Goal: Task Accomplishment & Management: Manage account settings

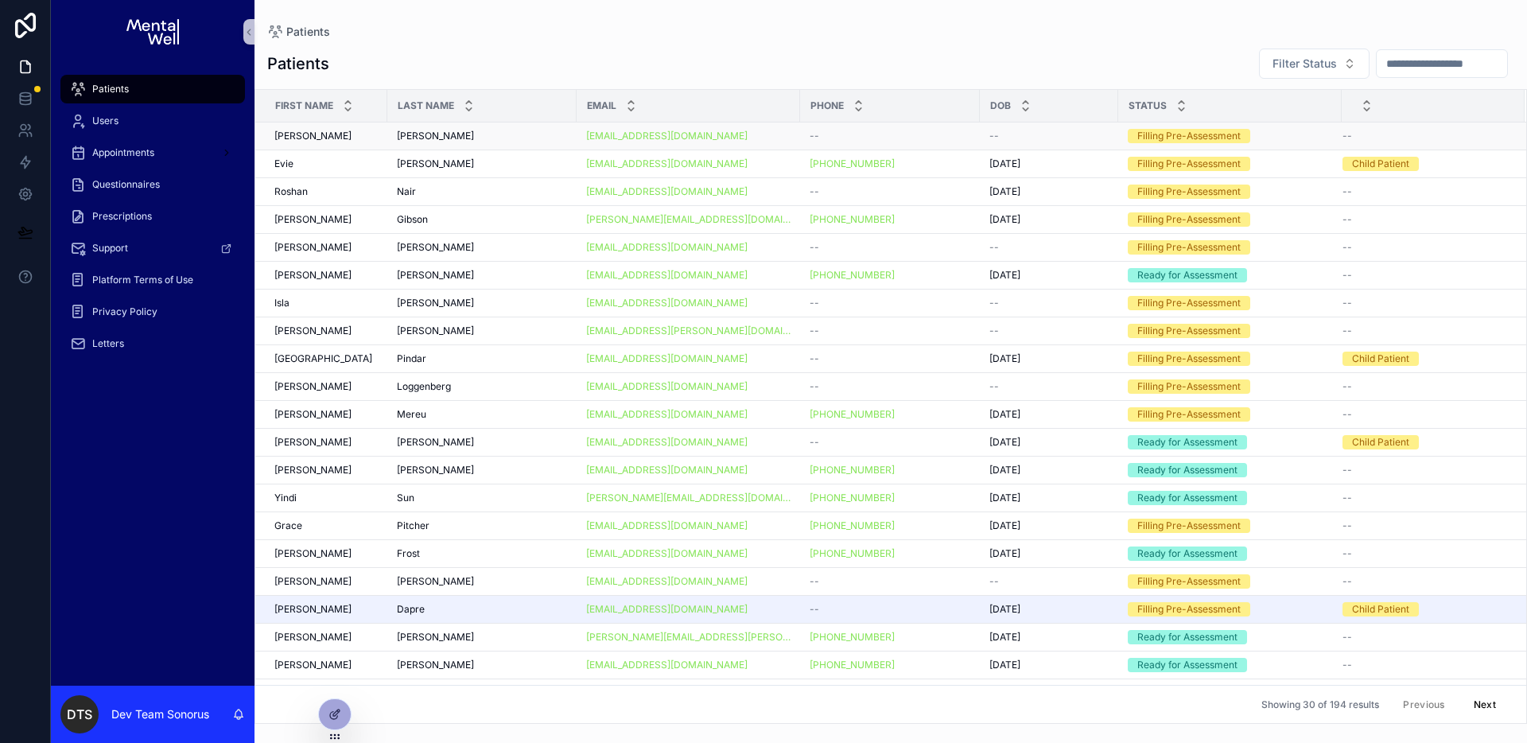
click at [507, 137] on div "Eaton-Knight Eaton-Knight" at bounding box center [482, 136] width 170 height 13
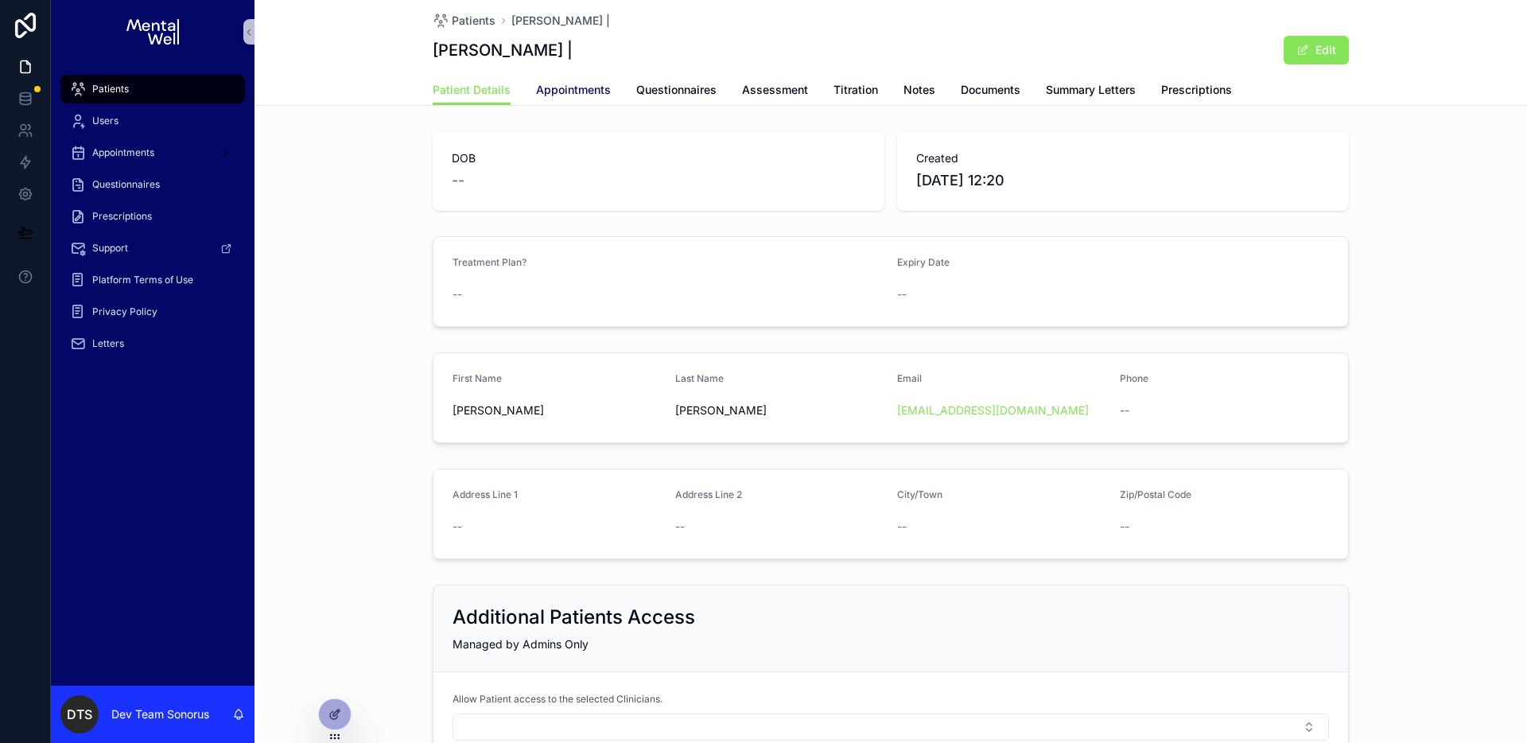
click at [578, 97] on link "Appointments" at bounding box center [573, 92] width 75 height 32
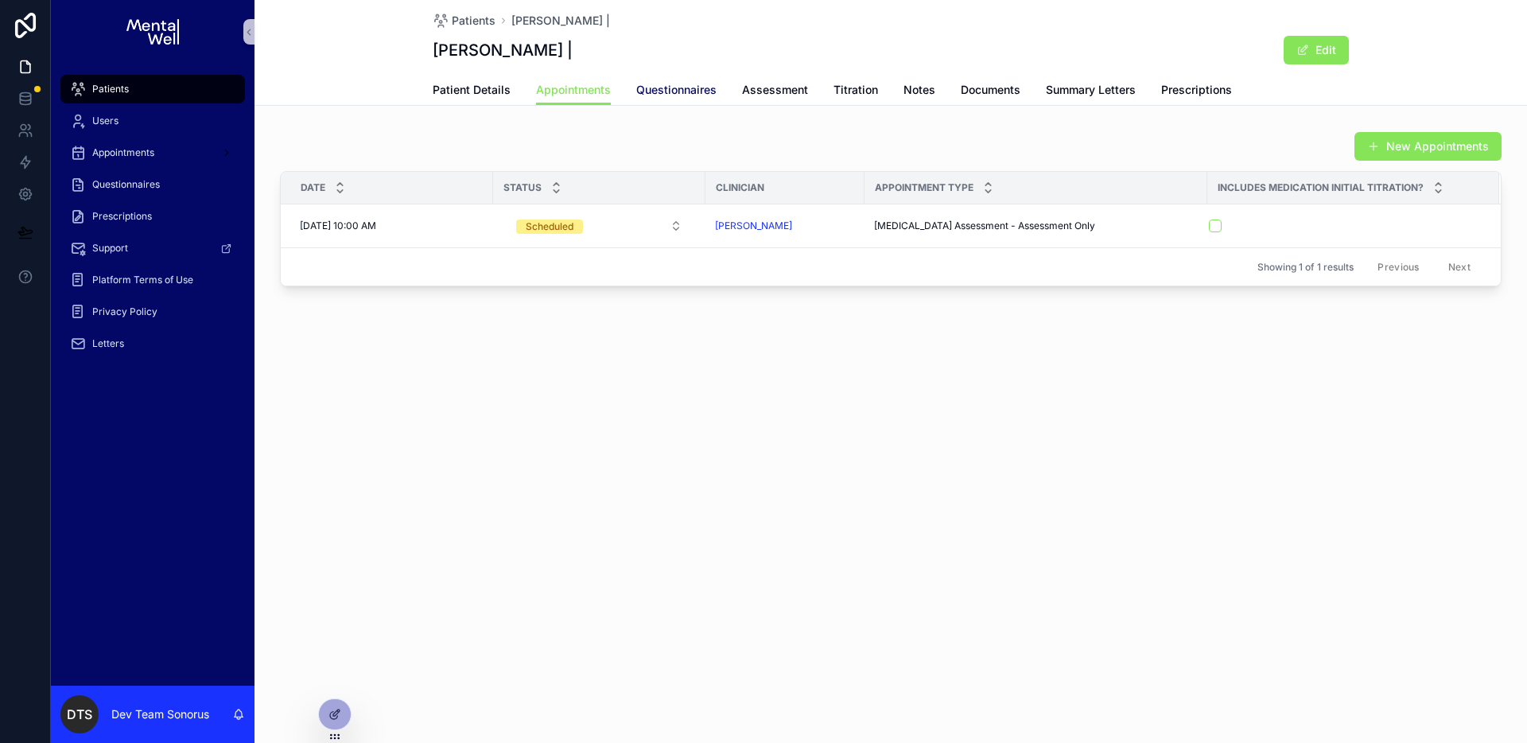
click at [681, 91] on span "Questionnaires" at bounding box center [676, 90] width 80 height 16
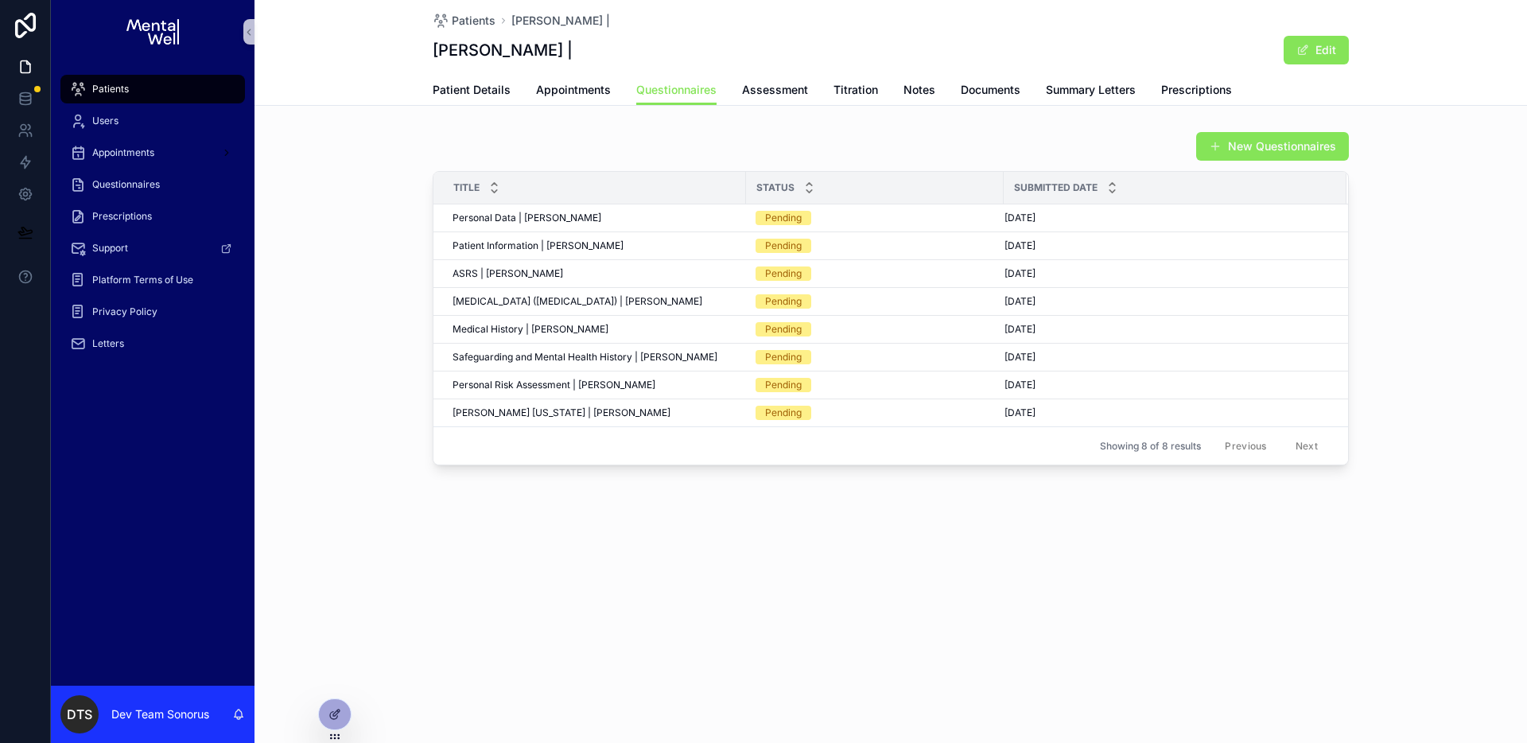
drag, startPoint x: 1226, startPoint y: 142, endPoint x: 1214, endPoint y: 146, distance: 12.3
click at [1226, 143] on button "New Questionnaires" at bounding box center [1272, 146] width 153 height 29
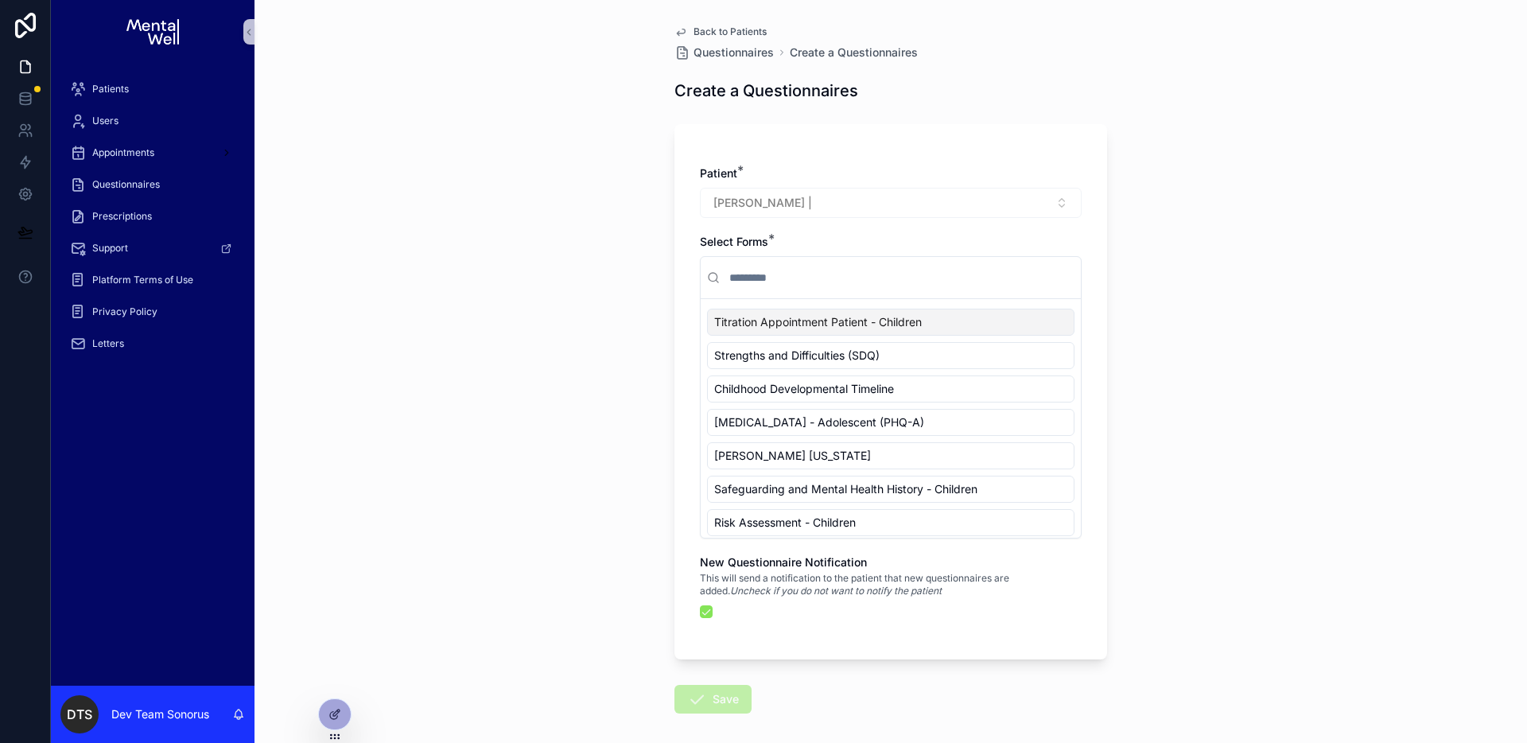
click at [690, 24] on div "Back to Patients Questionnaires Create a Questionnaires Create a Questionnaires…" at bounding box center [891, 407] width 458 height 815
click at [694, 27] on span "Back to Patients" at bounding box center [730, 31] width 73 height 13
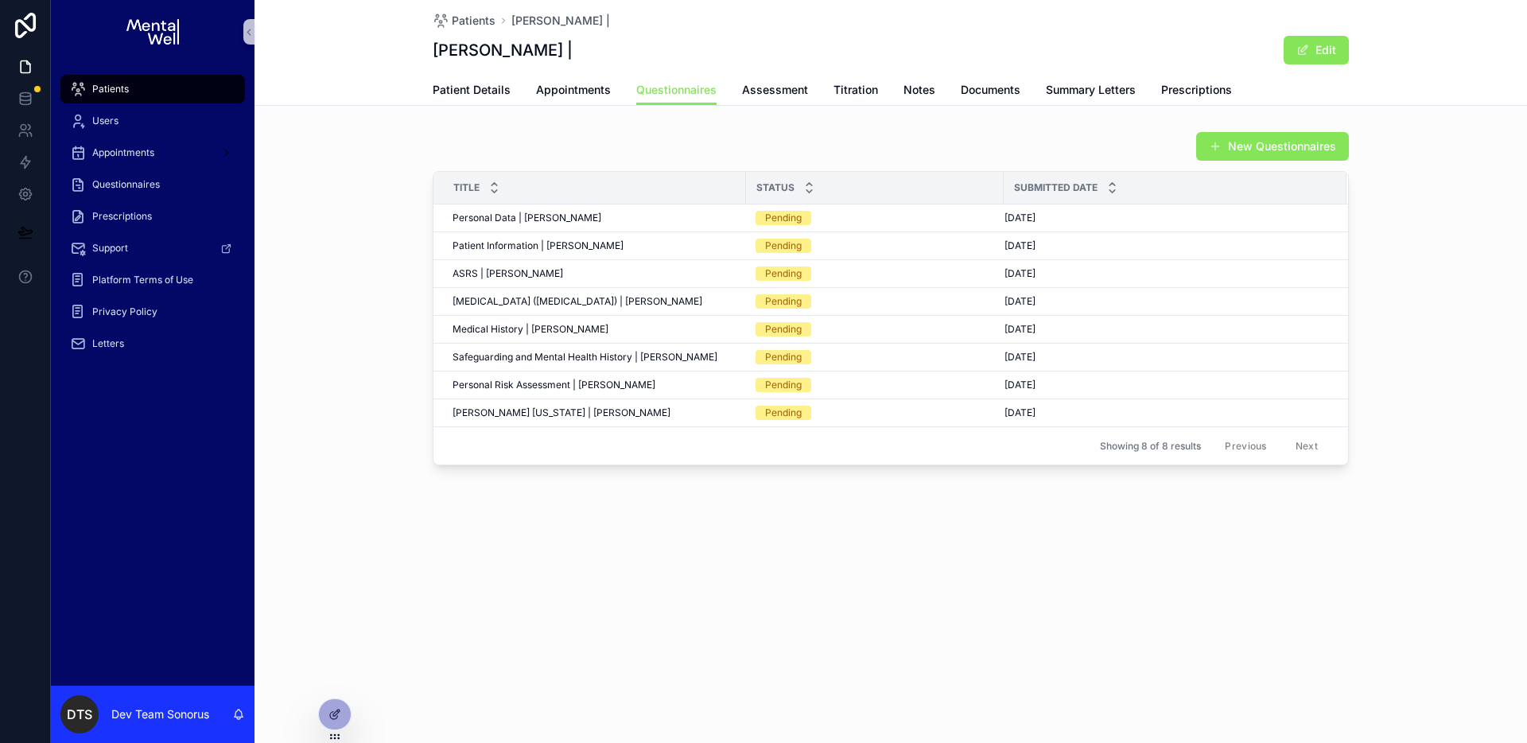
click at [166, 94] on div "Patients" at bounding box center [152, 88] width 165 height 25
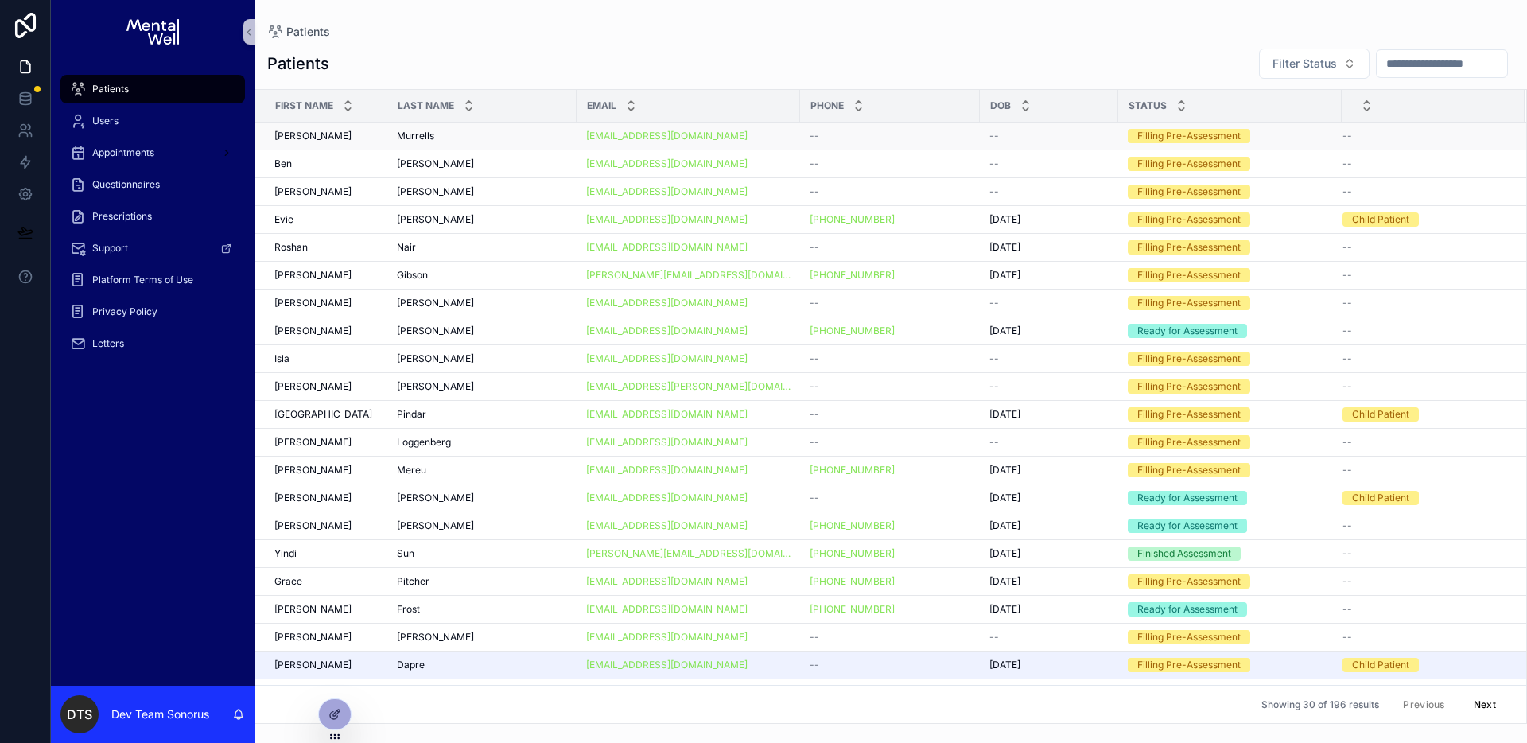
click at [514, 133] on div "Murrells Murrells" at bounding box center [482, 136] width 170 height 13
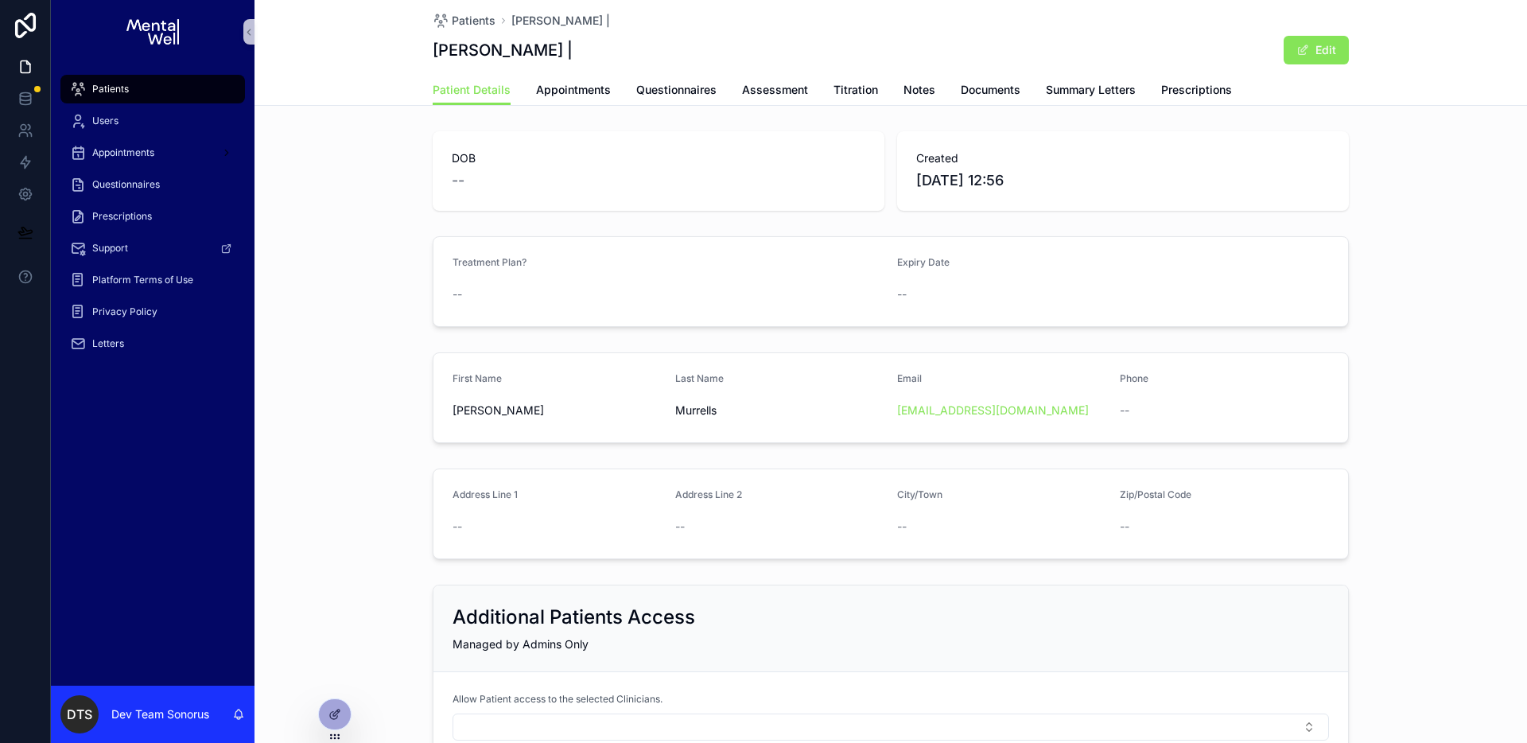
click at [899, 33] on div "Patients Simon Murrells | Simon Murrells | Edit" at bounding box center [891, 37] width 916 height 75
click at [338, 711] on icon at bounding box center [334, 714] width 13 height 13
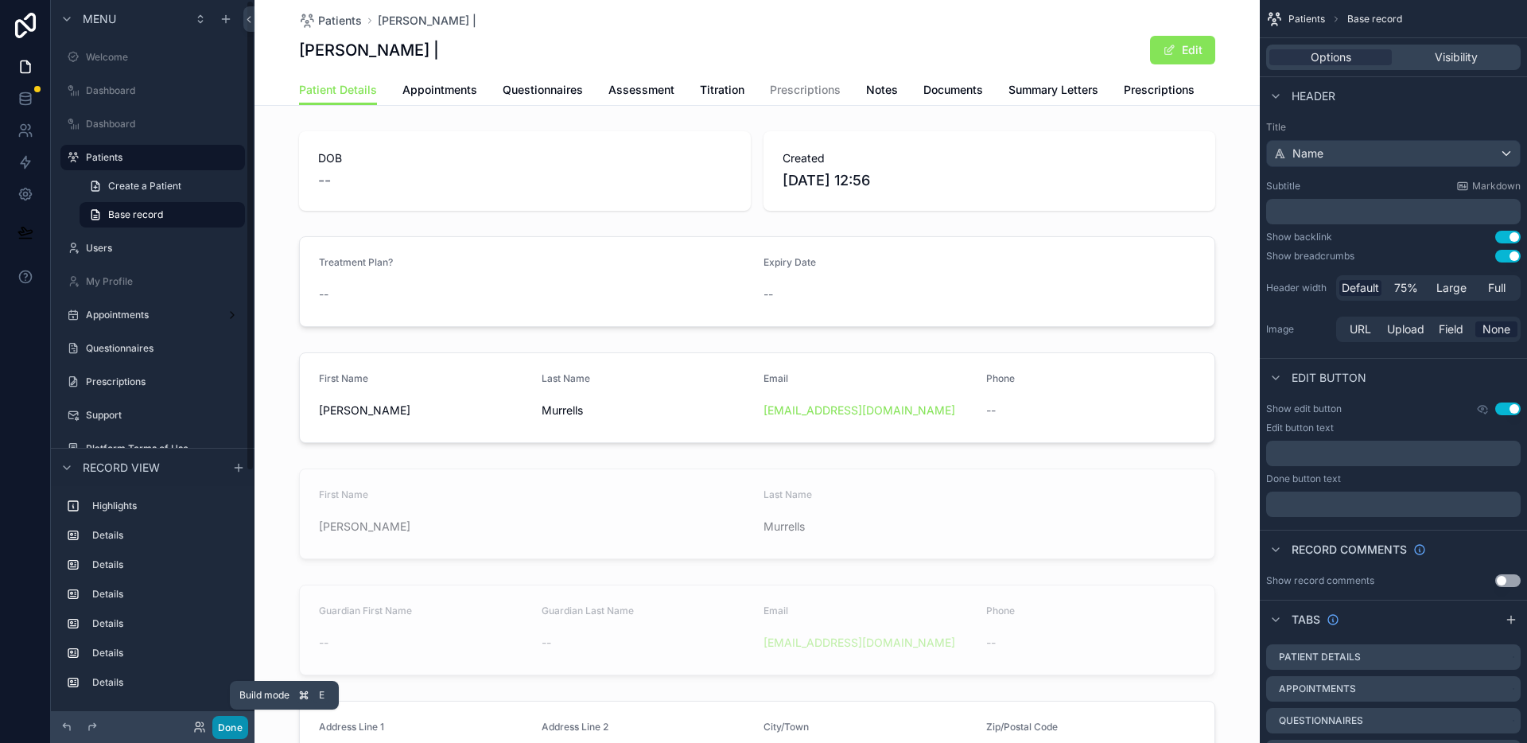
click at [237, 732] on button "Done" at bounding box center [230, 727] width 36 height 23
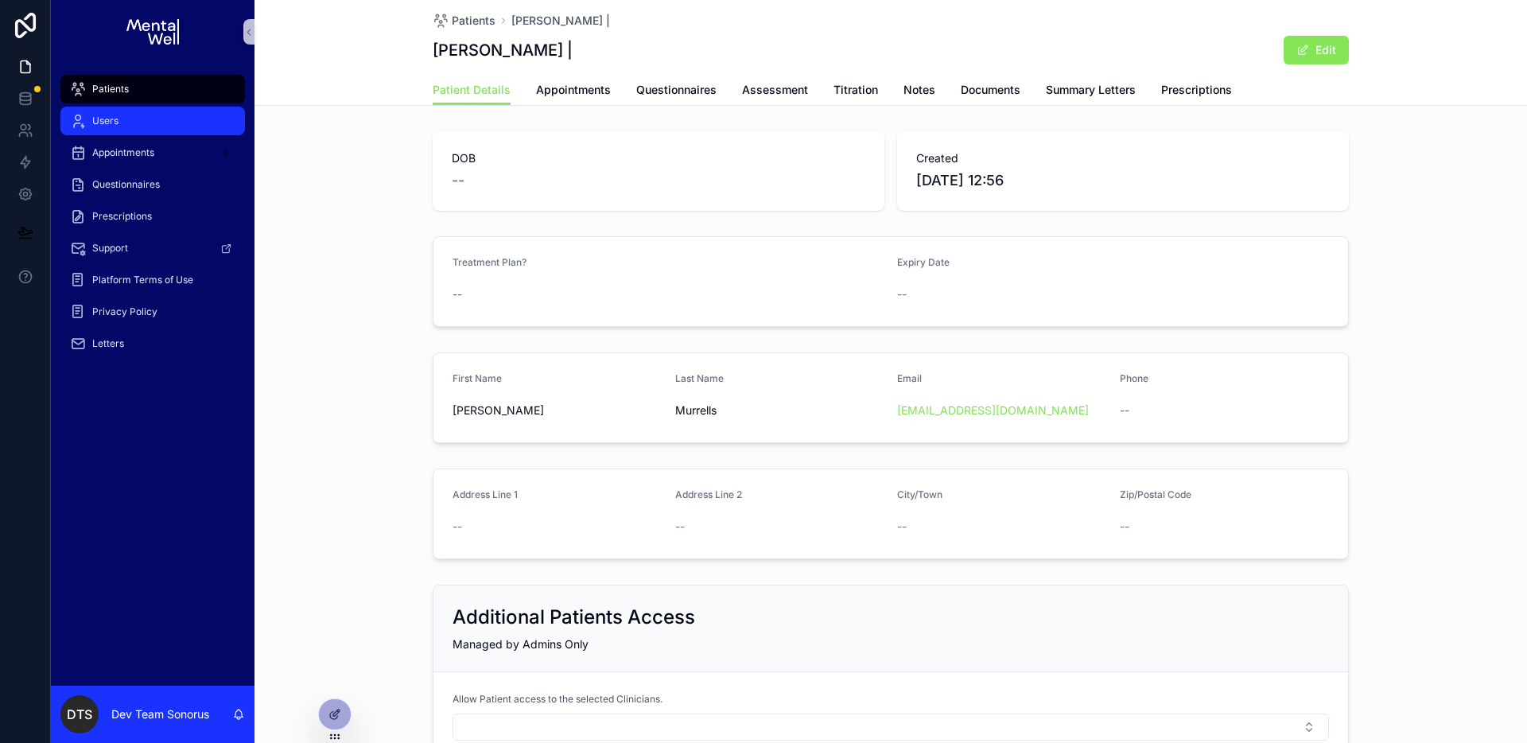
click at [134, 126] on div "Users" at bounding box center [152, 120] width 165 height 25
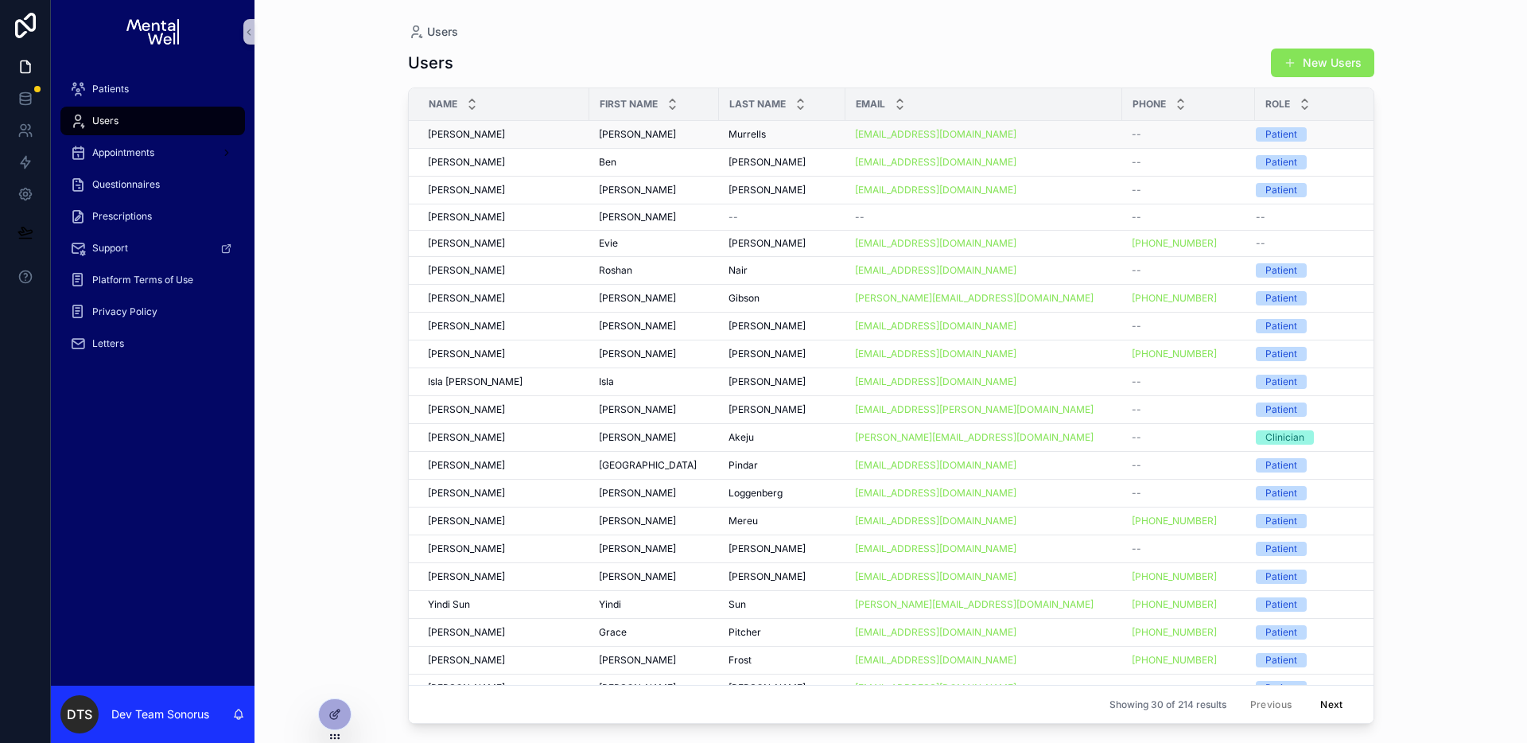
click at [650, 137] on div "Simon Simon" at bounding box center [654, 134] width 111 height 13
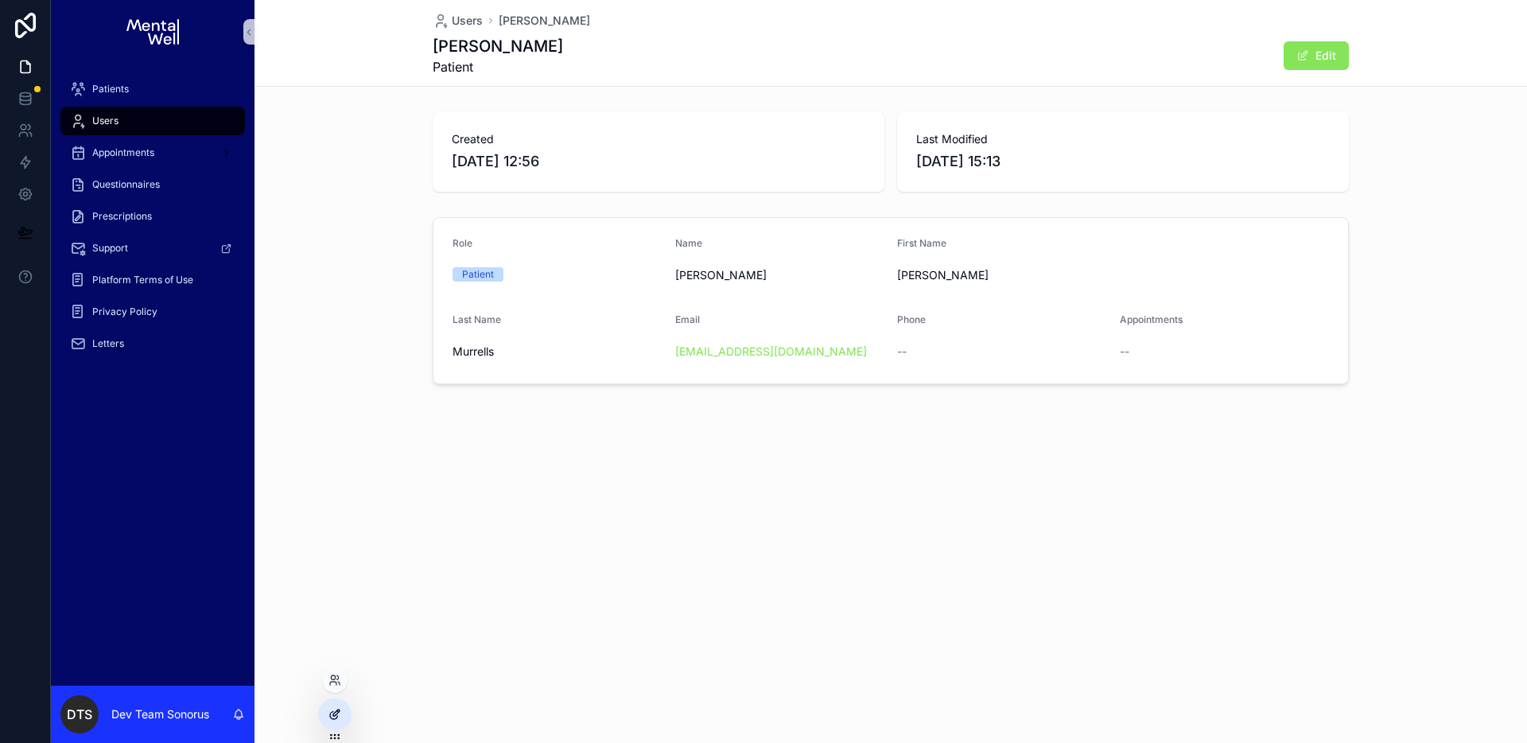
click at [343, 705] on div at bounding box center [335, 714] width 32 height 30
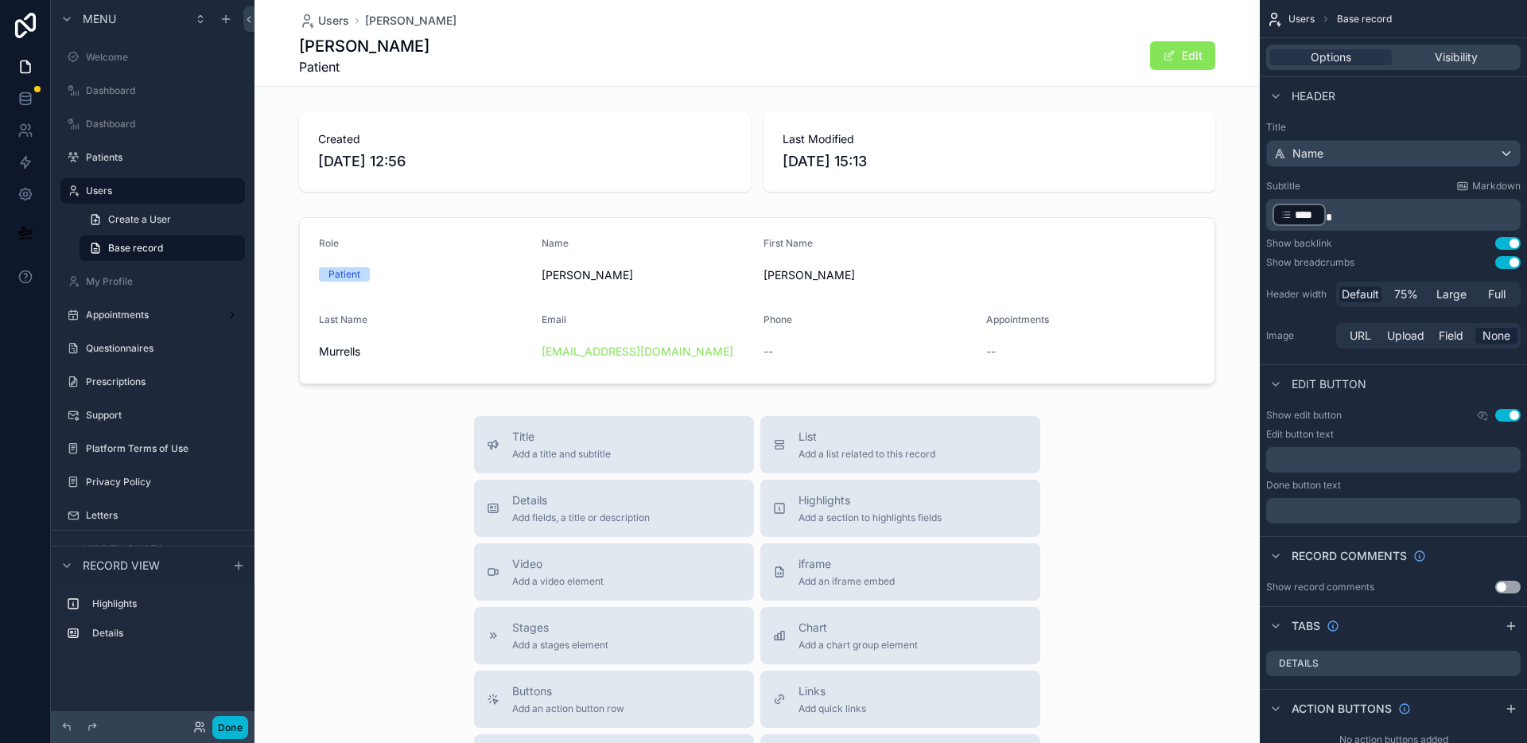
click at [1023, 54] on div "Simon Murrells Patient Edit" at bounding box center [757, 55] width 916 height 41
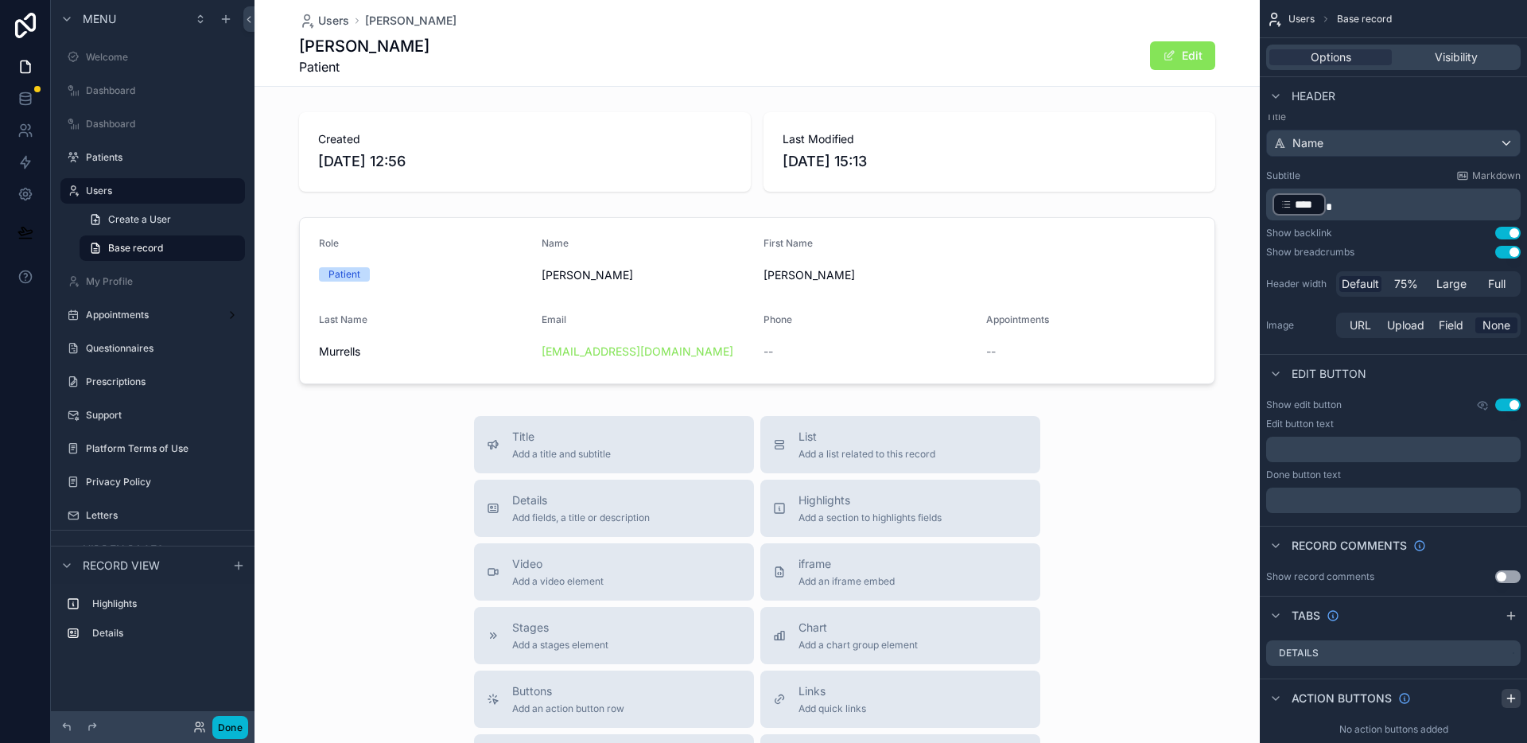
click at [1510, 704] on icon "scrollable content" at bounding box center [1511, 698] width 13 height 13
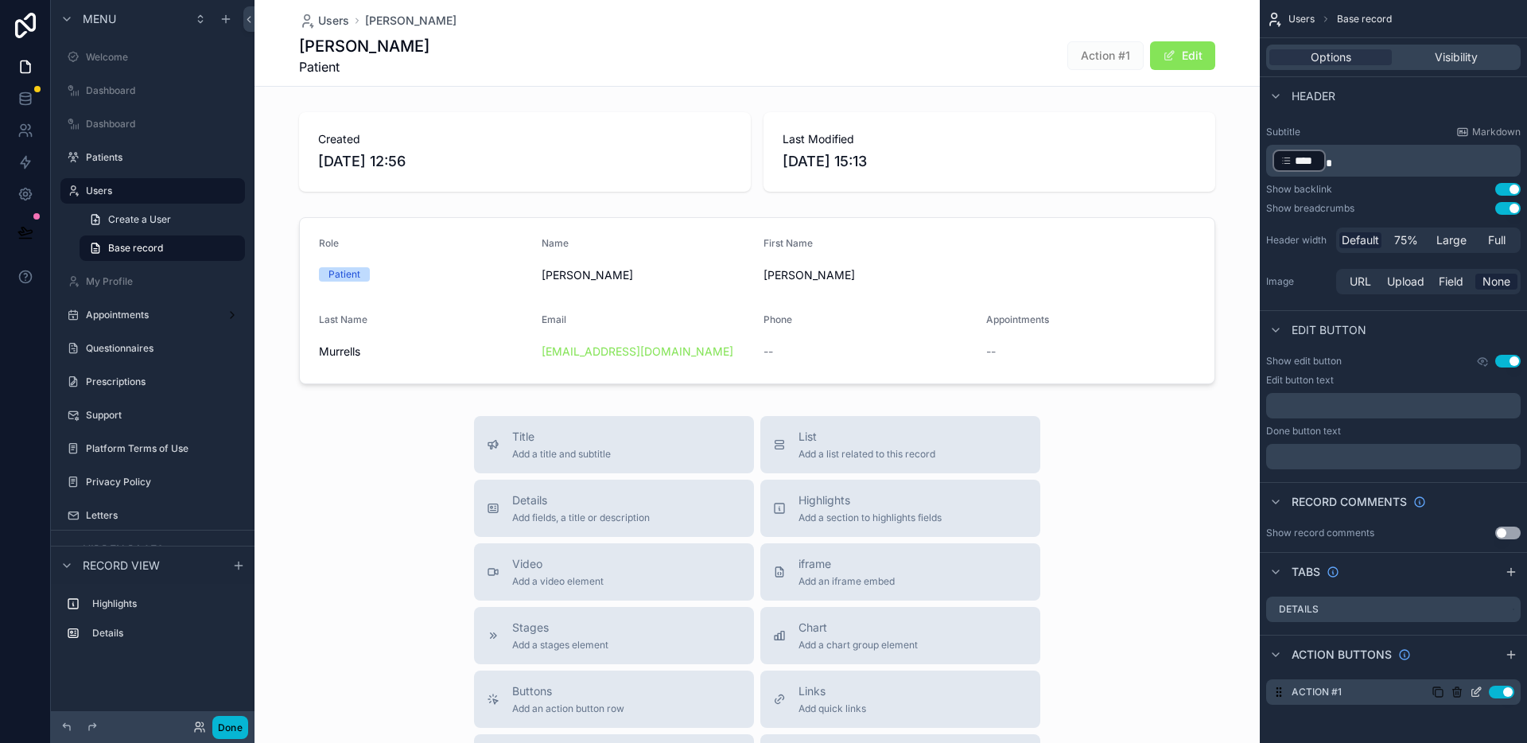
click at [1477, 694] on icon "scrollable content" at bounding box center [1476, 692] width 13 height 13
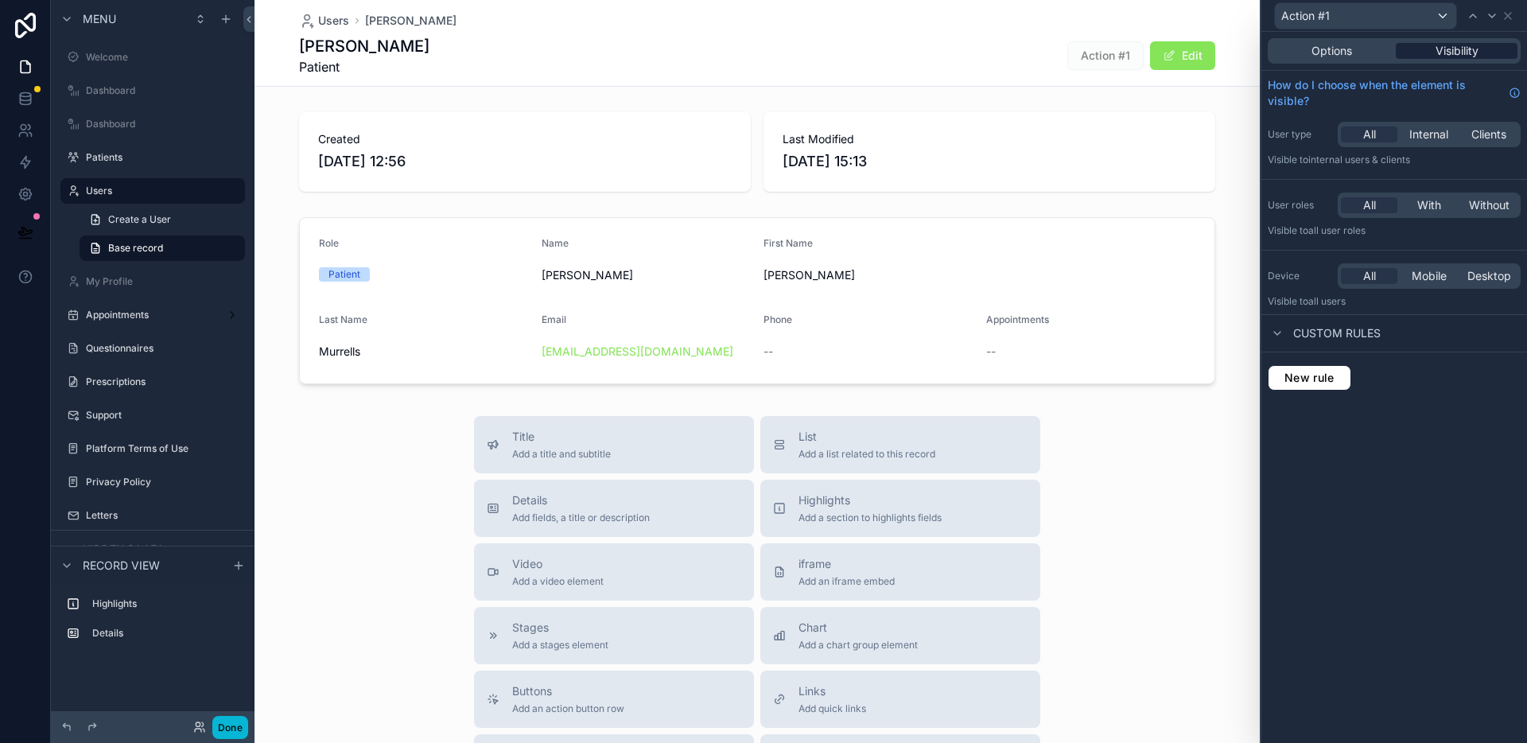
click at [1481, 48] on div "Visibility" at bounding box center [1457, 51] width 122 height 16
click at [1425, 204] on span "With" at bounding box center [1429, 205] width 24 height 16
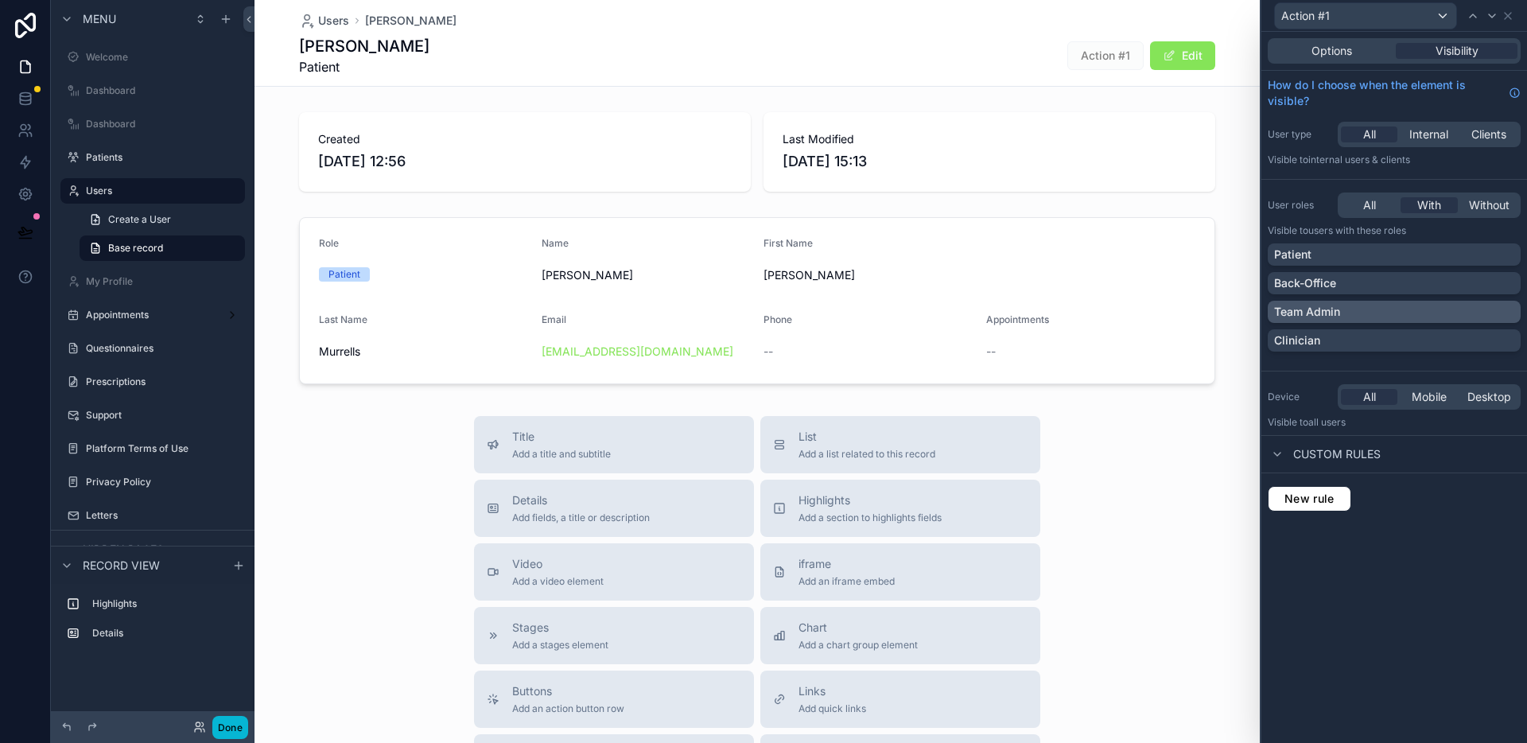
click at [1366, 308] on div "Team Admin" at bounding box center [1394, 312] width 240 height 16
click at [1455, 544] on div "Options Visibility How do I choose when the element is visible? User type All I…" at bounding box center [1394, 387] width 266 height 711
click at [1357, 46] on div "Options" at bounding box center [1332, 51] width 122 height 16
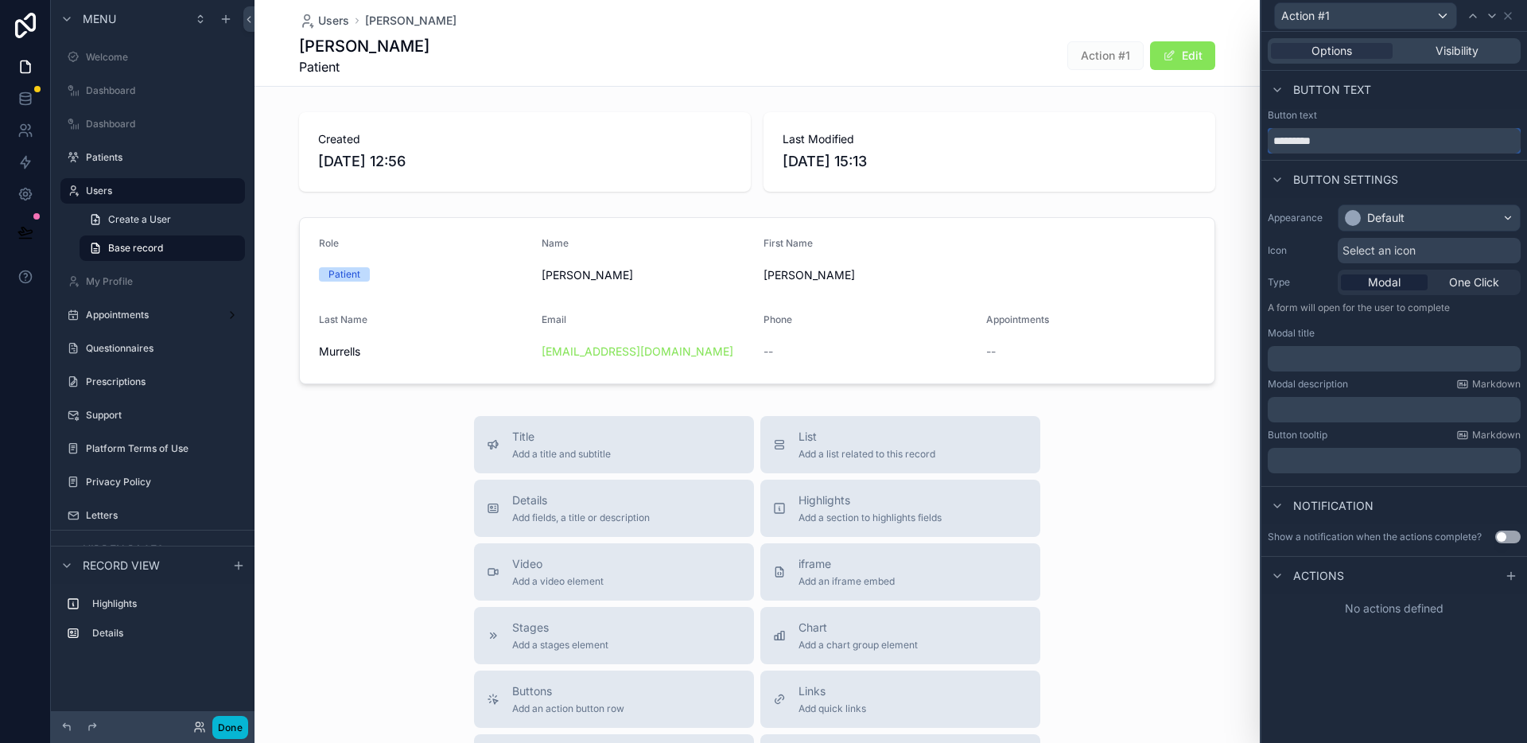
click at [1373, 143] on input "*********" at bounding box center [1394, 140] width 253 height 25
type input "**********"
click at [1401, 216] on div "Default" at bounding box center [1385, 218] width 37 height 16
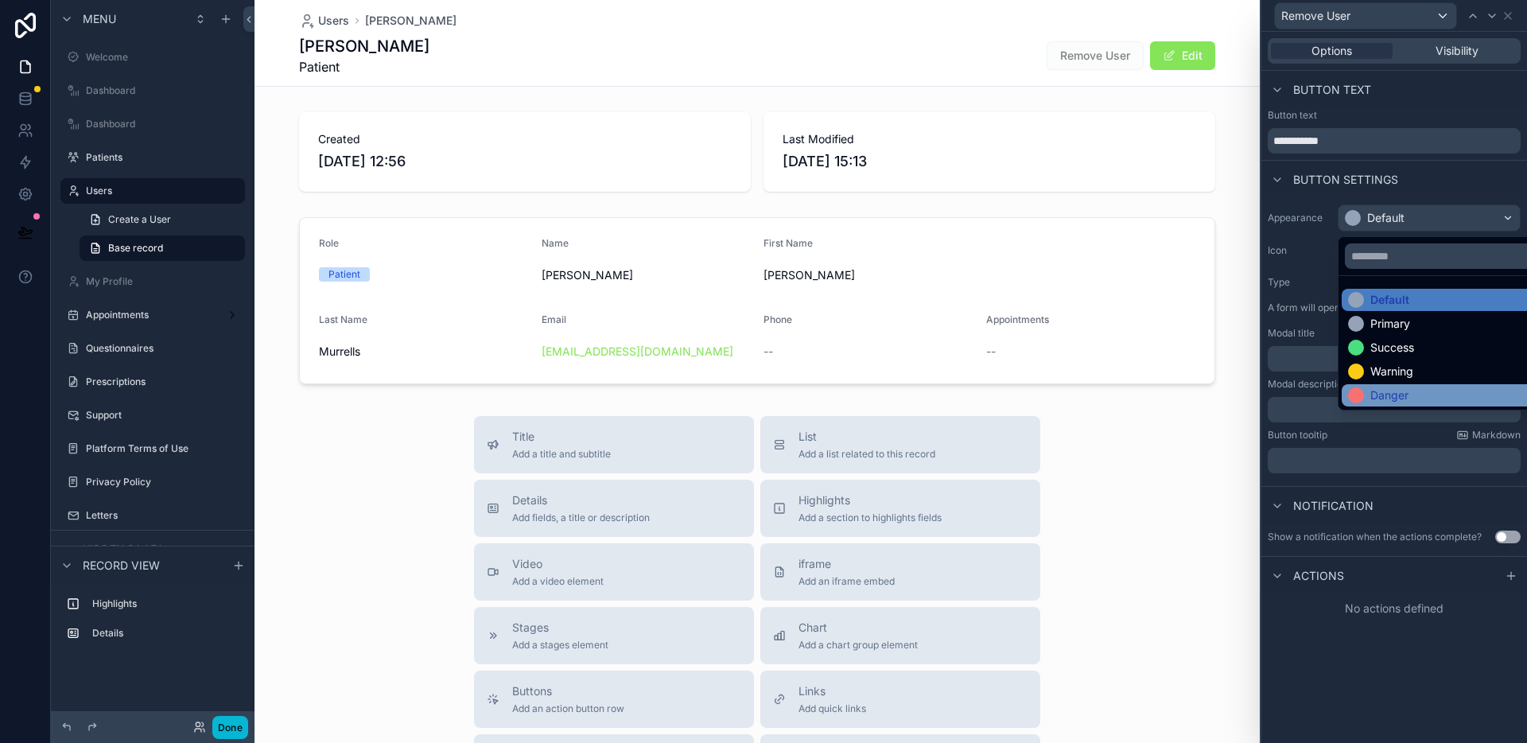
click at [1397, 400] on div "Danger" at bounding box center [1389, 395] width 38 height 16
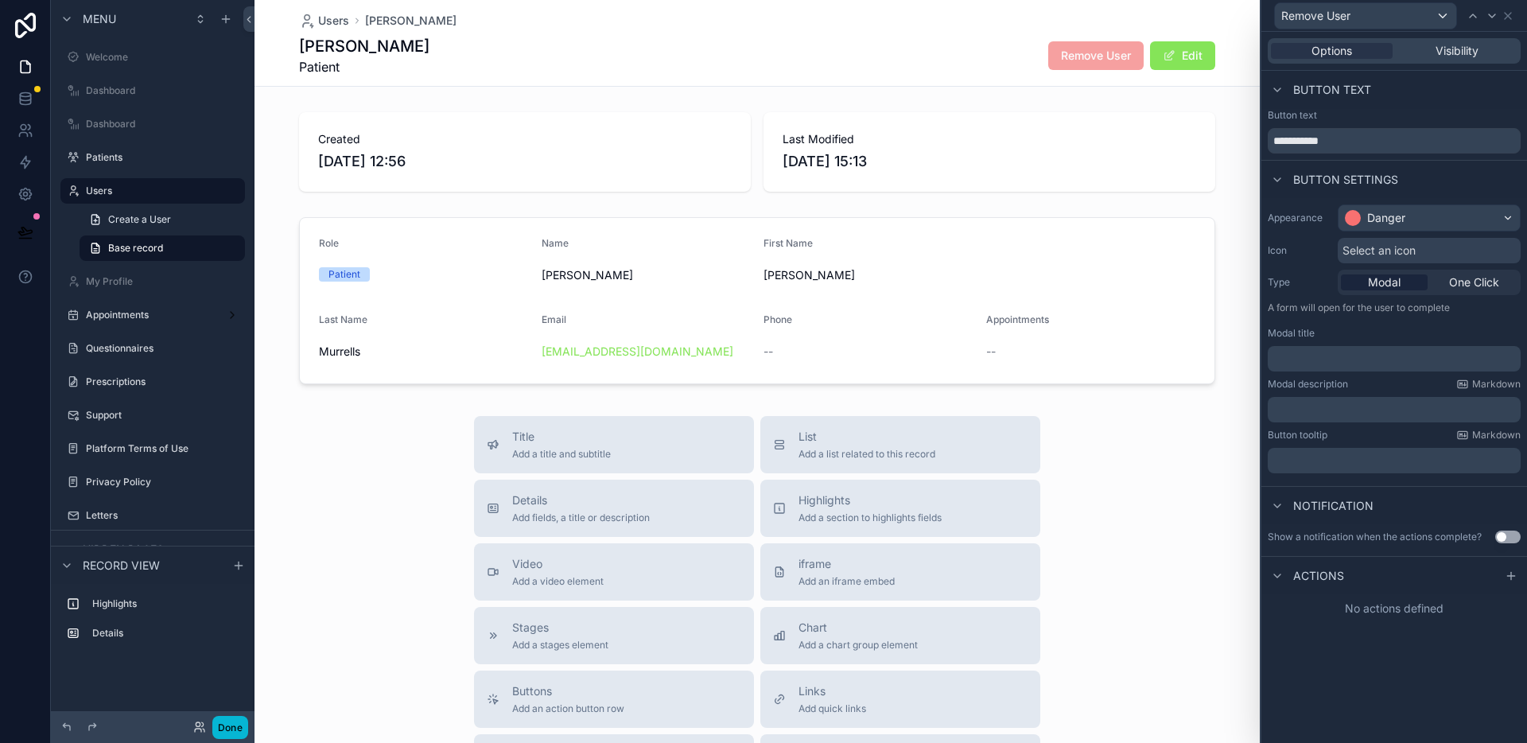
click at [1401, 255] on span "Select an icon" at bounding box center [1379, 251] width 73 height 16
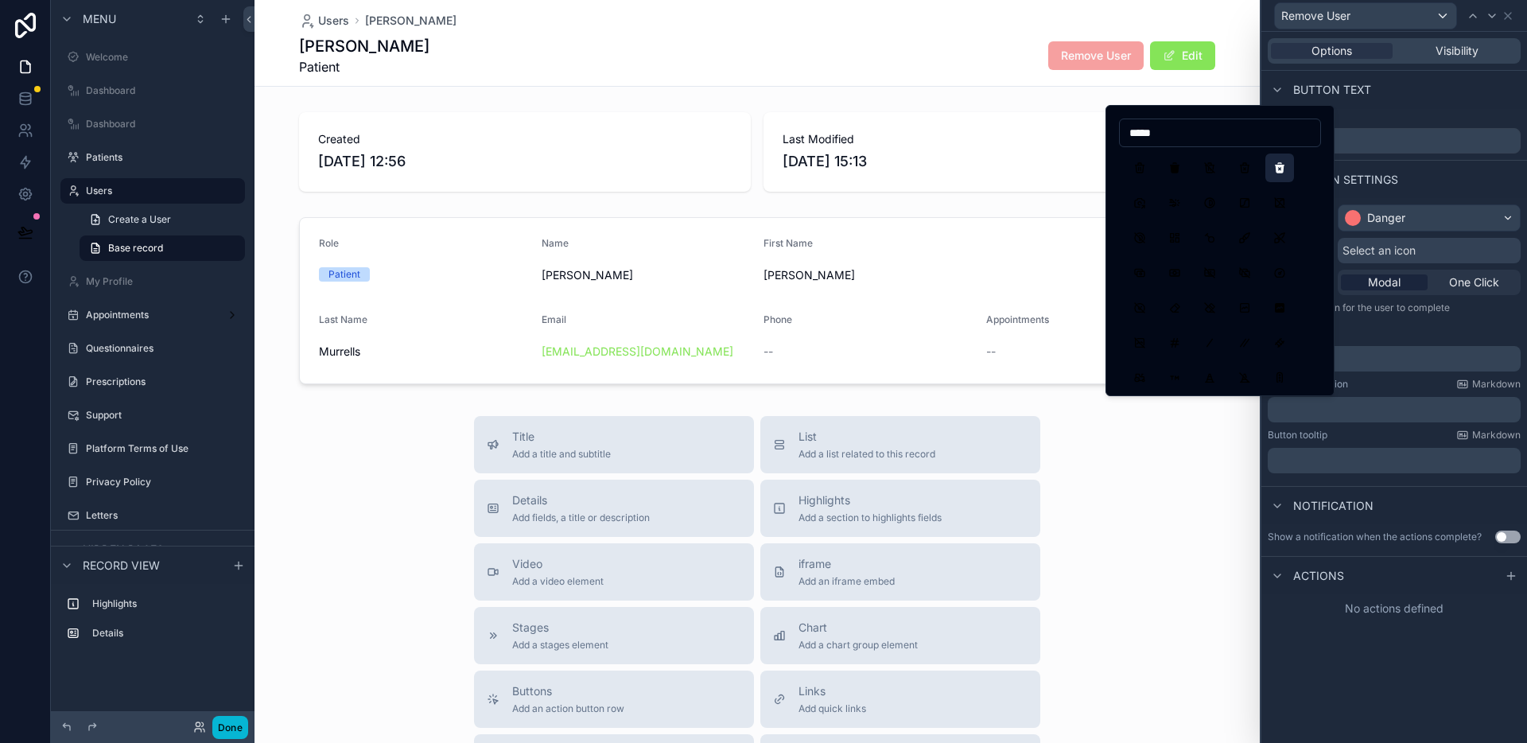
type input "*****"
click at [1274, 169] on button "TrashXFilled" at bounding box center [1279, 168] width 29 height 29
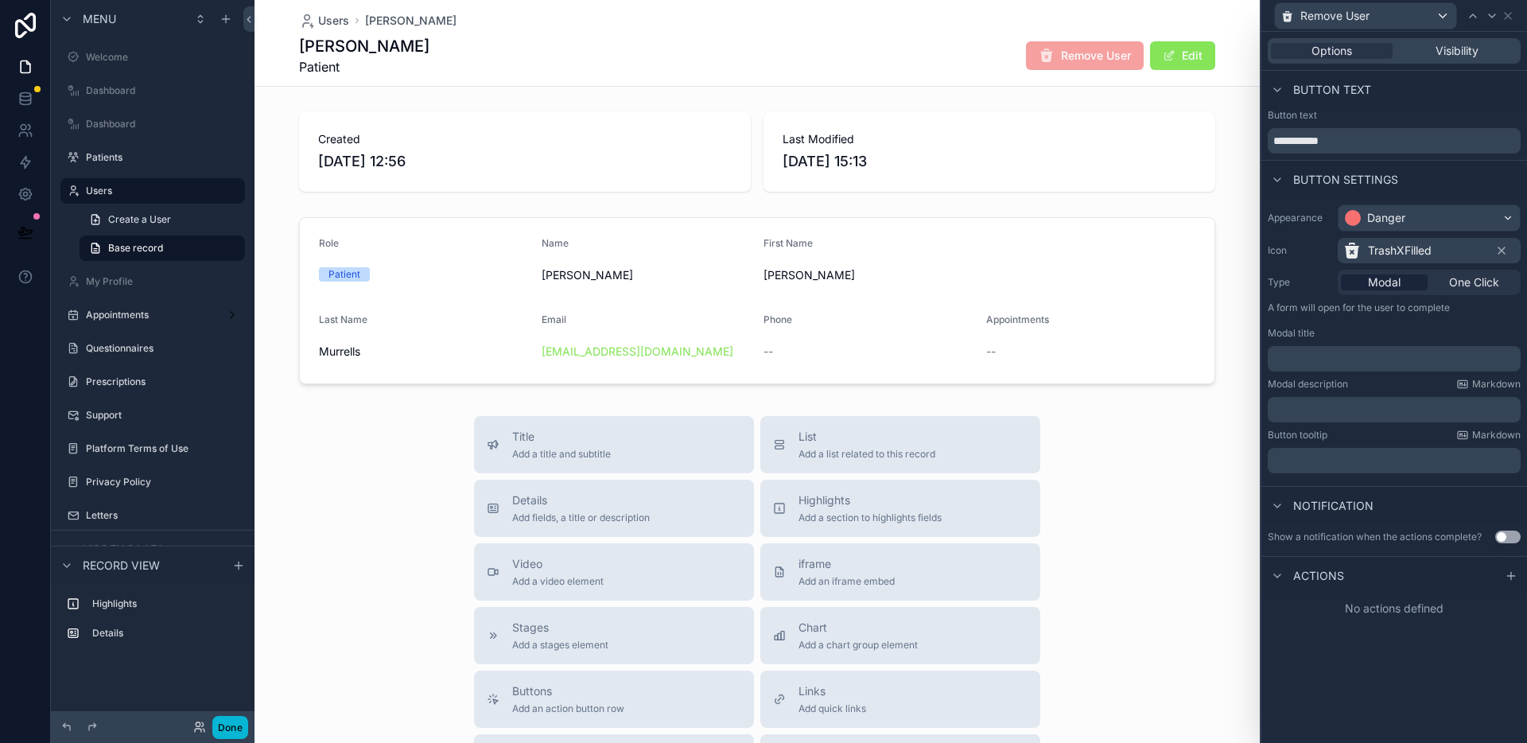
click at [1479, 327] on div "Modal title" at bounding box center [1394, 333] width 253 height 13
click at [1401, 363] on p "﻿" at bounding box center [1395, 359] width 243 height 16
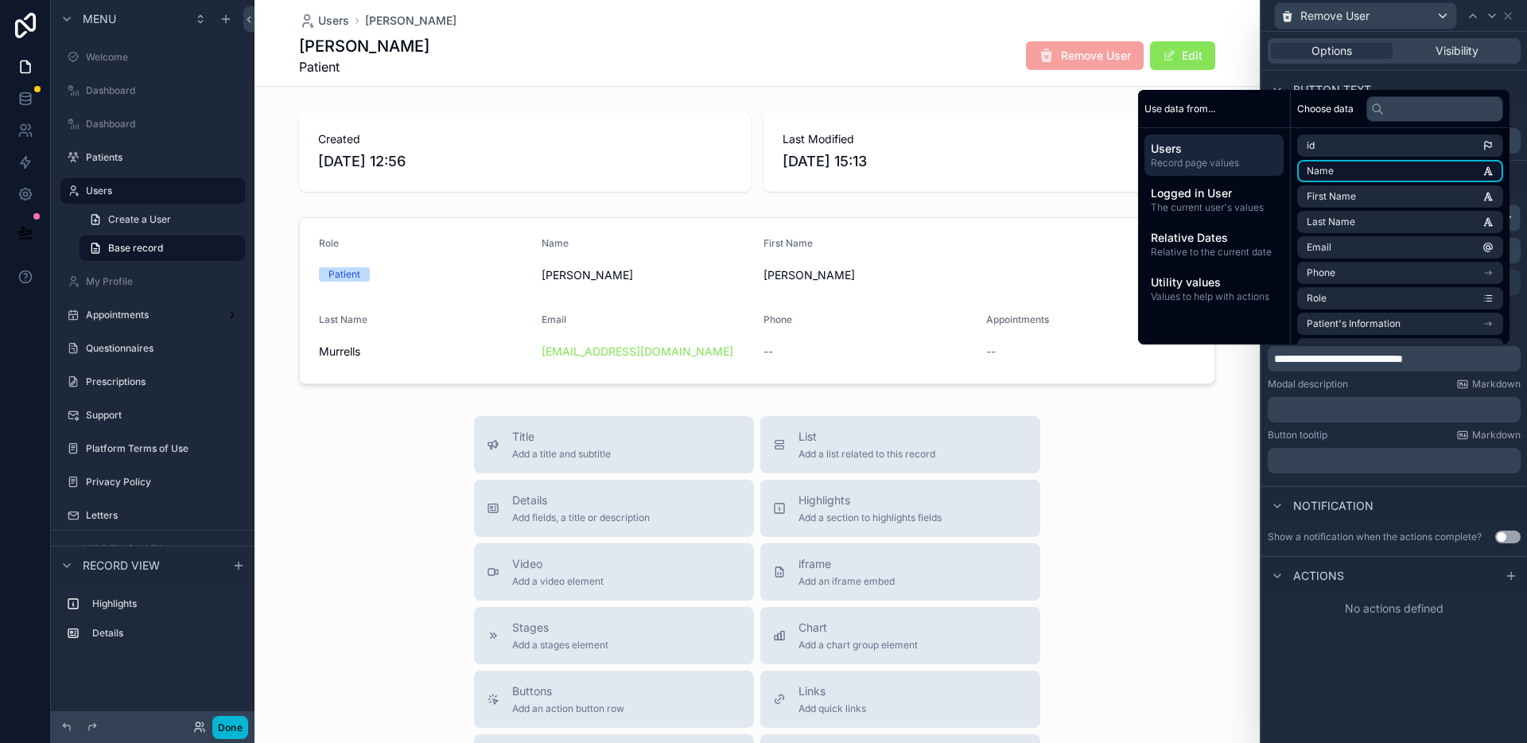
click at [1346, 173] on li "Name" at bounding box center [1400, 171] width 206 height 22
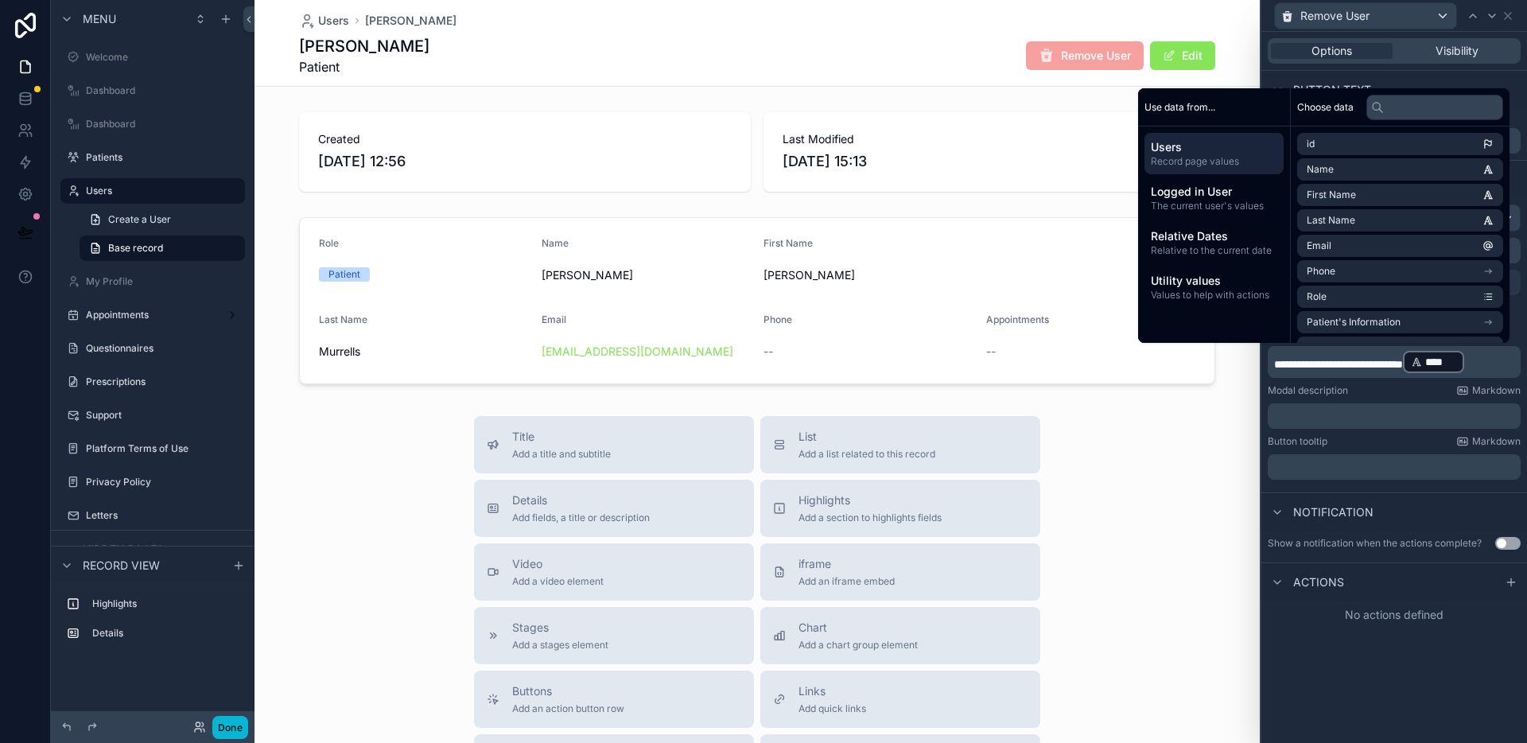
click at [1513, 365] on p "**********" at bounding box center [1395, 361] width 243 height 25
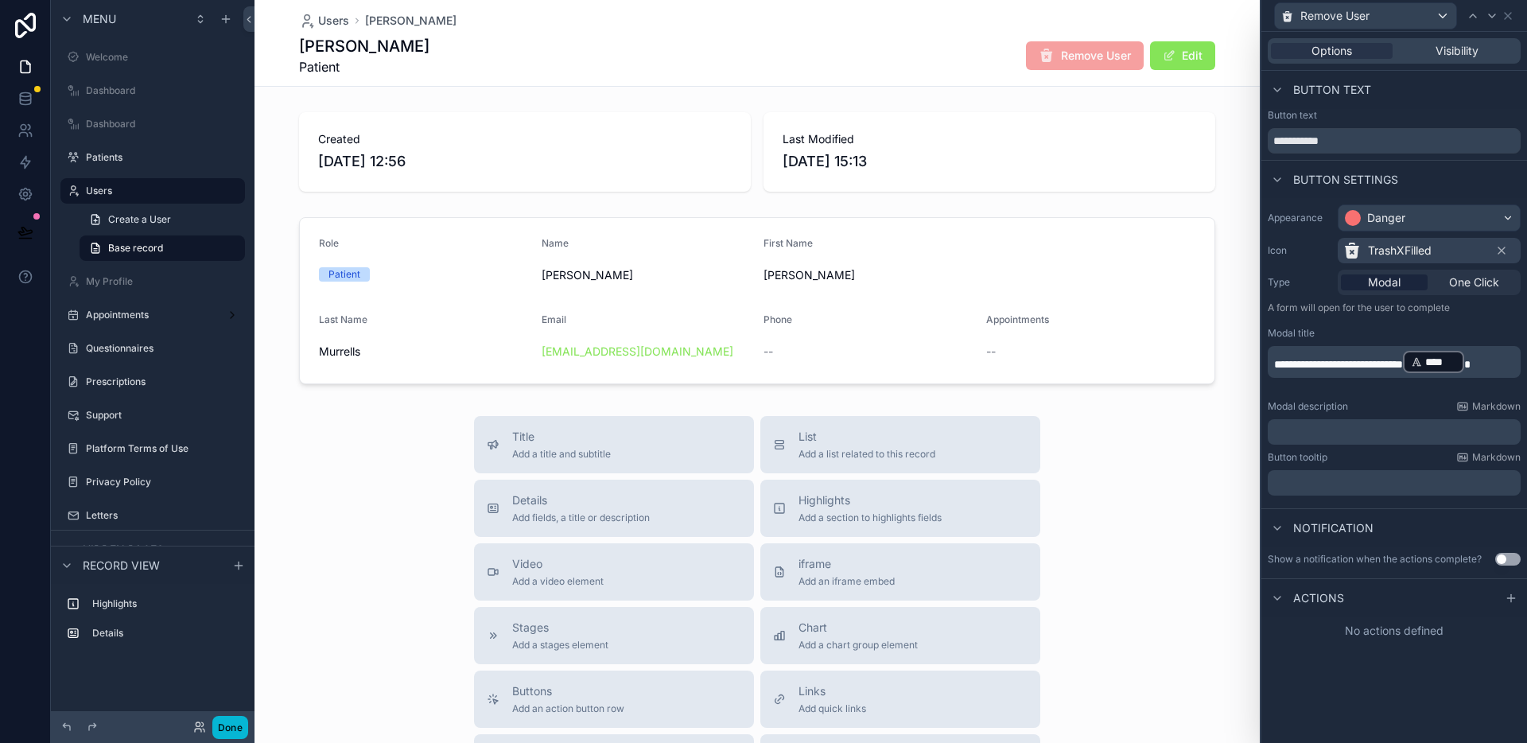
drag, startPoint x: 1416, startPoint y: 426, endPoint x: 1424, endPoint y: 431, distance: 9.1
click at [1416, 426] on p "﻿" at bounding box center [1395, 432] width 243 height 16
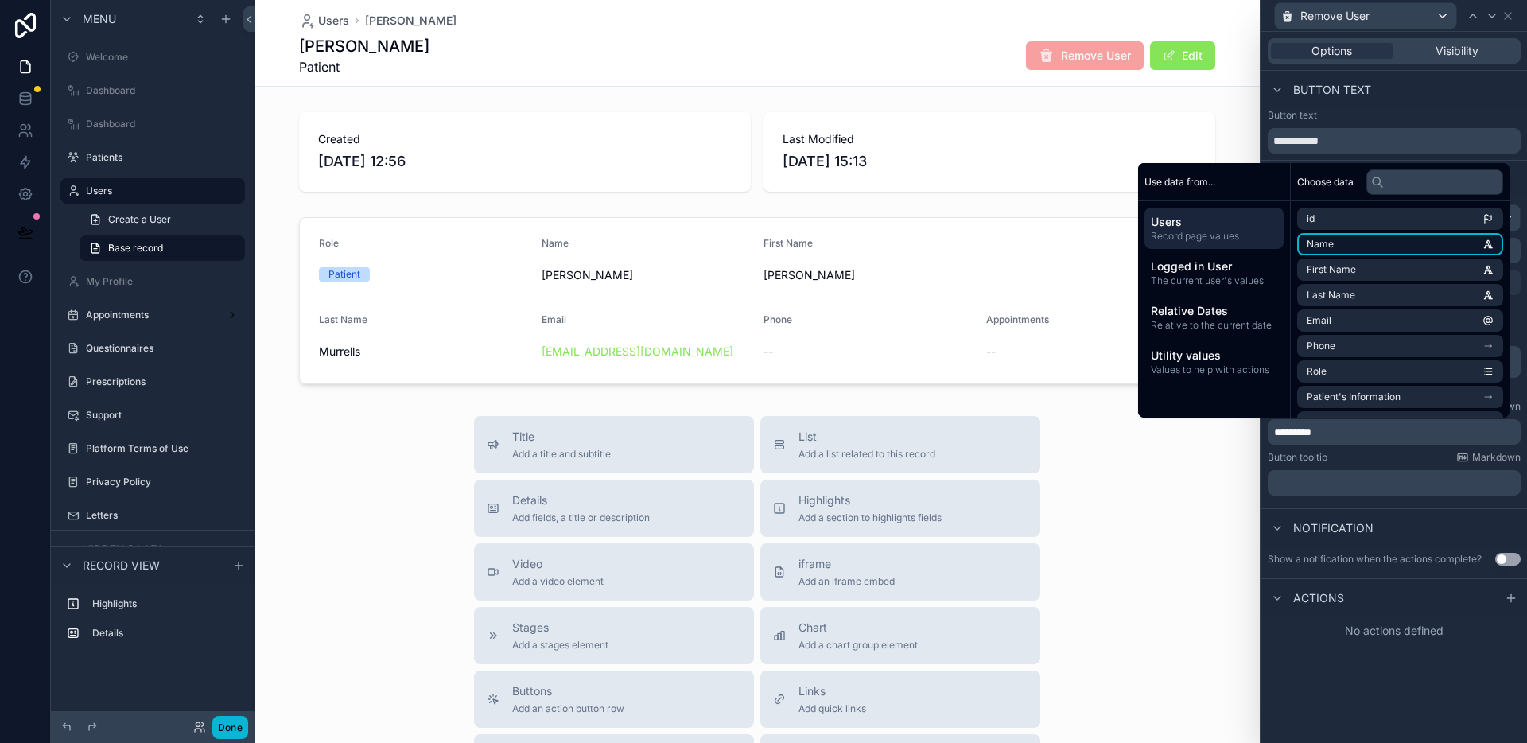
click at [1364, 247] on li "Name" at bounding box center [1400, 244] width 206 height 22
click at [1416, 441] on p "******** **** ﻿ ﻿" at bounding box center [1395, 434] width 243 height 25
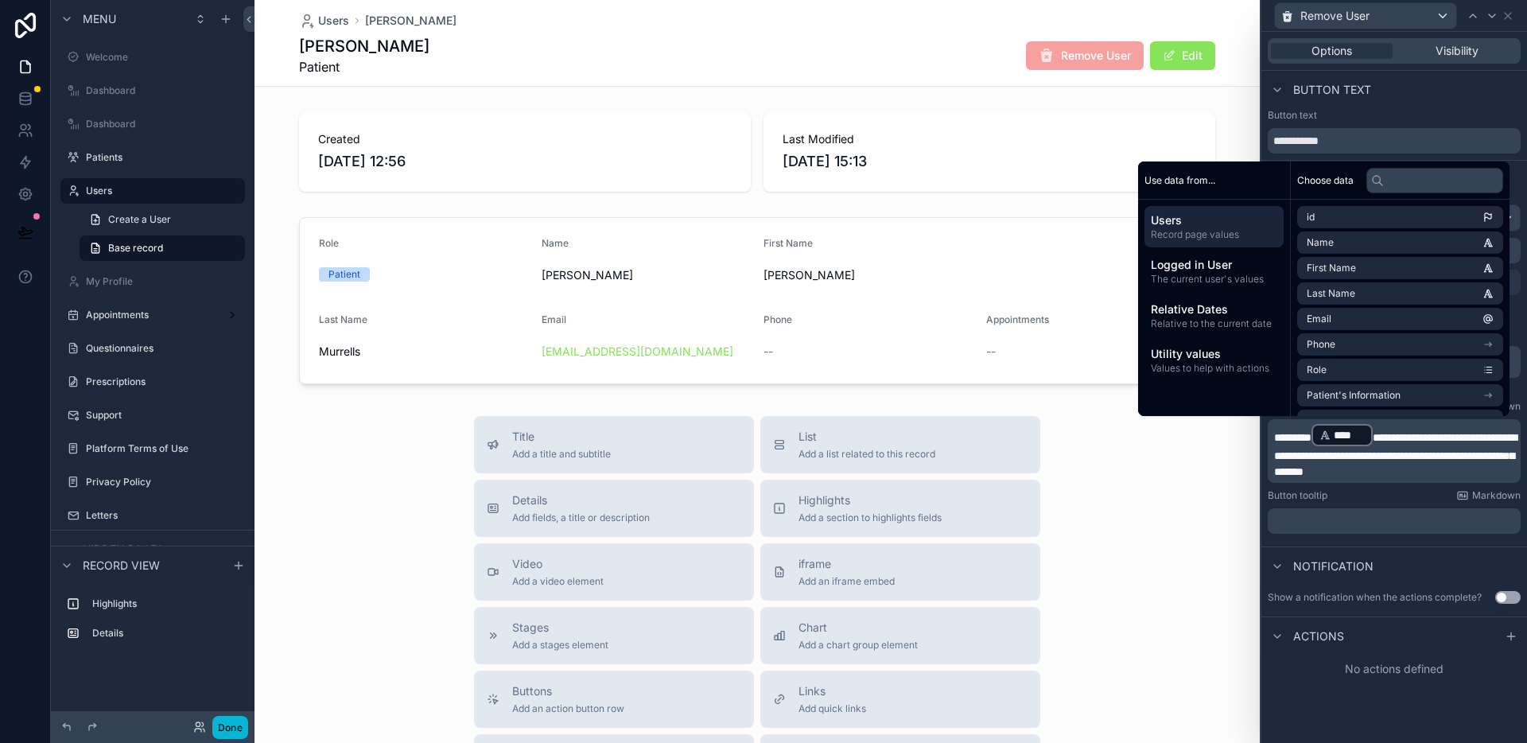
drag, startPoint x: 1510, startPoint y: 637, endPoint x: 1509, endPoint y: 647, distance: 10.4
click at [1510, 637] on icon at bounding box center [1511, 636] width 13 height 13
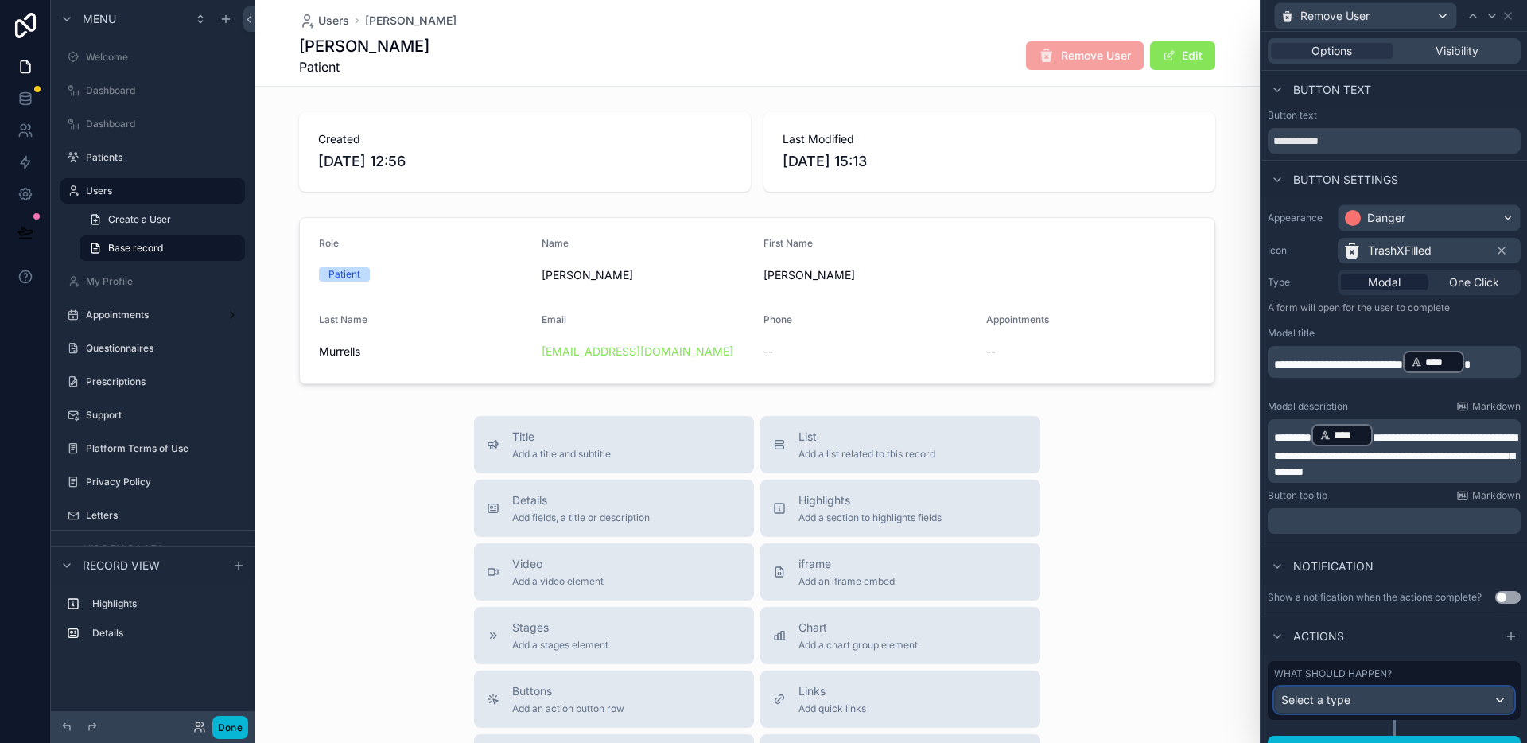
click at [1402, 705] on div "Select a type" at bounding box center [1394, 699] width 239 height 25
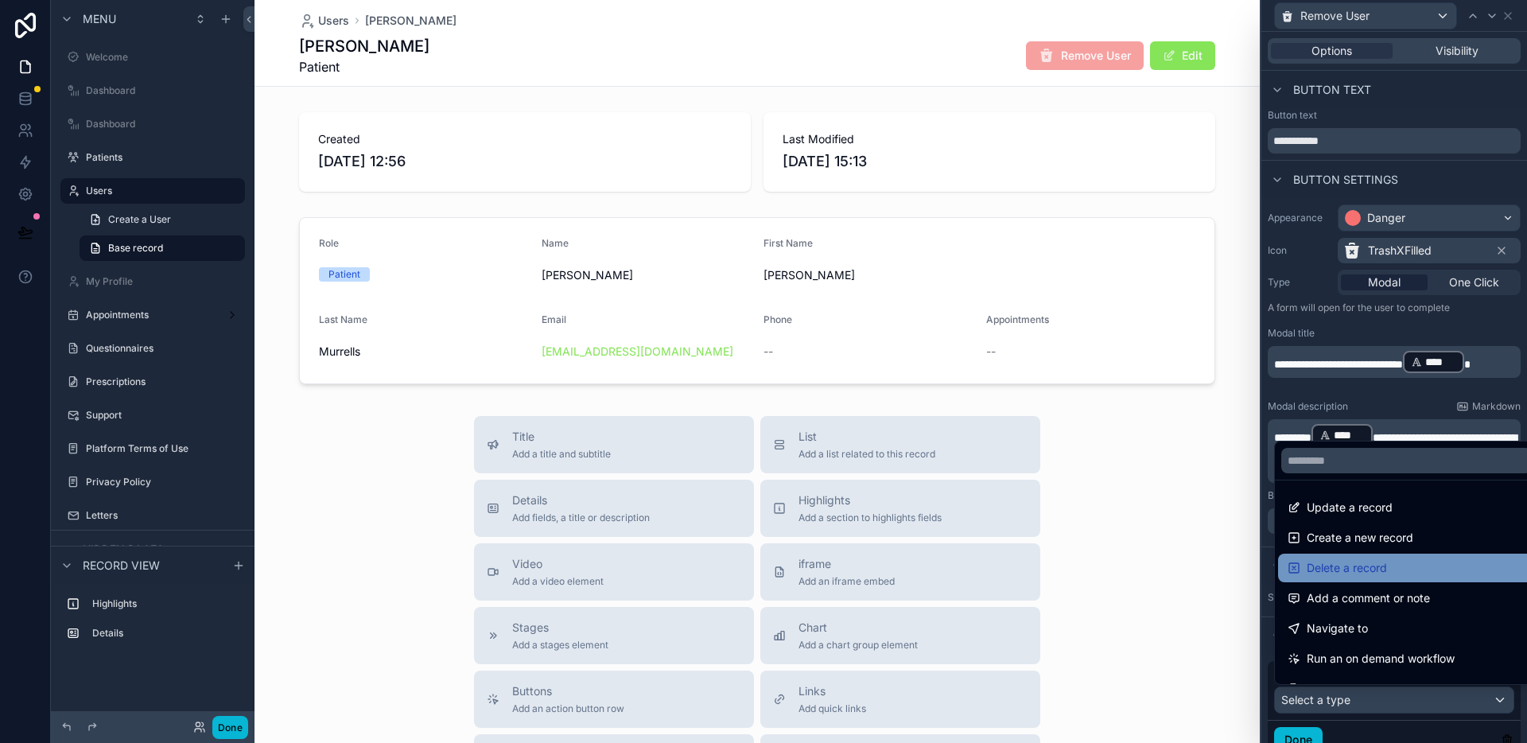
click at [1374, 558] on span "Delete a record" at bounding box center [1347, 567] width 80 height 19
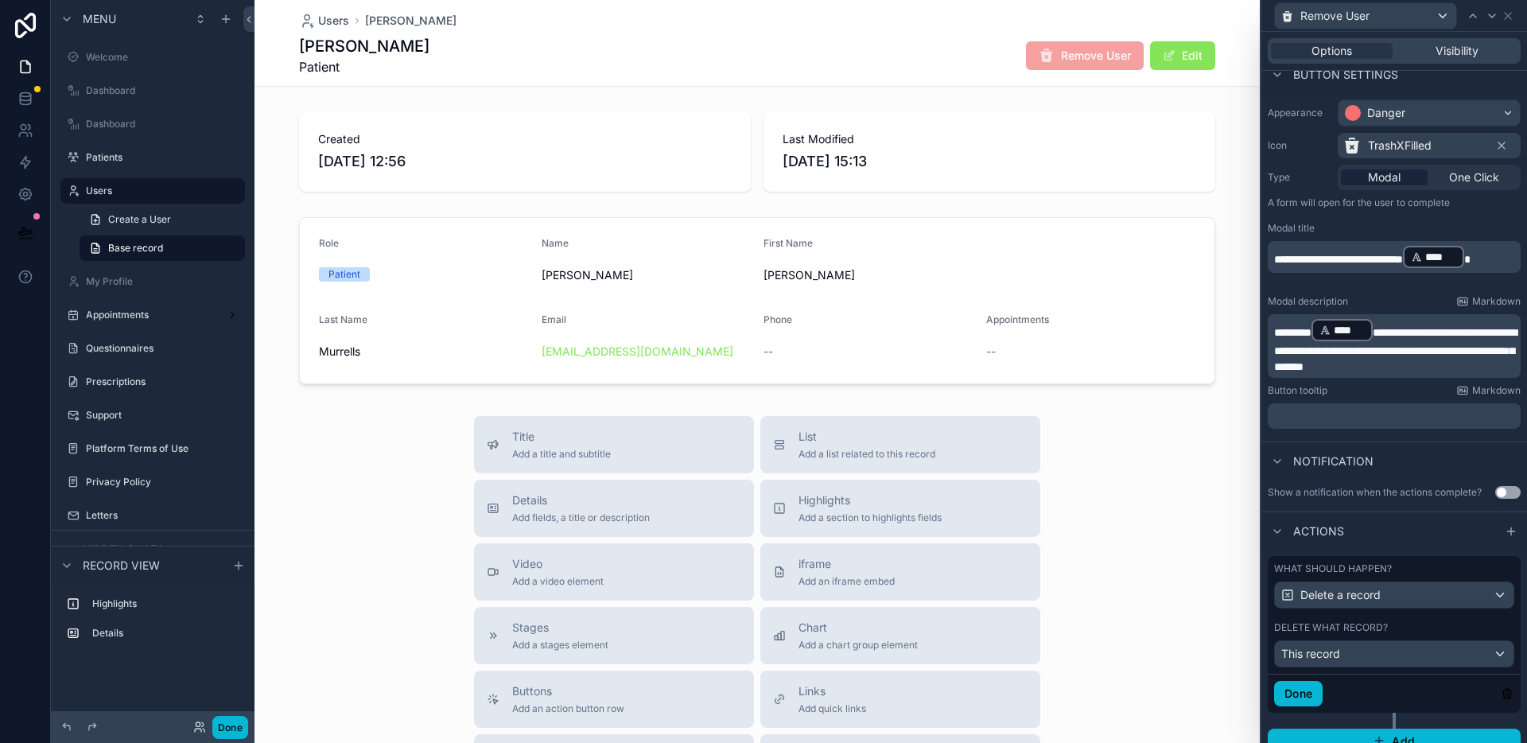
scroll to position [122, 0]
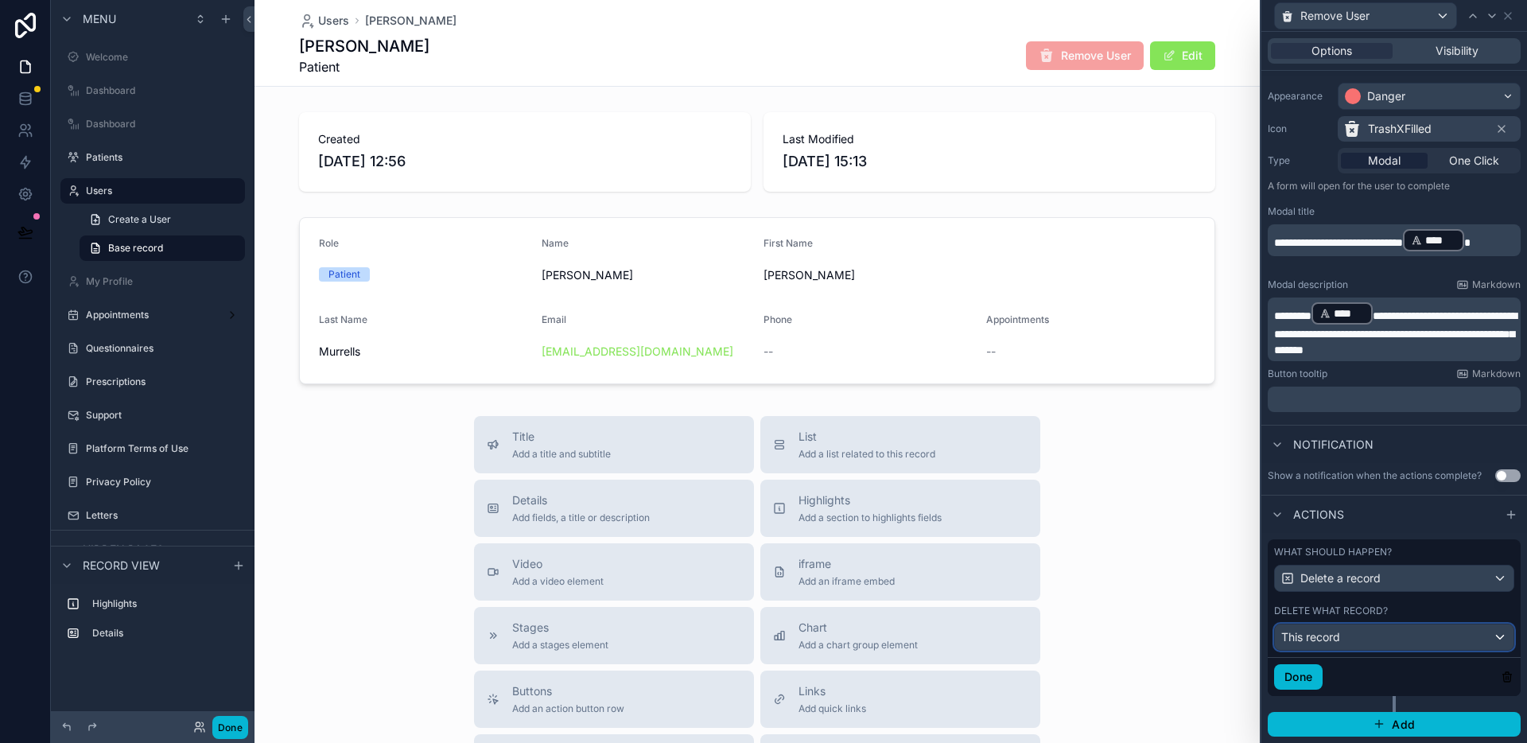
click at [1351, 636] on div "This record" at bounding box center [1394, 636] width 239 height 25
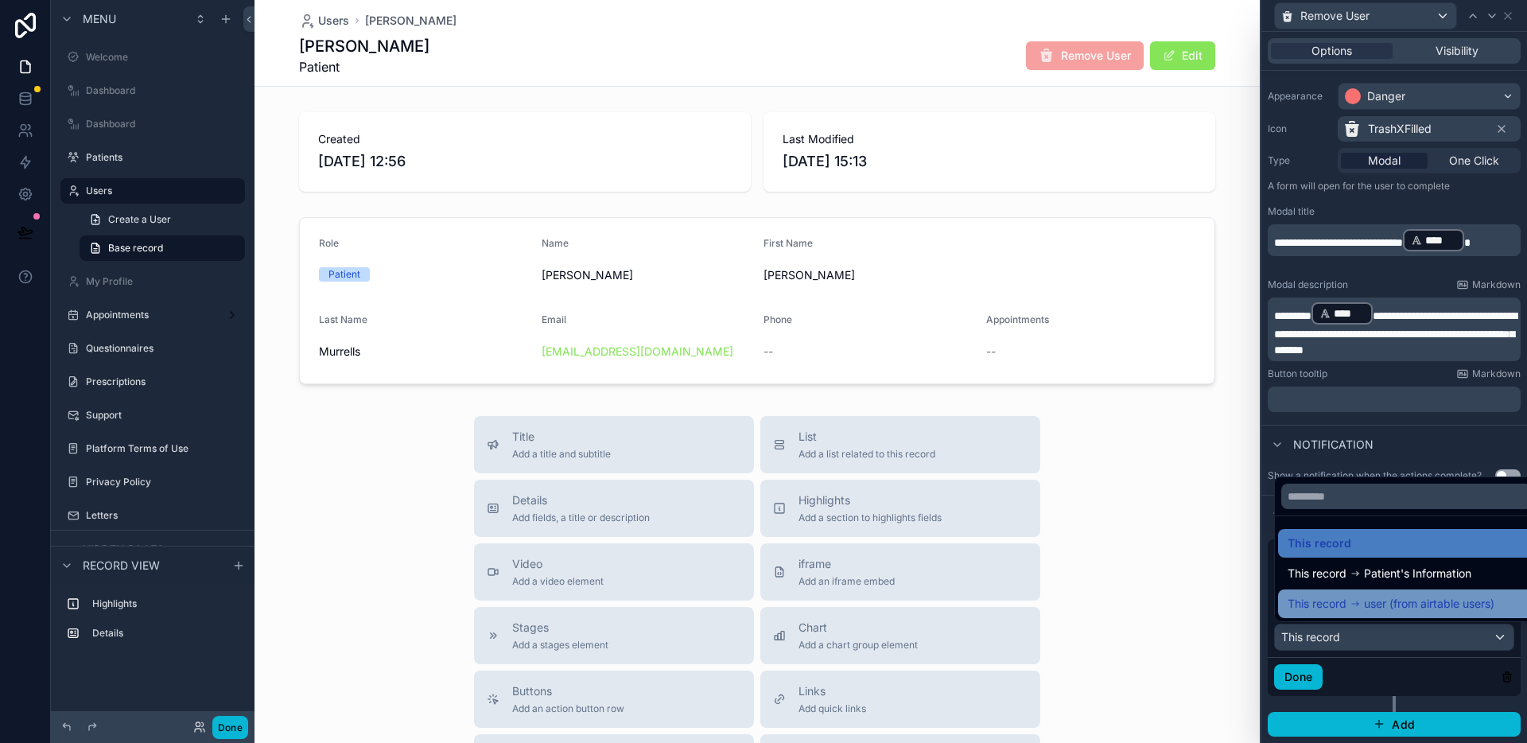
click at [1420, 593] on div "This record user (from airtable users)" at bounding box center [1406, 603] width 257 height 29
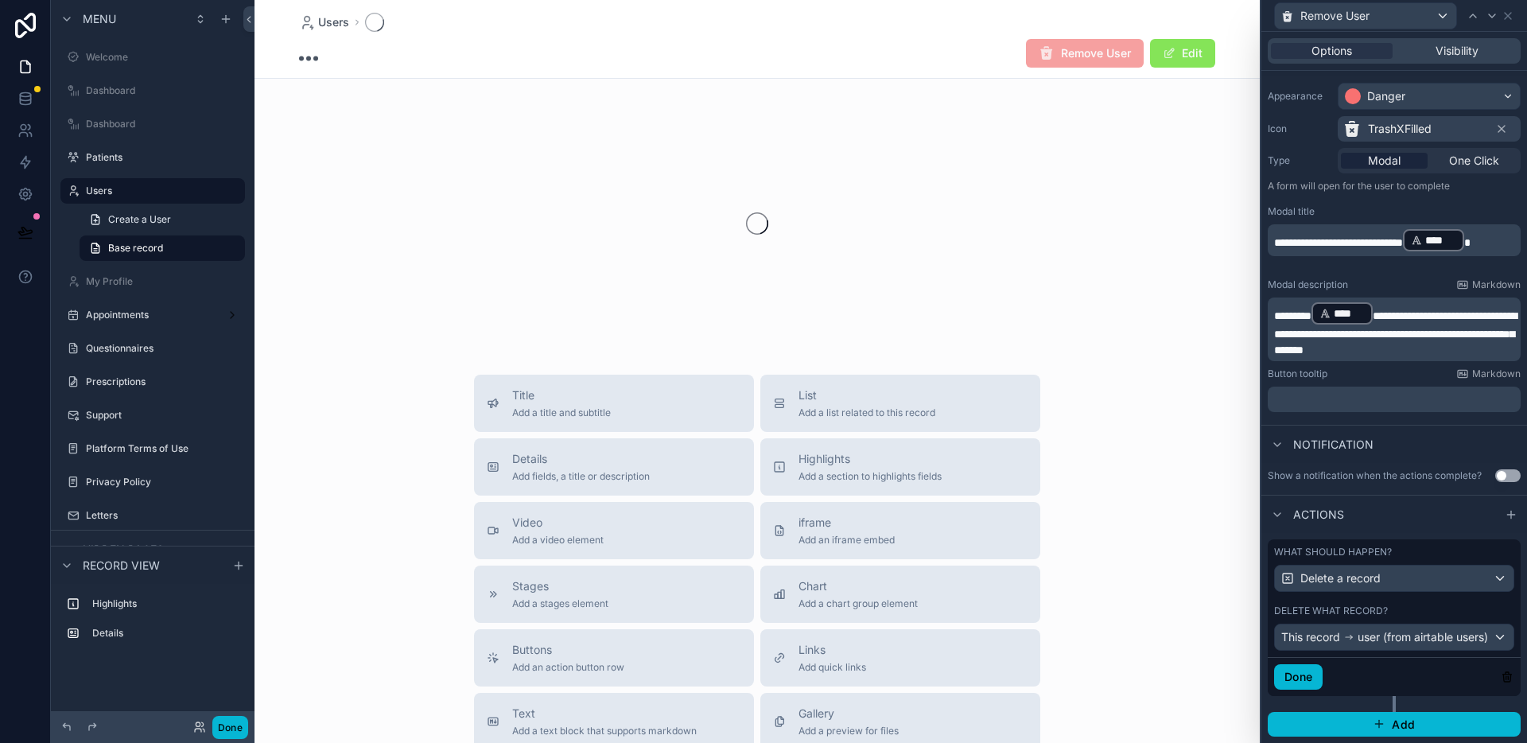
scroll to position [131, 0]
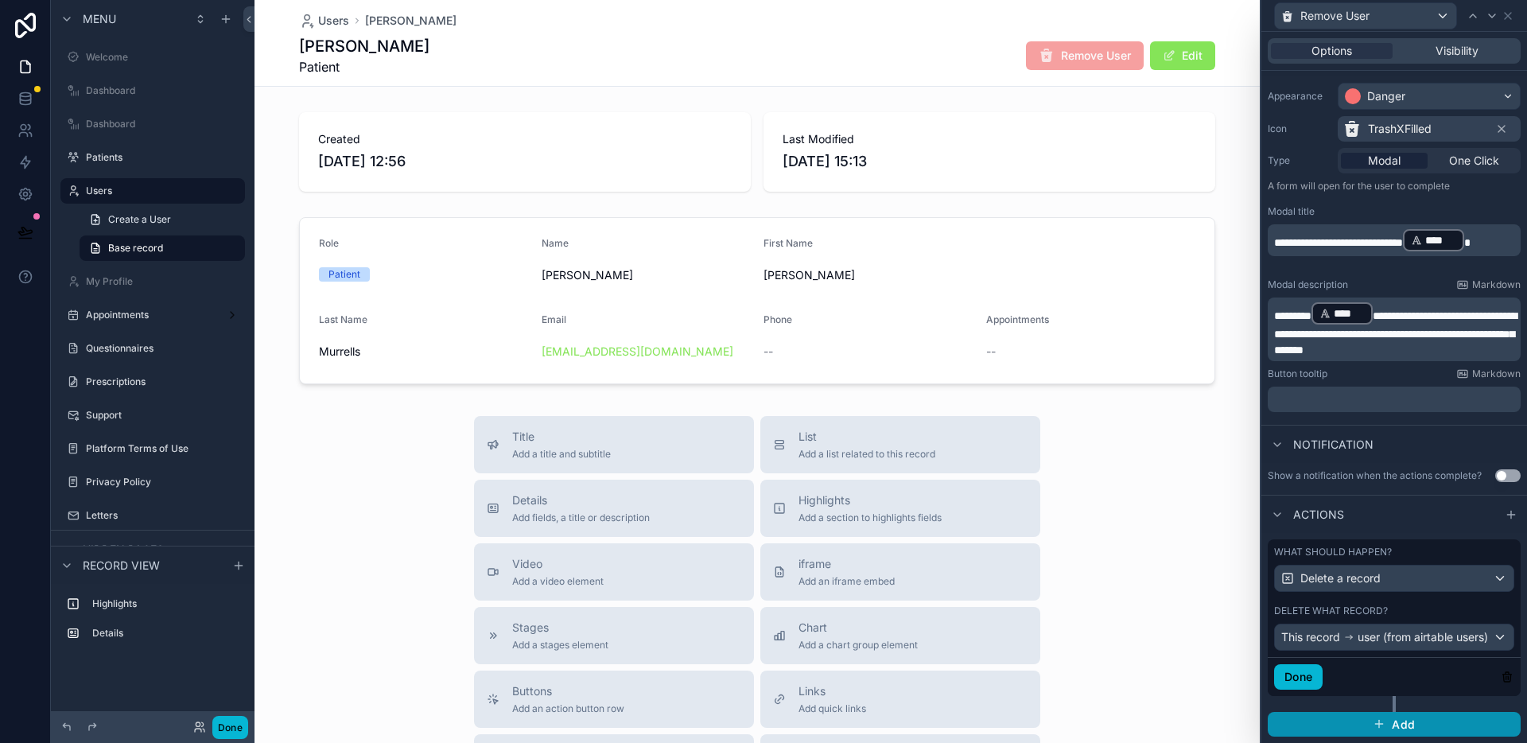
click at [1392, 721] on span "Add" at bounding box center [1403, 724] width 23 height 14
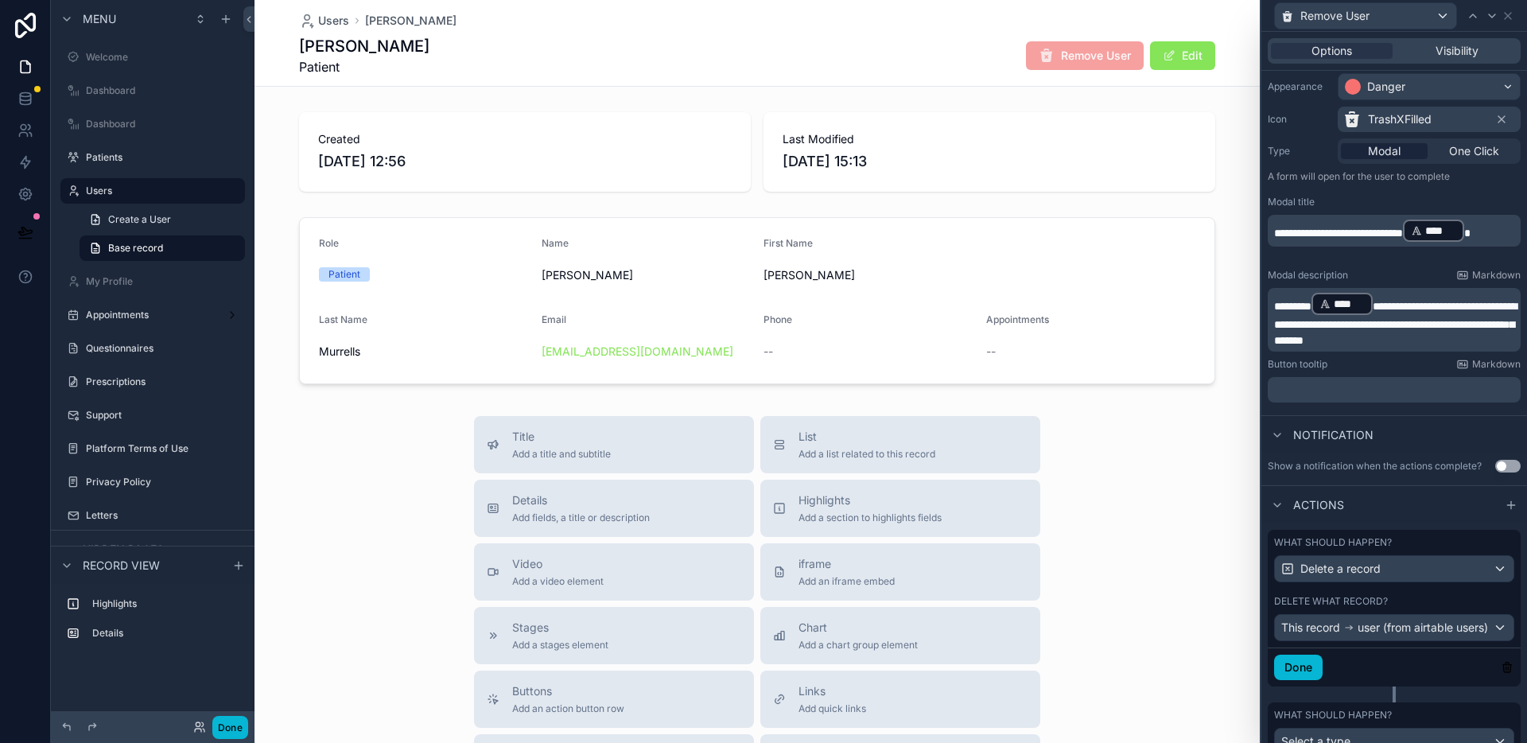
scroll to position [206, 0]
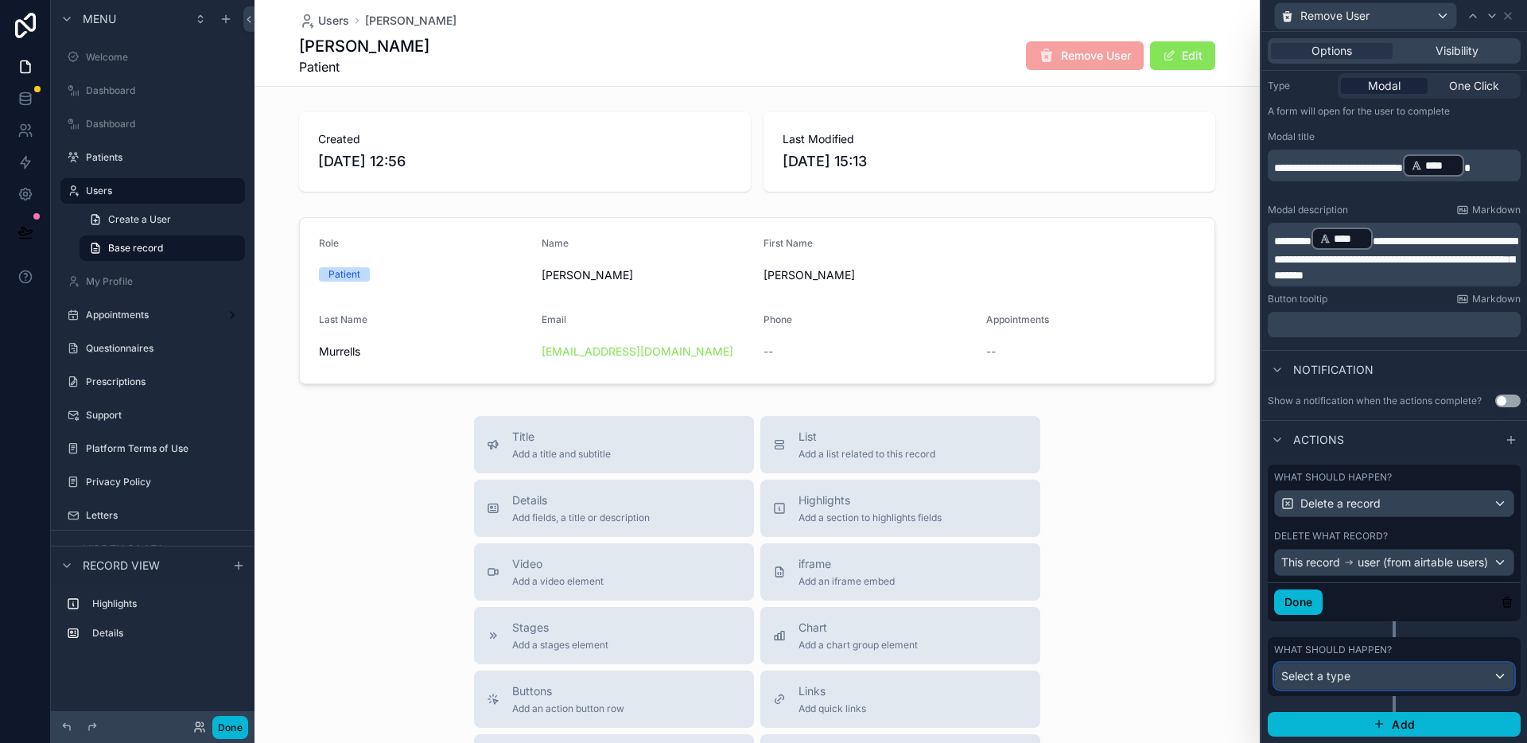
click at [1385, 681] on div "Select a type" at bounding box center [1394, 675] width 239 height 25
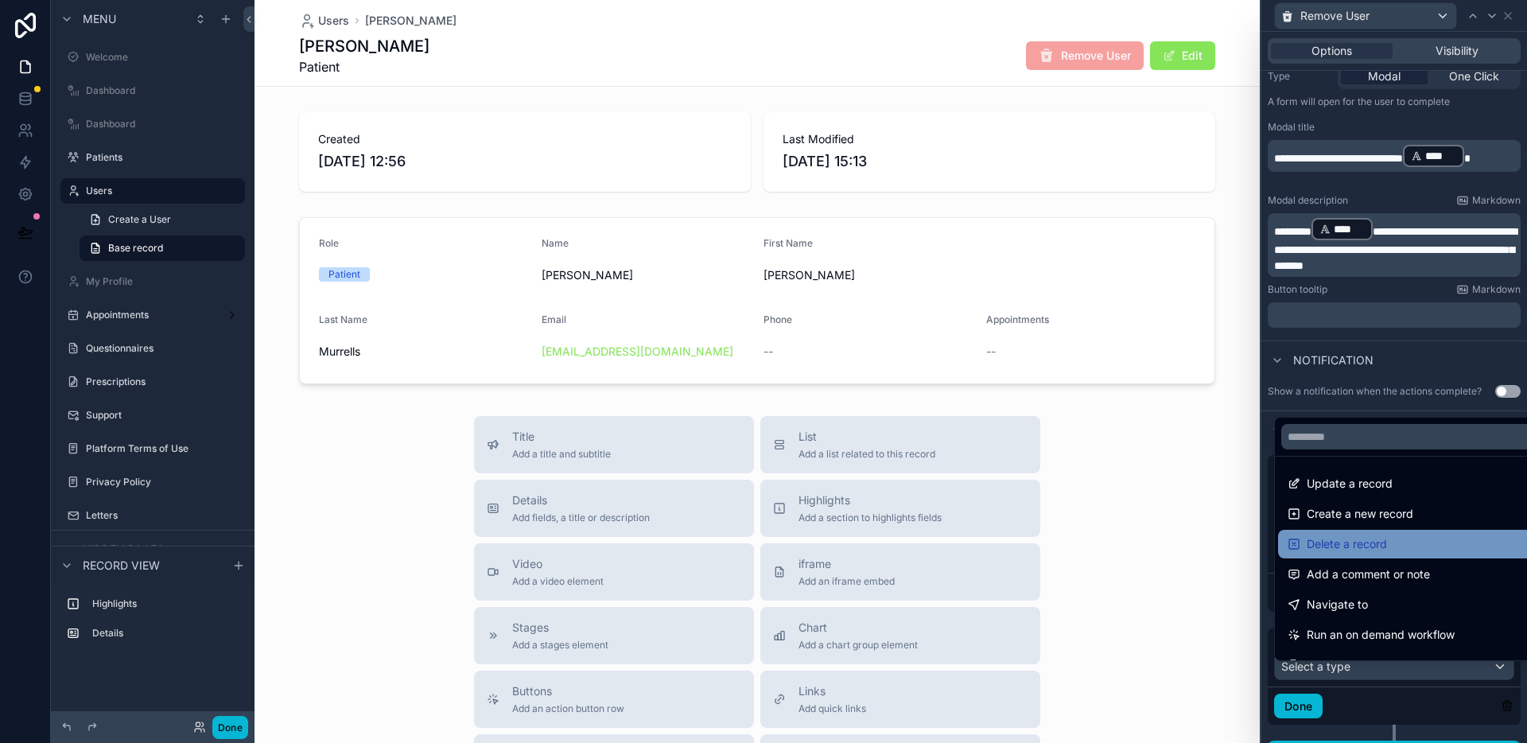
click at [1373, 534] on span "Delete a record" at bounding box center [1347, 543] width 80 height 19
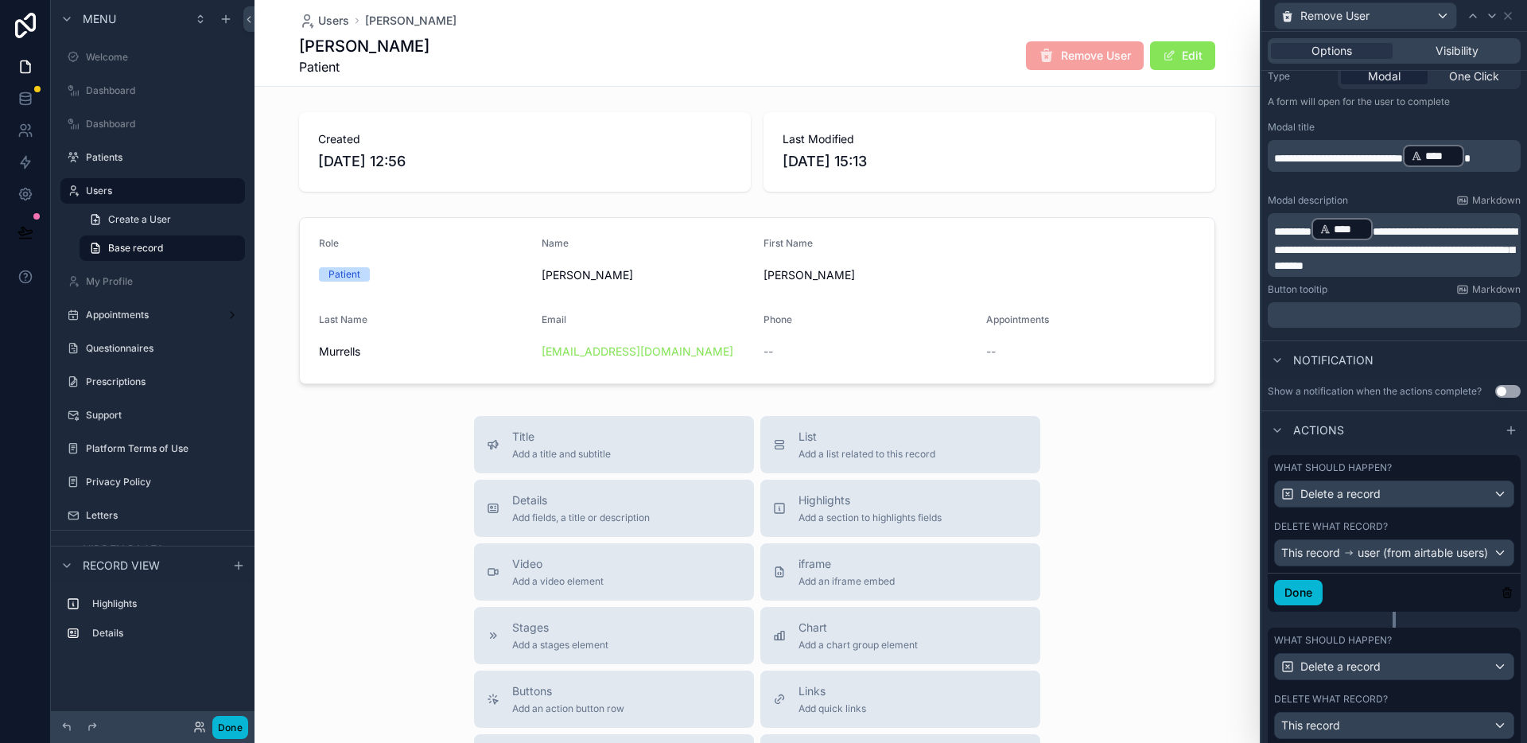
scroll to position [304, 0]
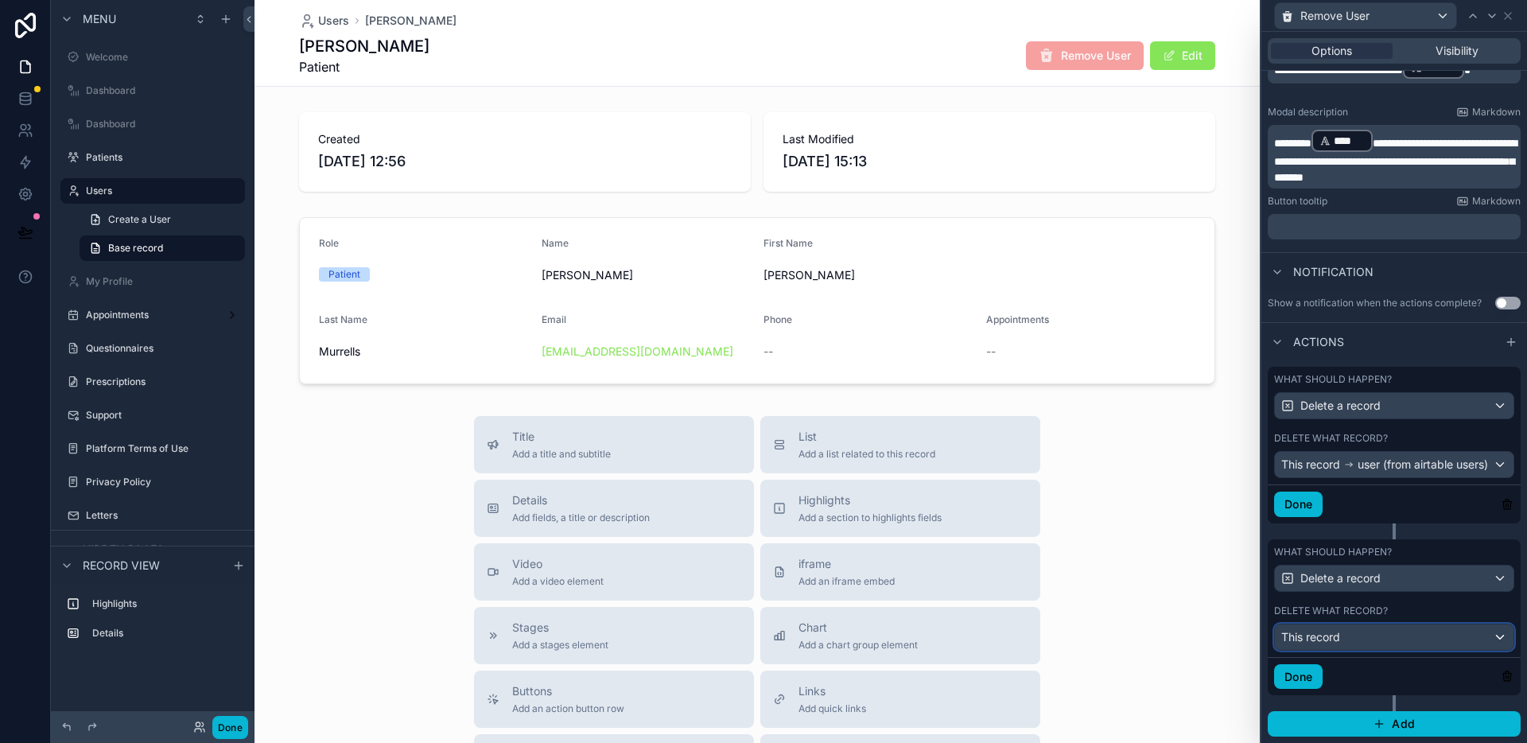
click at [1383, 639] on div "This record" at bounding box center [1394, 636] width 239 height 25
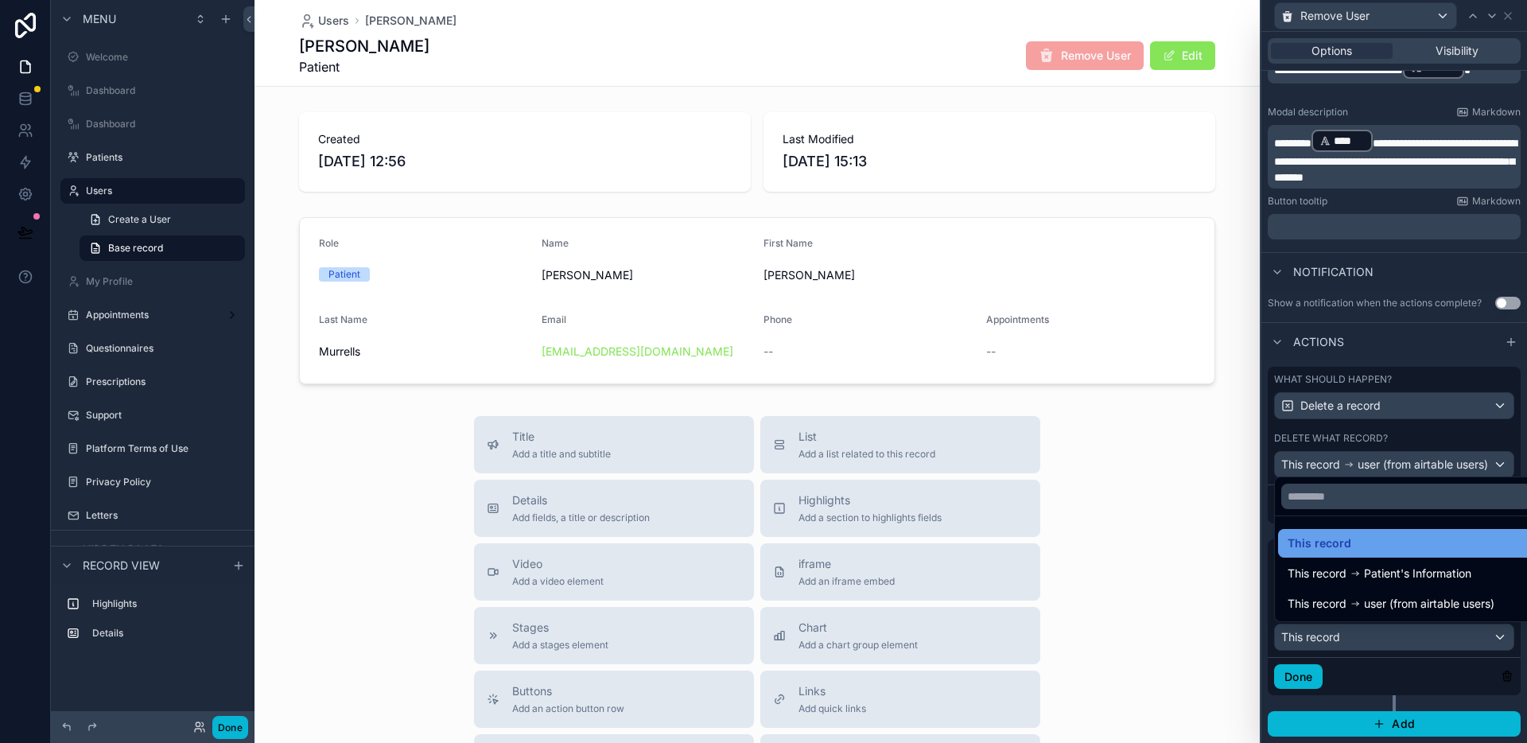
click at [1416, 538] on div "This record" at bounding box center [1407, 543] width 238 height 19
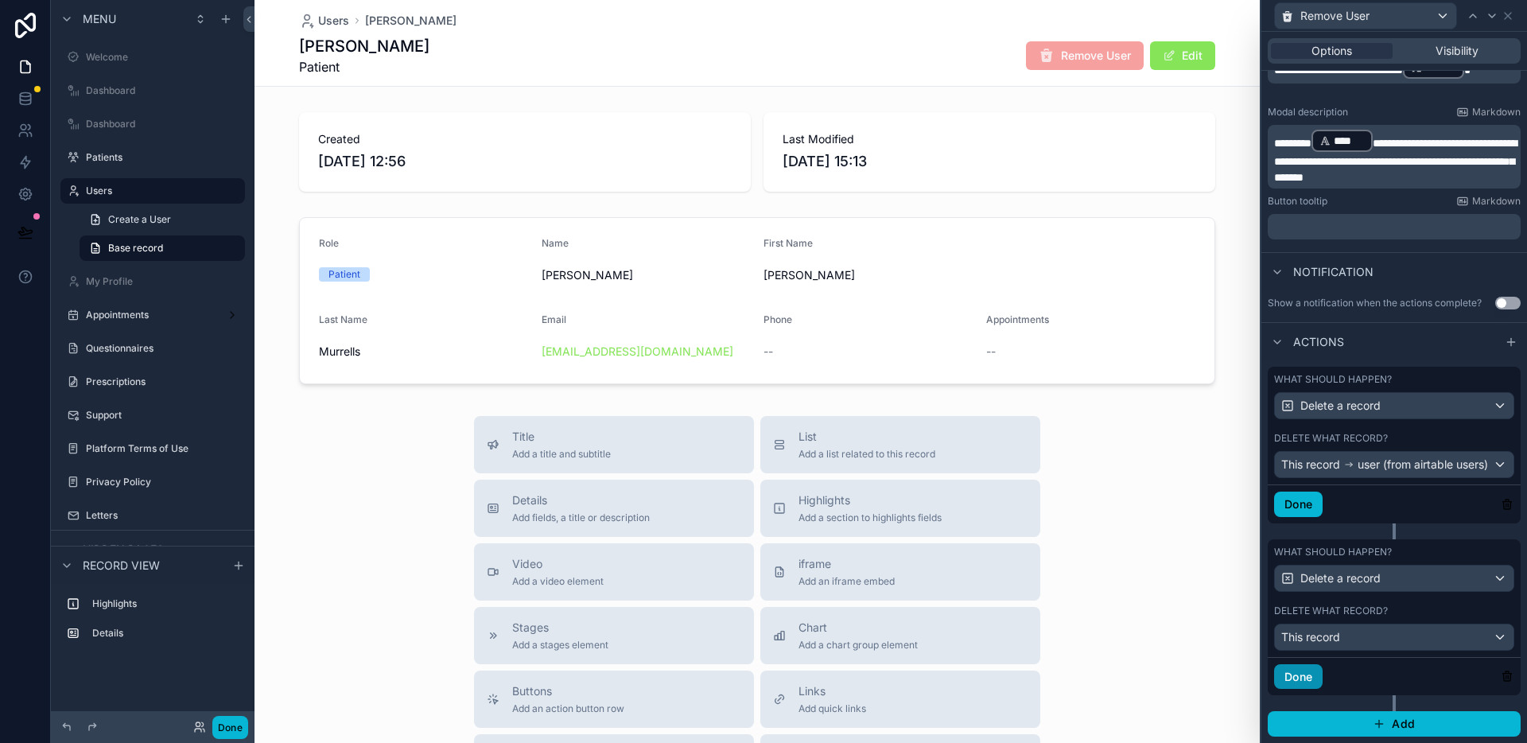
click at [1321, 676] on button "Done" at bounding box center [1298, 676] width 49 height 25
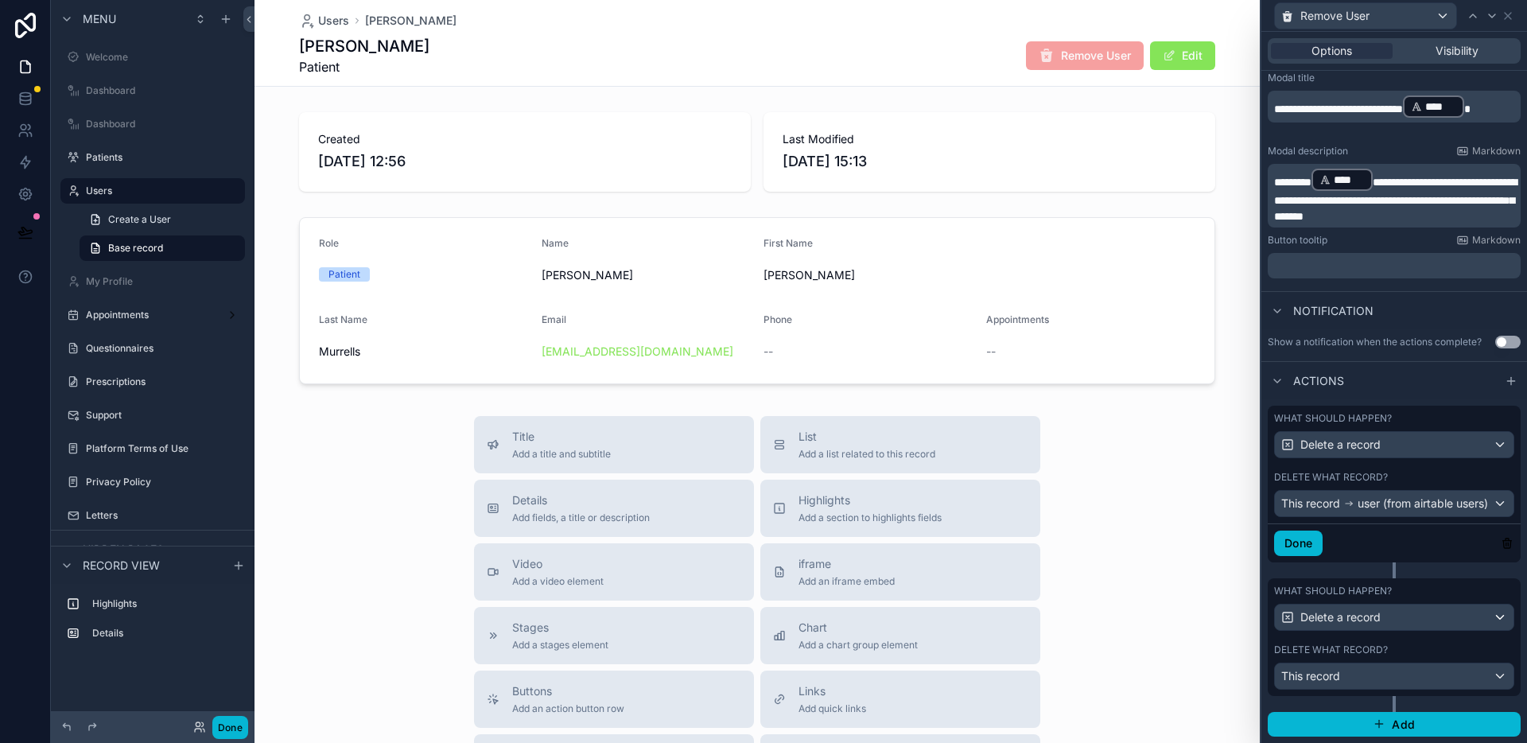
scroll to position [196, 0]
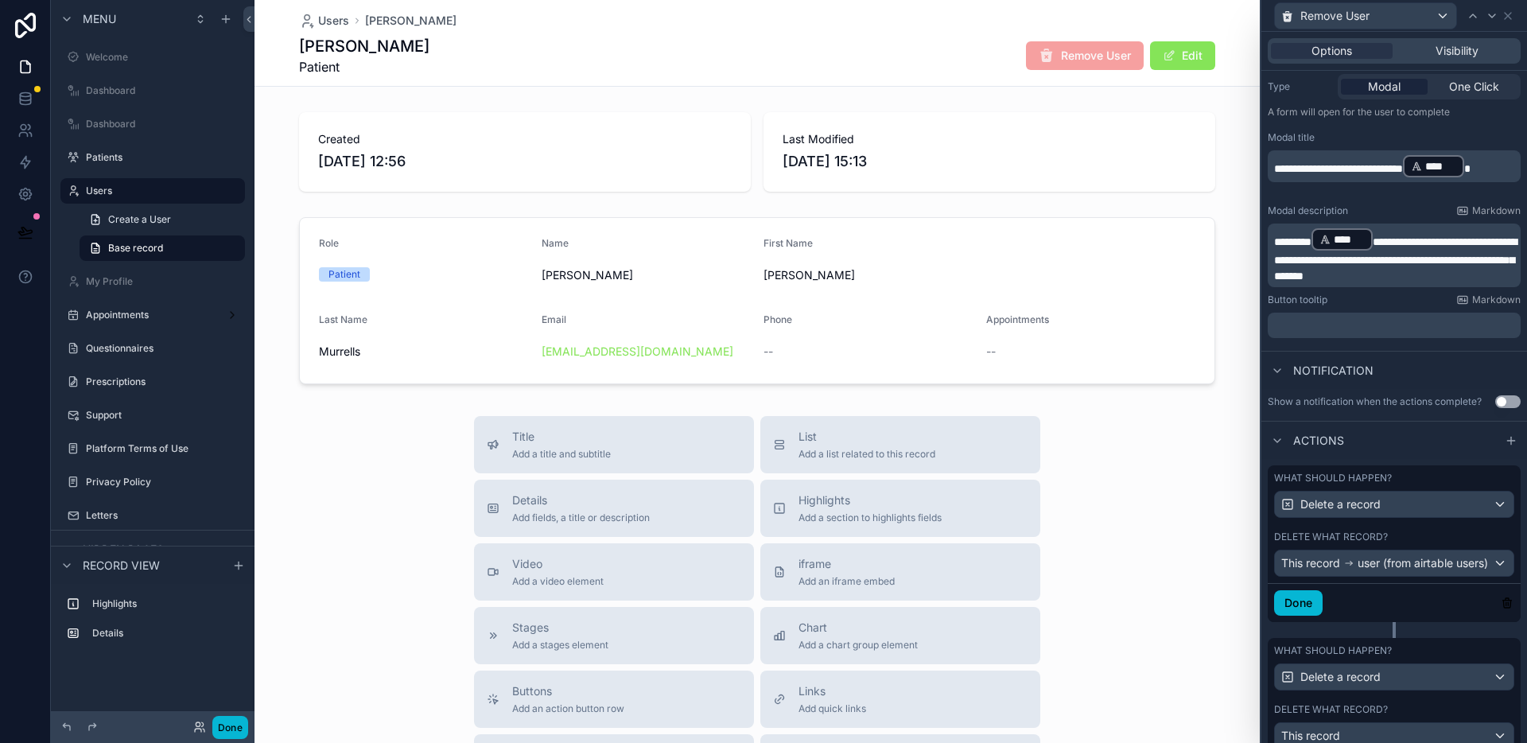
click at [1276, 242] on span "********" at bounding box center [1292, 241] width 37 height 11
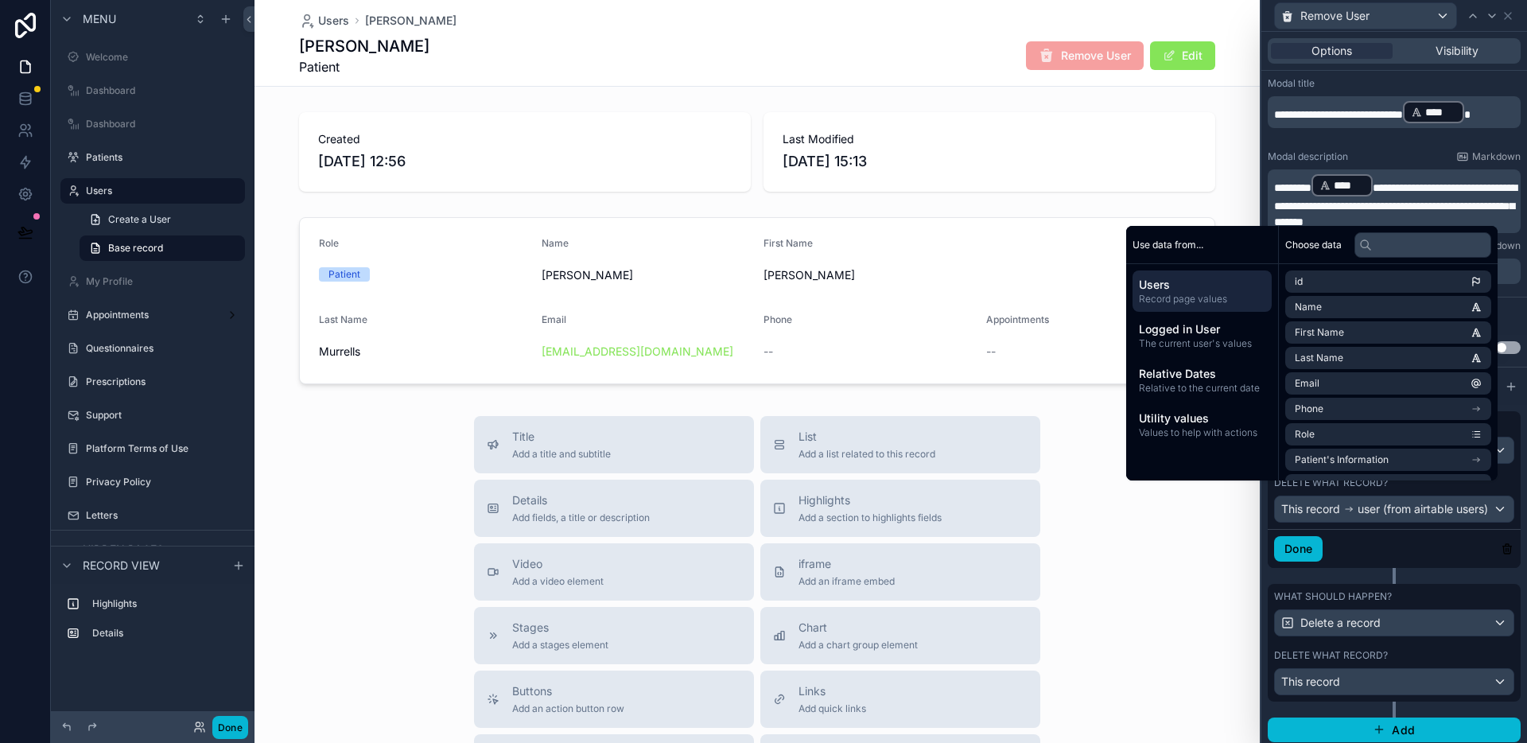
scroll to position [260, 0]
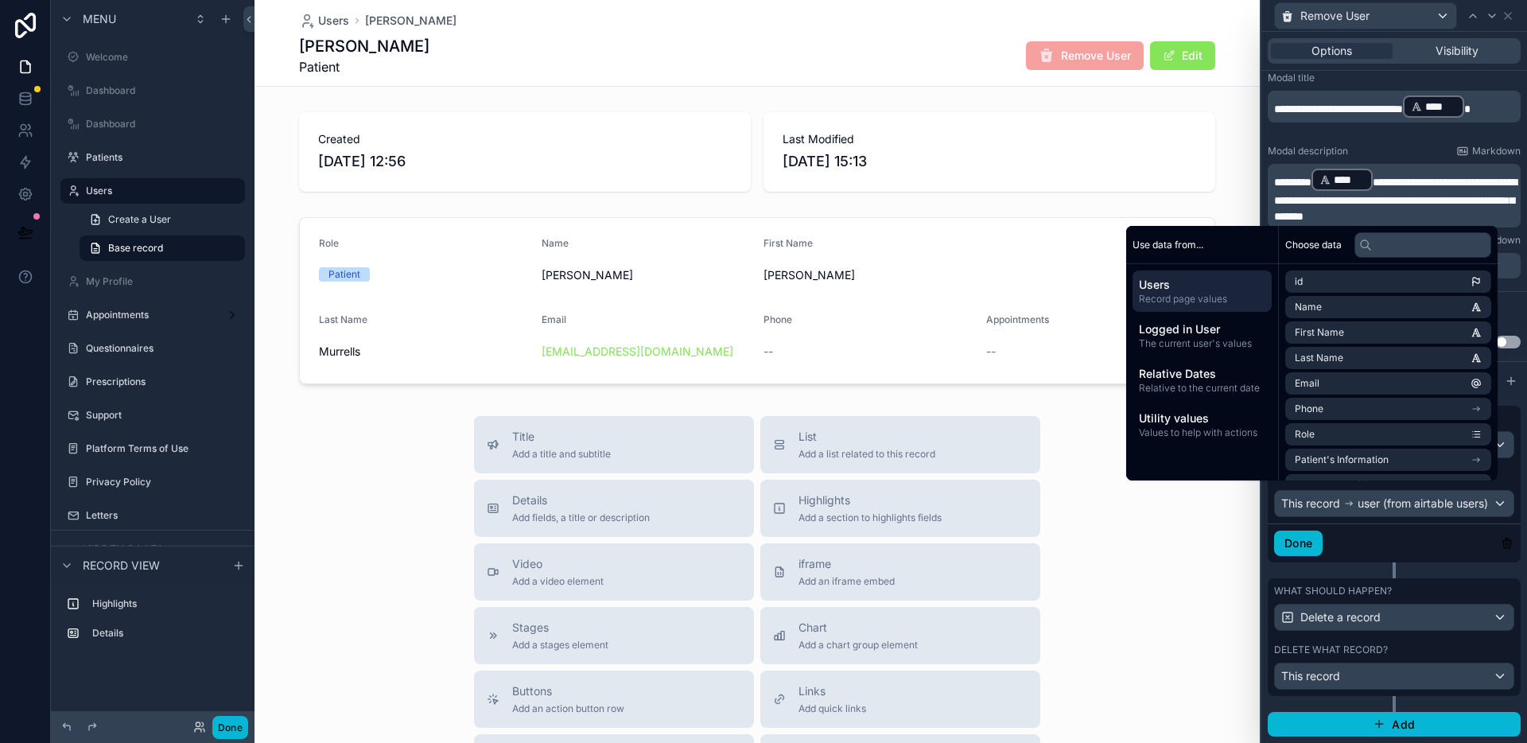
click at [1388, 558] on div "Done" at bounding box center [1394, 542] width 253 height 39
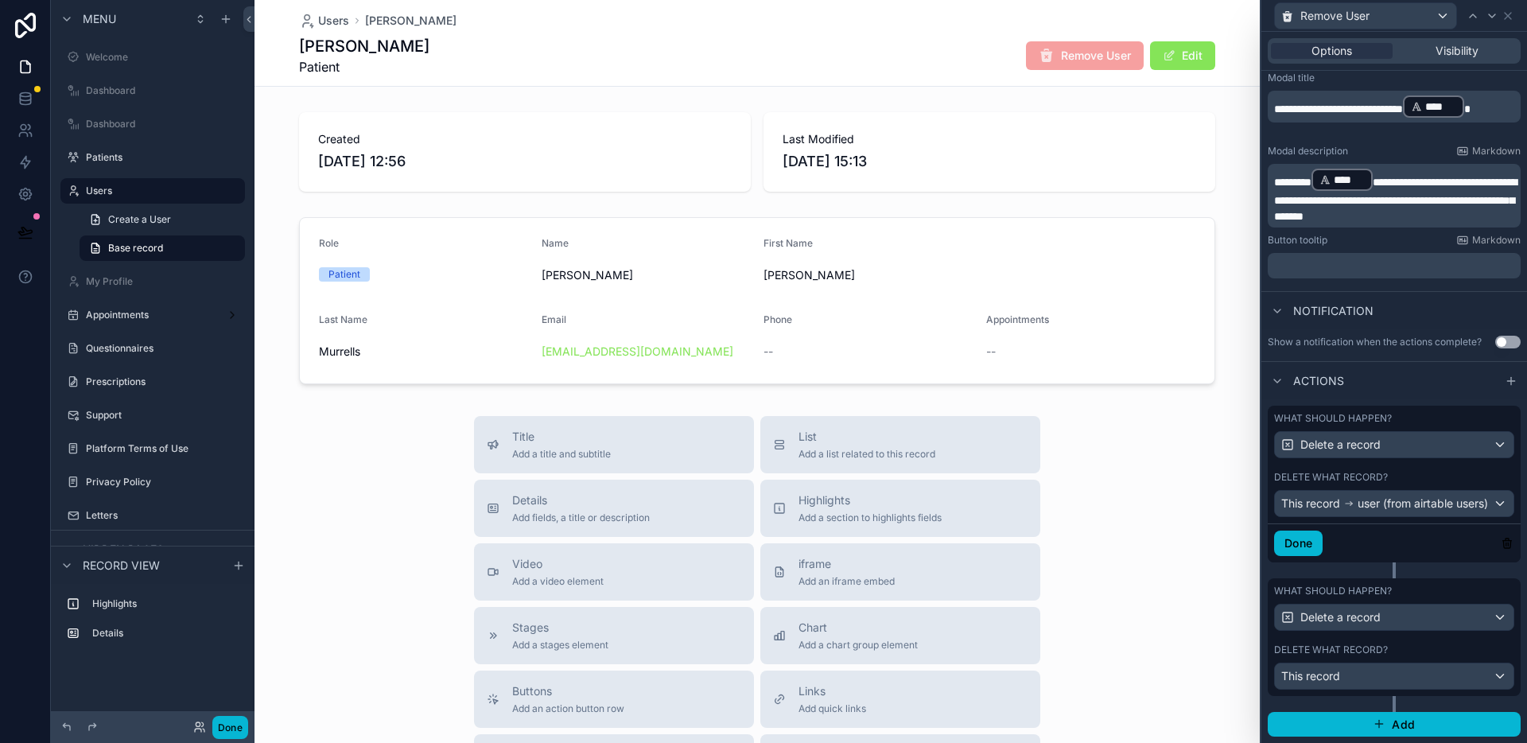
click at [1330, 263] on p "﻿" at bounding box center [1395, 266] width 243 height 16
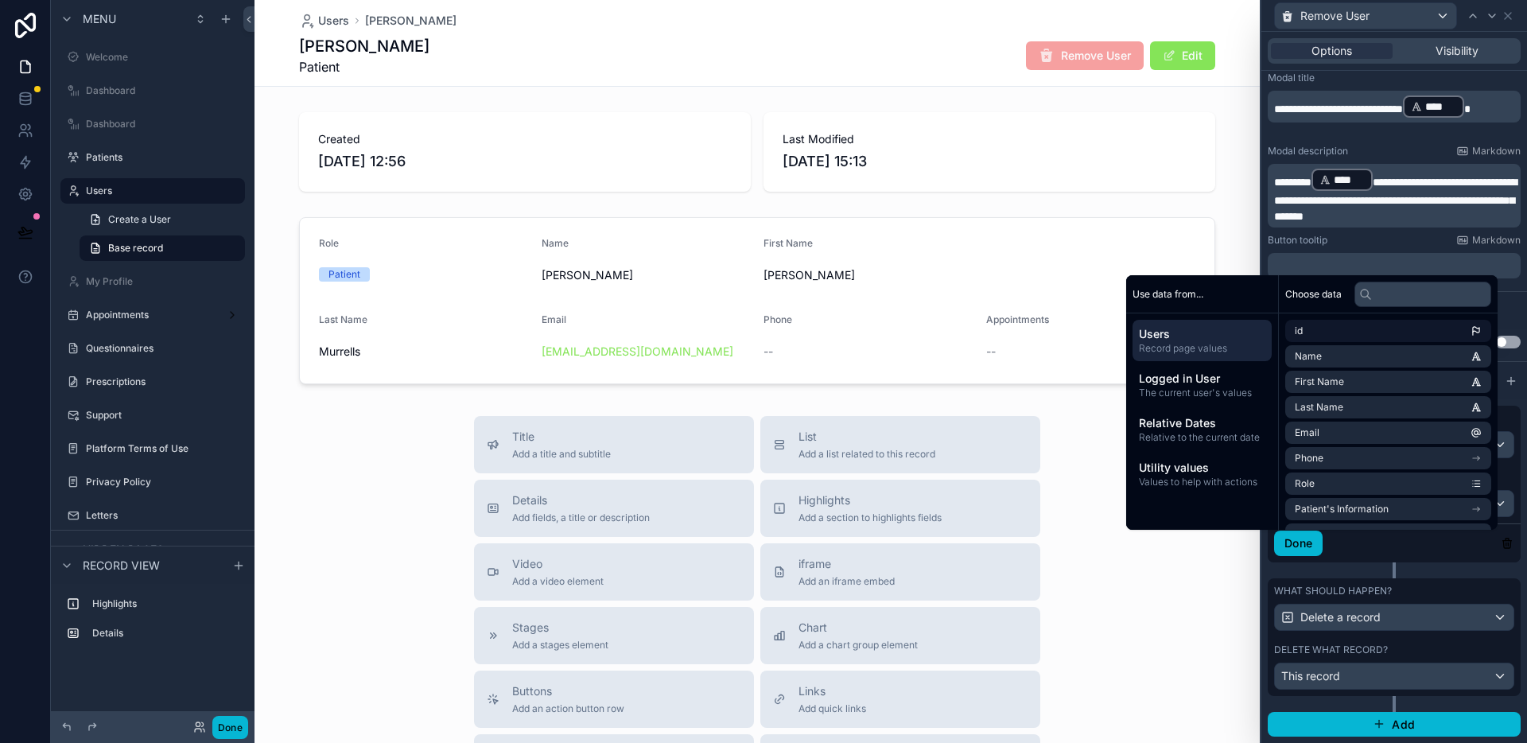
scroll to position [144, 0]
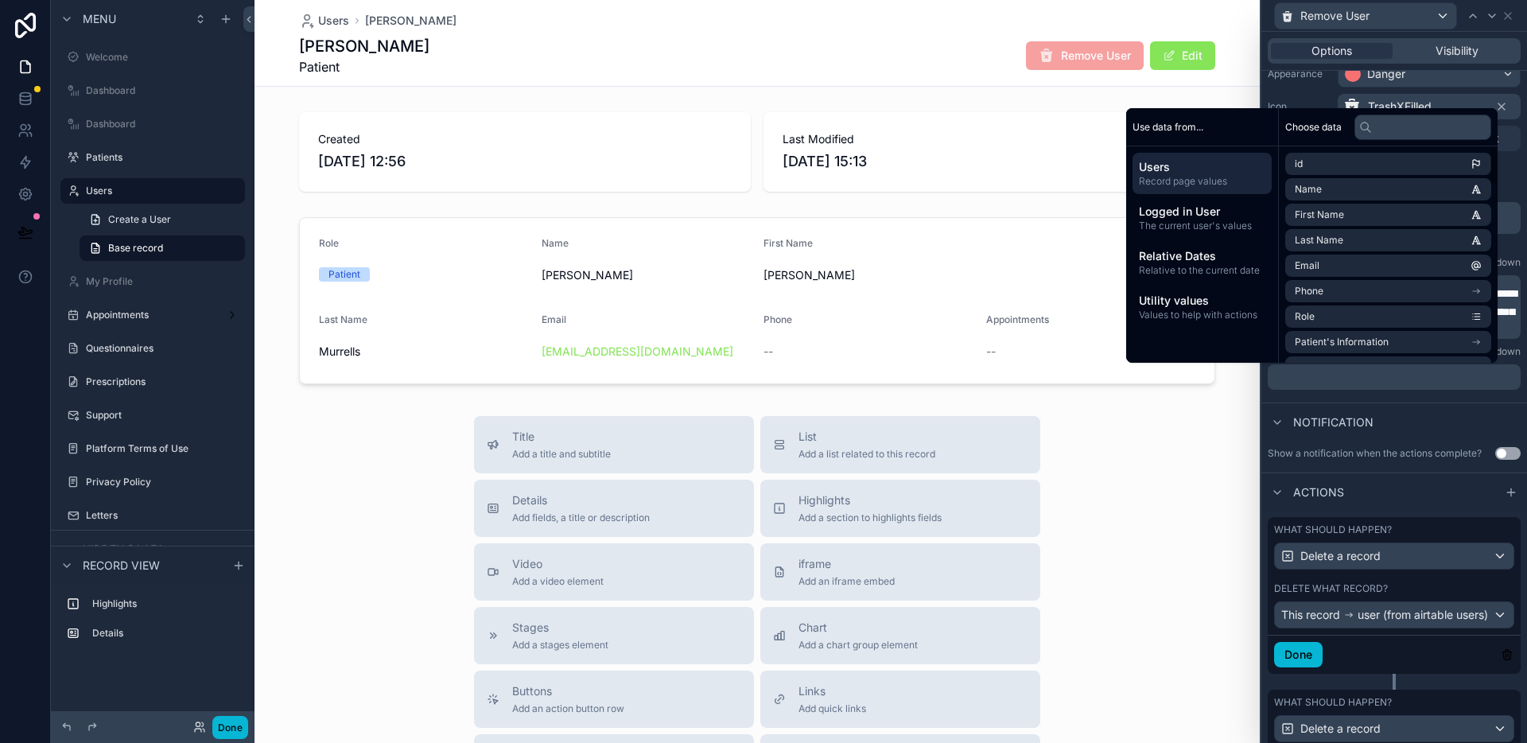
click at [1432, 503] on div "Actions" at bounding box center [1394, 491] width 266 height 38
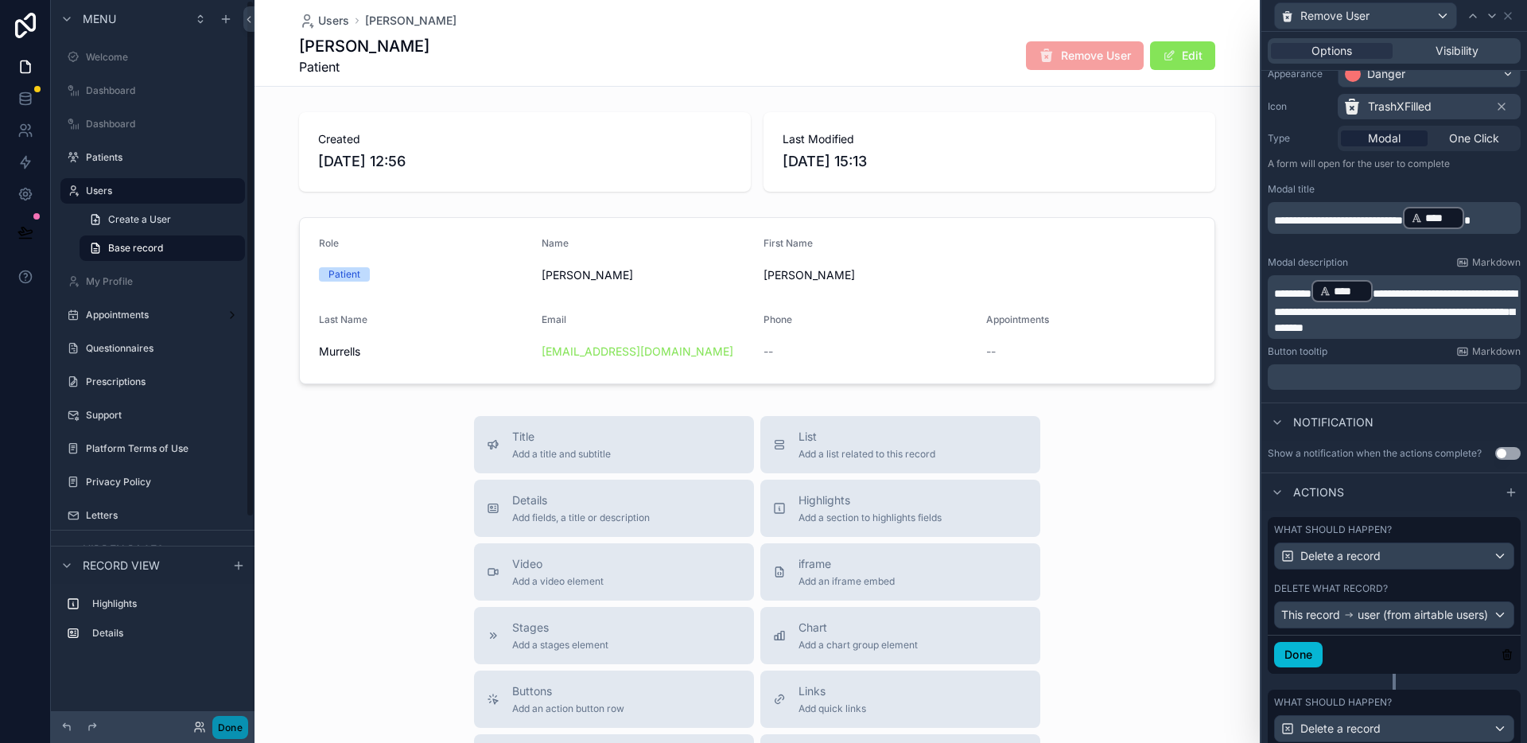
drag, startPoint x: 232, startPoint y: 733, endPoint x: 240, endPoint y: 730, distance: 8.3
click at [232, 733] on button "Done" at bounding box center [230, 727] width 36 height 23
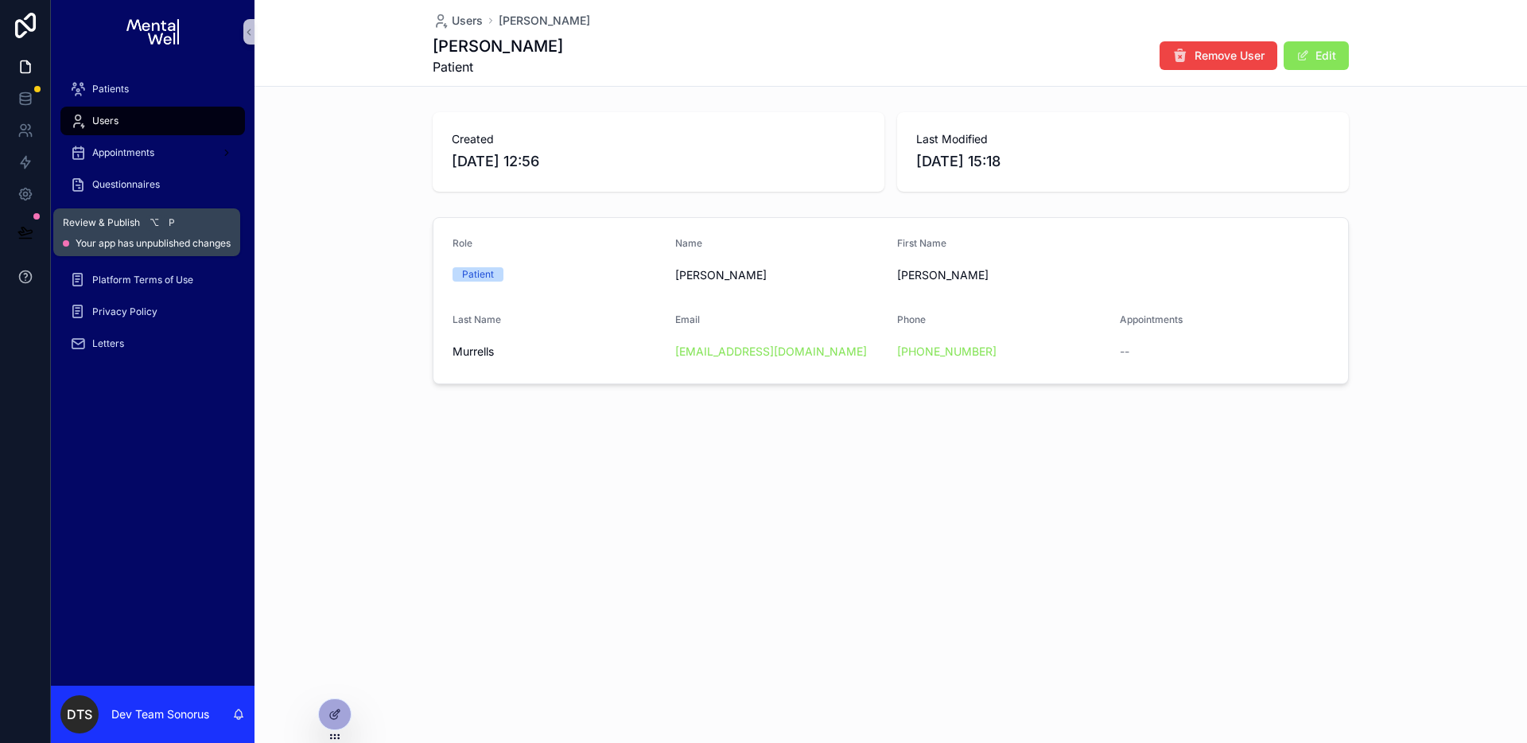
drag, startPoint x: 27, startPoint y: 233, endPoint x: 48, endPoint y: 260, distance: 34.0
click at [27, 234] on icon at bounding box center [25, 231] width 14 height 8
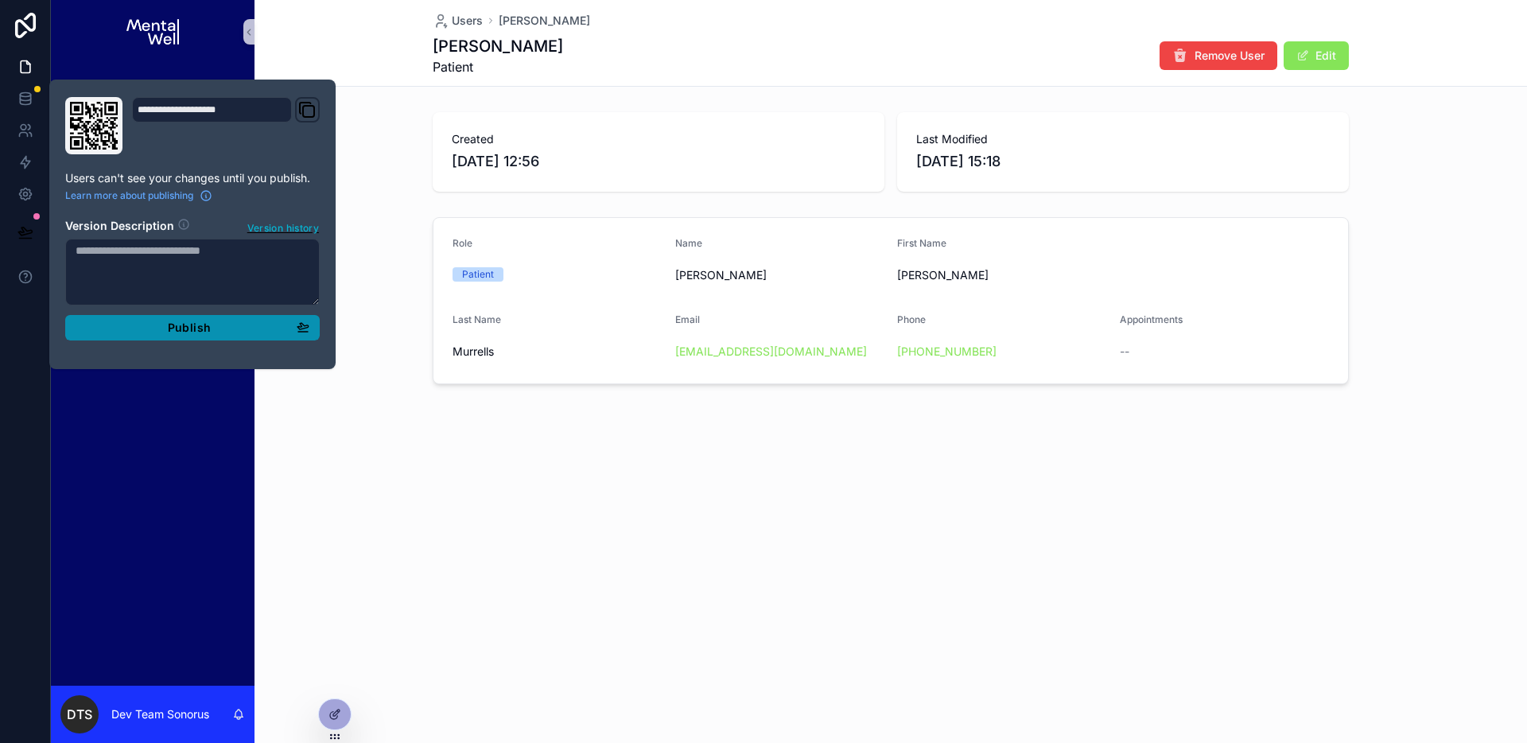
click at [316, 333] on button "Publish" at bounding box center [192, 327] width 255 height 25
click at [414, 433] on div "Users Simon Murrells Simon Murrells Patient Remove User Edit Created 08/09/2025…" at bounding box center [891, 246] width 1273 height 492
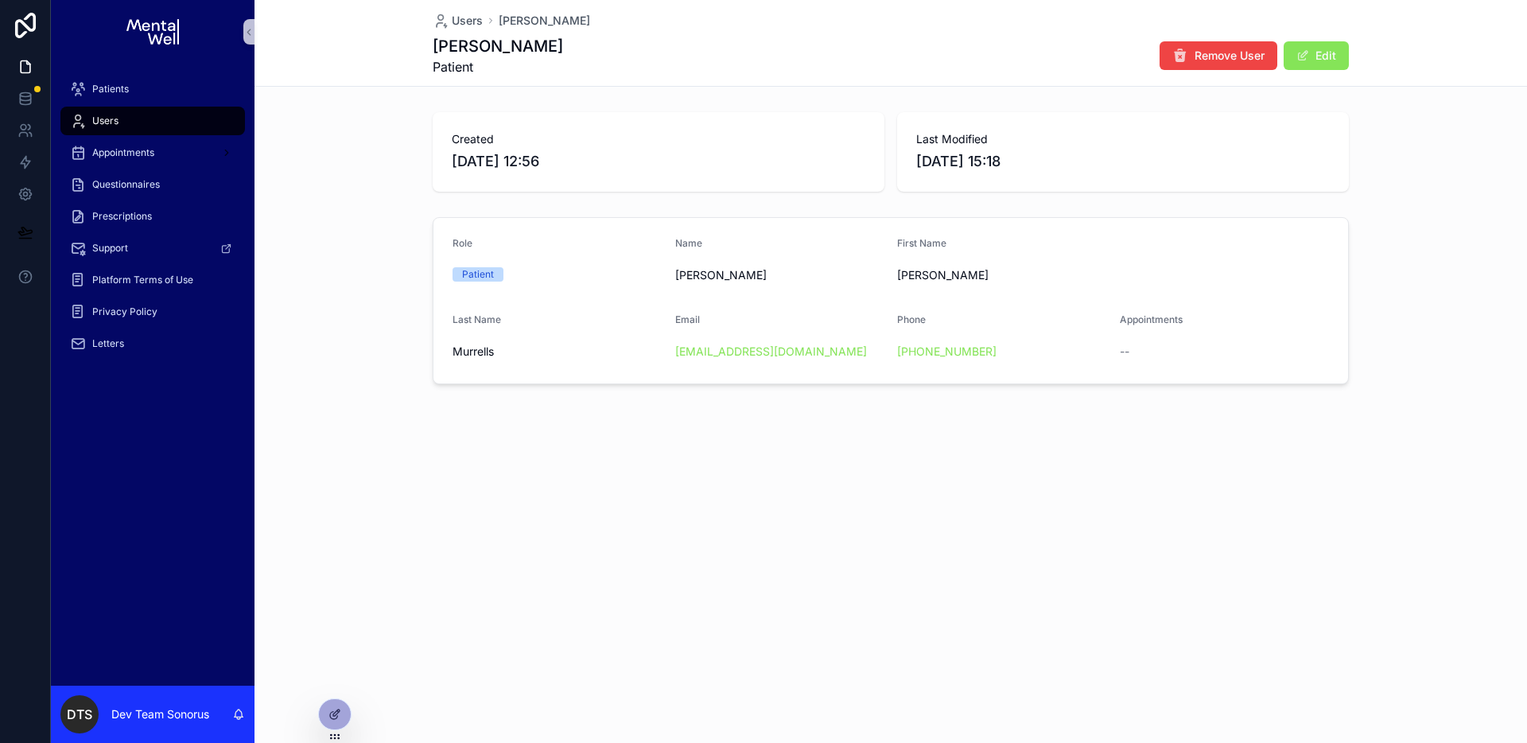
click at [151, 122] on div "Users" at bounding box center [152, 120] width 165 height 25
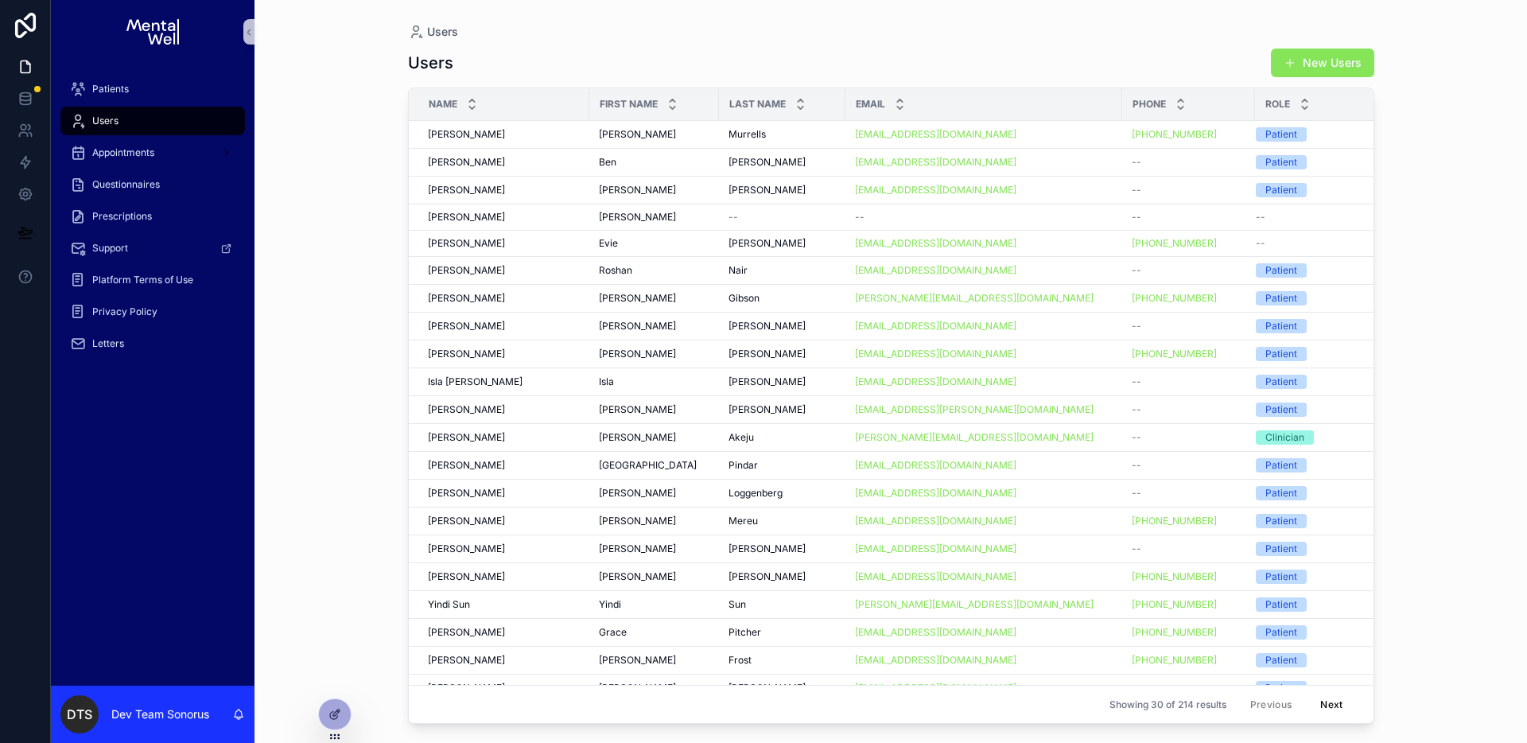
click at [1304, 52] on button "New Users" at bounding box center [1322, 63] width 103 height 29
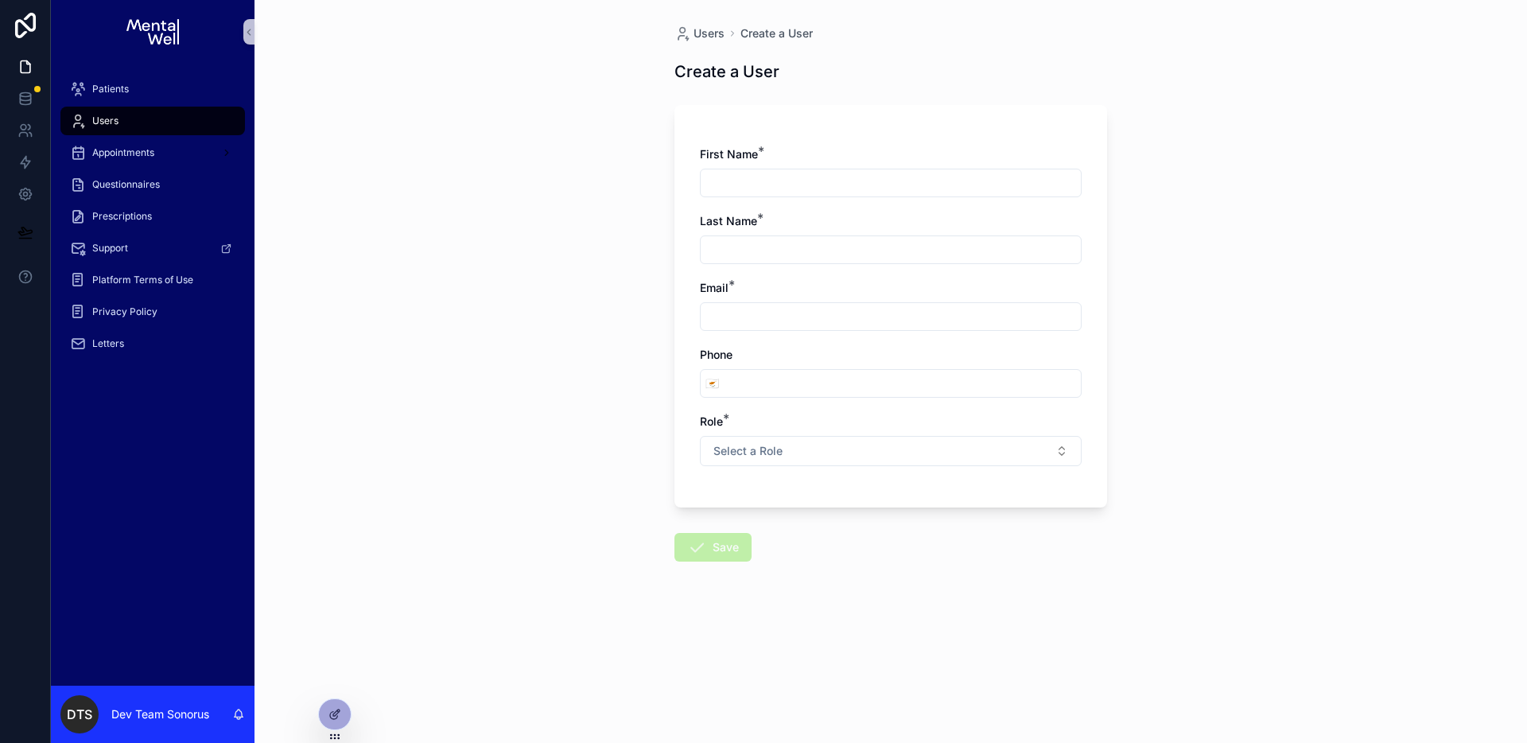
click at [768, 183] on input "scrollable content" at bounding box center [891, 183] width 380 height 22
click at [768, 184] on input "**********" at bounding box center [891, 183] width 380 height 22
click at [768, 185] on input "**********" at bounding box center [891, 183] width 380 height 22
type input "********"
click at [799, 249] on input "scrollable content" at bounding box center [891, 250] width 380 height 22
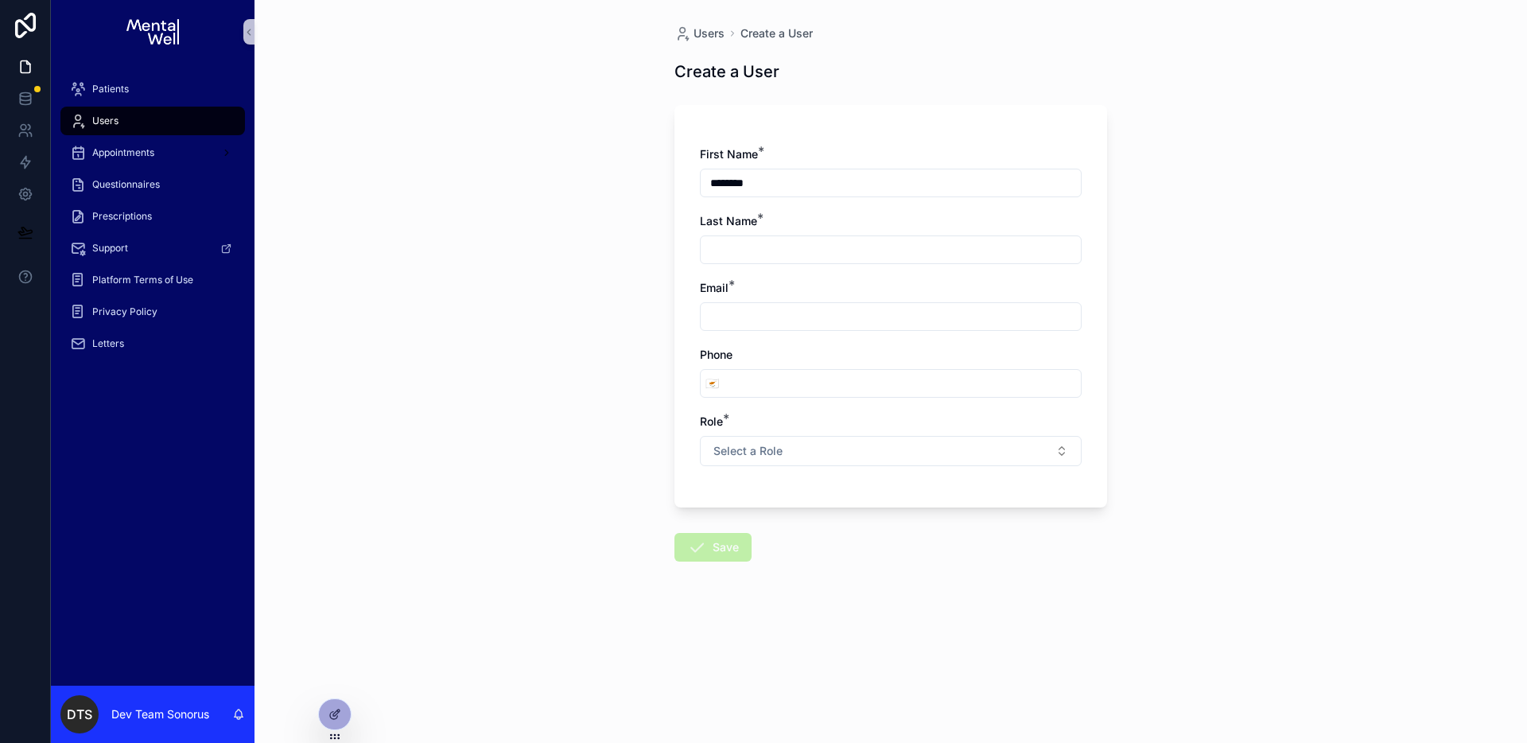
paste input "******"
type input "******"
click at [774, 313] on input "scrollable content" at bounding box center [891, 316] width 380 height 22
type input "**********"
click at [792, 453] on button "Select a Role" at bounding box center [891, 451] width 382 height 30
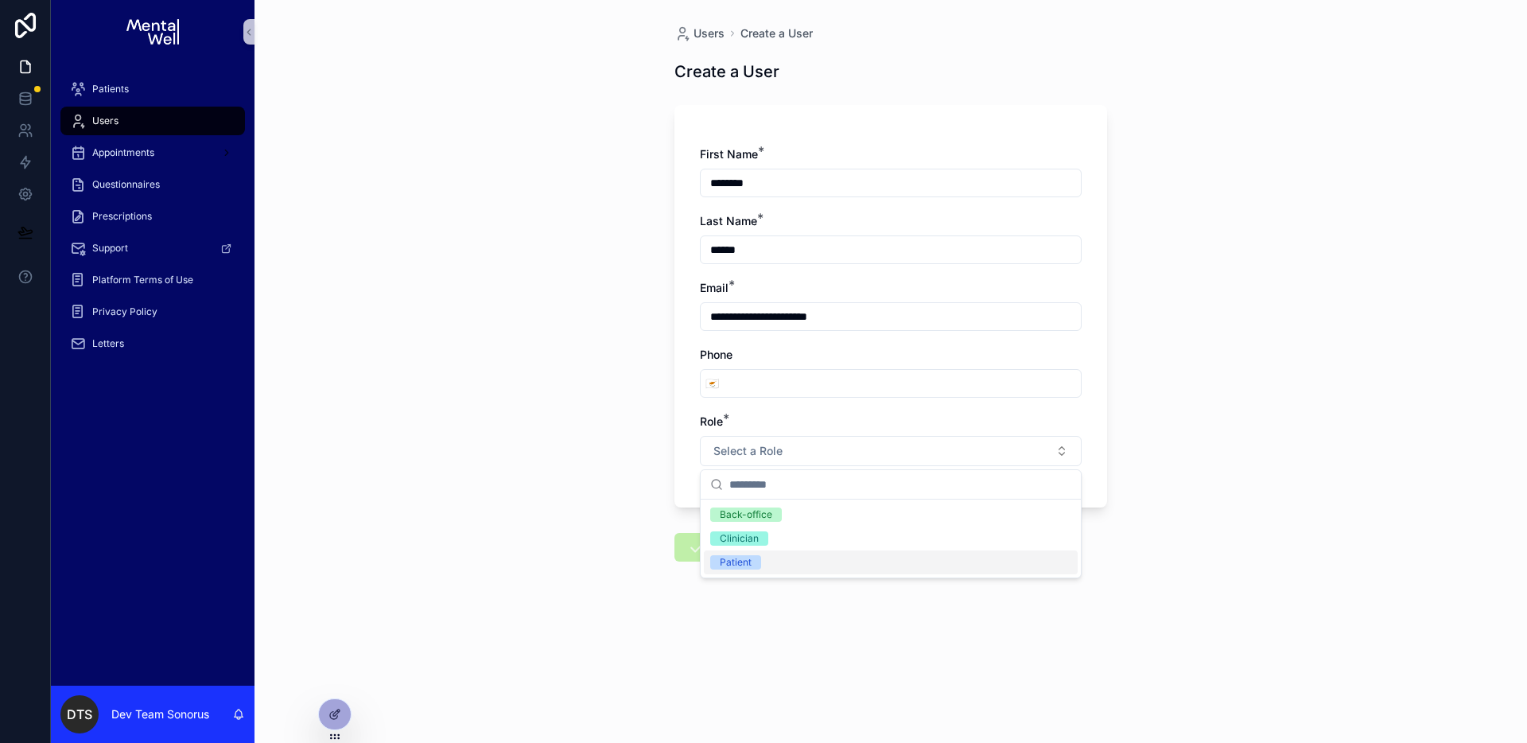
click at [767, 562] on div "Patient" at bounding box center [891, 562] width 374 height 24
click at [561, 537] on div "**********" at bounding box center [891, 371] width 1273 height 743
drag, startPoint x: 726, startPoint y: 548, endPoint x: 822, endPoint y: 570, distance: 98.8
click at [732, 550] on button "Save" at bounding box center [712, 547] width 77 height 29
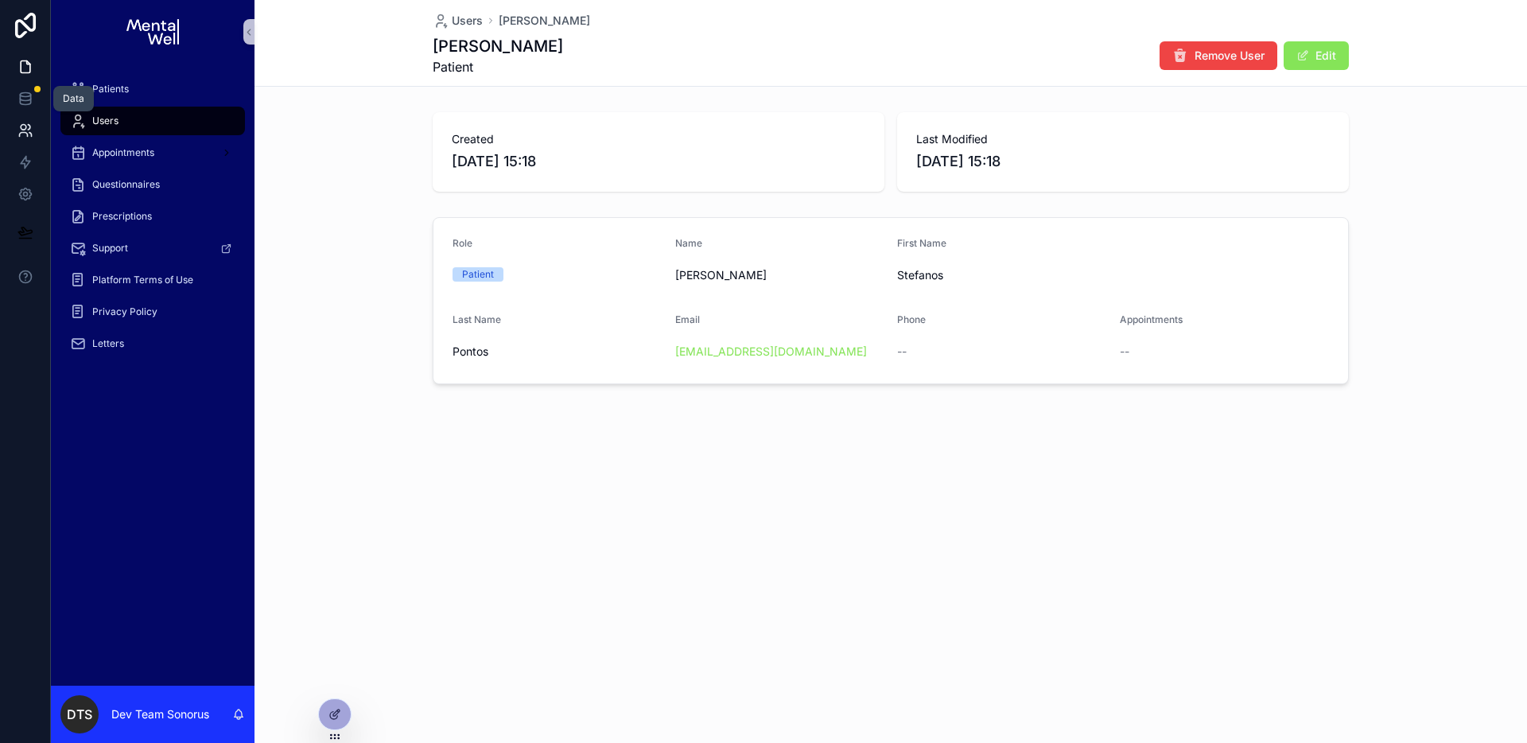
click at [24, 125] on icon at bounding box center [24, 128] width 6 height 6
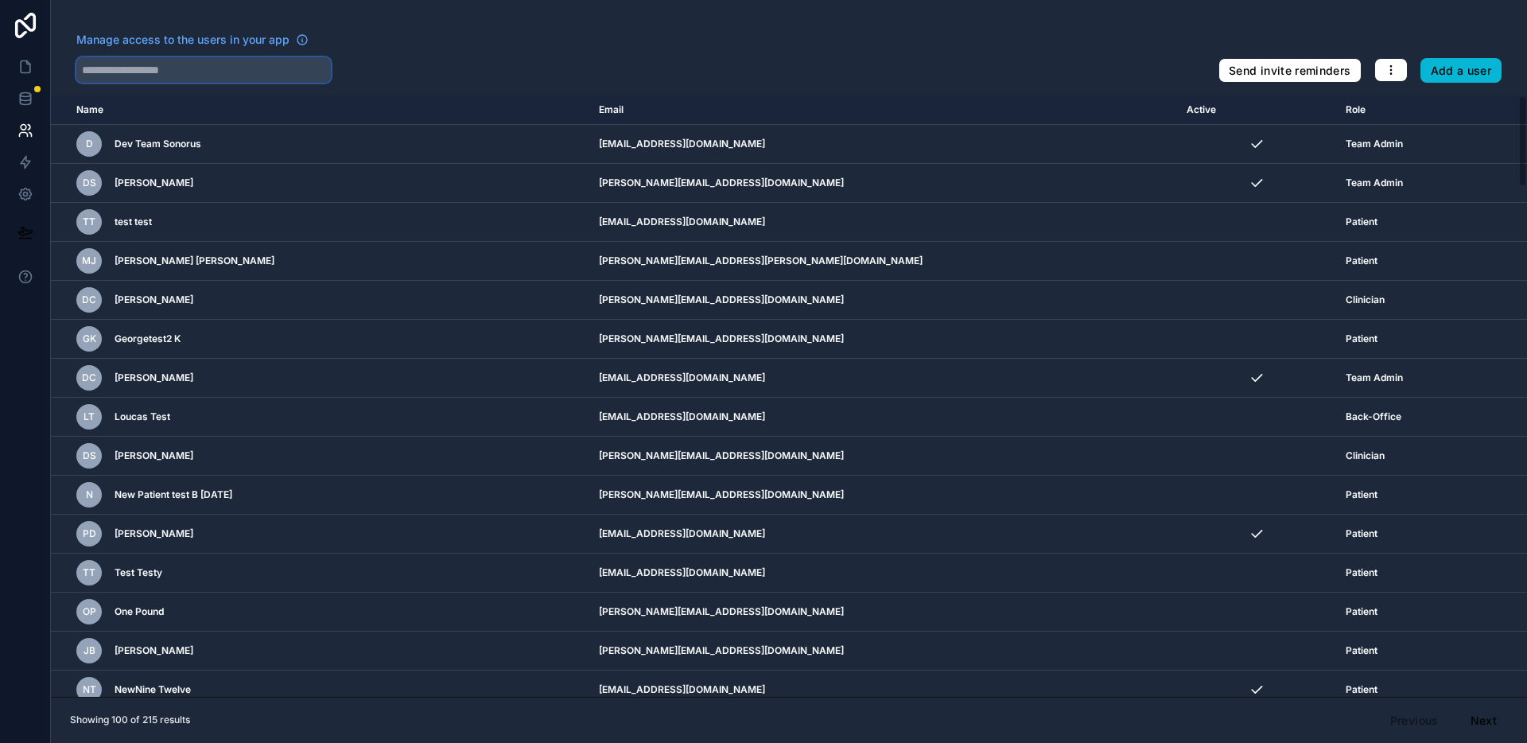
click at [200, 68] on input "text" at bounding box center [203, 69] width 255 height 25
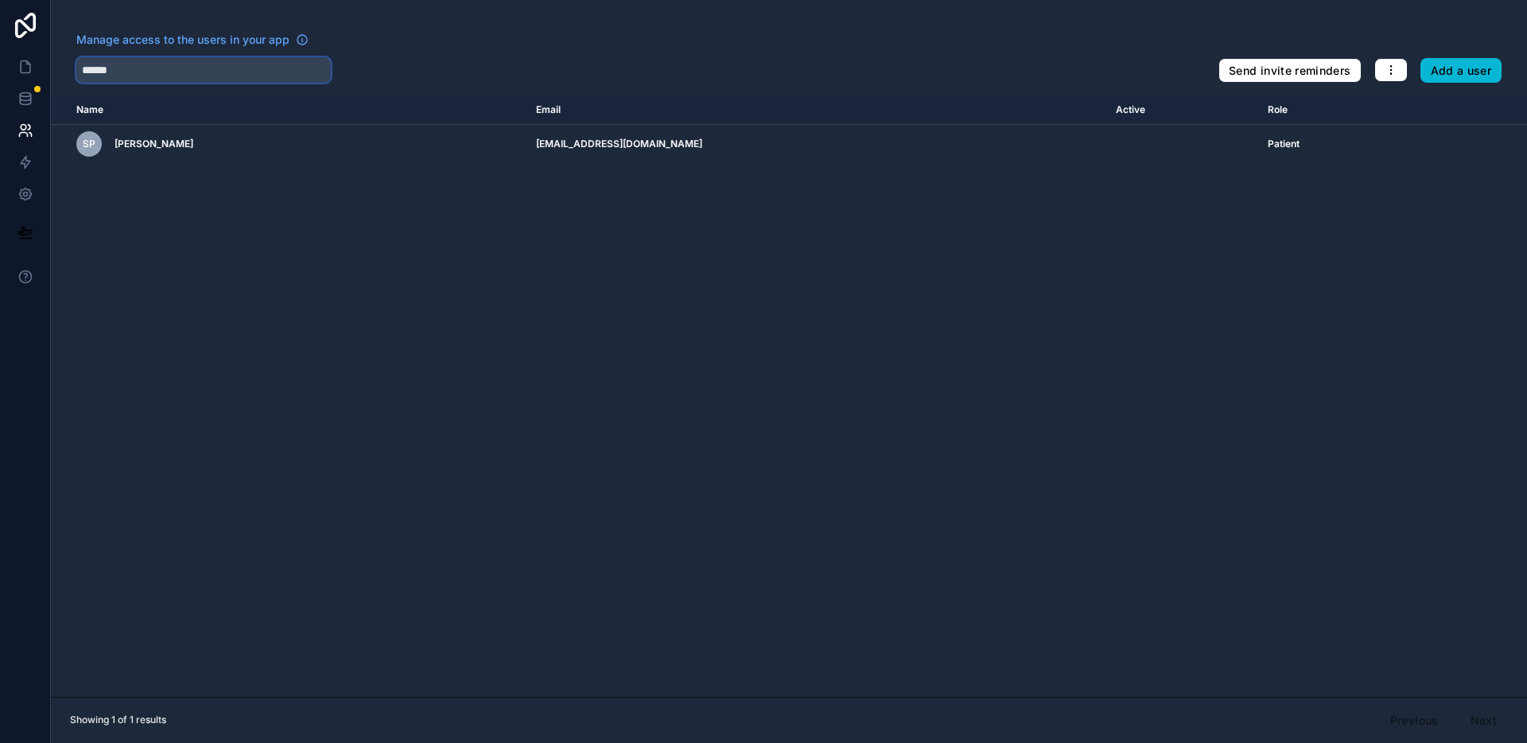
type input "******"
click at [17, 63] on icon at bounding box center [25, 67] width 16 height 16
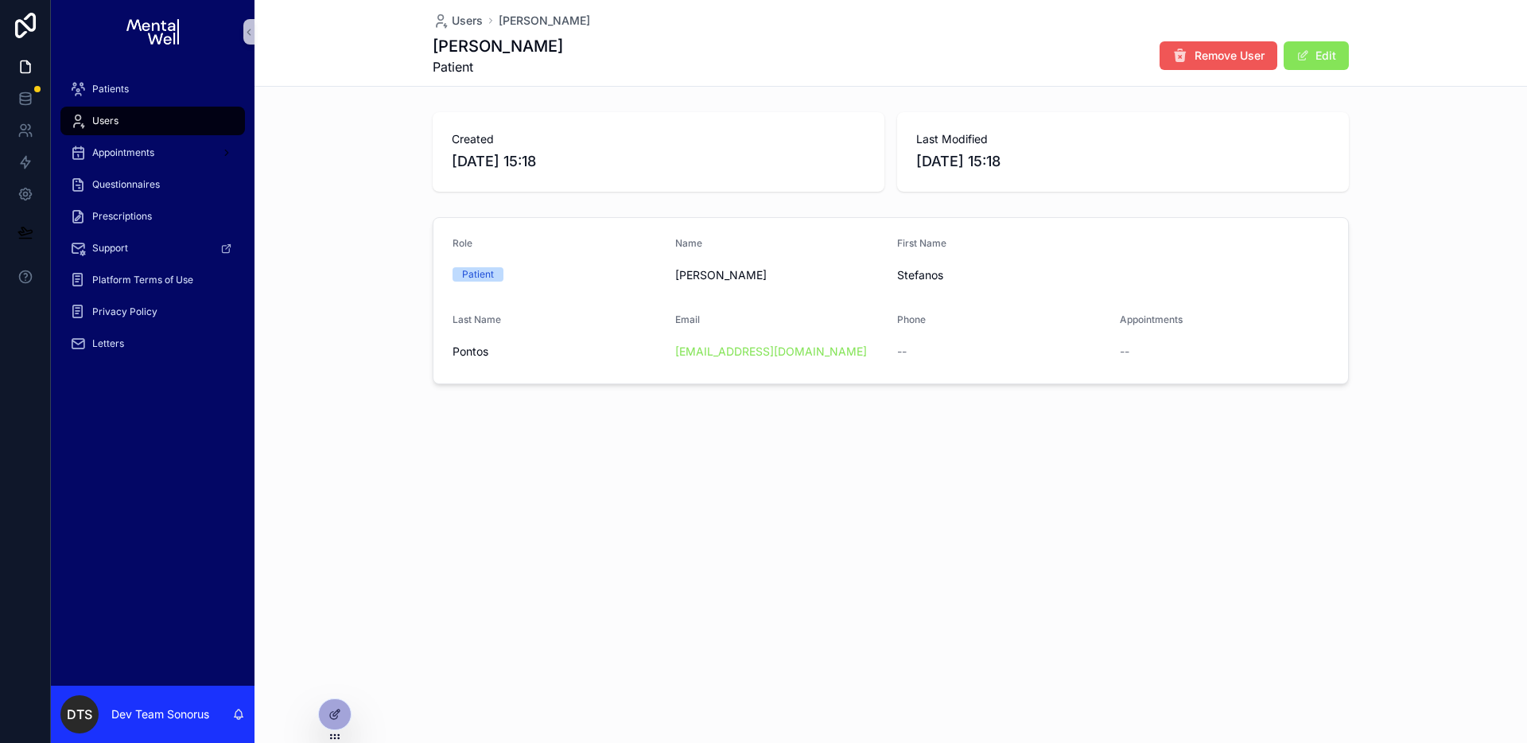
click at [1187, 57] on button "Remove User" at bounding box center [1219, 55] width 118 height 29
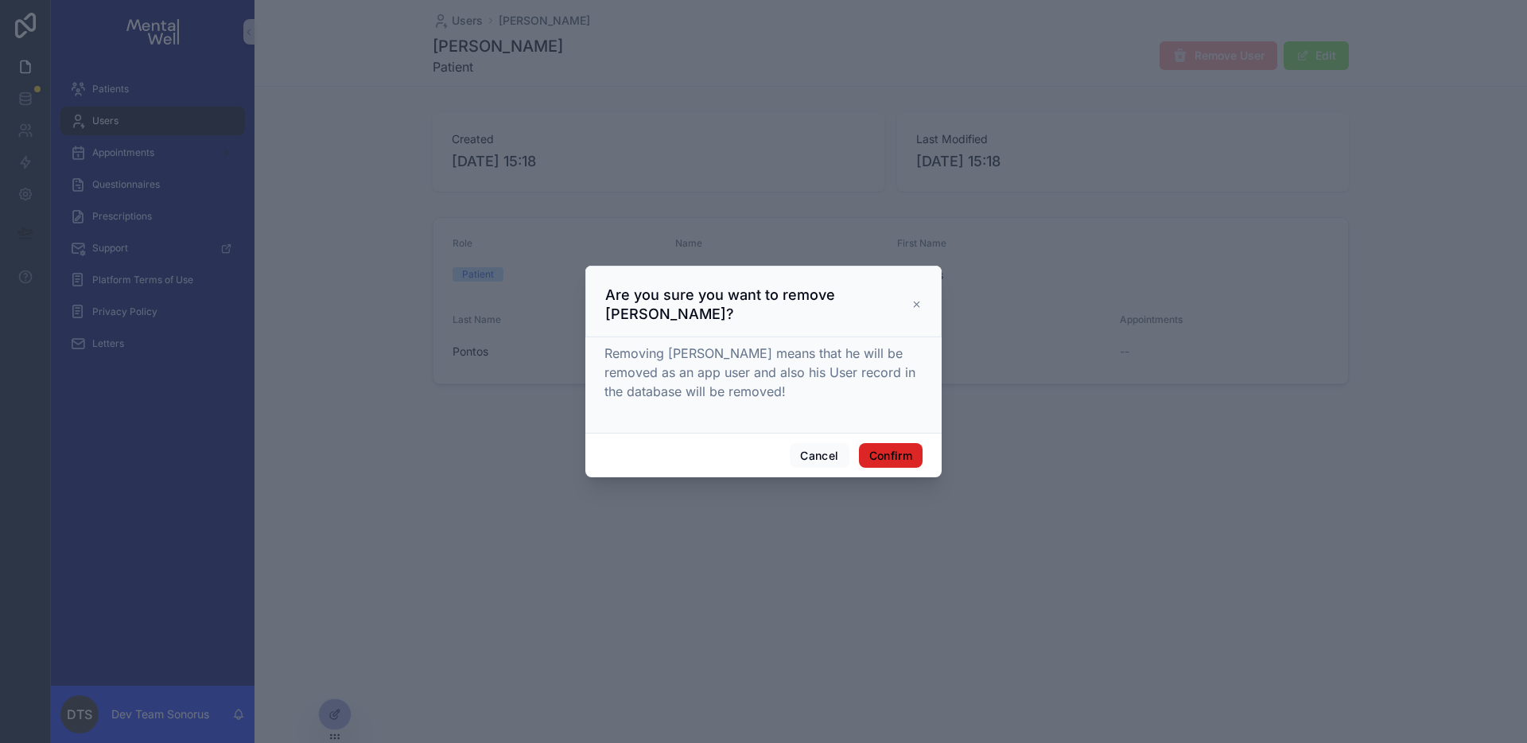
drag, startPoint x: 900, startPoint y: 447, endPoint x: 894, endPoint y: 456, distance: 10.8
click at [900, 447] on button "Confirm" at bounding box center [891, 455] width 64 height 25
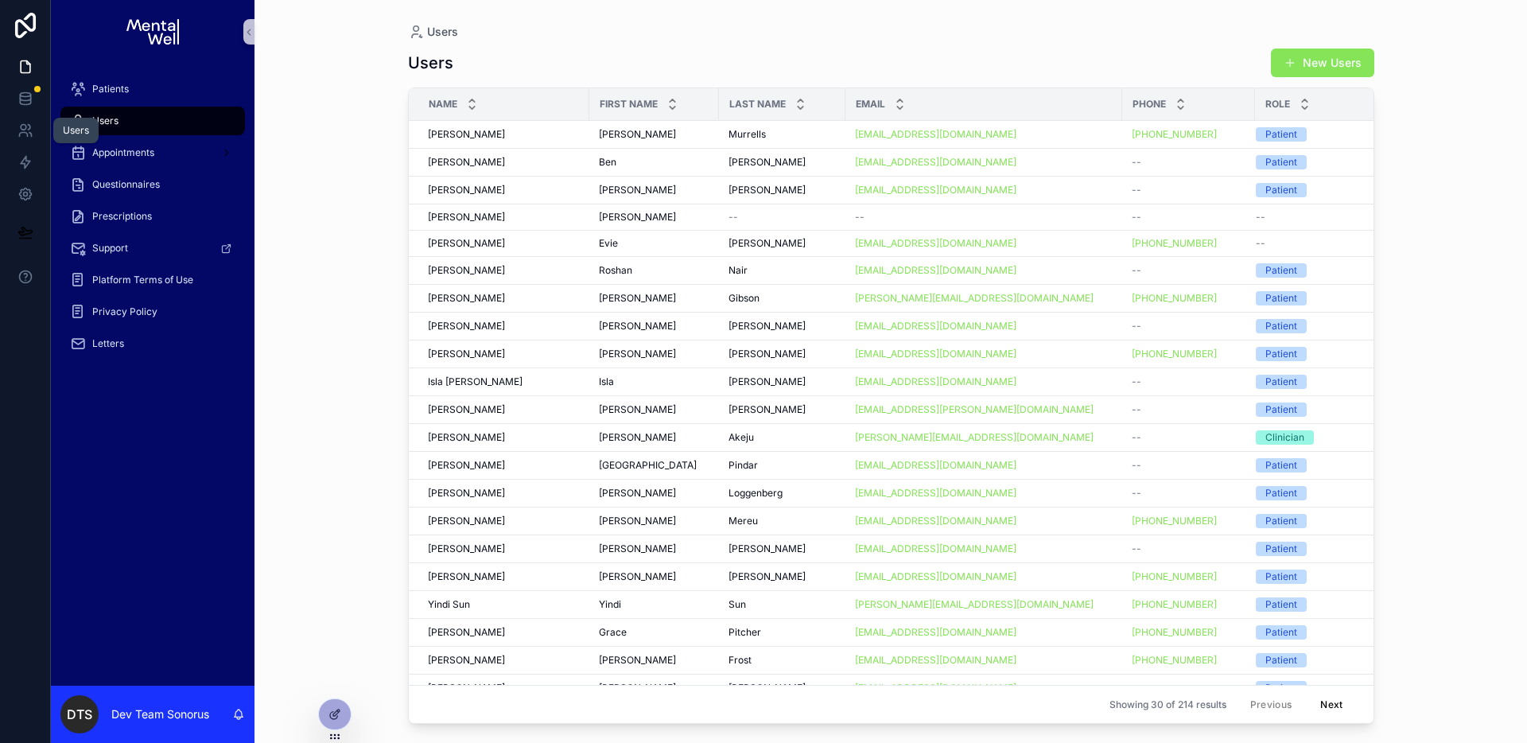
drag, startPoint x: 31, startPoint y: 138, endPoint x: 84, endPoint y: 120, distance: 56.3
click at [31, 138] on link at bounding box center [25, 131] width 50 height 32
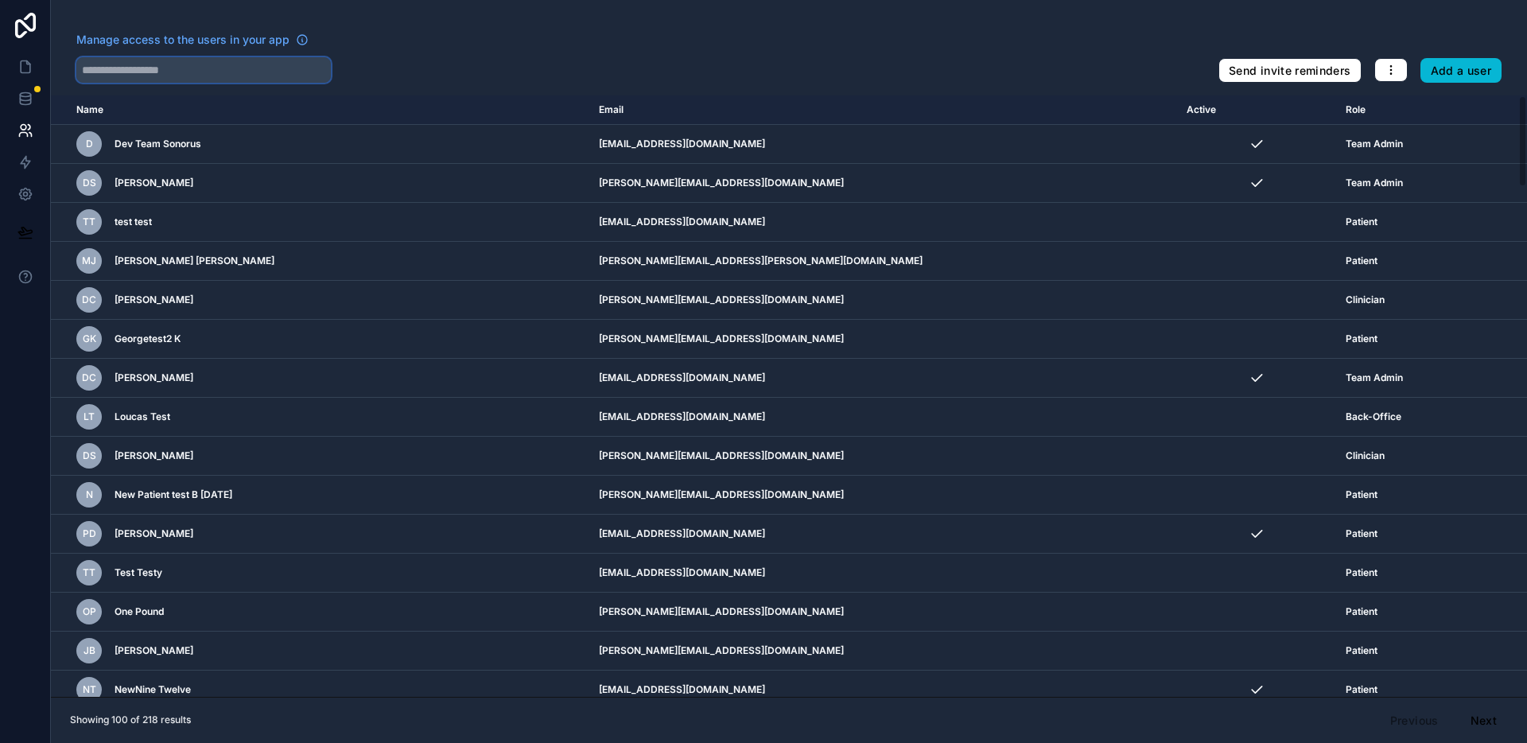
click at [181, 66] on input "text" at bounding box center [203, 69] width 255 height 25
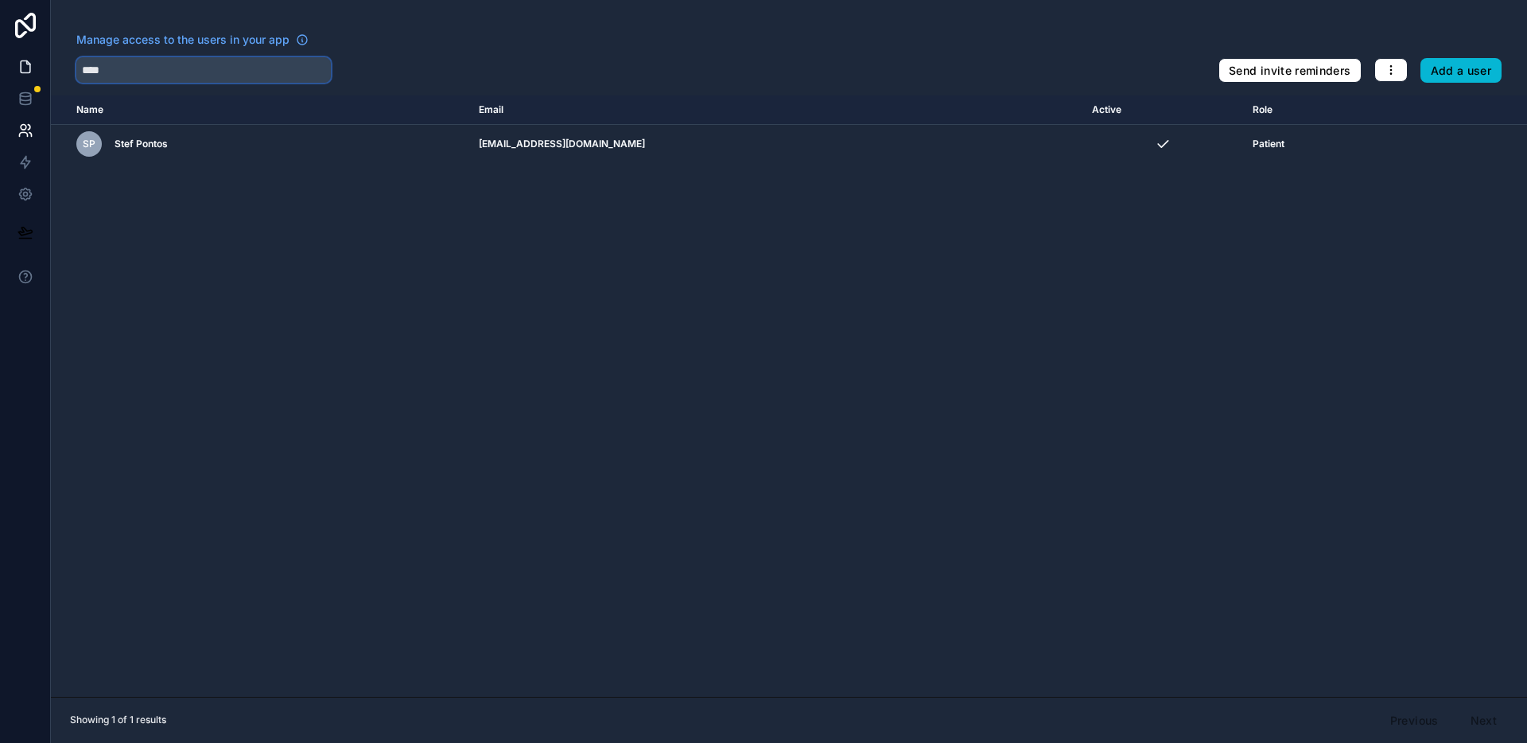
type input "****"
click at [25, 64] on icon at bounding box center [25, 67] width 16 height 16
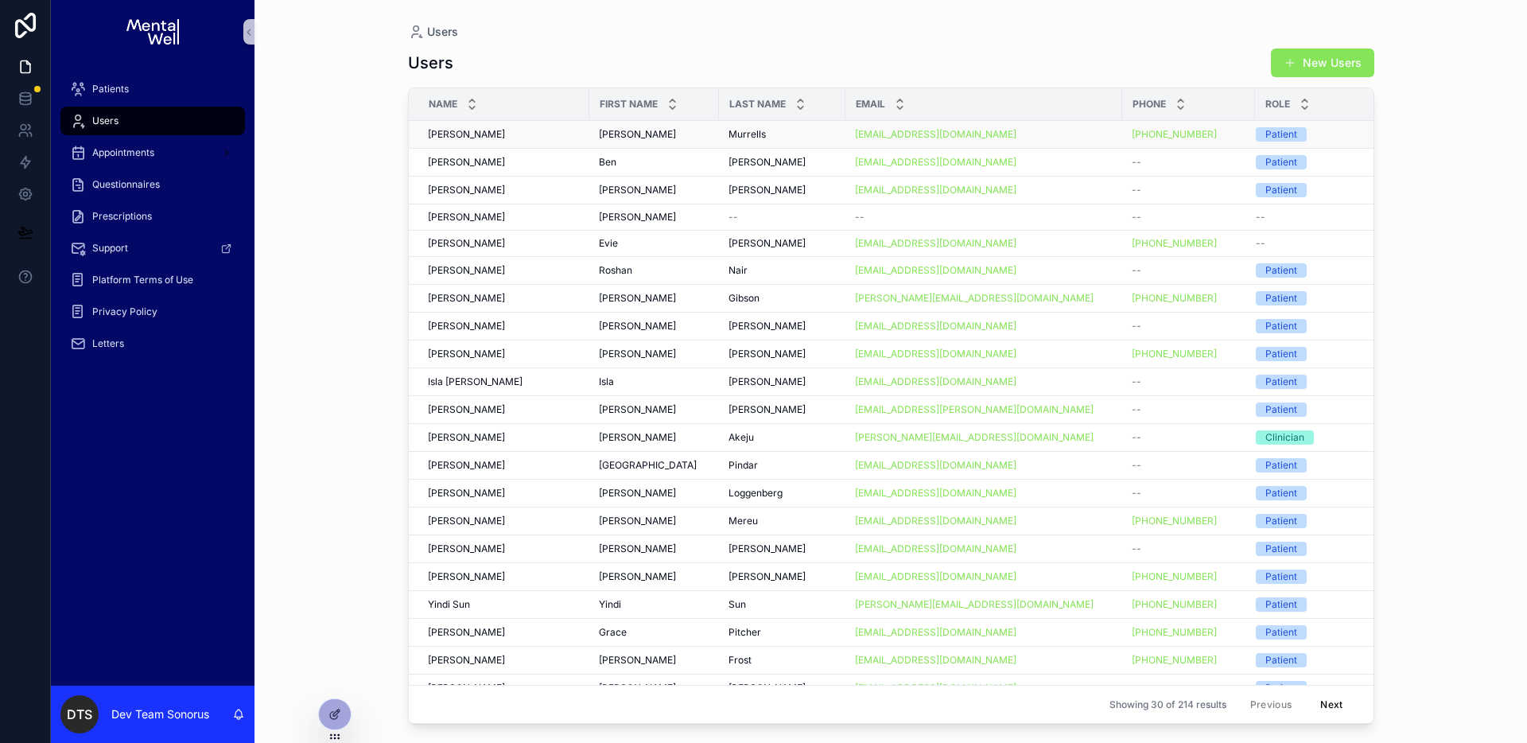
click at [521, 129] on div "Simon Murrells Simon Murrells" at bounding box center [504, 134] width 152 height 13
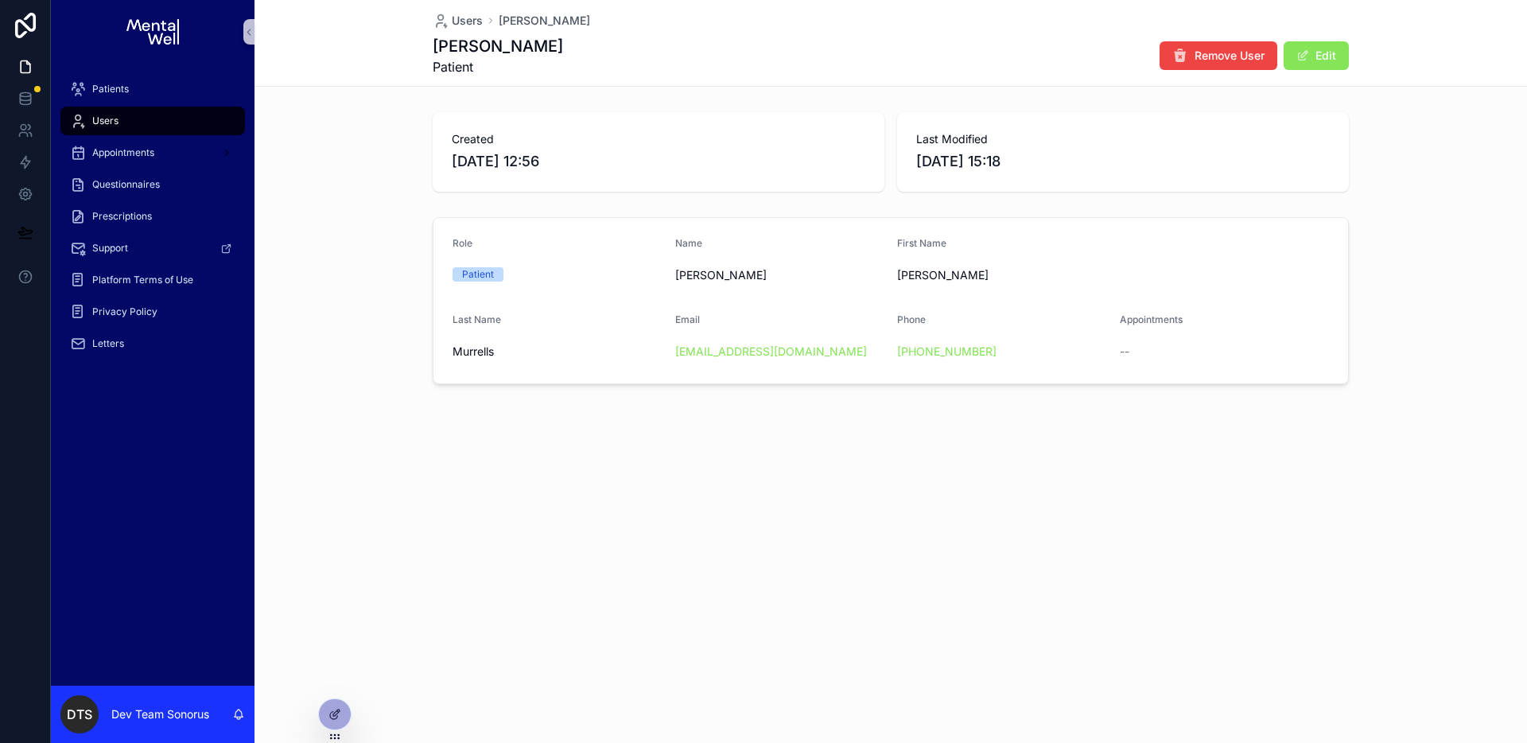
drag, startPoint x: 339, startPoint y: 714, endPoint x: 610, endPoint y: 576, distance: 304.5
click at [340, 714] on icon at bounding box center [334, 714] width 13 height 13
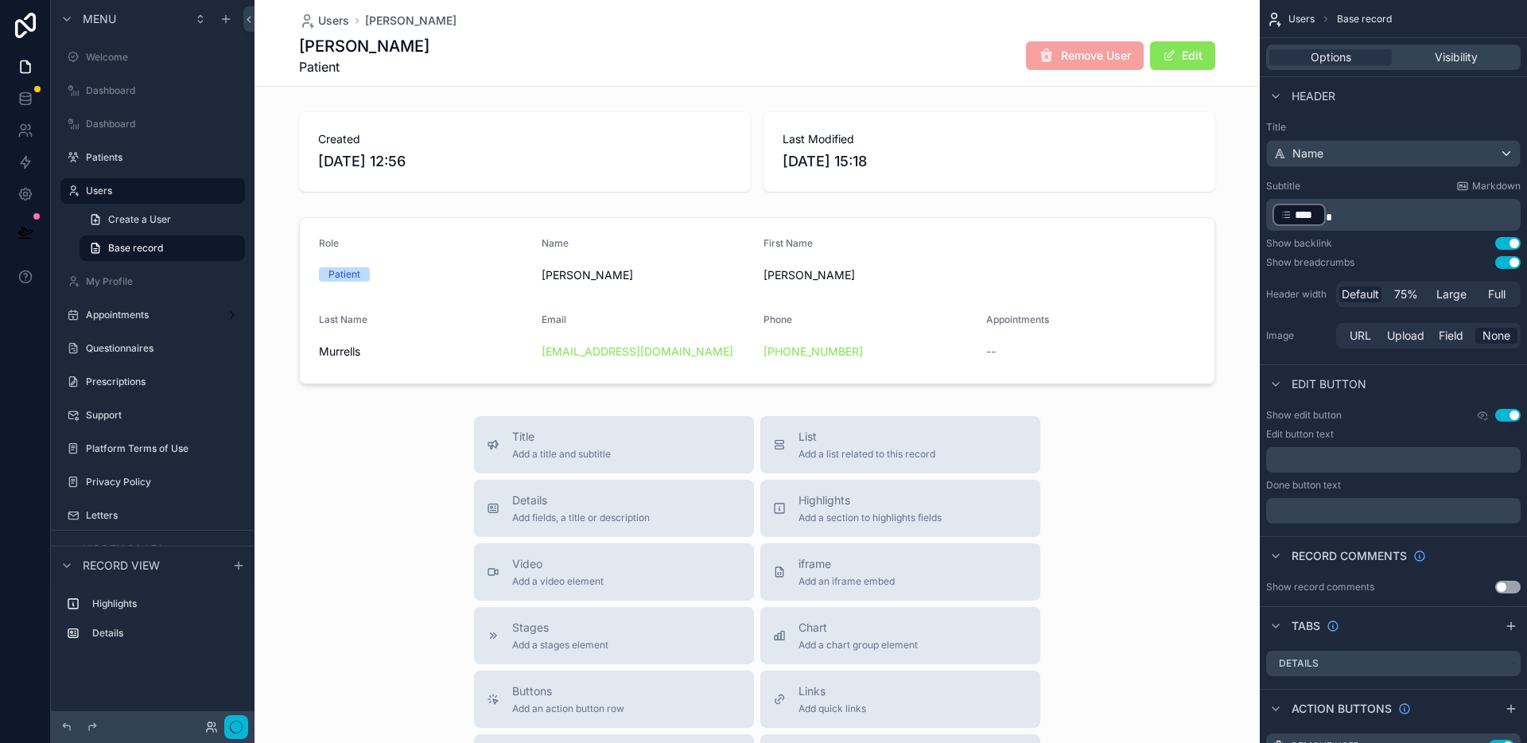
click at [950, 56] on div "Simon Murrells Patient Remove User Edit" at bounding box center [757, 55] width 916 height 41
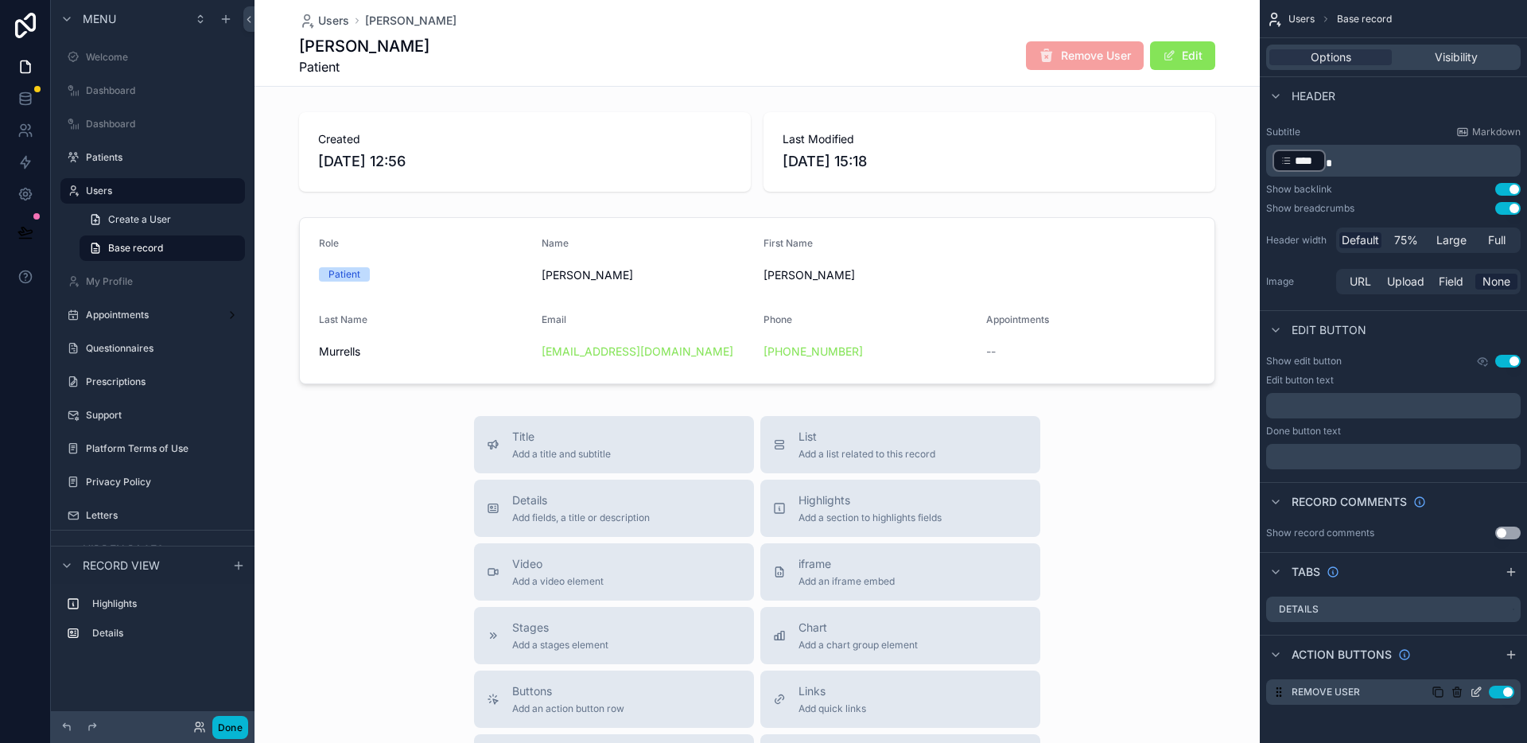
click at [1475, 692] on icon "scrollable content" at bounding box center [1478, 690] width 6 height 6
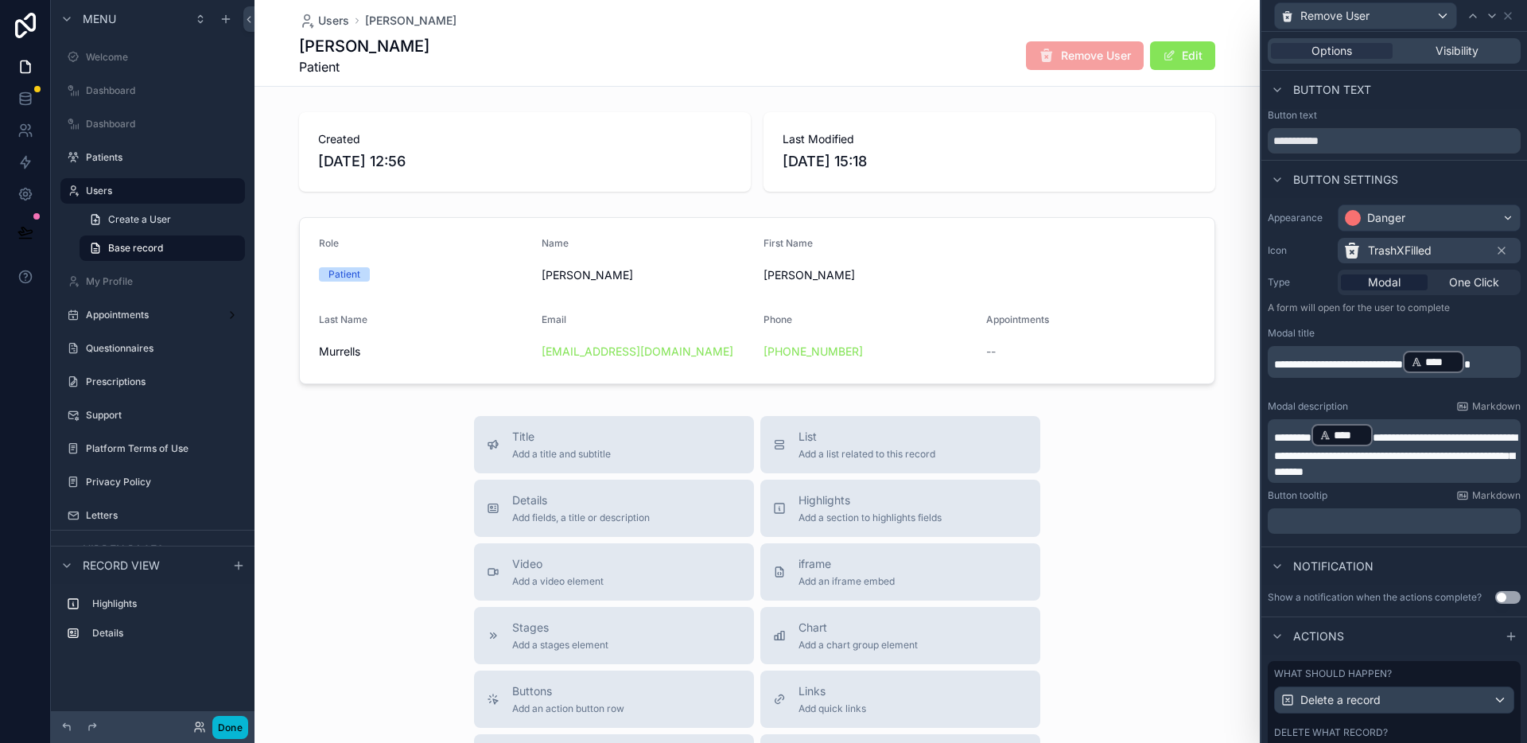
scroll to position [227, 0]
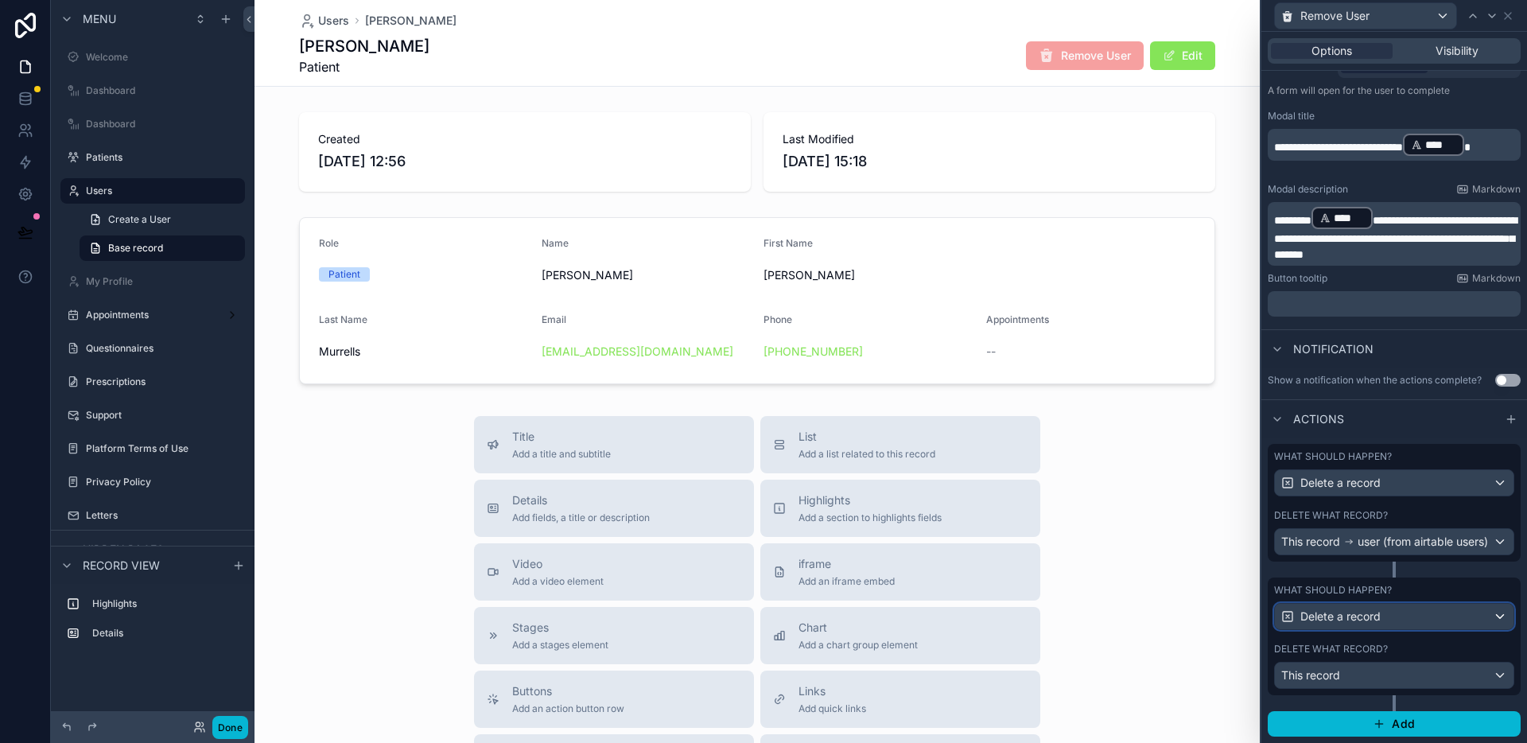
click at [1425, 607] on div "Delete a record" at bounding box center [1394, 616] width 239 height 25
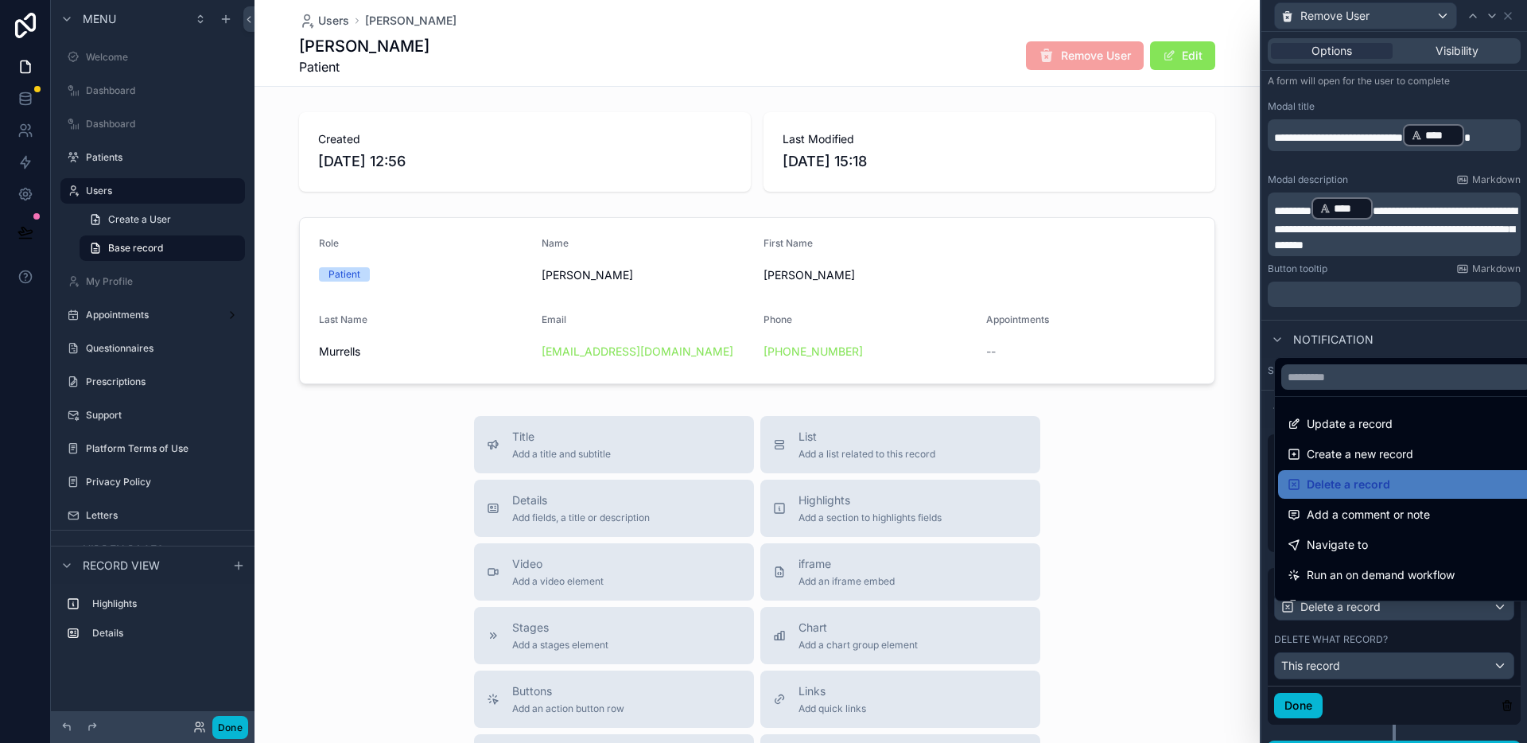
click at [1426, 622] on div at bounding box center [1394, 371] width 266 height 743
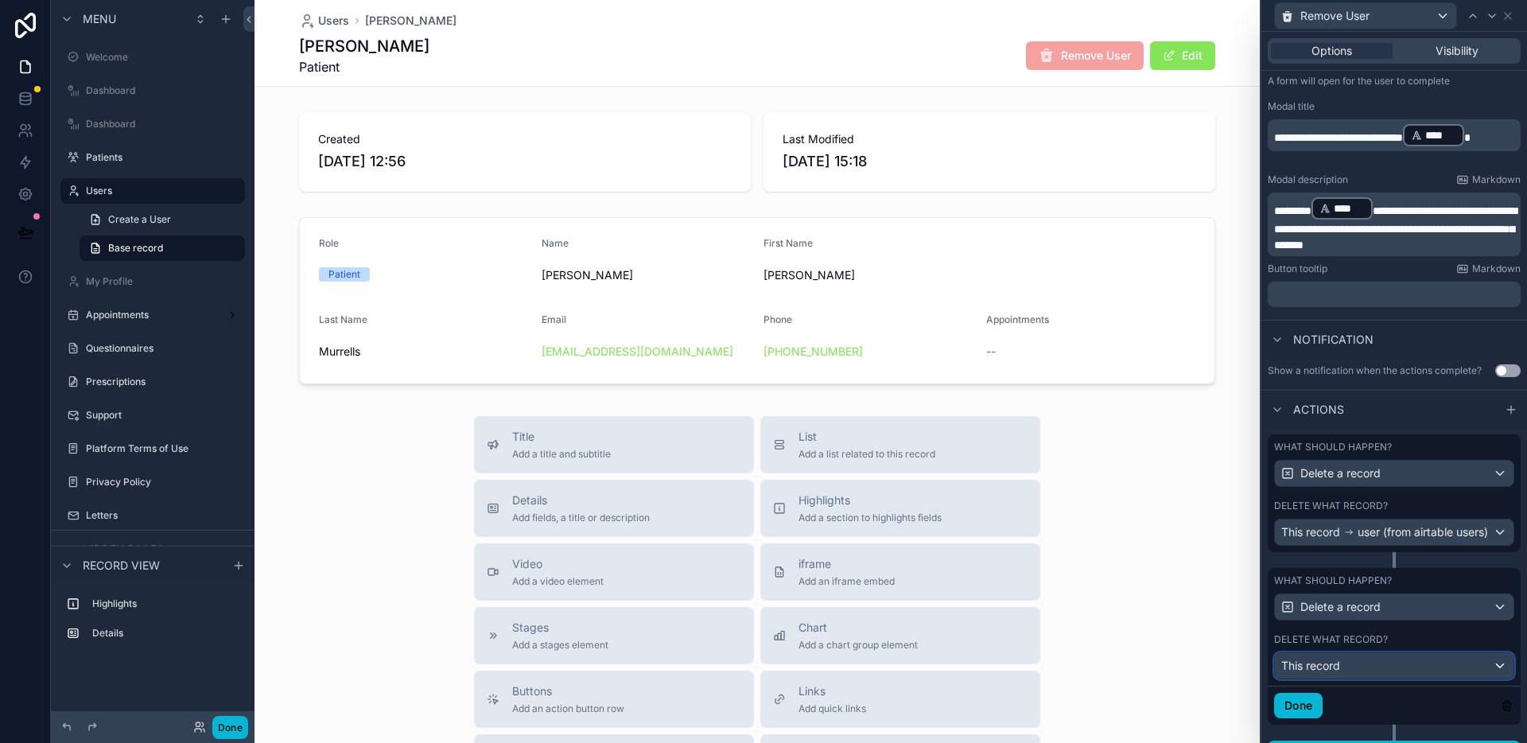
click at [1395, 678] on div "This record" at bounding box center [1394, 665] width 239 height 25
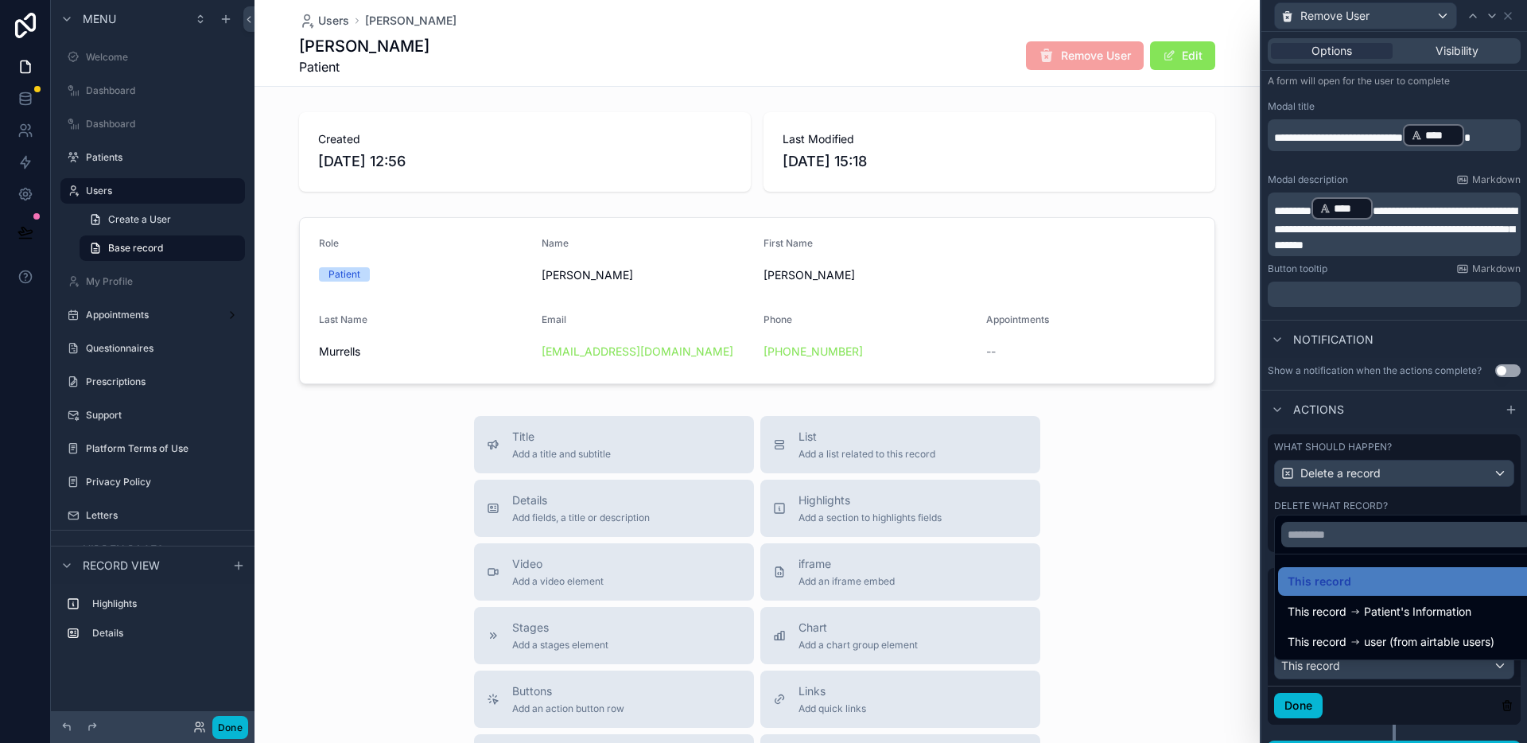
click at [1362, 509] on div at bounding box center [1394, 371] width 266 height 743
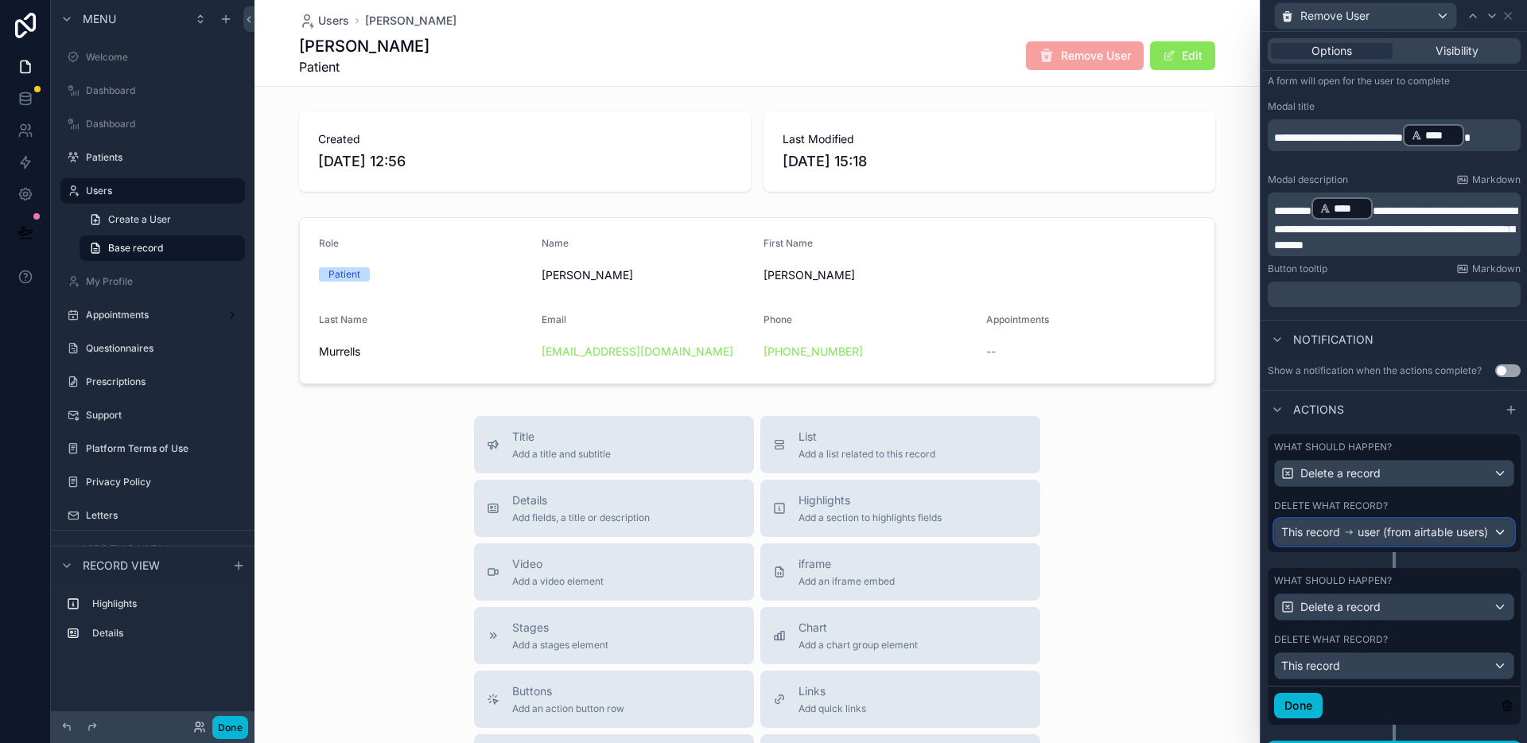
click at [1407, 540] on span "user (from airtable users)" at bounding box center [1423, 532] width 130 height 16
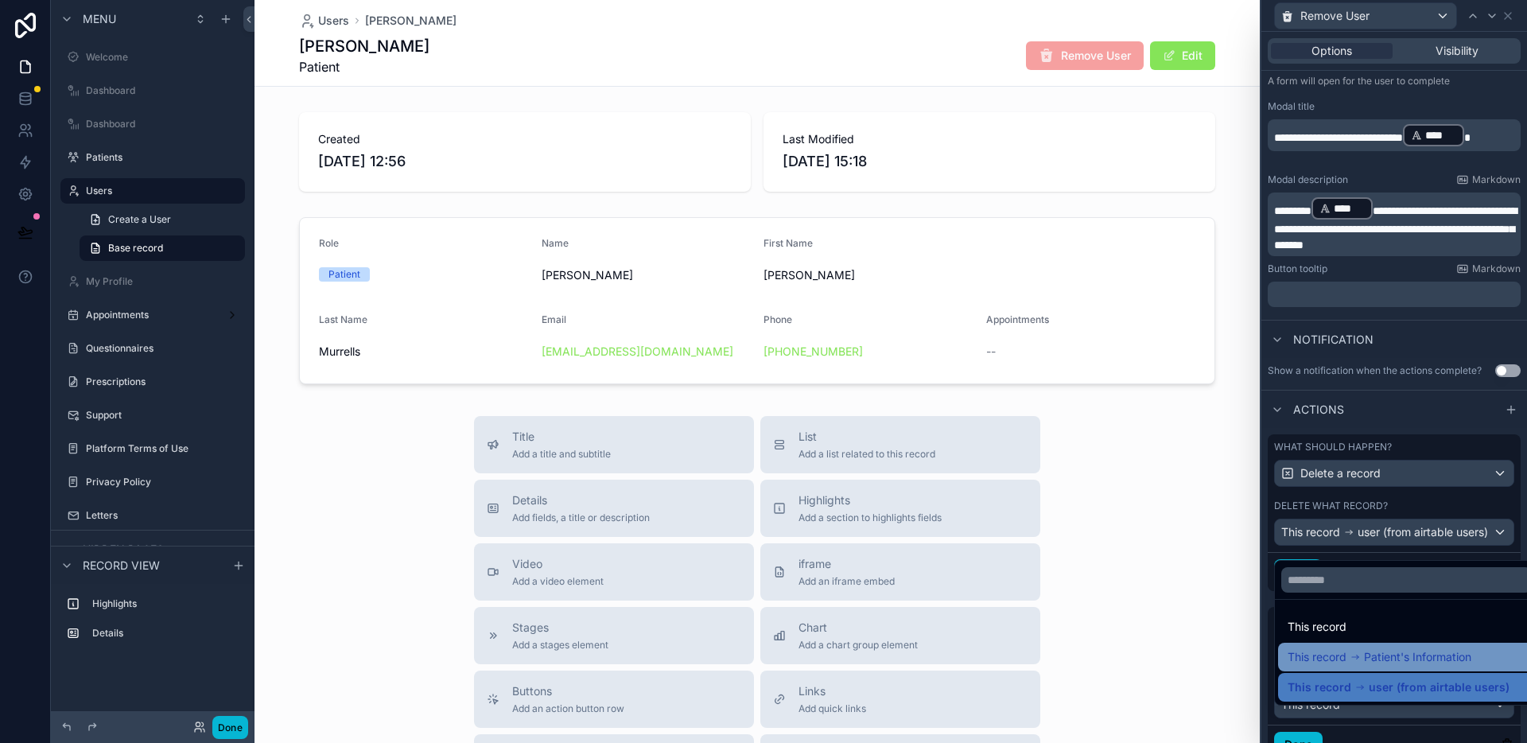
click at [1421, 655] on span "Patient's Information" at bounding box center [1417, 656] width 107 height 19
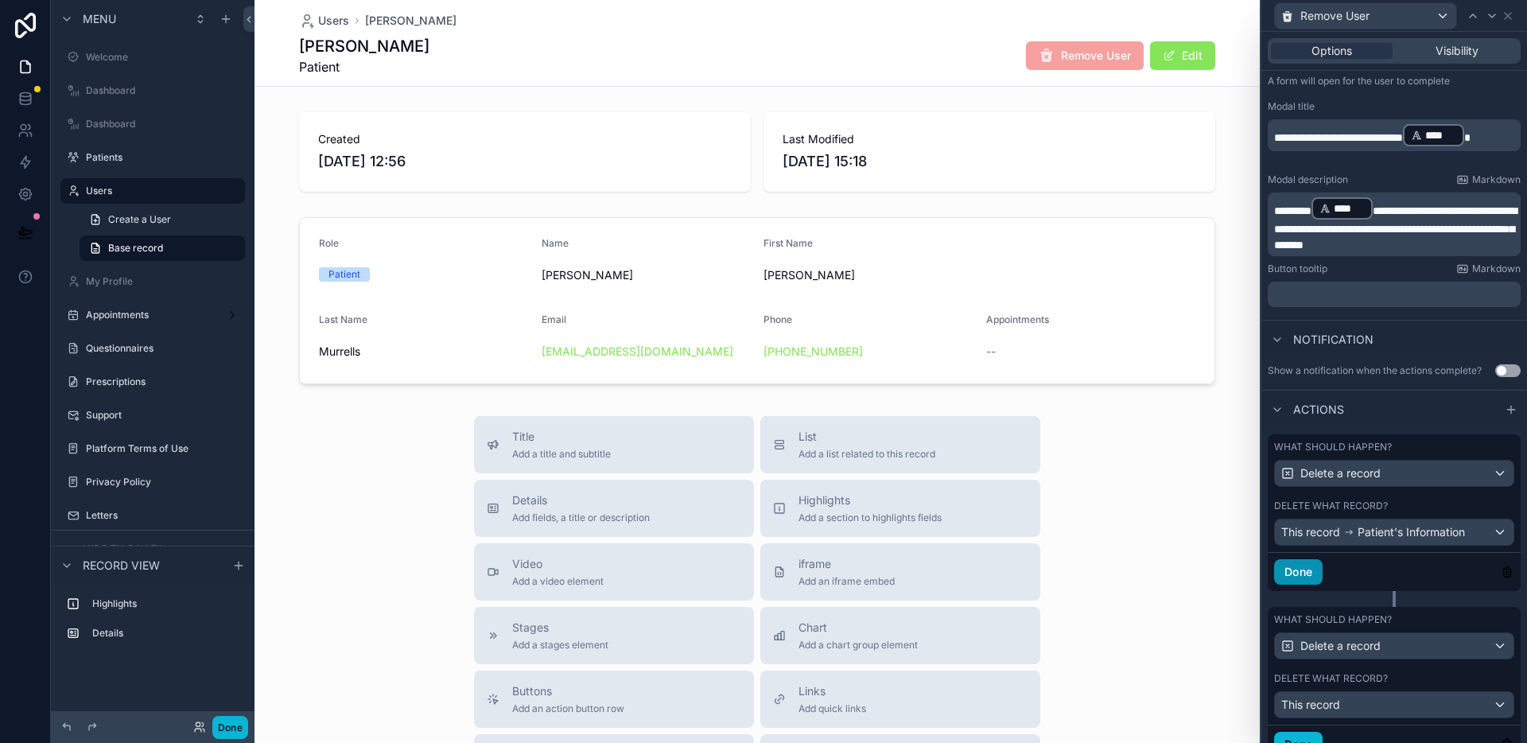
click at [1315, 580] on button "Done" at bounding box center [1298, 571] width 49 height 25
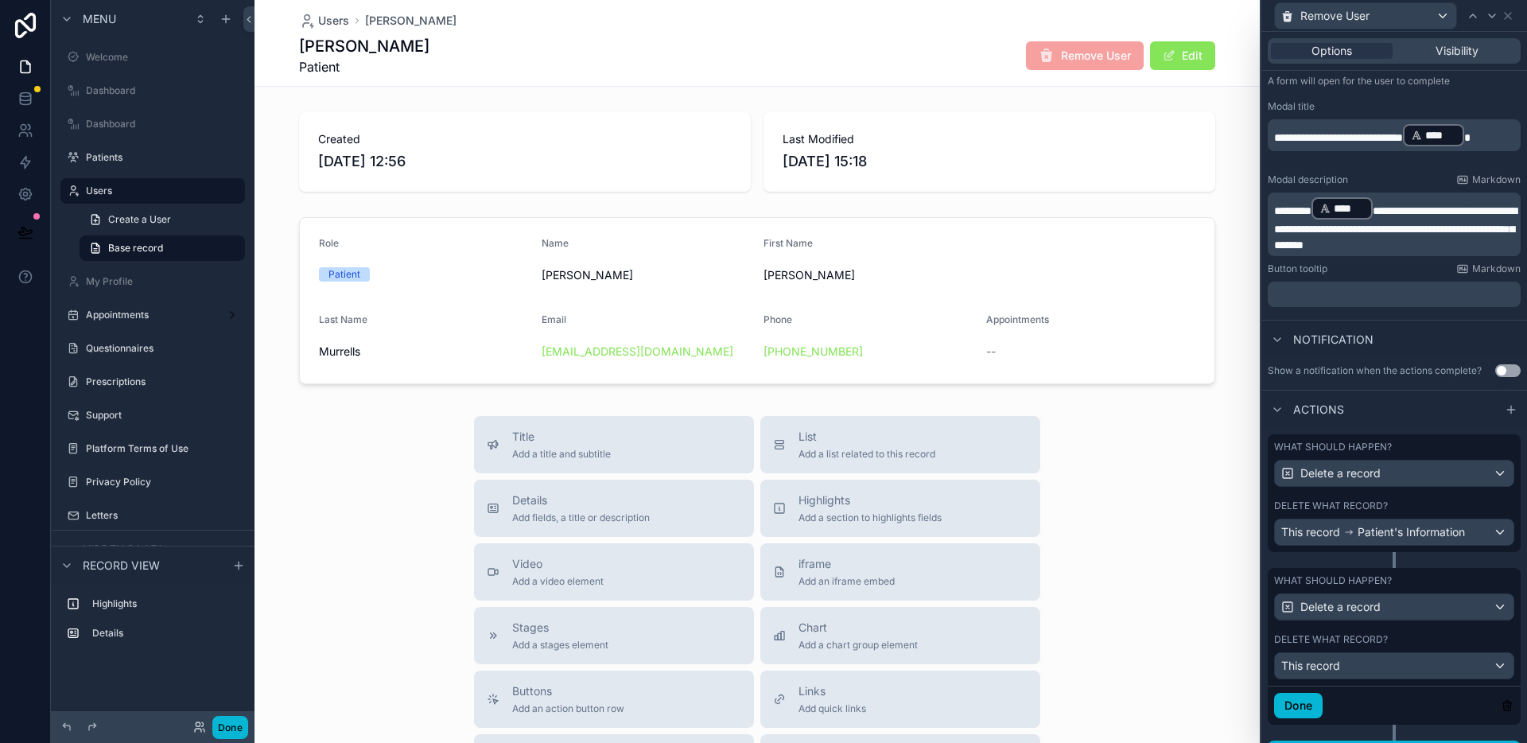
scroll to position [255, 0]
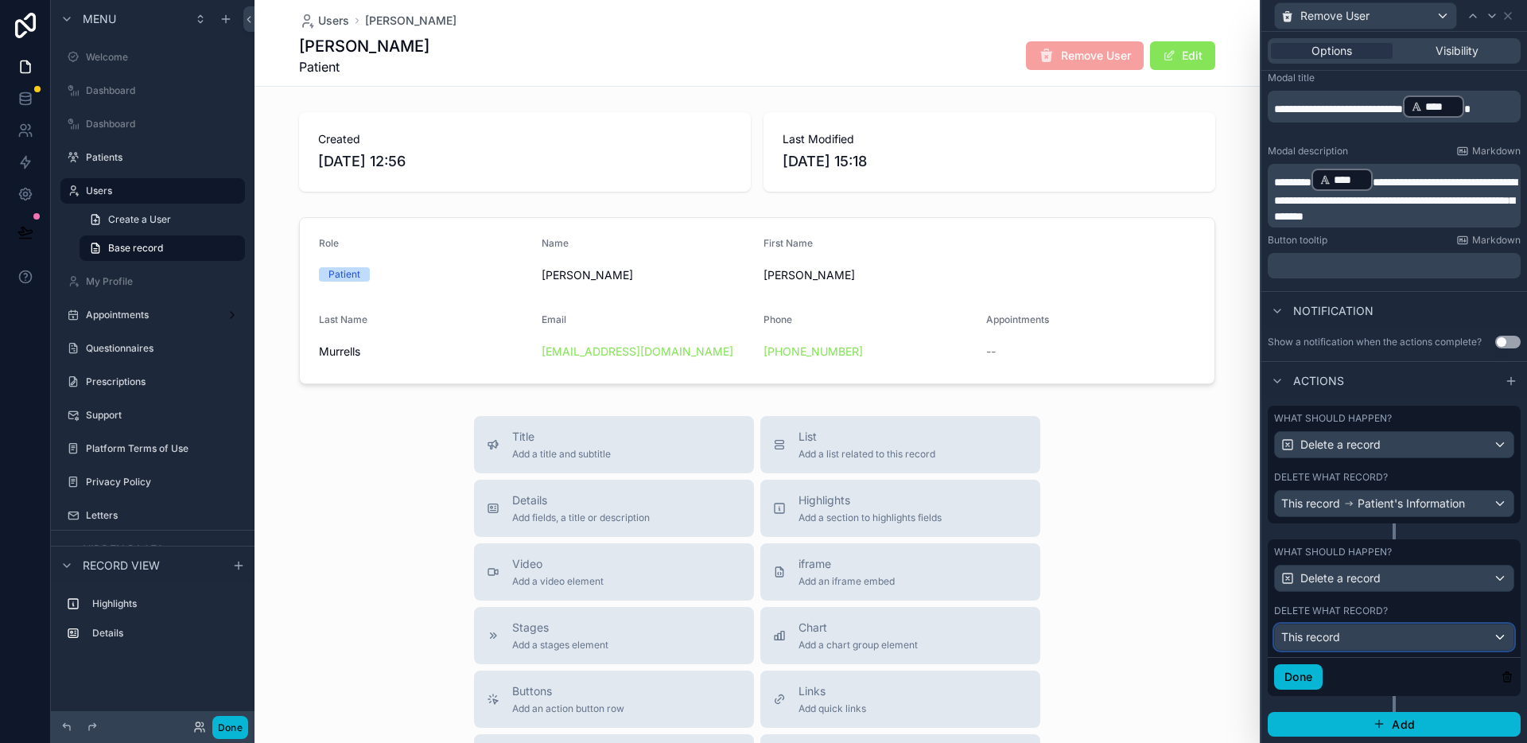
click at [1370, 643] on div "This record" at bounding box center [1394, 636] width 239 height 25
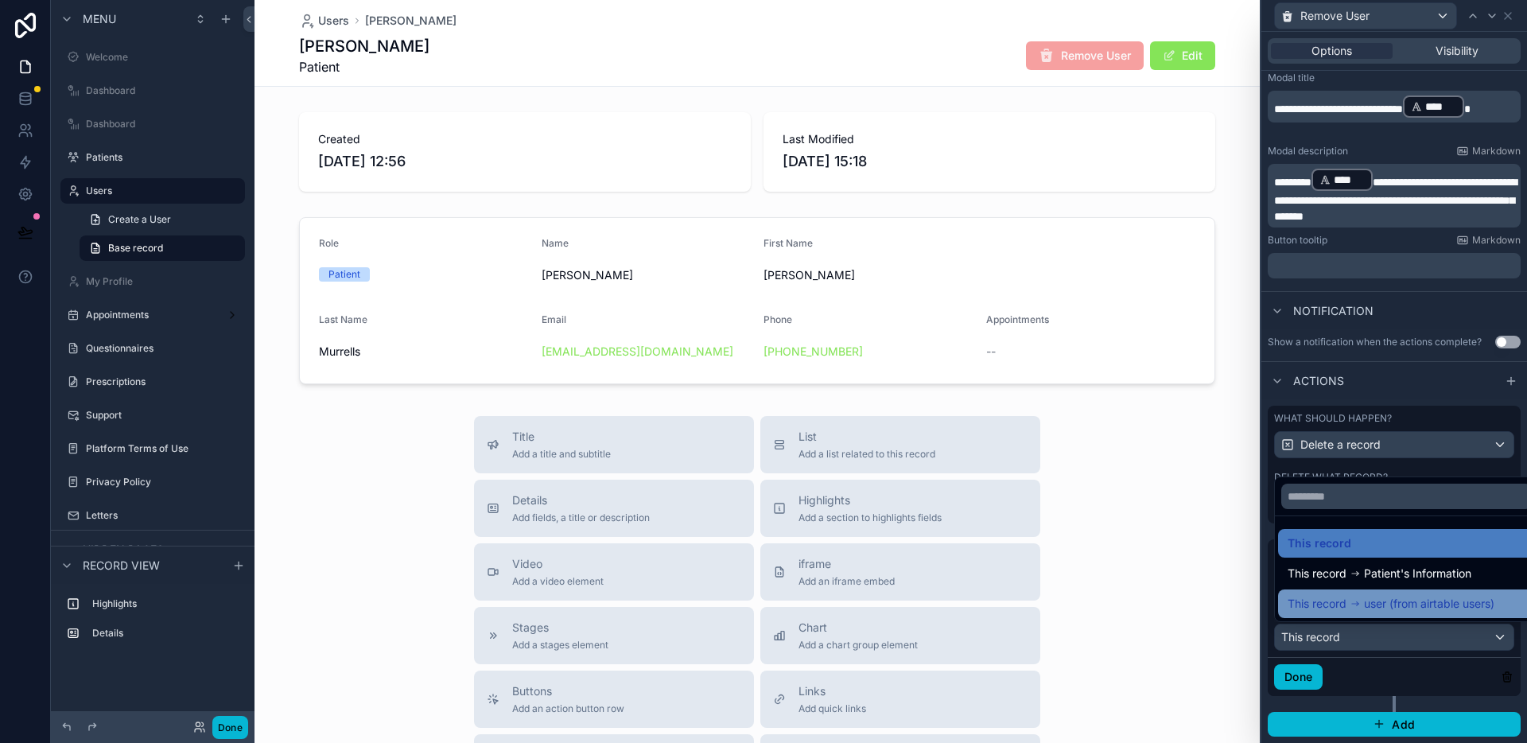
click at [1390, 599] on span "user (from airtable users)" at bounding box center [1429, 603] width 130 height 19
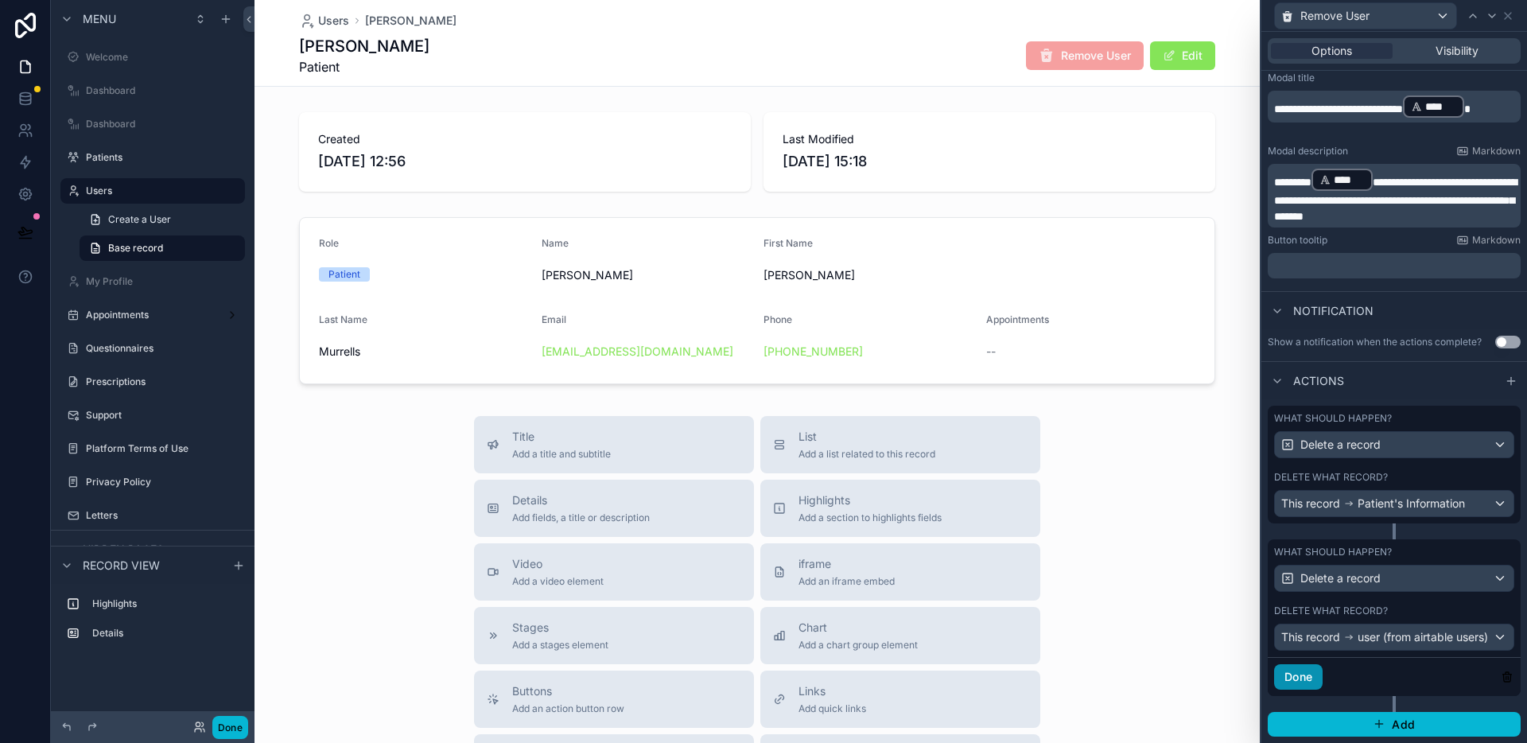
click at [1323, 686] on button "Done" at bounding box center [1298, 676] width 49 height 25
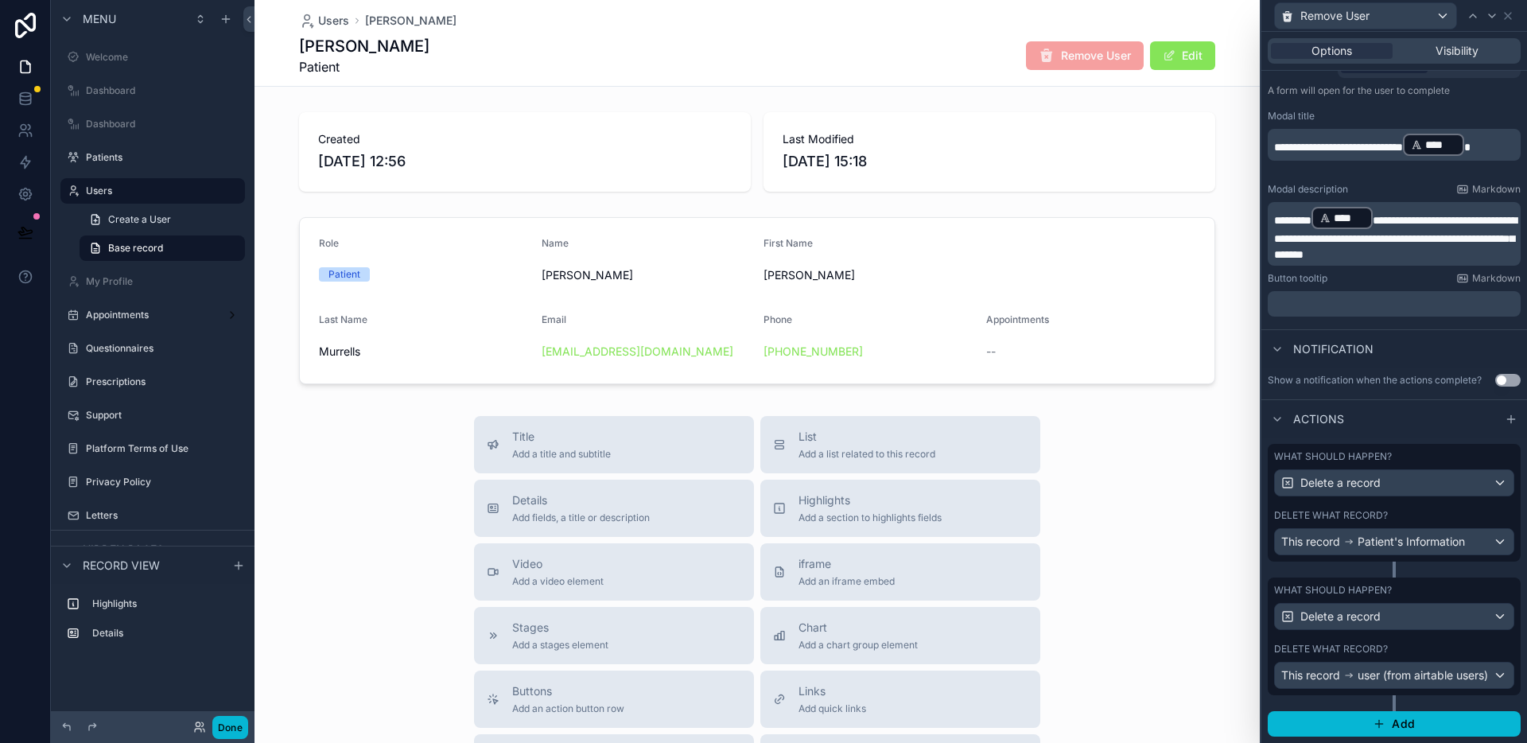
scroll to position [227, 0]
drag, startPoint x: 1395, startPoint y: 722, endPoint x: 1390, endPoint y: 701, distance: 22.0
click at [1396, 722] on span "Add" at bounding box center [1403, 724] width 23 height 14
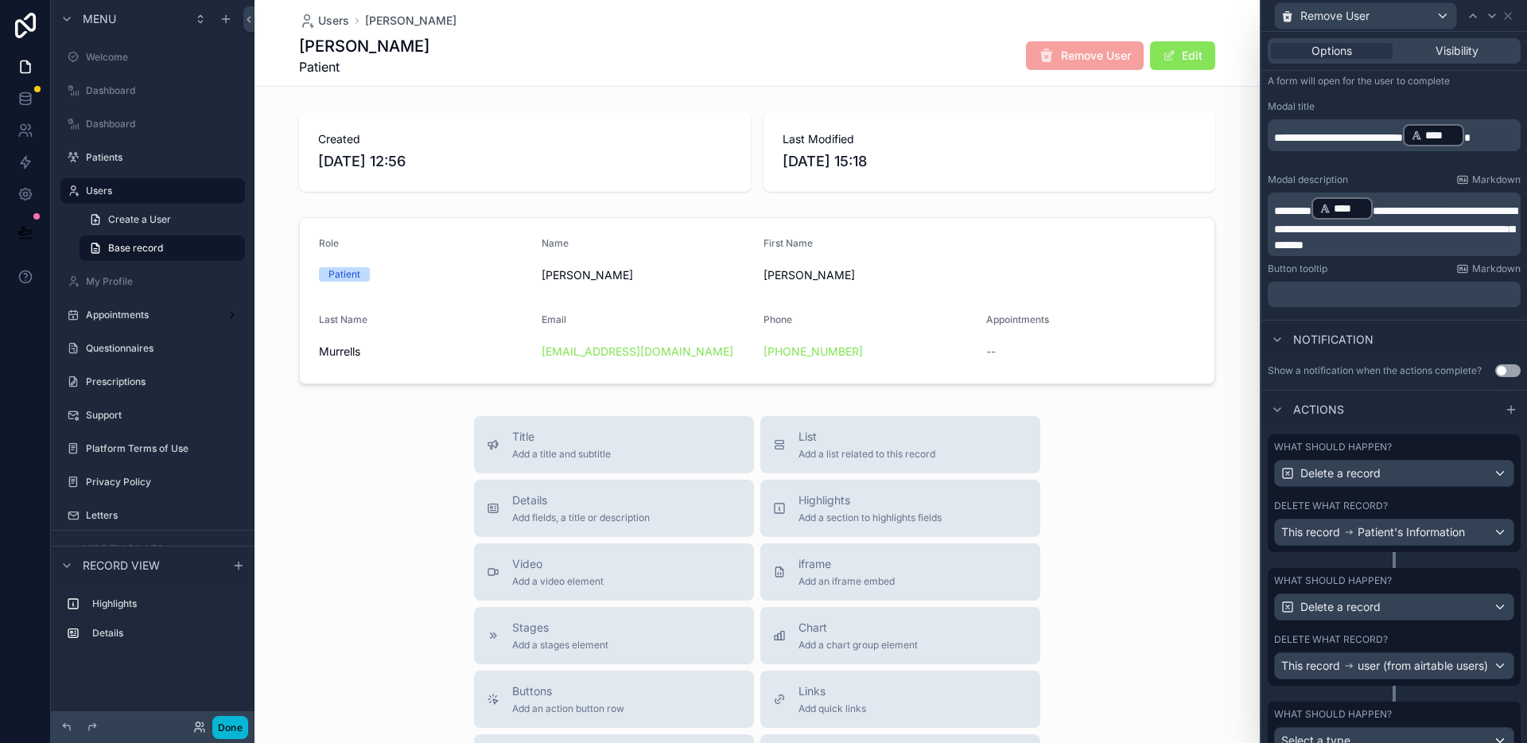
scroll to position [301, 0]
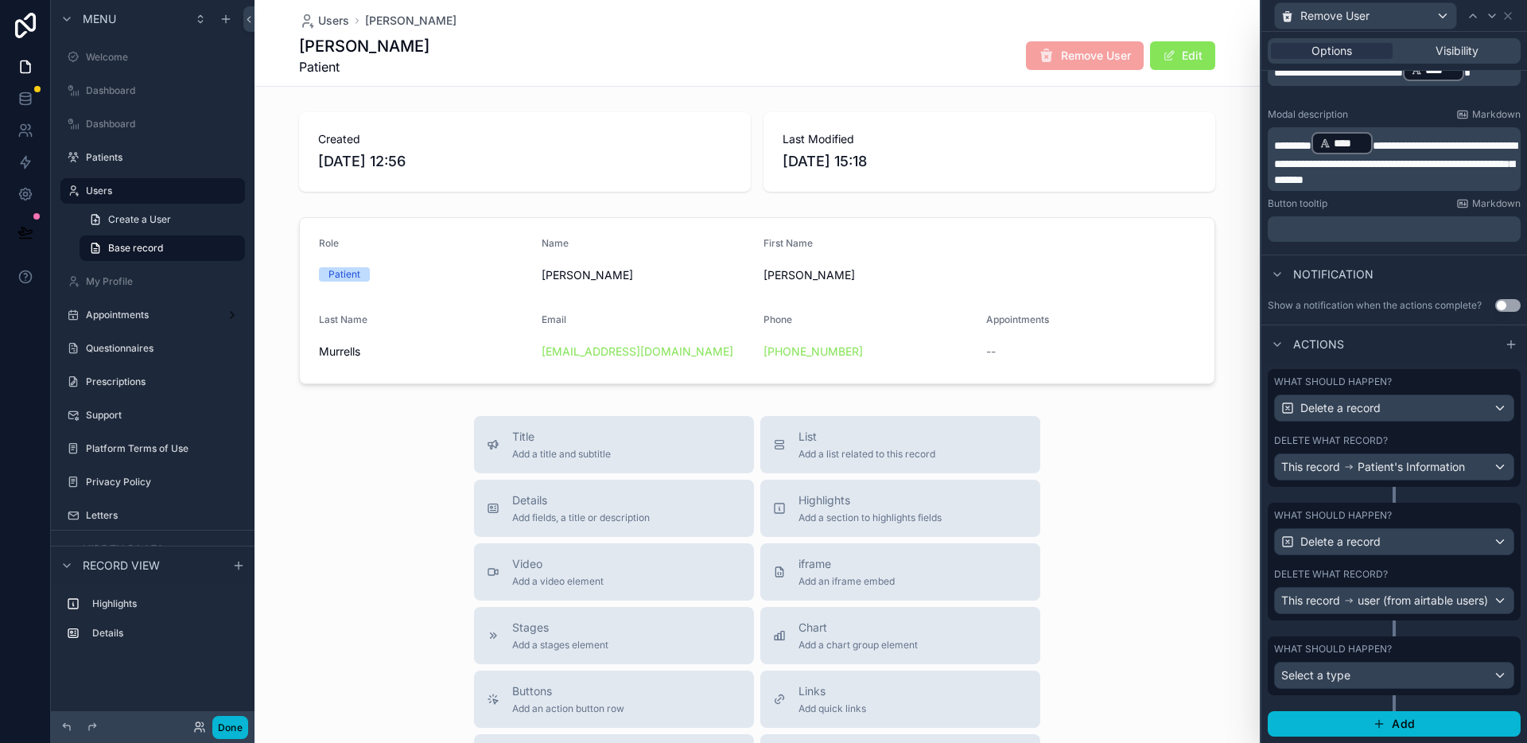
click at [1389, 692] on div "What should happen? Select a type" at bounding box center [1394, 665] width 253 height 59
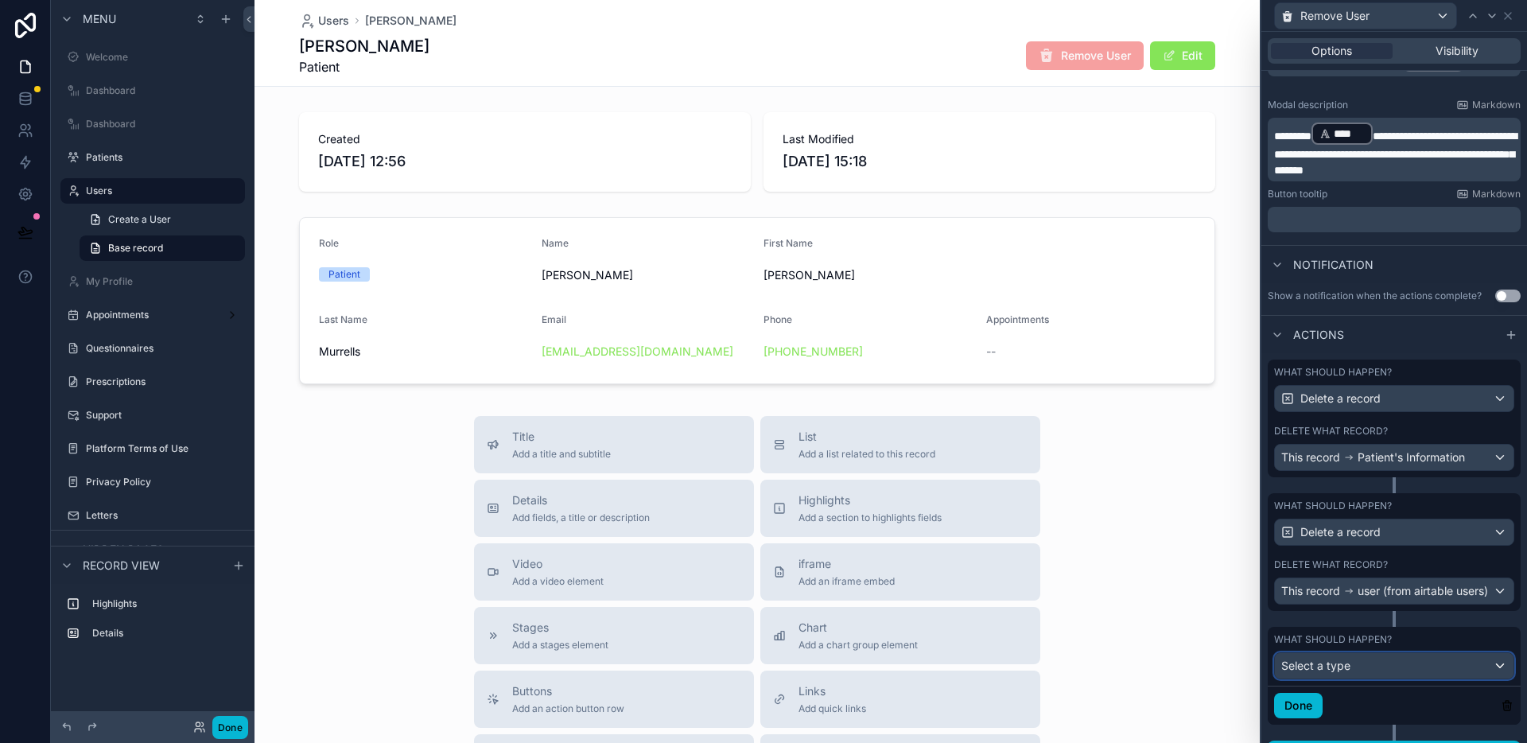
click at [1386, 678] on div "Select a type" at bounding box center [1394, 665] width 239 height 25
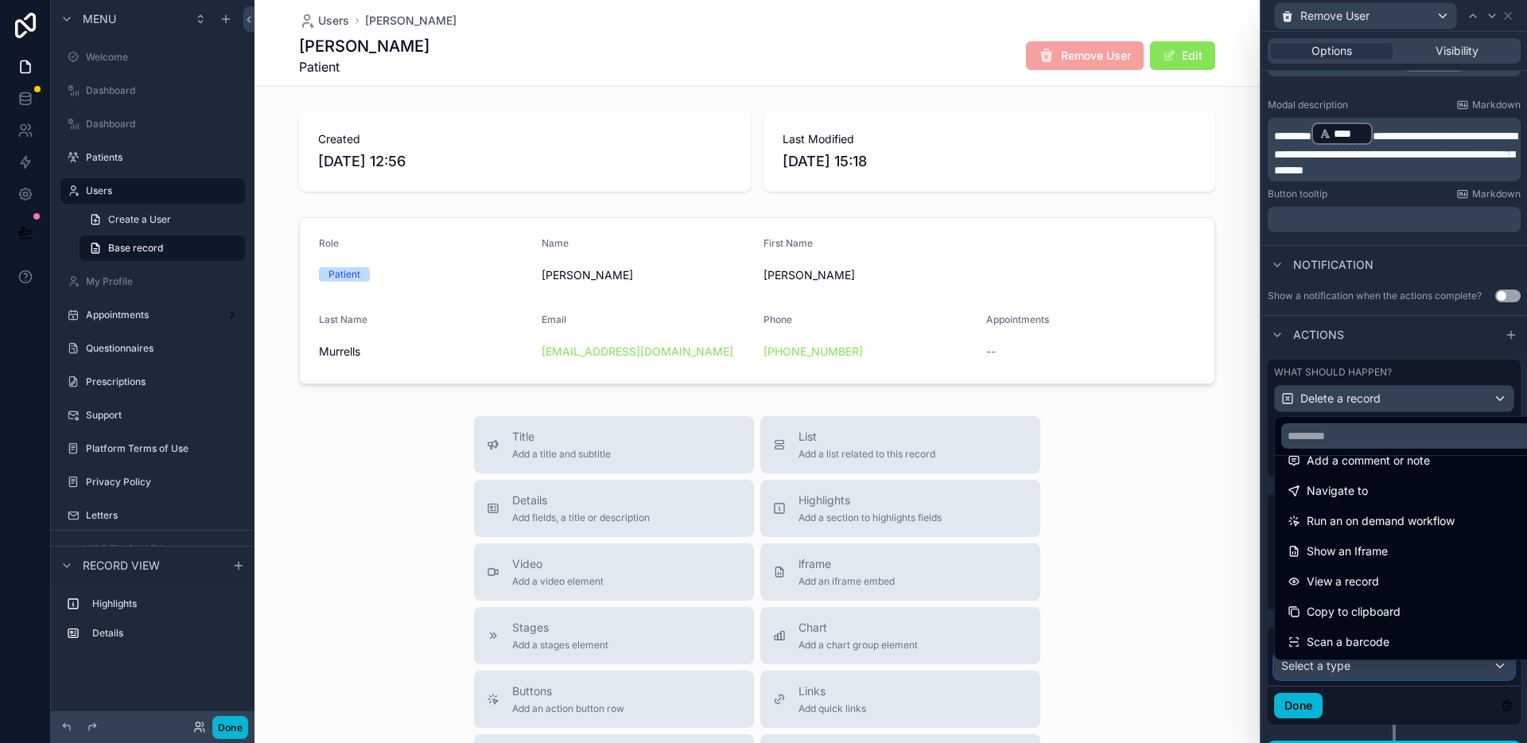
scroll to position [0, 0]
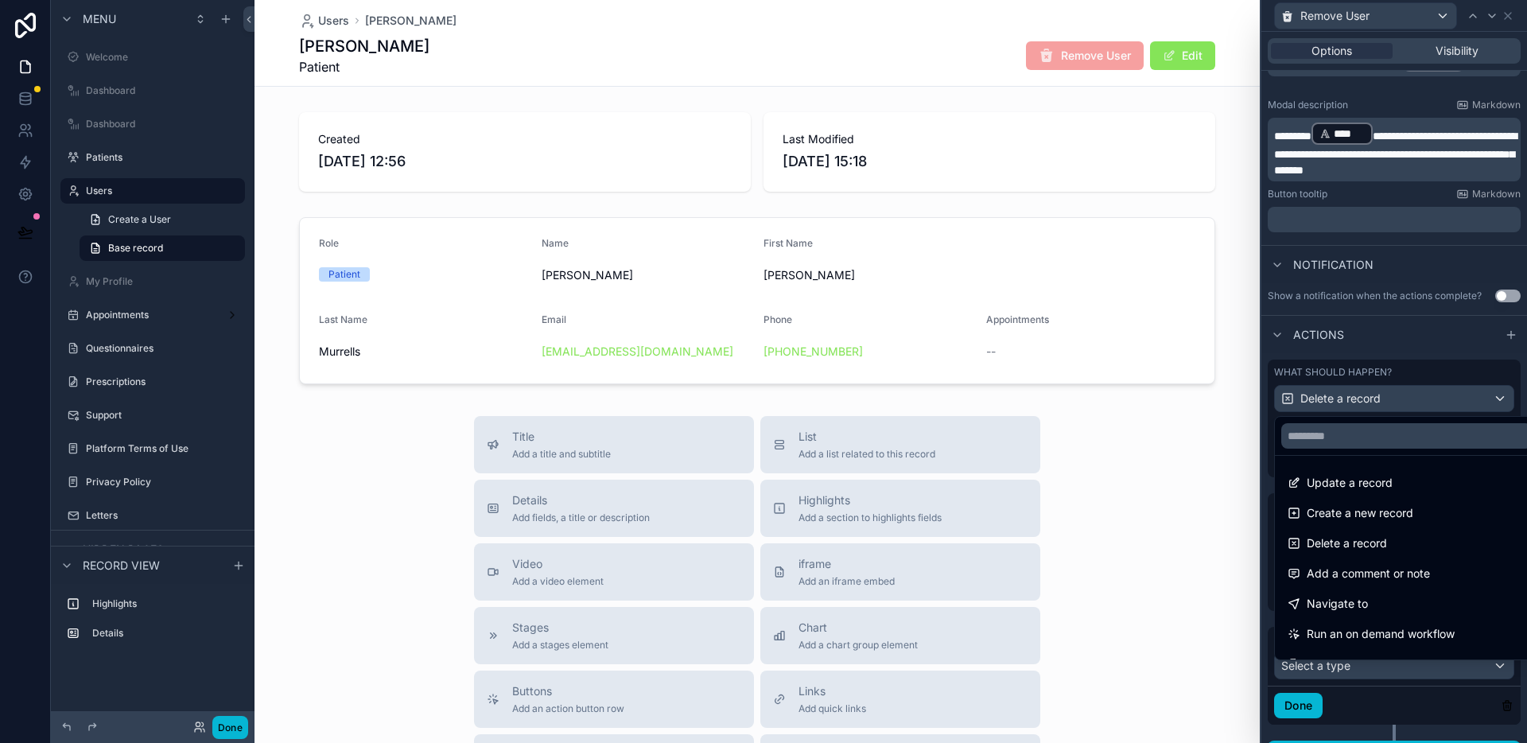
click at [1366, 538] on span "Delete a record" at bounding box center [1347, 543] width 80 height 19
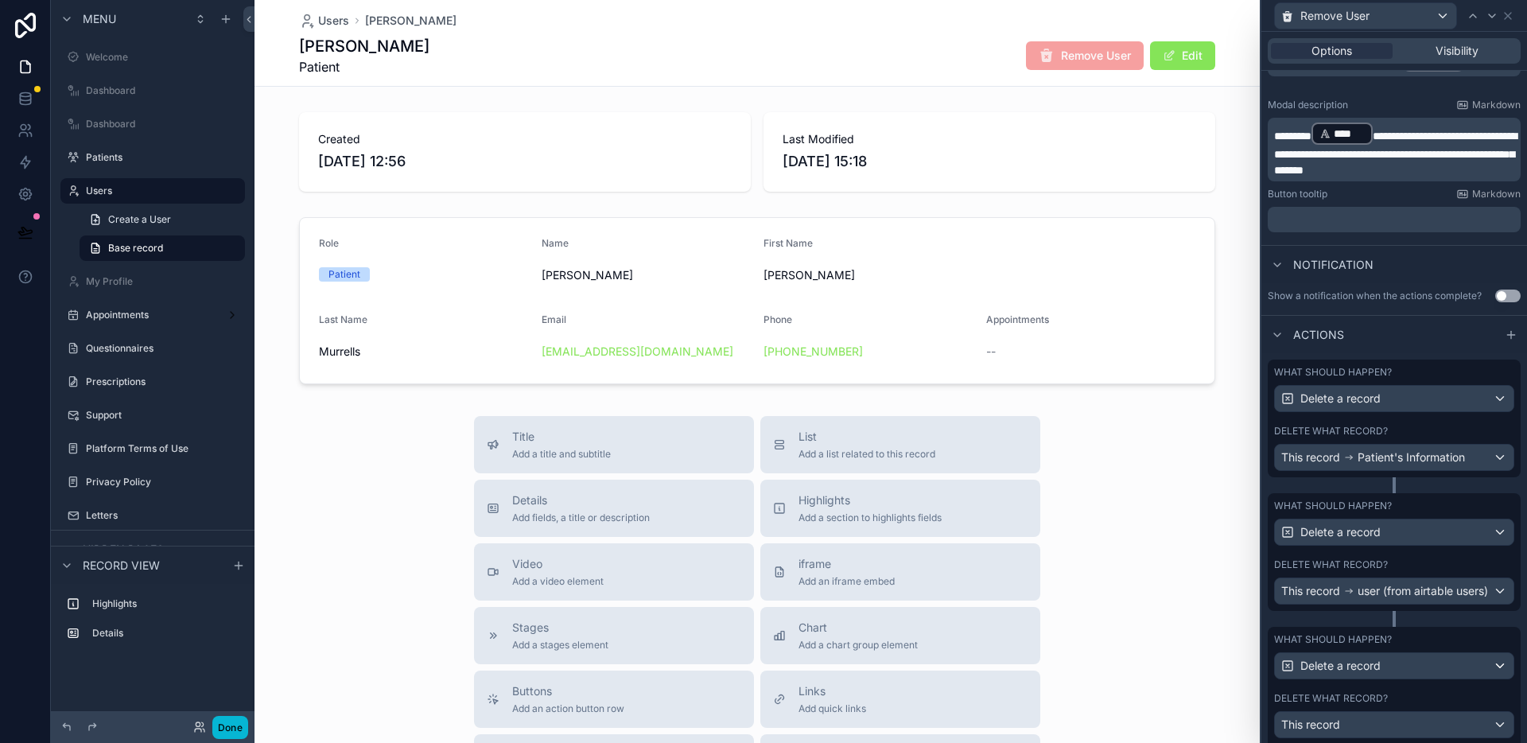
scroll to position [398, 0]
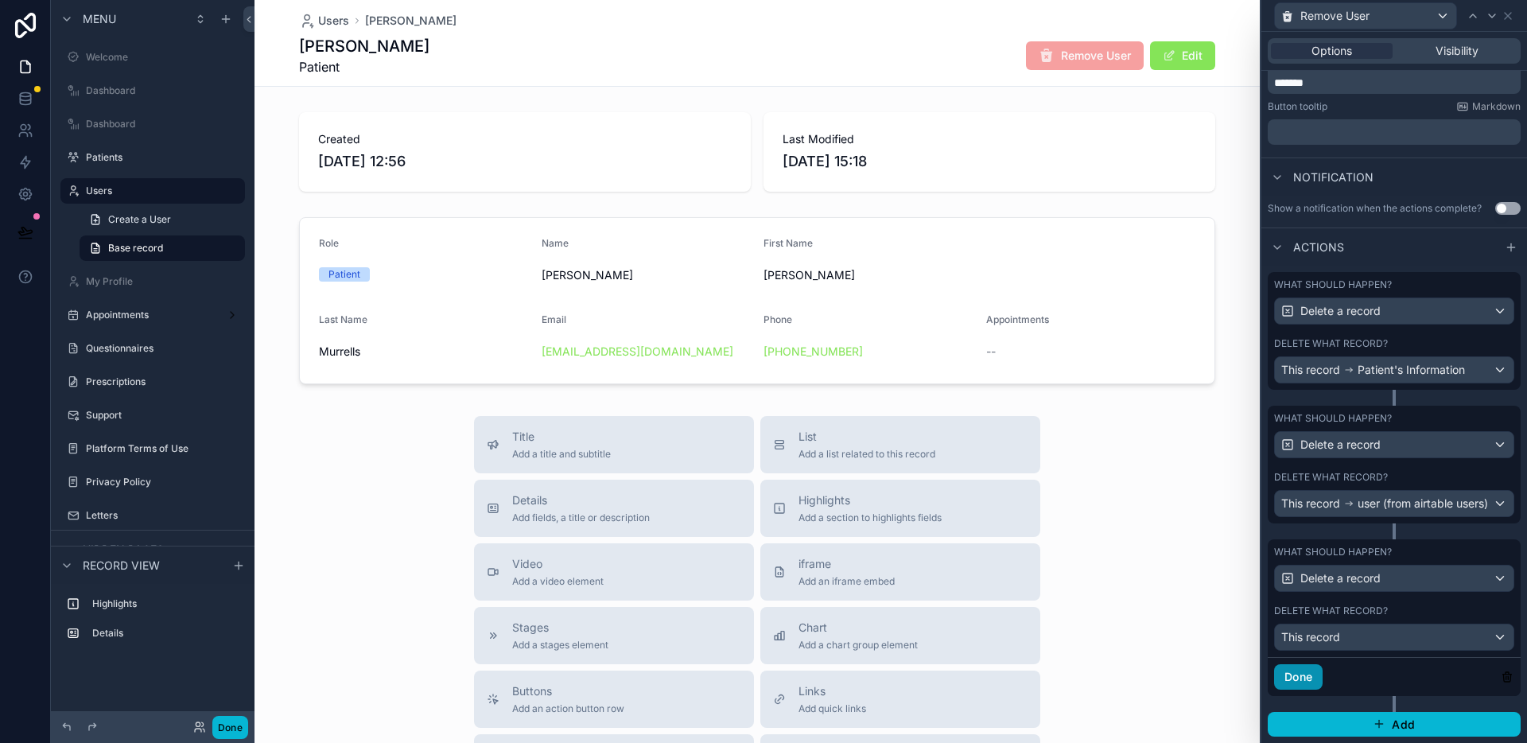
click at [1315, 671] on button "Done" at bounding box center [1298, 676] width 49 height 25
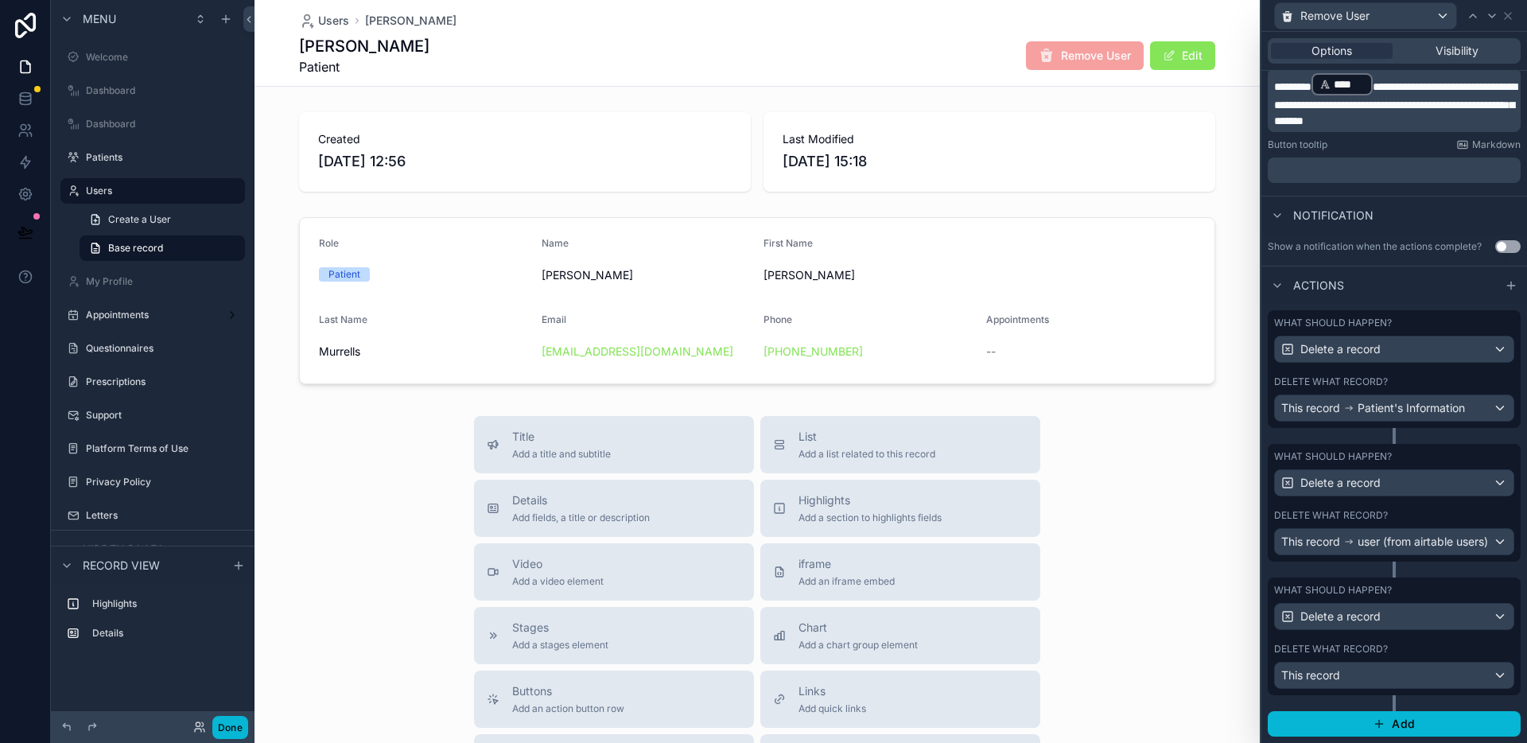
scroll to position [199, 0]
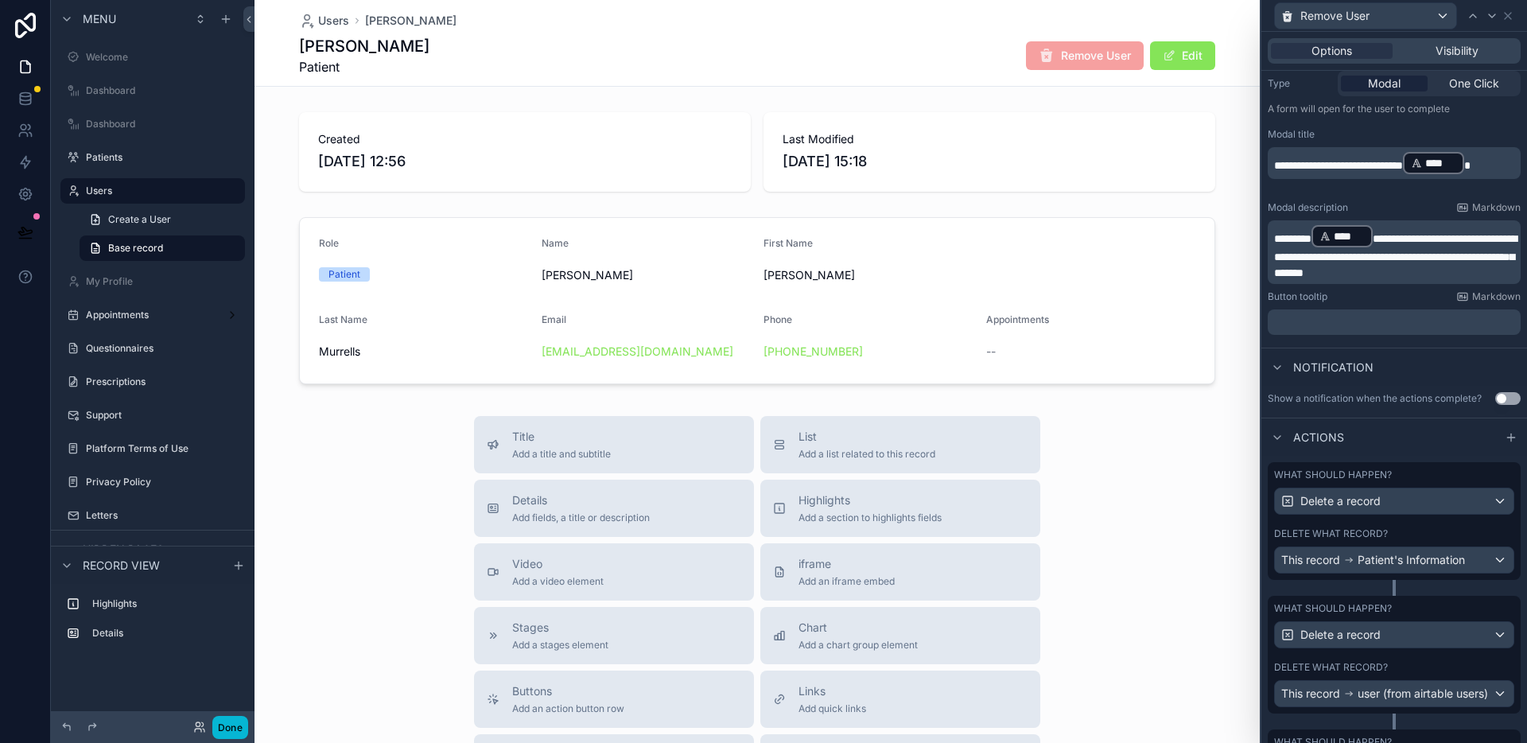
click at [1416, 240] on span "**********" at bounding box center [1395, 255] width 243 height 45
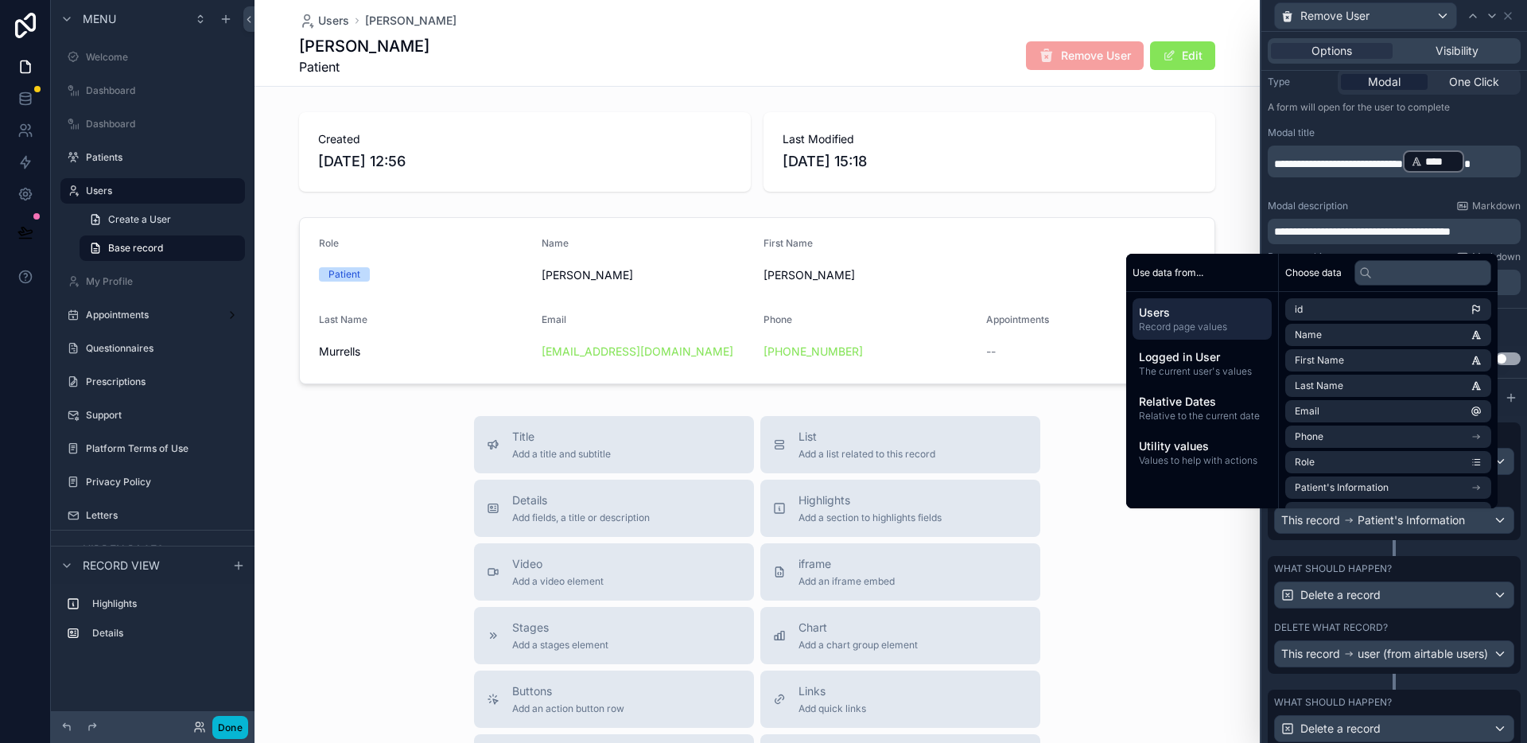
scroll to position [207, 0]
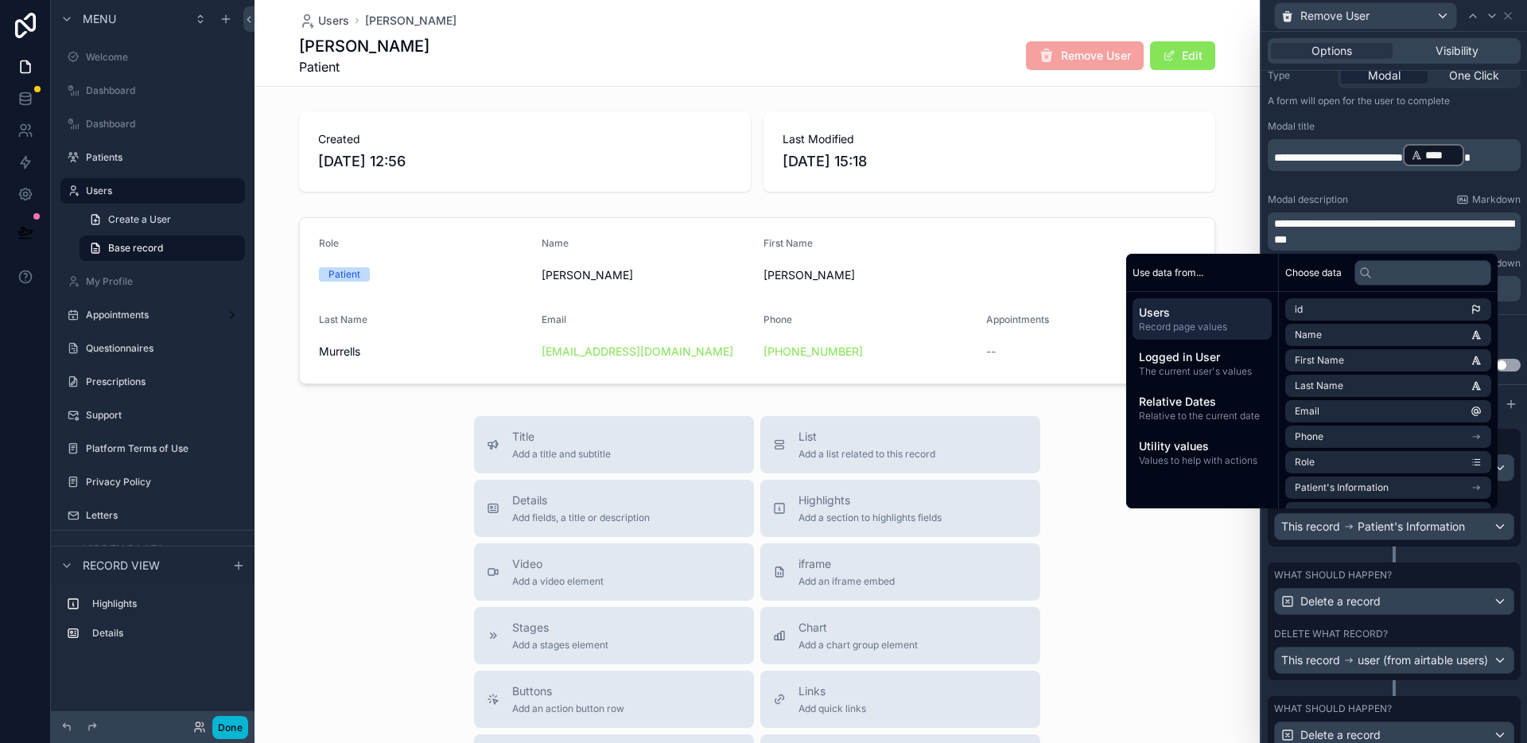
click at [1284, 238] on span "**********" at bounding box center [1393, 231] width 239 height 27
click at [1405, 239] on p "**********" at bounding box center [1395, 232] width 243 height 32
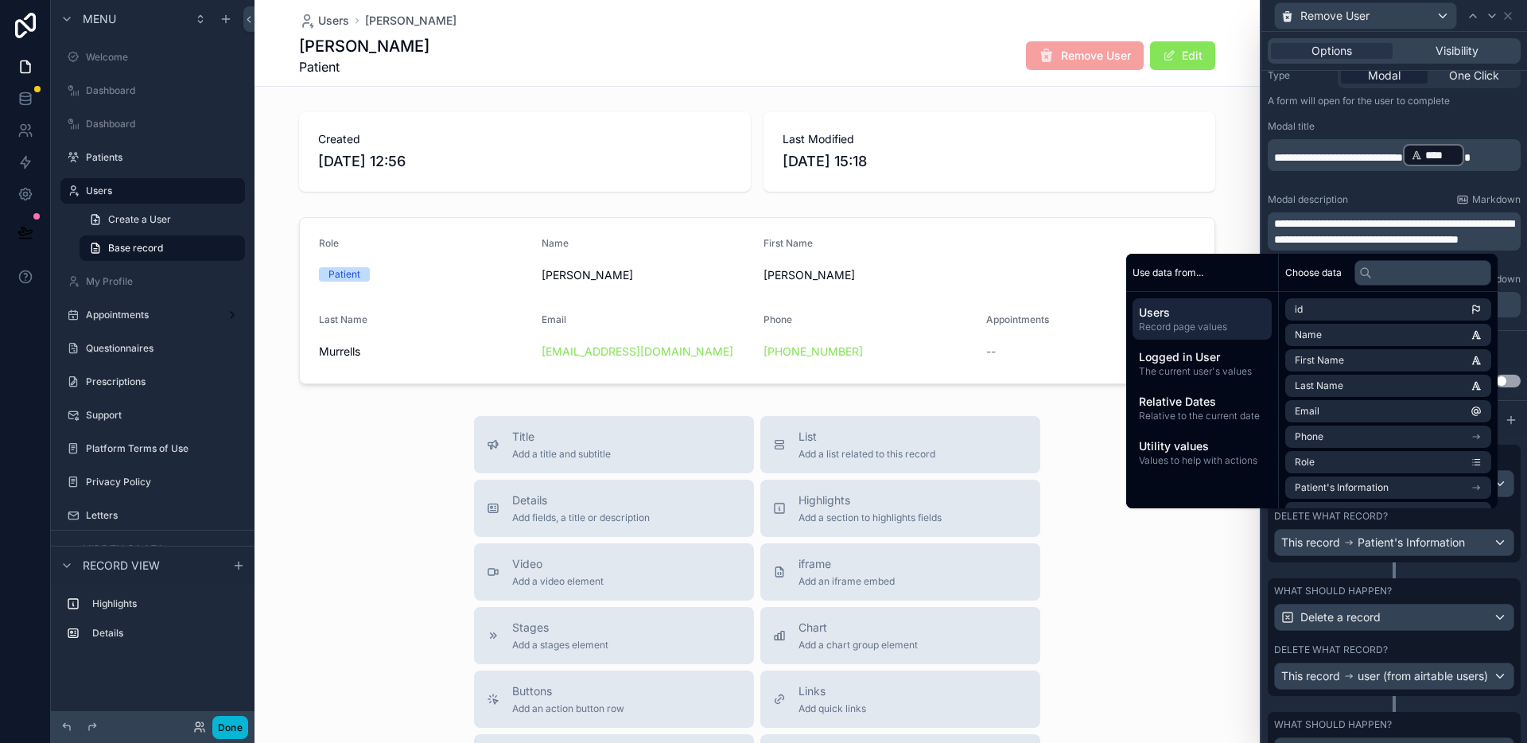
drag, startPoint x: 1451, startPoint y: 235, endPoint x: 1448, endPoint y: 254, distance: 18.6
click at [1451, 235] on span "**********" at bounding box center [1393, 231] width 239 height 27
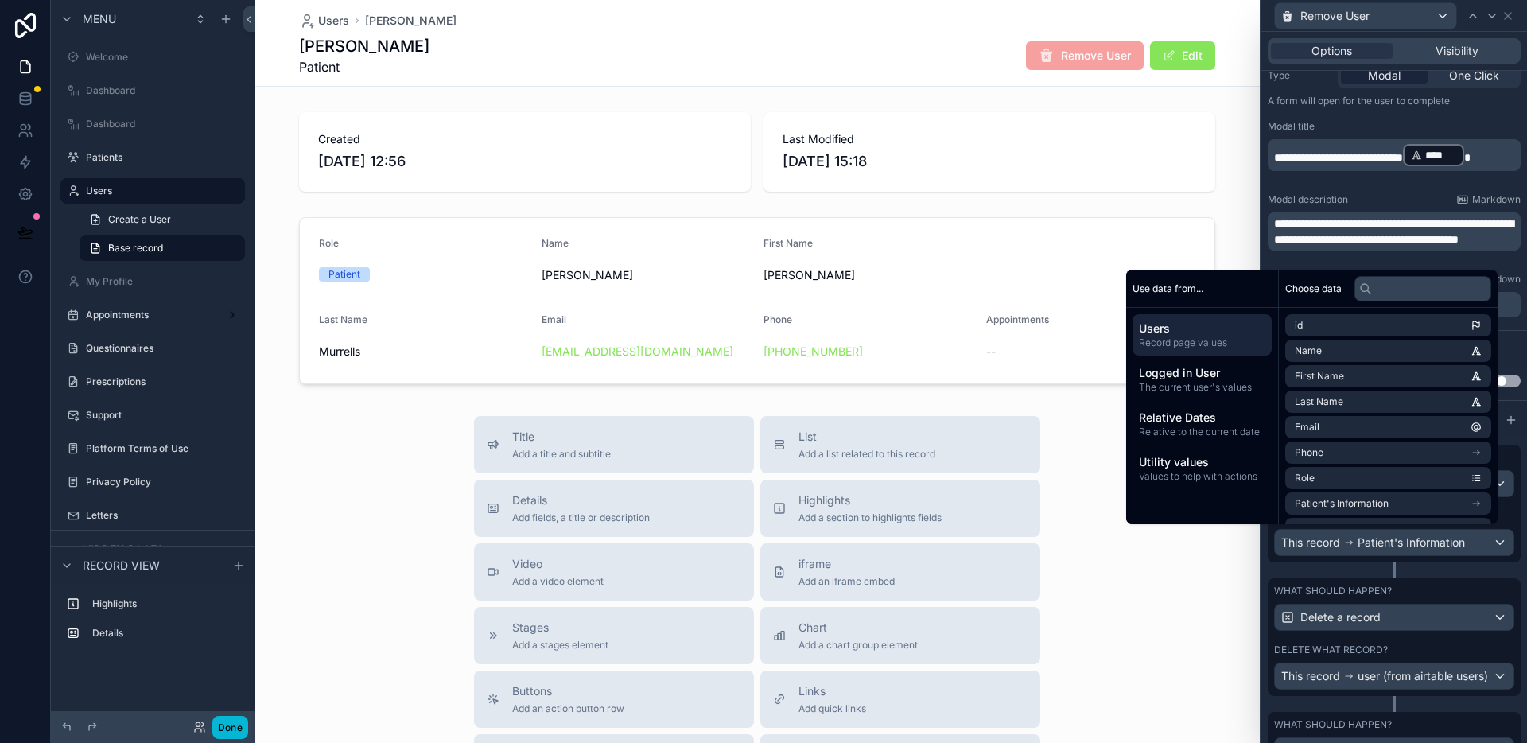
click at [1432, 247] on p "**********" at bounding box center [1395, 232] width 243 height 32
click at [233, 727] on button "Done" at bounding box center [230, 727] width 36 height 23
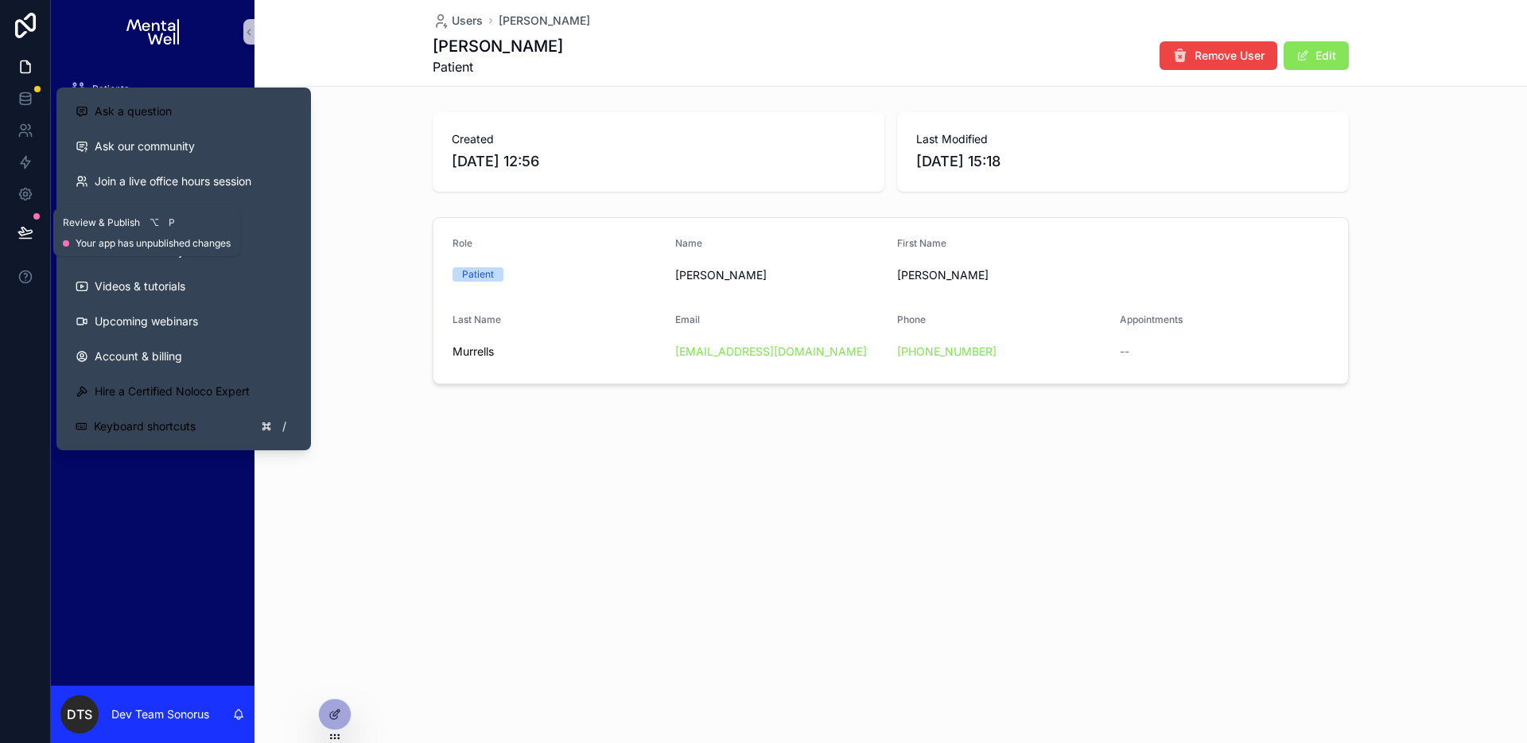
click at [27, 229] on icon at bounding box center [25, 232] width 16 height 16
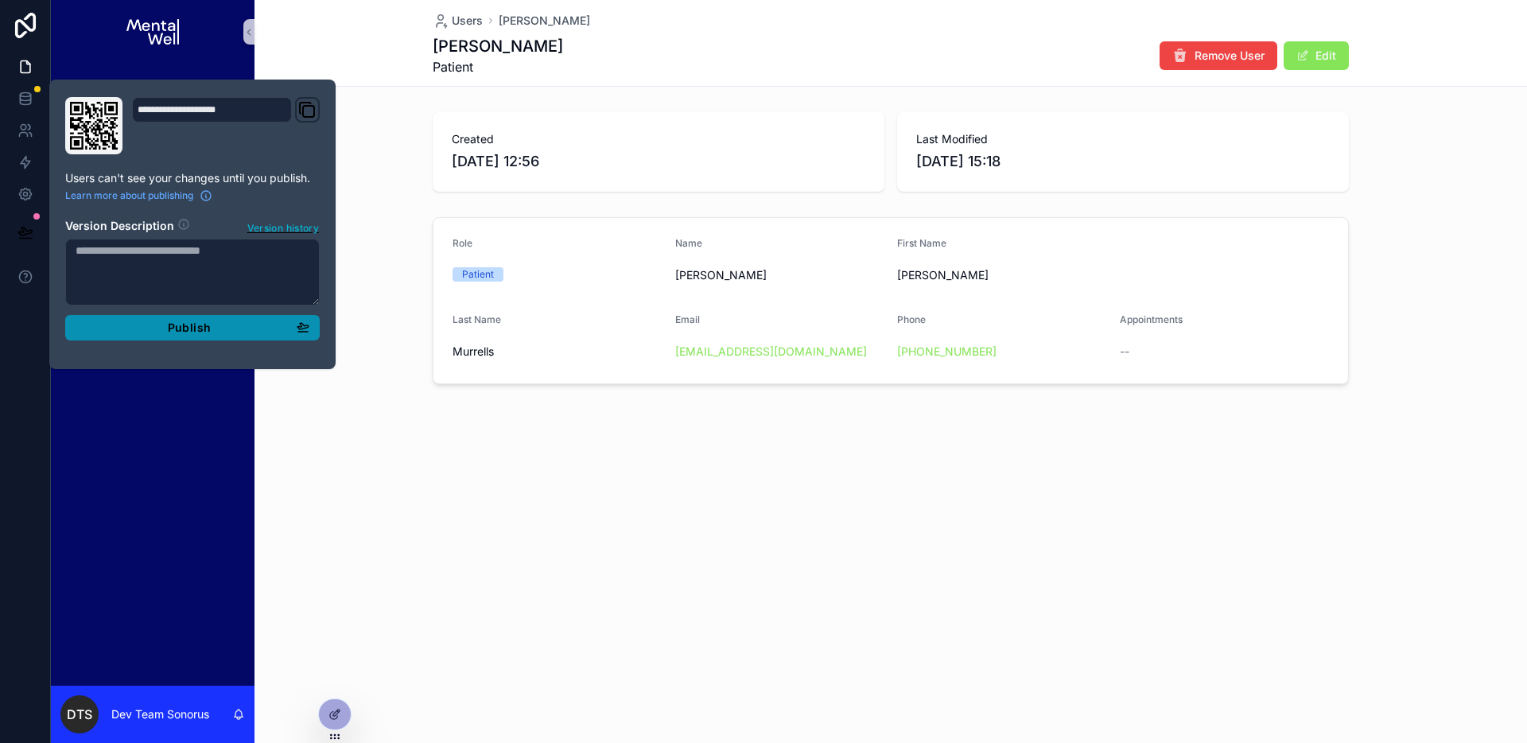
click at [157, 326] on div "Publish" at bounding box center [193, 328] width 234 height 14
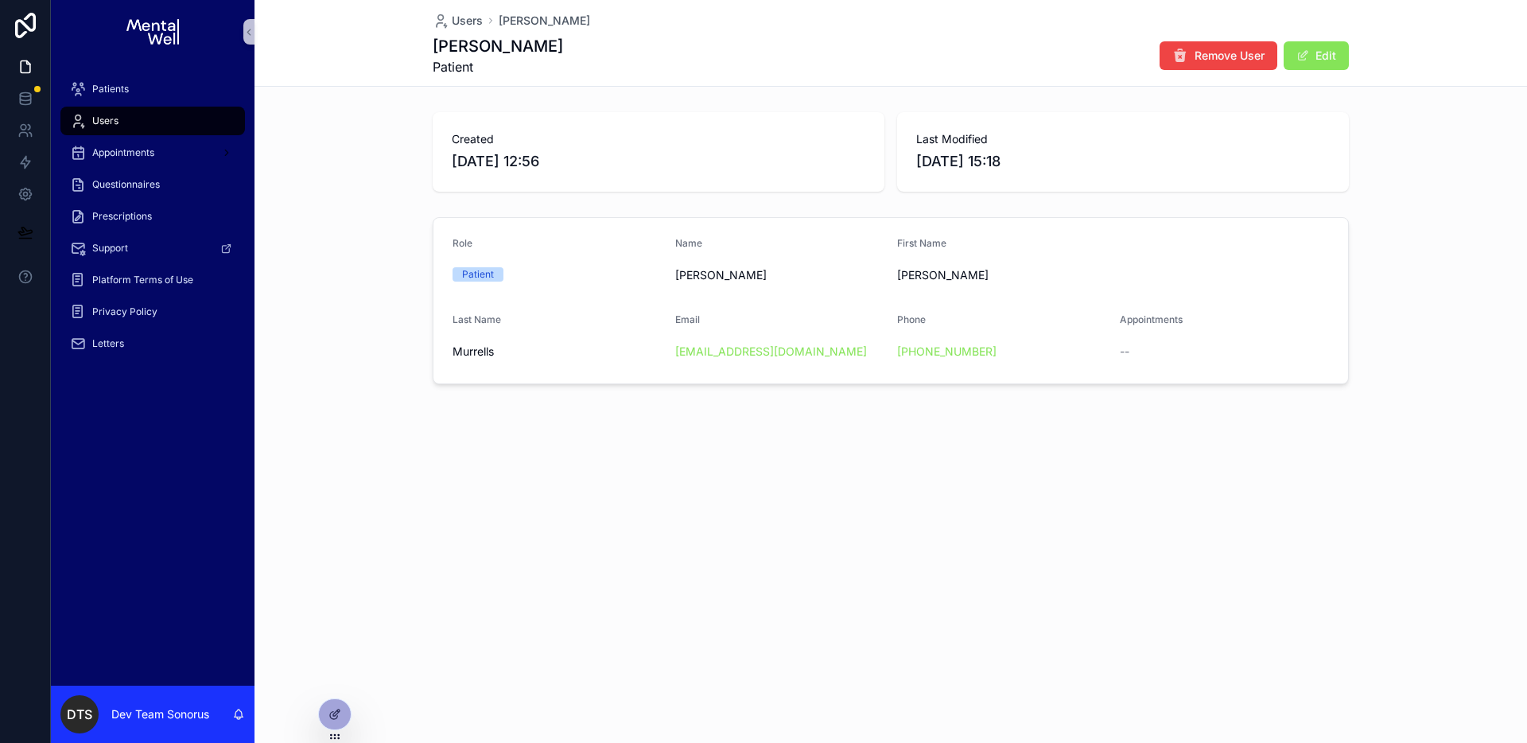
click at [739, 206] on div "Created 08/09/2025 12:56 Last Modified 08/09/2025 15:18 Role Patient Name Simon…" at bounding box center [891, 248] width 1273 height 285
click at [28, 137] on icon at bounding box center [25, 130] width 16 height 16
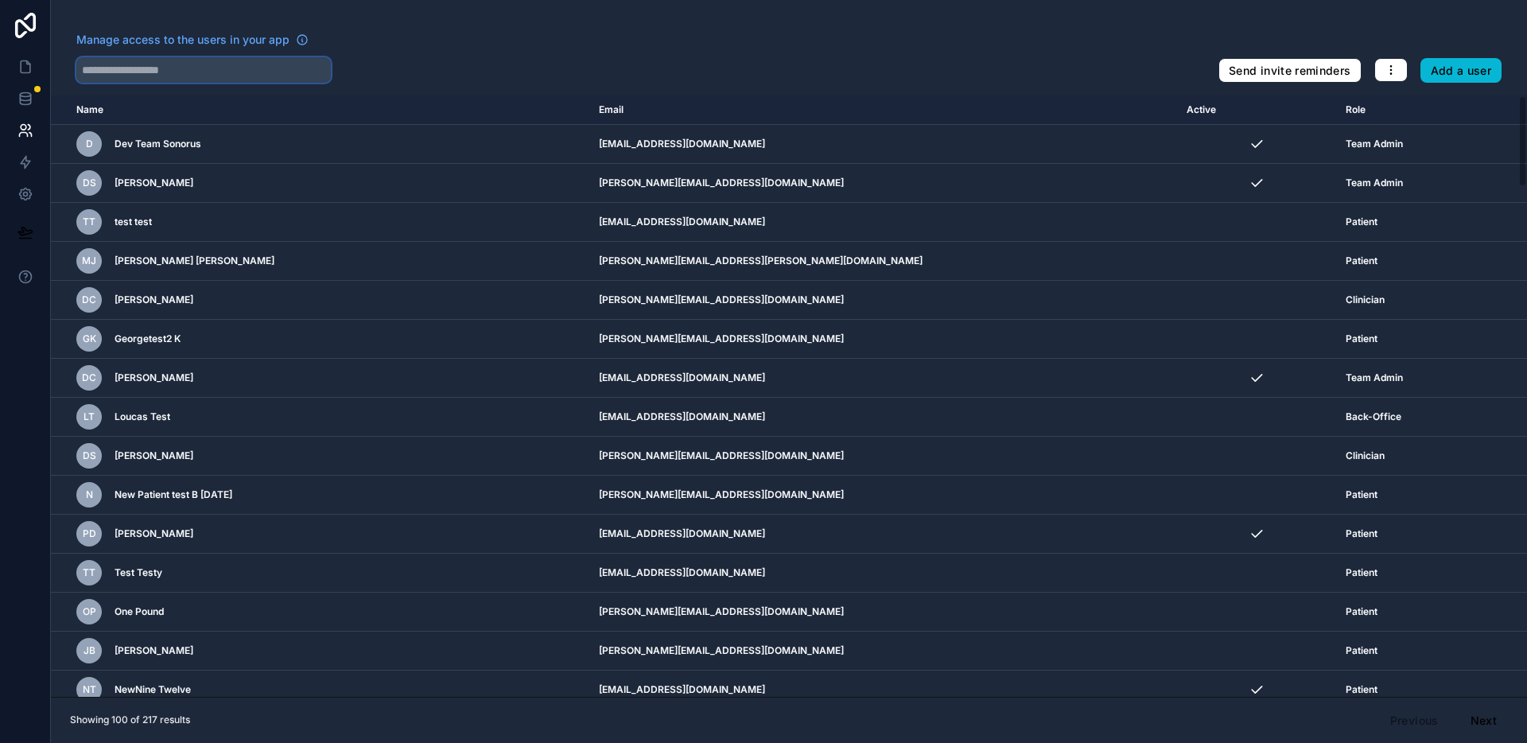
click at [264, 70] on input "text" at bounding box center [203, 69] width 255 height 25
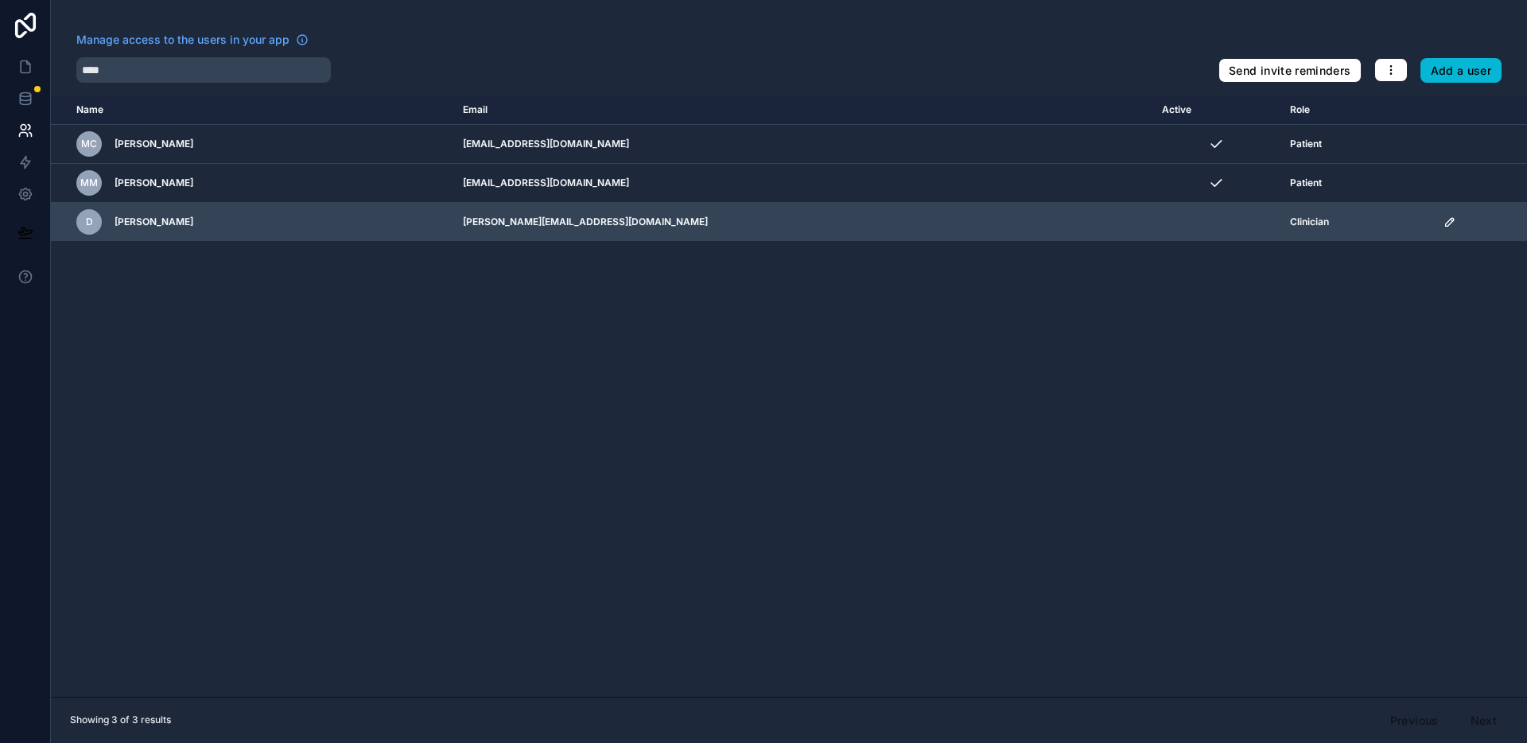
click at [1444, 224] on icon "scrollable content" at bounding box center [1450, 222] width 13 height 13
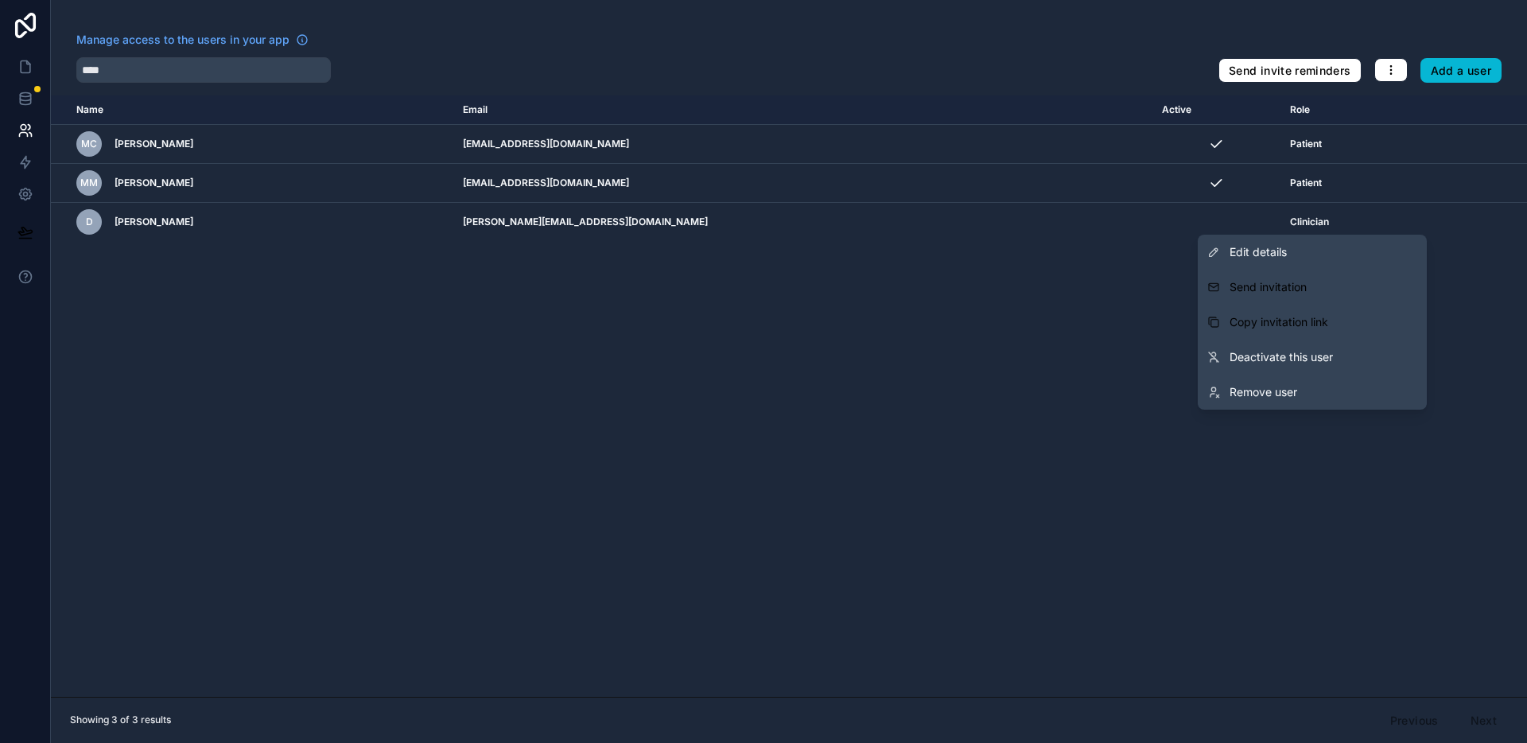
drag, startPoint x: 1071, startPoint y: 283, endPoint x: 1089, endPoint y: 274, distance: 19.9
click at [1071, 283] on div "Name Email Active Role userTable.email MC Michael-Giles Coyle mgmcoyle@gmail.co…" at bounding box center [789, 395] width 1476 height 601
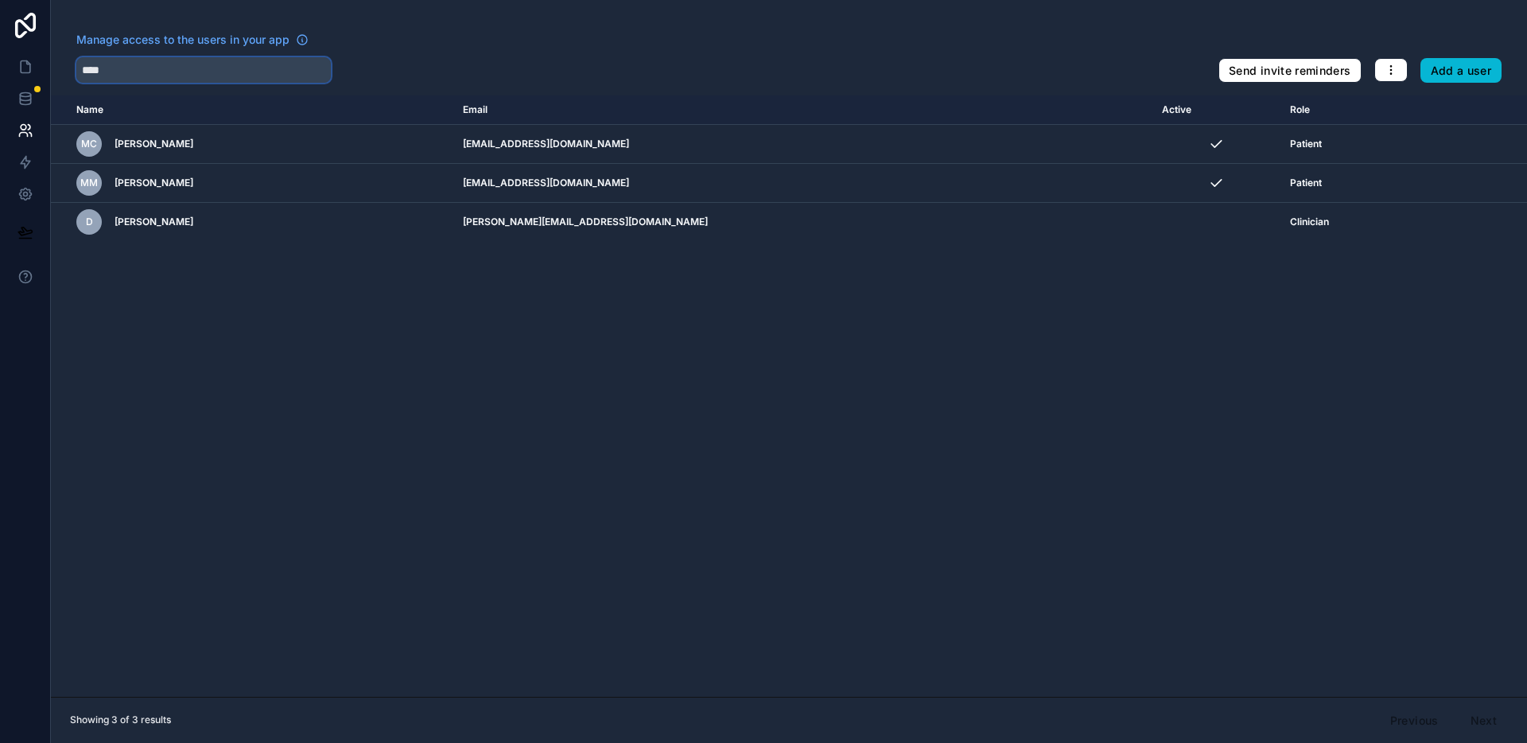
click at [130, 76] on input "****" at bounding box center [203, 69] width 255 height 25
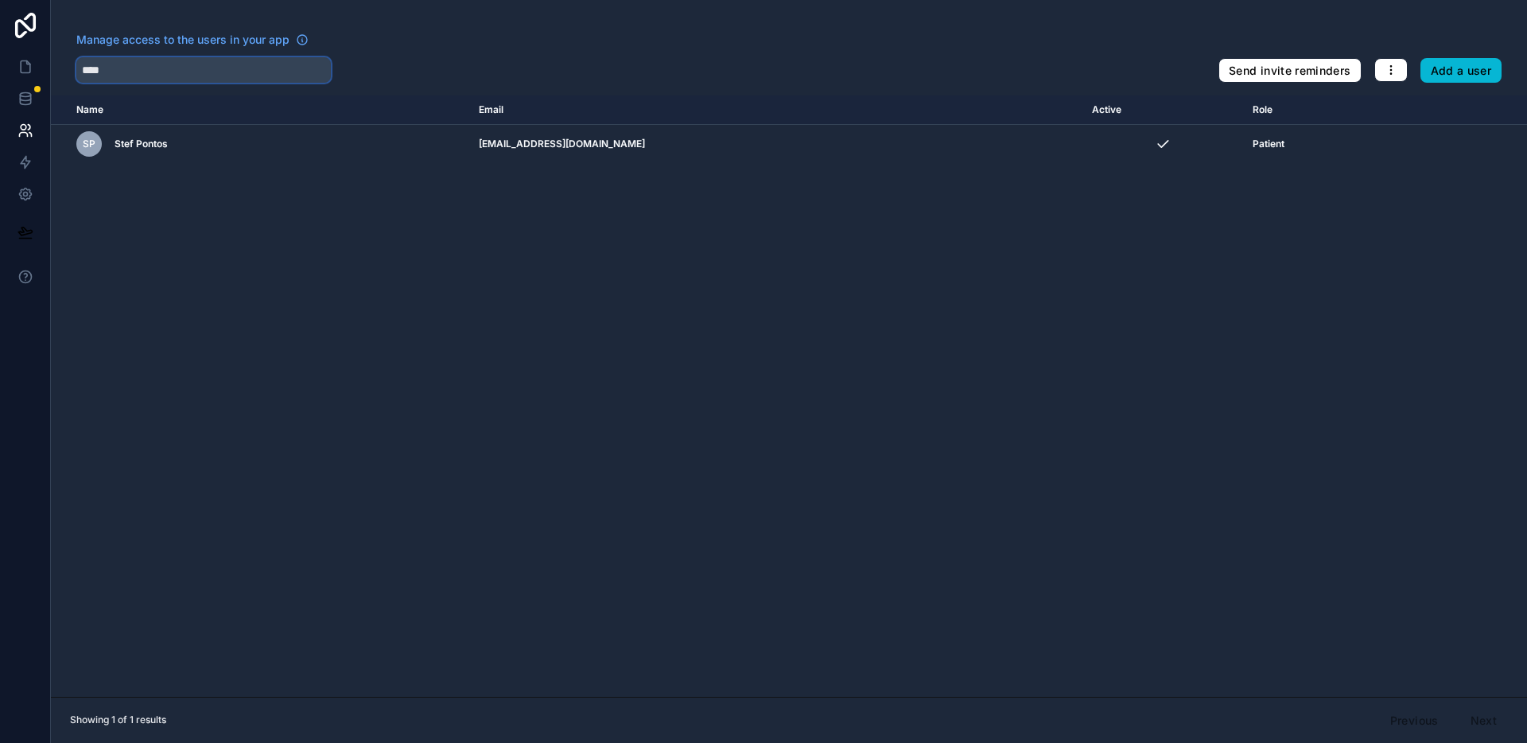
type input "****"
click at [410, 65] on div "****" at bounding box center [640, 69] width 1129 height 25
click at [21, 70] on icon at bounding box center [26, 67] width 10 height 12
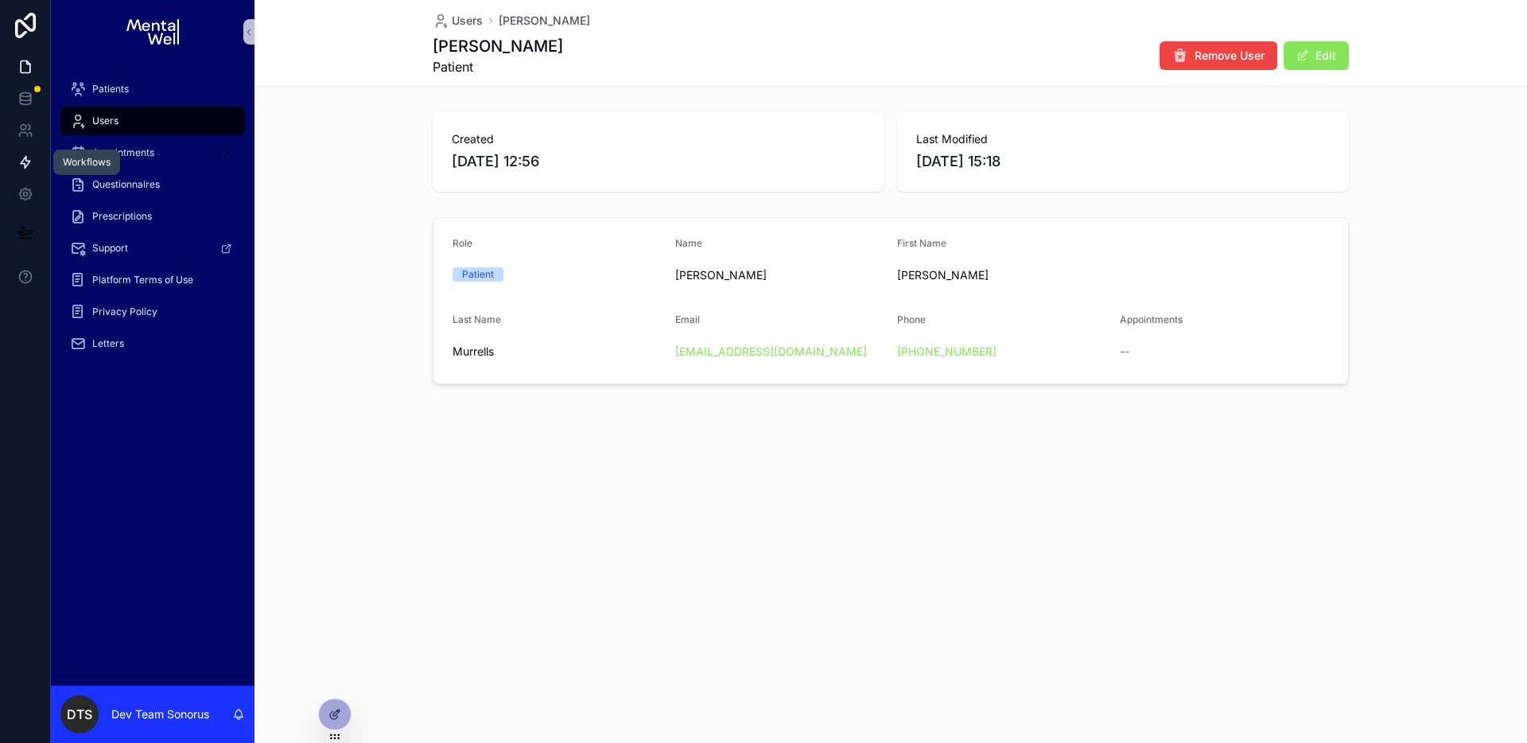
click at [30, 168] on icon at bounding box center [25, 162] width 16 height 16
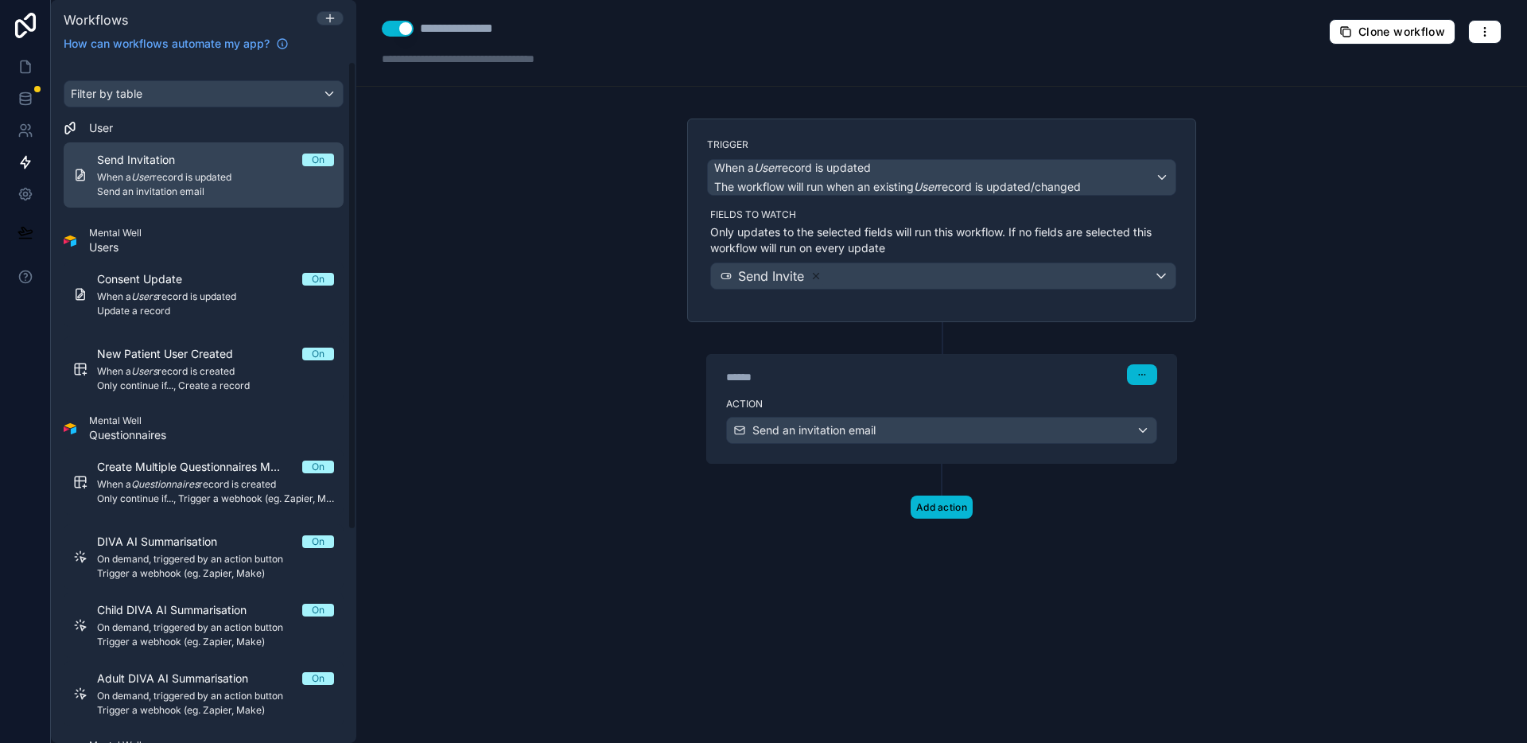
click at [169, 162] on span "Send Invitation" at bounding box center [145, 160] width 97 height 16
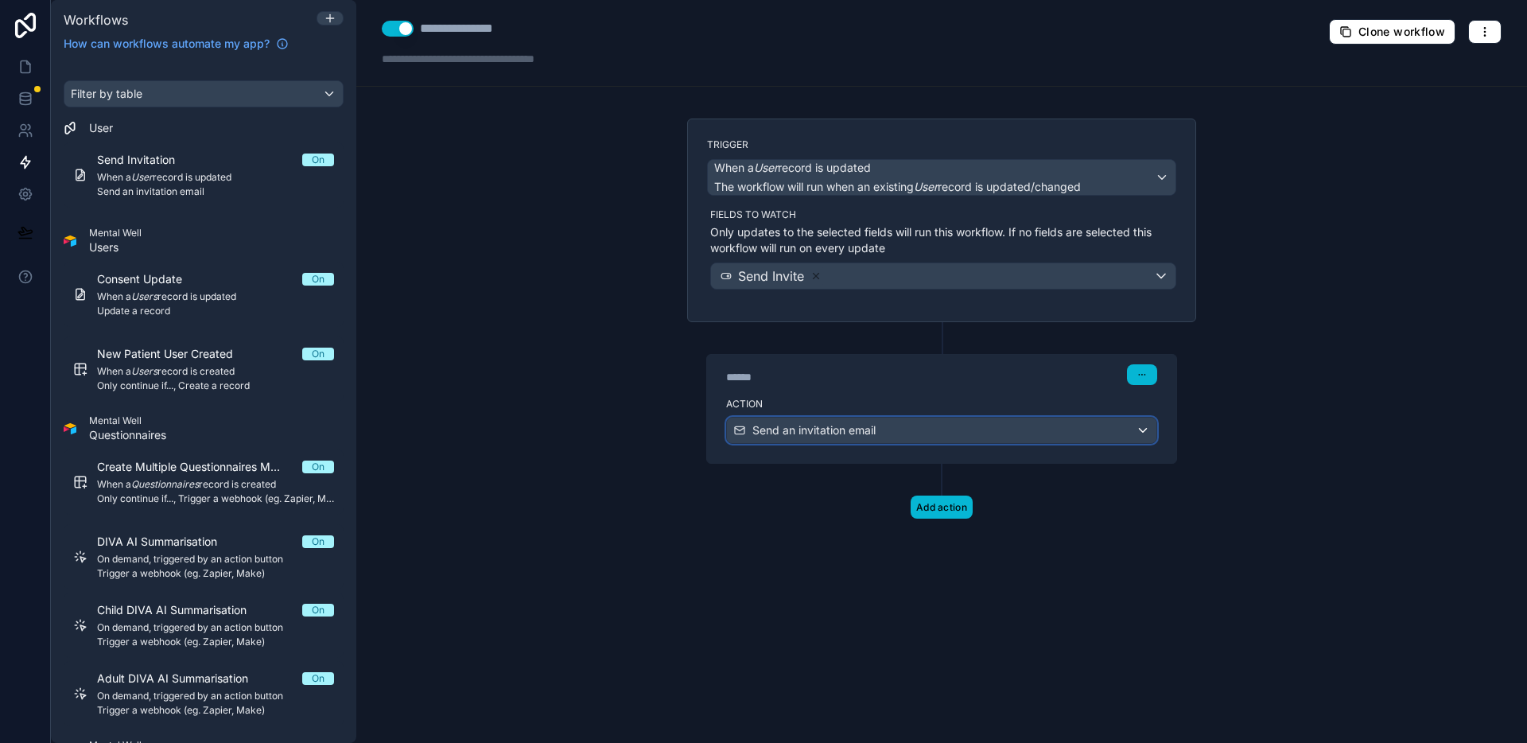
click at [849, 429] on span "Send an invitation email" at bounding box center [813, 430] width 123 height 16
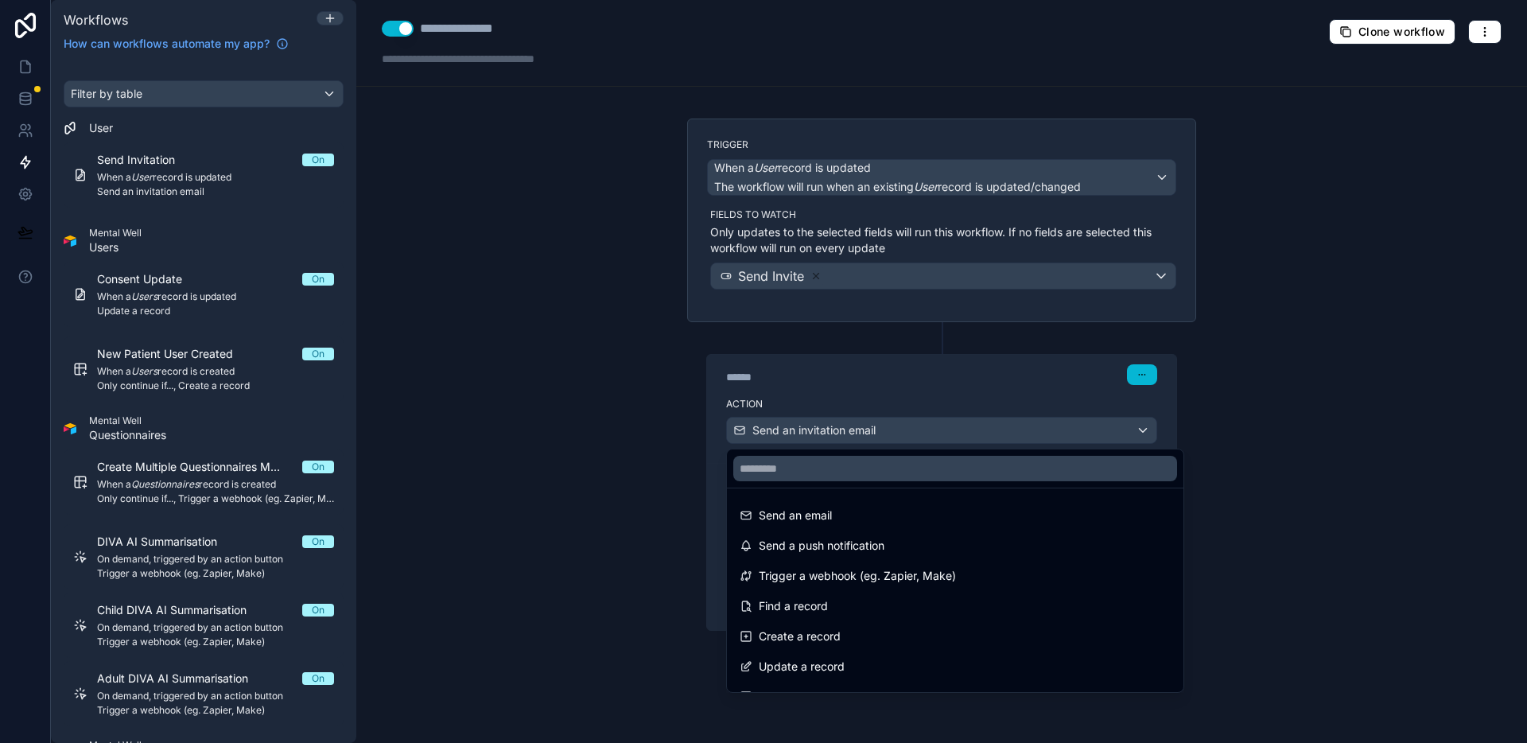
click at [662, 451] on div at bounding box center [763, 371] width 1527 height 743
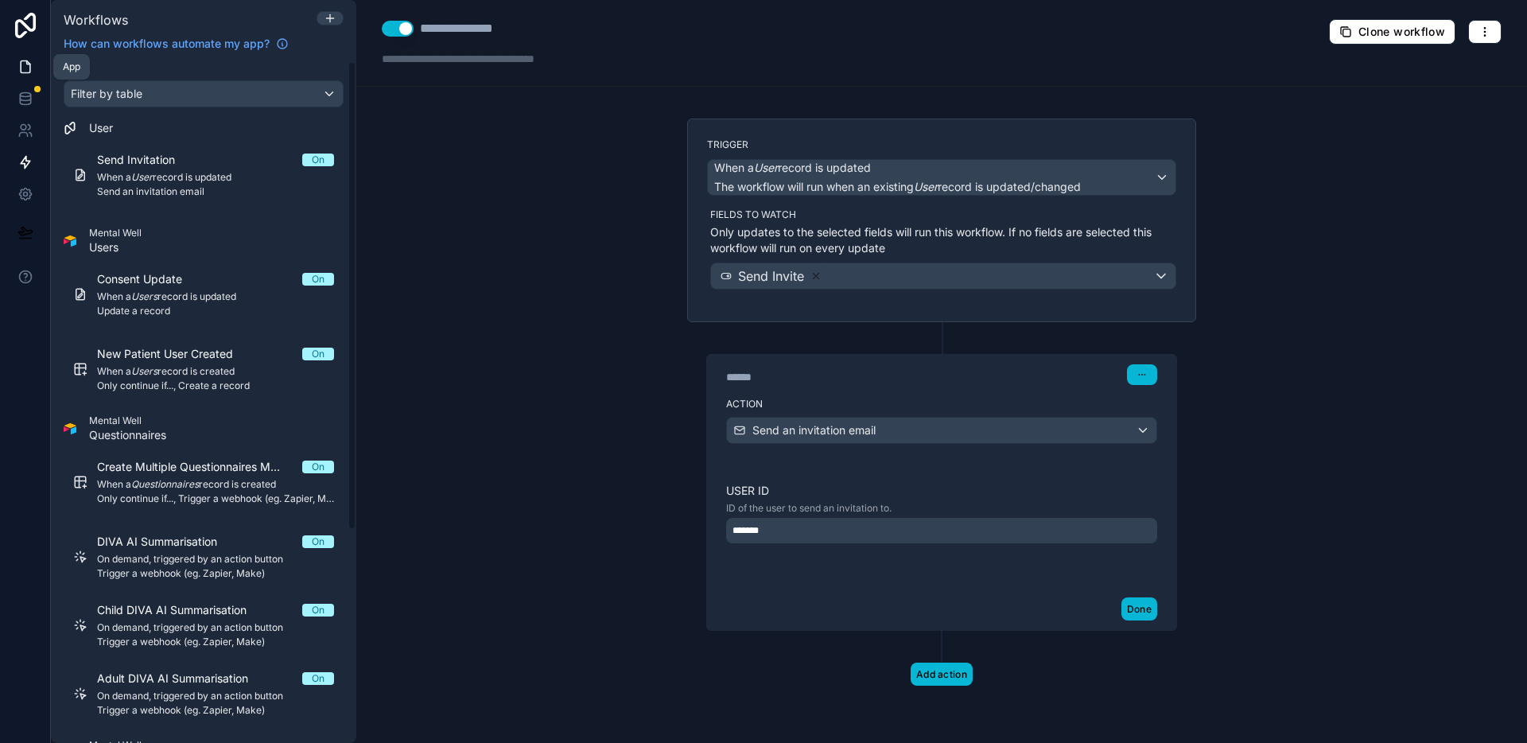
click at [17, 69] on icon at bounding box center [25, 67] width 16 height 16
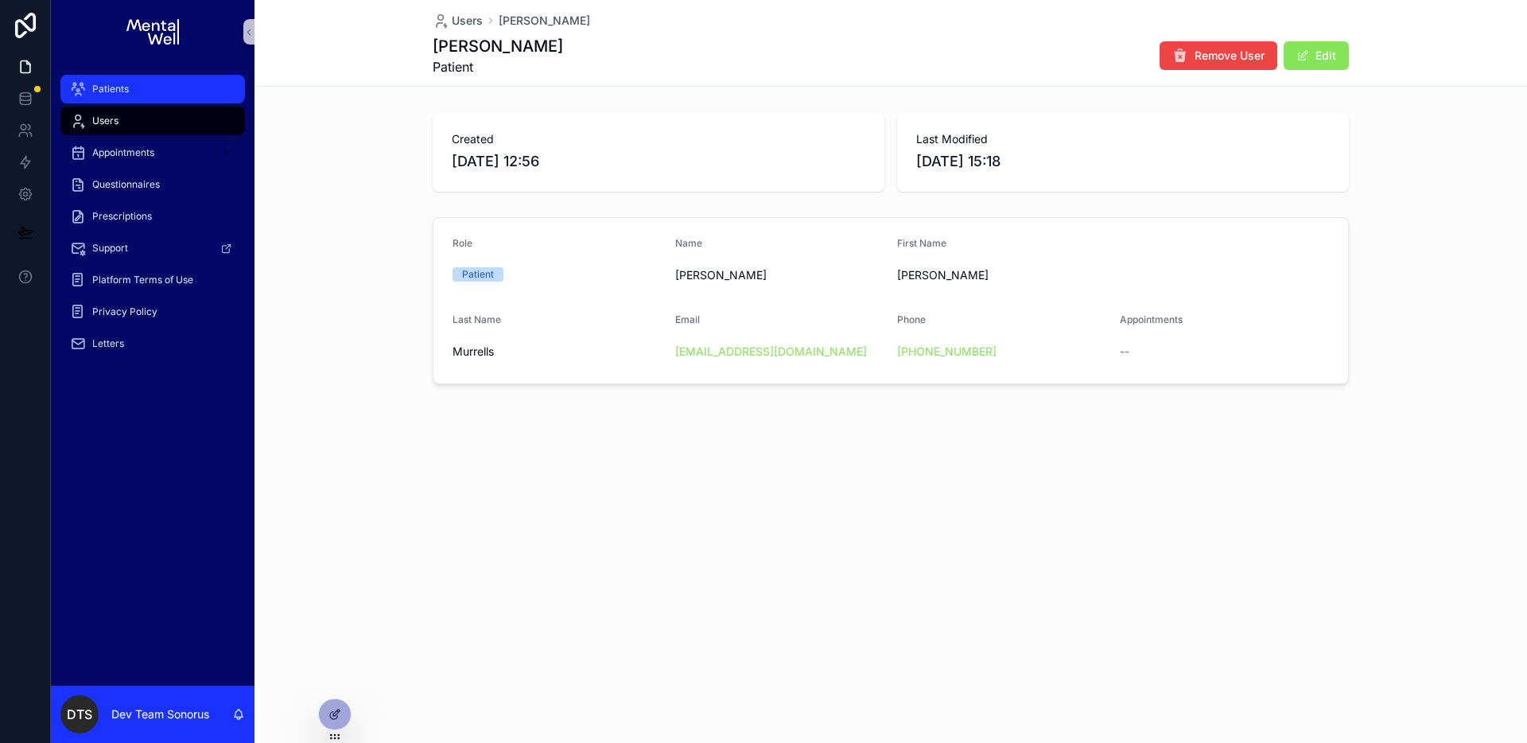
click at [154, 94] on div "Patients" at bounding box center [152, 88] width 165 height 25
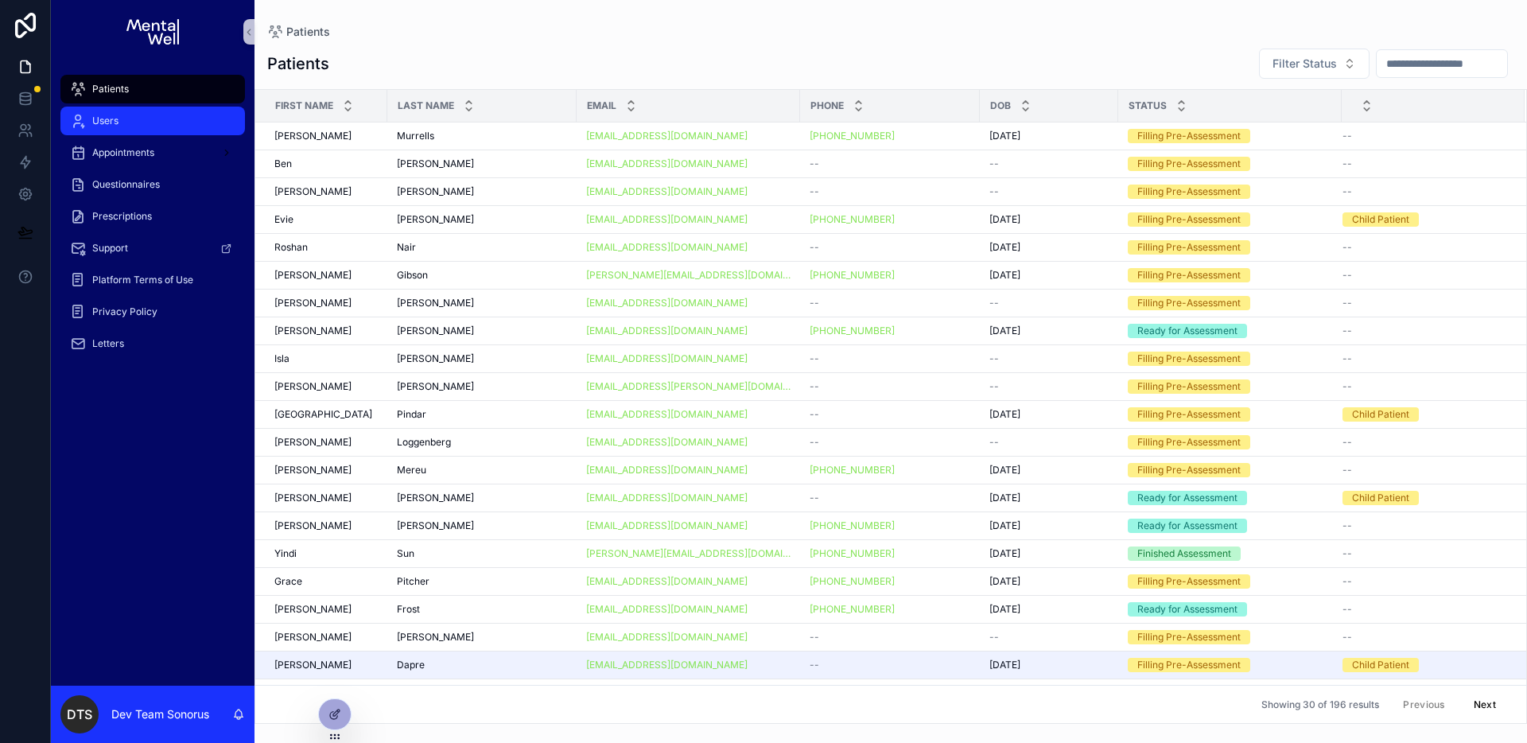
drag, startPoint x: 151, startPoint y: 123, endPoint x: 273, endPoint y: 138, distance: 122.6
click at [151, 124] on div "Users" at bounding box center [152, 120] width 165 height 25
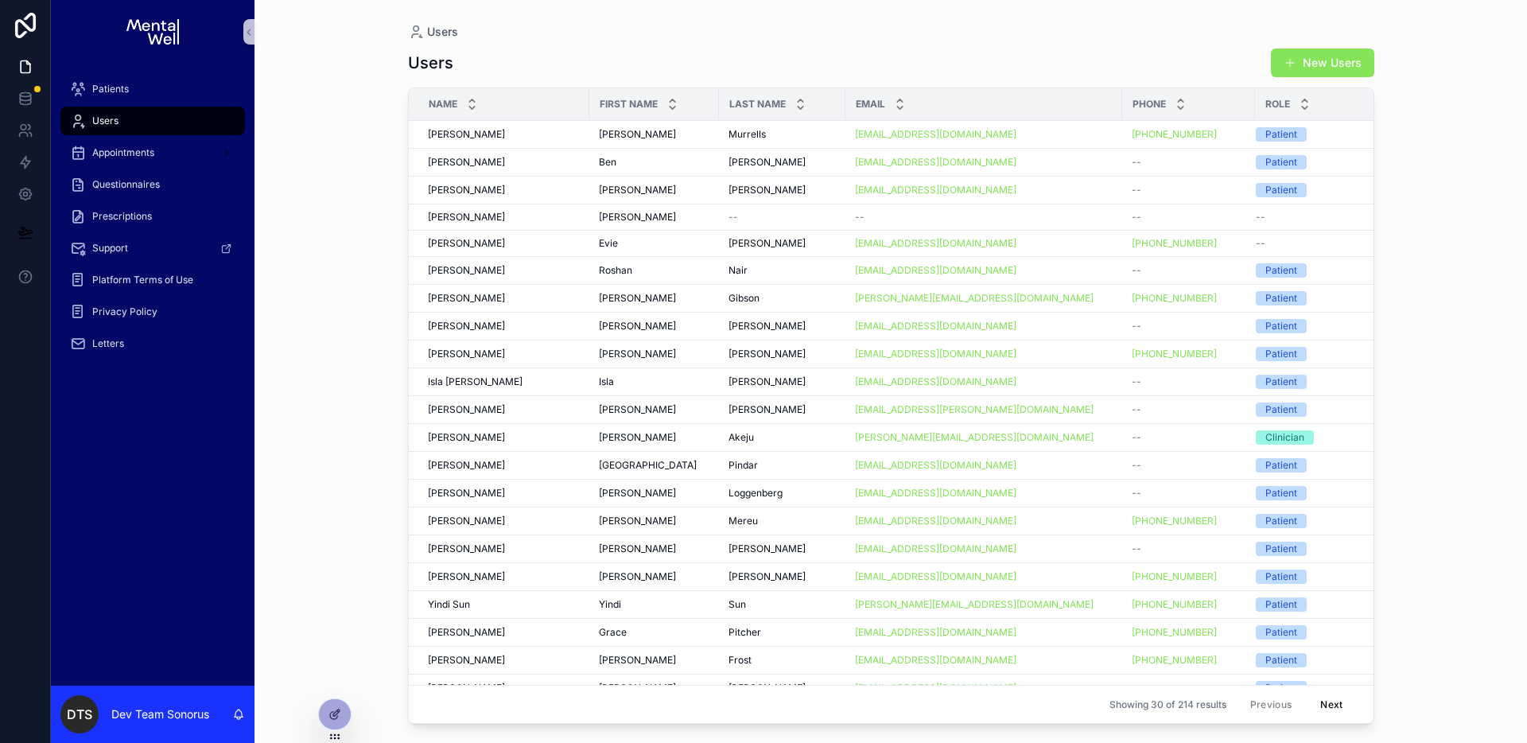
click at [1312, 56] on button "New Users" at bounding box center [1322, 63] width 103 height 29
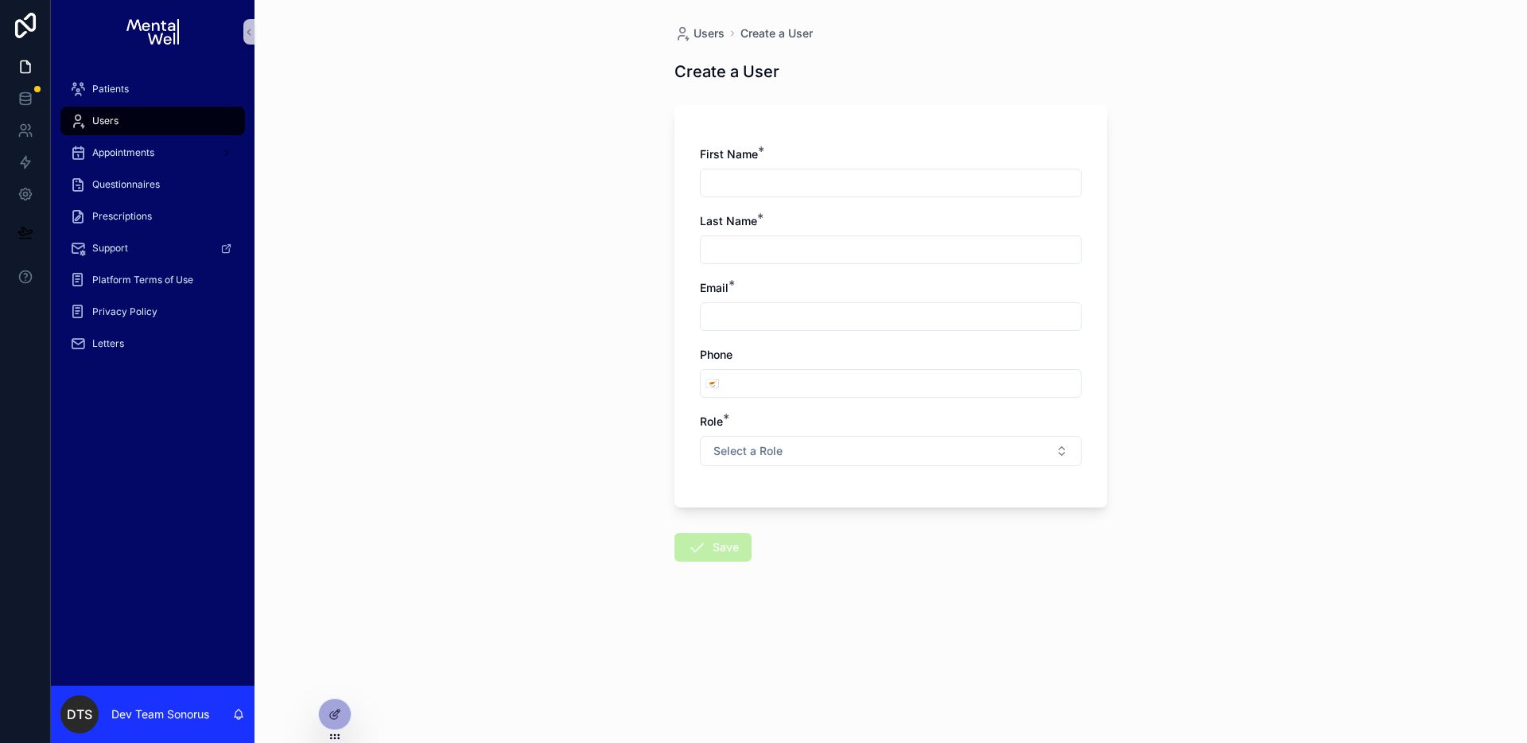
click at [751, 176] on input "scrollable content" at bounding box center [891, 183] width 380 height 22
type input "********"
click at [765, 243] on input "scrollable content" at bounding box center [891, 250] width 380 height 22
type input "******"
click at [770, 318] on input "scrollable content" at bounding box center [891, 316] width 380 height 22
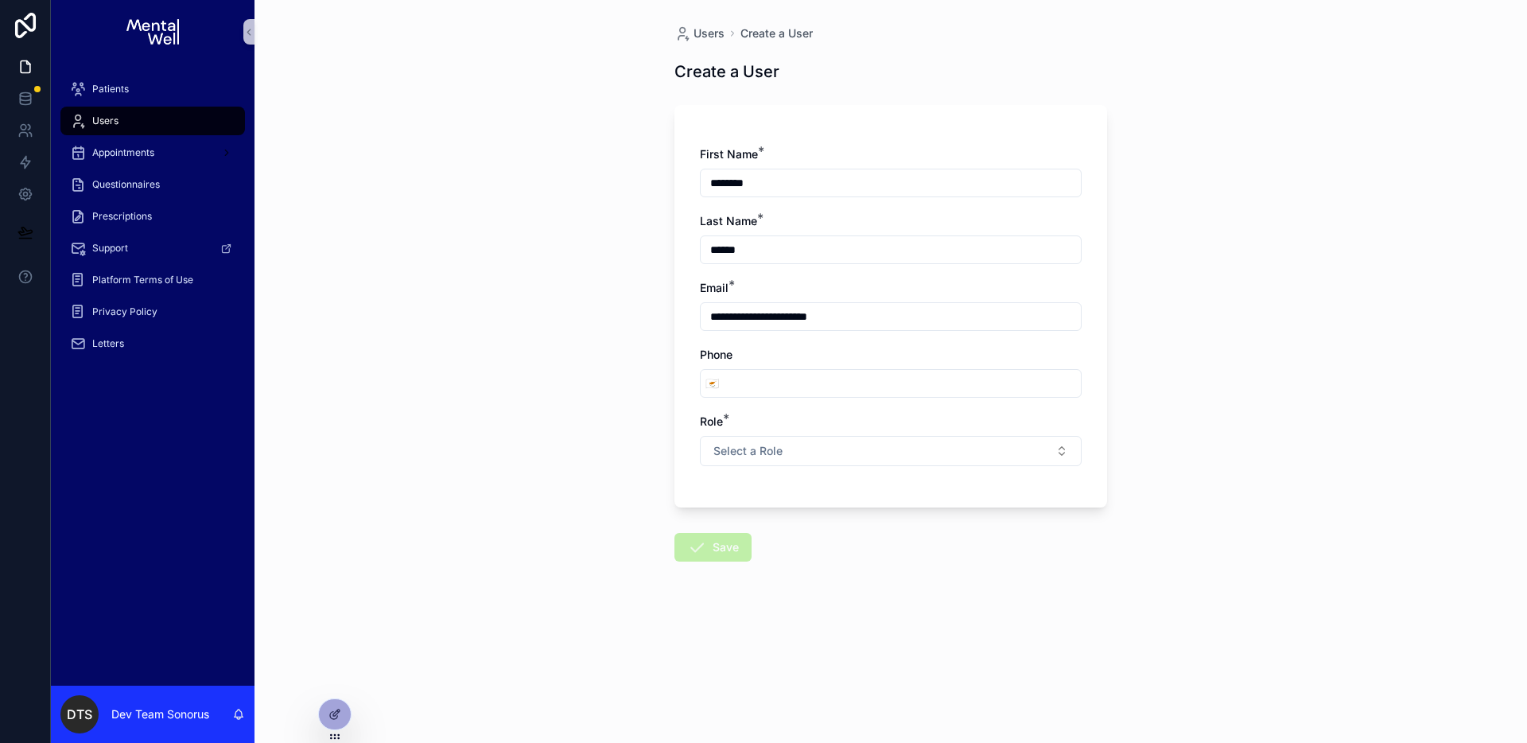
type input "**********"
click at [768, 376] on input "scrollable content" at bounding box center [902, 383] width 357 height 22
click at [834, 454] on button "Select a Role" at bounding box center [891, 451] width 382 height 30
click at [783, 541] on div "Clinician" at bounding box center [891, 539] width 374 height 24
click at [821, 575] on form "**********" at bounding box center [890, 379] width 433 height 568
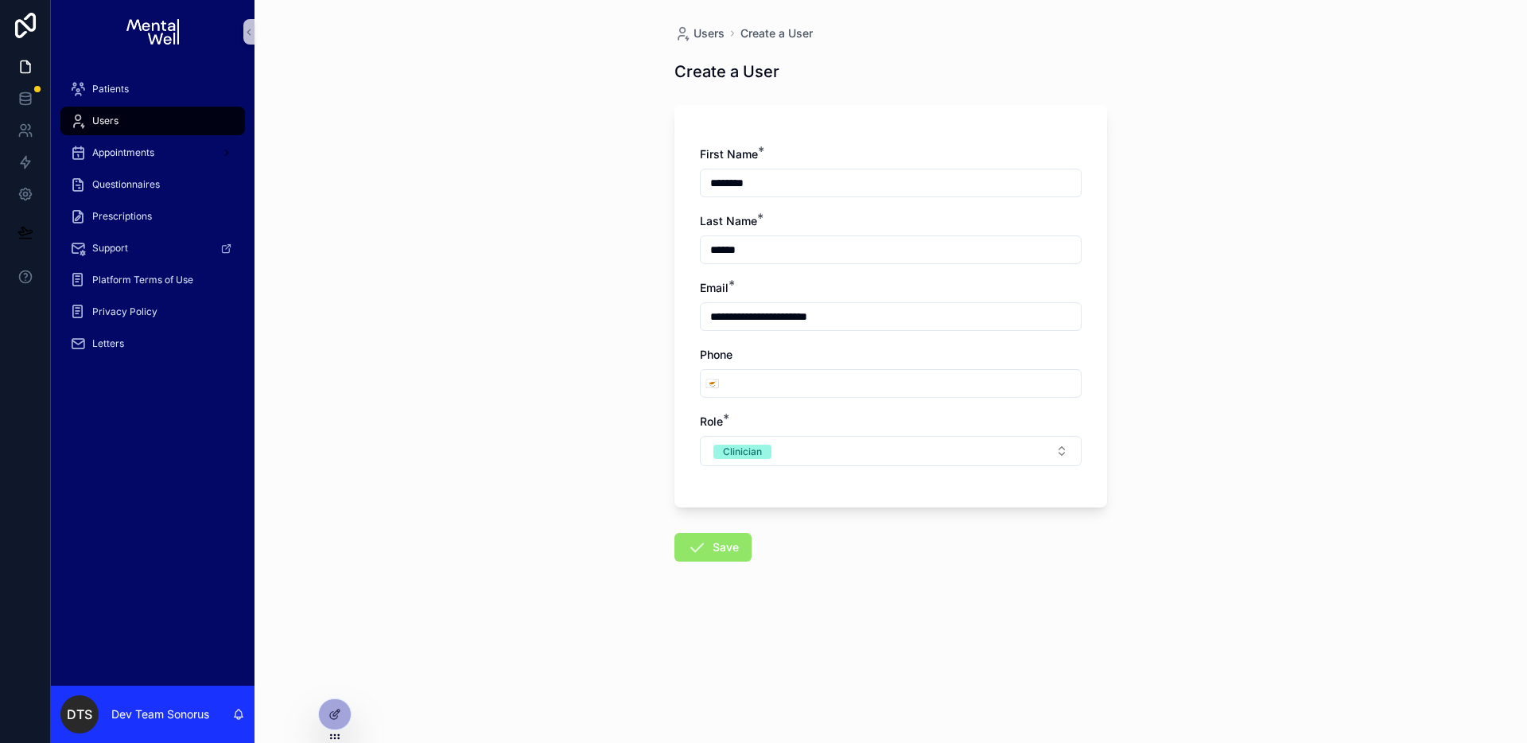
click at [750, 555] on button "Save" at bounding box center [712, 547] width 77 height 29
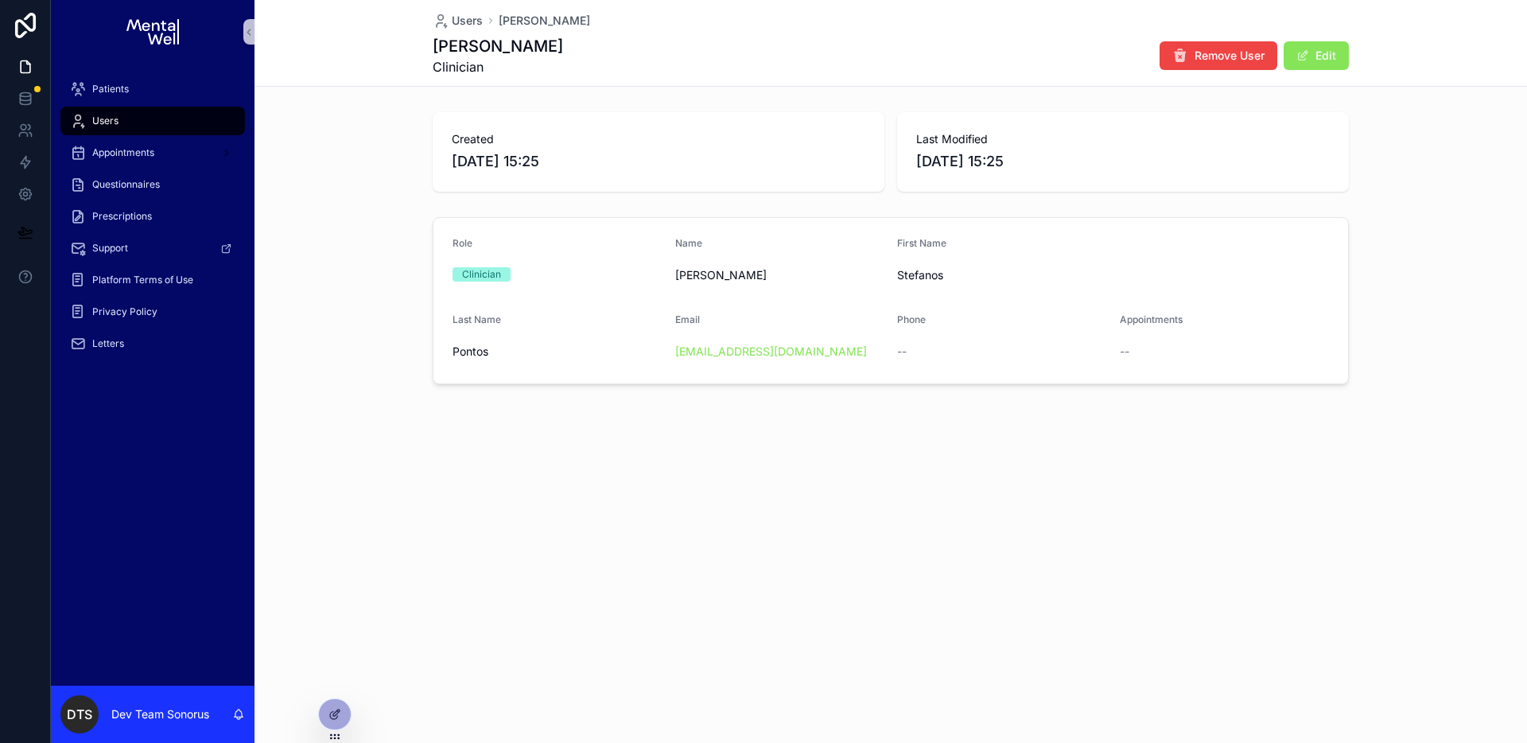
click at [173, 125] on div "Users" at bounding box center [152, 120] width 165 height 25
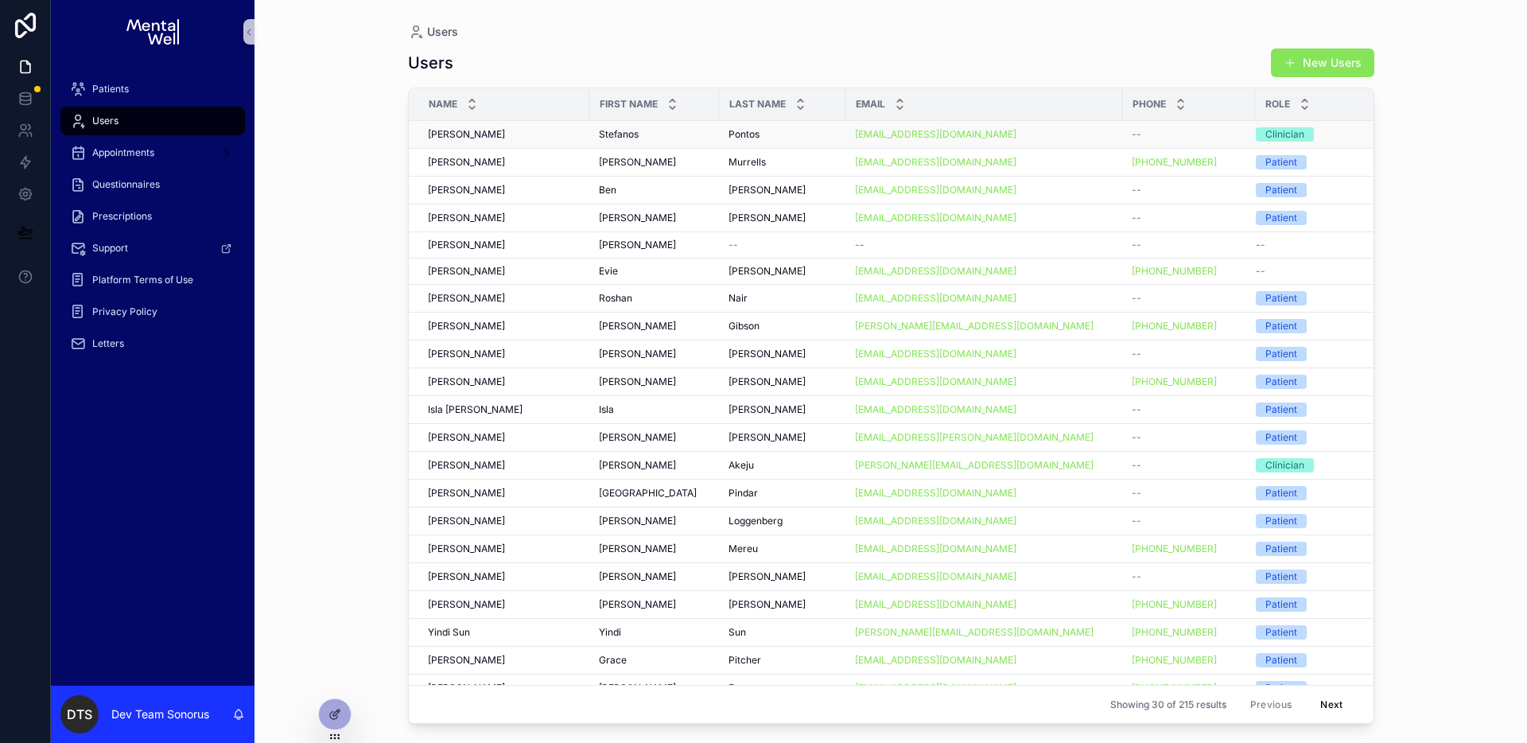
click at [1345, 128] on div "Clinician" at bounding box center [1323, 134] width 135 height 14
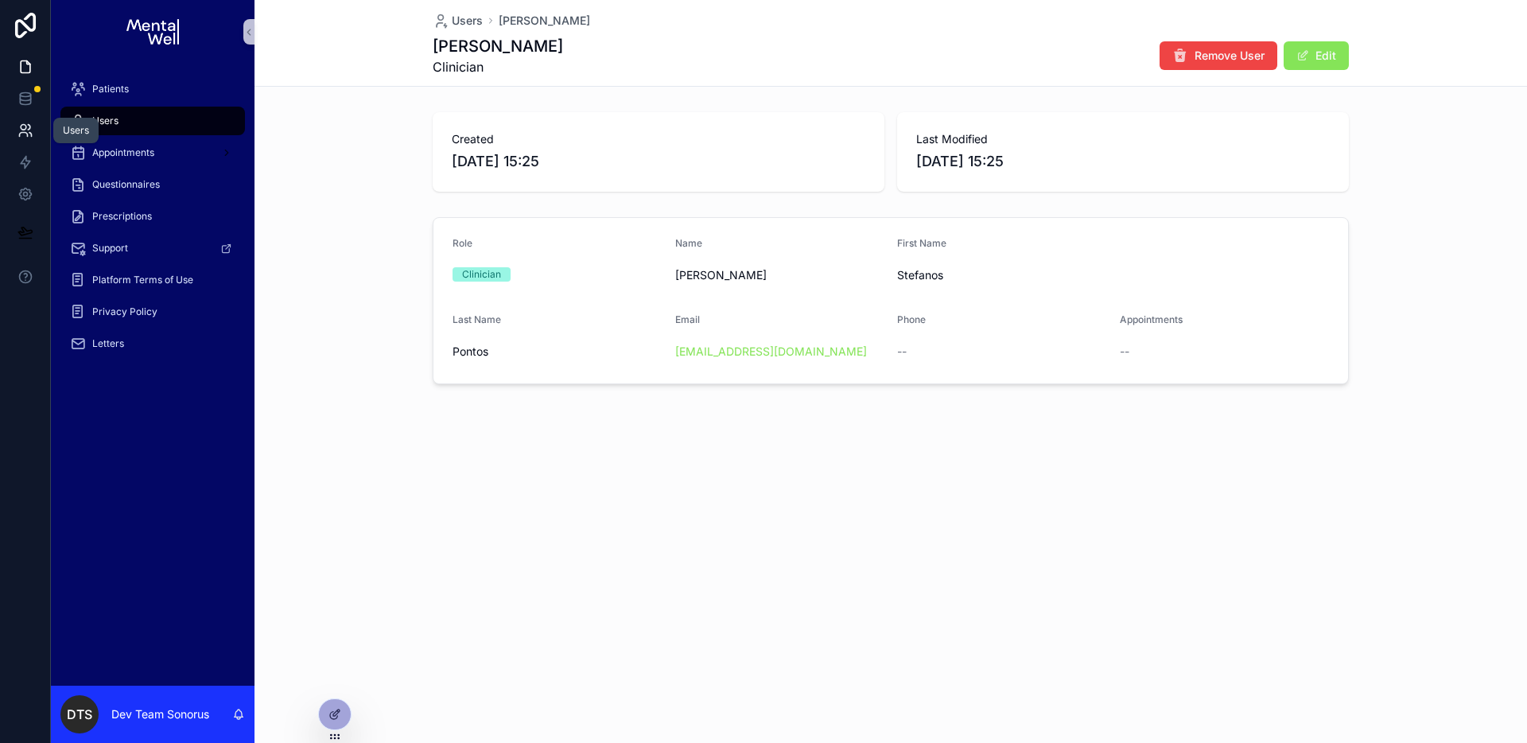
click at [33, 125] on link at bounding box center [25, 131] width 50 height 32
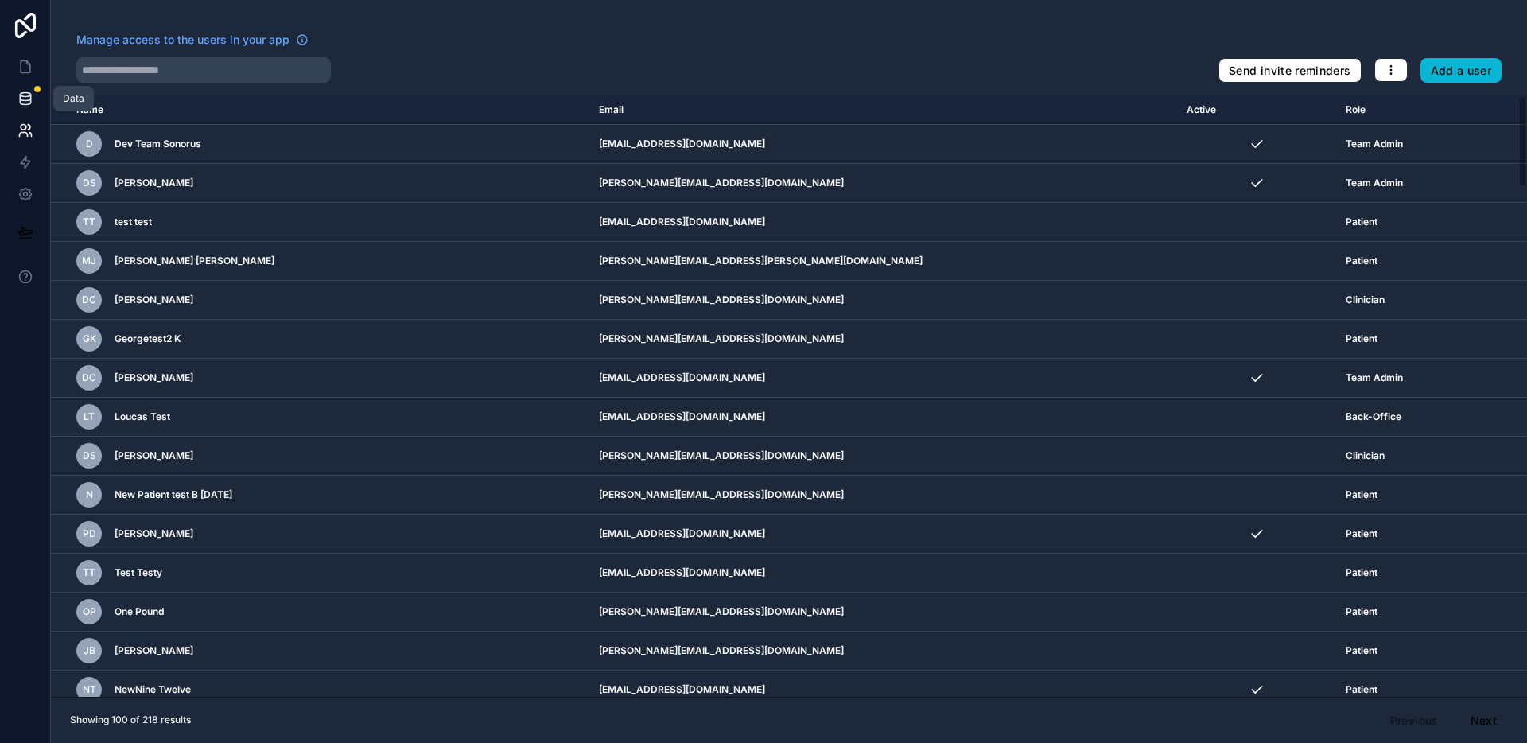
click at [29, 104] on icon at bounding box center [25, 102] width 10 height 6
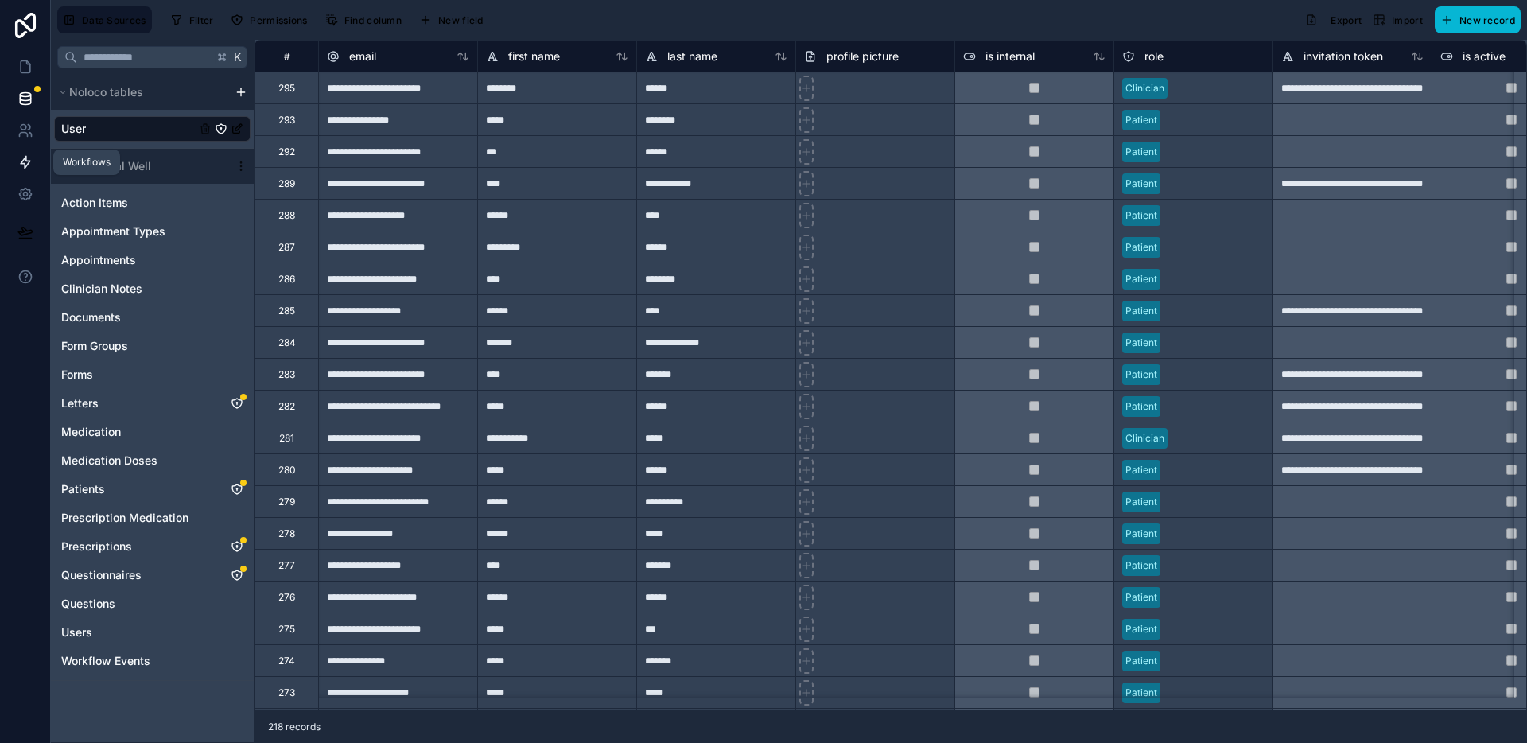
click at [31, 154] on icon at bounding box center [25, 162] width 16 height 16
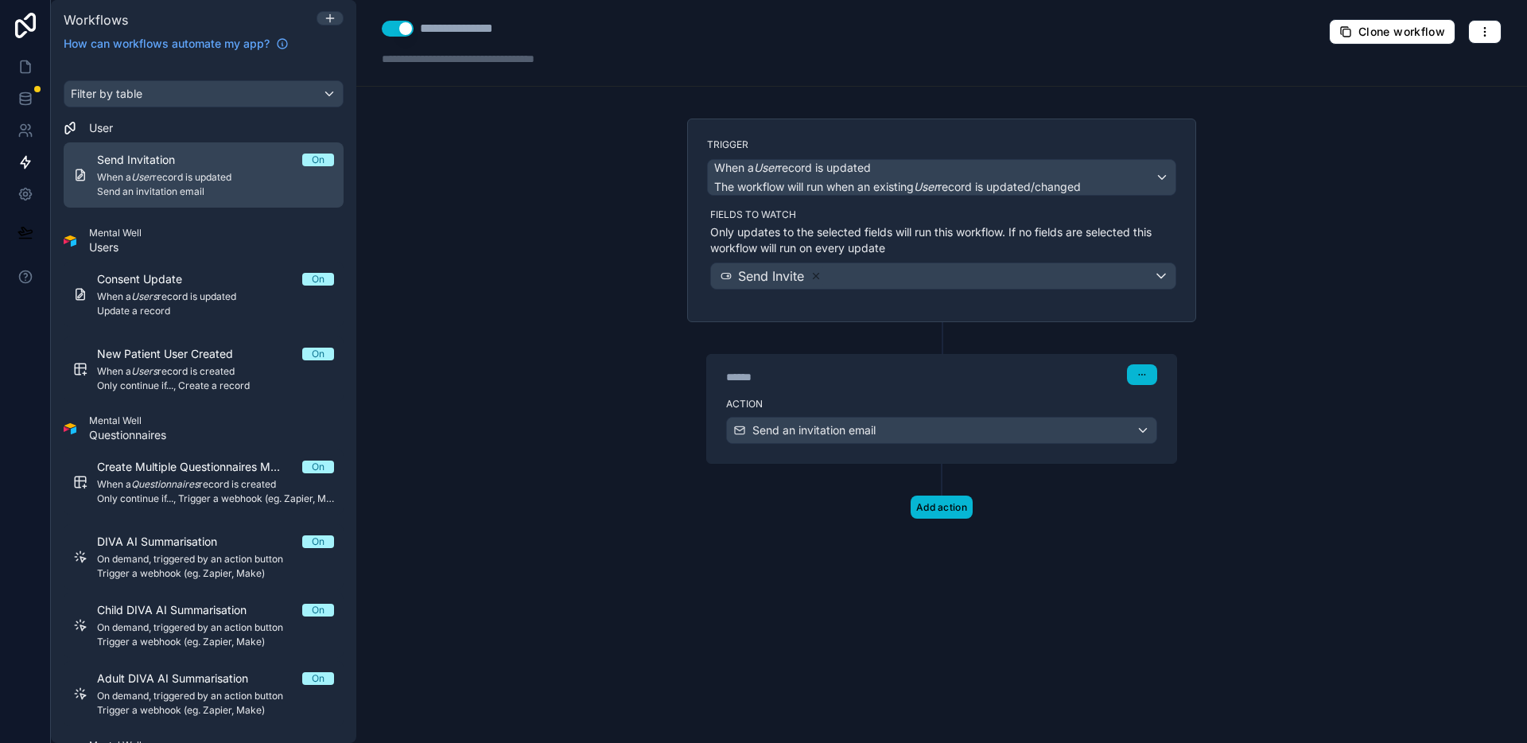
click at [235, 166] on div "Send Invitation On" at bounding box center [215, 160] width 237 height 16
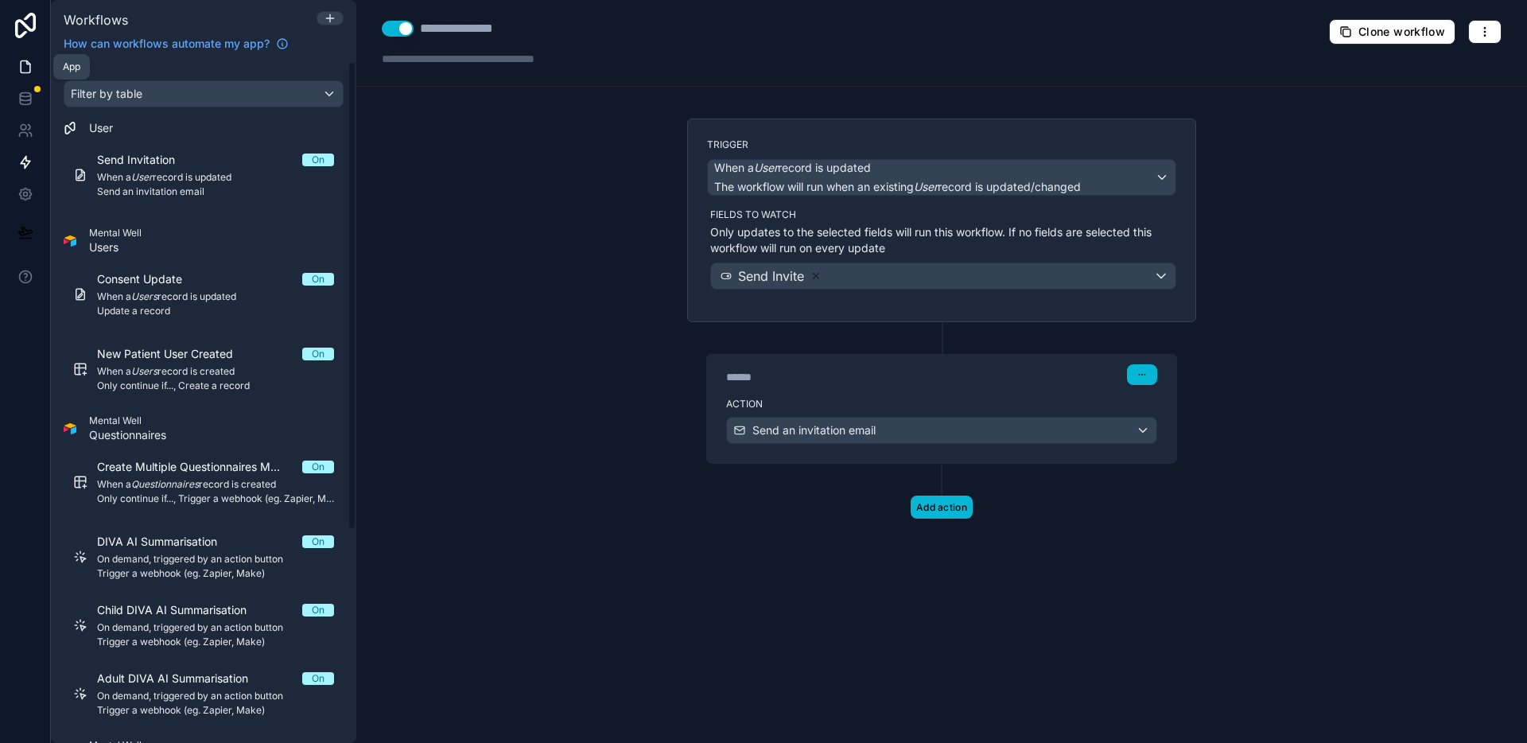
click at [26, 70] on icon at bounding box center [25, 67] width 16 height 16
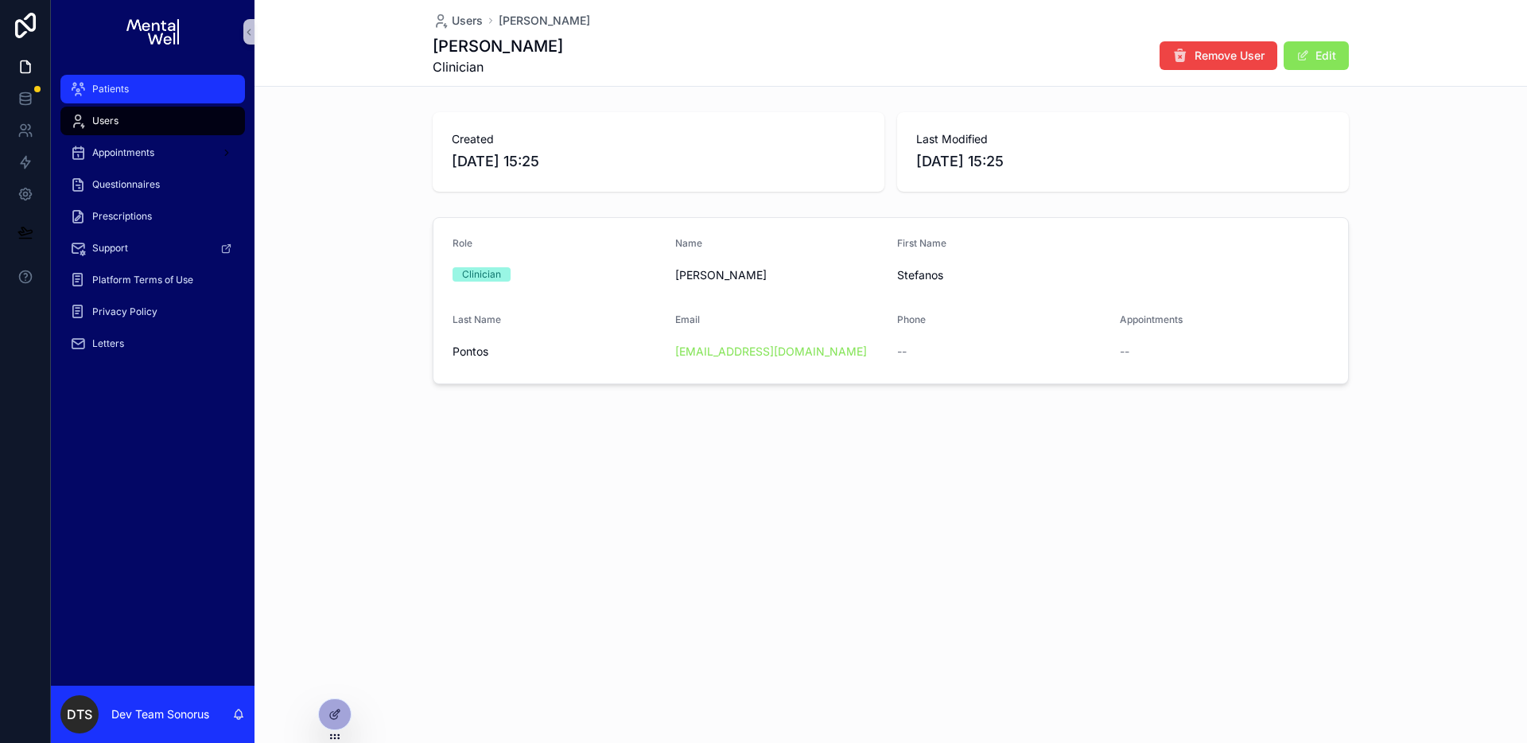
click at [157, 95] on div "Patients" at bounding box center [152, 88] width 165 height 25
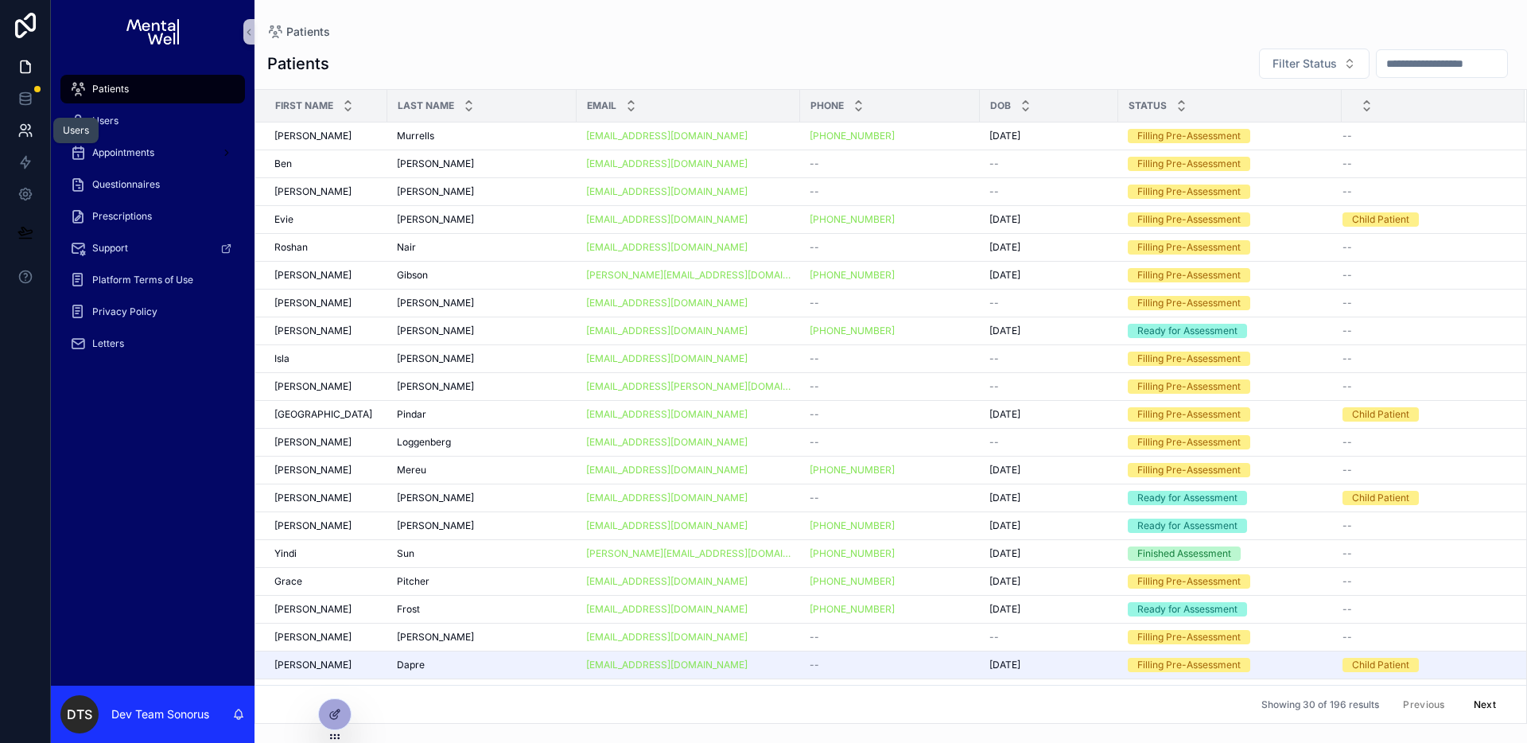
click at [27, 126] on icon at bounding box center [25, 130] width 16 height 16
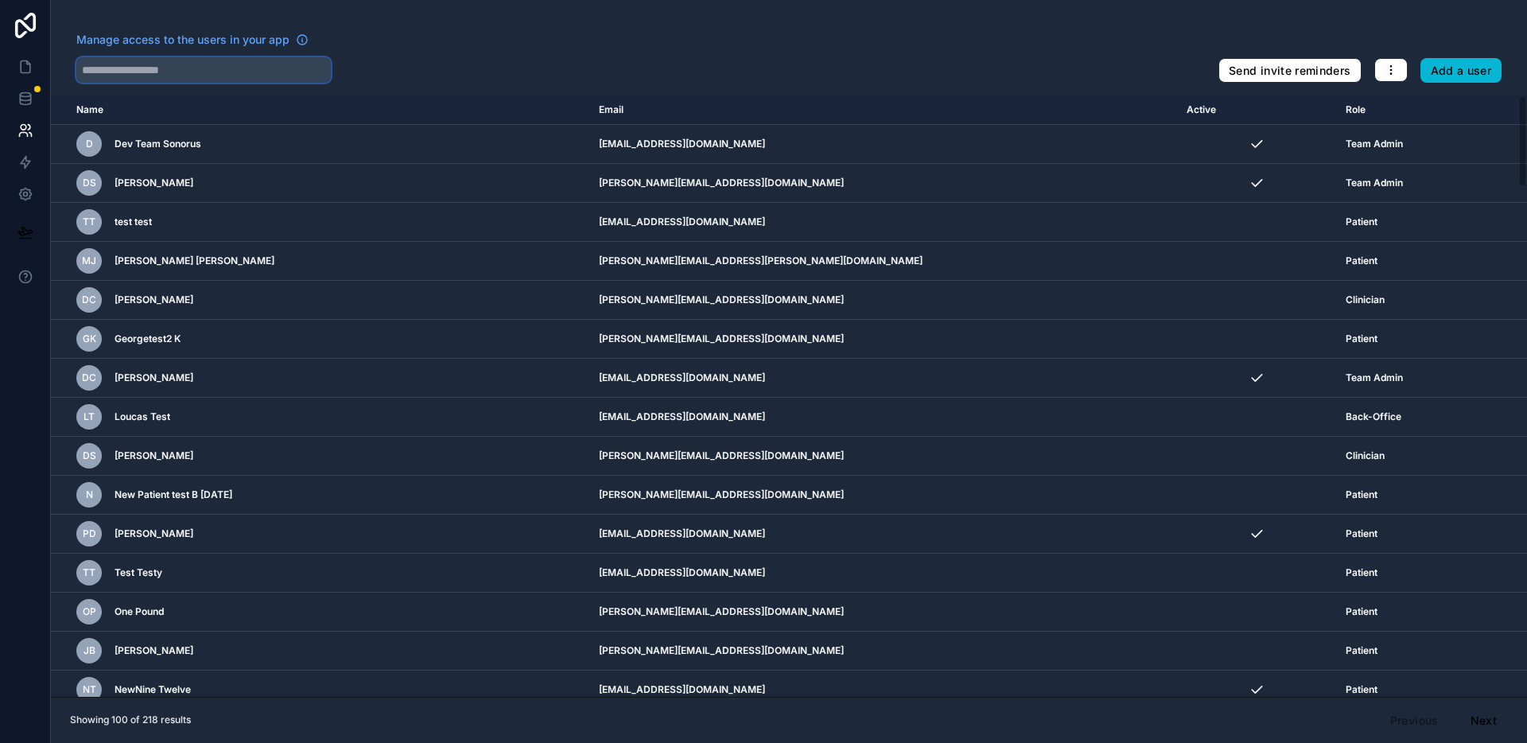
click at [208, 75] on input "text" at bounding box center [203, 69] width 255 height 25
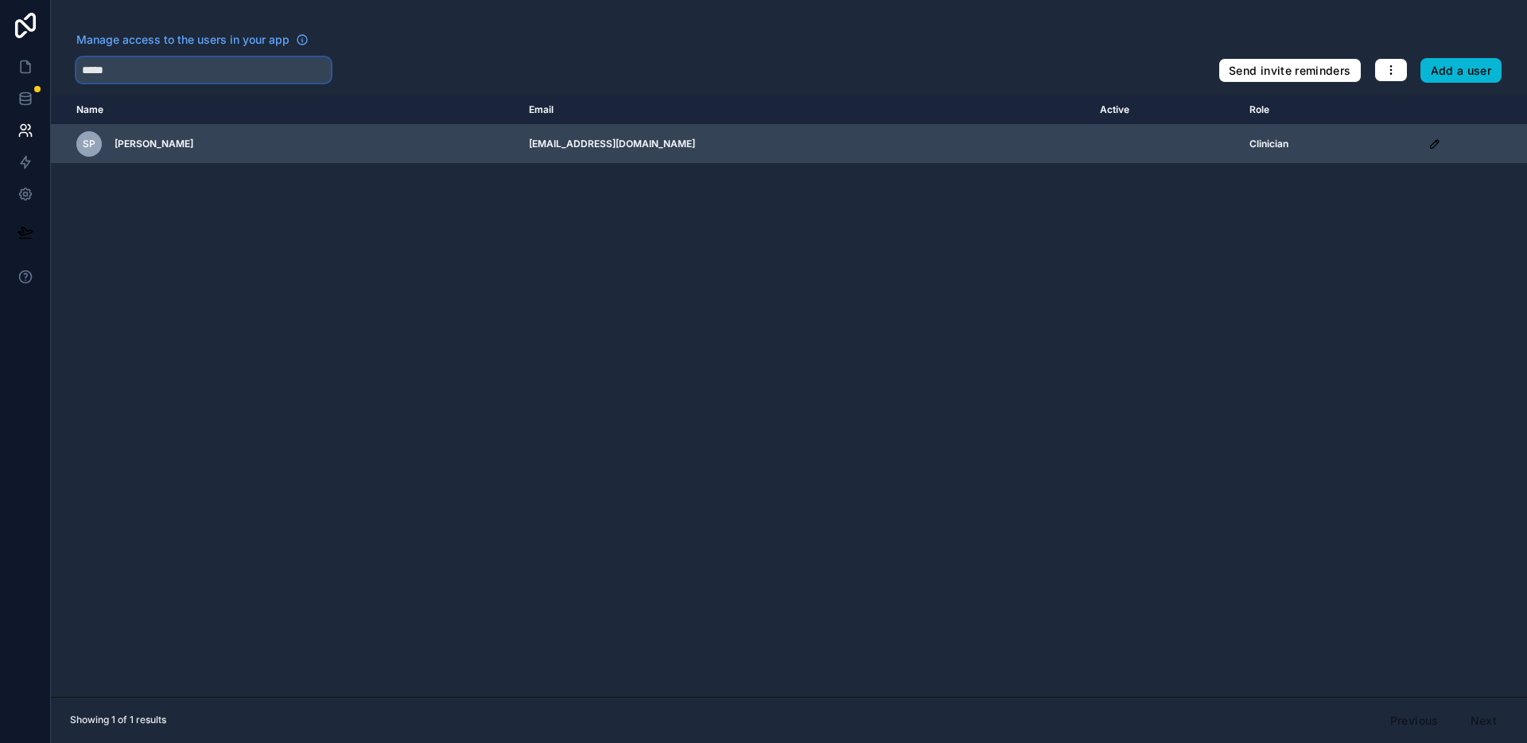
type input "*****"
click at [1431, 142] on icon "scrollable content" at bounding box center [1434, 144] width 13 height 13
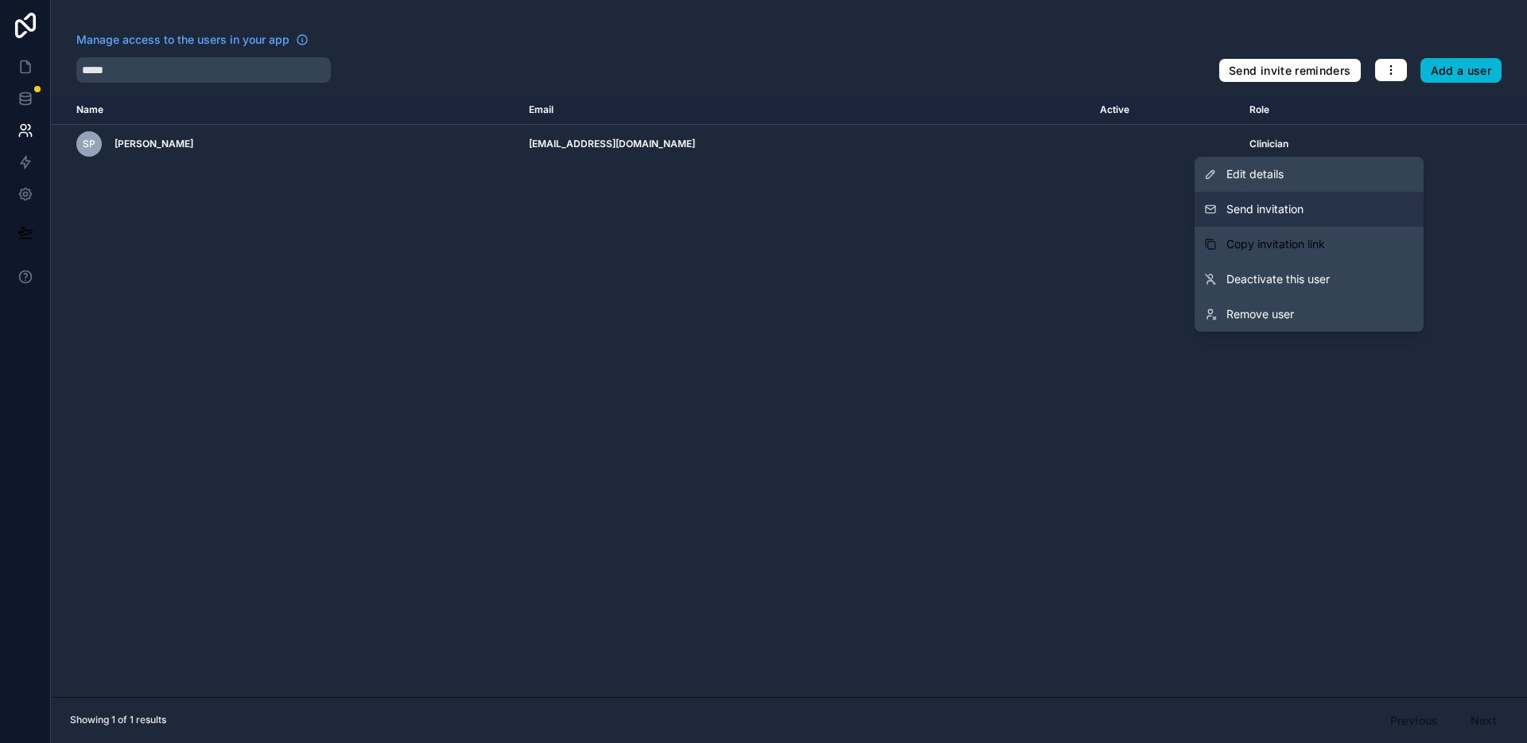
click at [1305, 216] on button "Send invitation" at bounding box center [1309, 209] width 229 height 35
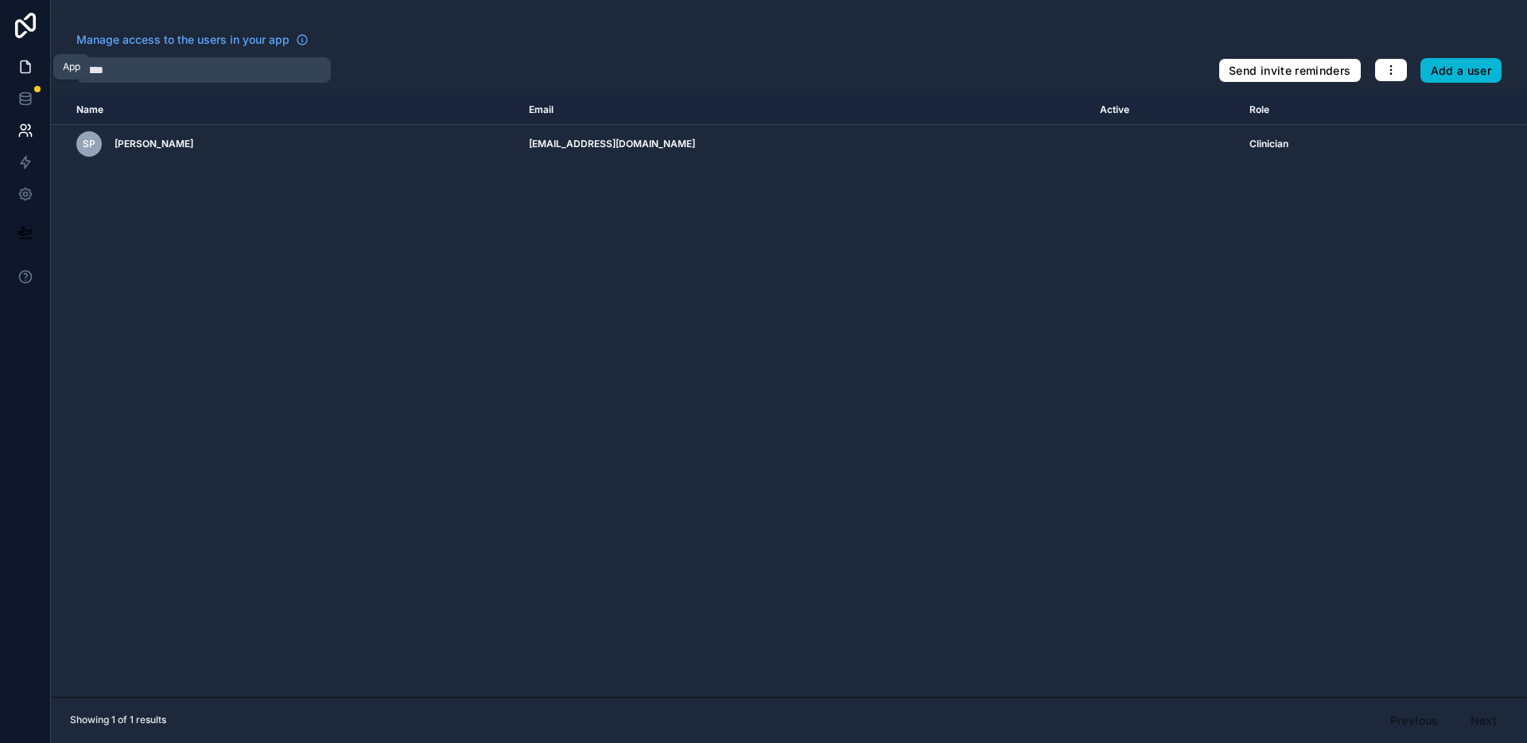
click at [32, 65] on icon at bounding box center [25, 67] width 16 height 16
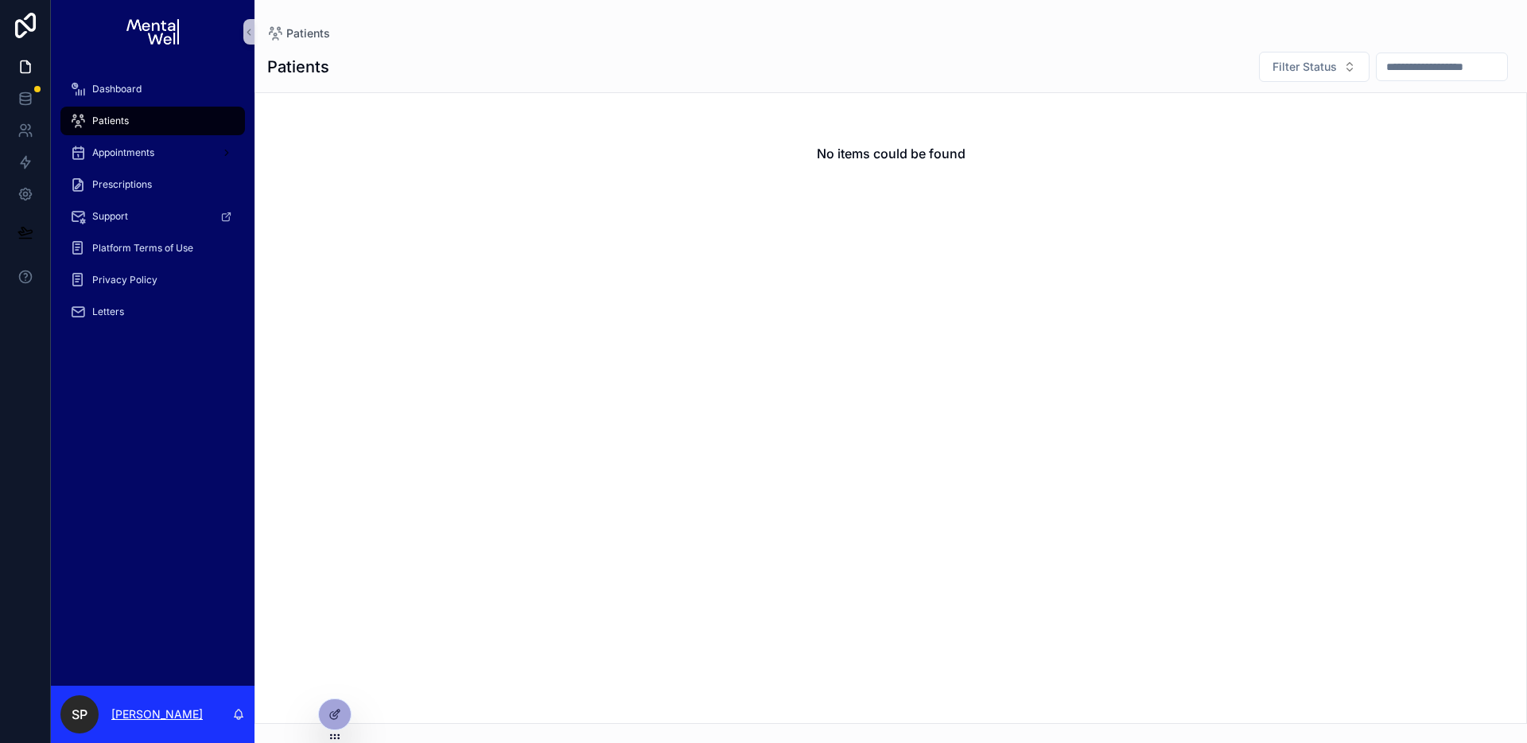
click at [146, 720] on p "Stefanos Pontos" at bounding box center [156, 714] width 91 height 16
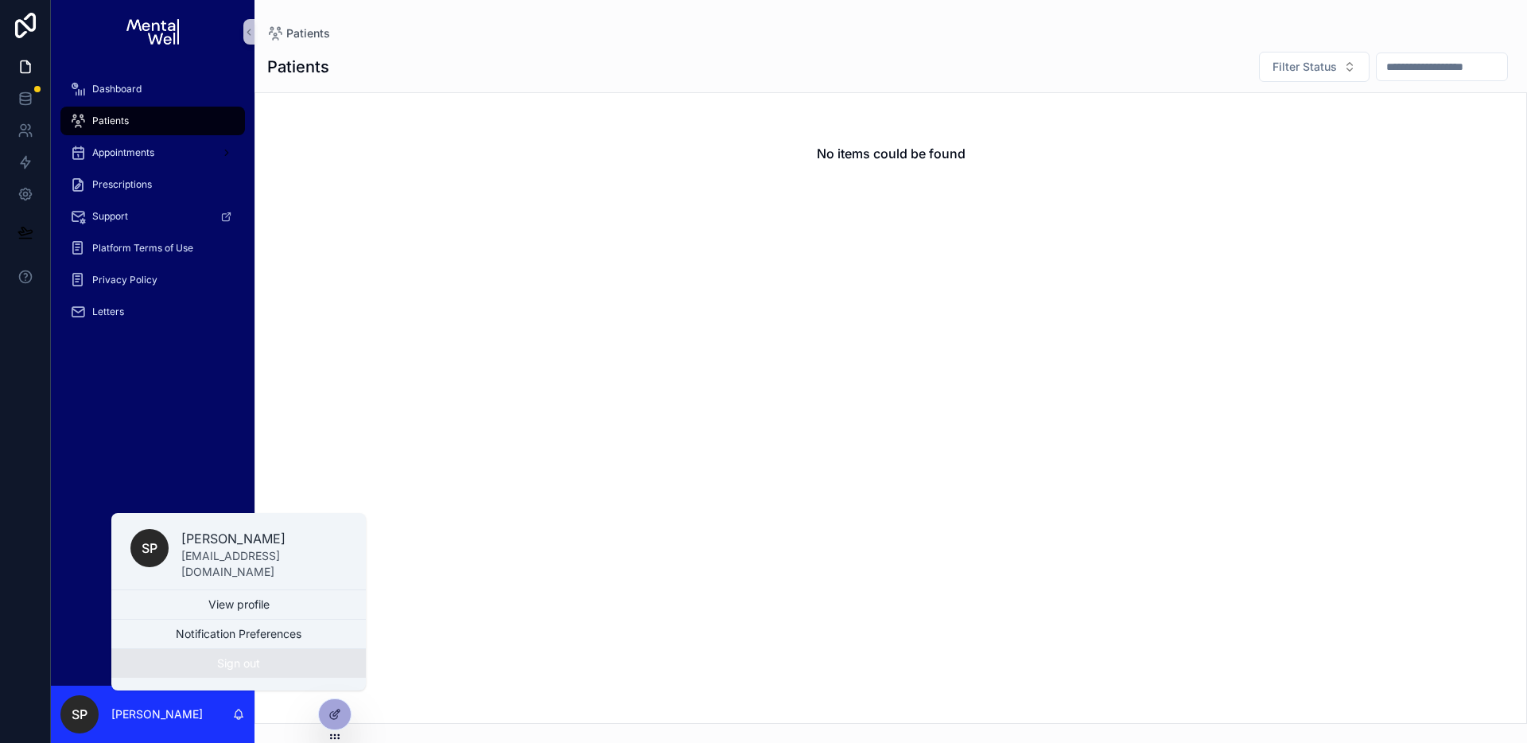
click at [263, 663] on button "Sign out" at bounding box center [238, 663] width 255 height 29
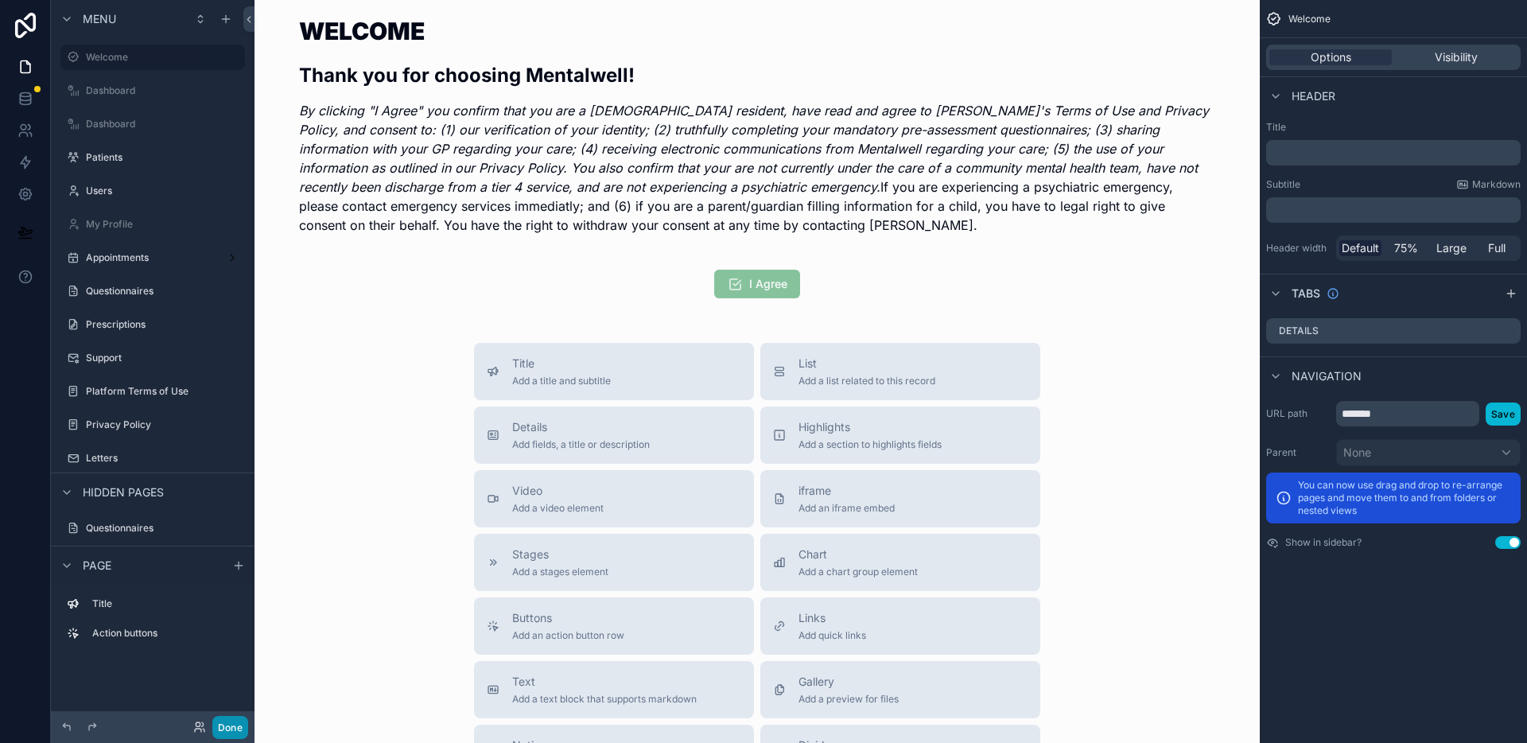
click at [233, 729] on button "Done" at bounding box center [230, 727] width 36 height 23
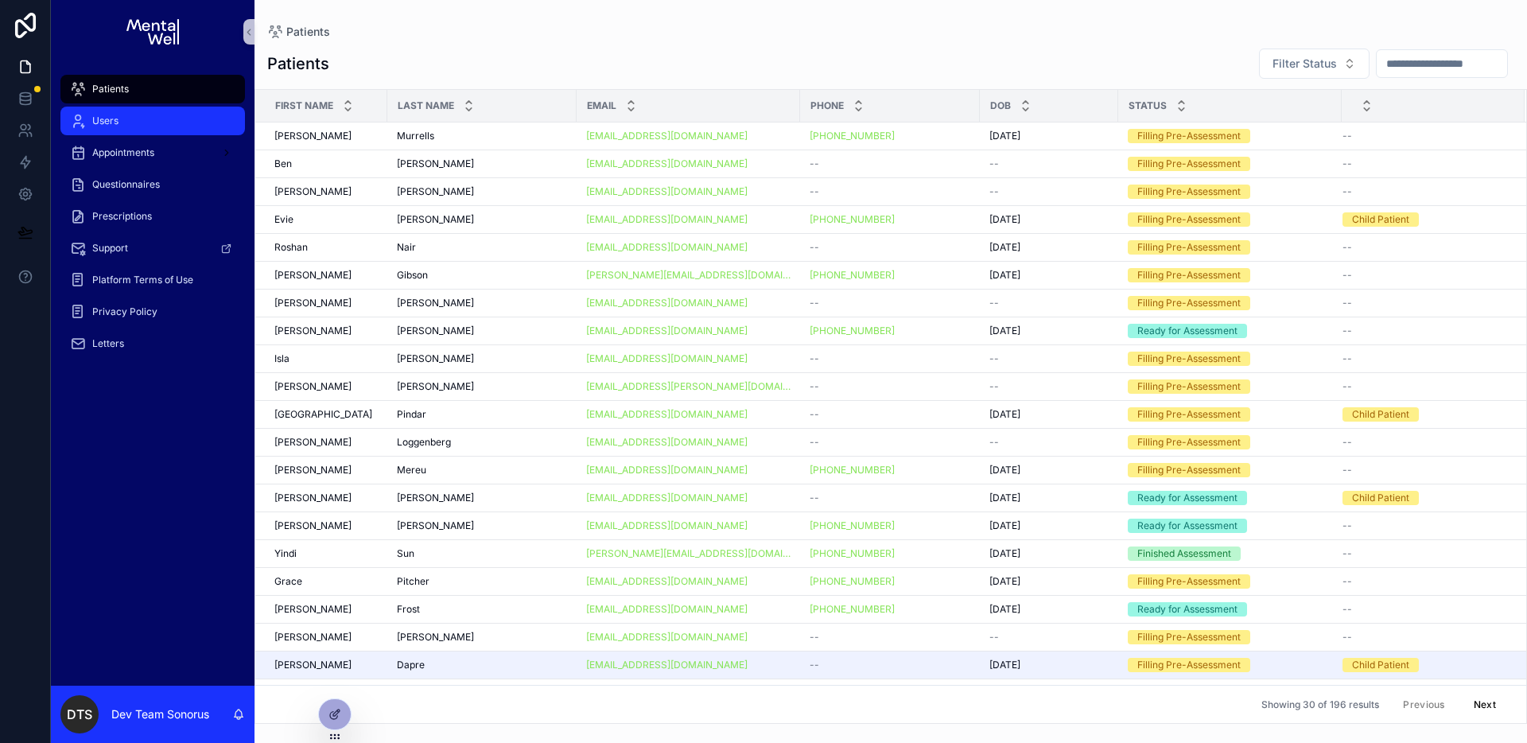
drag, startPoint x: 126, startPoint y: 127, endPoint x: 200, endPoint y: 121, distance: 74.2
click at [126, 127] on div "Users" at bounding box center [152, 120] width 165 height 25
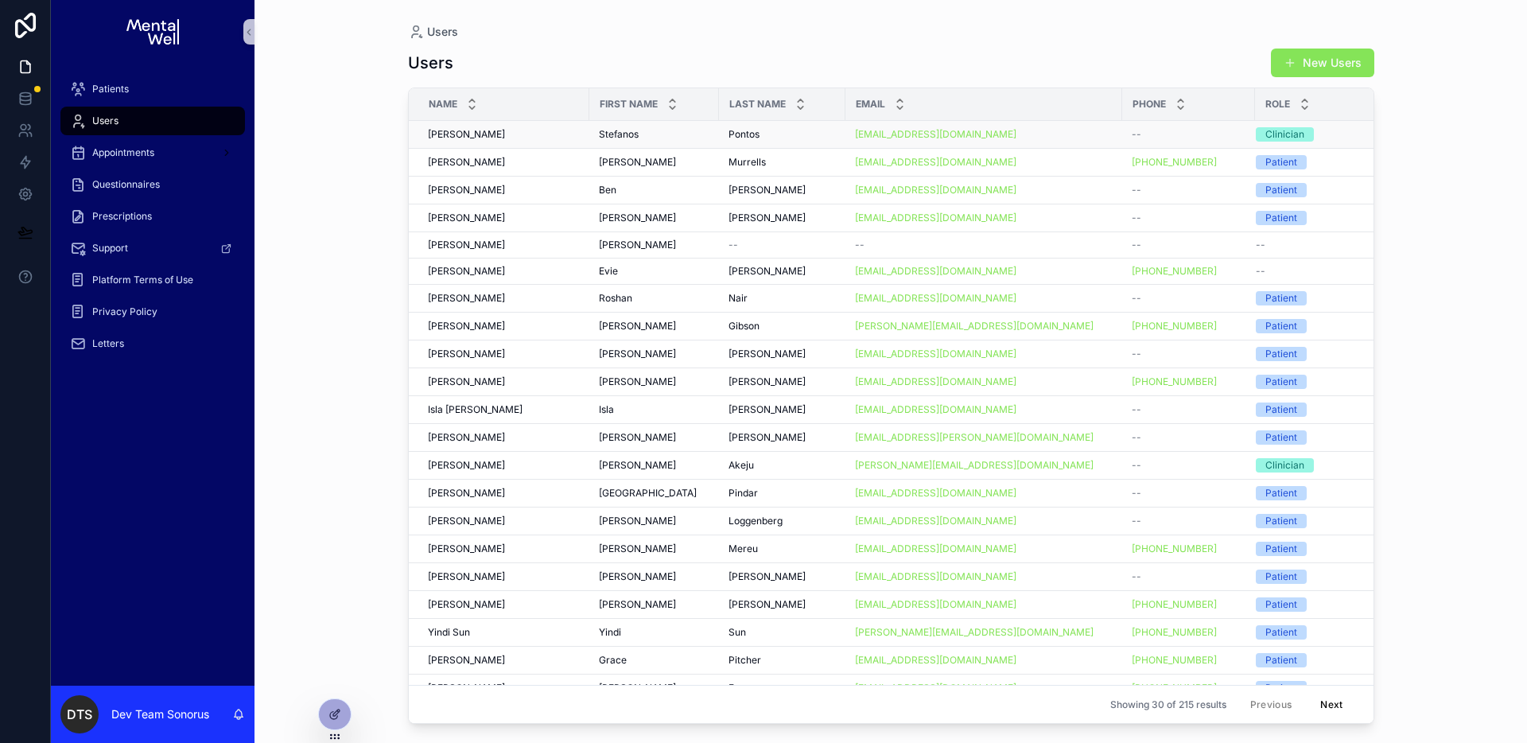
click at [513, 141] on td "Stefanos Pontos Stefanos Pontos" at bounding box center [499, 135] width 181 height 28
click at [517, 135] on div "Stefanos Pontos Stefanos Pontos" at bounding box center [504, 134] width 152 height 13
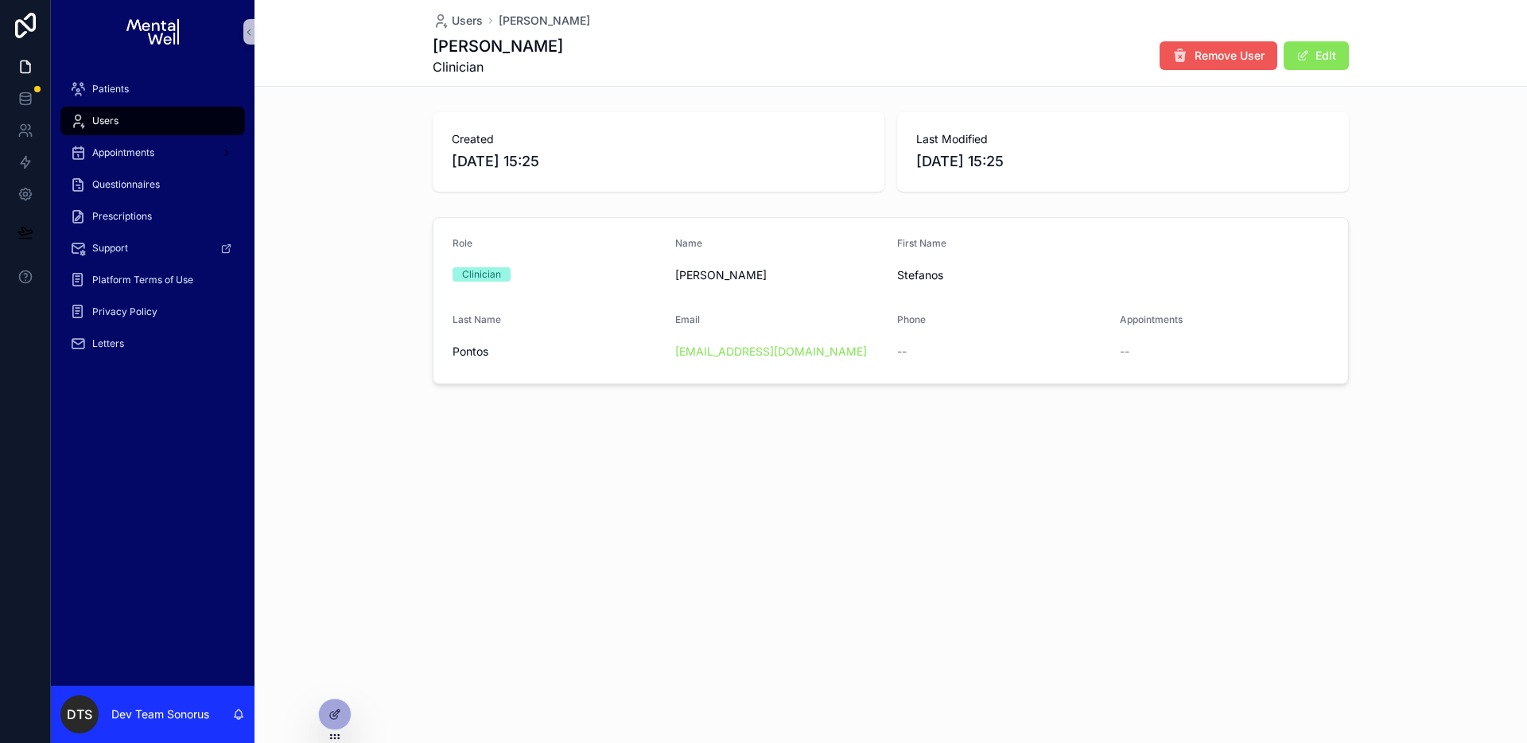
click at [1207, 62] on span "Remove User" at bounding box center [1230, 56] width 70 height 16
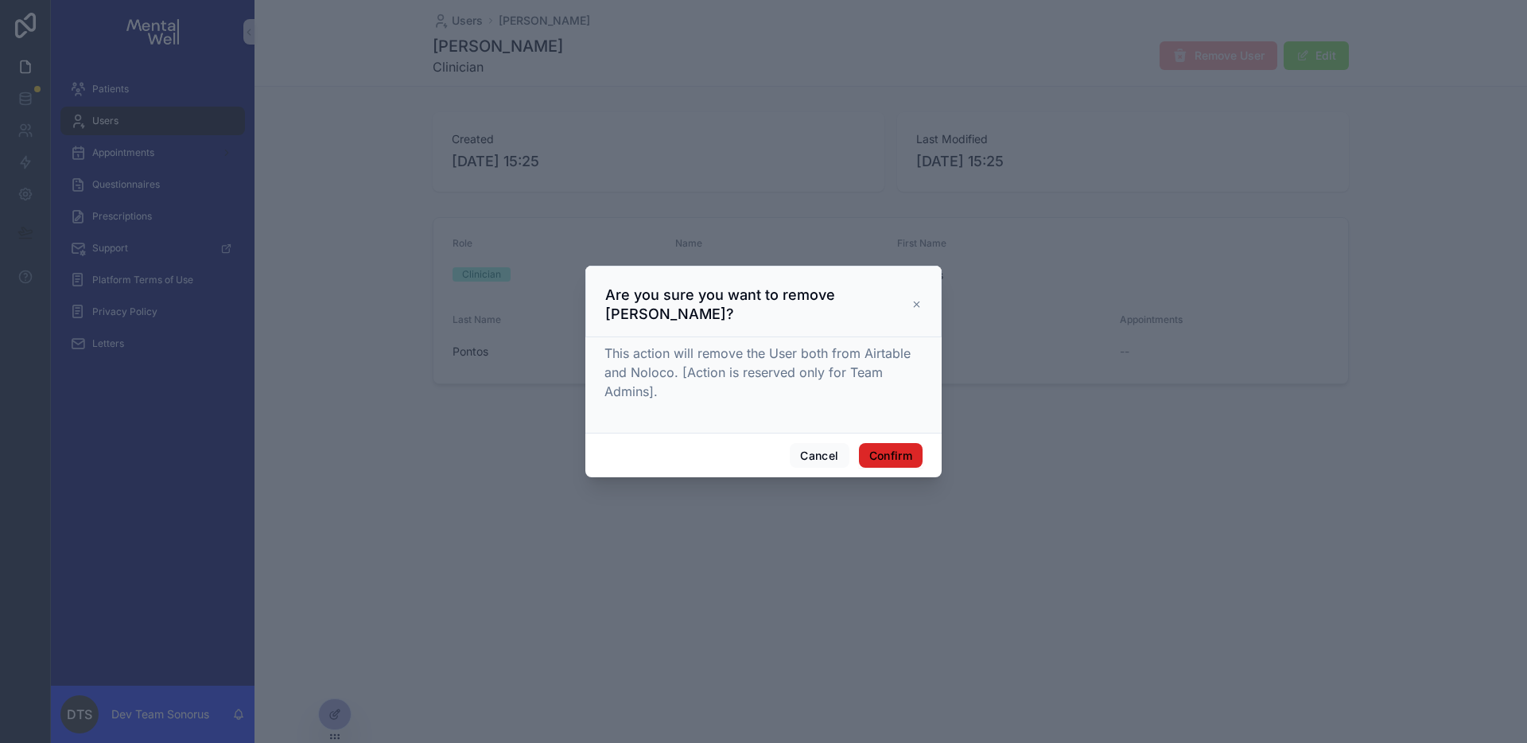
drag, startPoint x: 901, startPoint y: 452, endPoint x: 989, endPoint y: 468, distance: 89.8
click at [901, 452] on button "Confirm" at bounding box center [891, 455] width 64 height 25
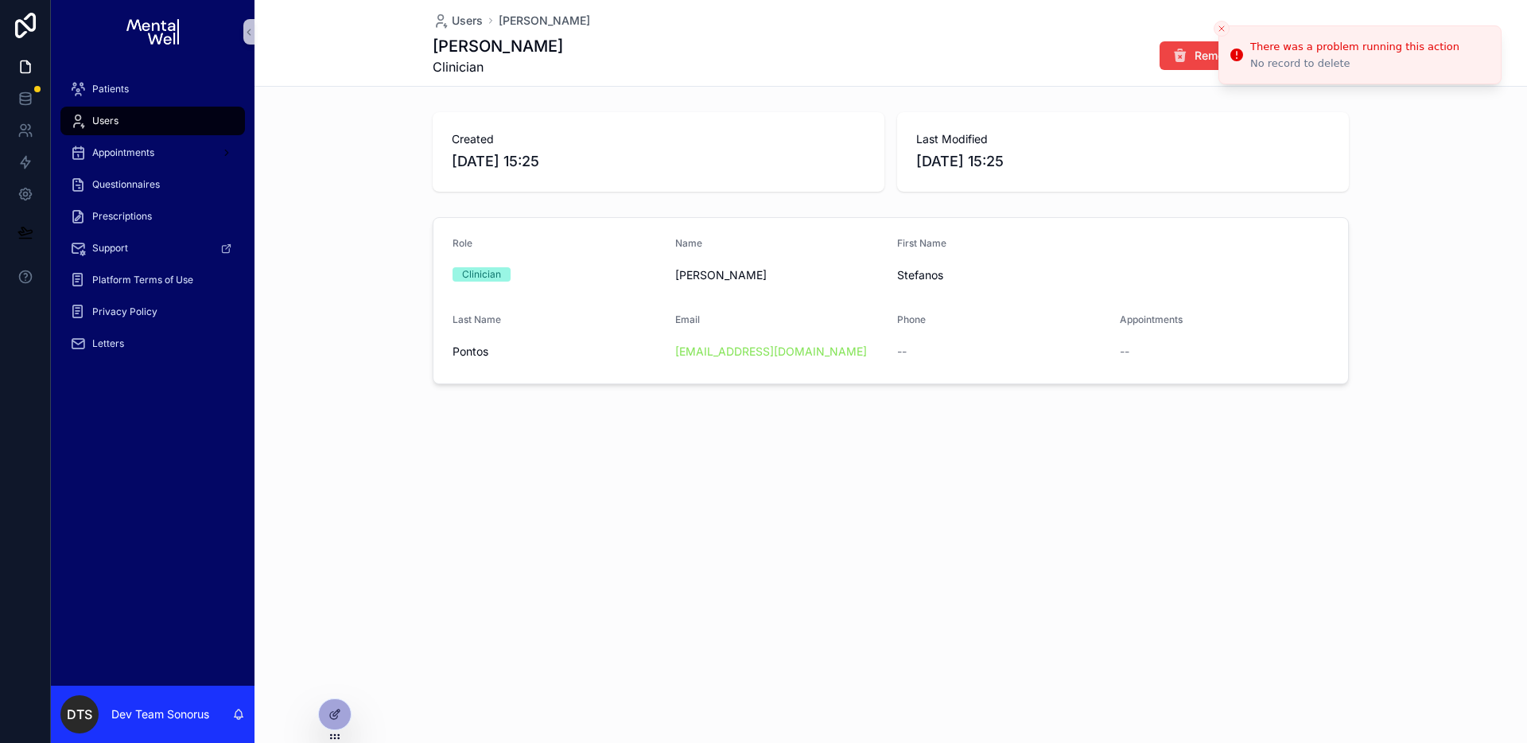
click at [1086, 10] on div "Users Stefanos Pontos Stefanos Pontos Clinician Remove User Edit" at bounding box center [891, 43] width 916 height 86
click at [326, 720] on div at bounding box center [335, 714] width 32 height 30
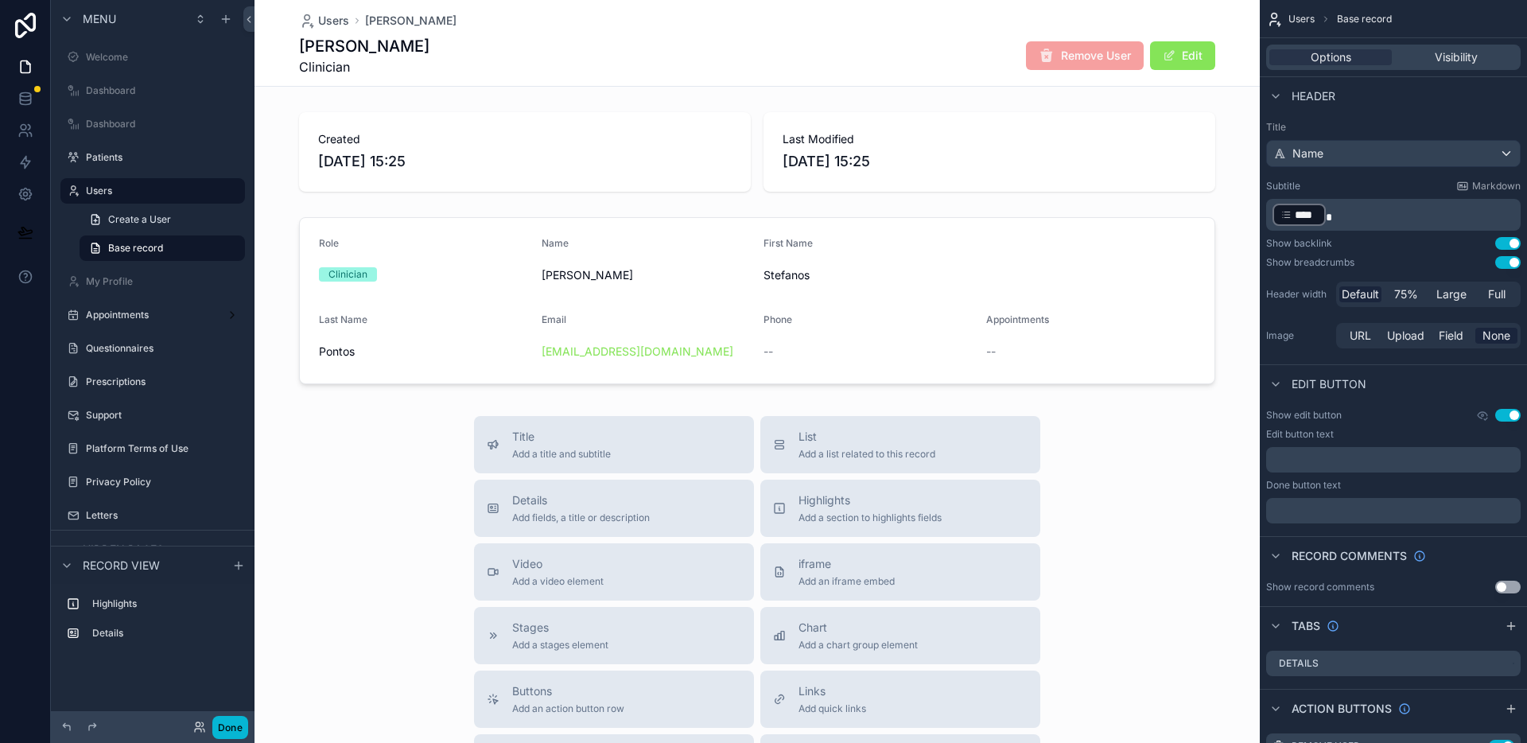
click at [755, 53] on div "Stefanos Pontos Clinician Remove User Edit" at bounding box center [757, 55] width 916 height 41
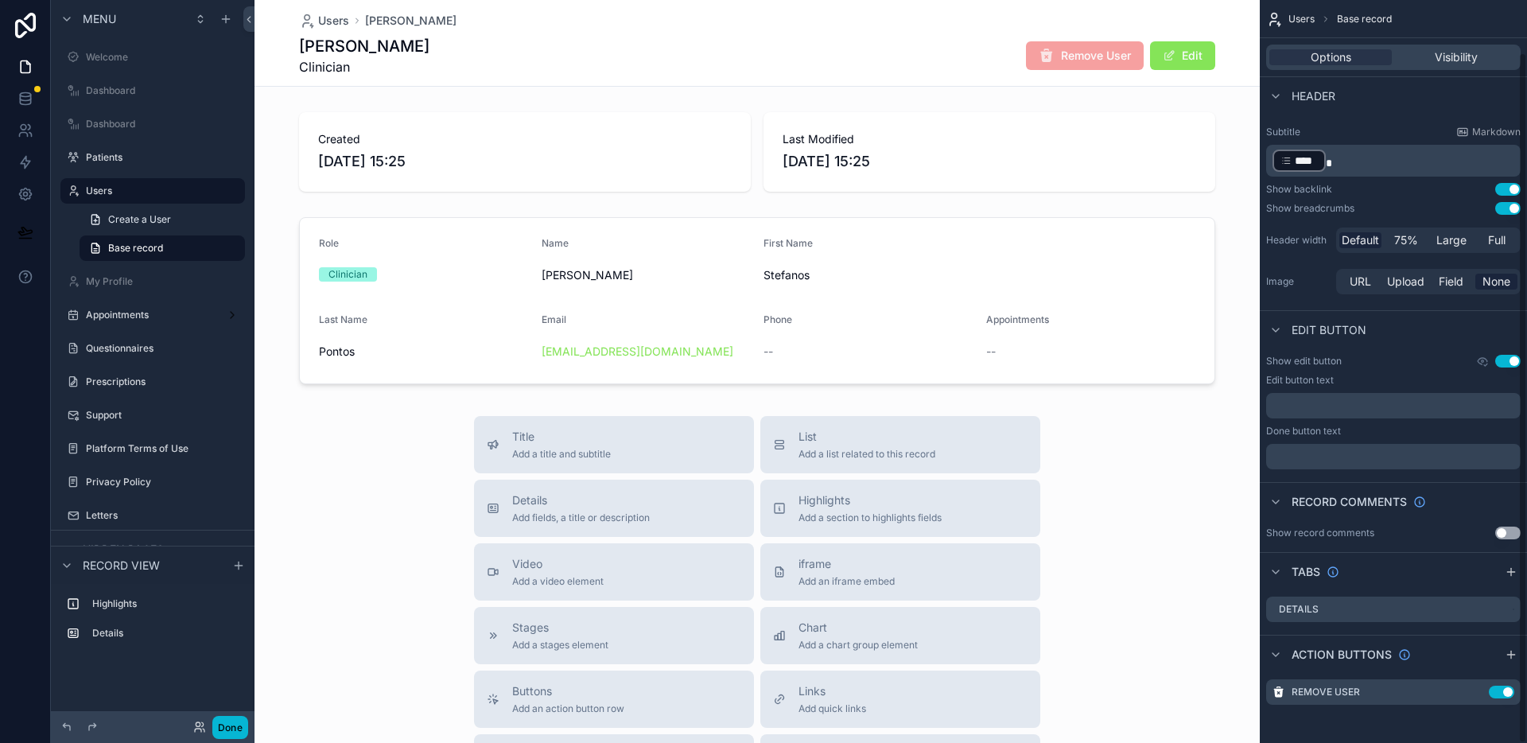
scroll to position [54, 0]
click at [1475, 694] on icon "scrollable content" at bounding box center [1476, 692] width 13 height 13
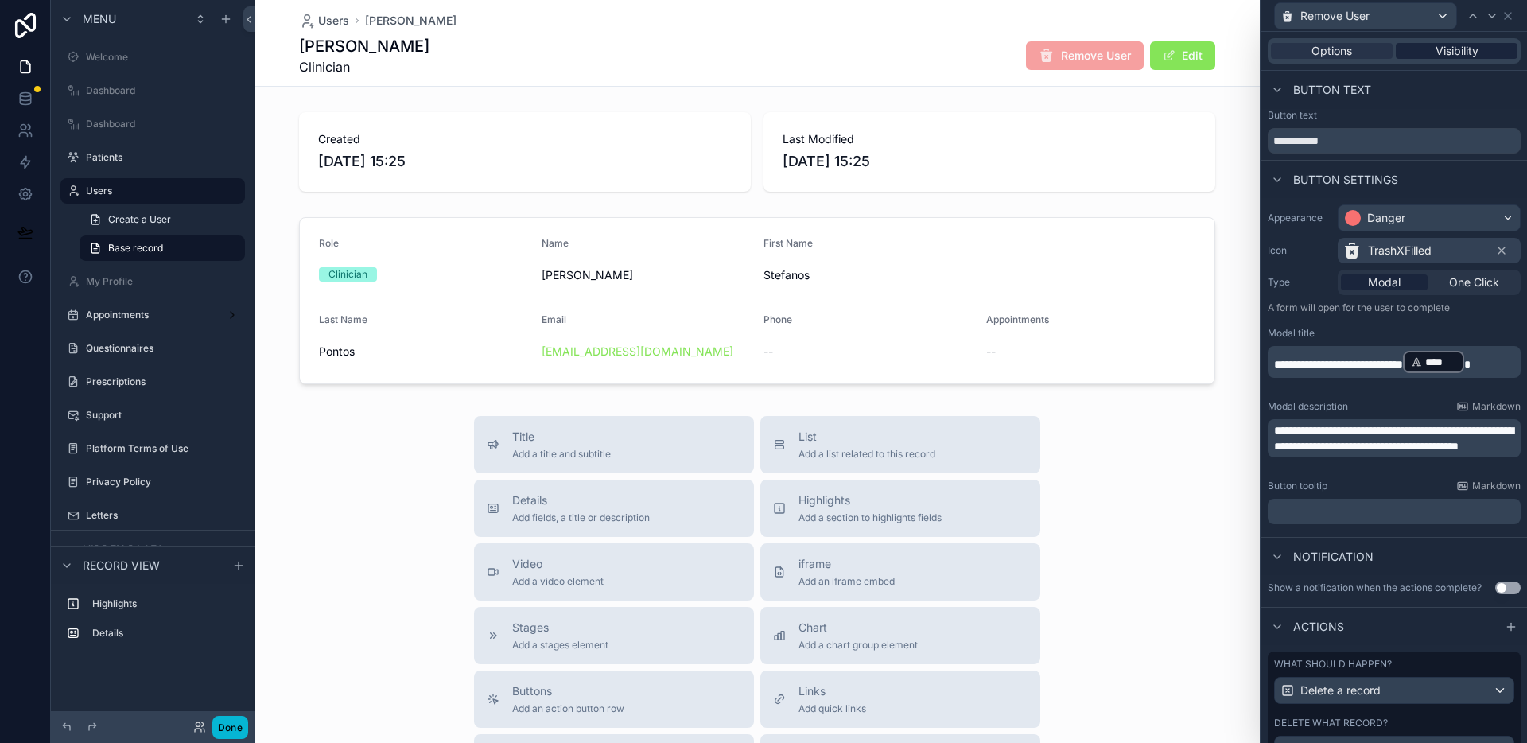
click at [1462, 49] on span "Visibility" at bounding box center [1457, 51] width 43 height 16
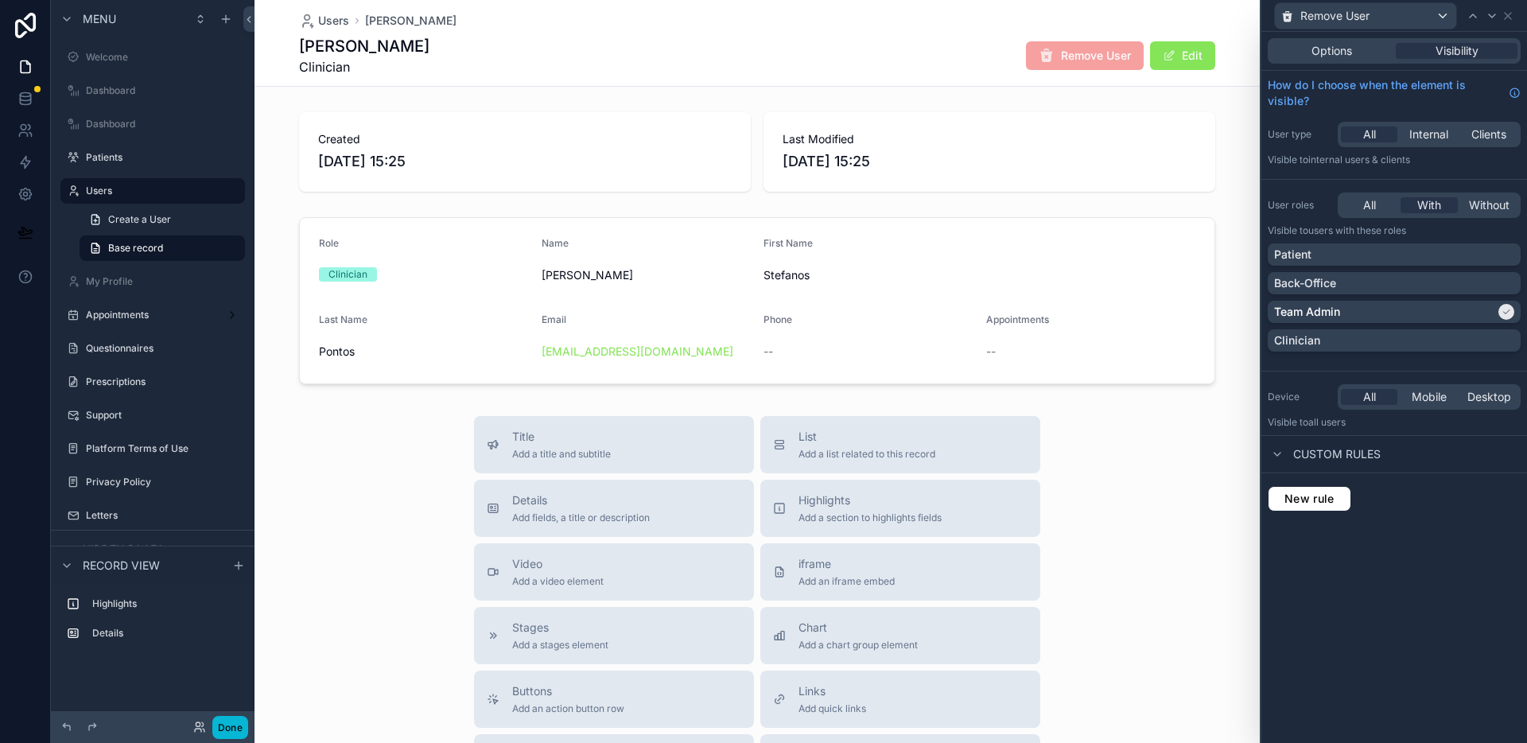
click at [1335, 513] on div "New rule" at bounding box center [1394, 498] width 266 height 51
click at [1333, 500] on span "New rule" at bounding box center [1309, 499] width 63 height 14
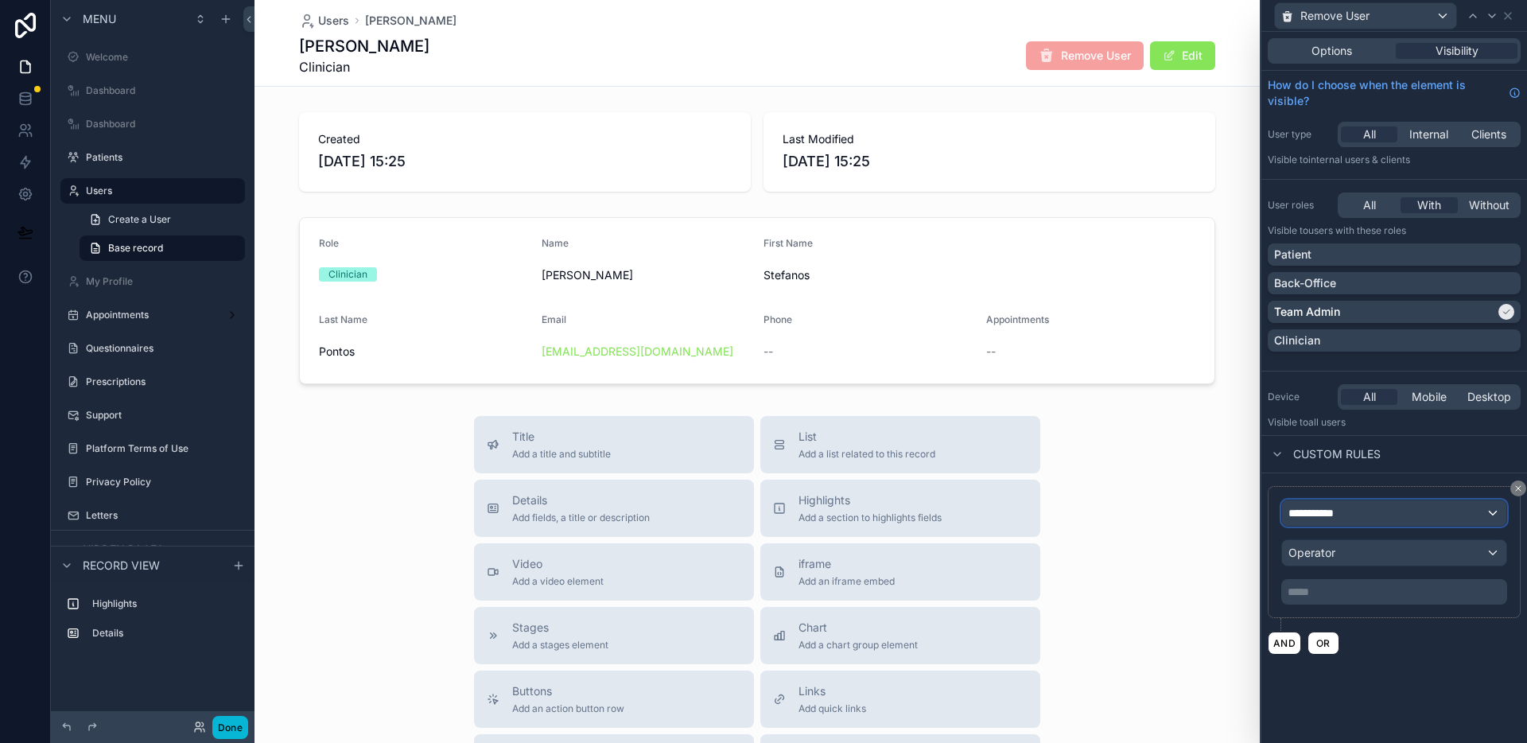
click at [1343, 512] on span "**********" at bounding box center [1317, 513] width 59 height 16
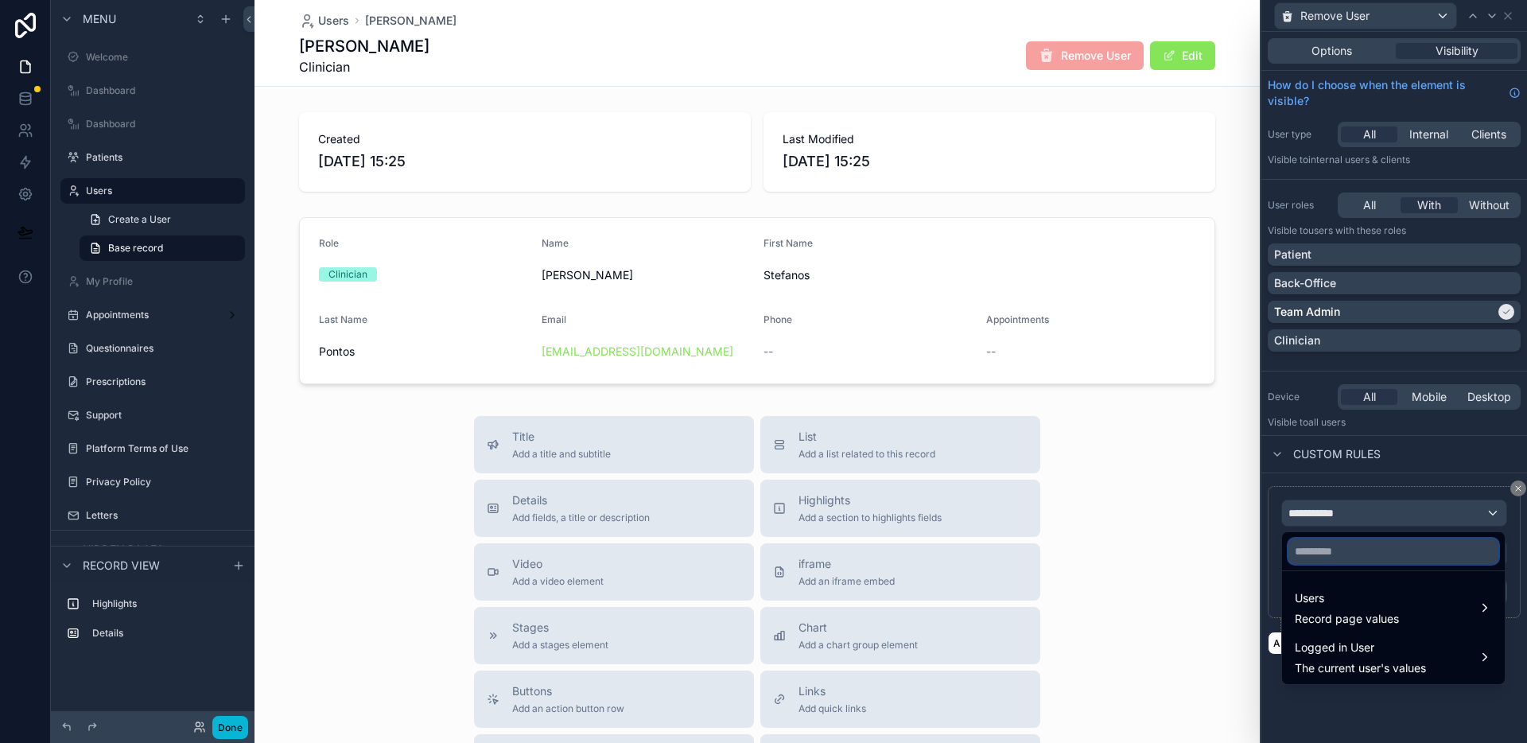
click at [1355, 554] on input "text" at bounding box center [1393, 550] width 210 height 25
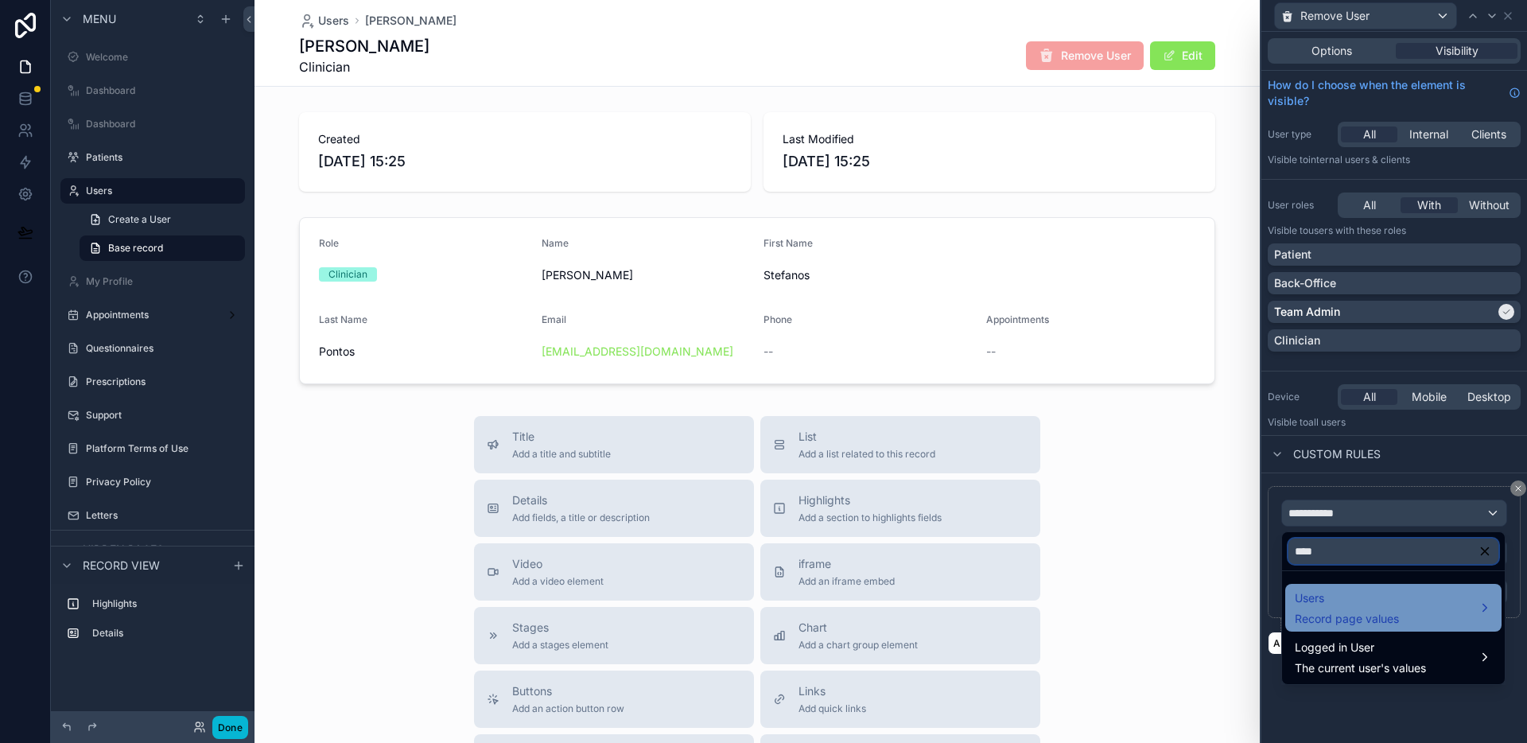
type input "****"
click at [1353, 612] on span "Record page values" at bounding box center [1347, 619] width 104 height 16
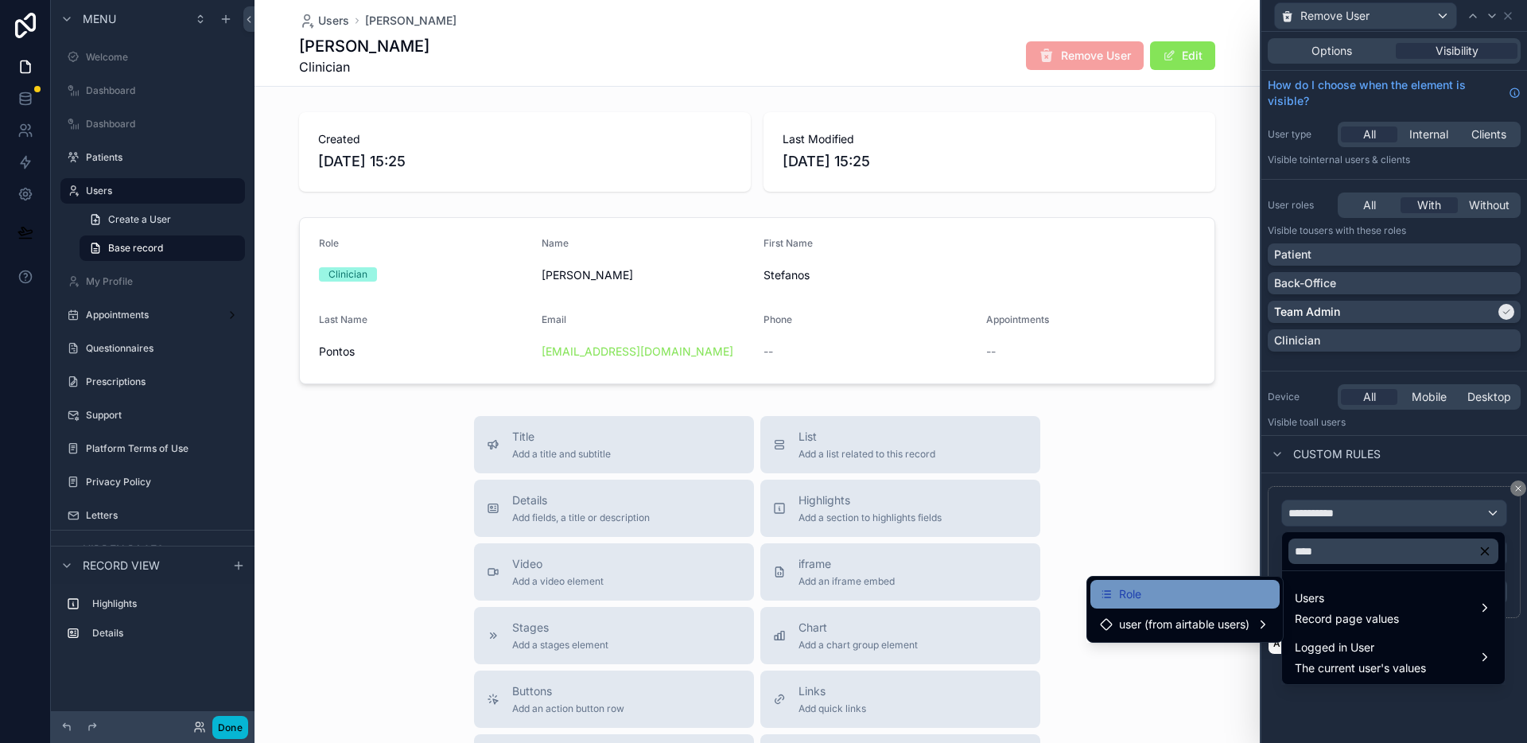
click at [1223, 583] on div "Role" at bounding box center [1184, 594] width 189 height 29
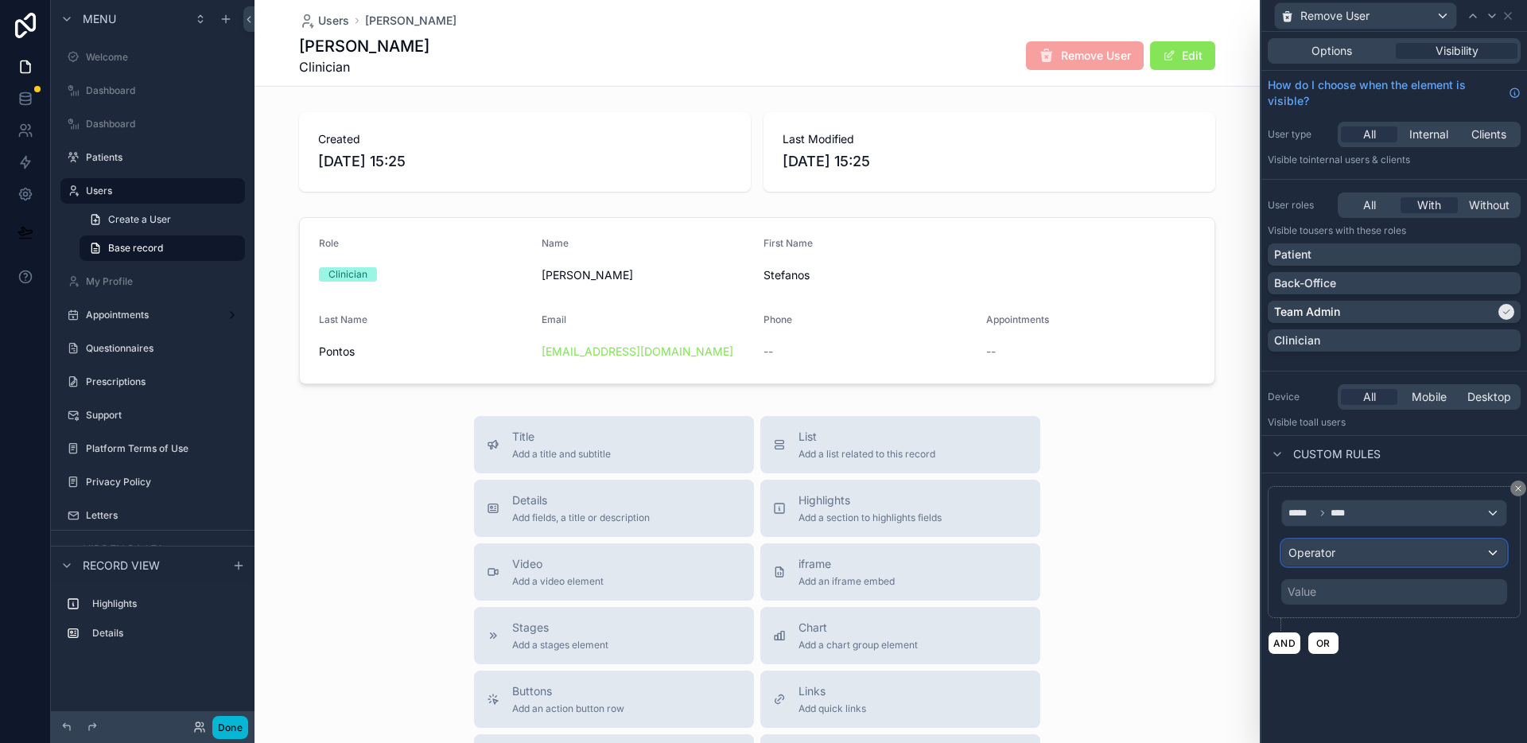
click at [1382, 559] on div "Operator" at bounding box center [1394, 552] width 224 height 25
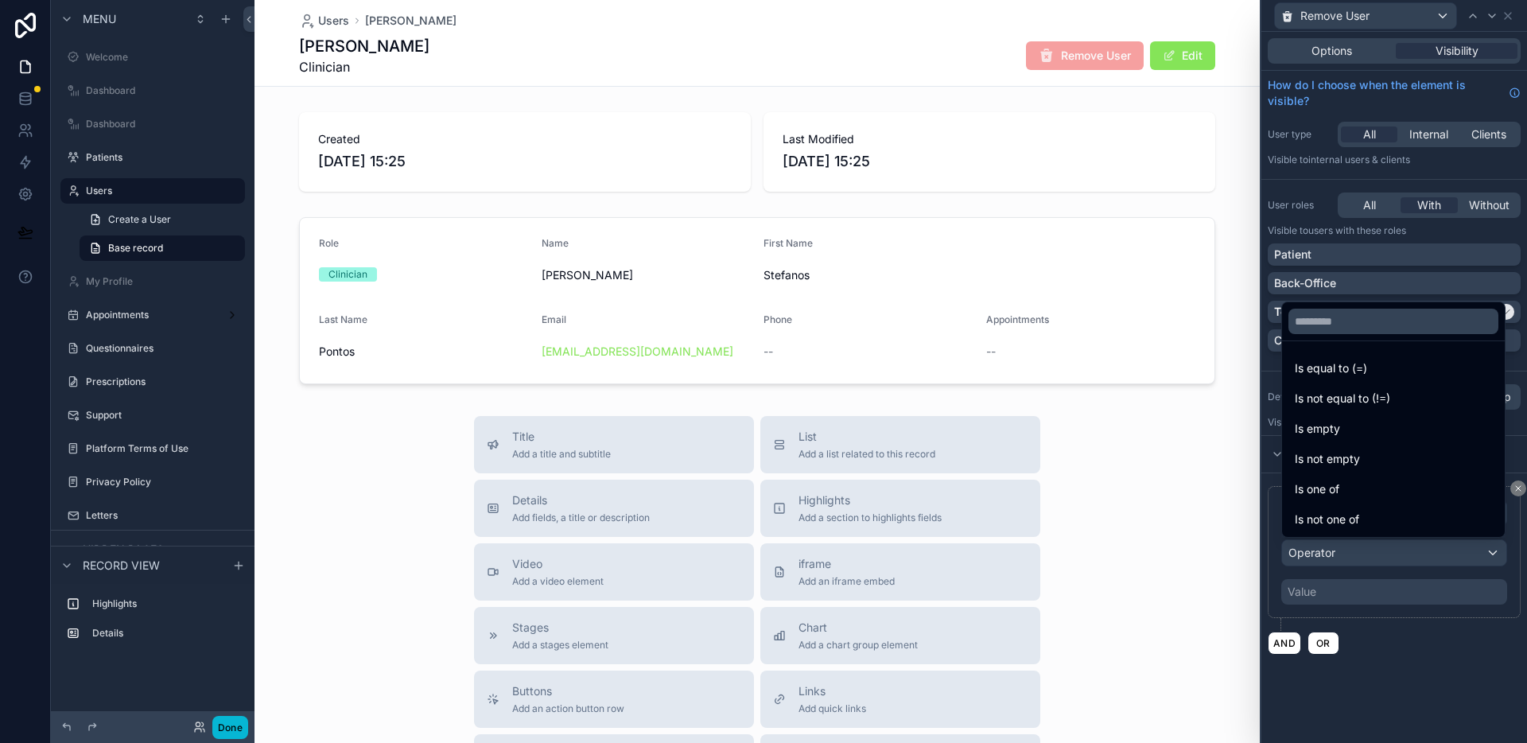
click at [1366, 495] on div "Is one of" at bounding box center [1393, 489] width 197 height 19
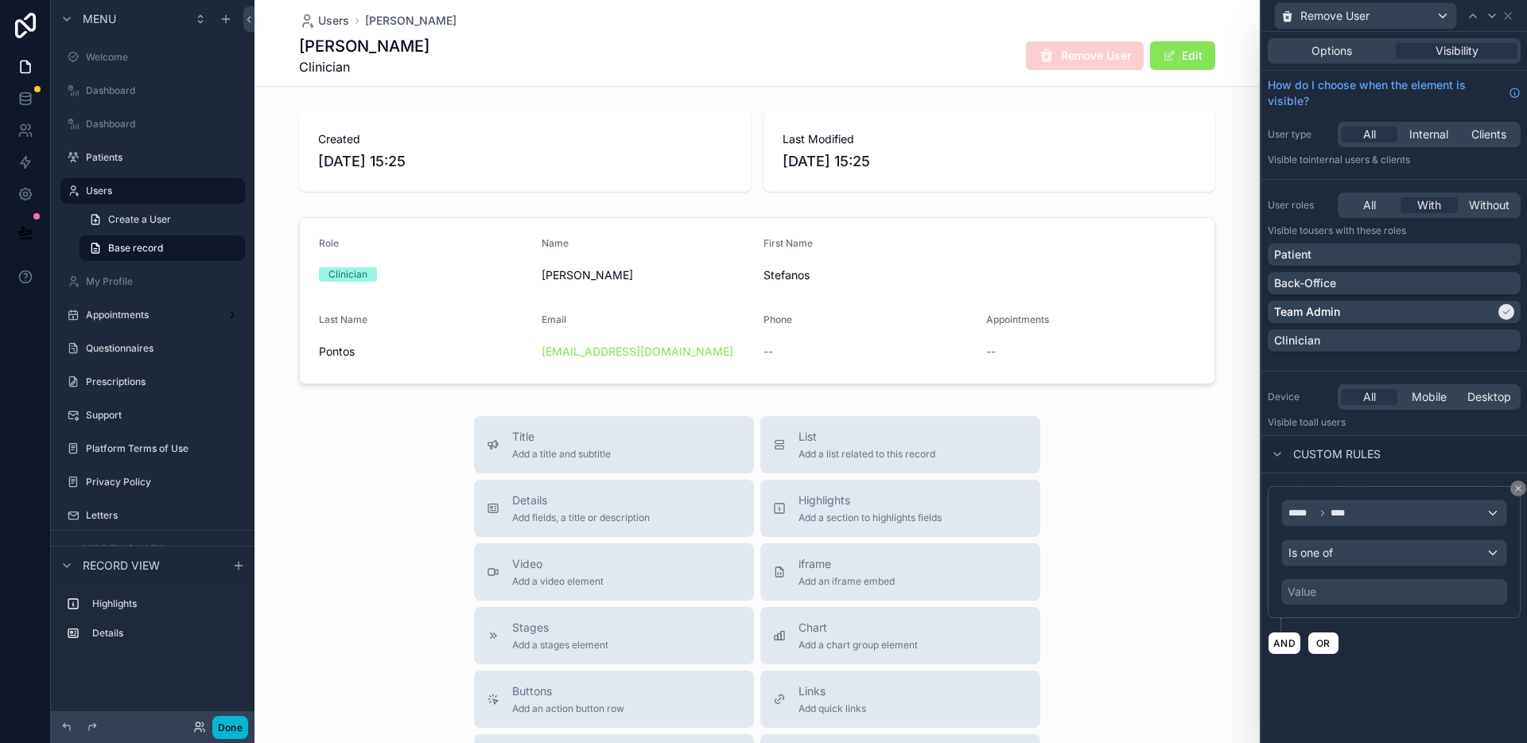
click at [1378, 593] on div "Value" at bounding box center [1394, 591] width 226 height 25
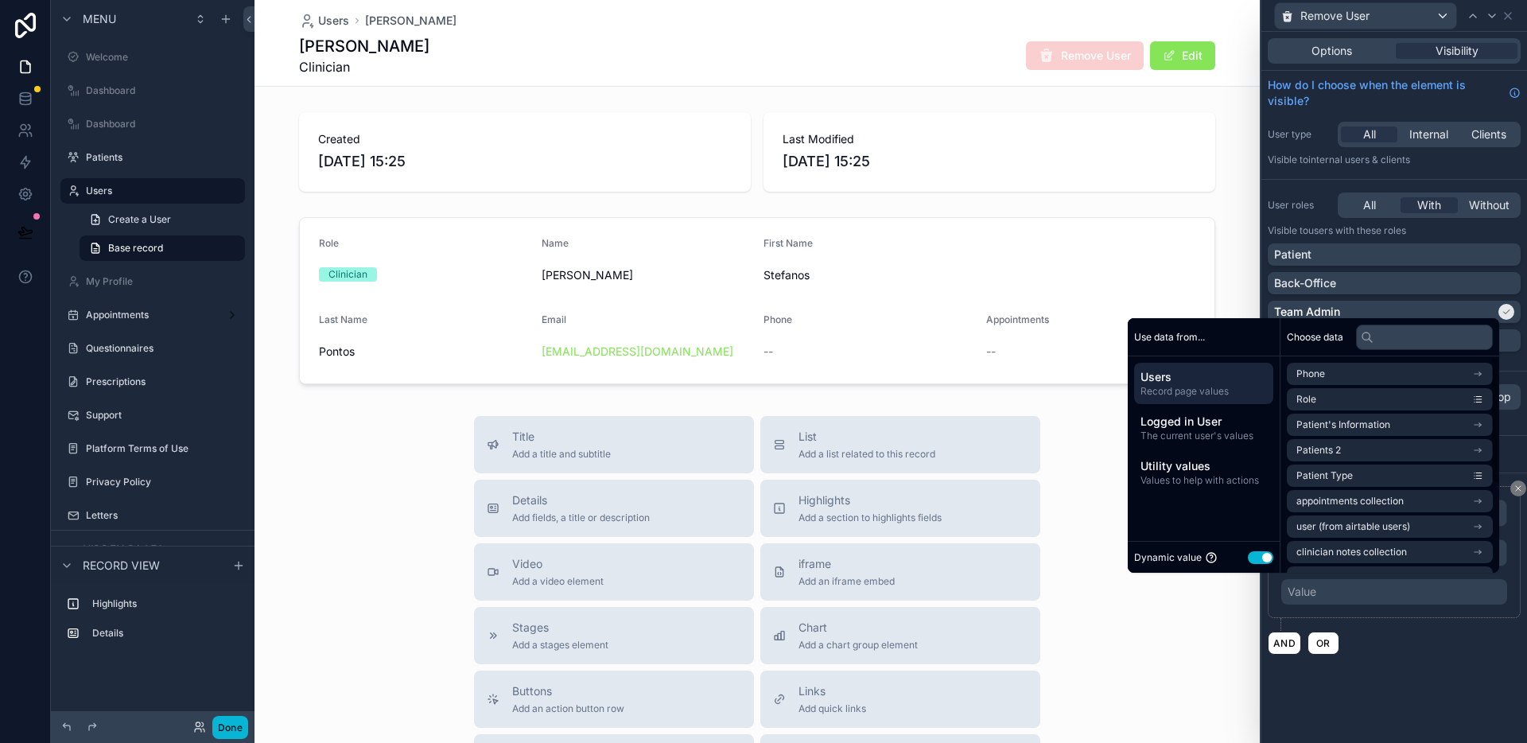
click at [1255, 556] on button "Use setting" at bounding box center [1260, 557] width 25 height 13
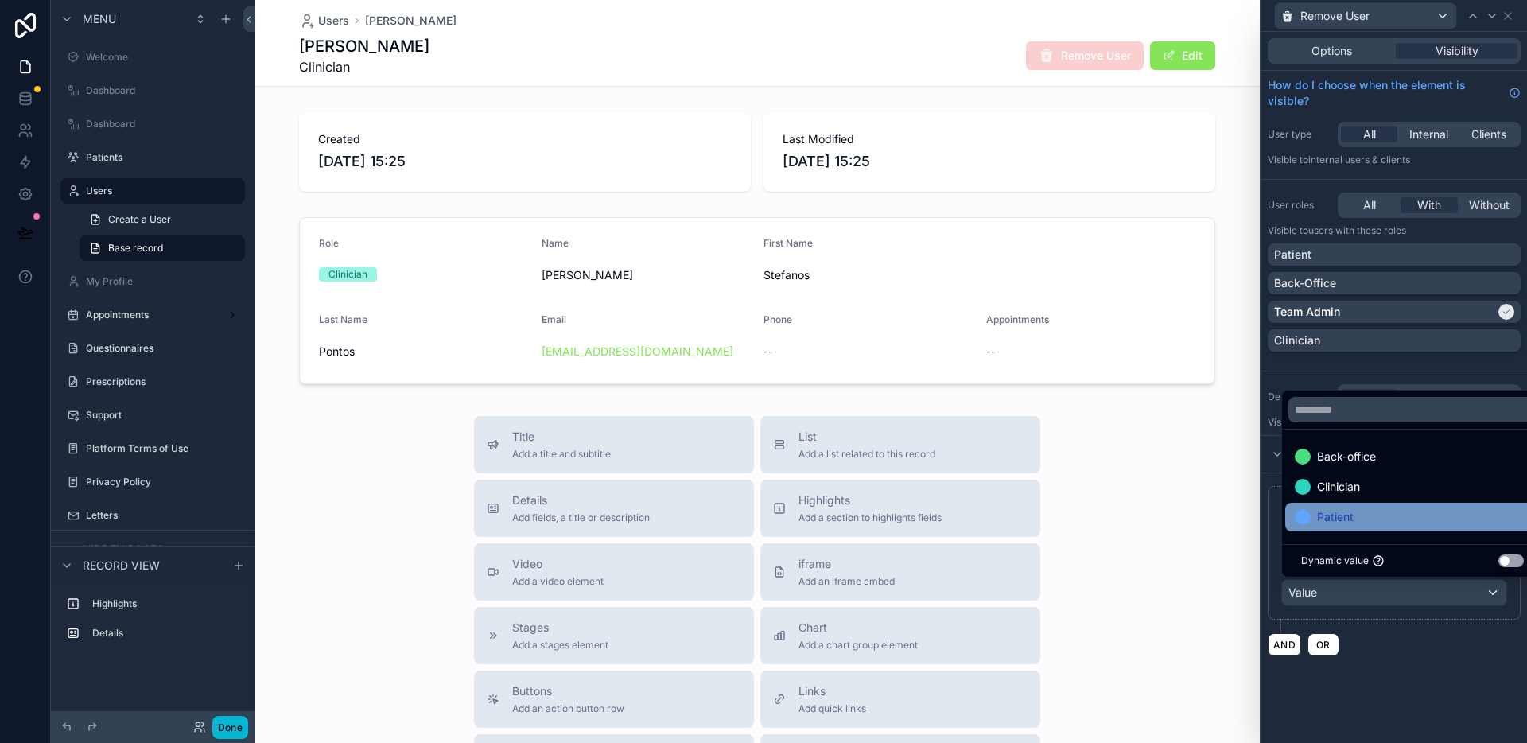
click at [1376, 508] on div "Patient" at bounding box center [1412, 516] width 235 height 19
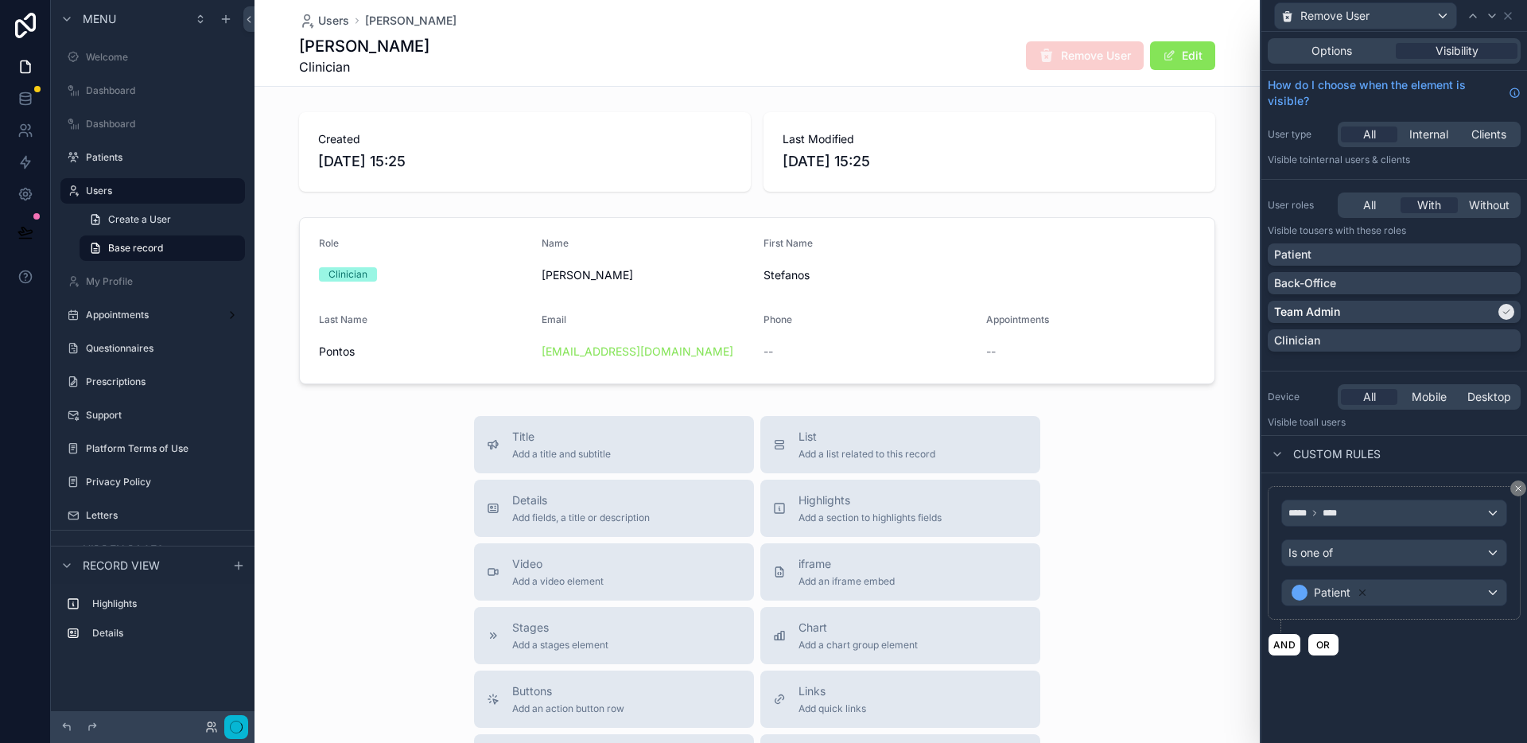
click at [1451, 672] on div "Options Visibility How do I choose when the element is visible? User type All I…" at bounding box center [1394, 387] width 266 height 711
click at [222, 729] on button "Done" at bounding box center [230, 727] width 36 height 23
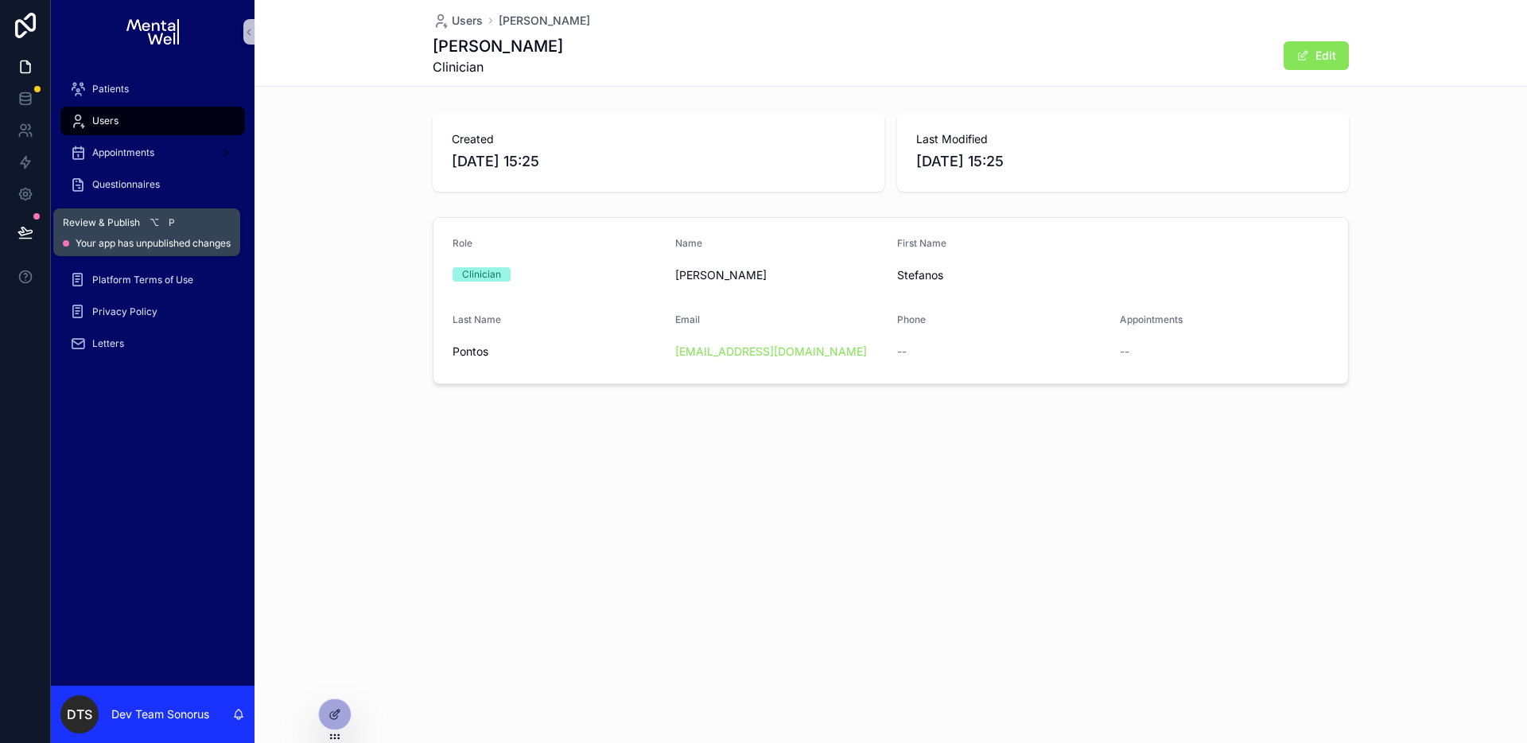
click at [29, 221] on button at bounding box center [25, 232] width 35 height 45
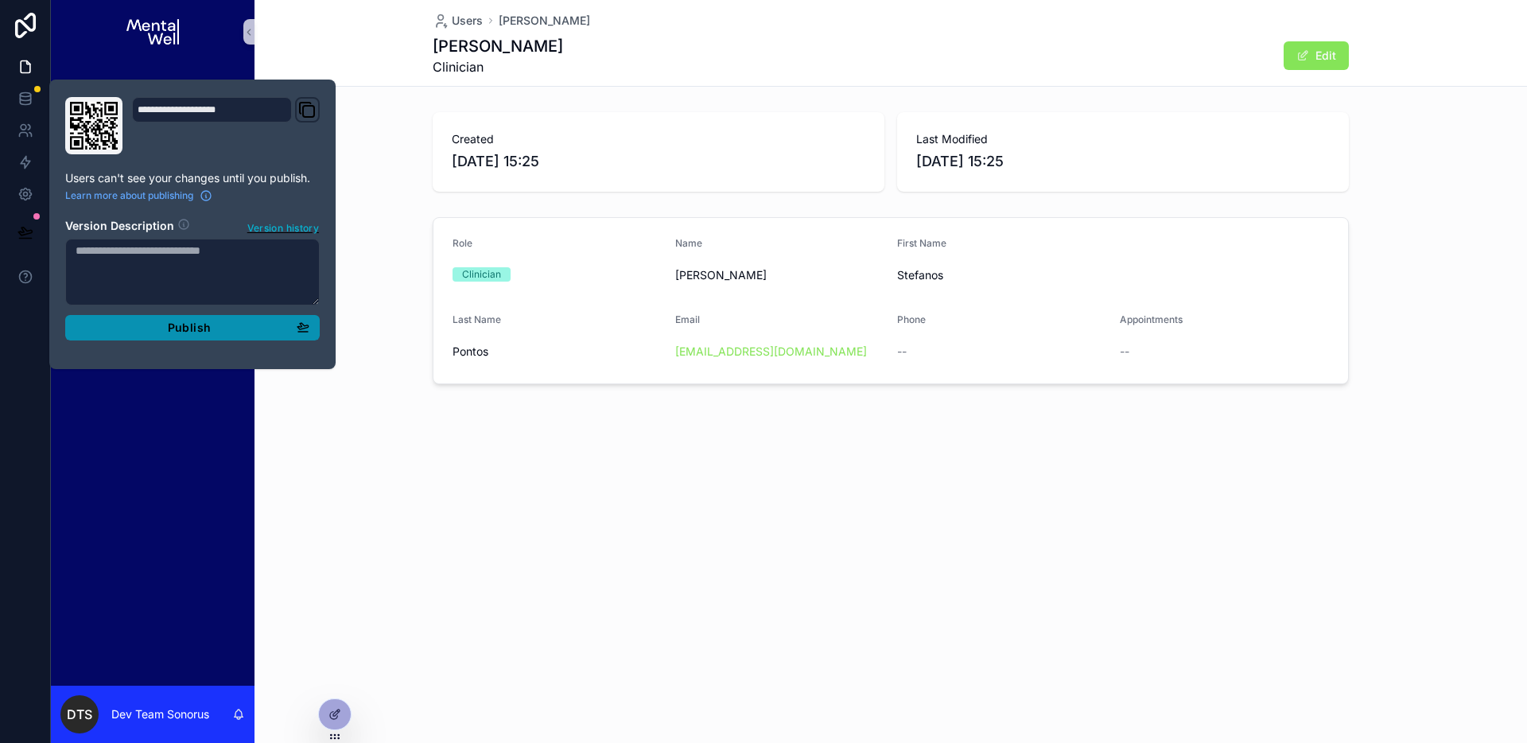
drag, startPoint x: 216, startPoint y: 332, endPoint x: 293, endPoint y: 281, distance: 92.4
click at [216, 332] on div "Publish" at bounding box center [193, 328] width 234 height 14
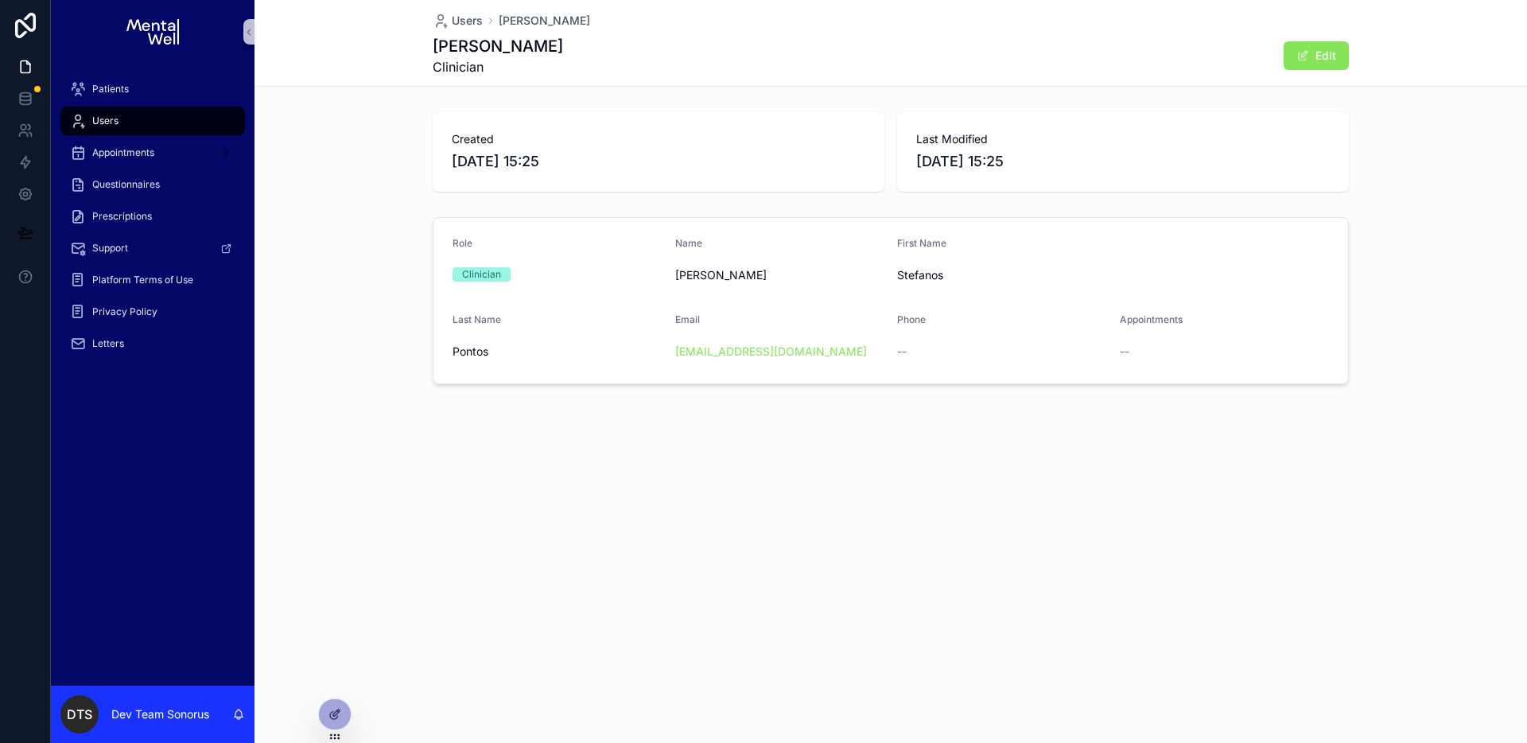
click at [387, 356] on div "Role Clinician Name Stefanos Pontos First Name Stefanos Last Name Pontos Email …" at bounding box center [891, 301] width 1273 height 180
click at [23, 161] on icon at bounding box center [25, 162] width 16 height 16
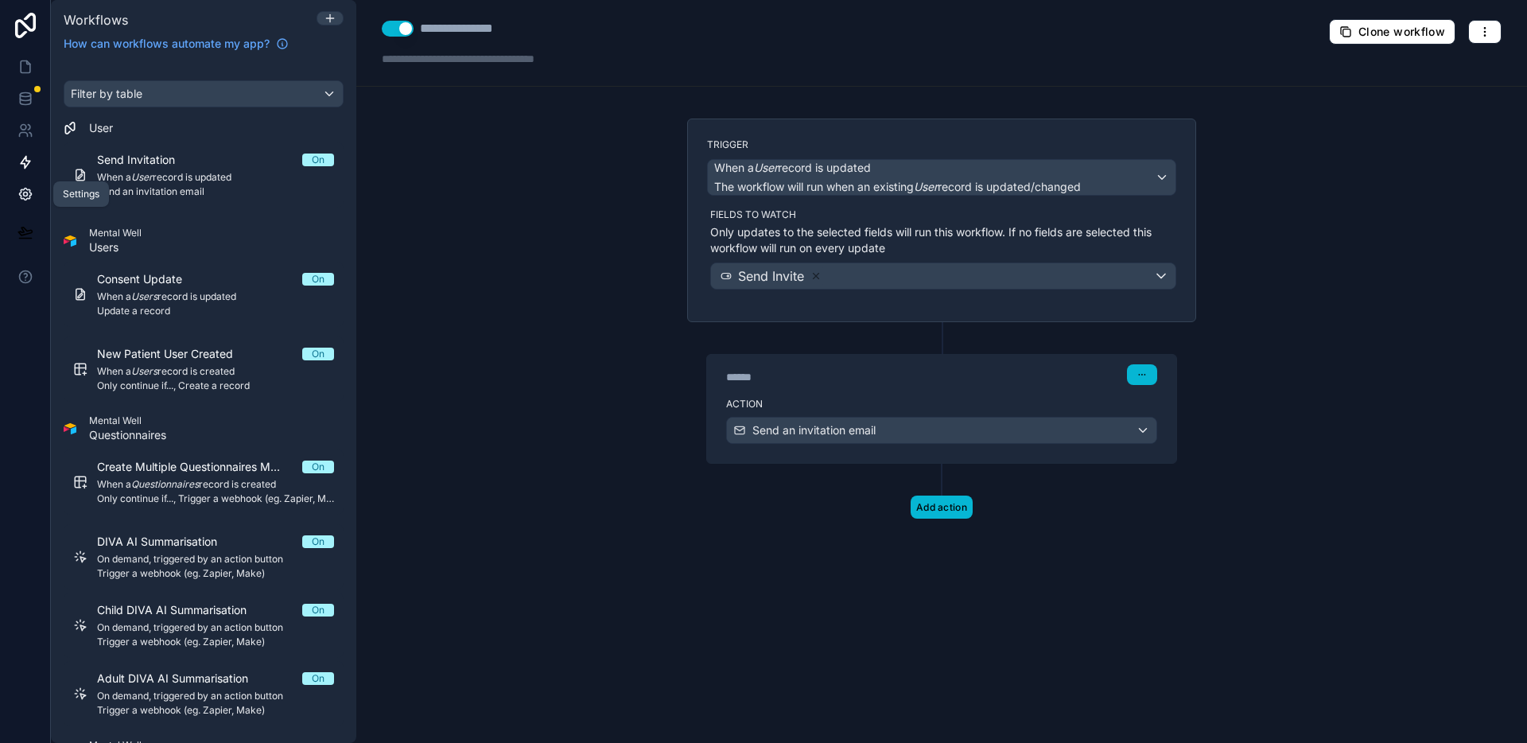
click at [20, 187] on icon at bounding box center [25, 194] width 16 height 16
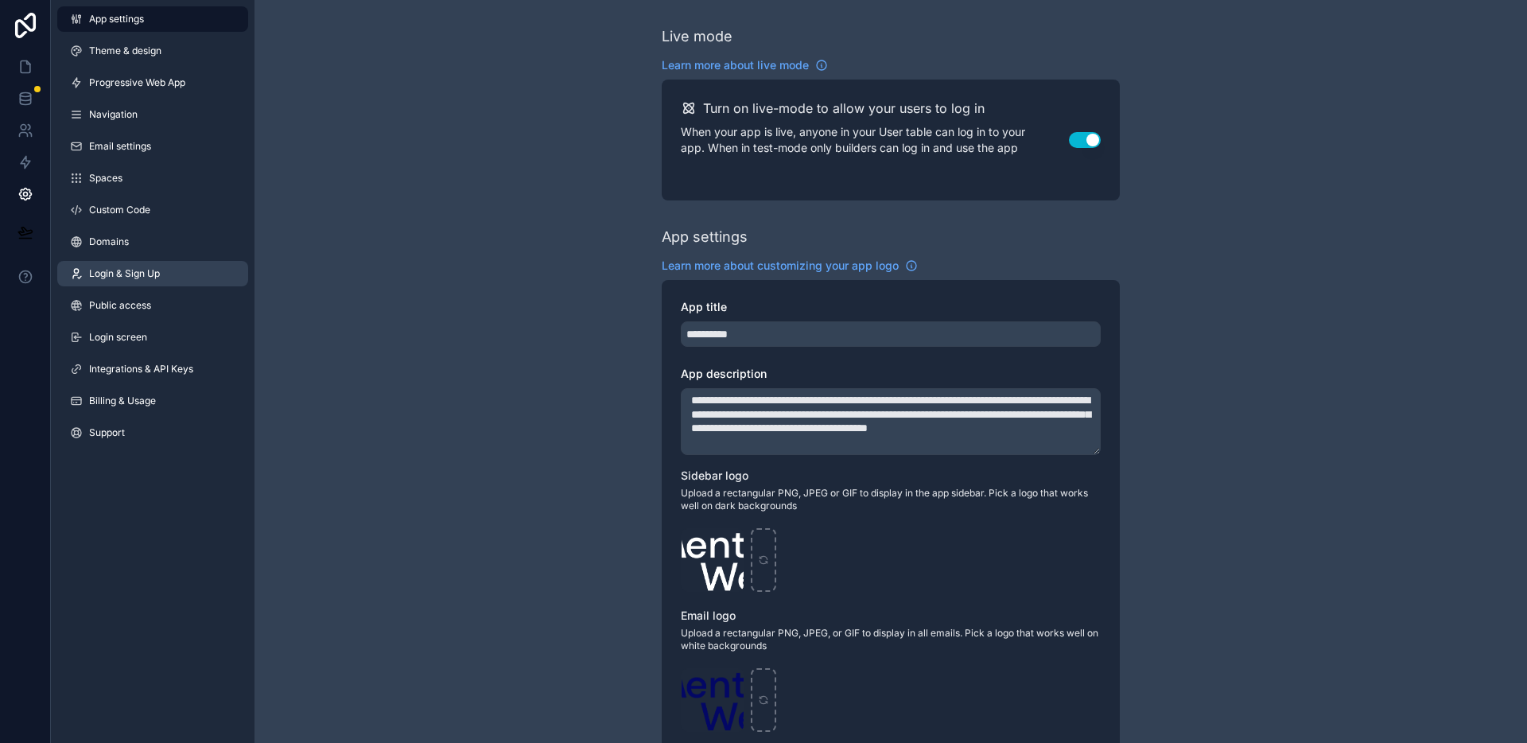
click at [134, 283] on link "Login & Sign Up" at bounding box center [152, 273] width 191 height 25
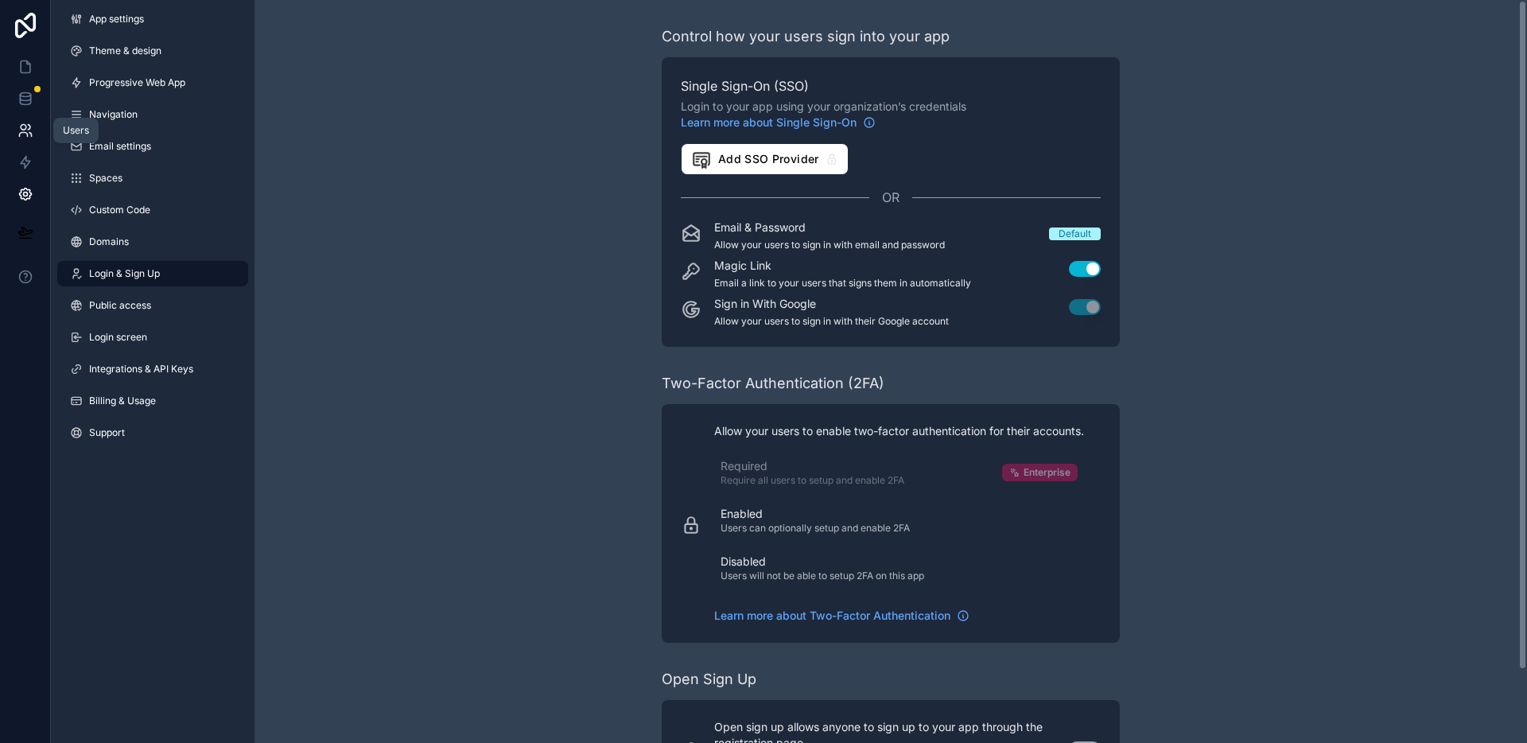
click at [24, 130] on icon at bounding box center [25, 130] width 16 height 16
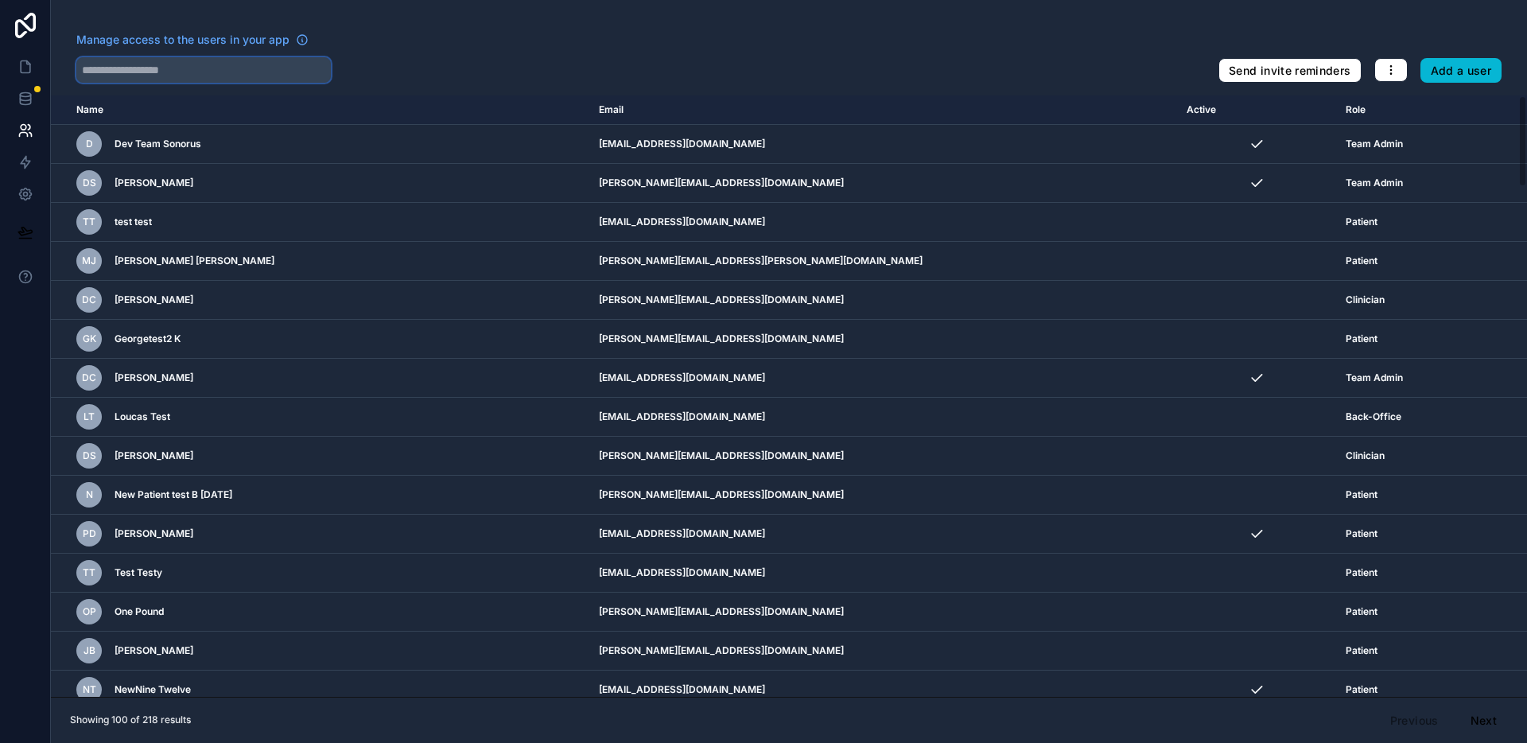
click at [236, 62] on input "text" at bounding box center [203, 69] width 255 height 25
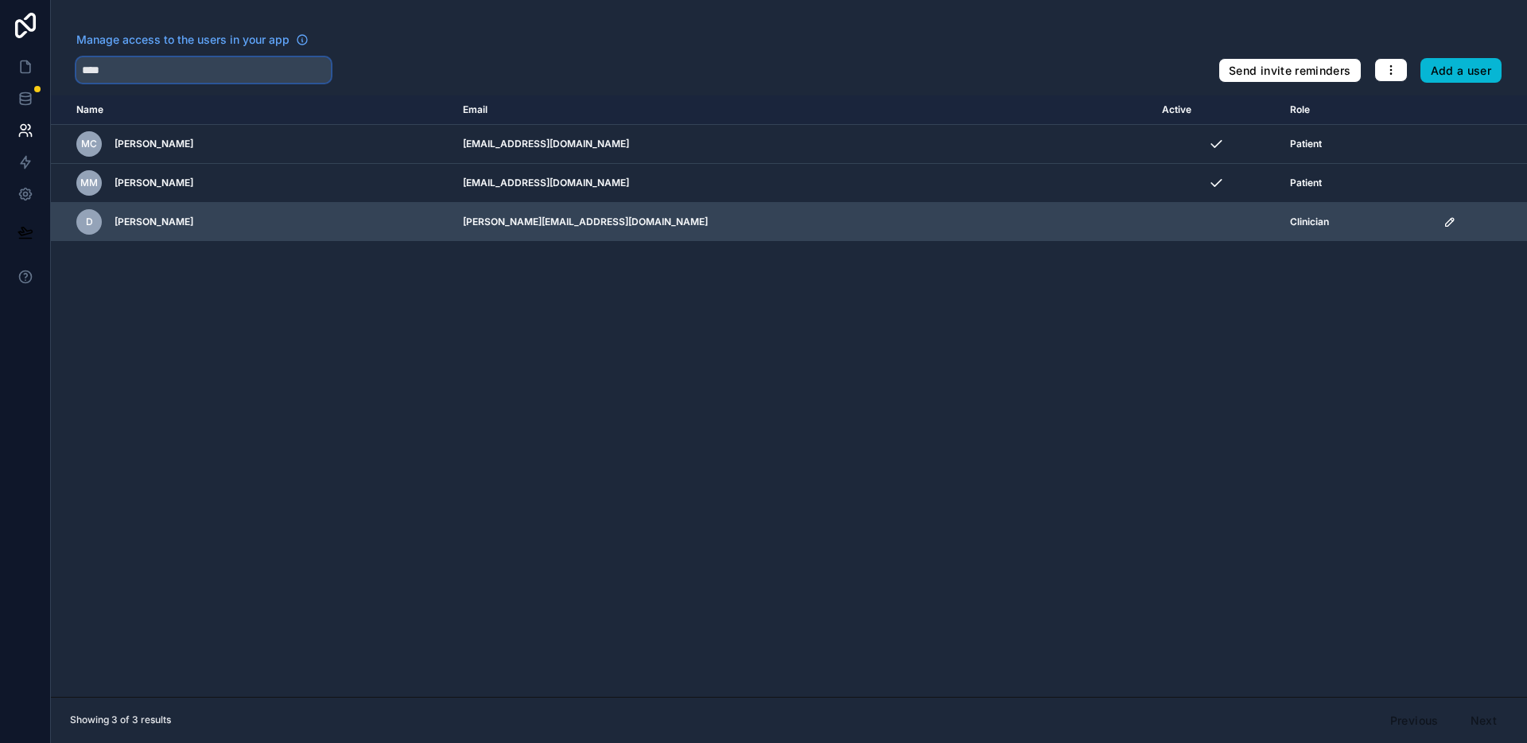
type input "****"
click at [1444, 225] on icon "scrollable content" at bounding box center [1450, 222] width 13 height 13
click at [723, 222] on td "[PERSON_NAME][EMAIL_ADDRESS][DOMAIN_NAME]" at bounding box center [802, 222] width 699 height 39
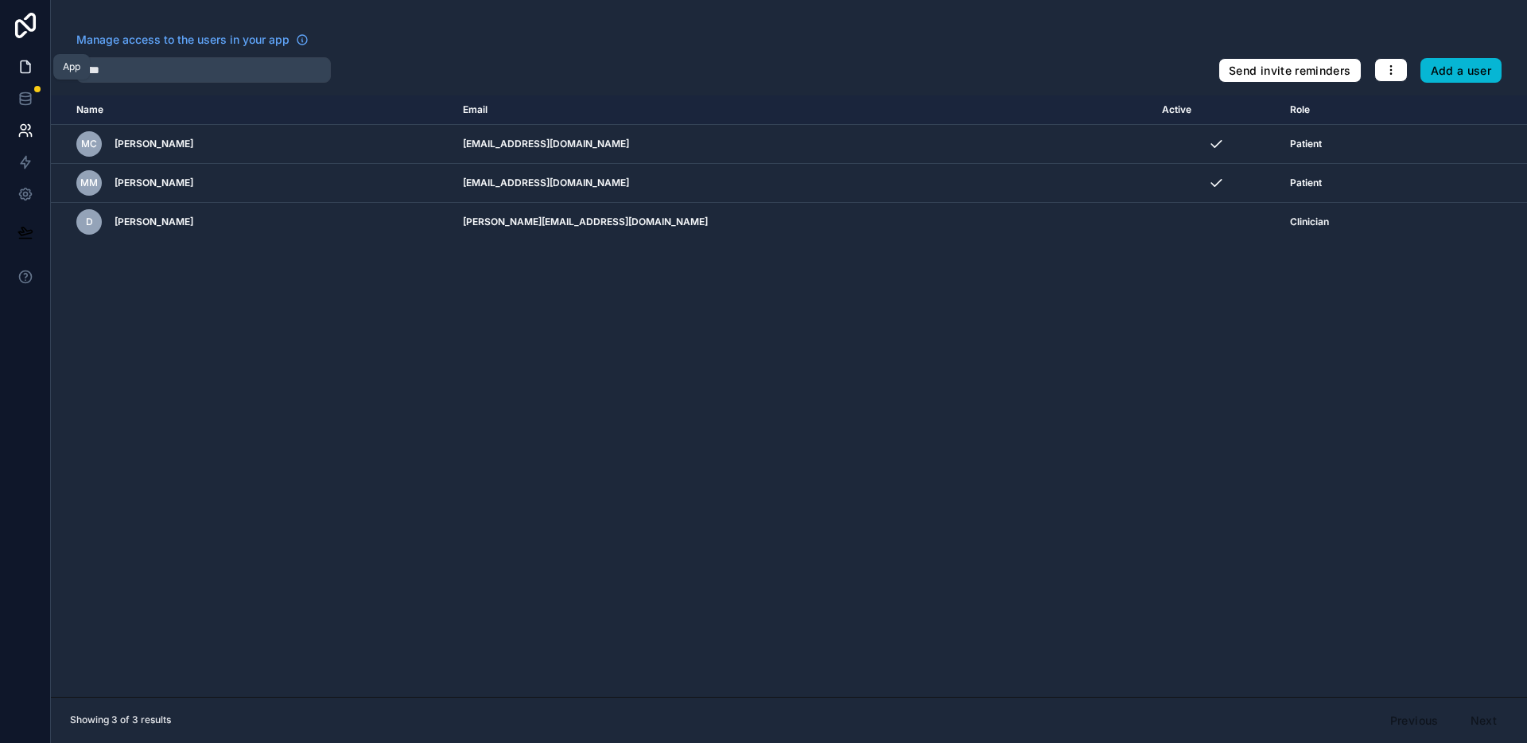
click at [33, 62] on link at bounding box center [25, 67] width 50 height 32
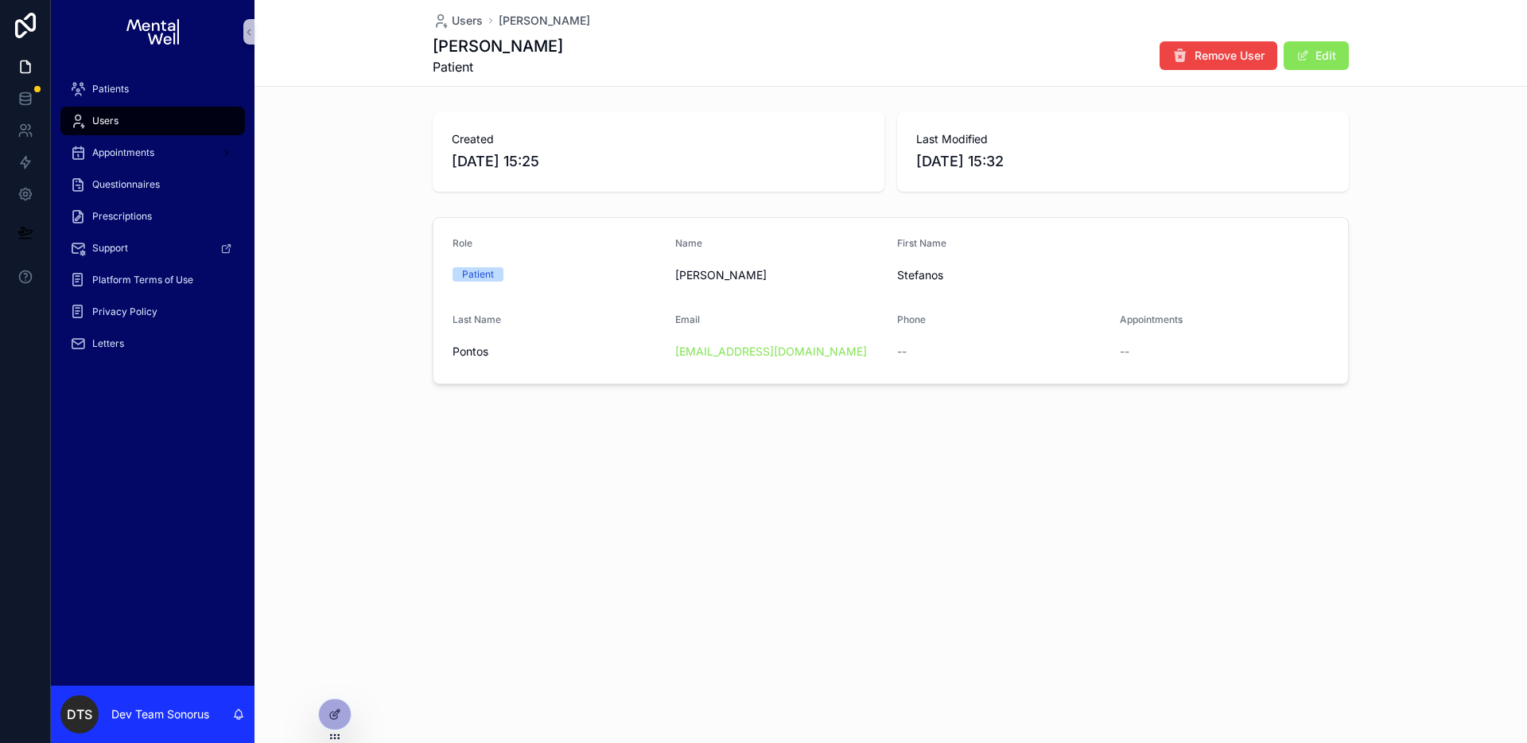
drag, startPoint x: 354, startPoint y: 142, endPoint x: 436, endPoint y: 112, distance: 87.0
click at [354, 142] on div "Created 08/09/2025 15:25 Last Modified 08/09/2025 15:32" at bounding box center [891, 152] width 1273 height 92
click at [1211, 56] on span "Remove User" at bounding box center [1230, 56] width 70 height 16
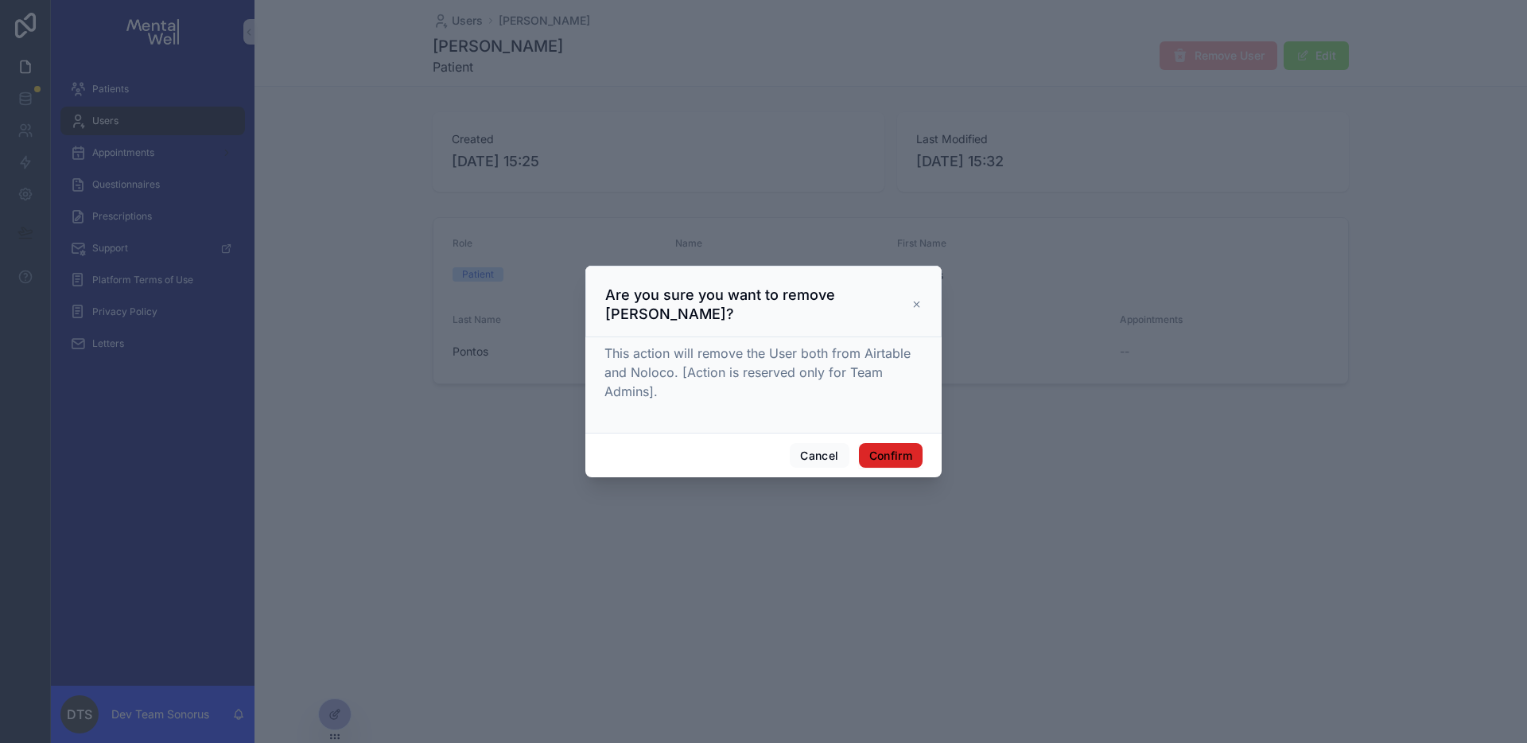
click at [892, 449] on button "Confirm" at bounding box center [891, 455] width 64 height 25
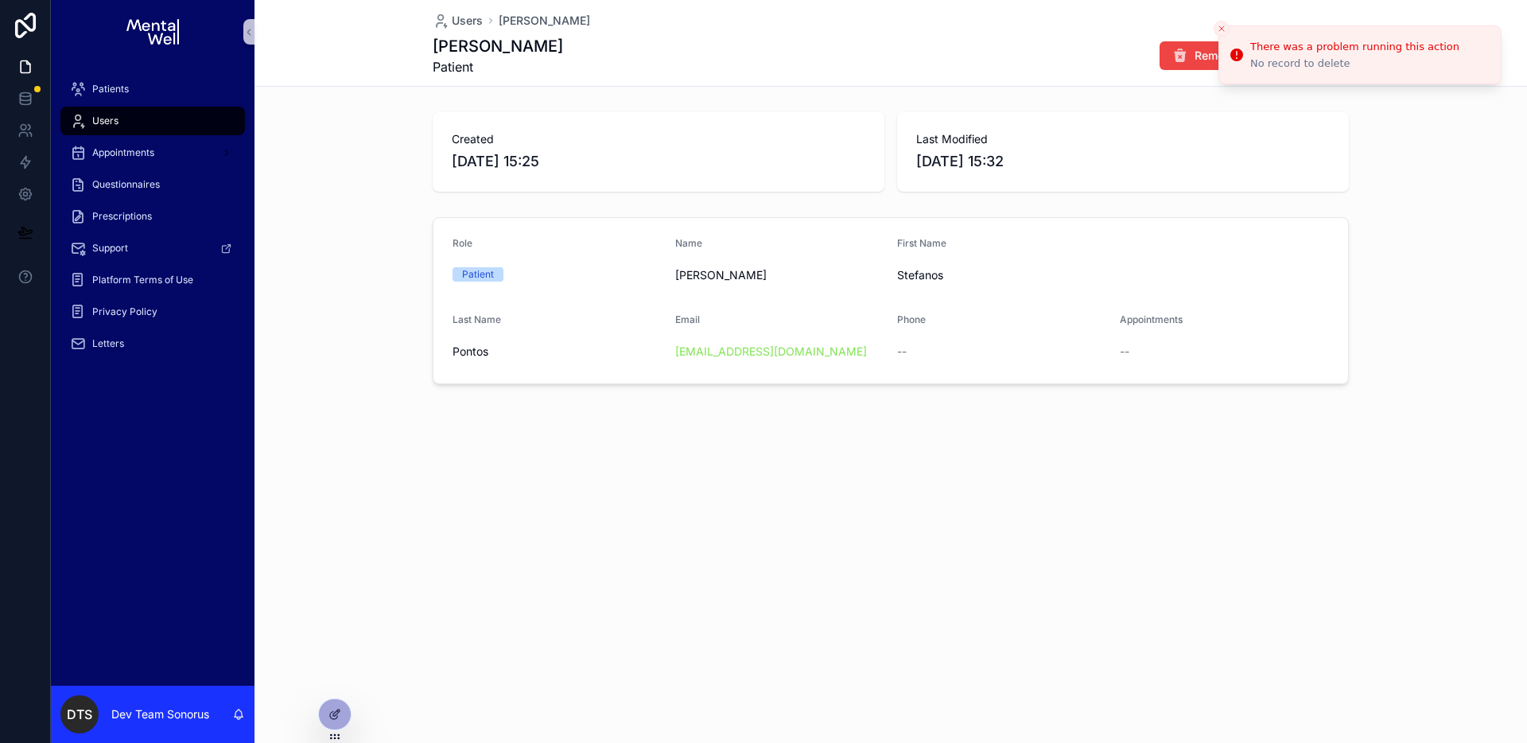
click at [1222, 24] on icon "Close toast" at bounding box center [1222, 29] width 10 height 10
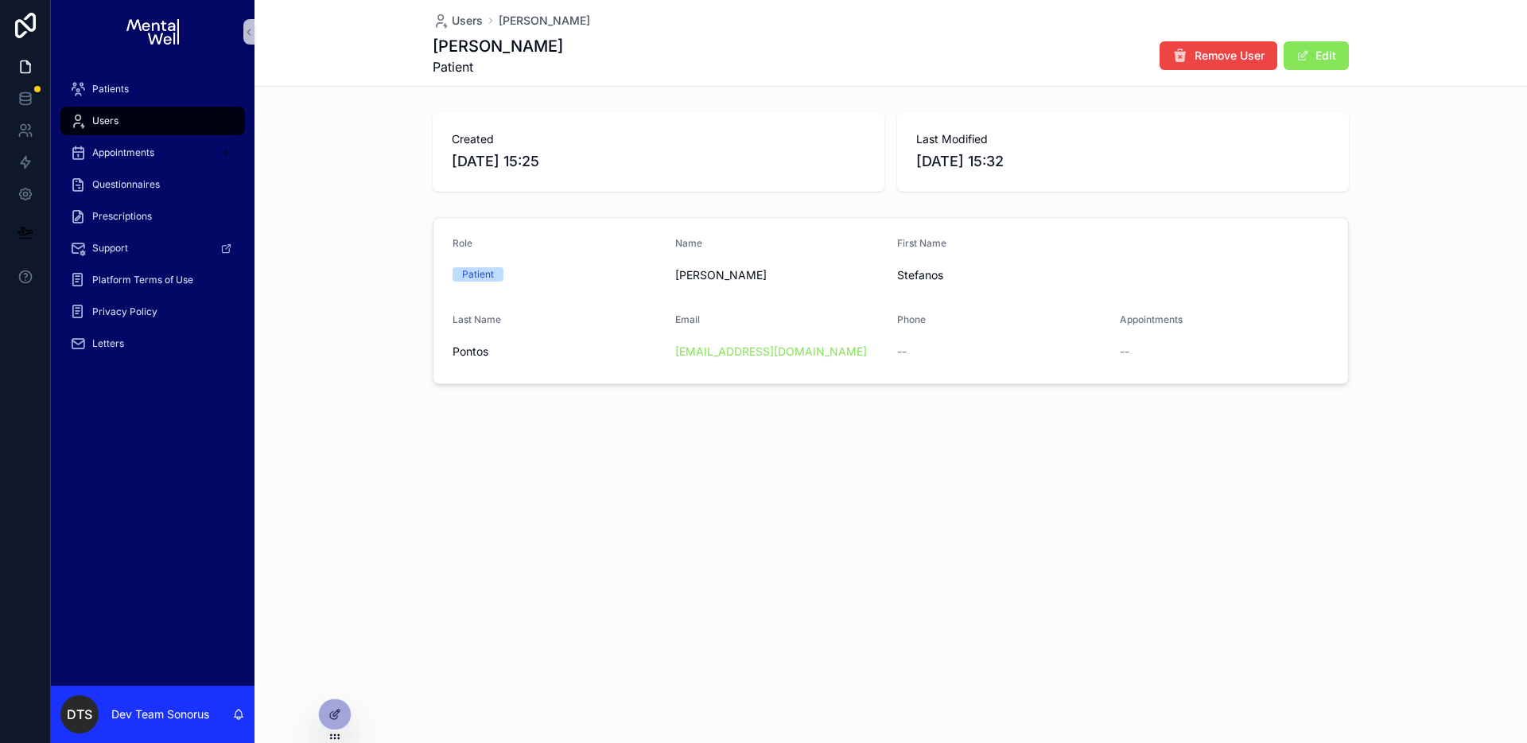
click at [1027, 35] on div "Stefanos Pontos Patient Remove User Edit" at bounding box center [891, 55] width 916 height 41
click at [1251, 51] on span "Remove User" at bounding box center [1230, 56] width 70 height 16
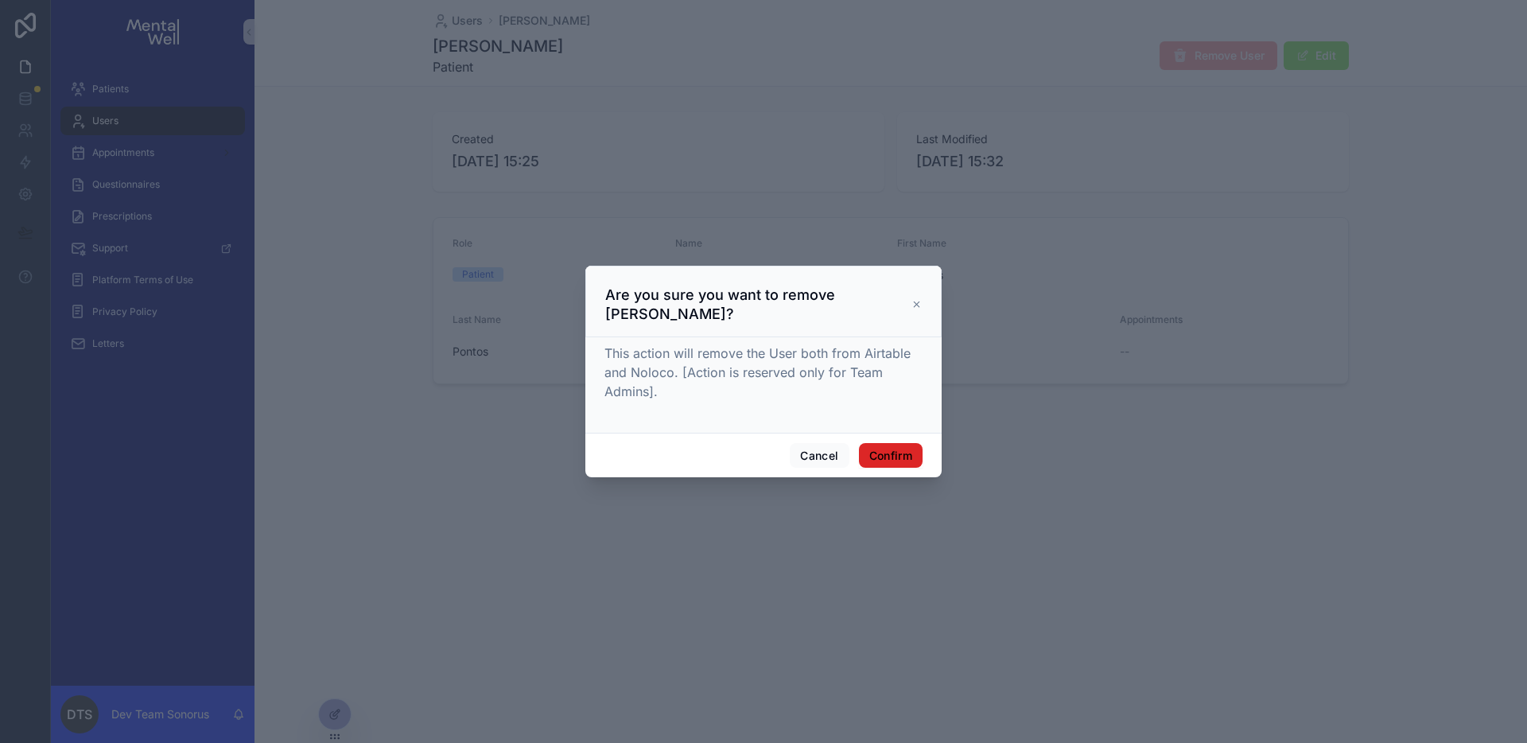
click at [897, 452] on button "Confirm" at bounding box center [891, 455] width 64 height 25
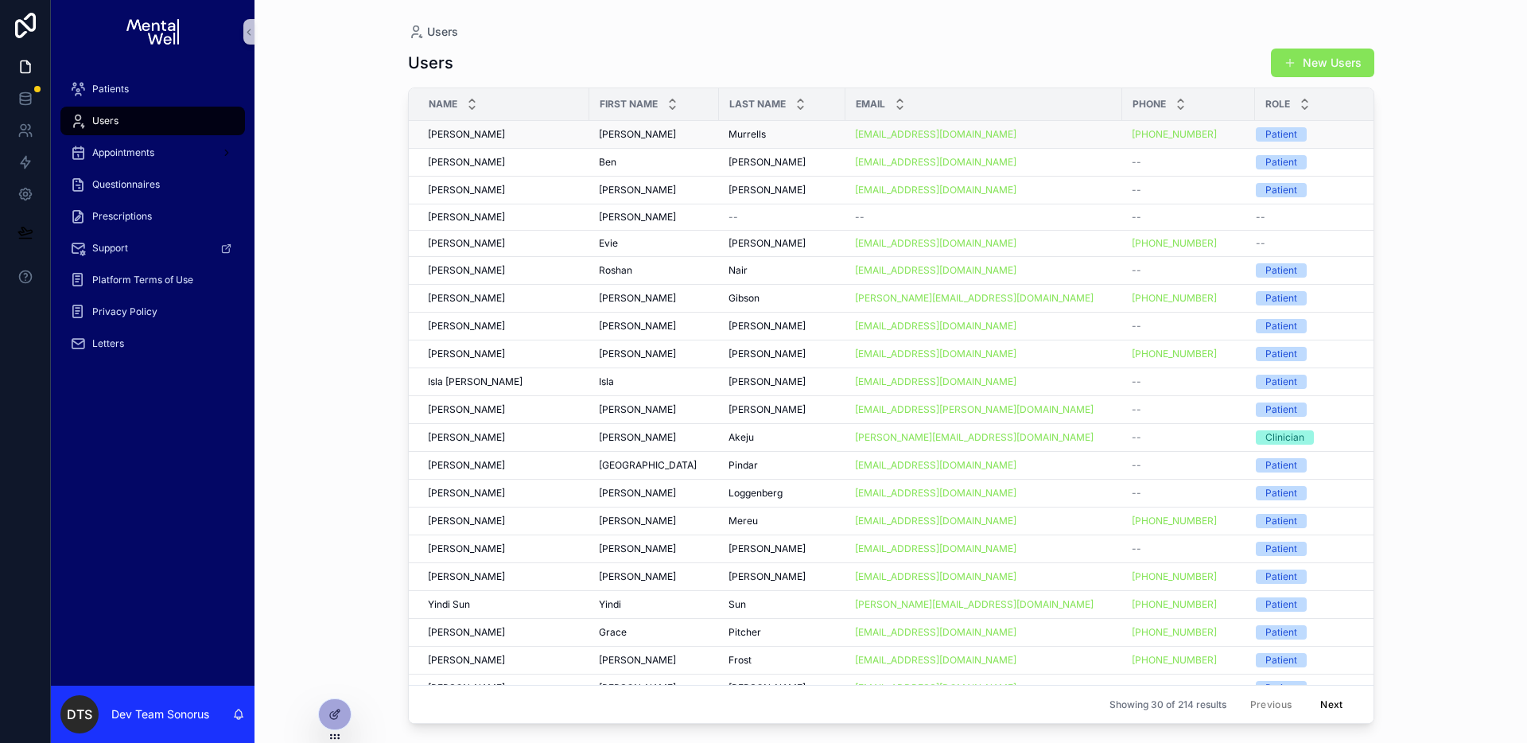
click at [503, 138] on div "Simon Murrells Simon Murrells" at bounding box center [504, 134] width 152 height 13
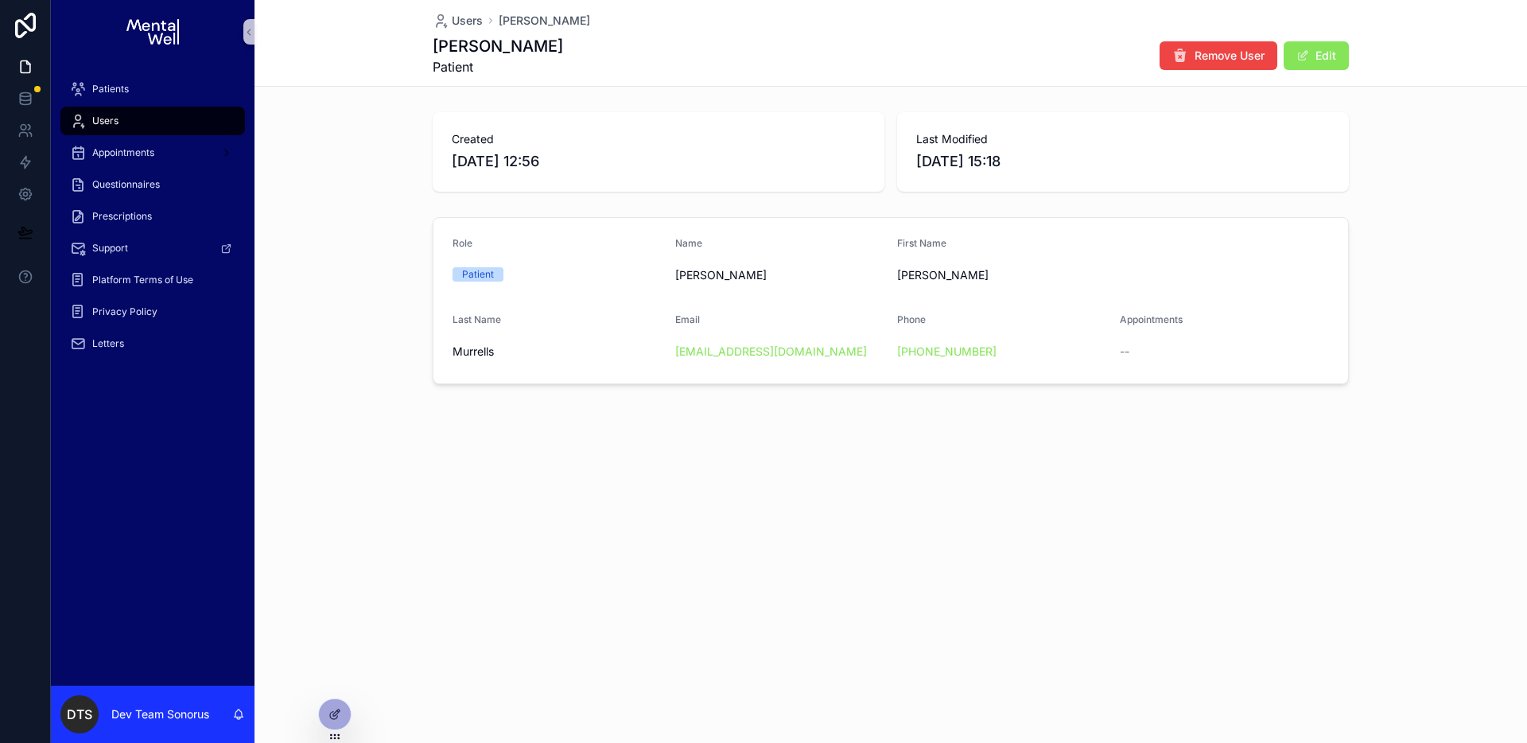
click at [193, 115] on div "Users" at bounding box center [152, 120] width 165 height 25
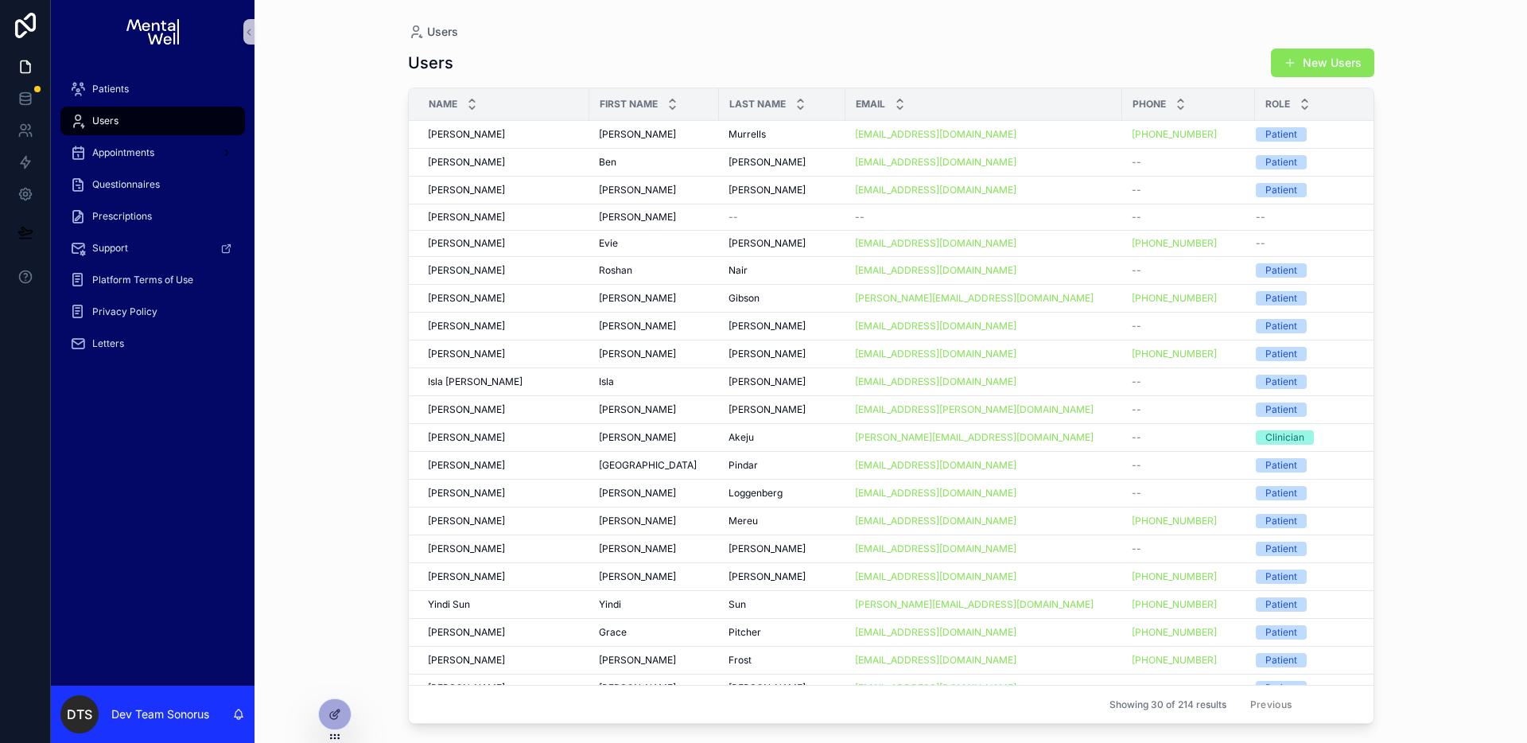
click at [1309, 697] on button "Next" at bounding box center [1331, 704] width 45 height 25
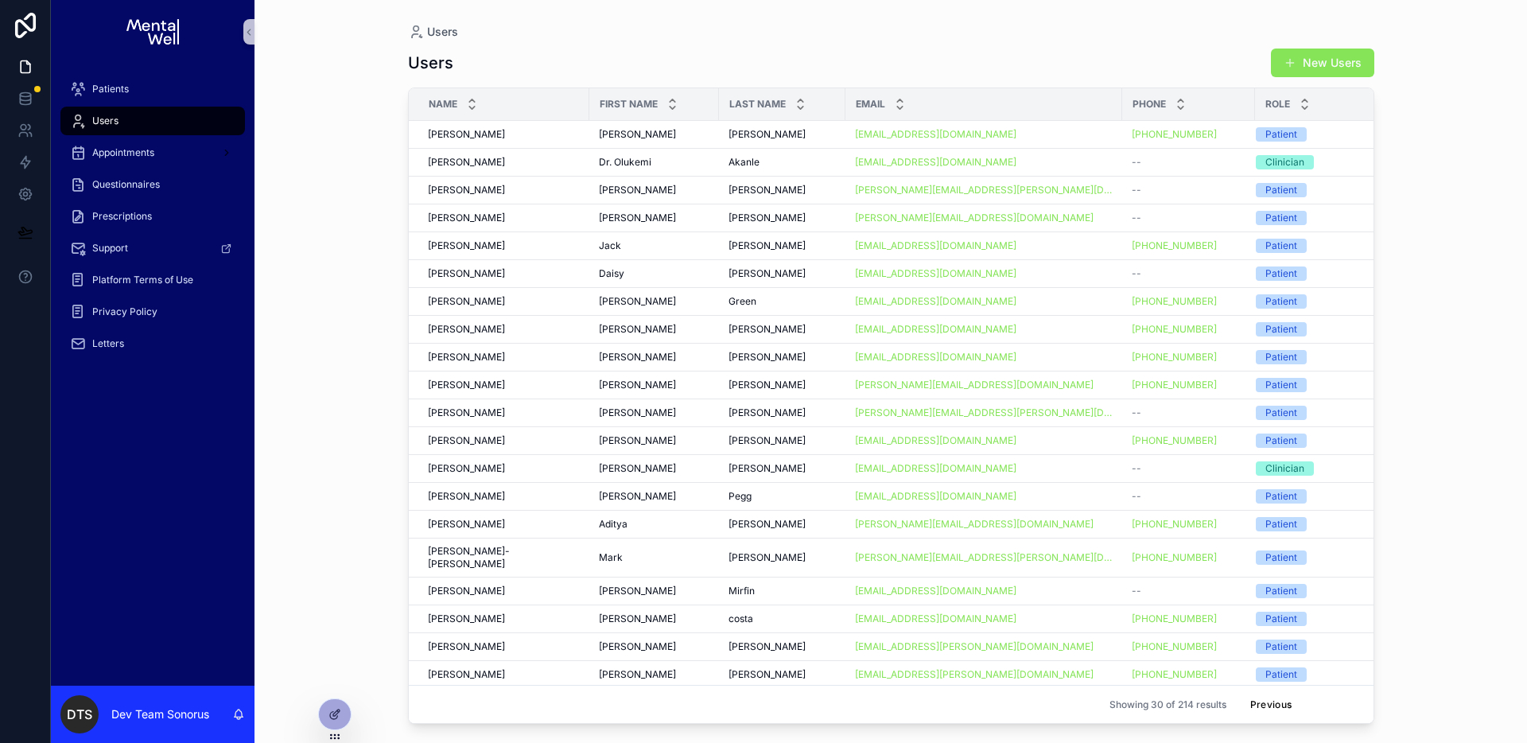
click at [1316, 694] on button "Next" at bounding box center [1331, 704] width 45 height 25
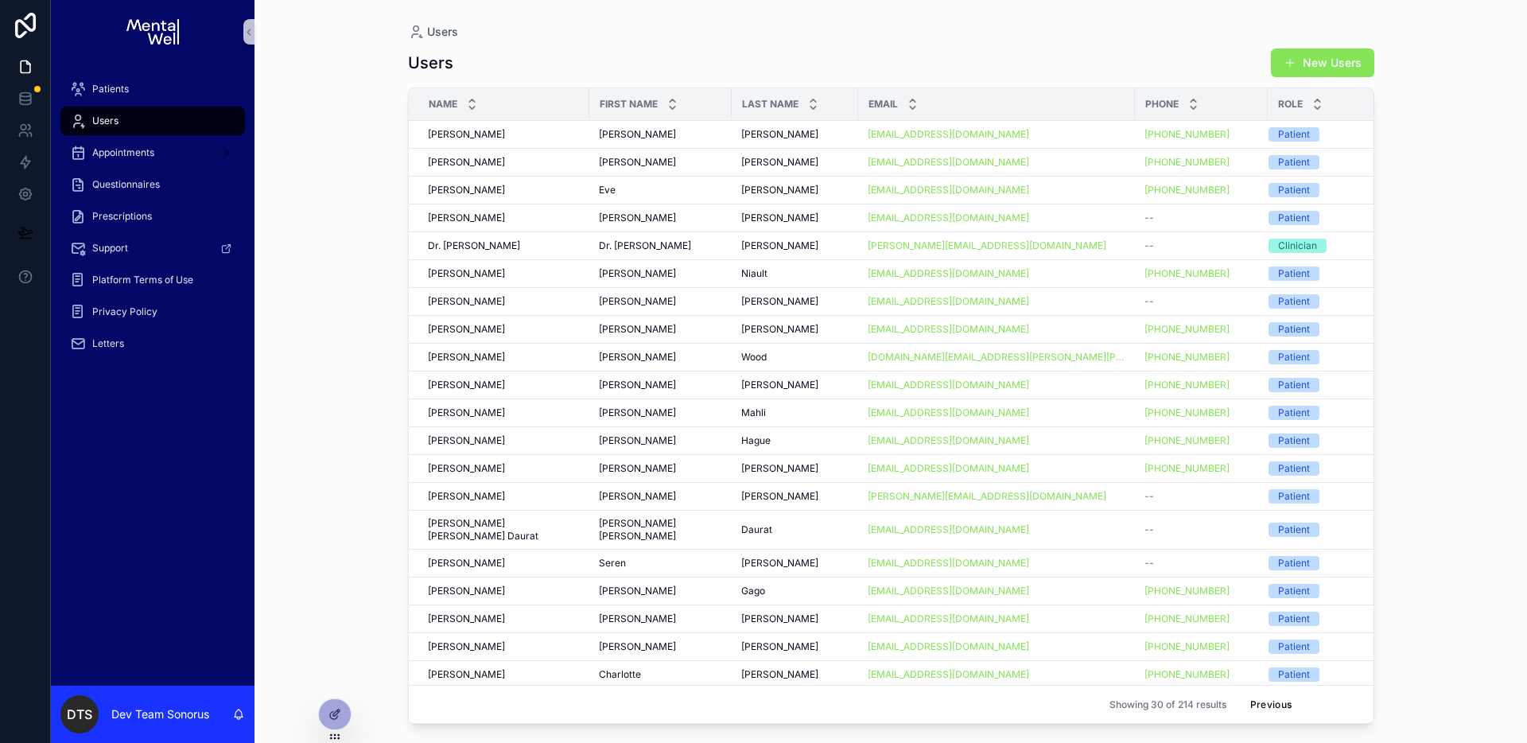
click at [1323, 692] on button "Next" at bounding box center [1331, 704] width 45 height 25
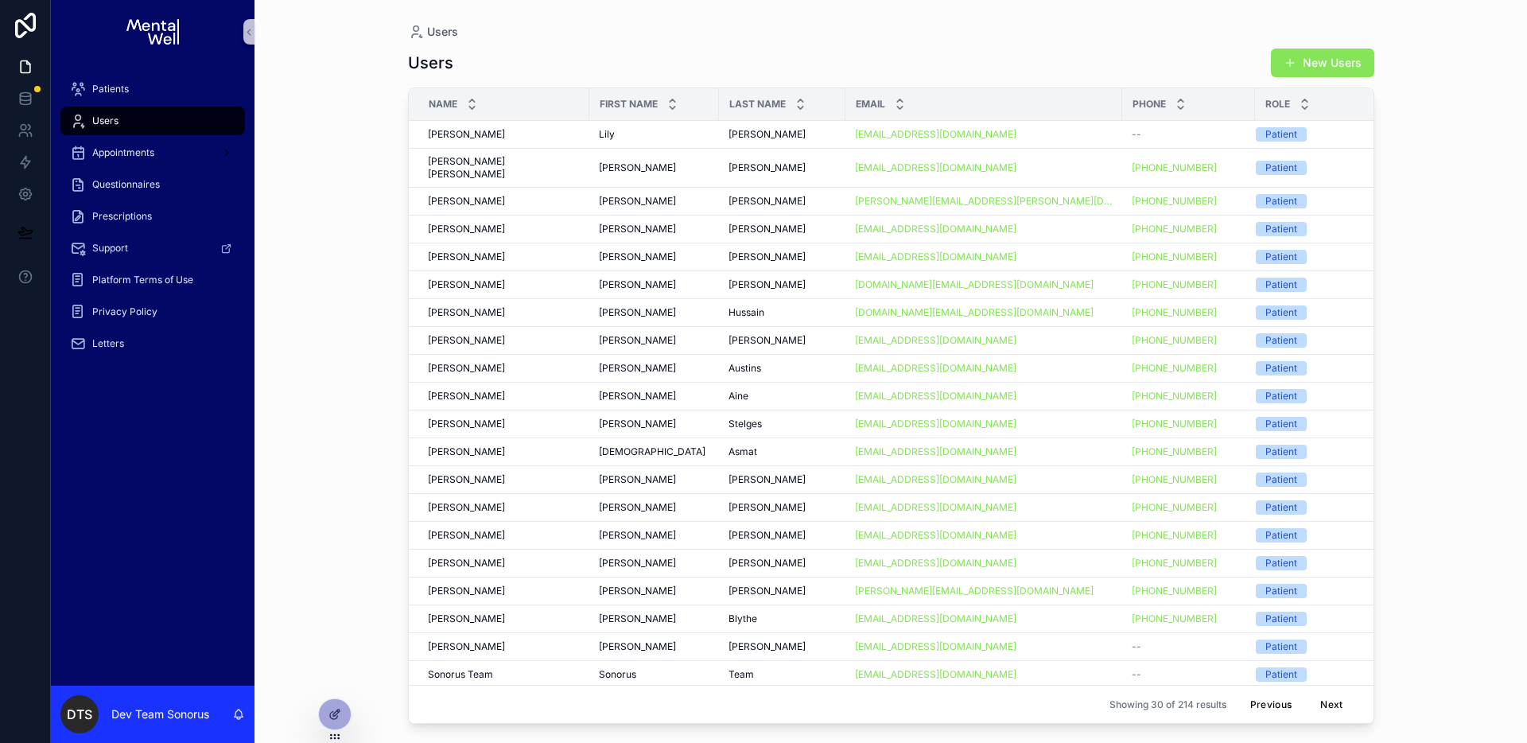
click at [1327, 694] on button "Next" at bounding box center [1331, 704] width 45 height 25
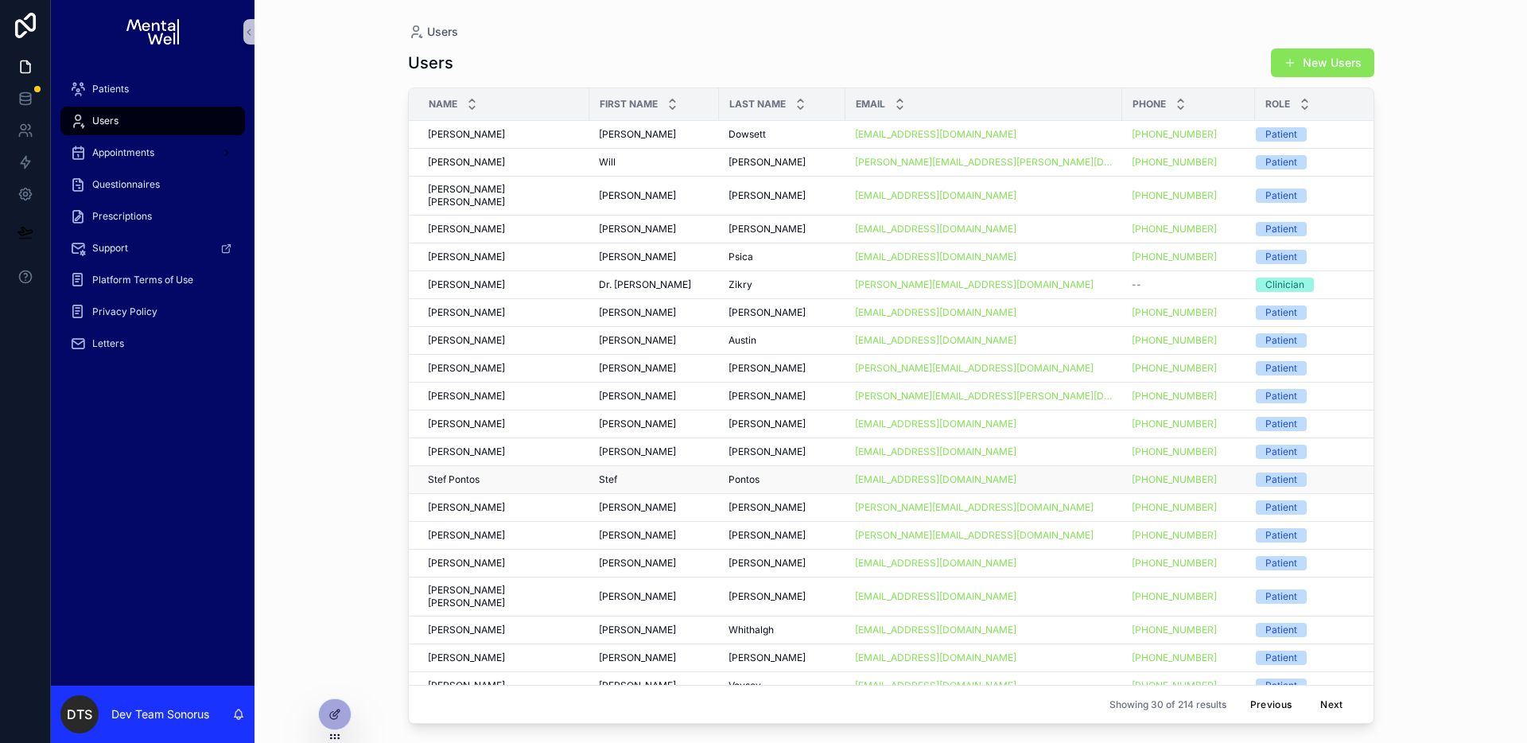
click at [516, 473] on div "Stef Pontos Stef Pontos" at bounding box center [504, 479] width 152 height 13
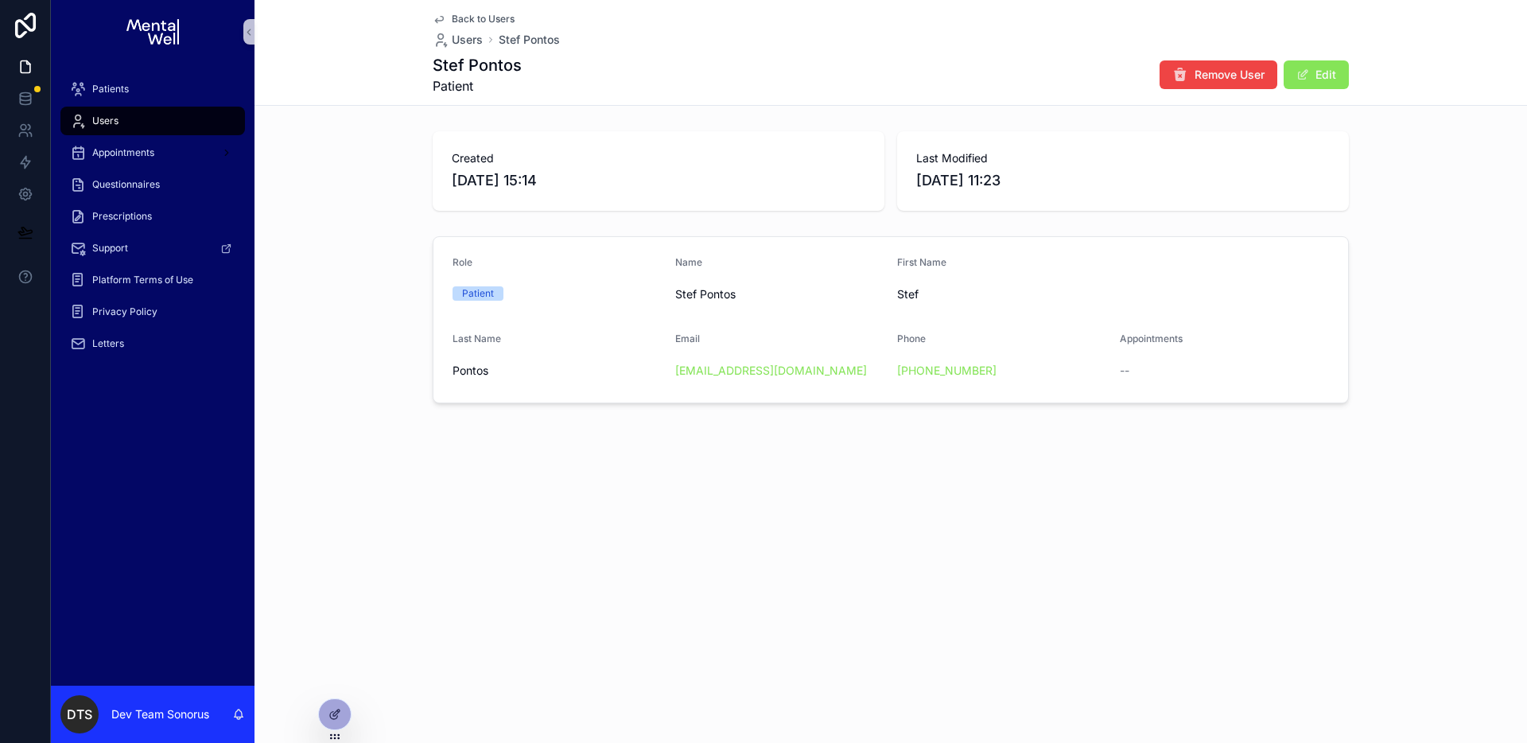
click at [847, 52] on div "Back to Users Users Stef Pontos Stef Pontos Patient Remove User Edit" at bounding box center [891, 52] width 916 height 105
click at [333, 722] on div at bounding box center [335, 714] width 32 height 30
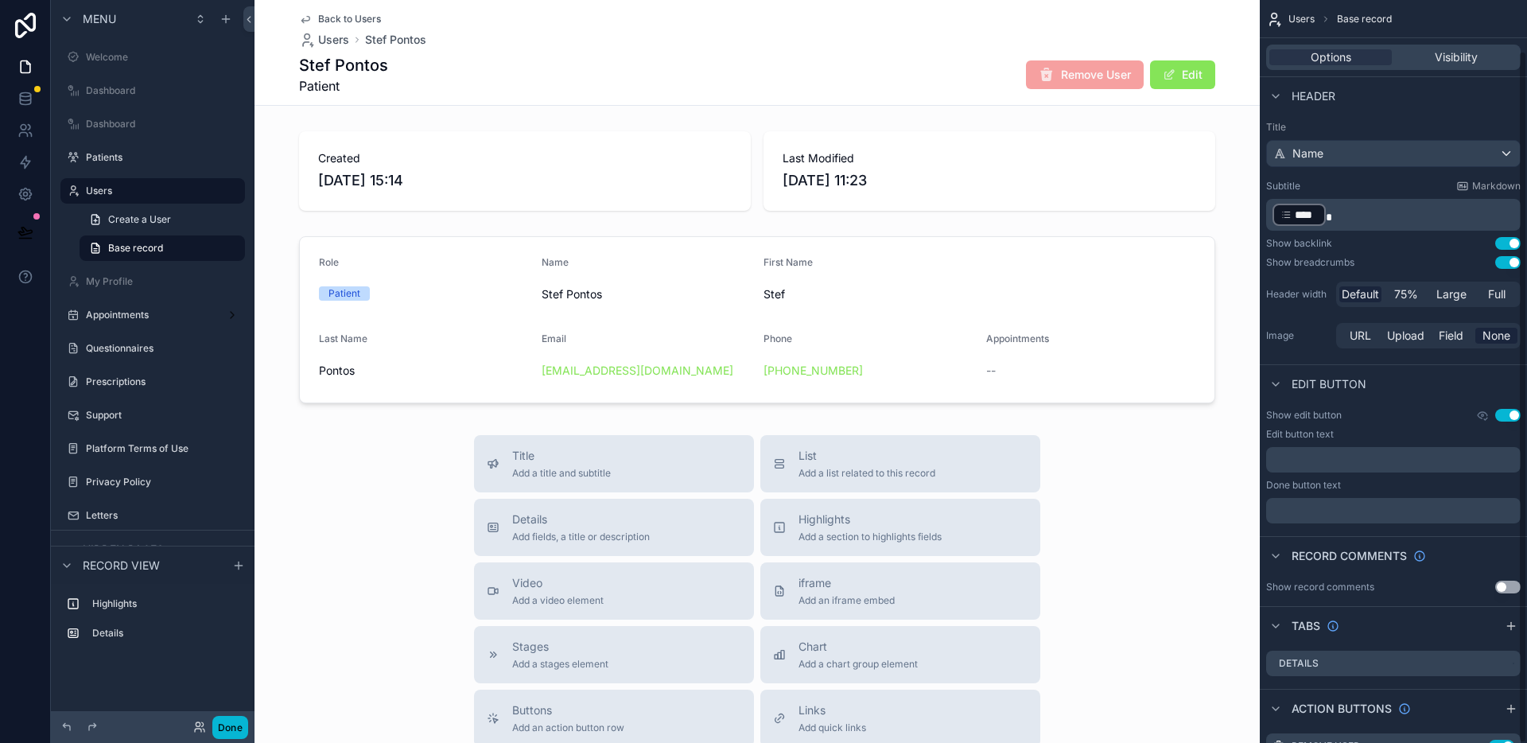
scroll to position [54, 0]
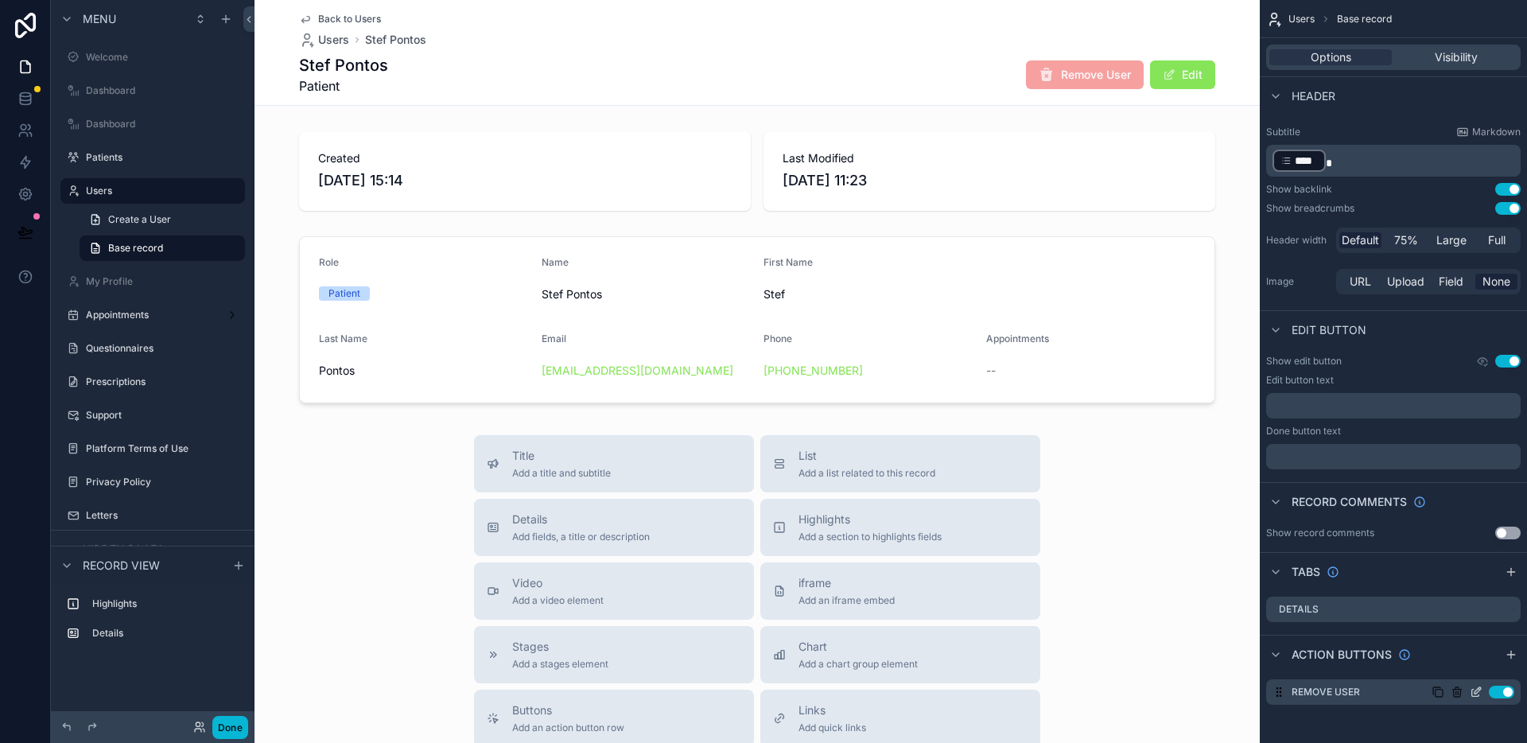
click at [1479, 690] on icon "scrollable content" at bounding box center [1480, 689] width 2 height 2
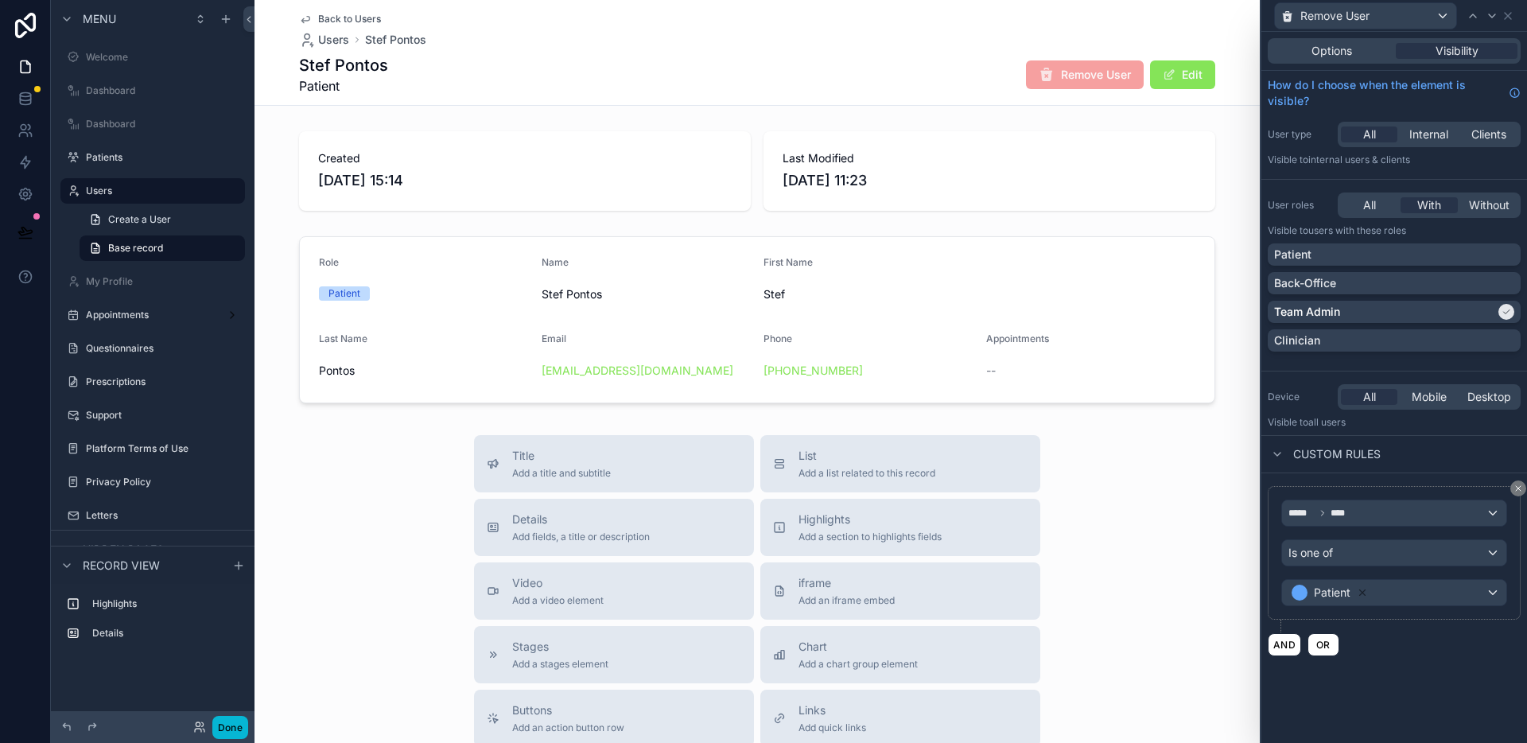
click at [1347, 39] on div "Options Visibility" at bounding box center [1394, 50] width 253 height 25
click at [1350, 49] on span "Options" at bounding box center [1332, 51] width 41 height 16
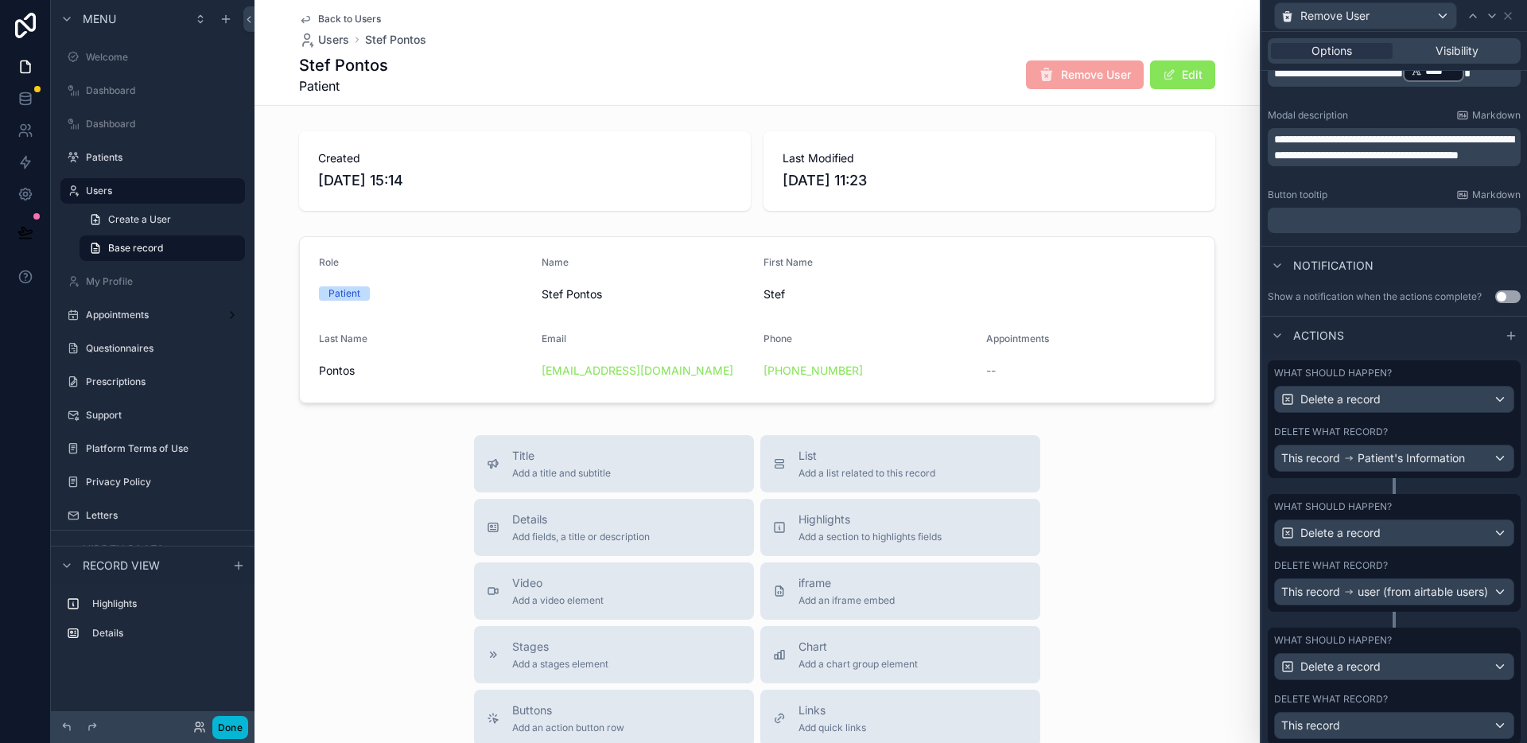
scroll to position [351, 0]
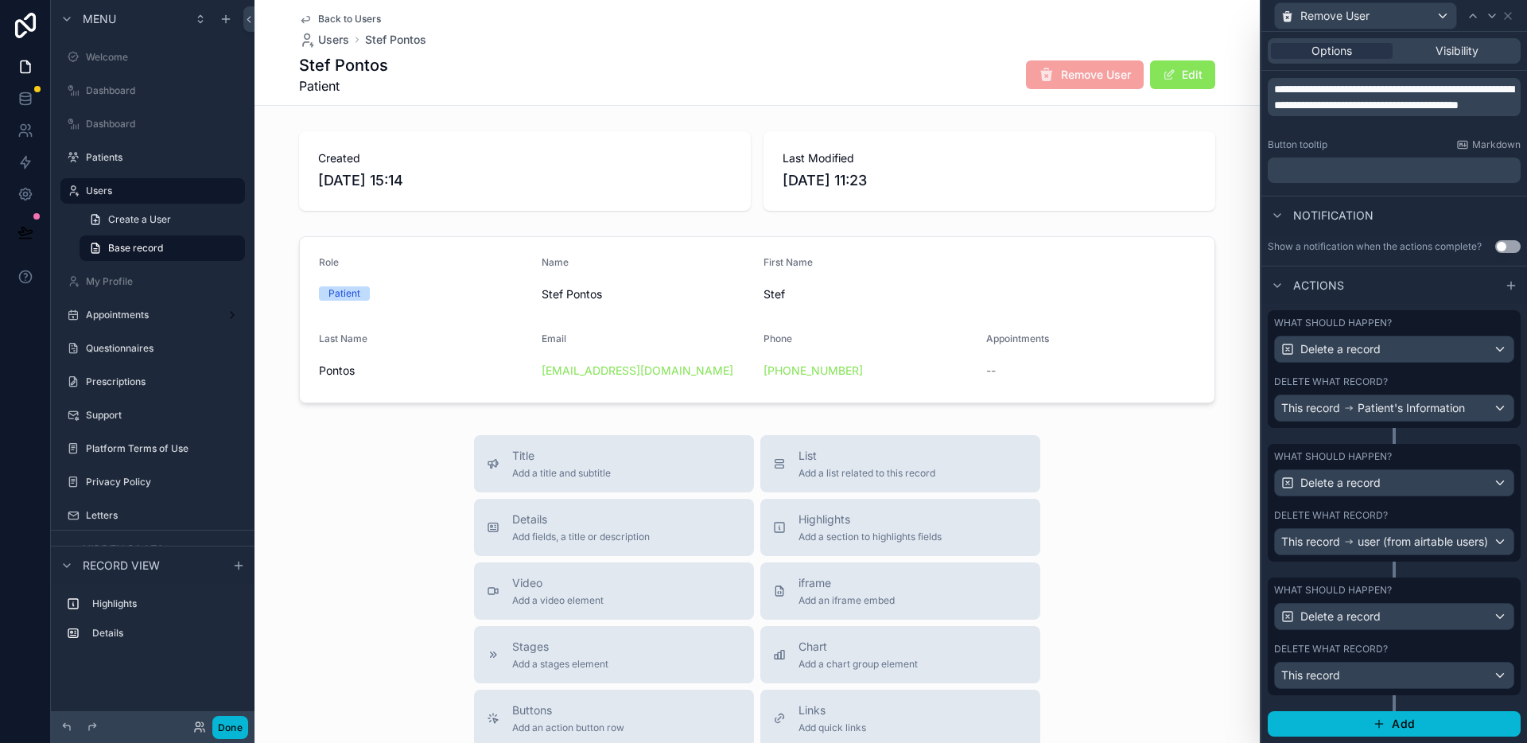
click at [1082, 82] on span "Remove User" at bounding box center [1085, 76] width 118 height 16
click at [1077, 77] on span "Remove User" at bounding box center [1085, 76] width 118 height 16
click at [227, 736] on button "Done" at bounding box center [230, 727] width 36 height 23
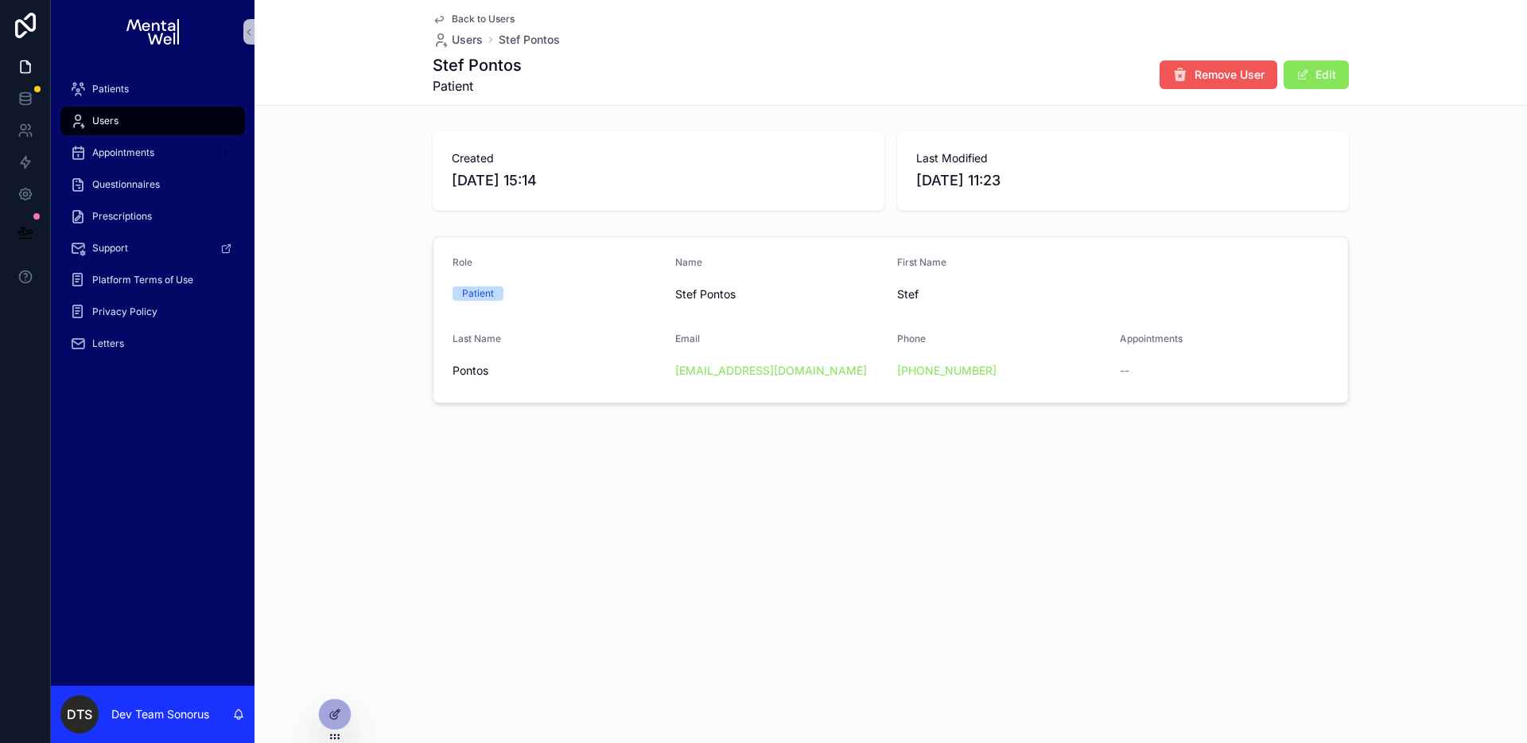
click at [1190, 68] on button "Remove User" at bounding box center [1219, 74] width 118 height 29
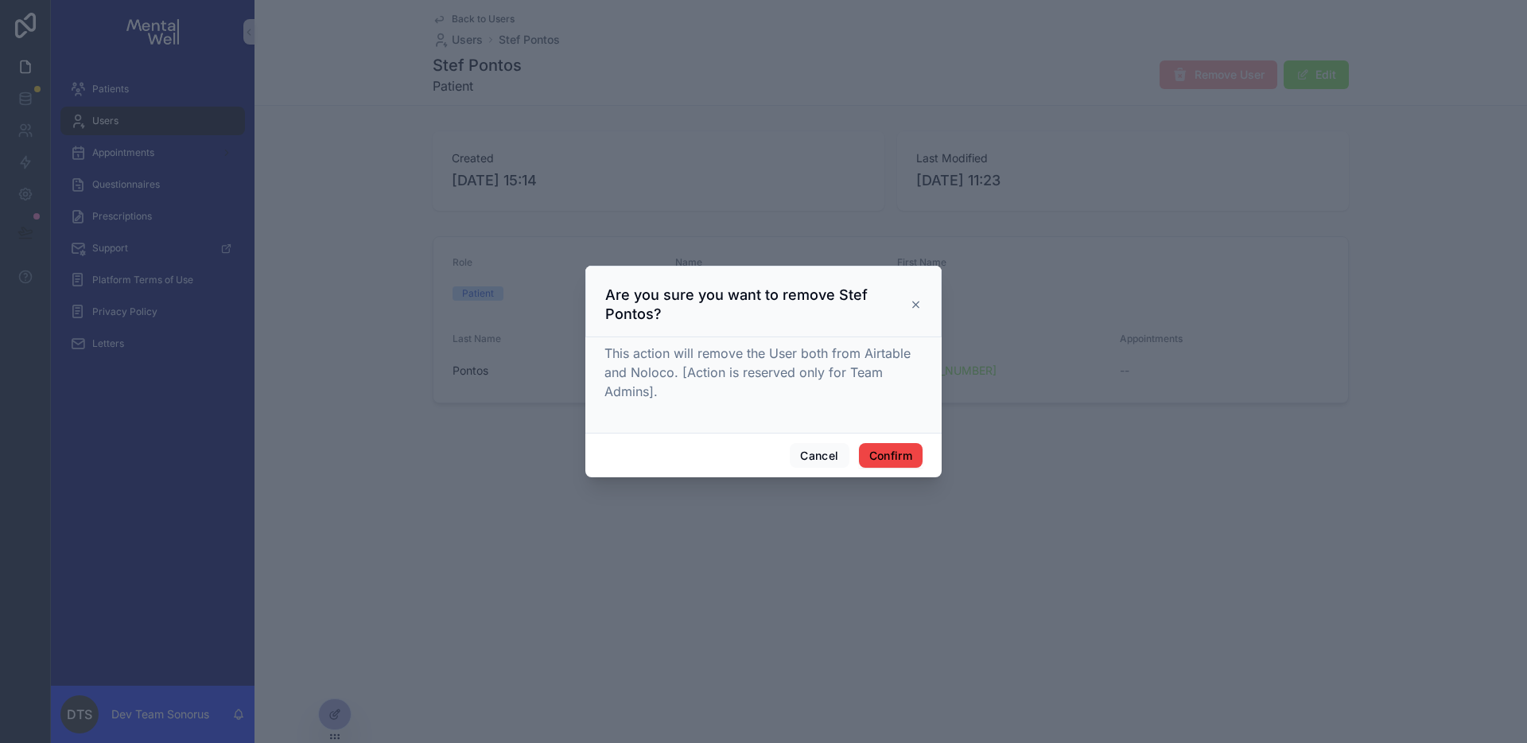
click at [384, 403] on div at bounding box center [763, 371] width 1527 height 743
click at [824, 453] on button "Cancel" at bounding box center [819, 455] width 59 height 25
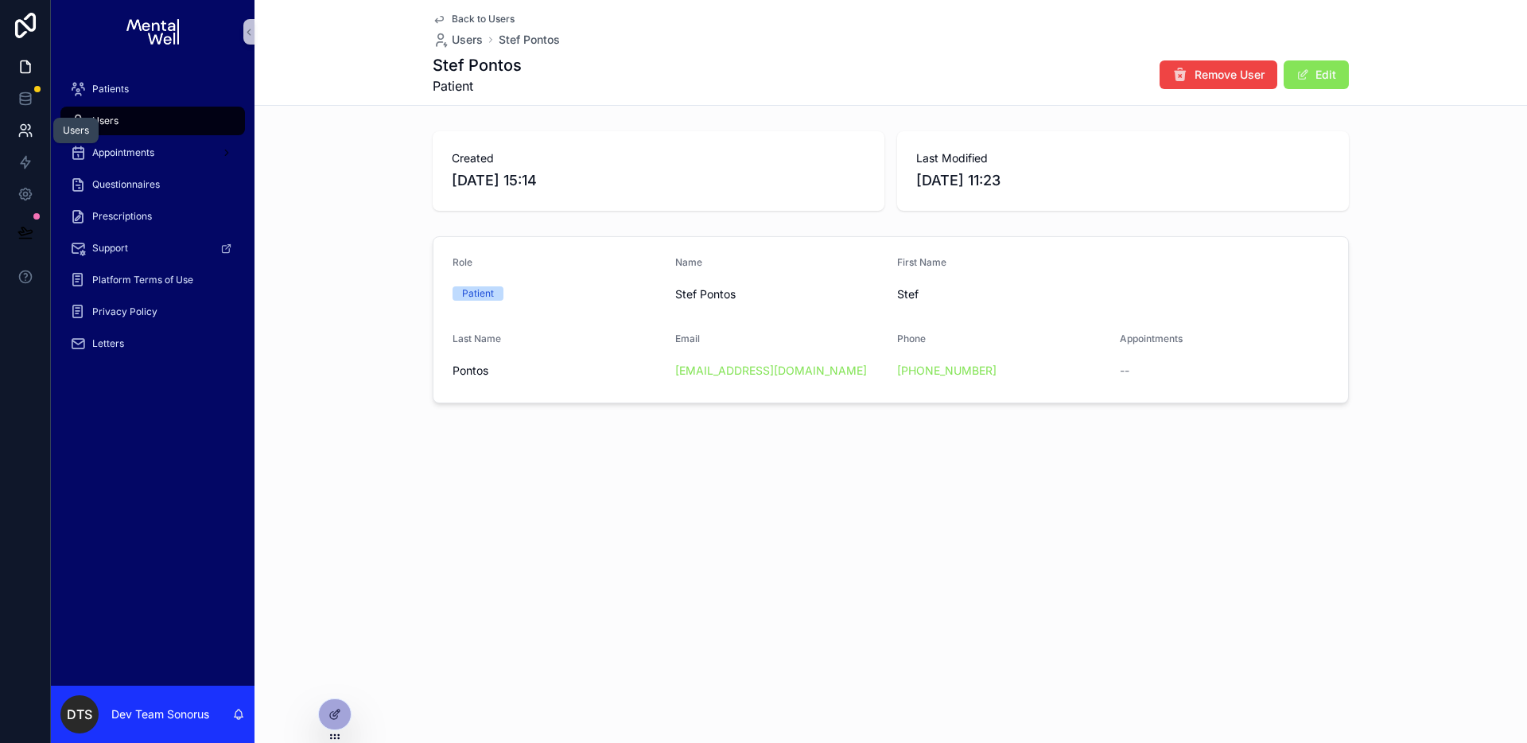
click at [29, 136] on icon at bounding box center [25, 130] width 16 height 16
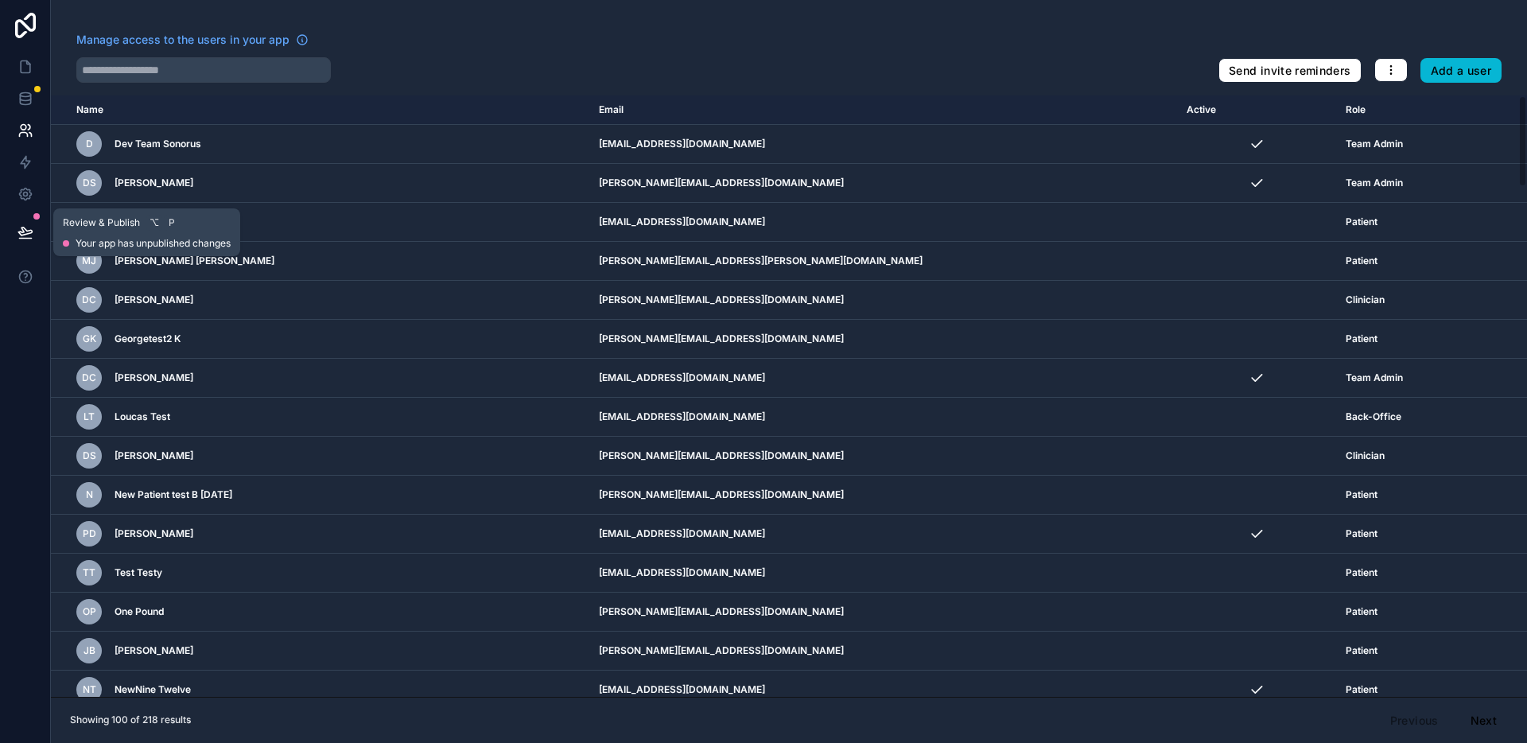
click at [33, 223] on button at bounding box center [25, 232] width 35 height 45
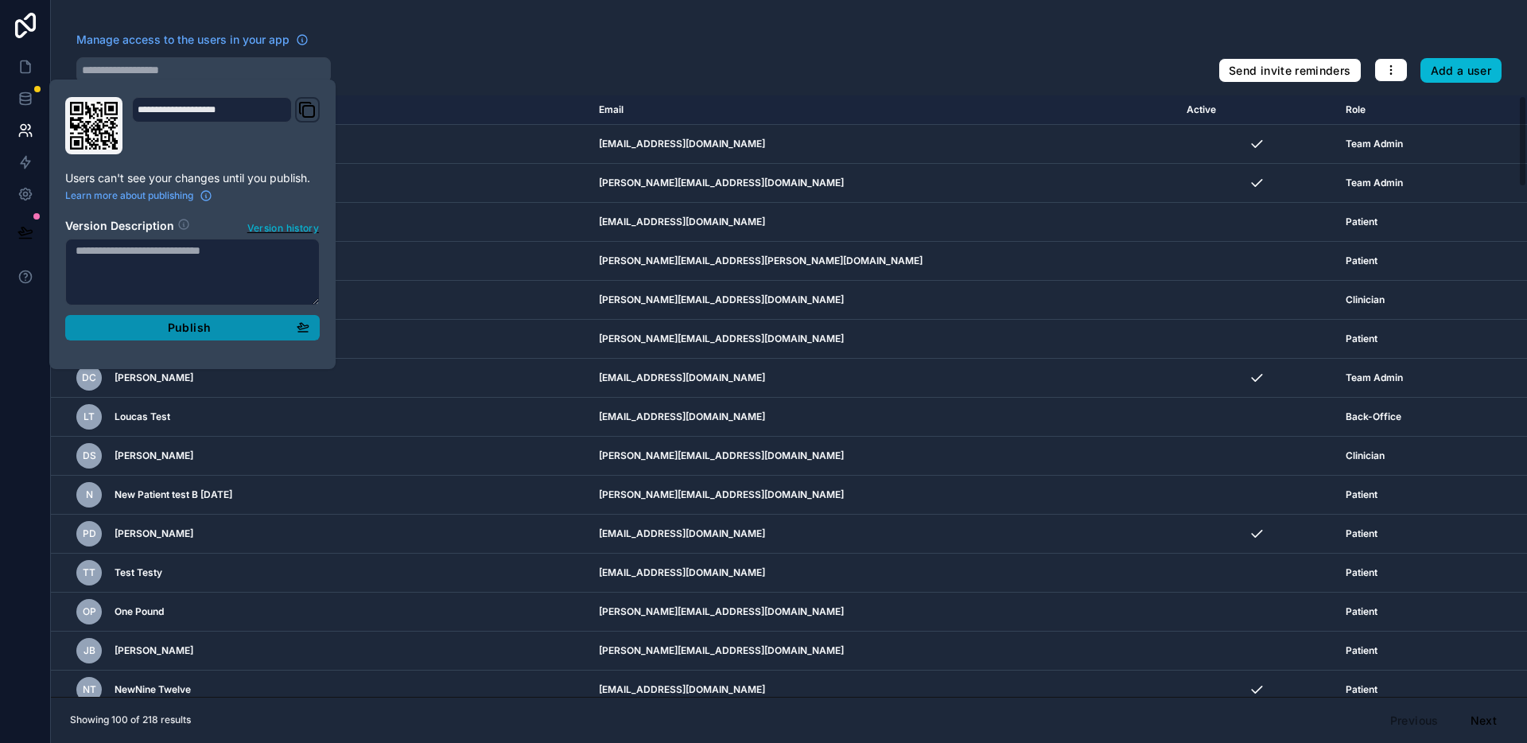
click at [129, 331] on div "Publish" at bounding box center [193, 328] width 234 height 14
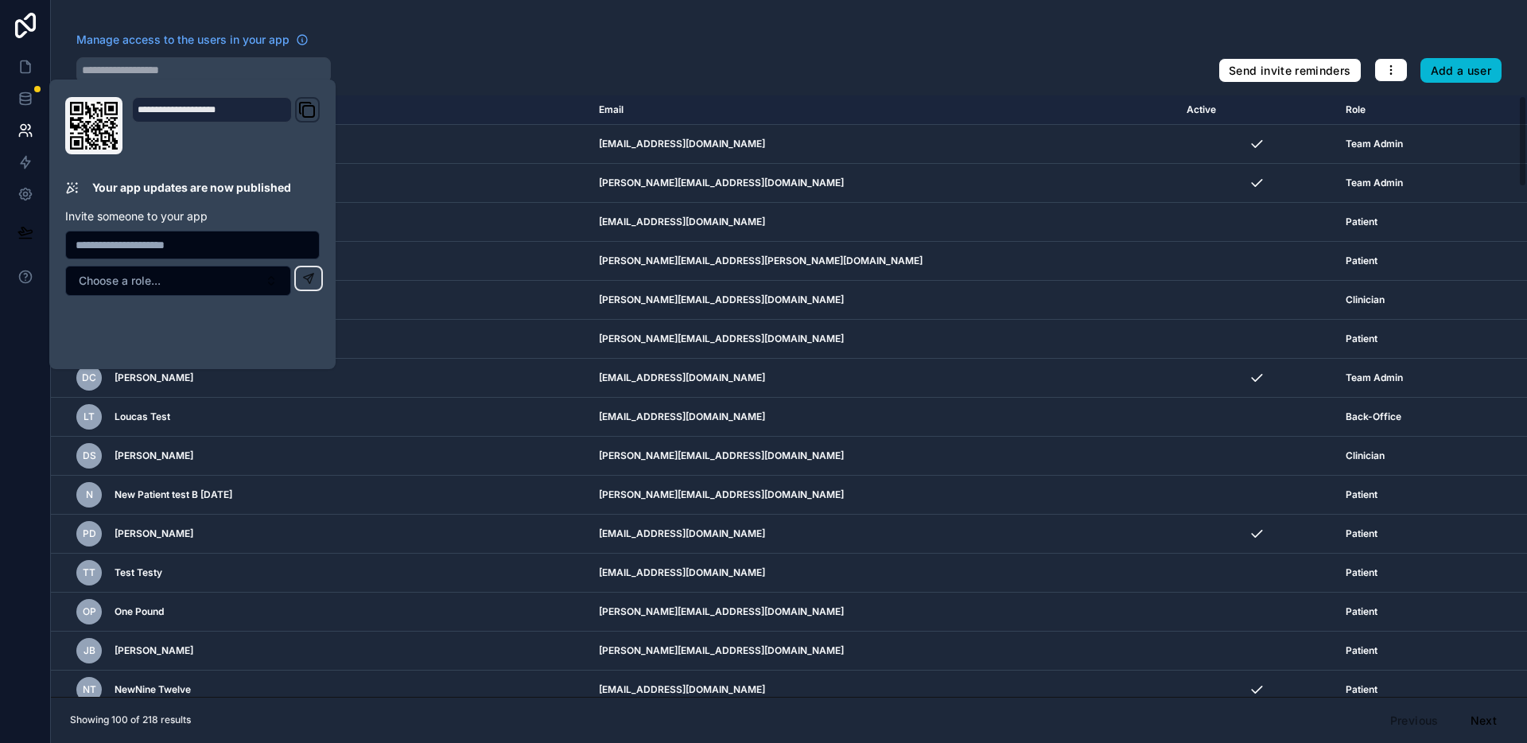
click at [387, 67] on div at bounding box center [640, 69] width 1129 height 25
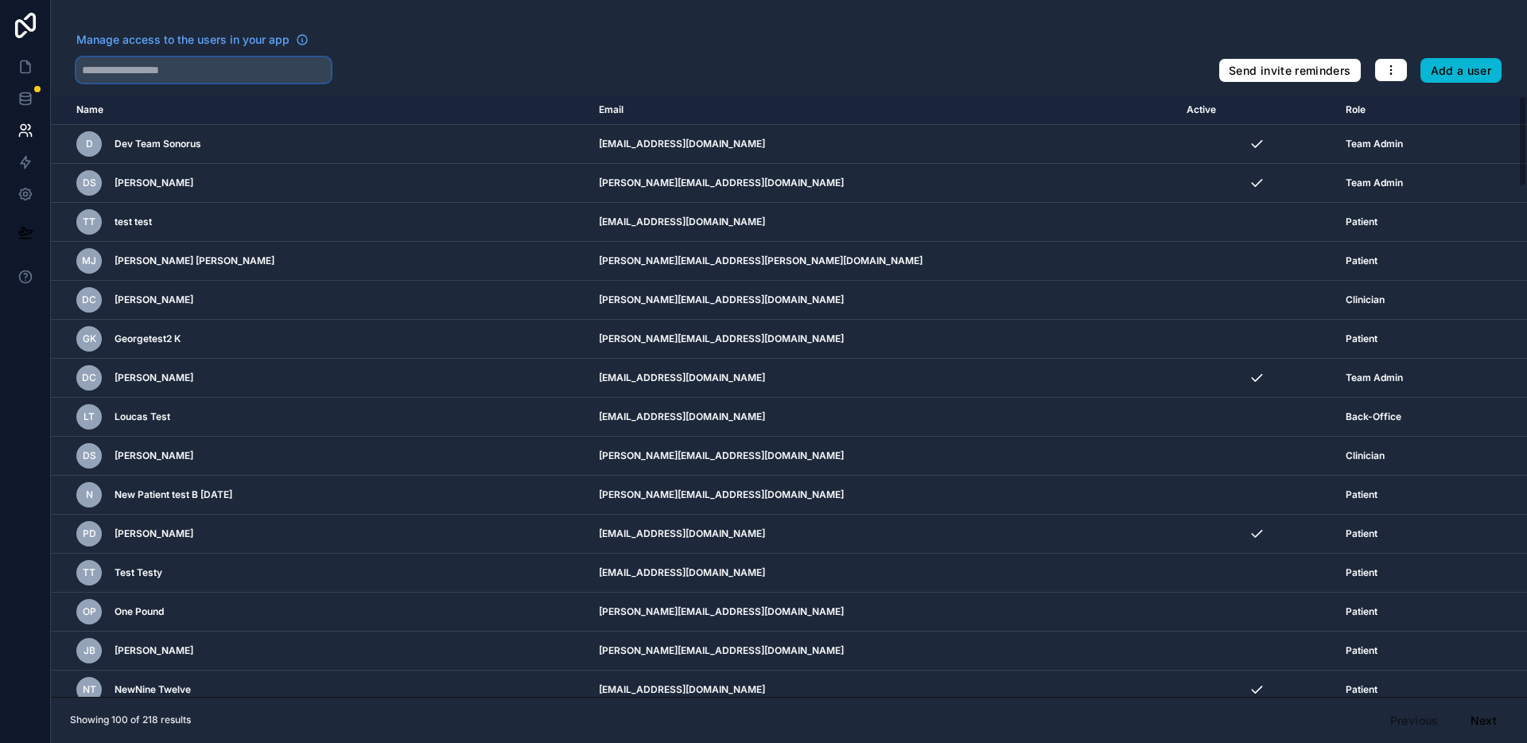
click at [223, 68] on input "text" at bounding box center [203, 69] width 255 height 25
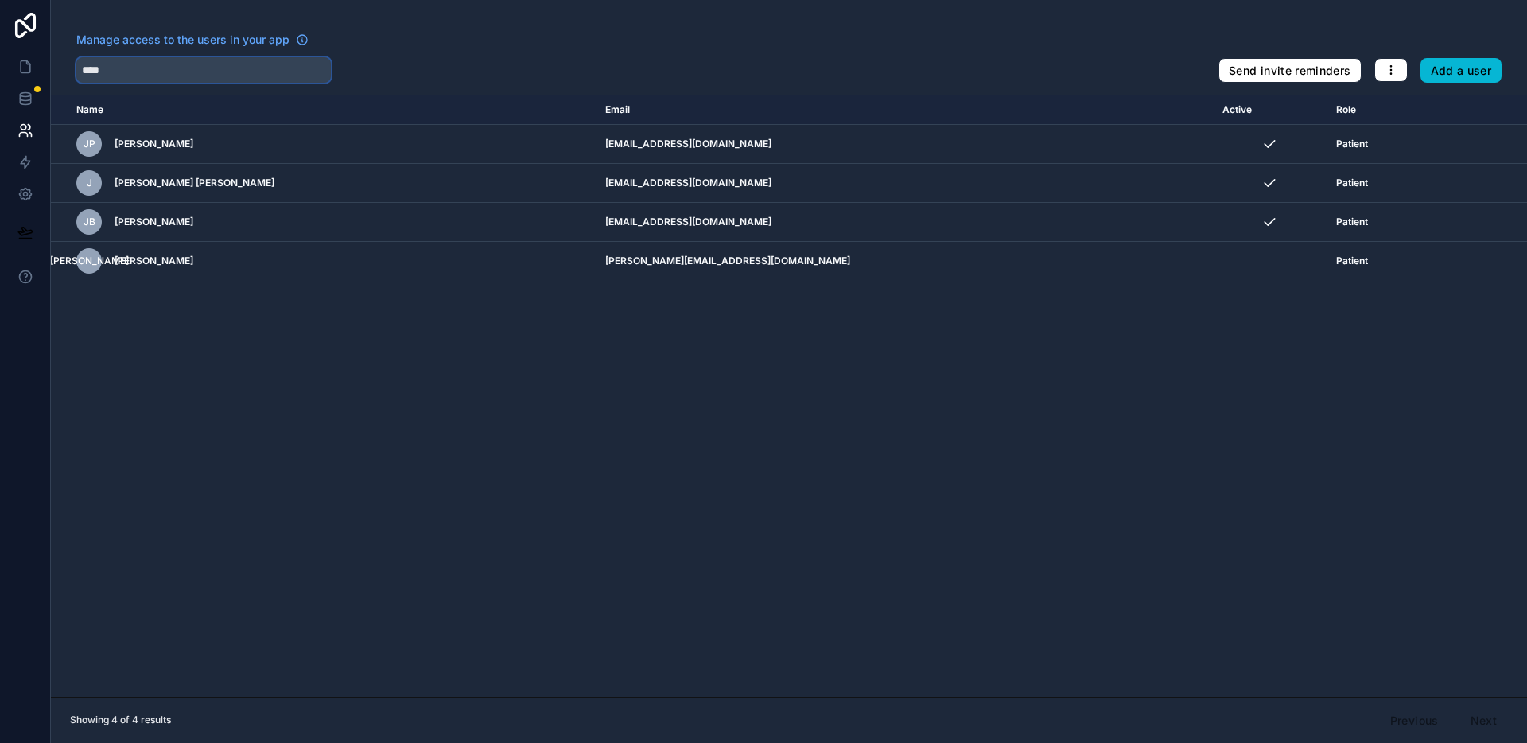
type input "****"
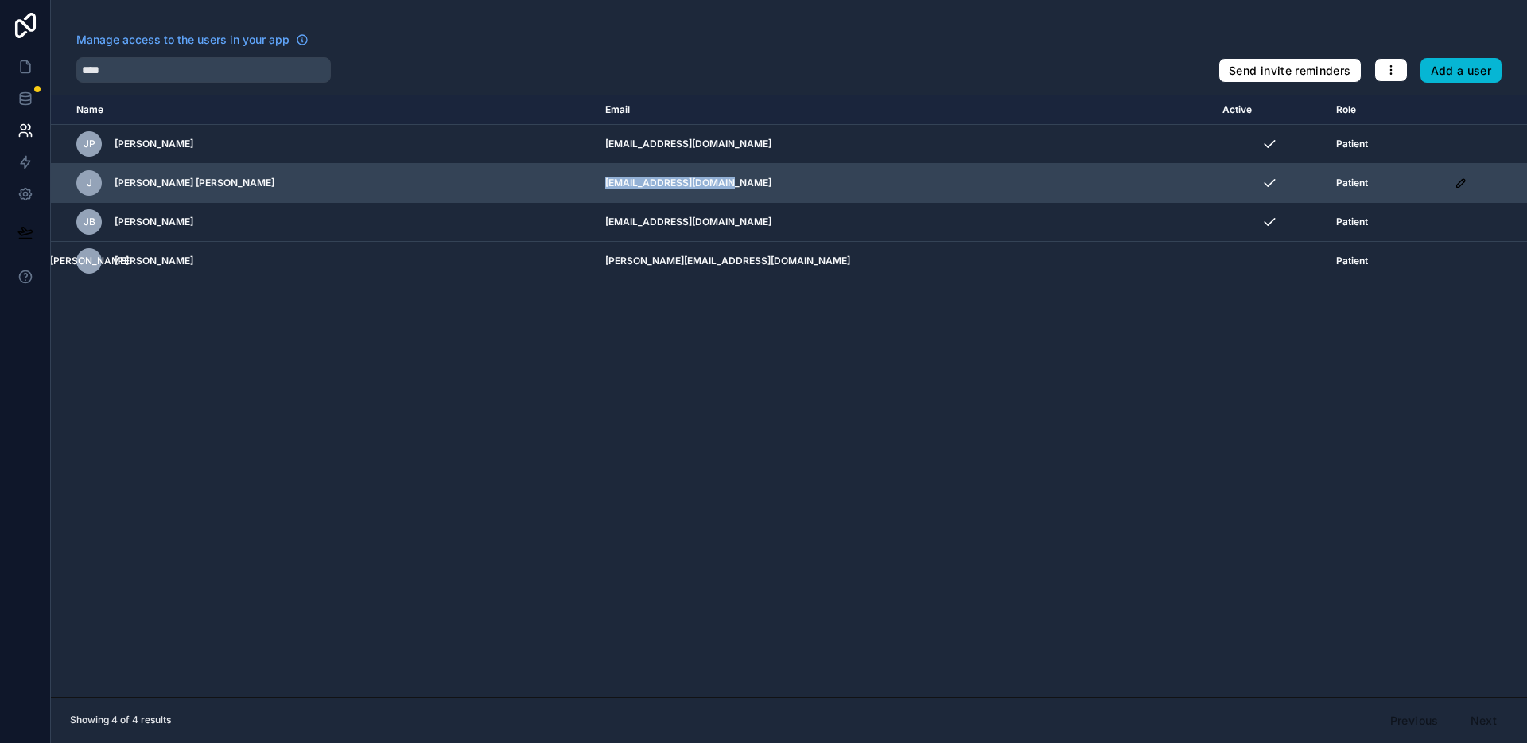
drag, startPoint x: 599, startPoint y: 183, endPoint x: 740, endPoint y: 192, distance: 141.8
click at [740, 192] on td "[EMAIL_ADDRESS][DOMAIN_NAME]" at bounding box center [904, 183] width 617 height 39
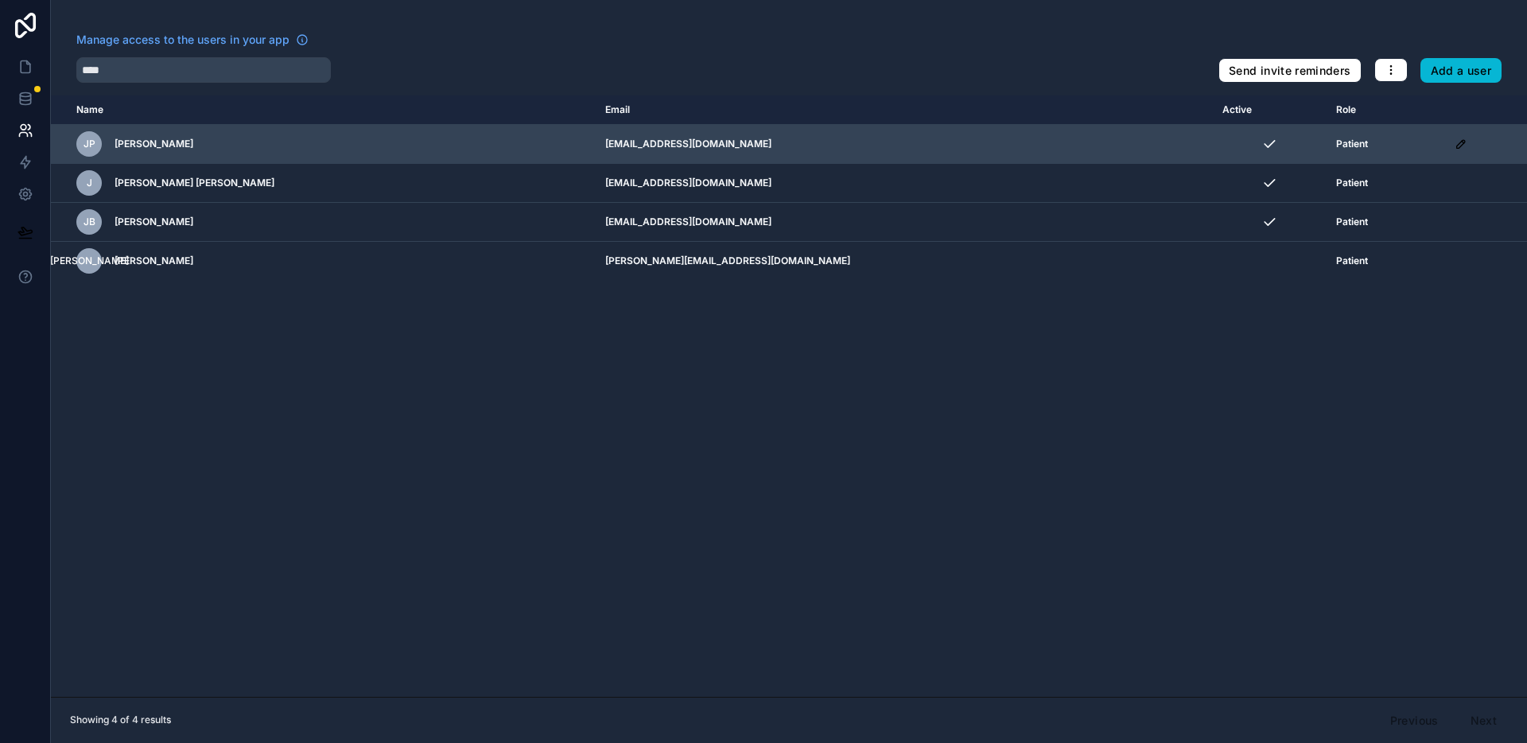
click at [645, 141] on td "[EMAIL_ADDRESS][DOMAIN_NAME]" at bounding box center [904, 144] width 617 height 39
click at [670, 149] on td "[EMAIL_ADDRESS][DOMAIN_NAME]" at bounding box center [904, 144] width 617 height 39
drag, startPoint x: 600, startPoint y: 145, endPoint x: 703, endPoint y: 140, distance: 103.5
click at [703, 140] on td "[EMAIL_ADDRESS][DOMAIN_NAME]" at bounding box center [904, 144] width 617 height 39
copy td "[EMAIL_ADDRESS][DOMAIN_NAME]"
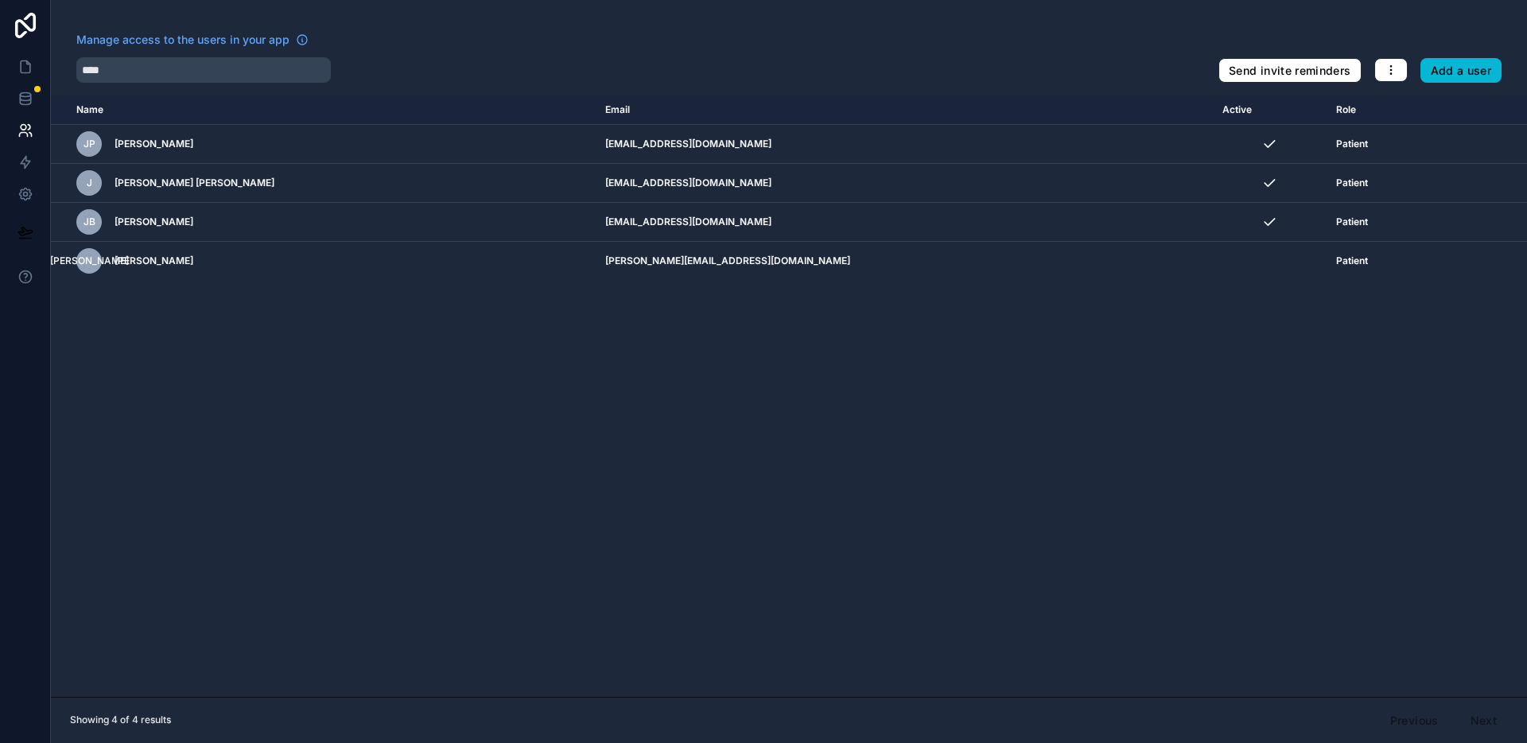
click at [836, 93] on div "Manage access to the users in your app **** Send invite reminders Add a user Na…" at bounding box center [789, 371] width 1476 height 743
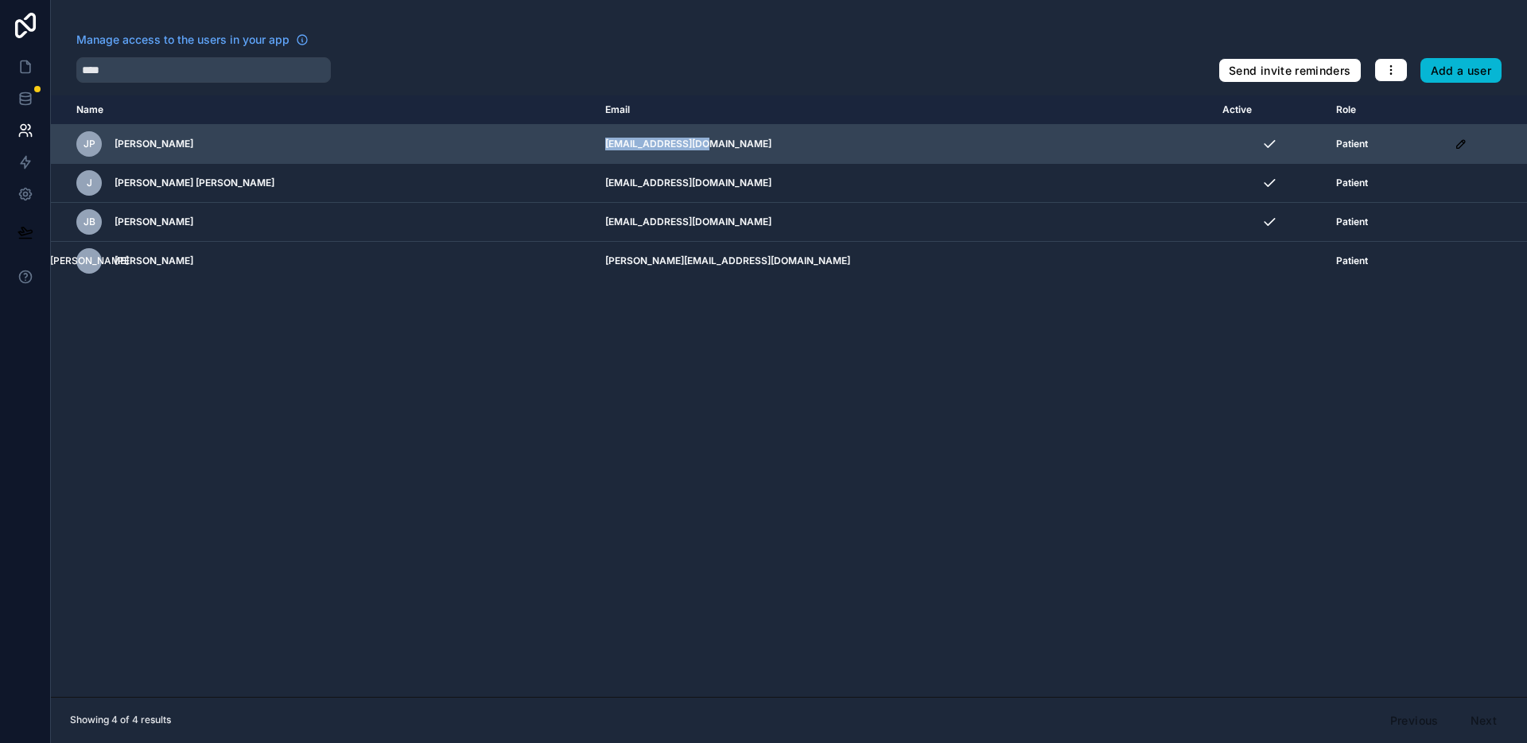
drag, startPoint x: 600, startPoint y: 146, endPoint x: 715, endPoint y: 145, distance: 115.3
click at [715, 145] on td "[EMAIL_ADDRESS][DOMAIN_NAME]" at bounding box center [904, 144] width 617 height 39
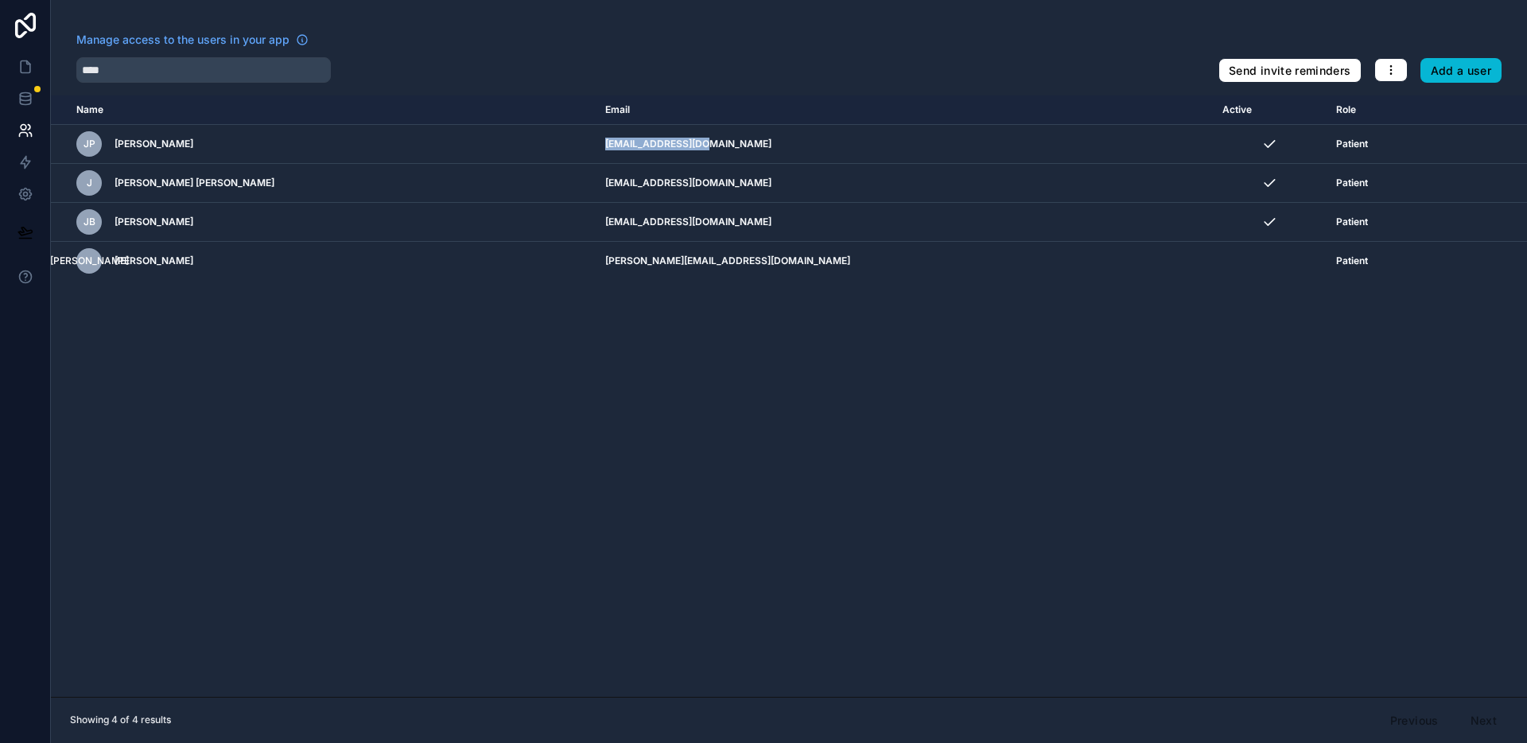
copy td "[EMAIL_ADDRESS][DOMAIN_NAME]"
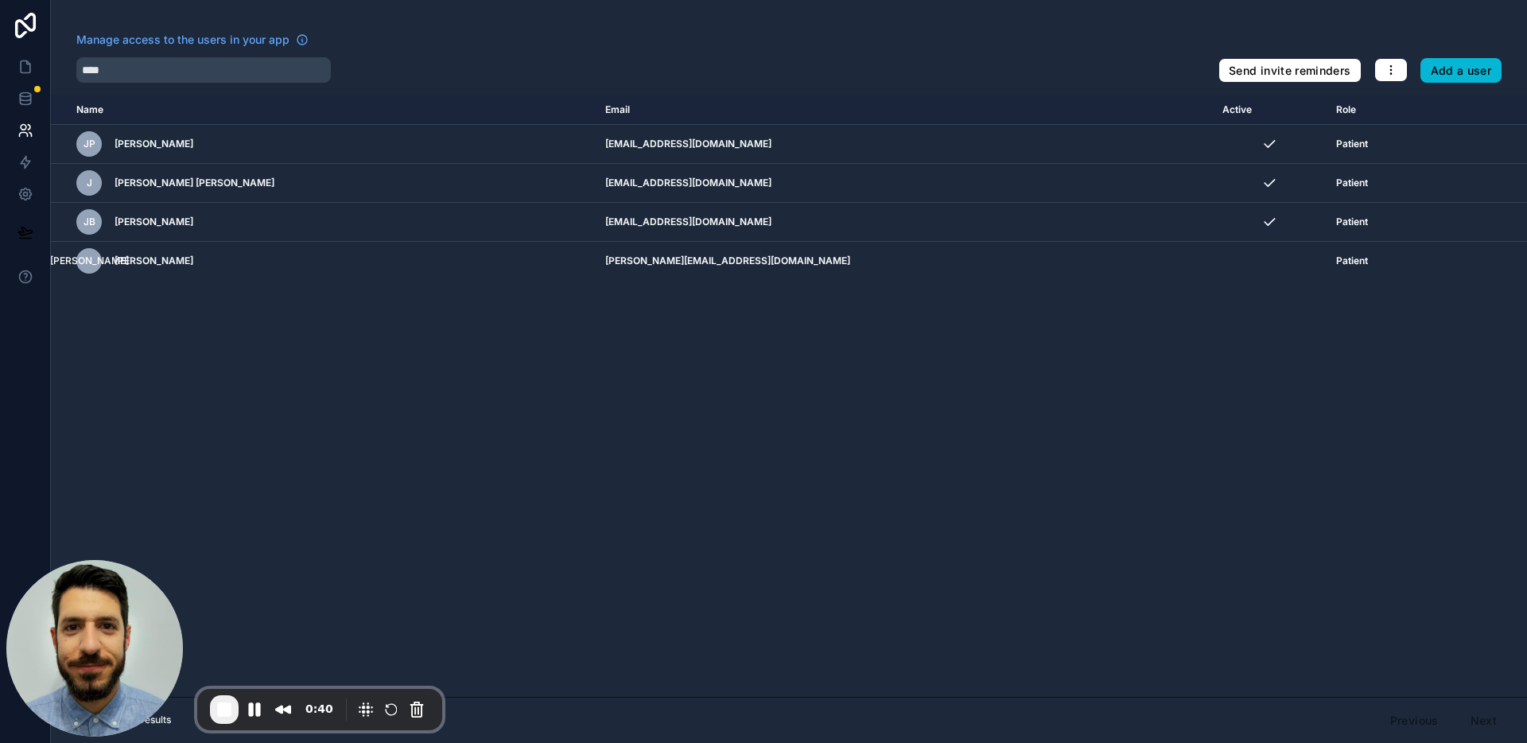
drag, startPoint x: 554, startPoint y: 81, endPoint x: 572, endPoint y: 110, distance: 33.6
click at [554, 81] on div "****" at bounding box center [640, 69] width 1129 height 25
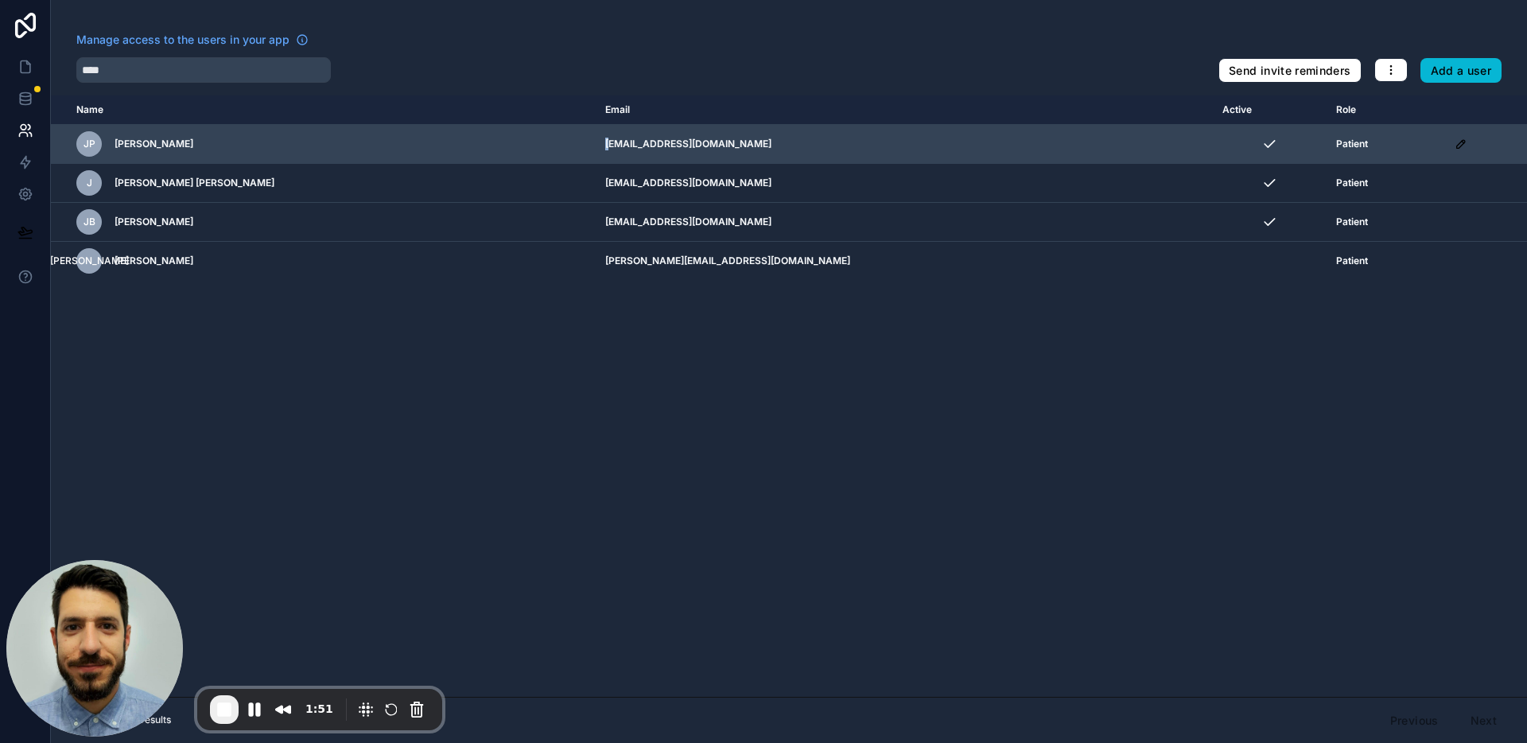
click at [603, 146] on td "g10p0748@gmail.com" at bounding box center [904, 144] width 617 height 39
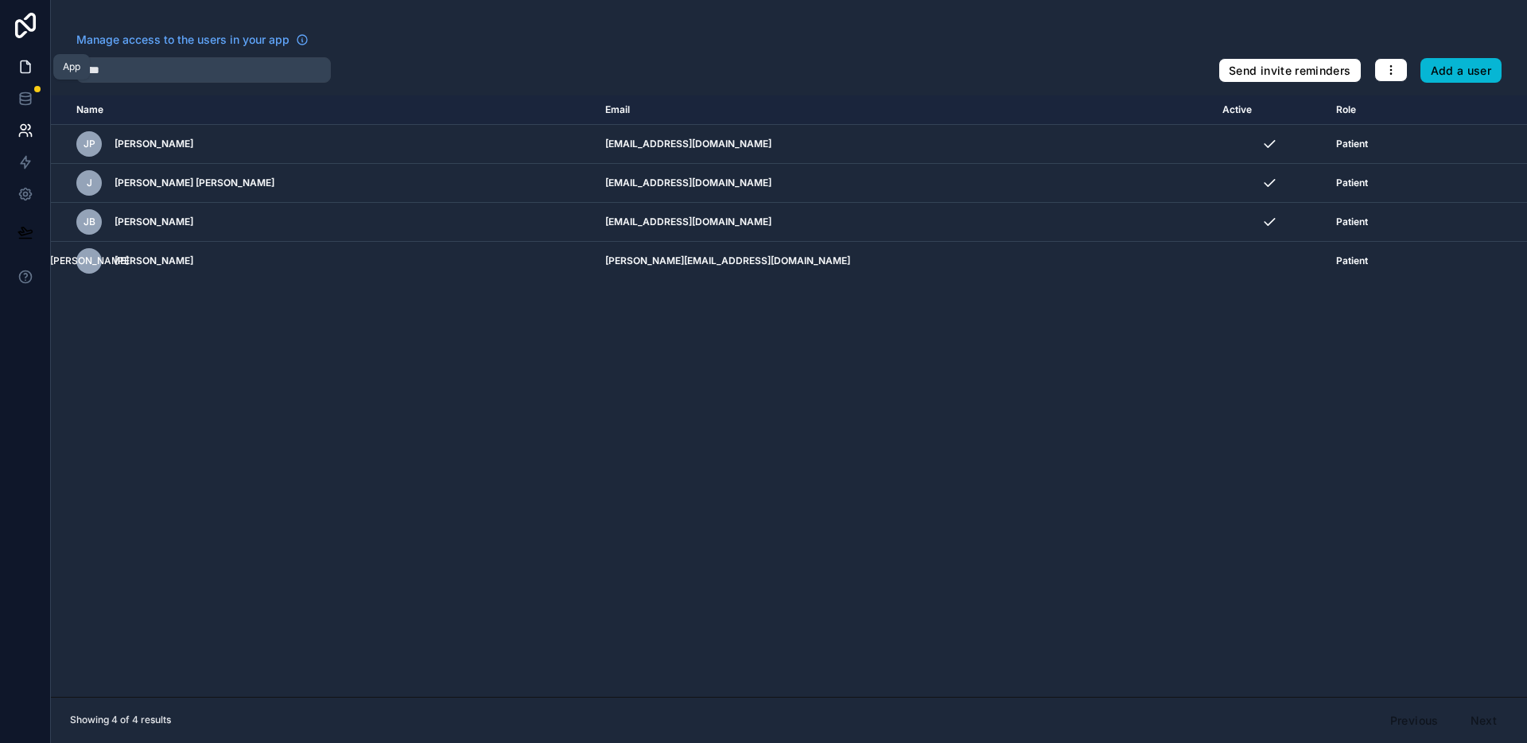
click at [12, 66] on link at bounding box center [25, 67] width 50 height 32
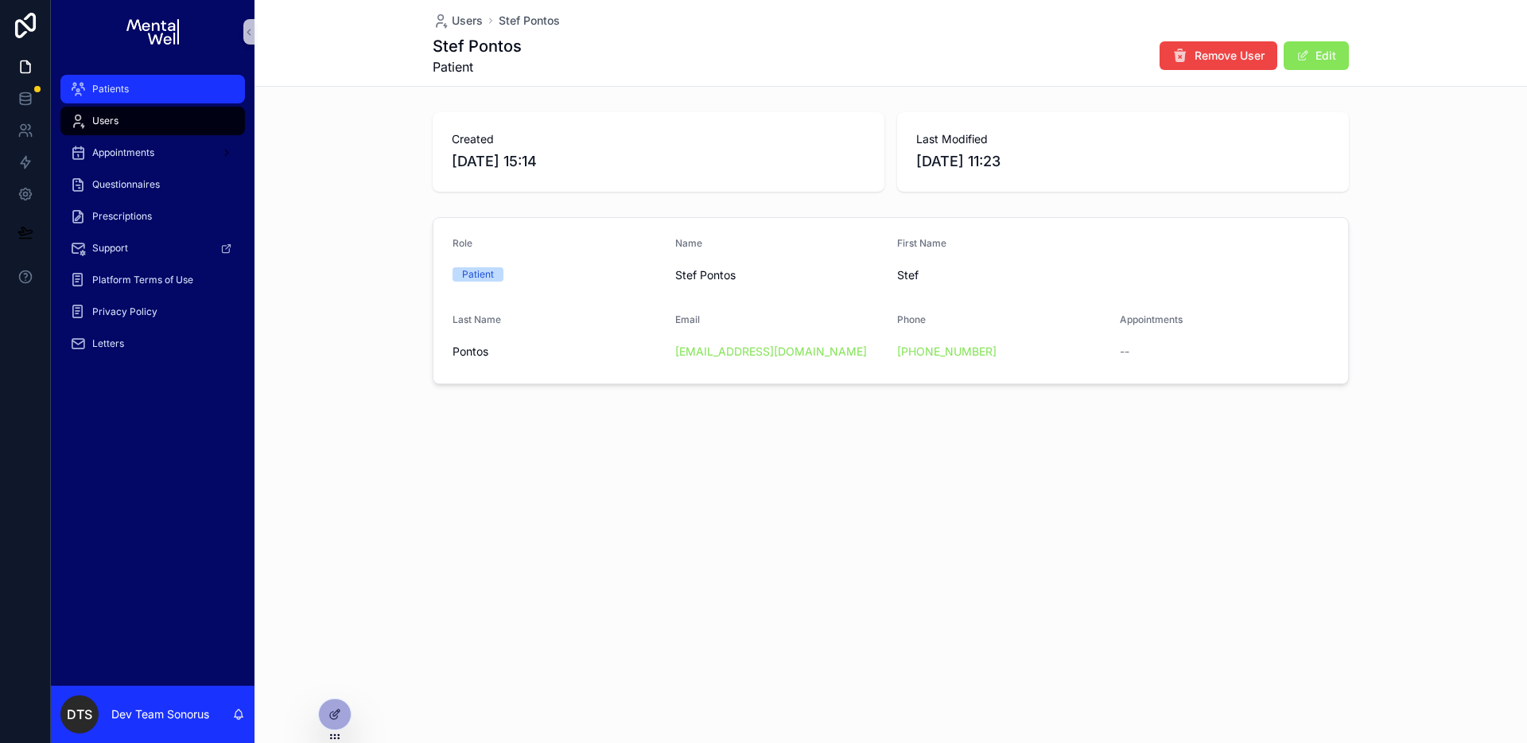
click at [132, 96] on div "Patients" at bounding box center [152, 88] width 165 height 25
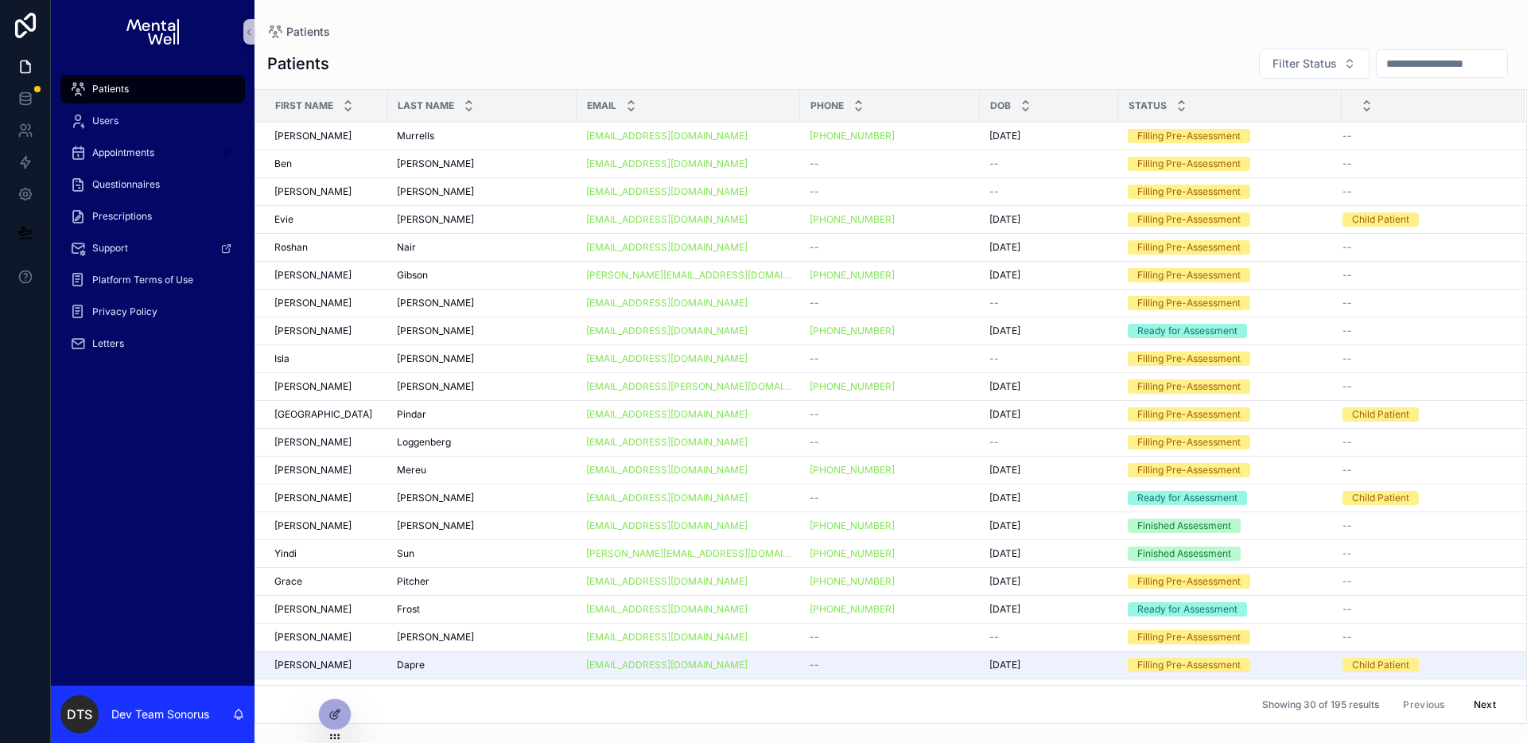
click at [1462, 62] on input "scrollable content" at bounding box center [1442, 63] width 130 height 22
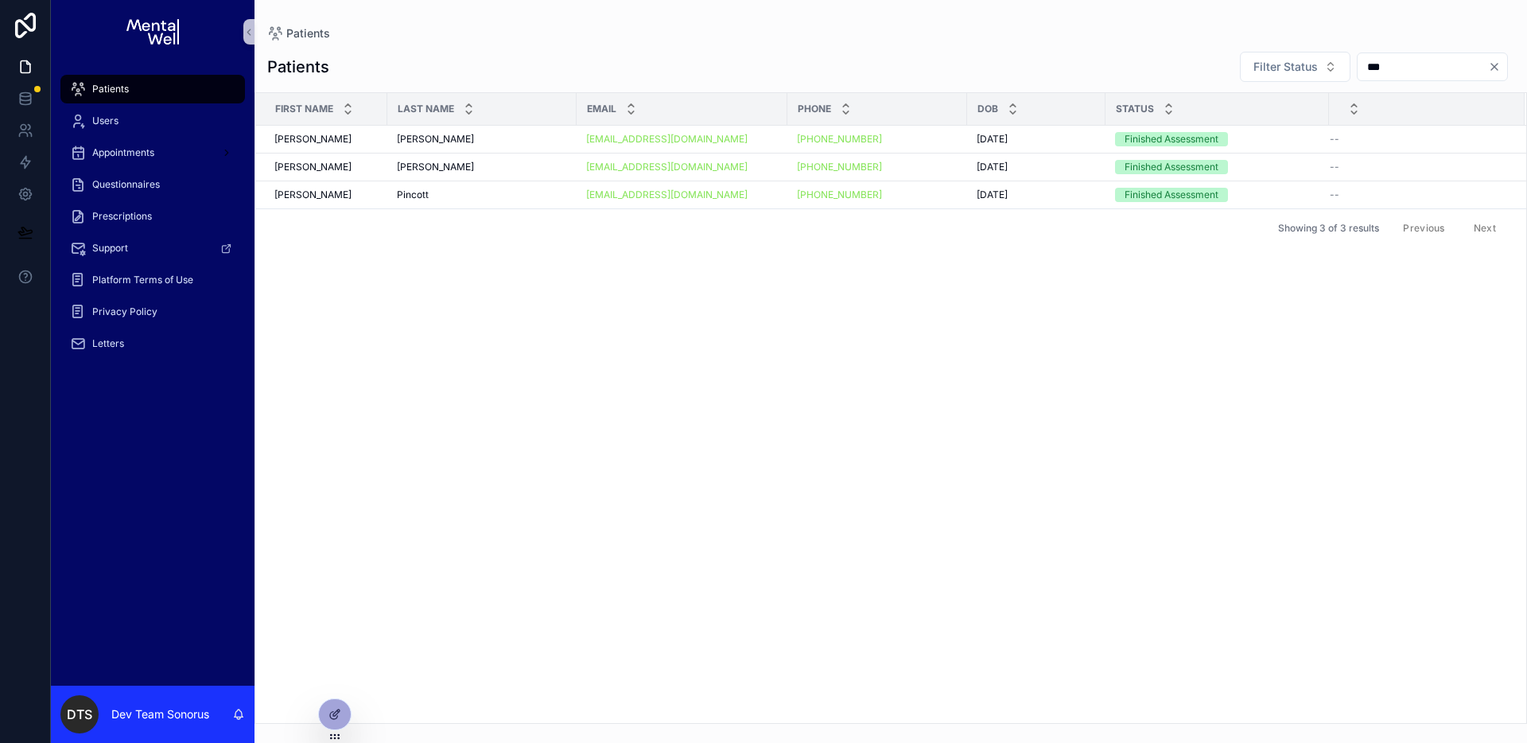
type input "***"
drag, startPoint x: 1493, startPoint y: 69, endPoint x: 1485, endPoint y: 68, distance: 8.0
click at [1493, 68] on icon "Clear" at bounding box center [1494, 66] width 13 height 13
click at [1426, 64] on input "scrollable content" at bounding box center [1442, 67] width 130 height 22
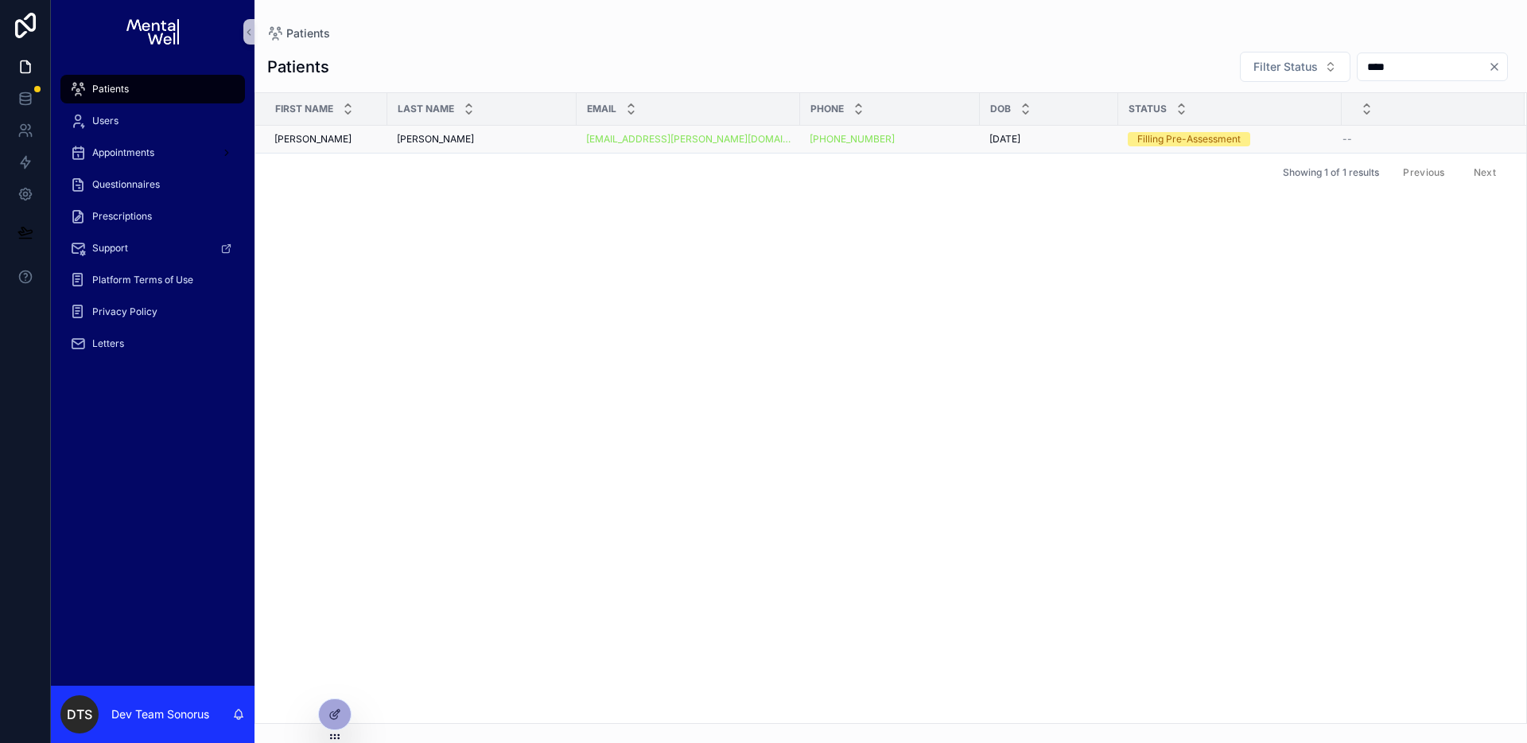
type input "****"
click at [522, 140] on div "Burton Burton" at bounding box center [482, 139] width 170 height 13
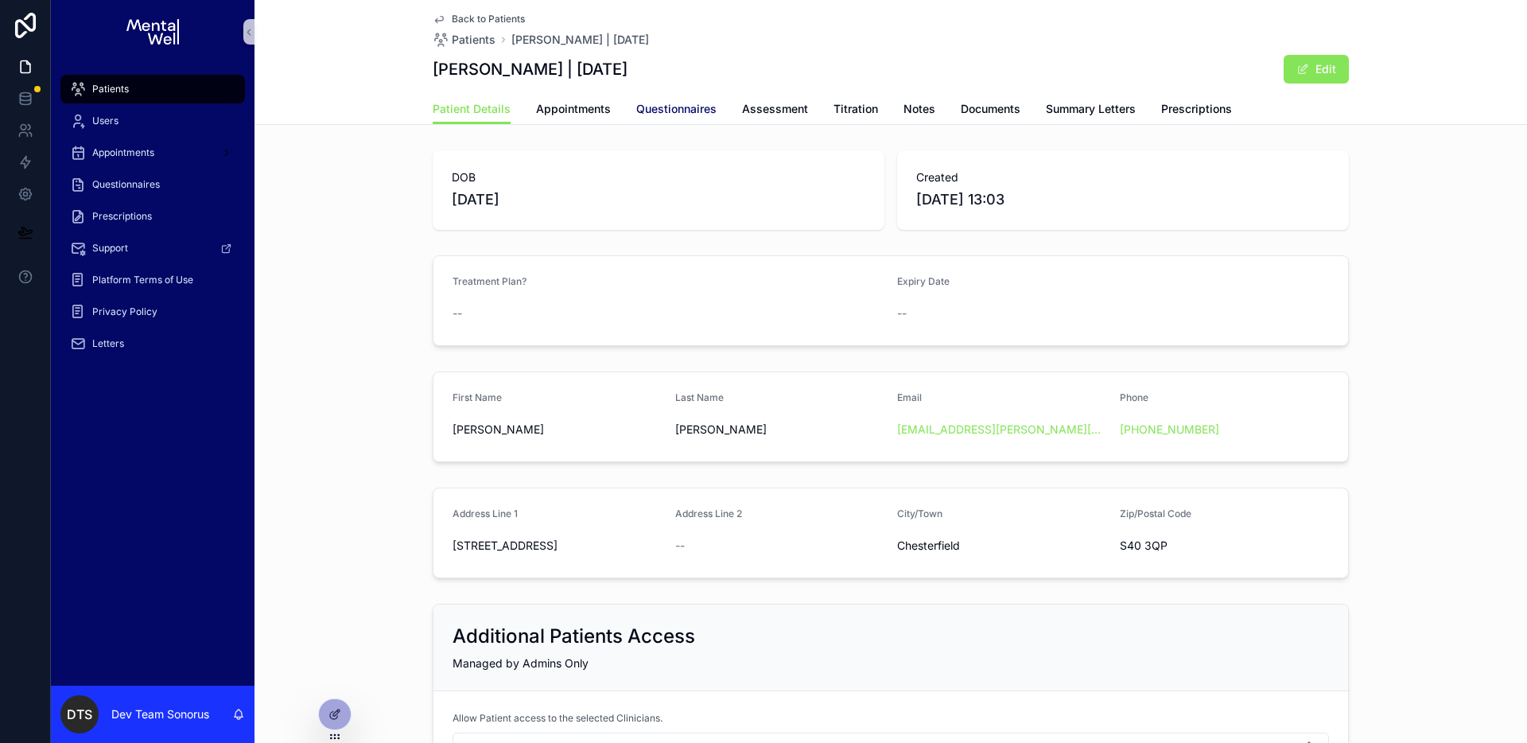
click at [642, 111] on span "Questionnaires" at bounding box center [676, 109] width 80 height 16
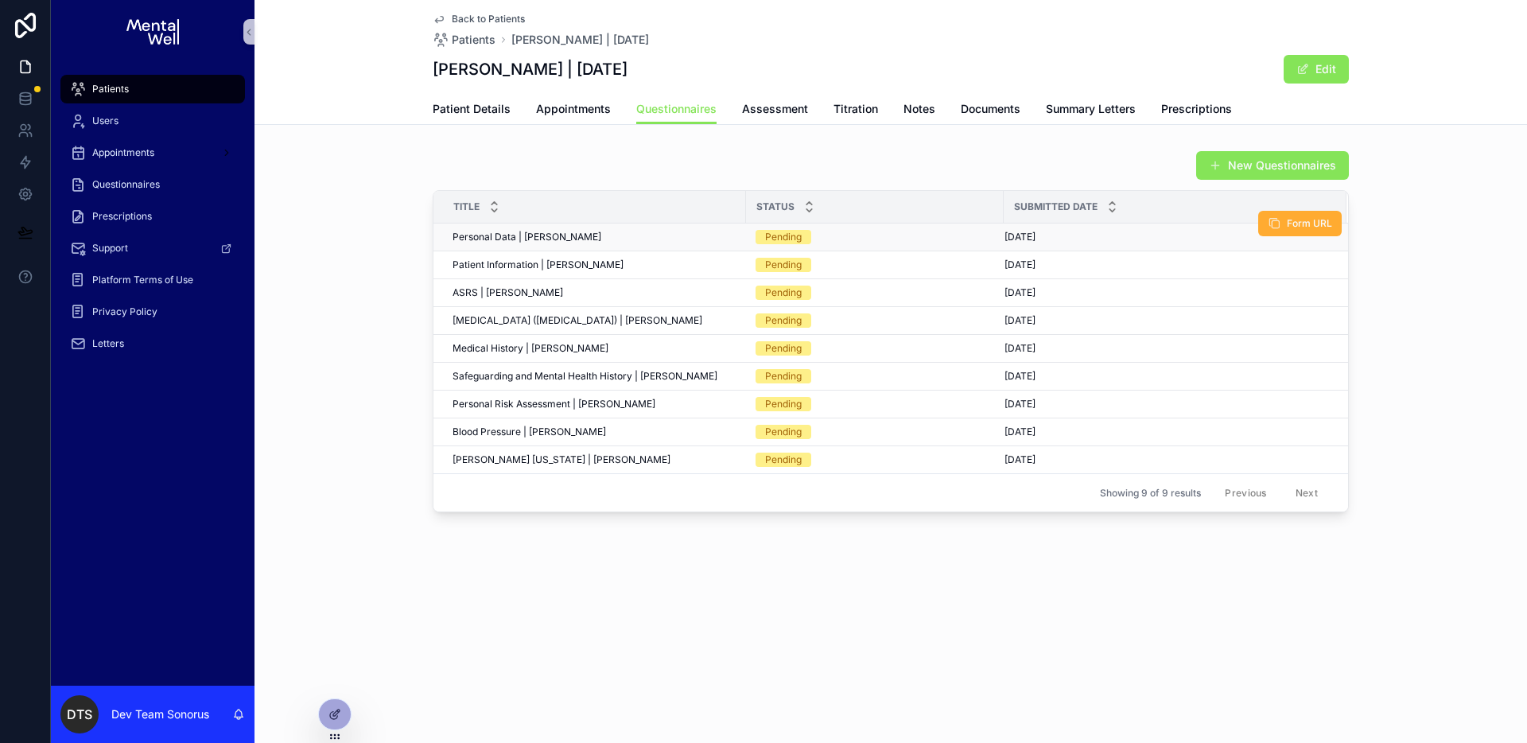
click at [851, 235] on div "Pending" at bounding box center [875, 237] width 239 height 14
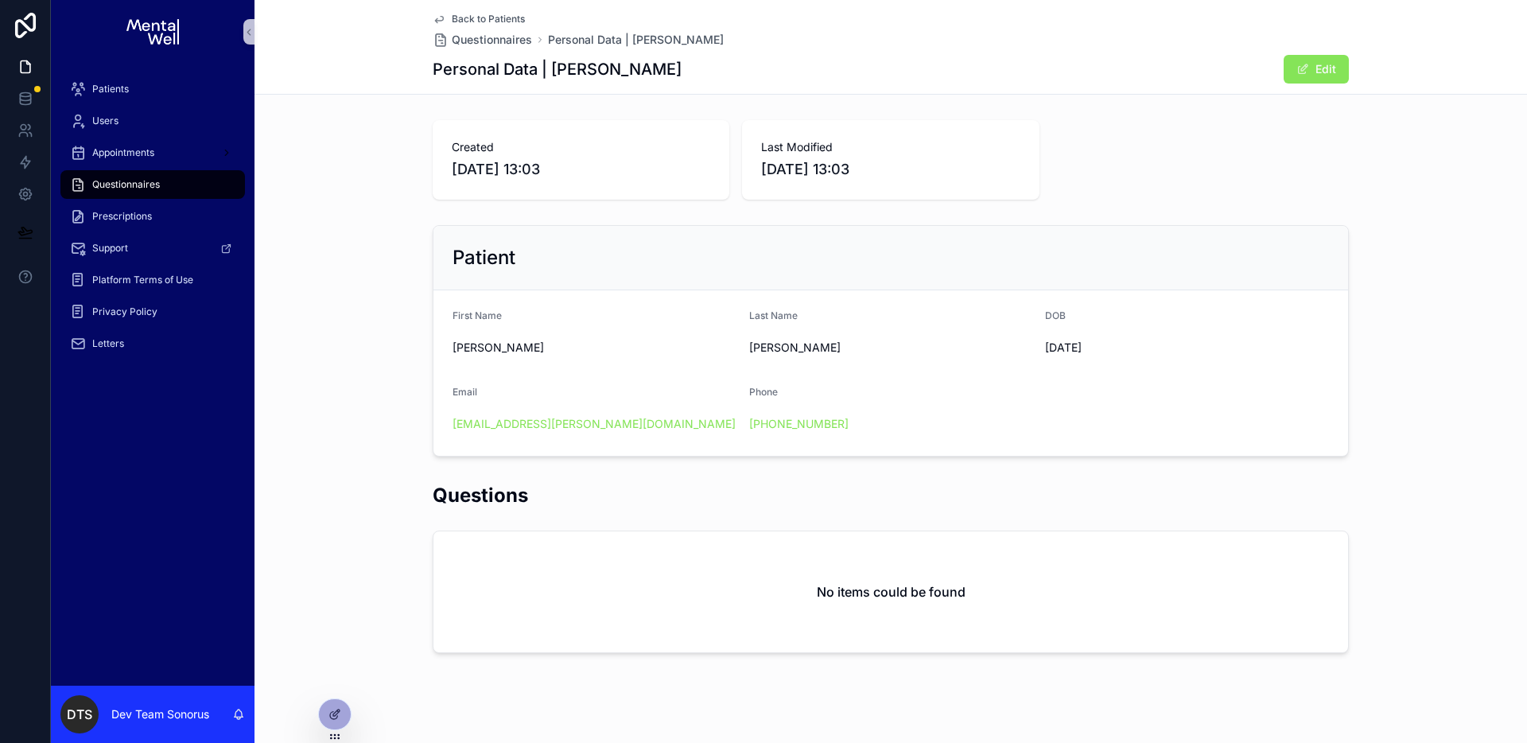
click at [490, 19] on span "Back to Patients" at bounding box center [488, 19] width 73 height 13
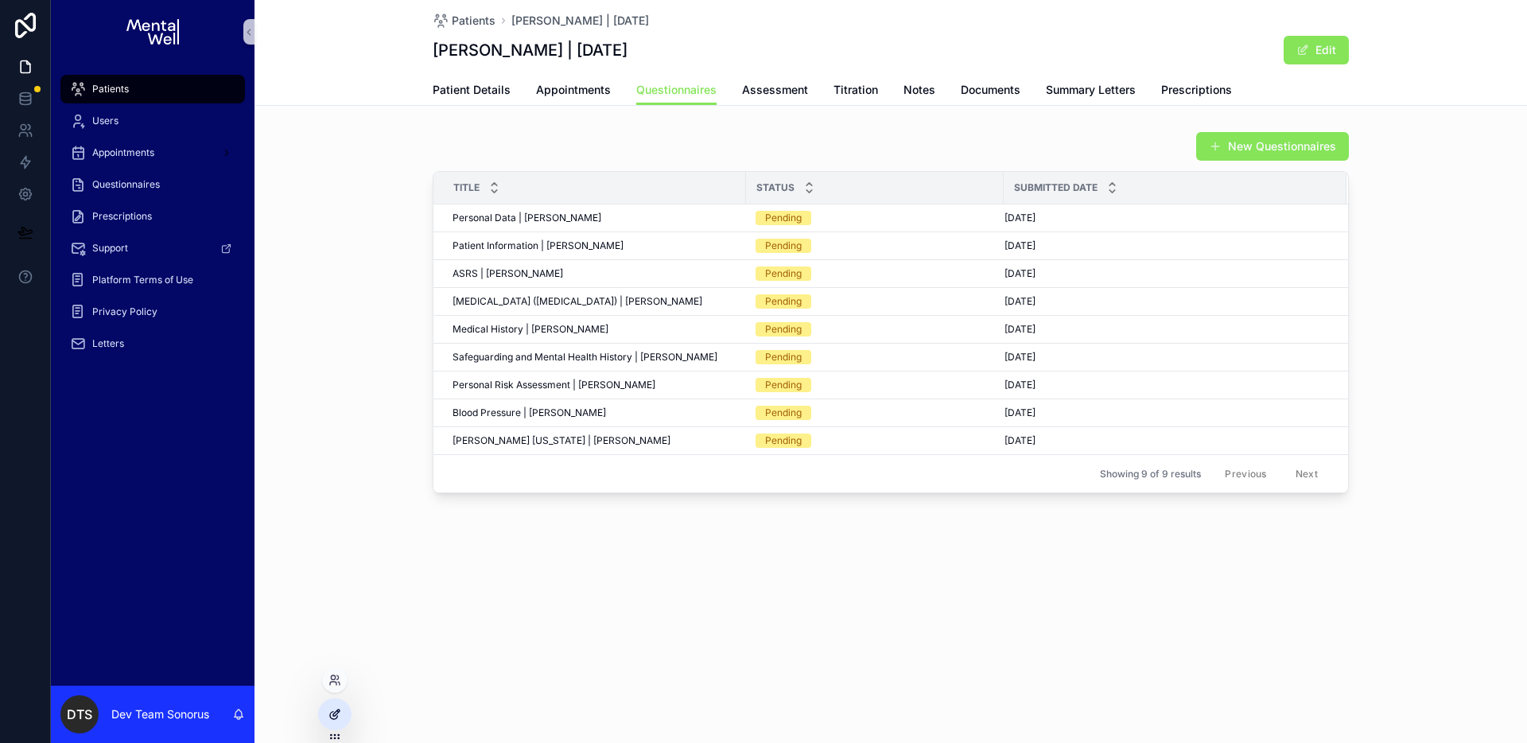
click at [343, 712] on div at bounding box center [335, 714] width 32 height 30
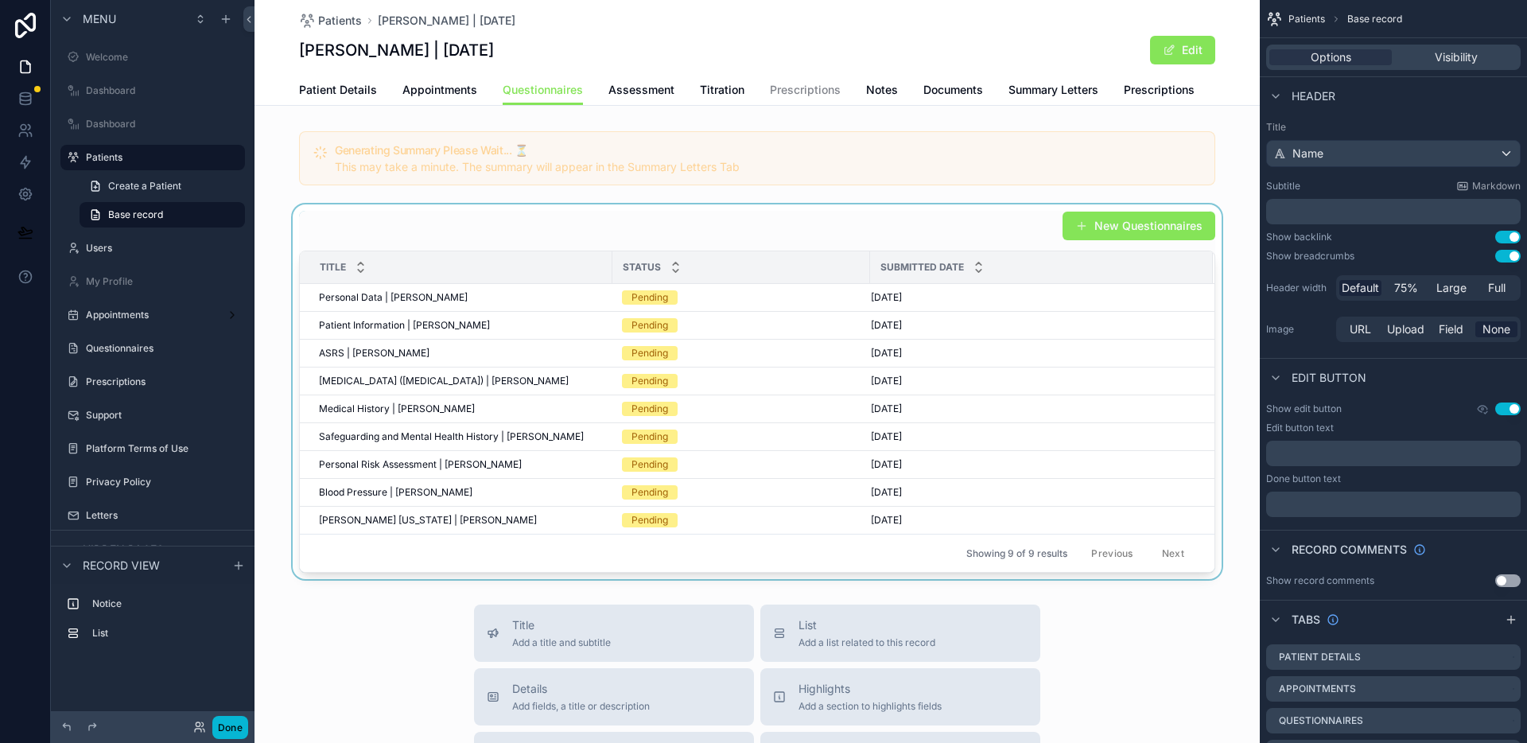
click at [1013, 216] on div "scrollable content" at bounding box center [757, 391] width 1005 height 375
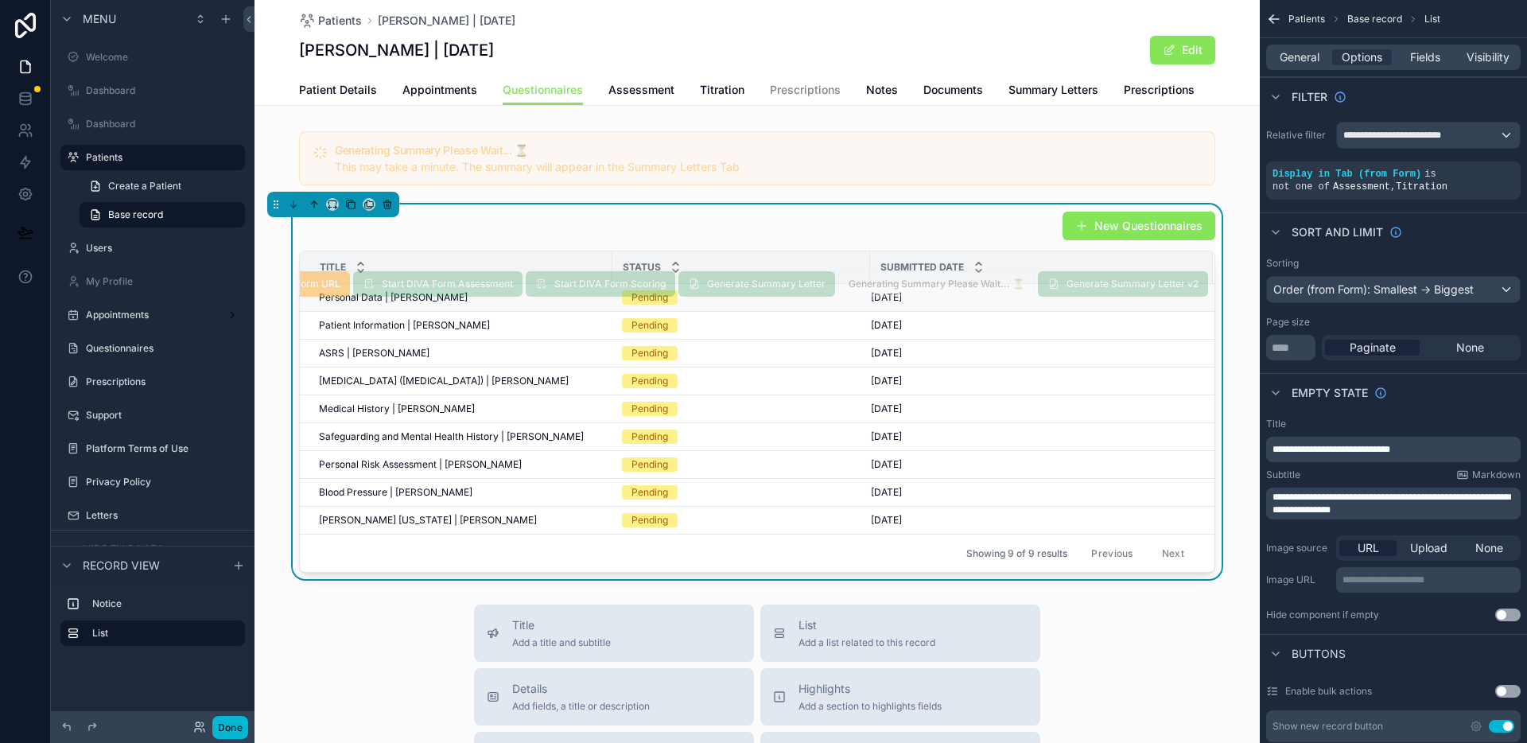
click at [795, 302] on div "Pending" at bounding box center [741, 297] width 239 height 14
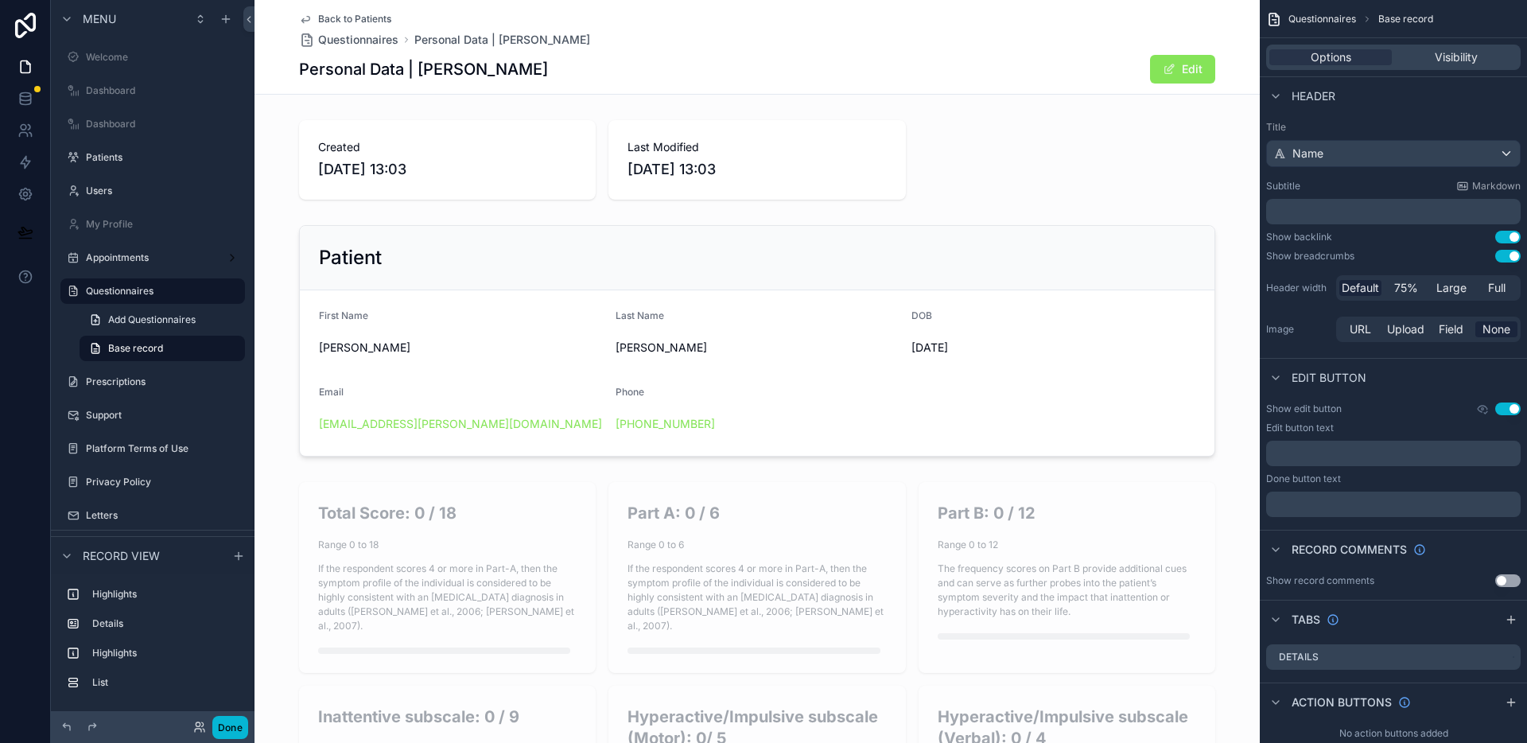
click at [359, 17] on span "Back to Patients" at bounding box center [354, 19] width 73 height 13
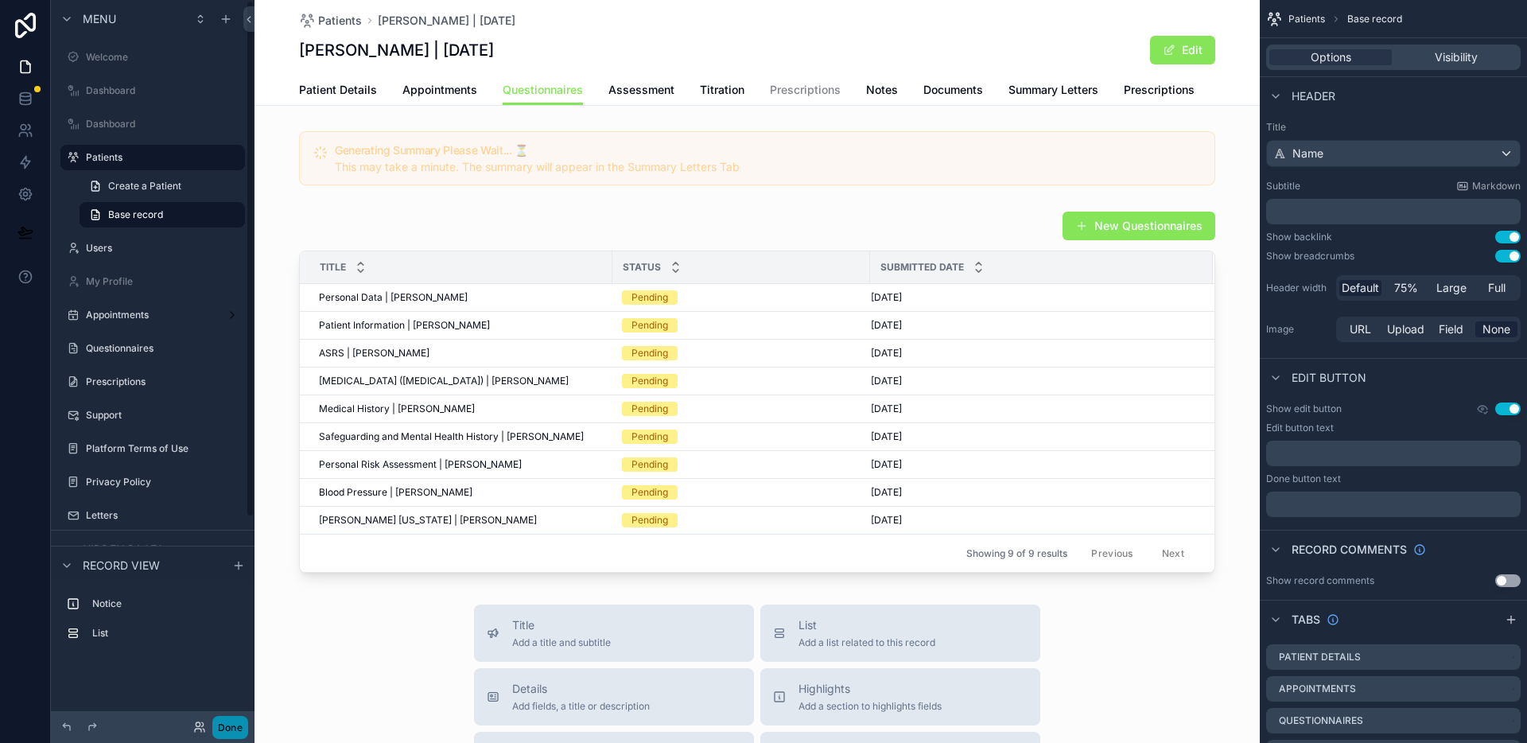
click at [235, 723] on button "Done" at bounding box center [230, 727] width 36 height 23
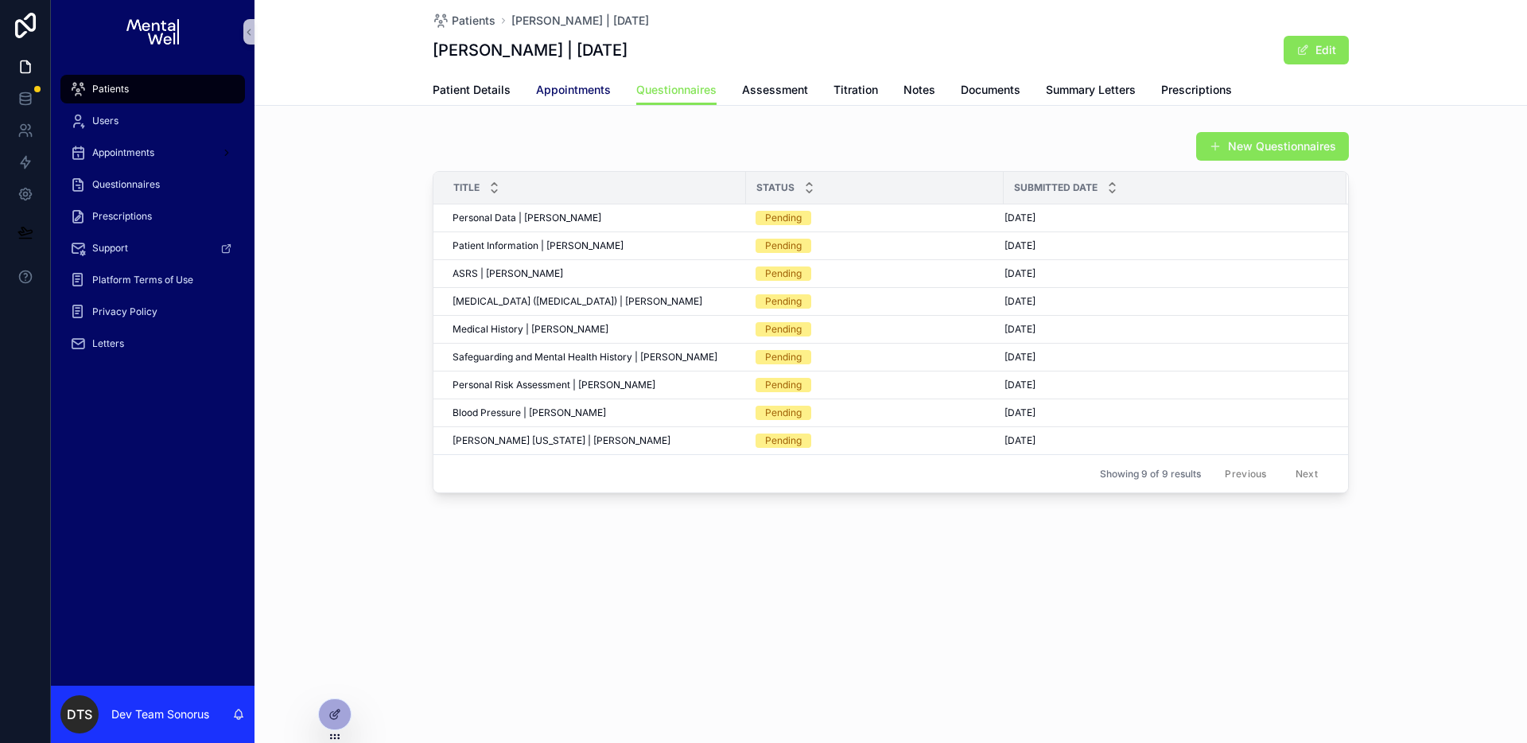
click at [568, 100] on link "Appointments" at bounding box center [573, 92] width 75 height 32
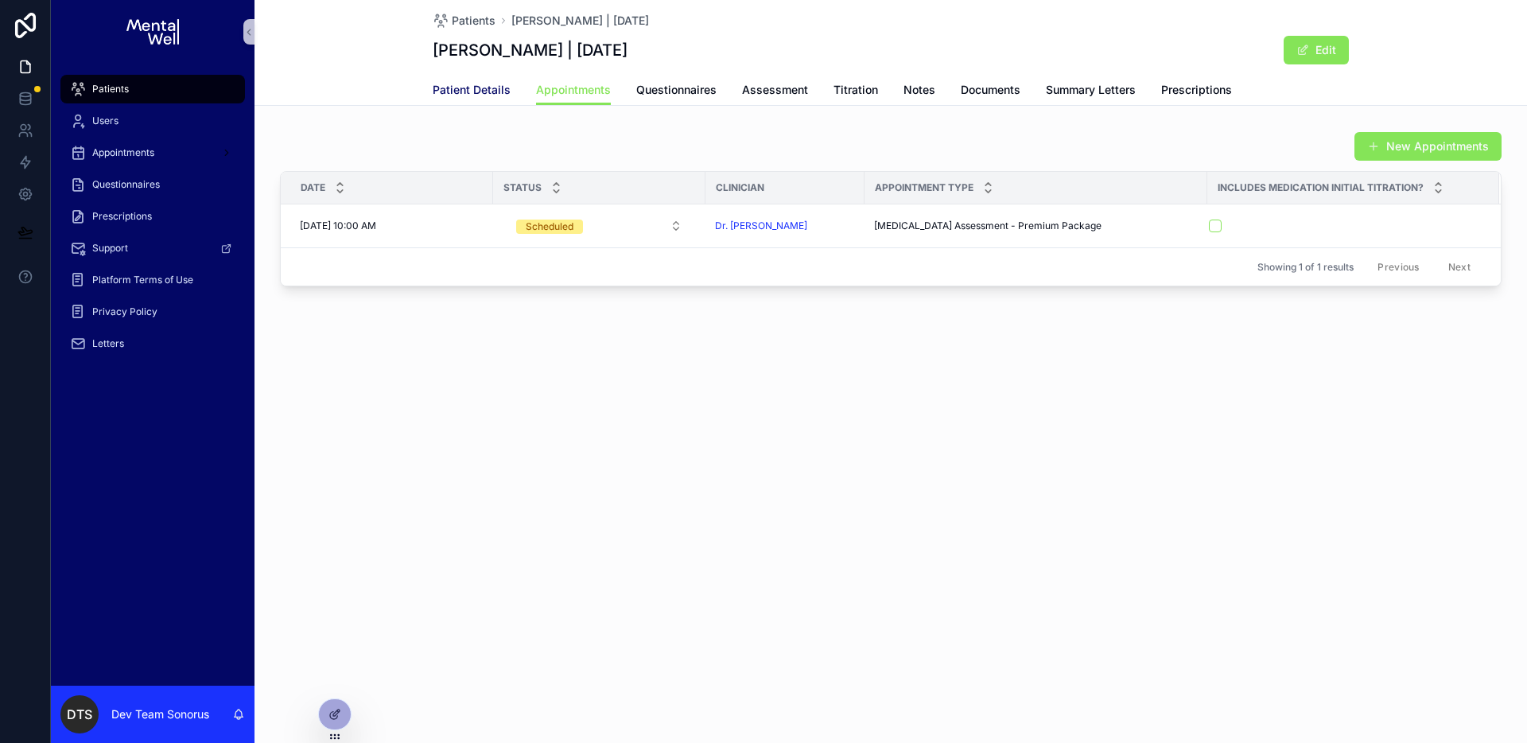
click at [468, 91] on span "Patient Details" at bounding box center [472, 90] width 78 height 16
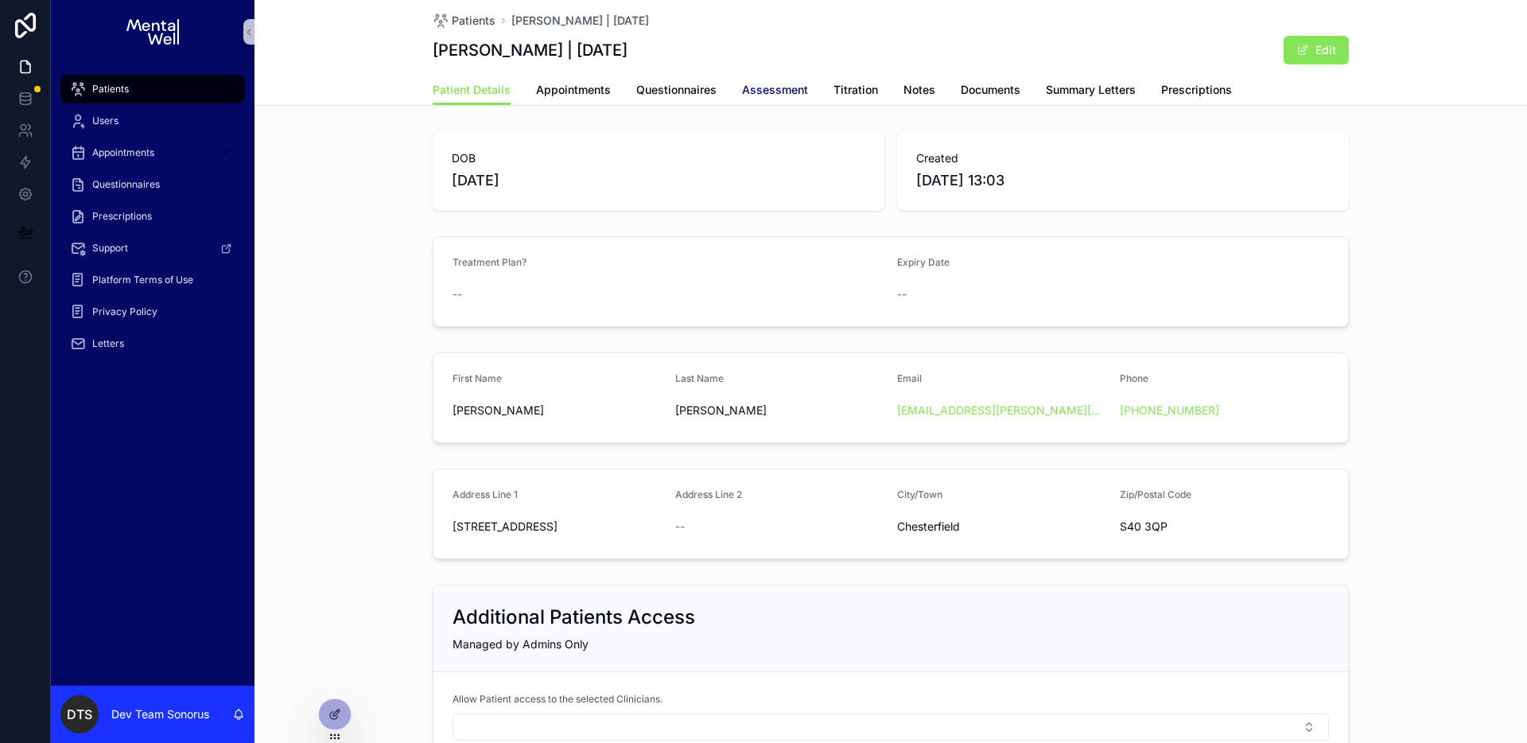
click at [757, 89] on span "Assessment" at bounding box center [775, 90] width 66 height 16
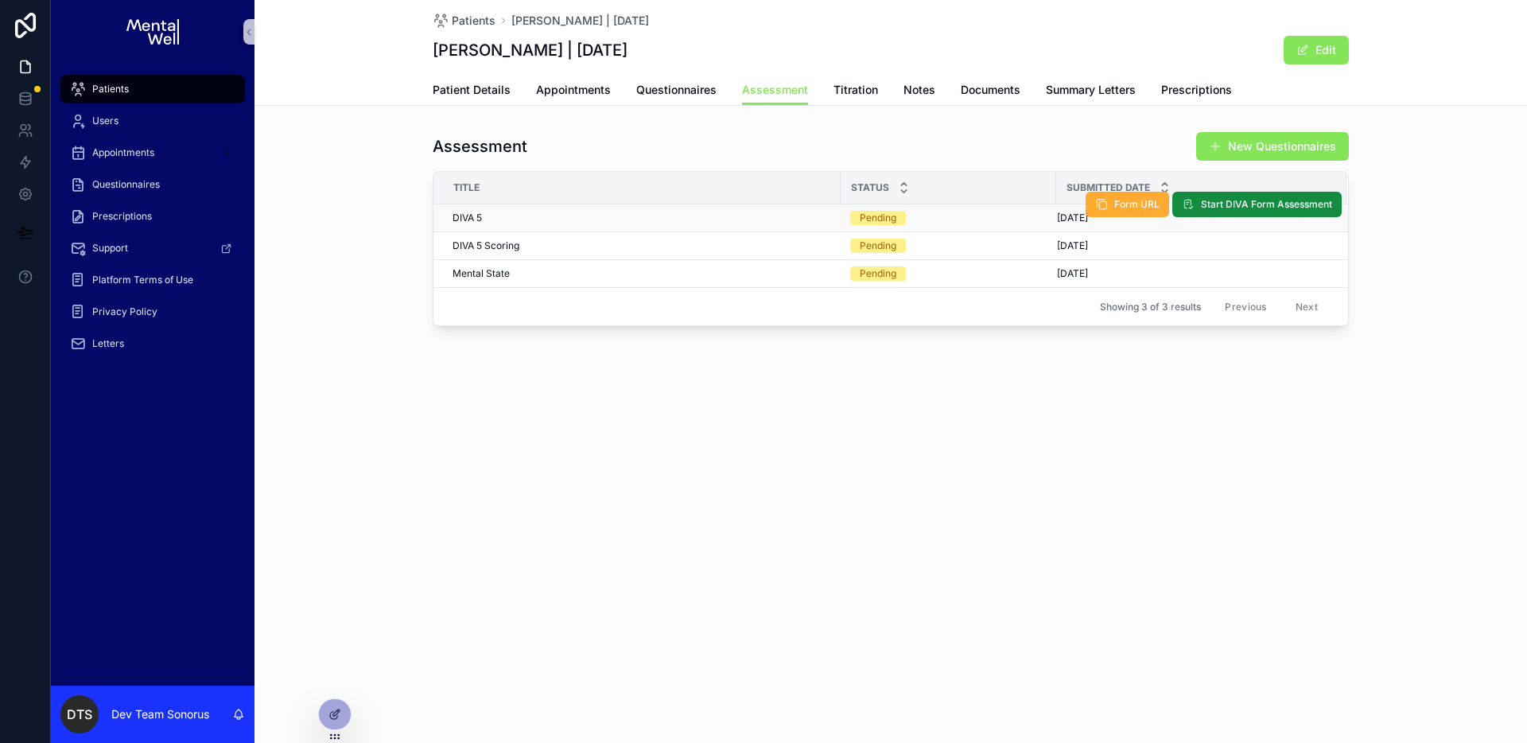
click at [771, 216] on div "DIVA 5 DIVA 5" at bounding box center [642, 218] width 379 height 13
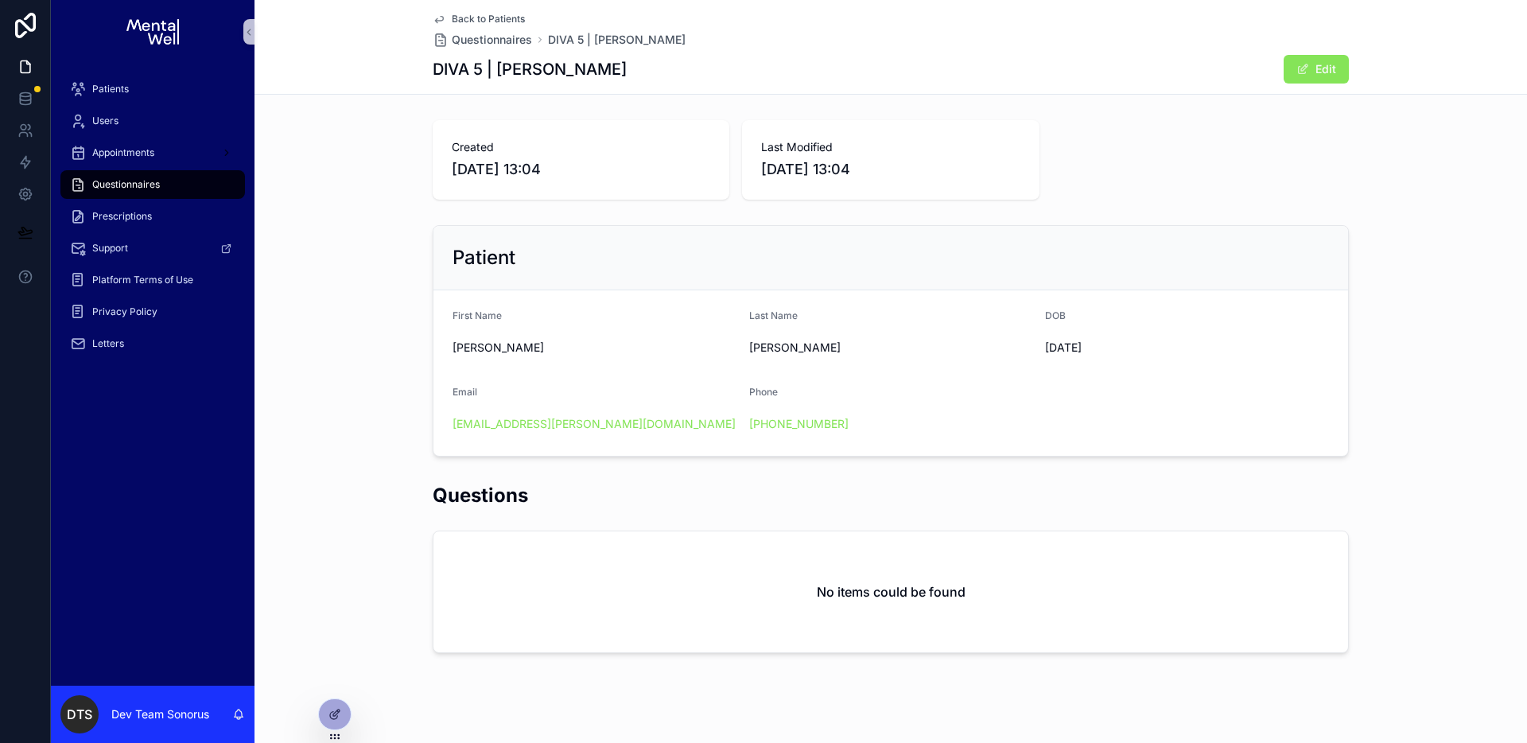
click at [507, 16] on span "Back to Patients" at bounding box center [488, 19] width 73 height 13
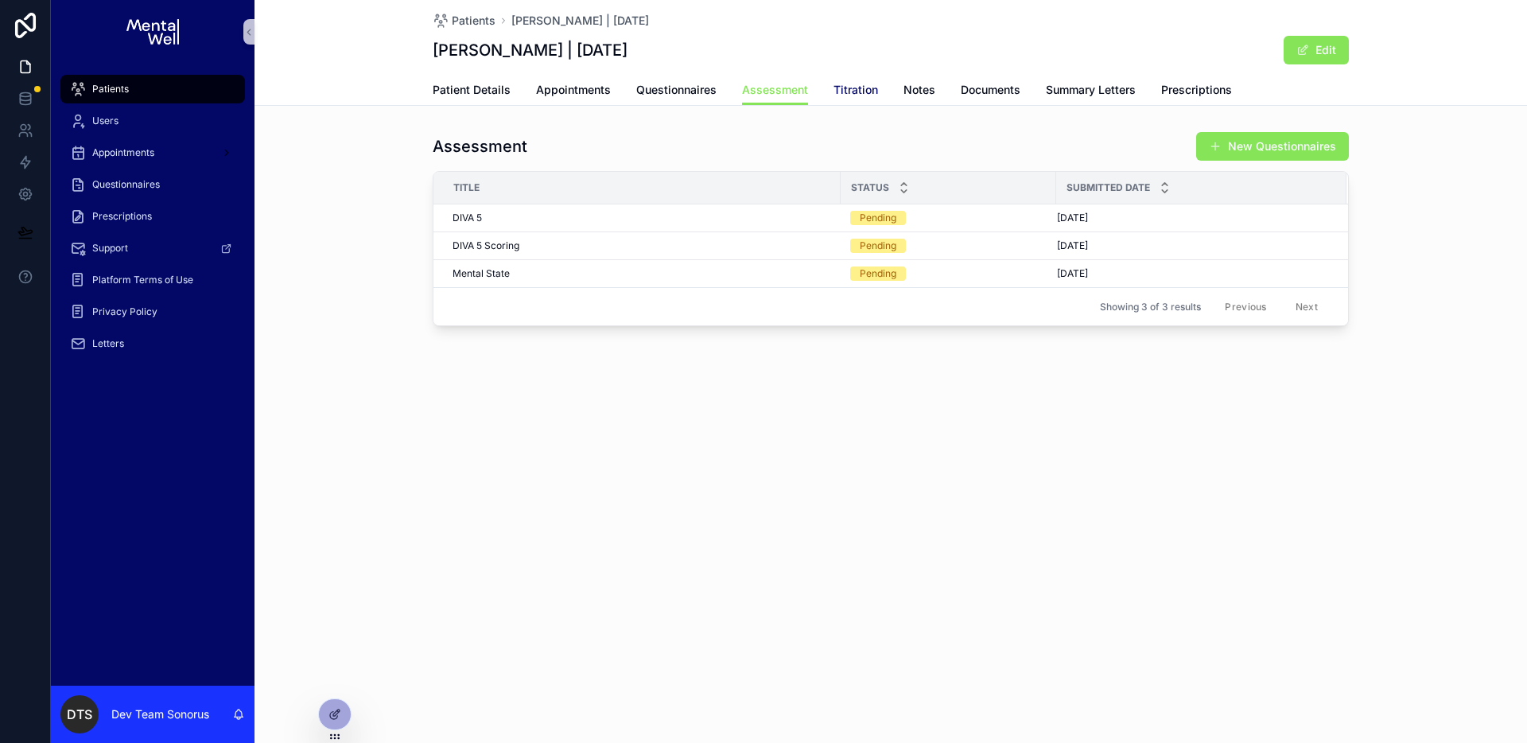
click at [868, 91] on span "Titration" at bounding box center [856, 90] width 45 height 16
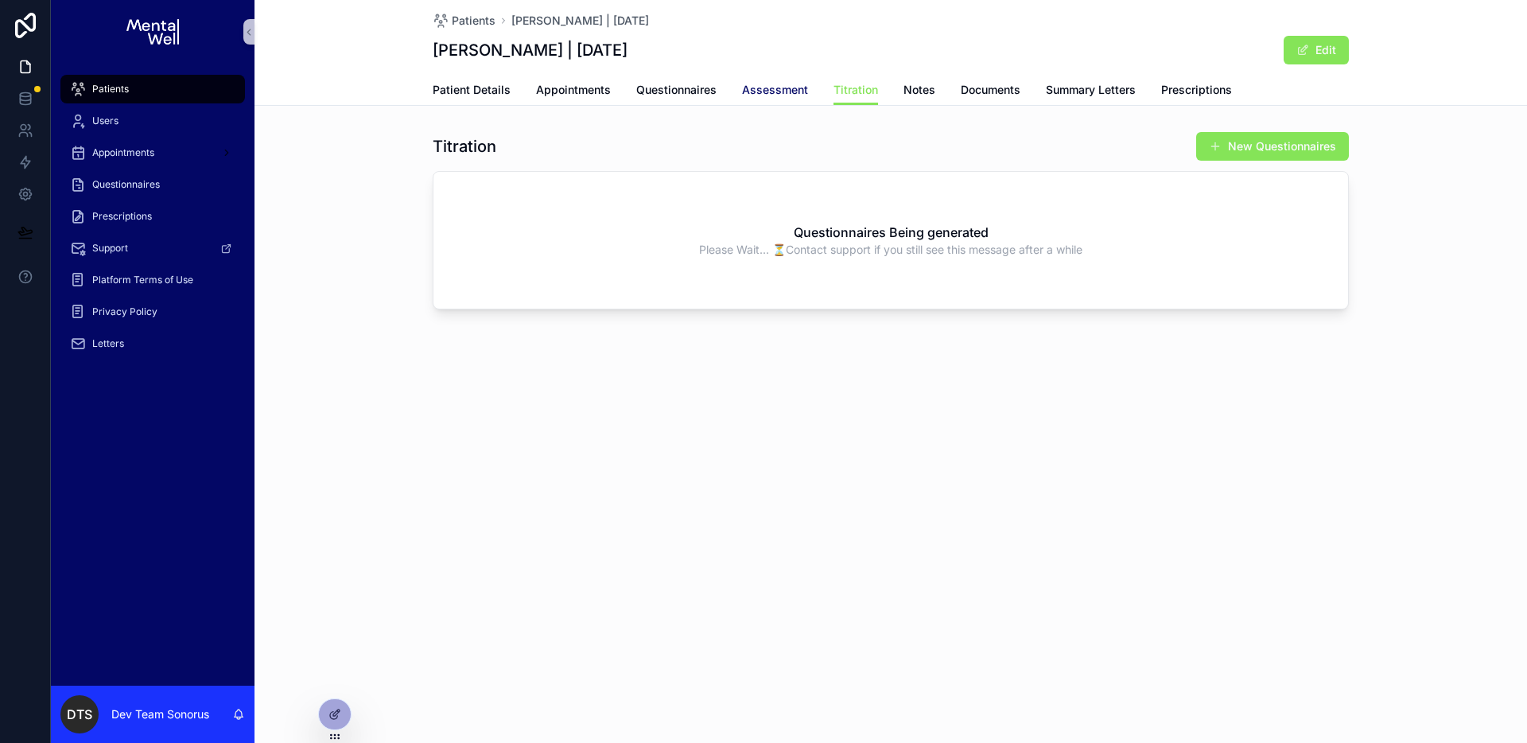
click at [768, 87] on span "Assessment" at bounding box center [775, 90] width 66 height 16
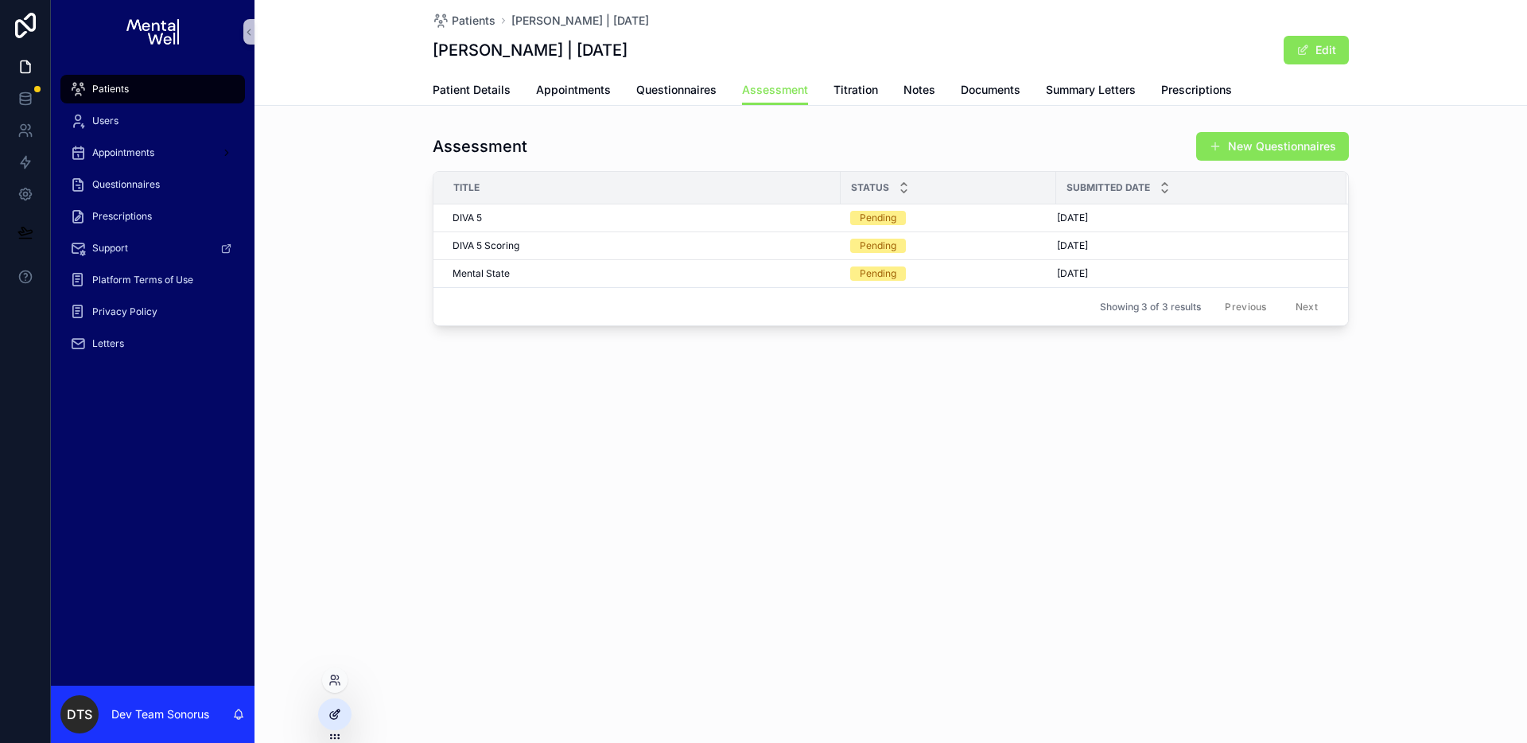
click at [335, 714] on icon at bounding box center [334, 714] width 13 height 13
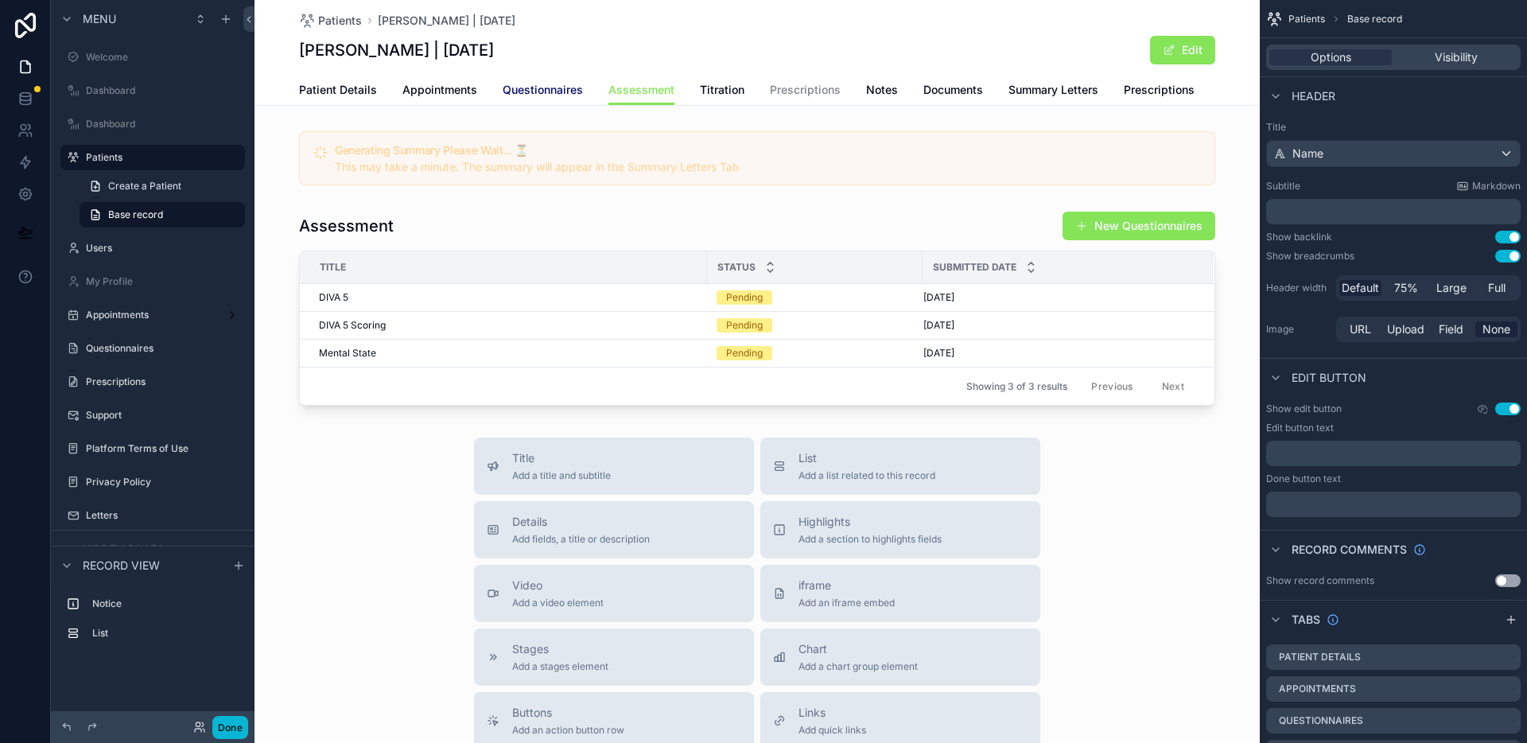
click at [544, 92] on span "Questionnaires" at bounding box center [543, 90] width 80 height 16
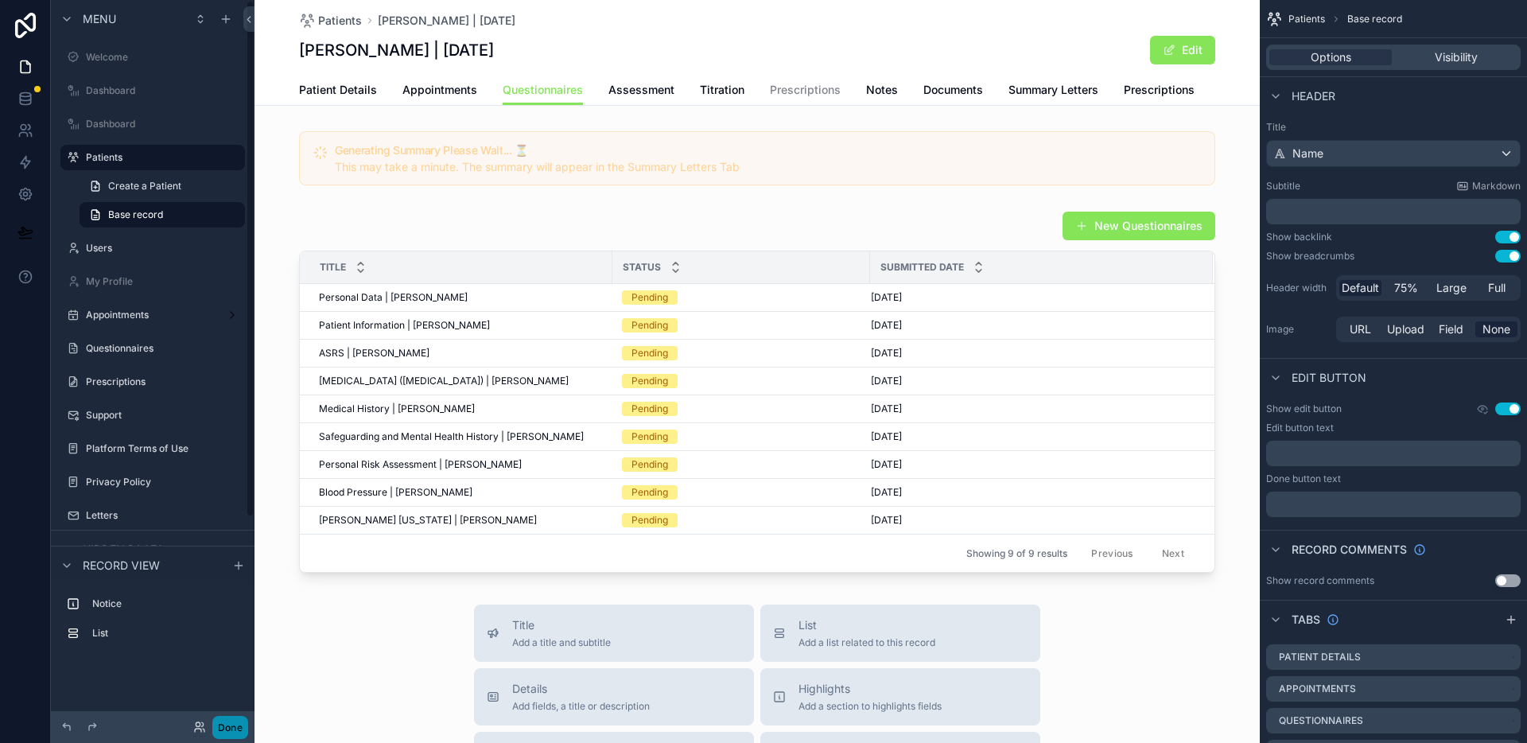
drag, startPoint x: 238, startPoint y: 727, endPoint x: 255, endPoint y: 708, distance: 25.9
click at [239, 727] on button "Done" at bounding box center [230, 727] width 36 height 23
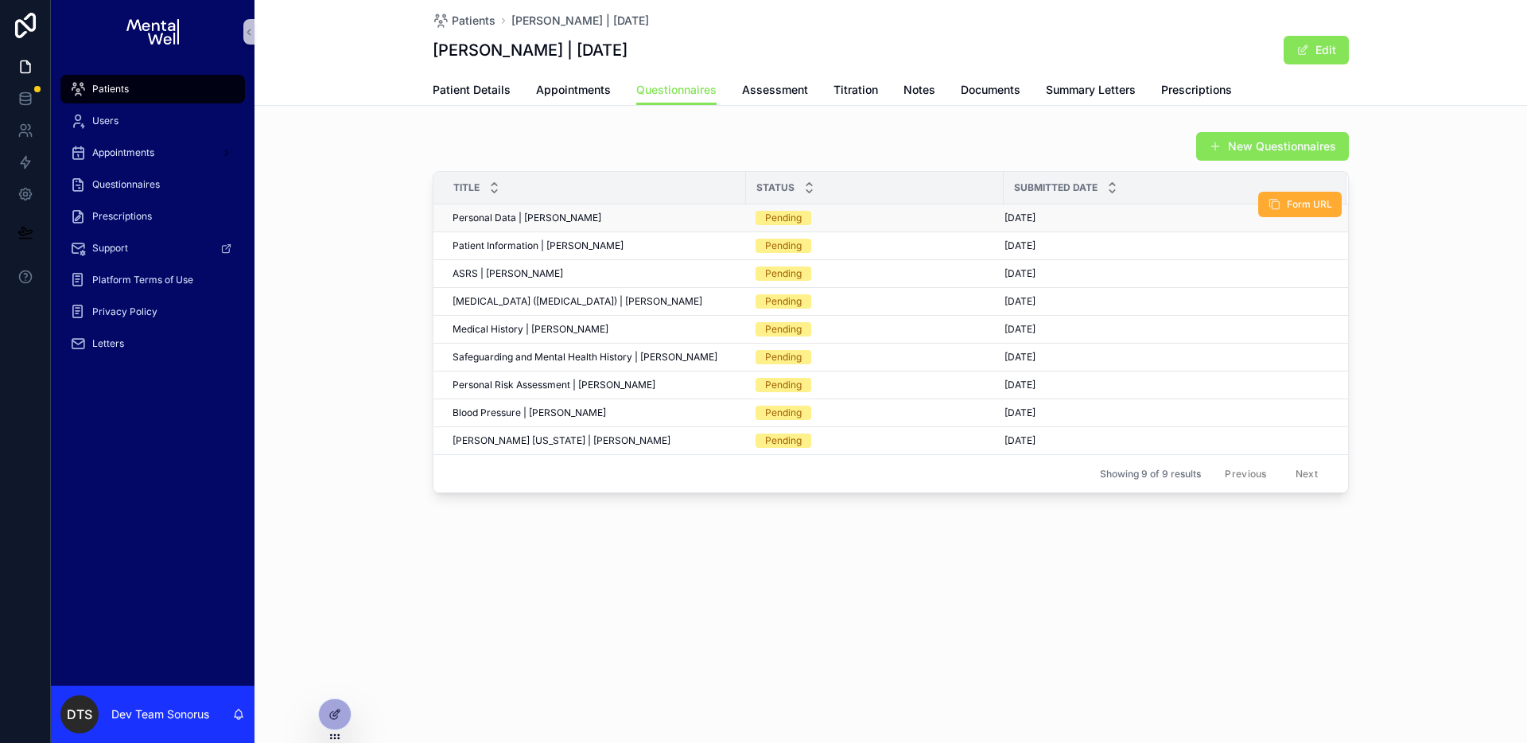
click at [640, 220] on div "Personal Data | James Burton Personal Data | James Burton" at bounding box center [595, 218] width 284 height 13
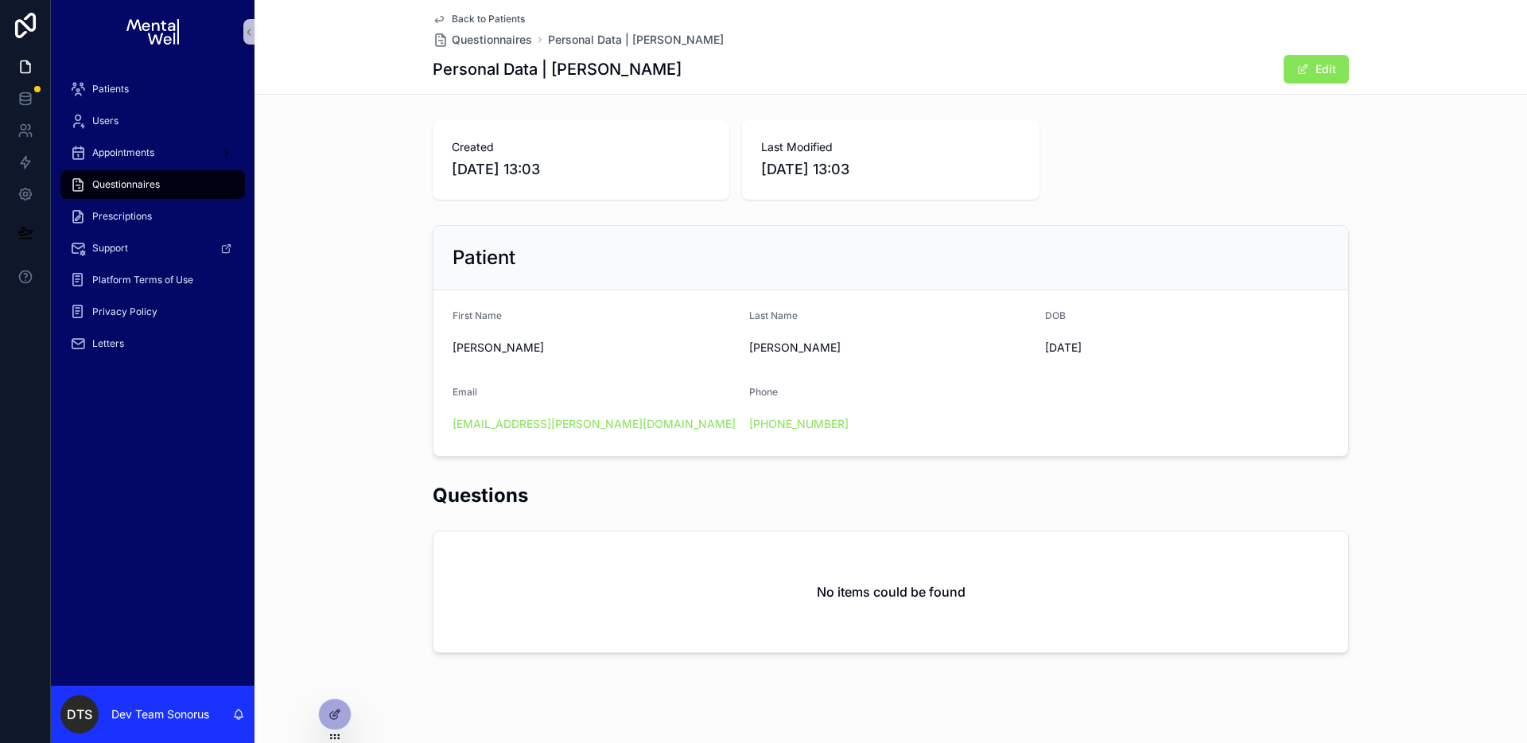
click at [641, 531] on div "No items could be found" at bounding box center [890, 591] width 915 height 121
click at [676, 583] on div "No items could be found" at bounding box center [890, 591] width 915 height 121
click at [356, 714] on div "Back to Patients Questionnaires Personal Data | James Burton Personal Data | Ja…" at bounding box center [891, 380] width 1273 height 761
click at [1320, 68] on button "Edit" at bounding box center [1316, 69] width 65 height 29
click at [1322, 74] on button "Done" at bounding box center [1312, 69] width 73 height 29
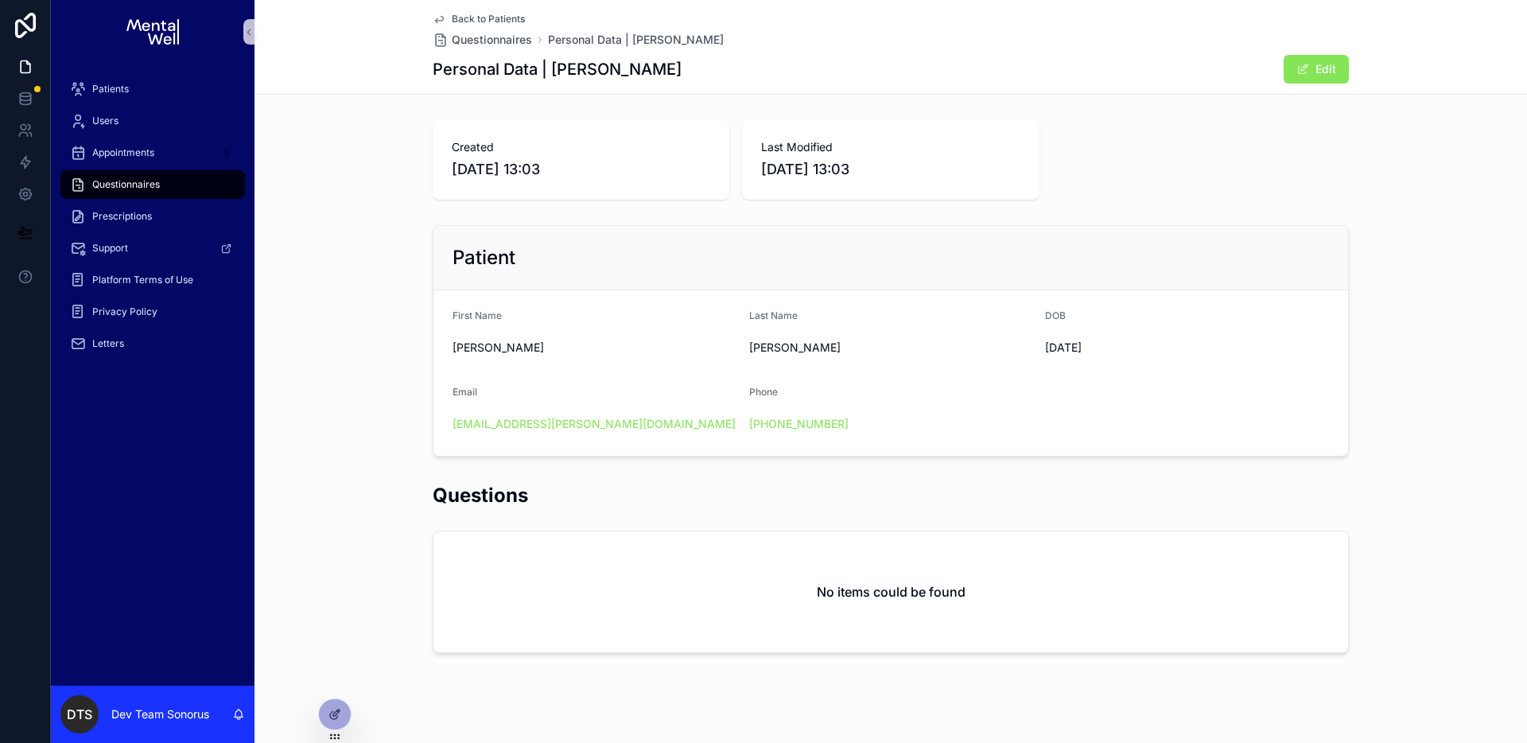
click at [509, 20] on span "Back to Patients" at bounding box center [488, 19] width 73 height 13
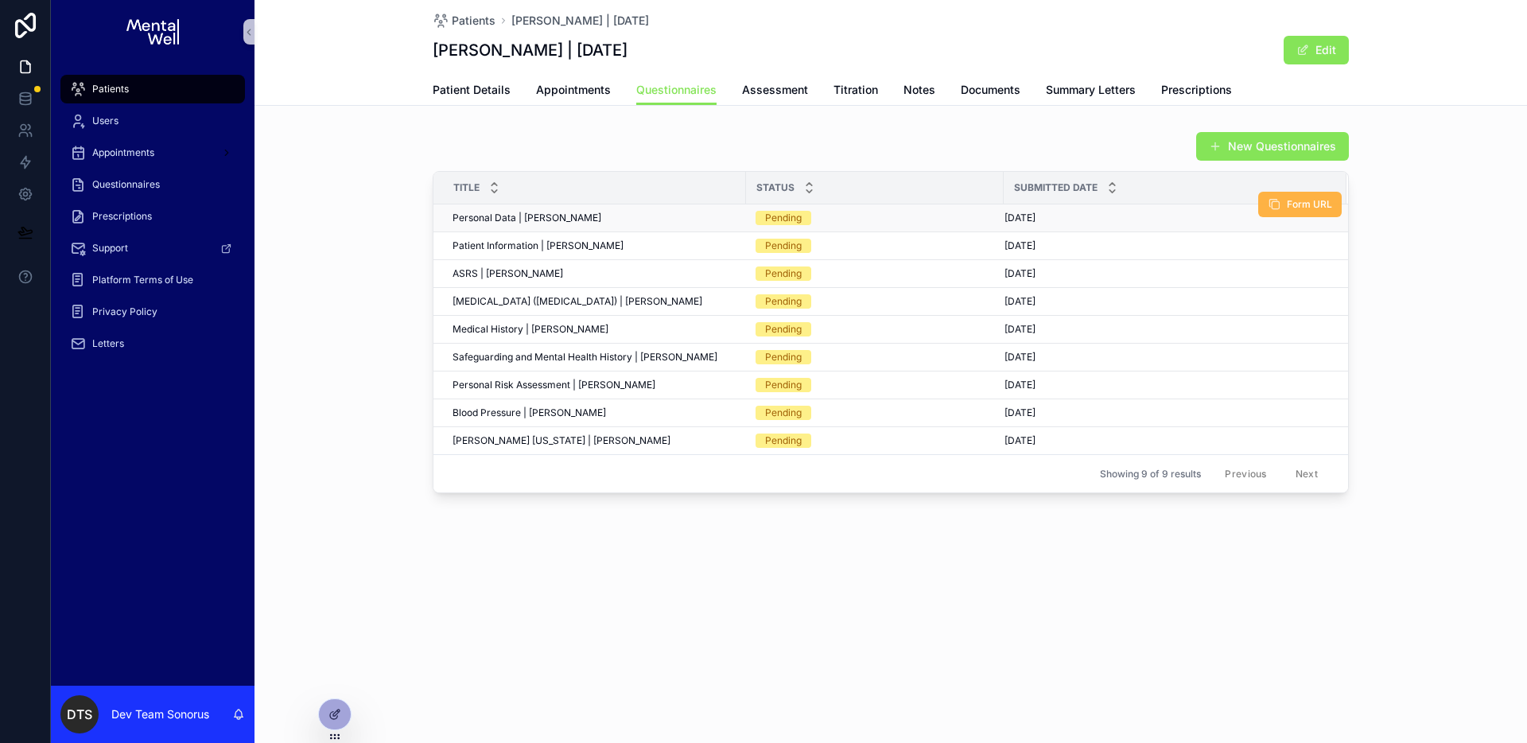
click at [1292, 206] on span "Form URL" at bounding box center [1309, 204] width 45 height 13
click at [148, 174] on div "Questionnaires" at bounding box center [152, 184] width 165 height 25
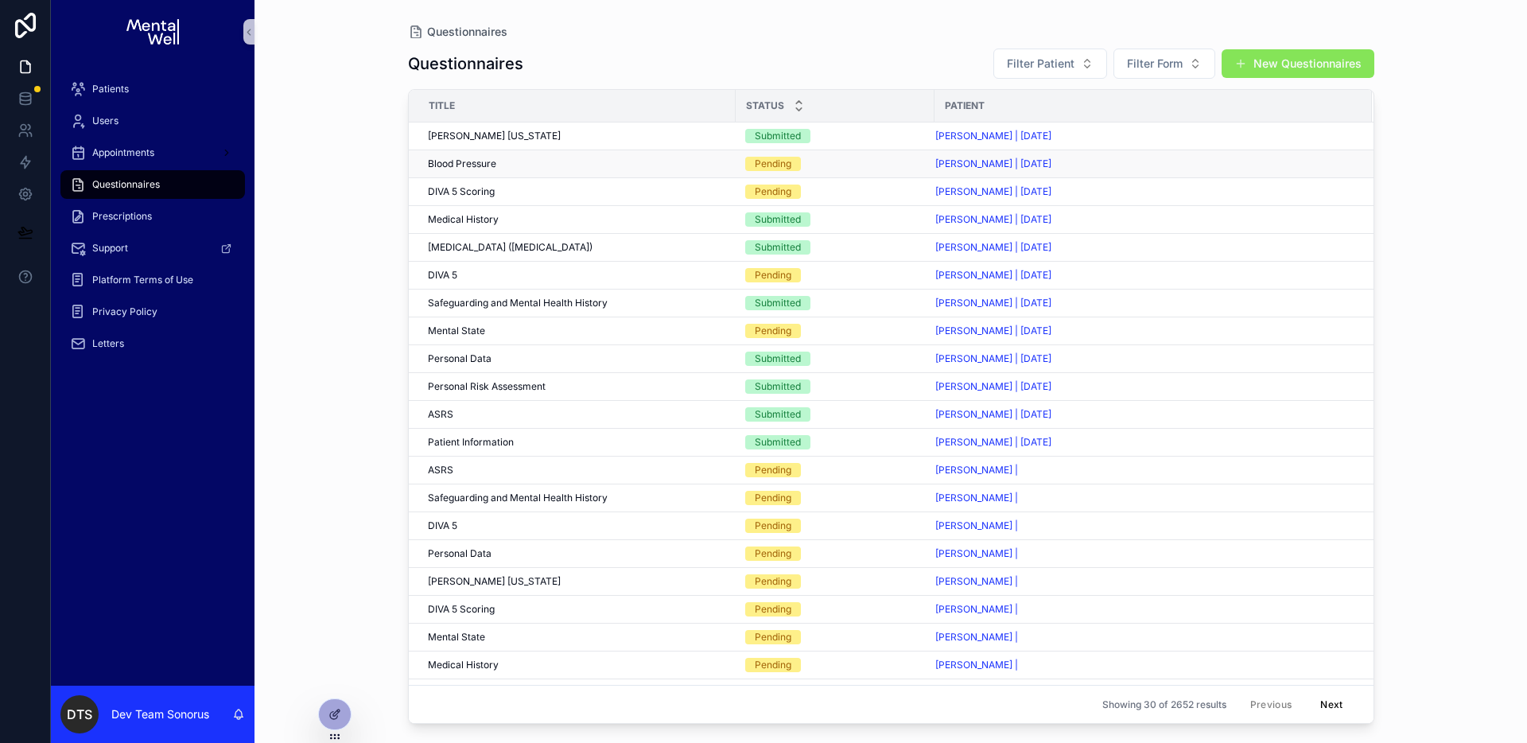
click at [1187, 164] on div "Simon Murrells | 21/03/1969" at bounding box center [1144, 163] width 418 height 13
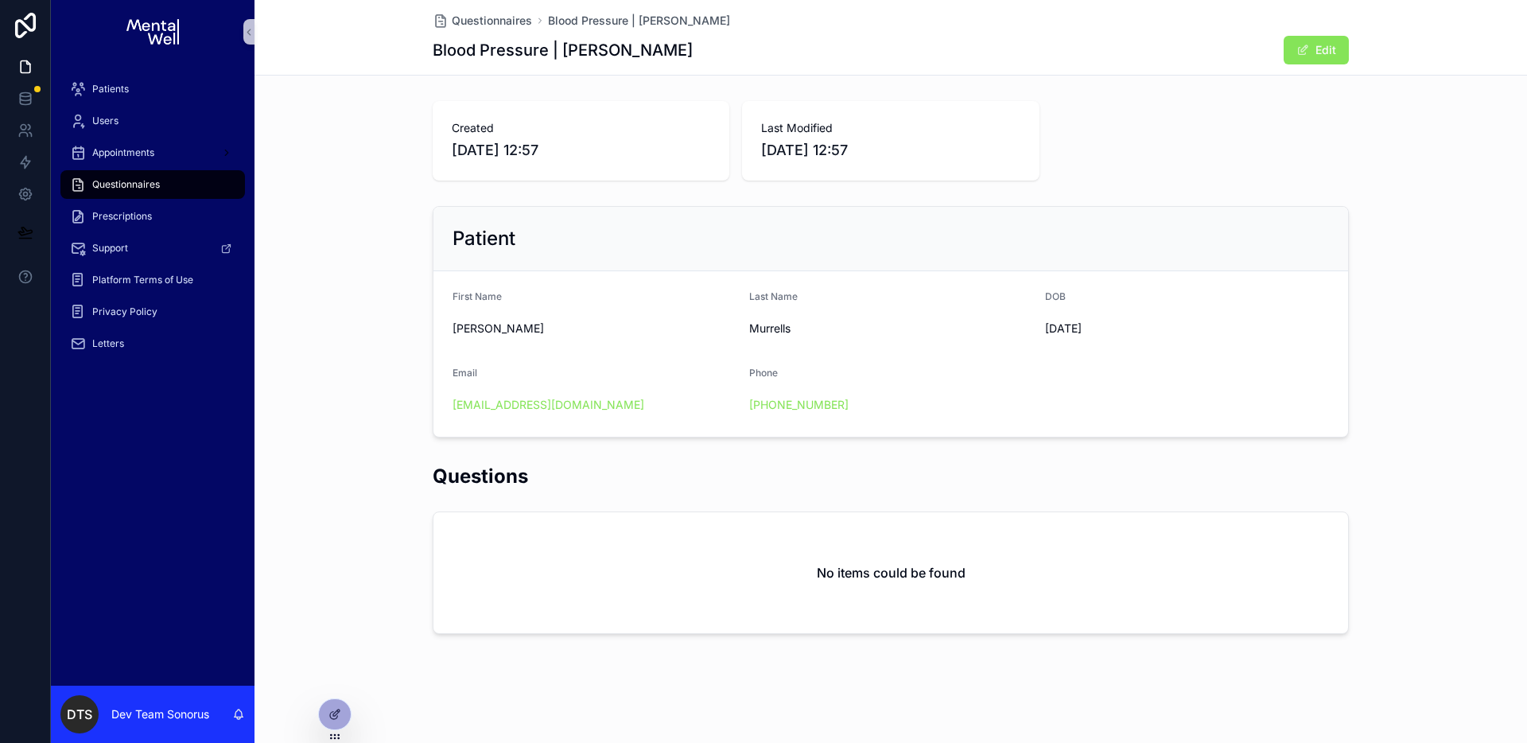
click at [1204, 138] on div "Created 08/09/2025 12:57 Last Modified 08/09/2025 12:57" at bounding box center [891, 141] width 916 height 80
click at [175, 189] on div "Questionnaires" at bounding box center [152, 184] width 165 height 25
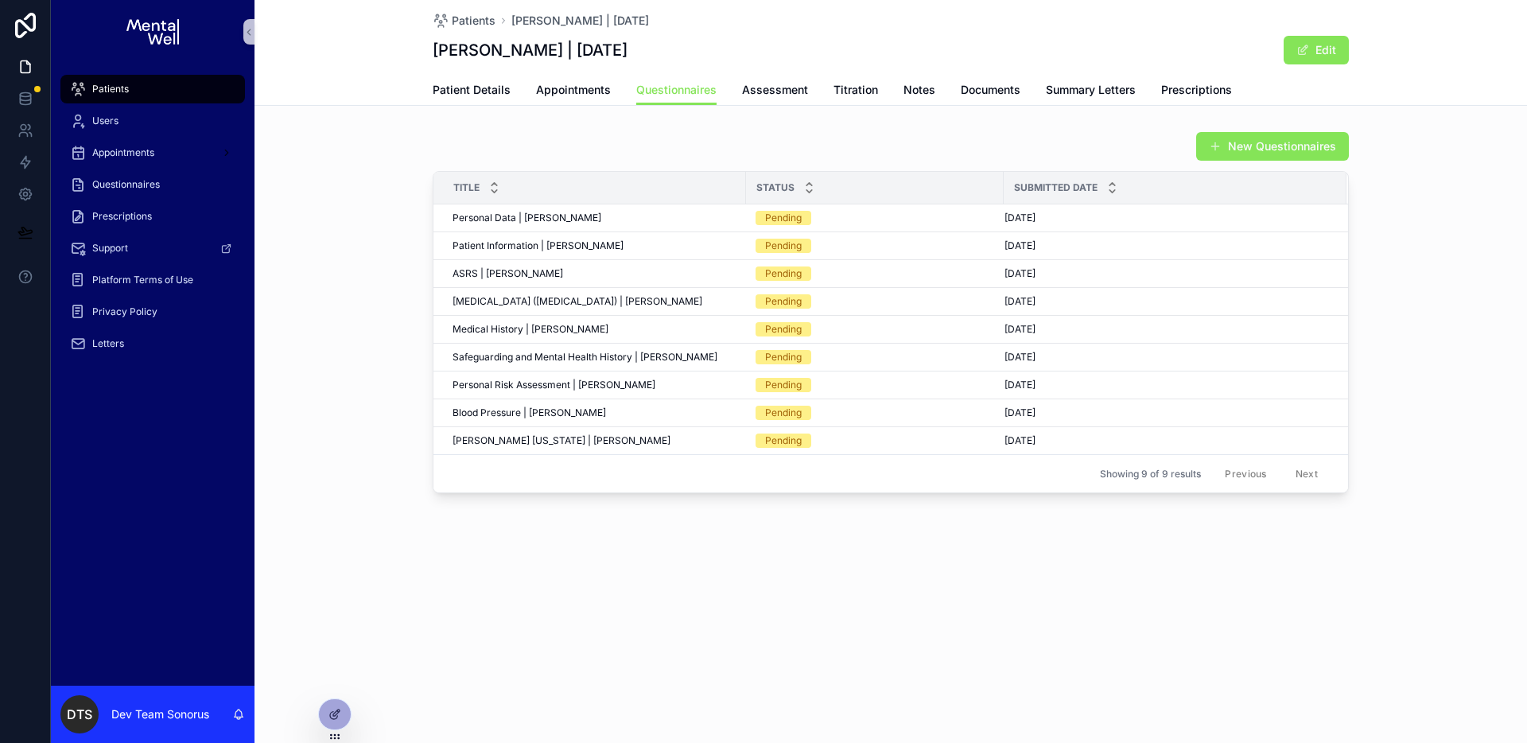
click at [892, 154] on div "New Questionnaires" at bounding box center [891, 146] width 916 height 30
click at [740, 222] on td "Personal Data | James Burton Personal Data | James Burton" at bounding box center [589, 218] width 313 height 28
click at [701, 216] on div "Personal Data | James Burton Personal Data | James Burton" at bounding box center [595, 218] width 284 height 13
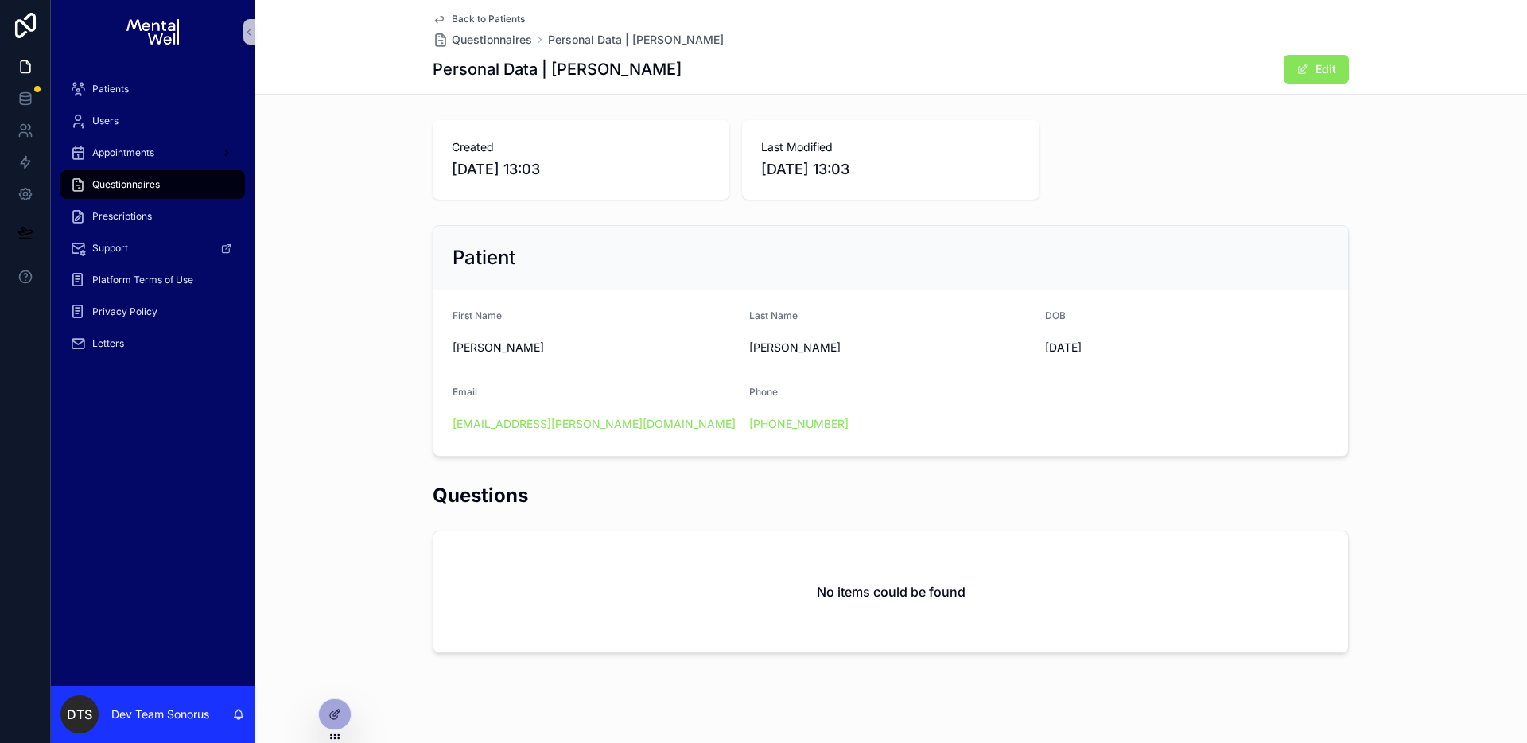
click at [688, 319] on div "First Name" at bounding box center [595, 318] width 284 height 19
click at [503, 19] on span "Back to Patients" at bounding box center [488, 19] width 73 height 13
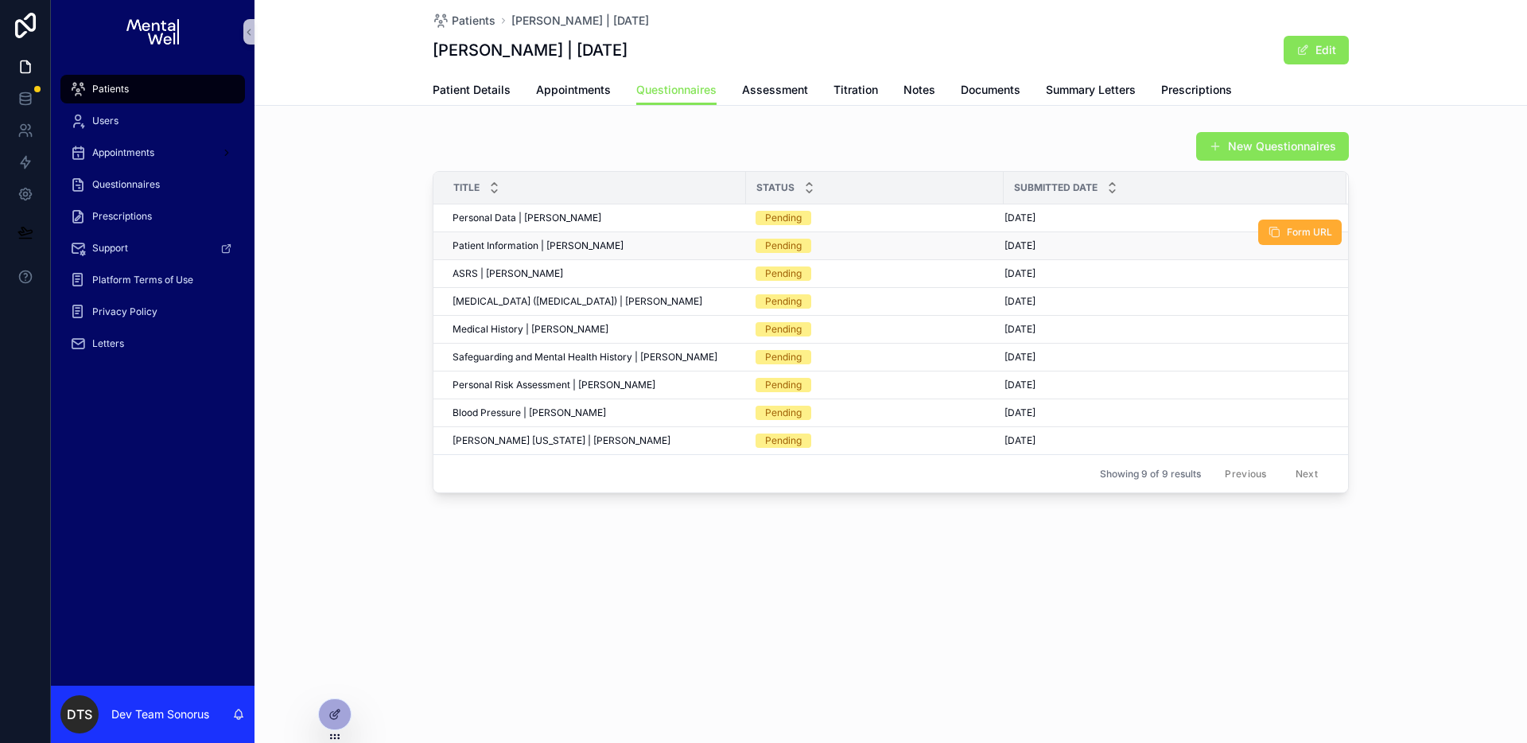
click at [596, 248] on span "Patient Information | James Burton" at bounding box center [538, 245] width 171 height 13
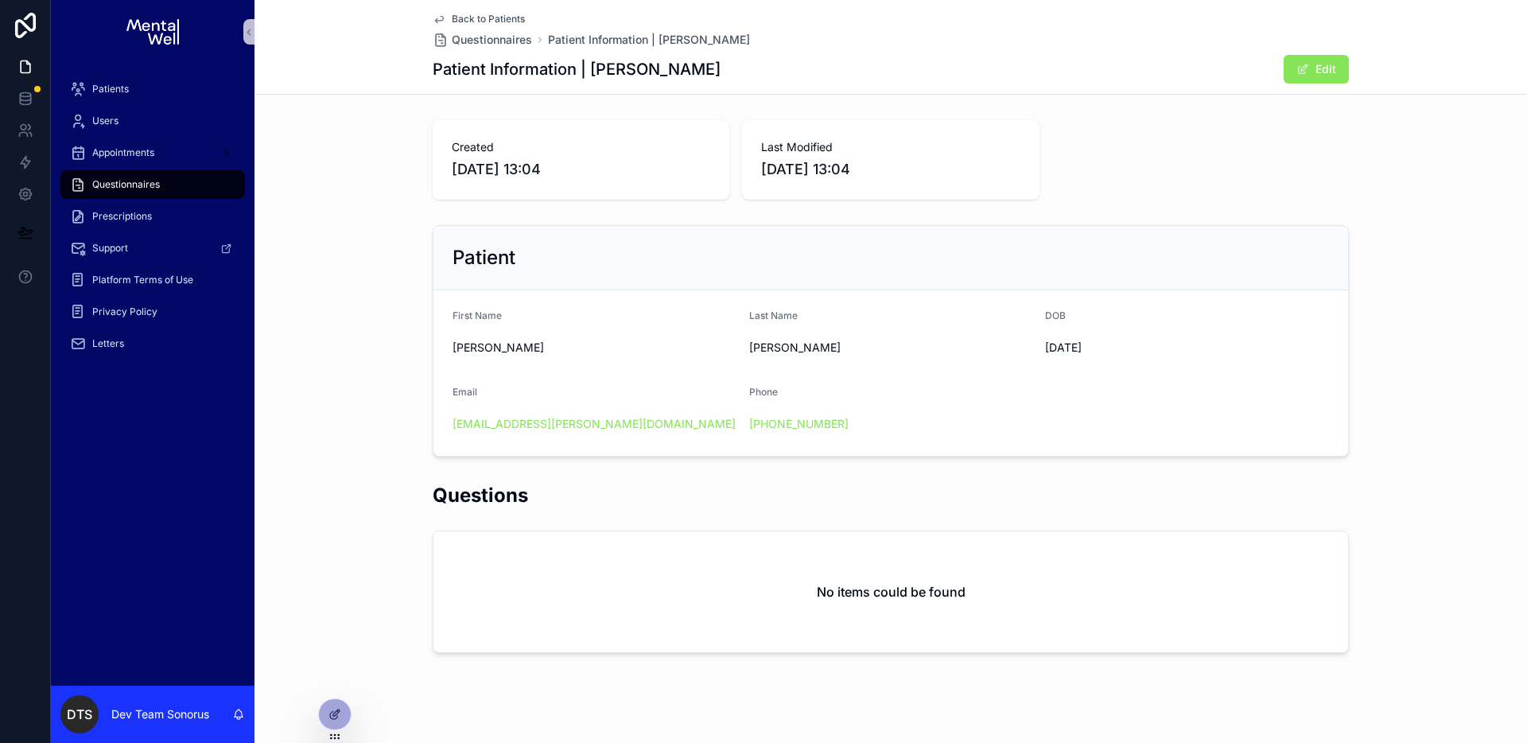
scroll to position [18, 0]
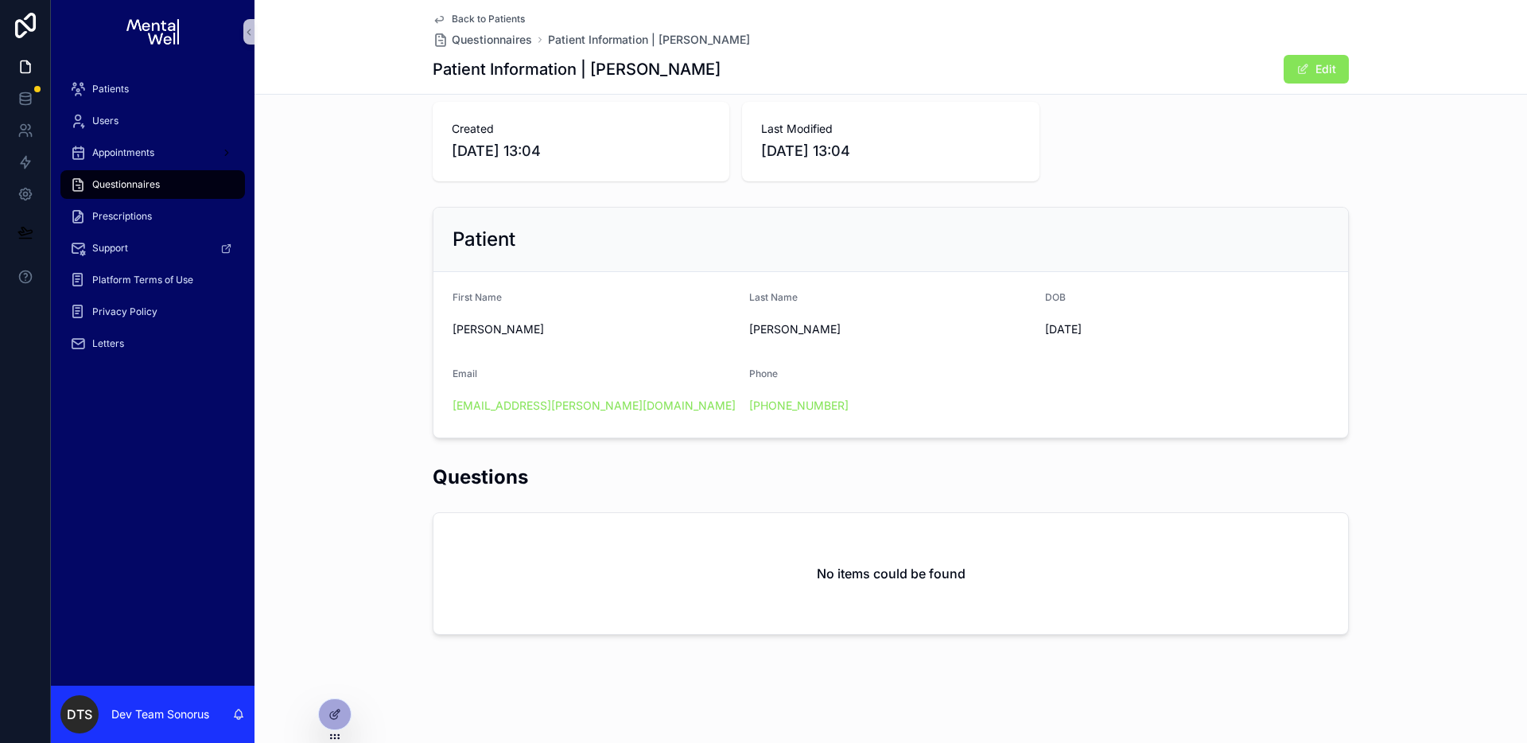
click at [512, 21] on span "Back to Patients" at bounding box center [488, 19] width 73 height 13
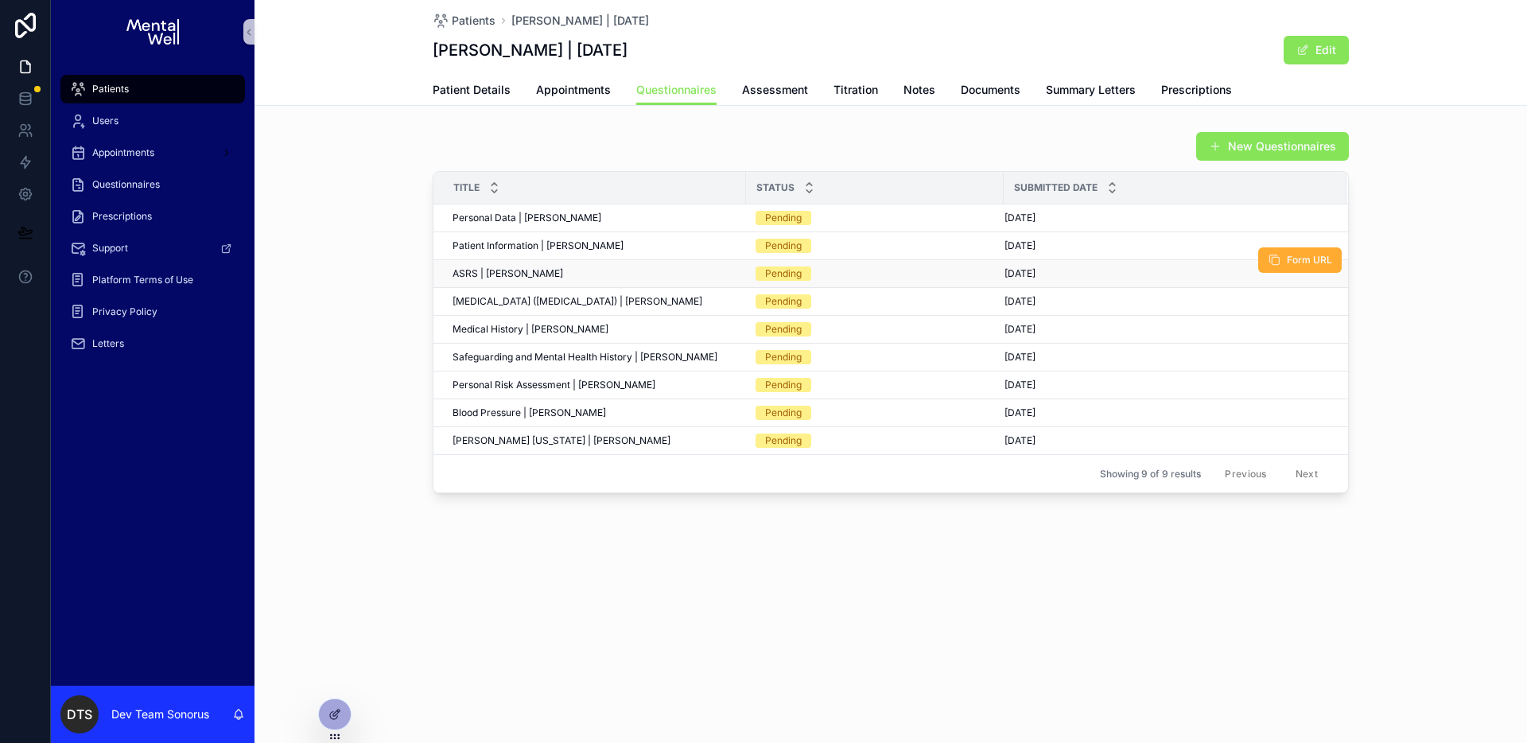
click at [593, 270] on div "ASRS | James Burton ASRS | James Burton" at bounding box center [595, 273] width 284 height 13
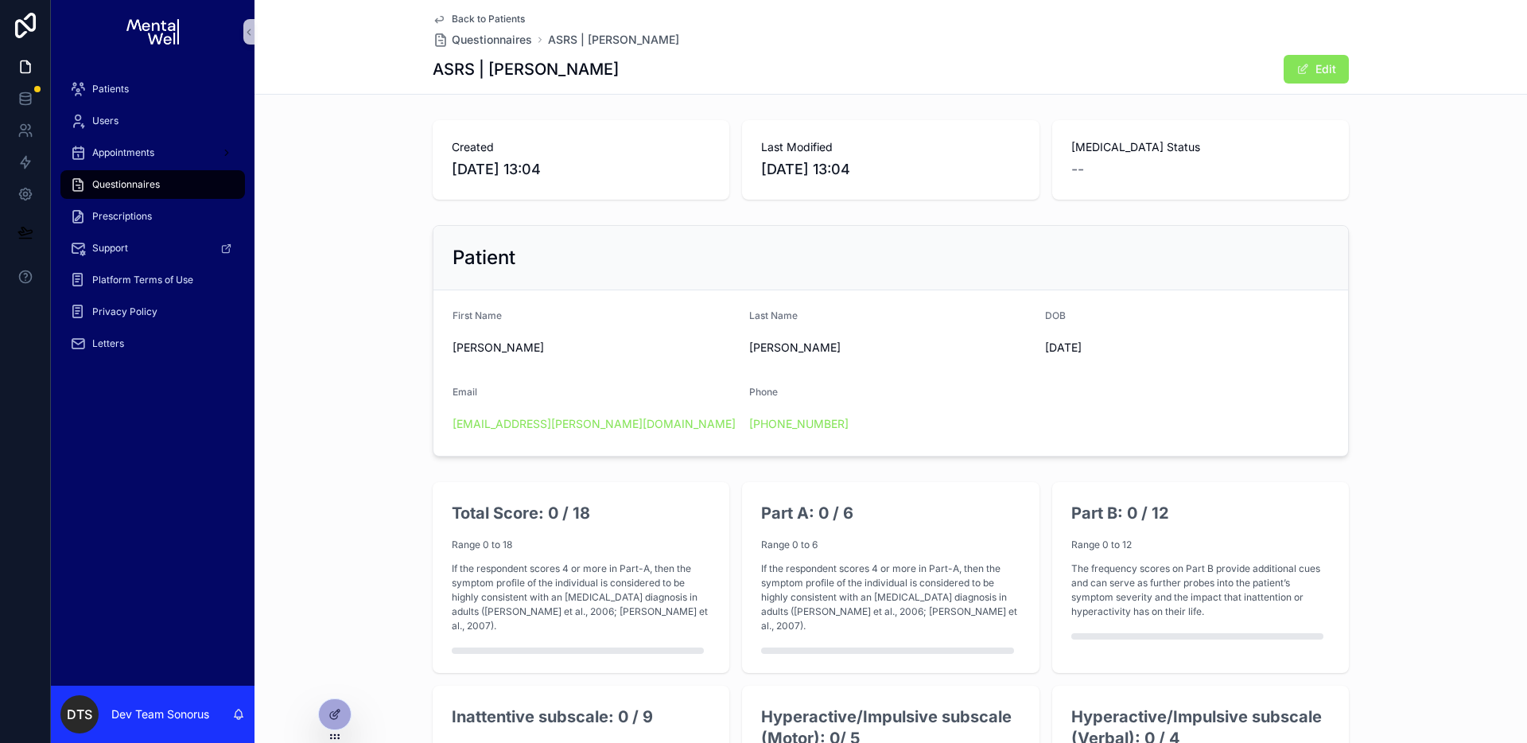
click at [484, 15] on span "Back to Patients" at bounding box center [488, 19] width 73 height 13
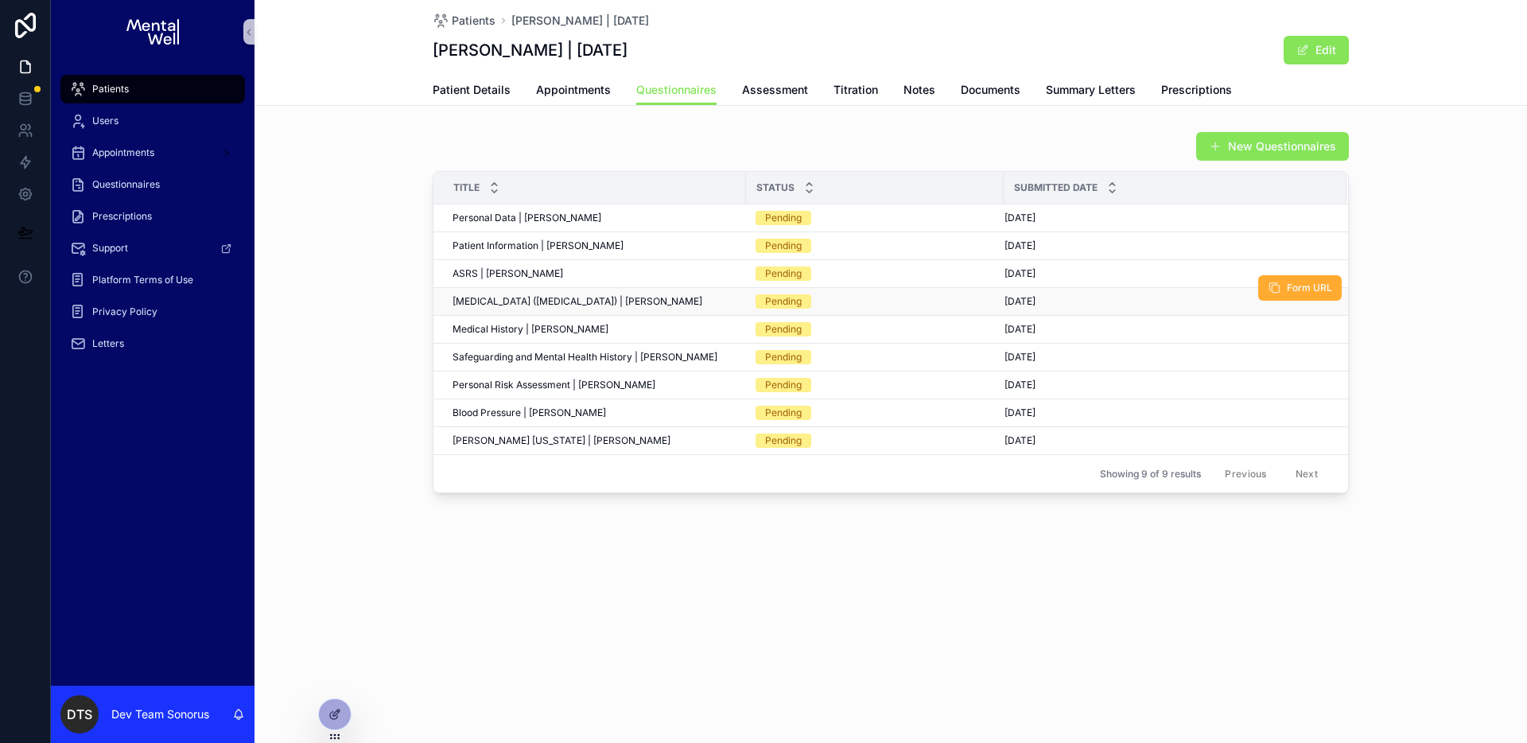
click at [725, 305] on div "Patient Health Questionnaire (PHQ-9) | James Burton Patient Health Questionnair…" at bounding box center [595, 301] width 284 height 13
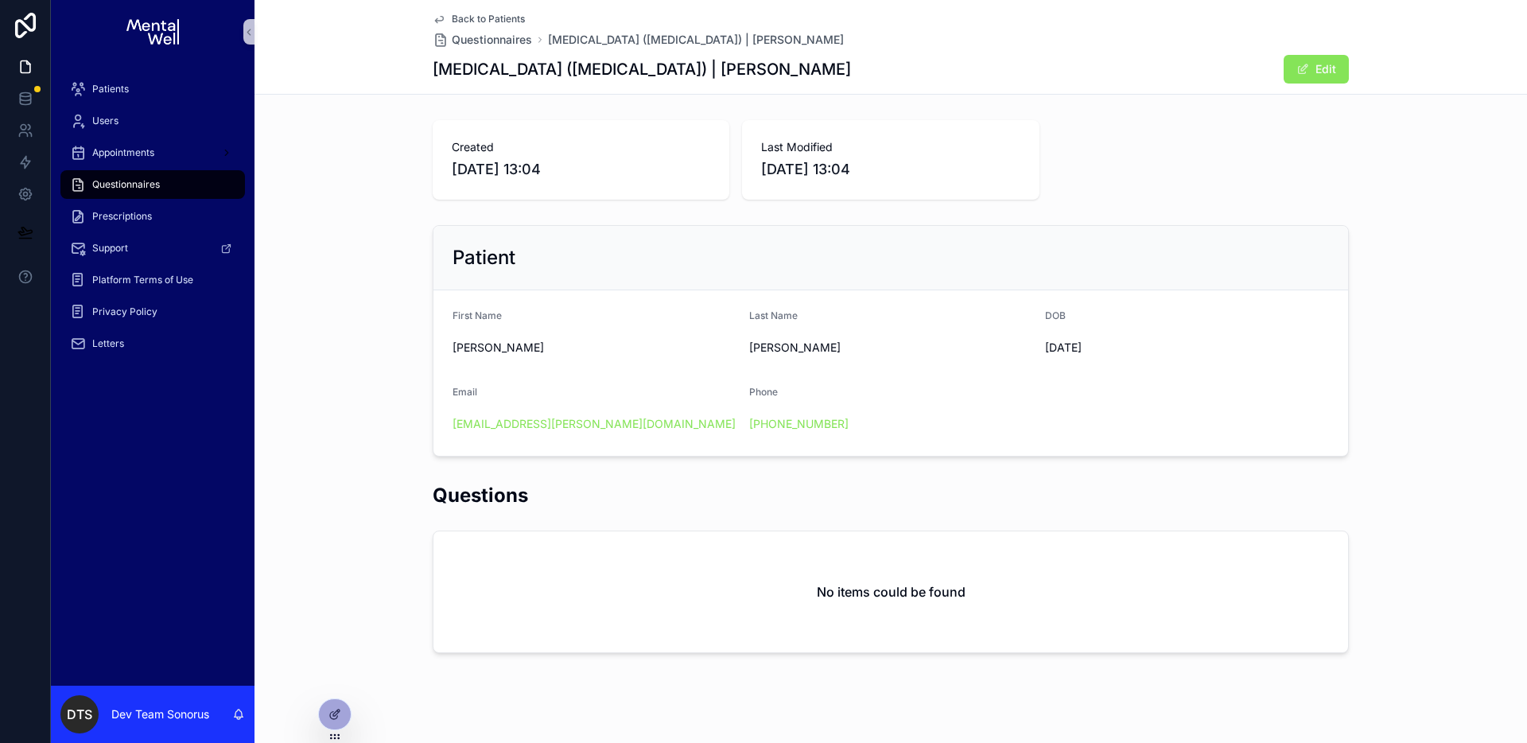
scroll to position [18, 0]
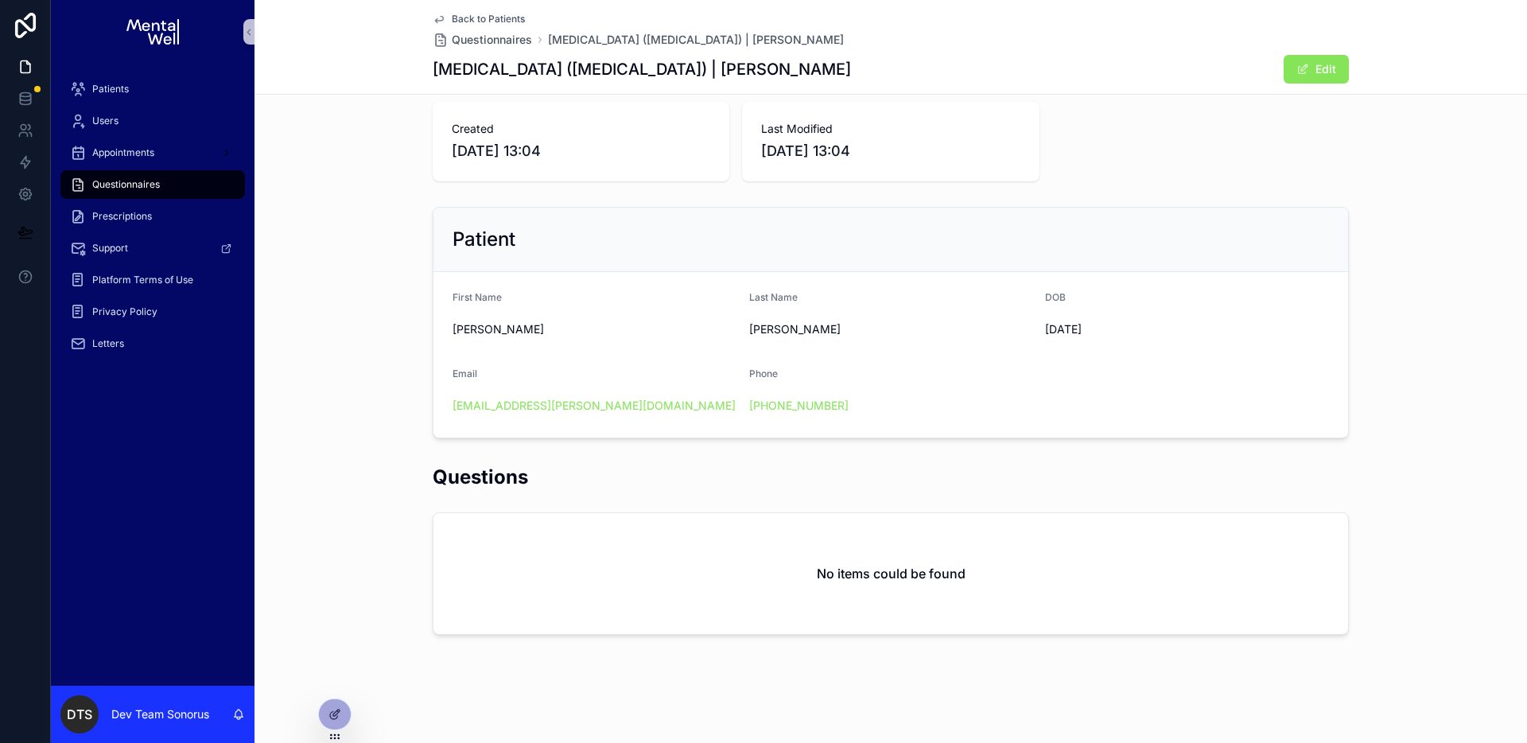
click at [496, 17] on span "Back to Patients" at bounding box center [488, 19] width 73 height 13
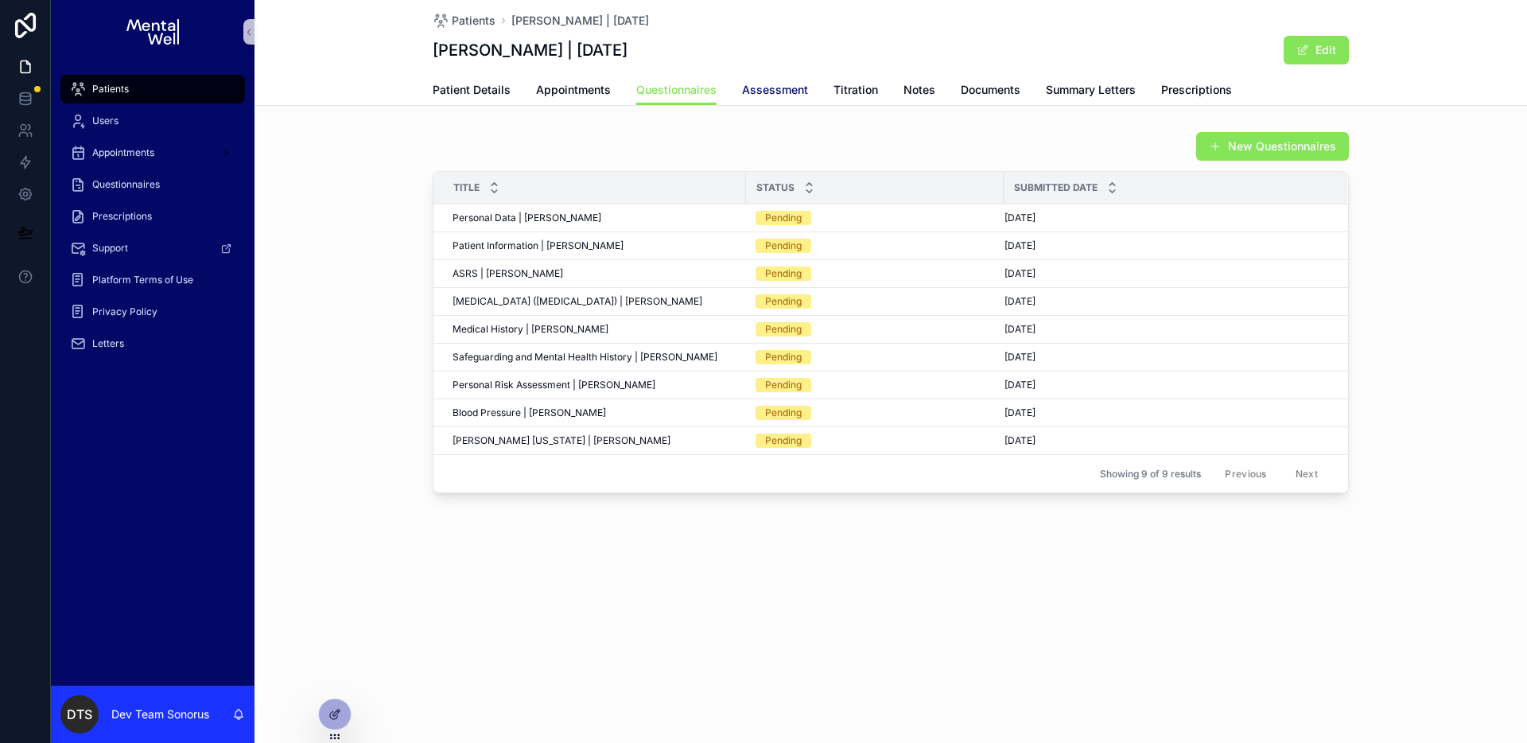
click at [775, 92] on span "Assessment" at bounding box center [775, 90] width 66 height 16
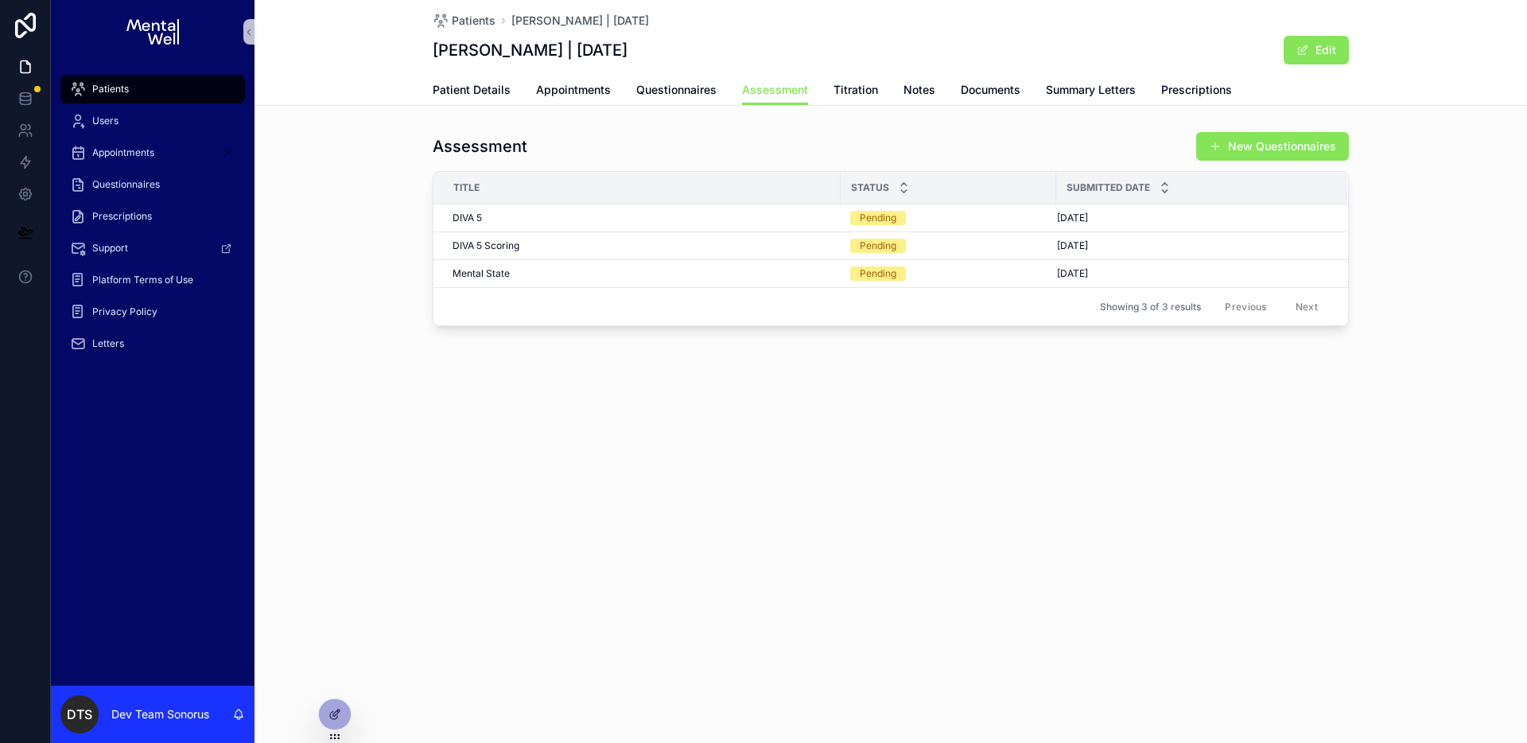
click at [166, 94] on div "Patients" at bounding box center [152, 88] width 165 height 25
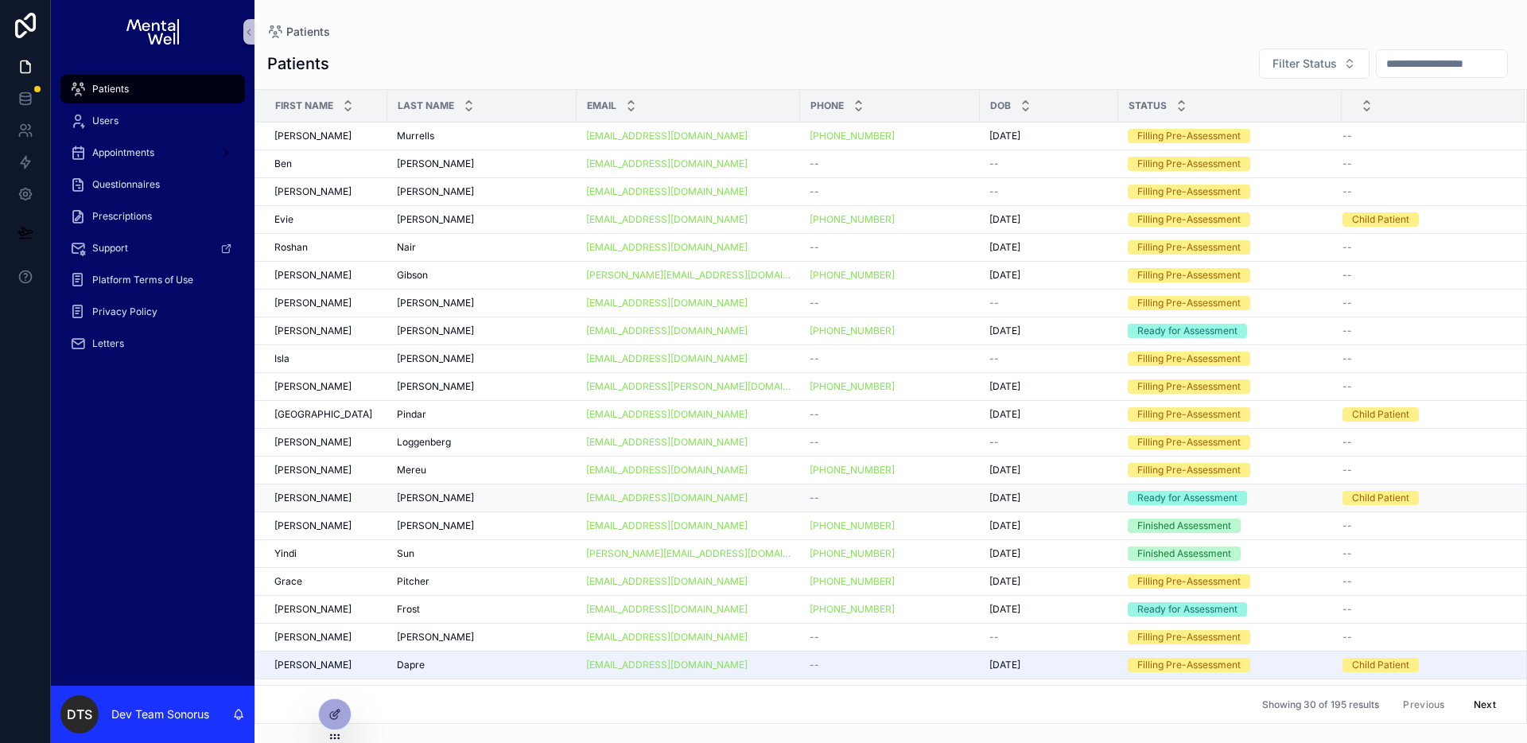
scroll to position [272, 0]
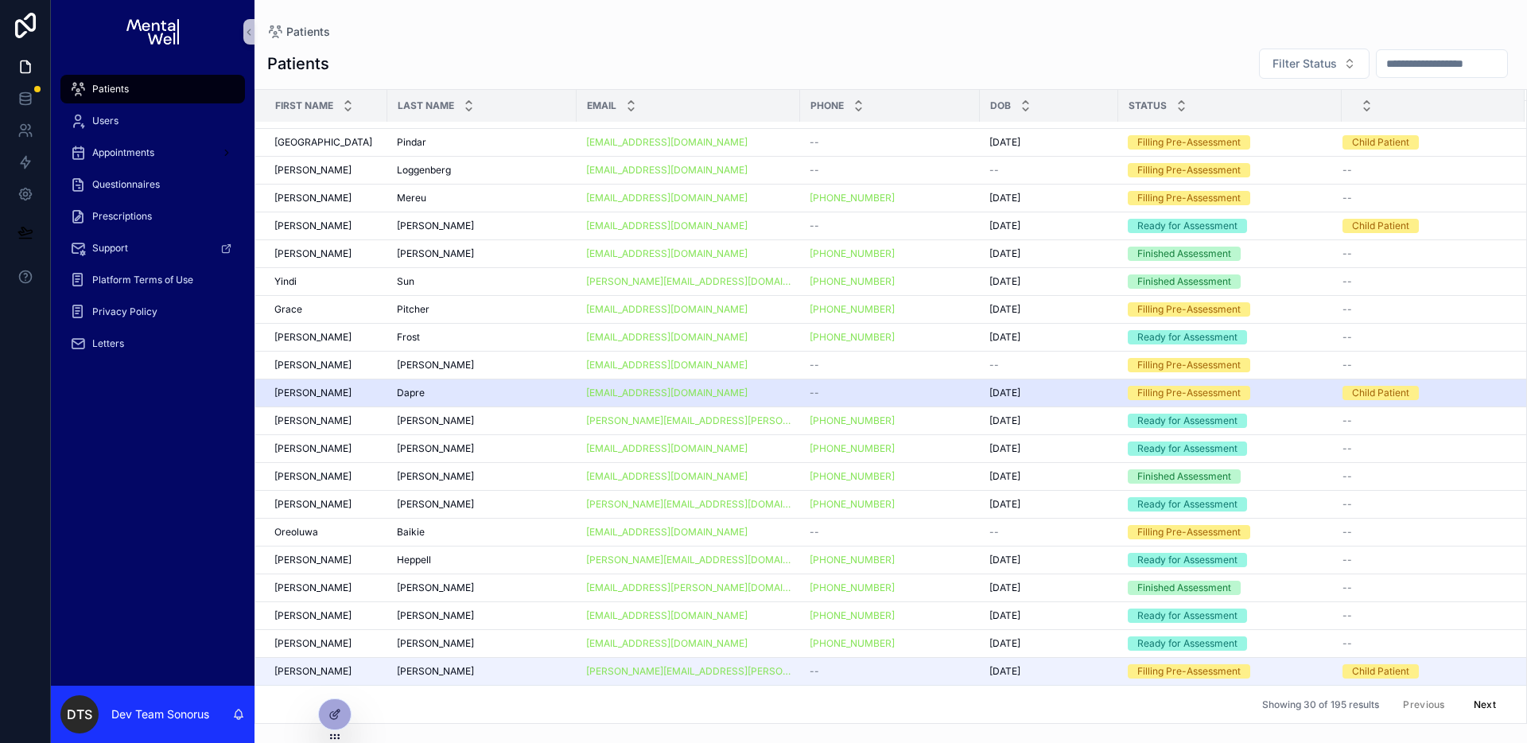
click at [490, 398] on div "Dapre Dapre" at bounding box center [482, 393] width 170 height 13
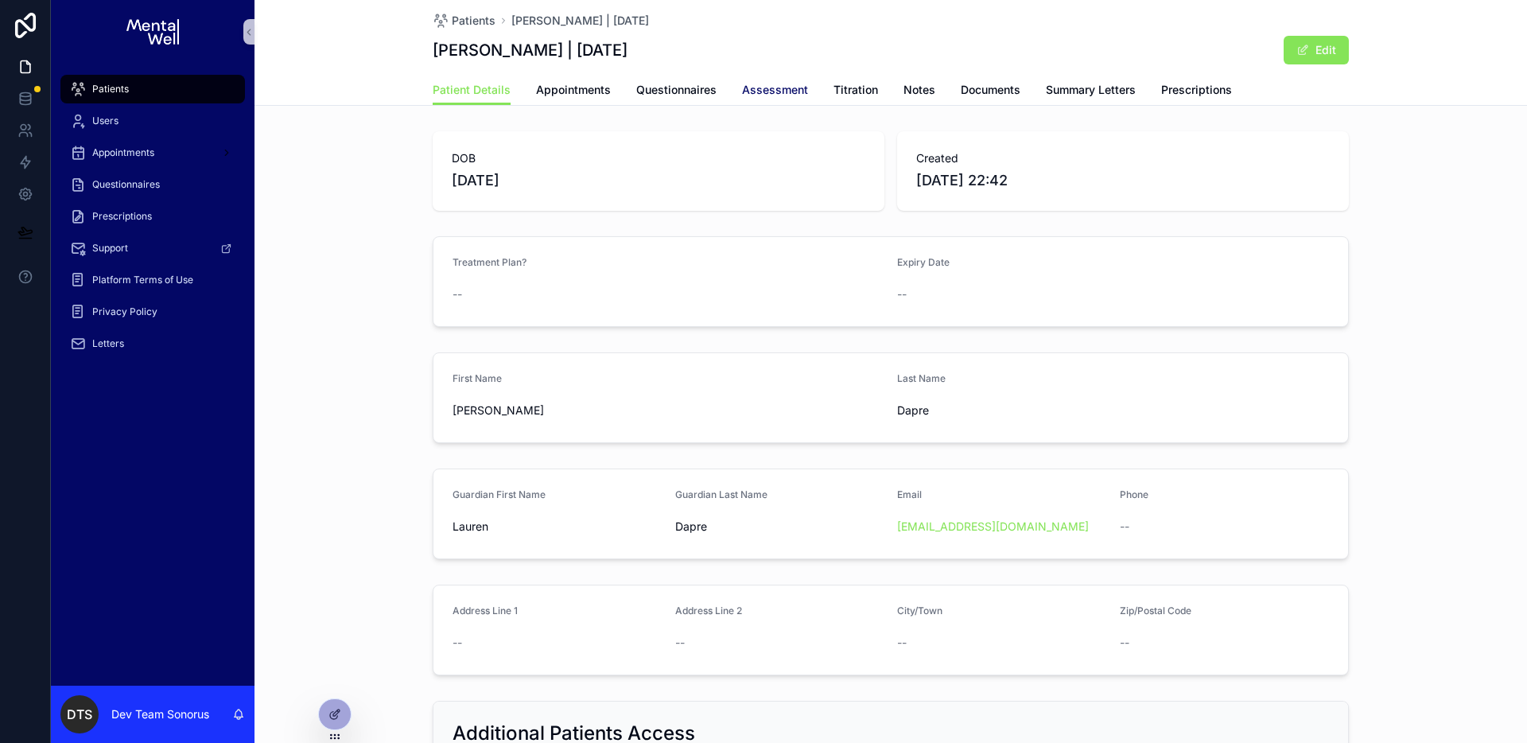
click at [742, 97] on span "Assessment" at bounding box center [775, 90] width 66 height 16
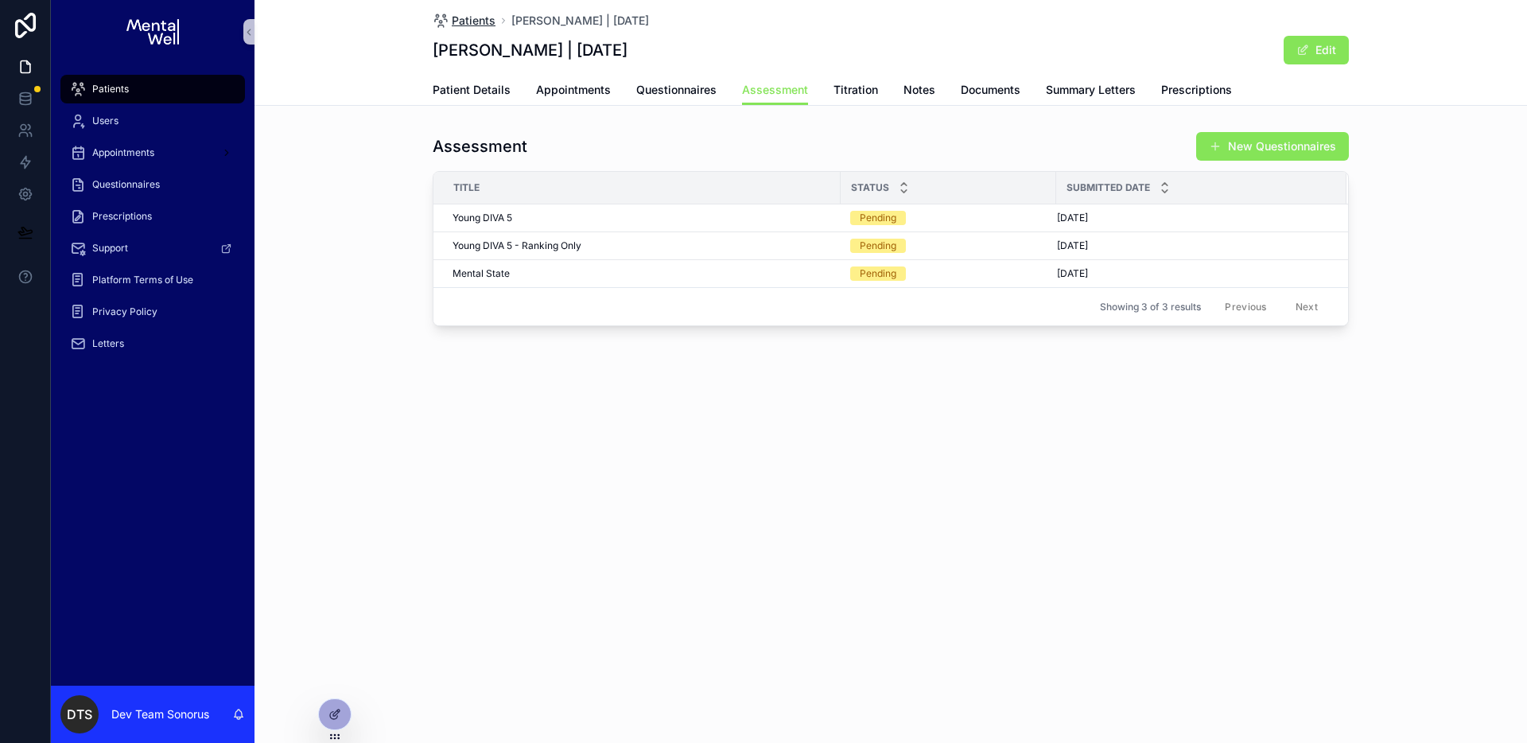
click at [470, 19] on span "Patients" at bounding box center [474, 21] width 44 height 16
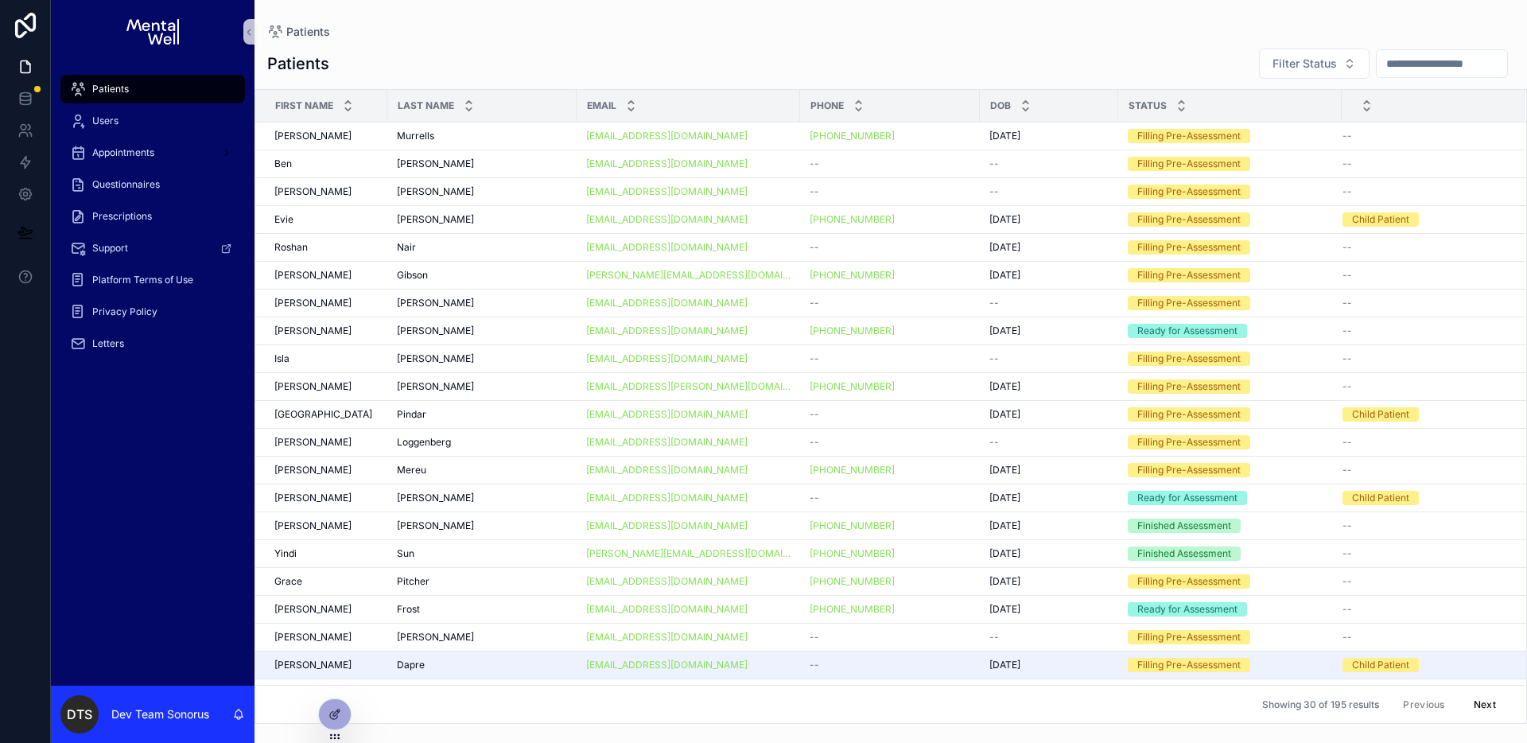
scroll to position [272, 0]
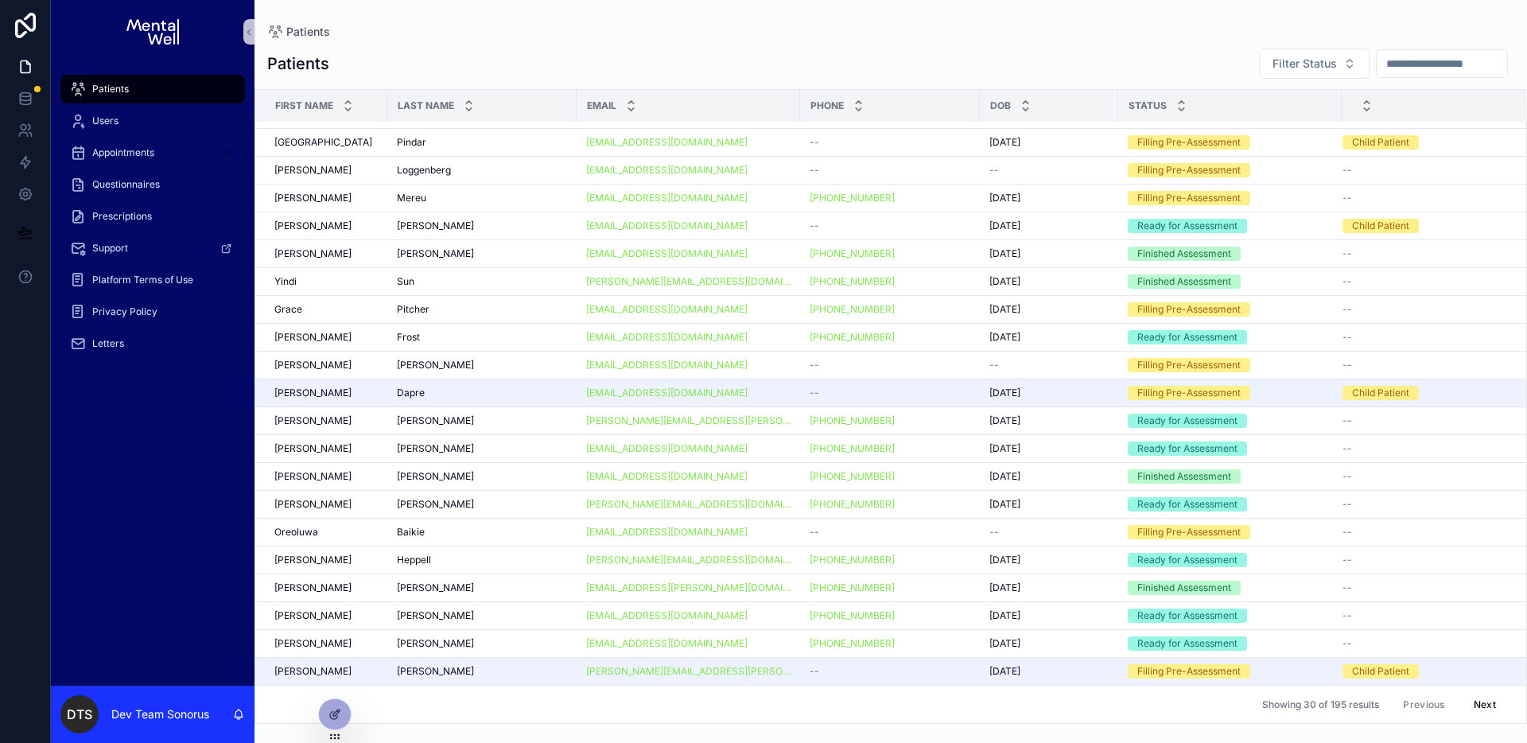
click at [1479, 703] on button "Next" at bounding box center [1485, 704] width 45 height 25
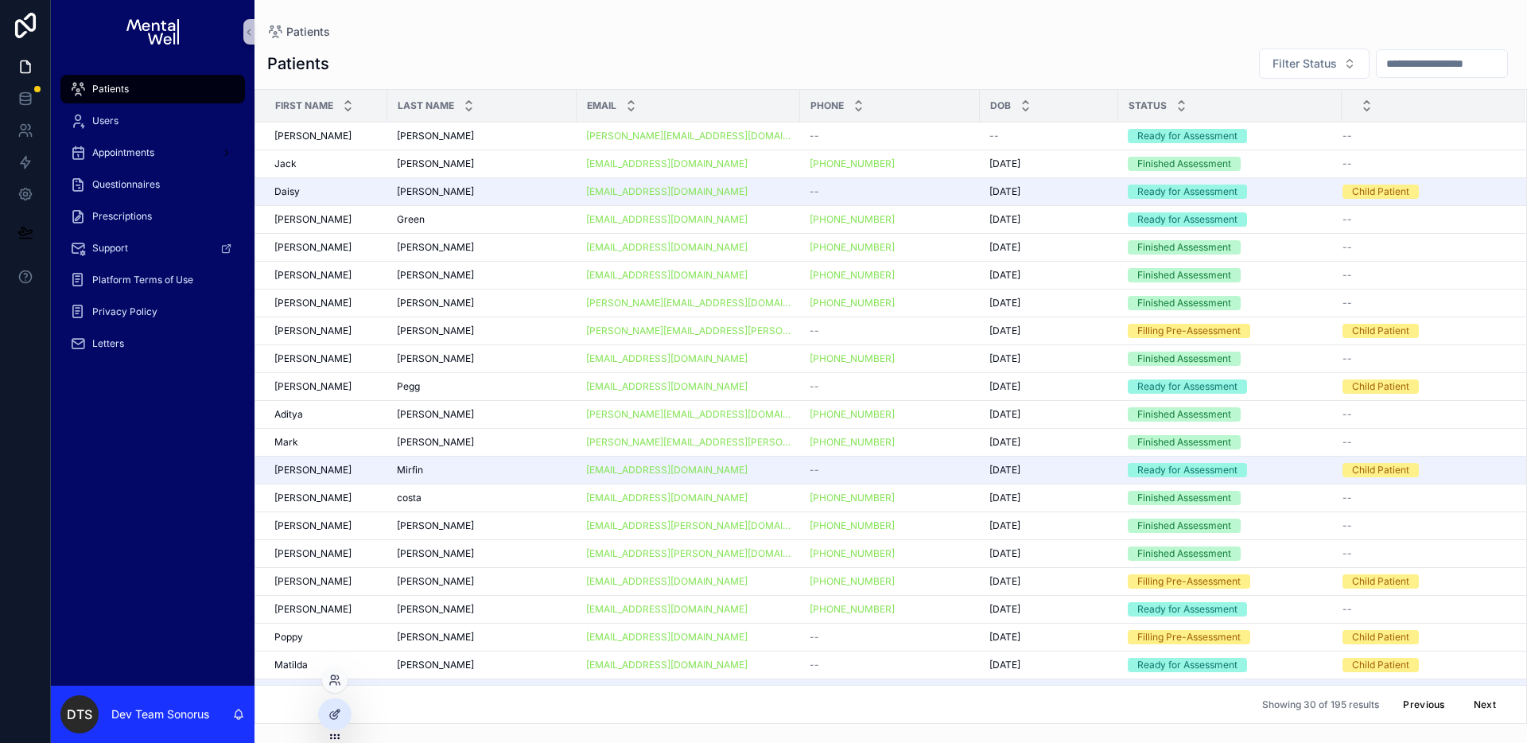
click at [332, 687] on div at bounding box center [334, 679] width 25 height 25
click at [335, 684] on icon at bounding box center [334, 680] width 13 height 13
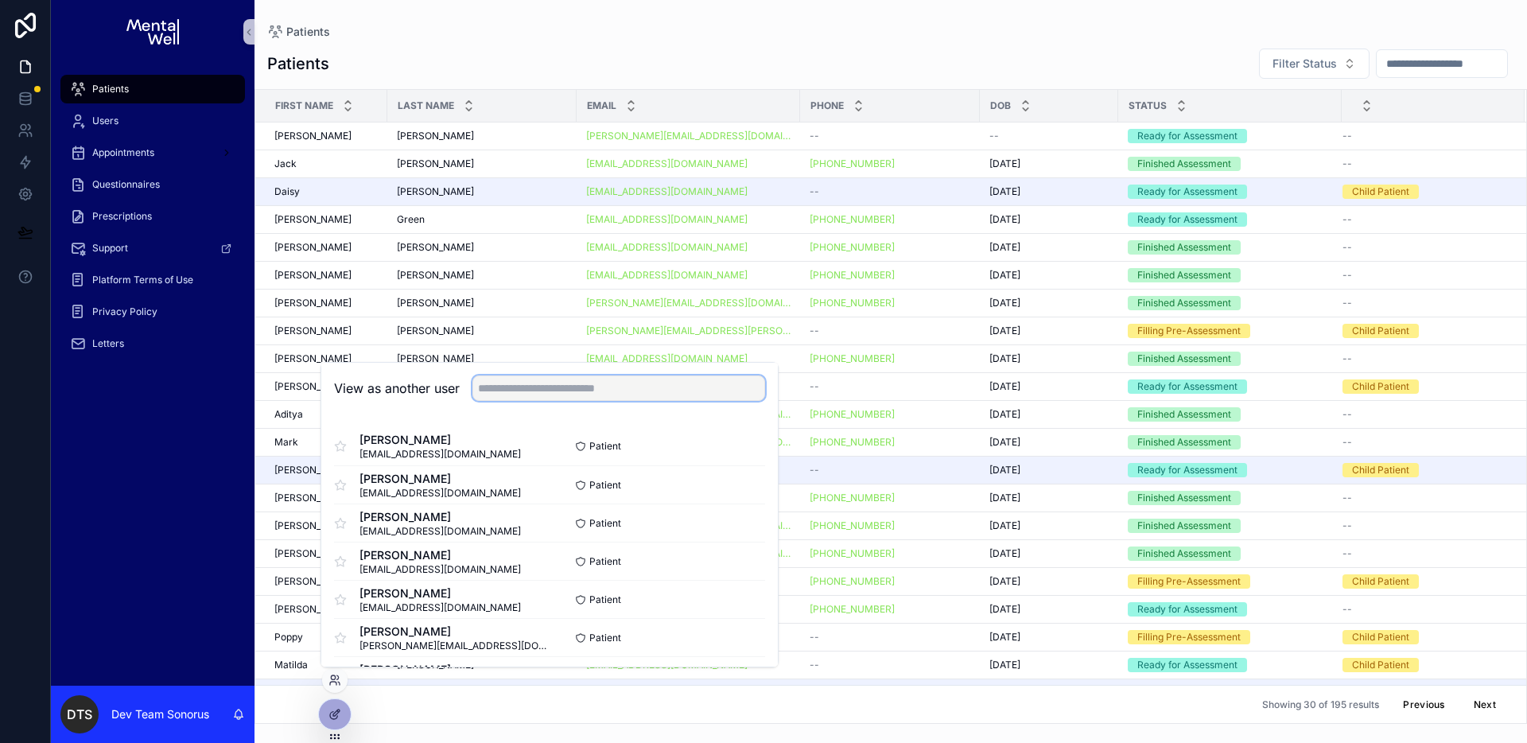
click at [555, 391] on input "text" at bounding box center [618, 387] width 293 height 25
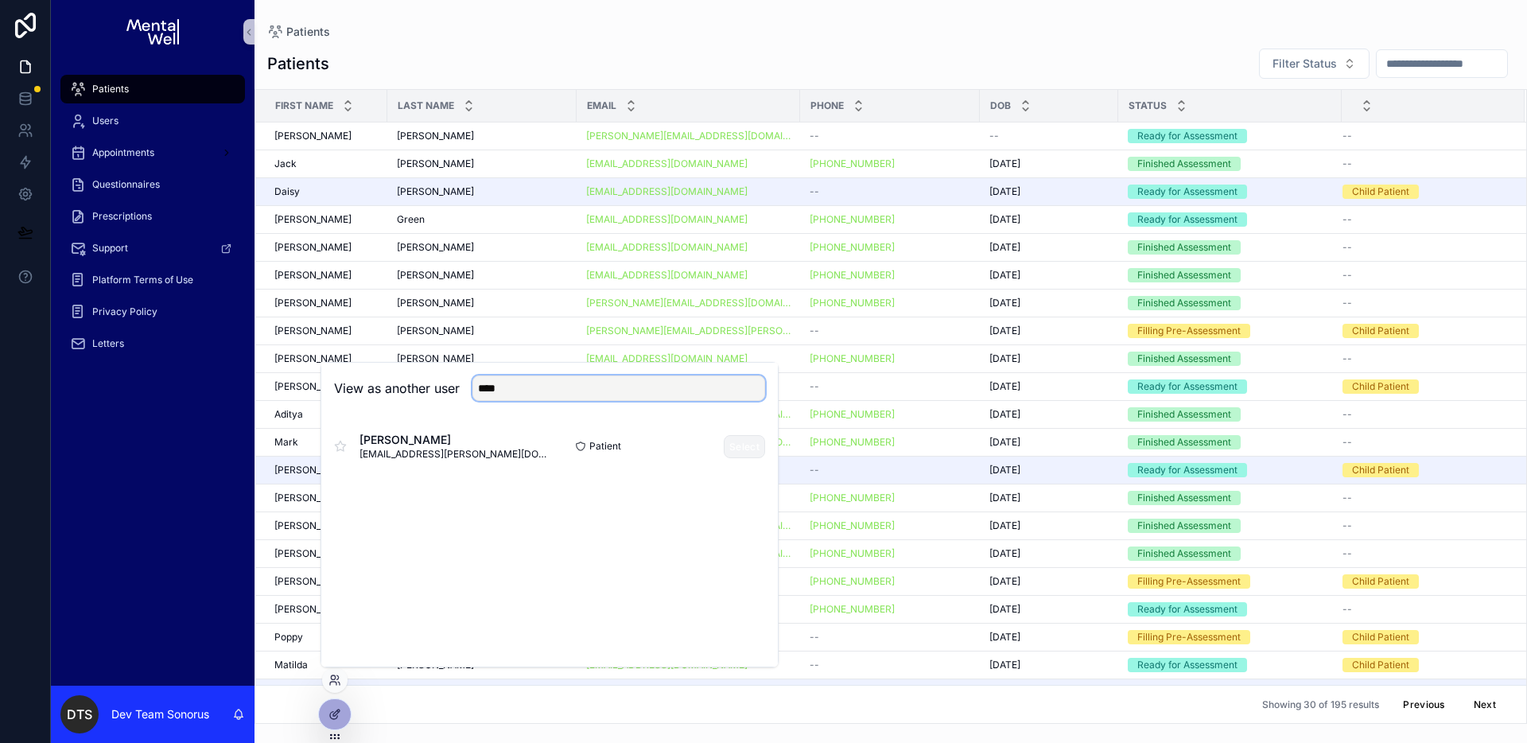
type input "****"
click at [736, 440] on button "Select" at bounding box center [744, 446] width 41 height 23
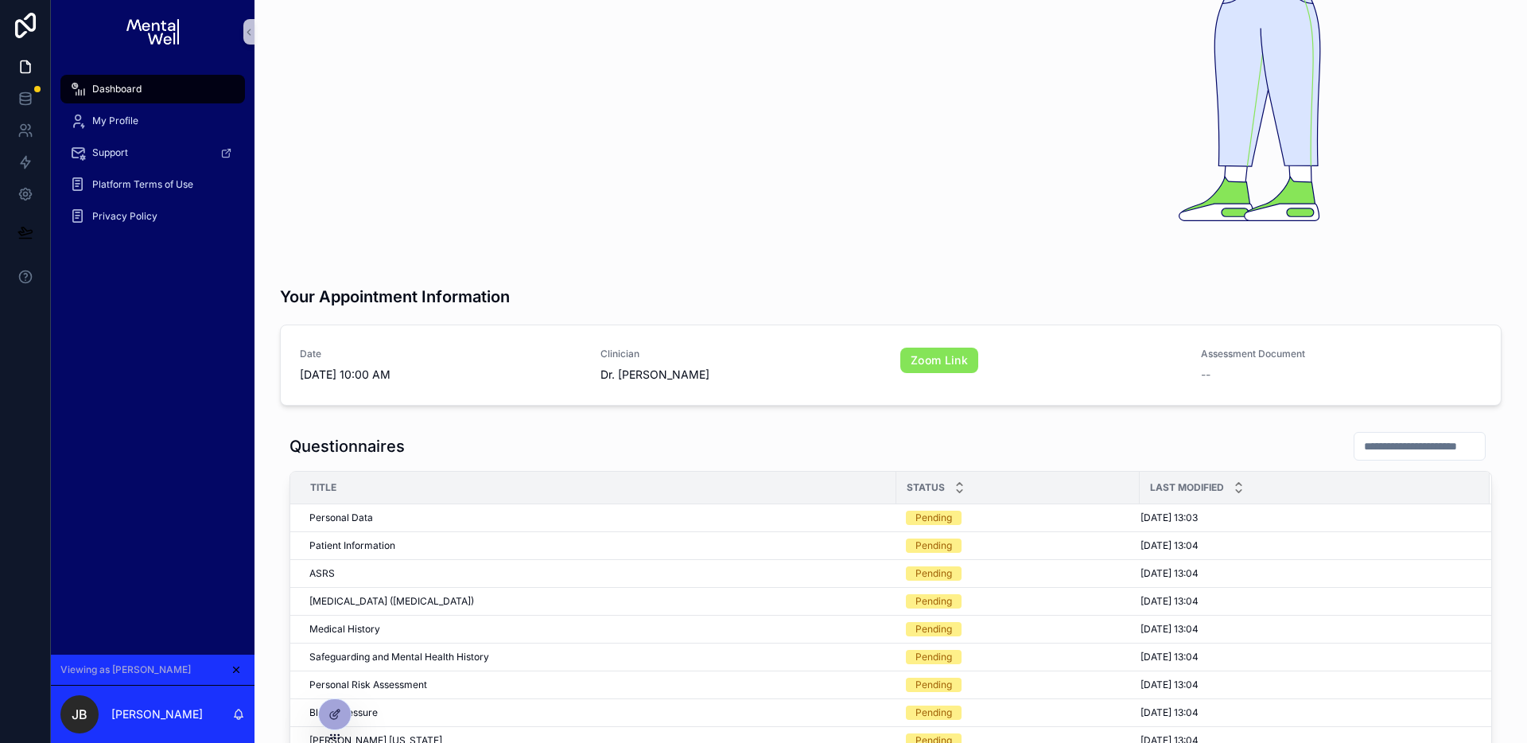
scroll to position [449, 0]
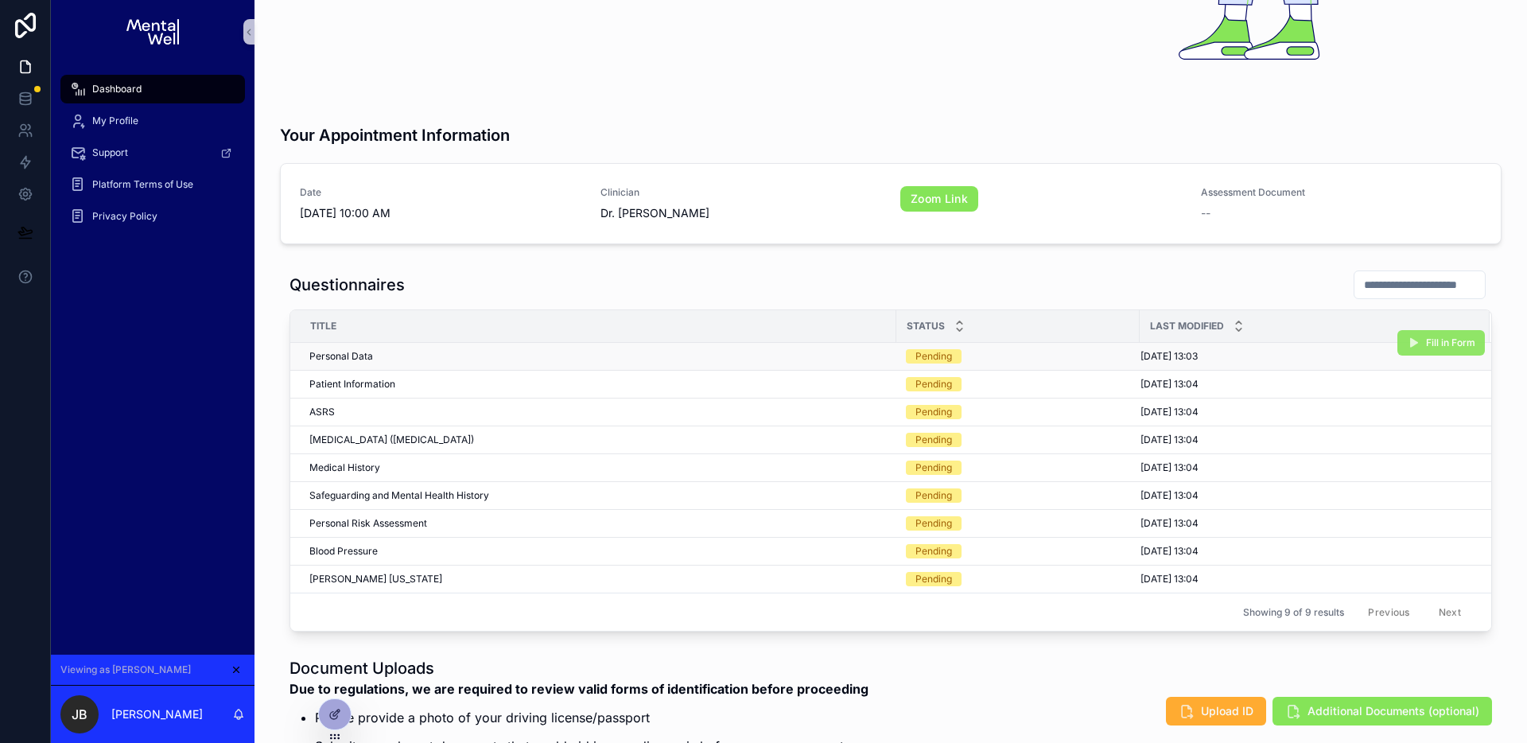
click at [1437, 336] on span "Fill in Form" at bounding box center [1450, 342] width 49 height 13
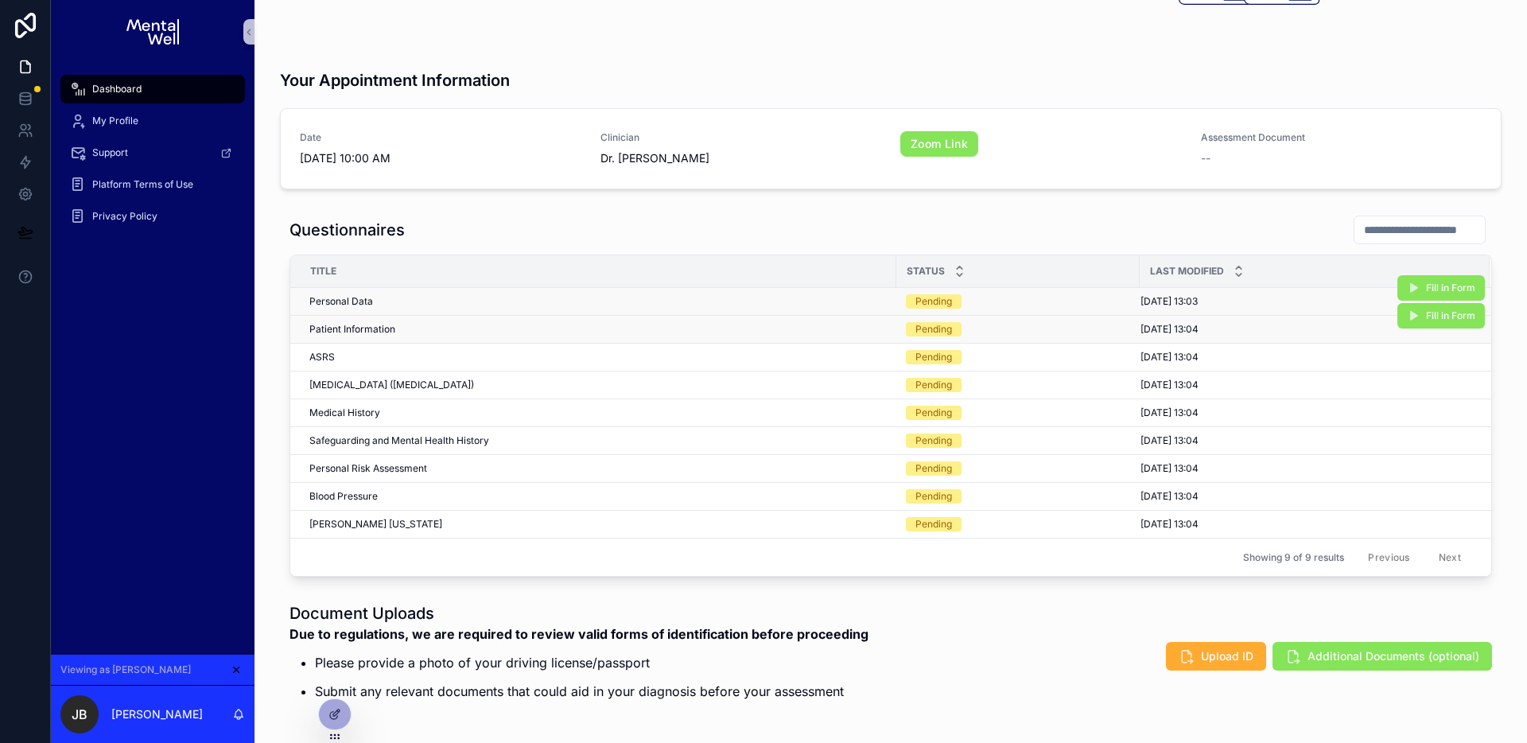
scroll to position [525, 0]
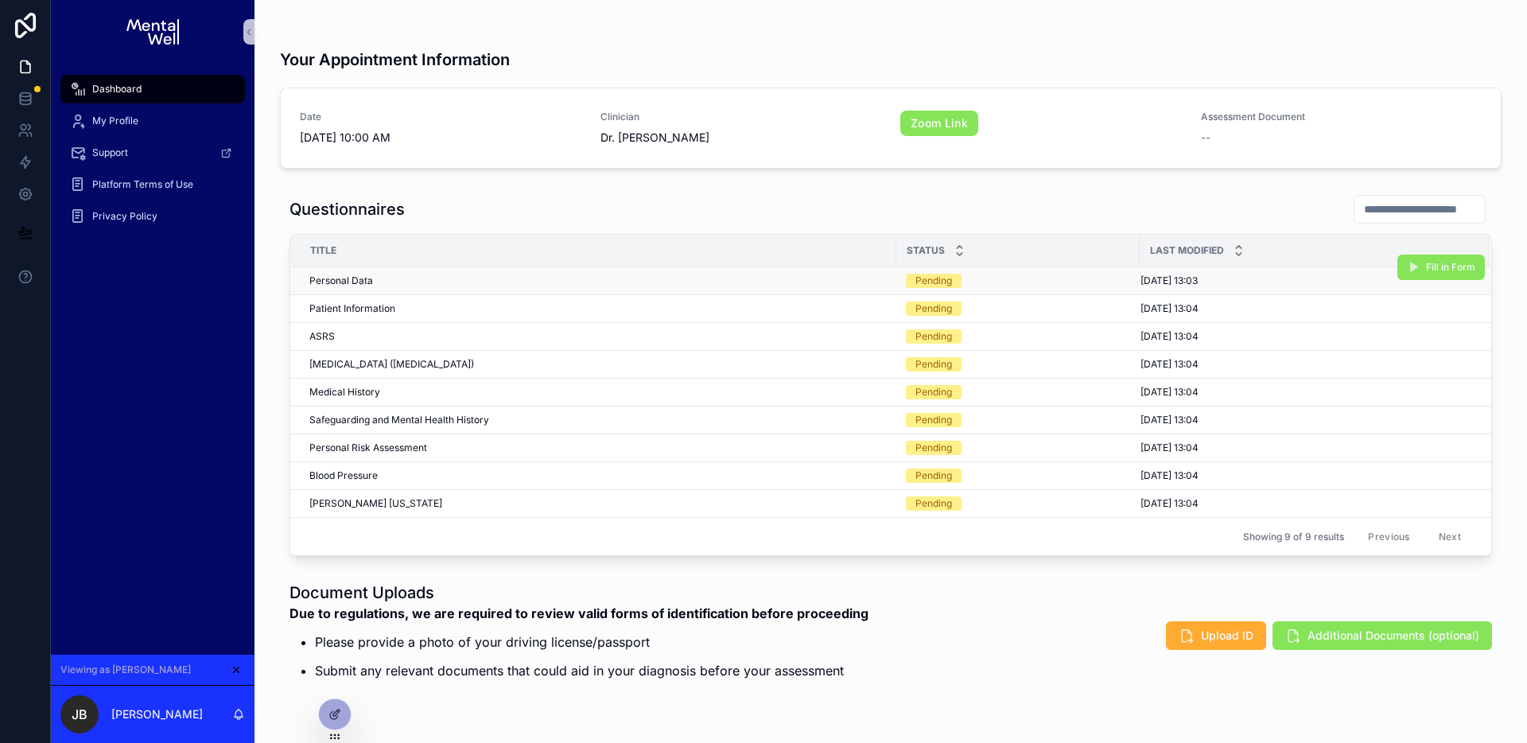
click at [1299, 278] on div "06/09/2025 13:03 06/09/2025 13:03" at bounding box center [1306, 280] width 330 height 13
click at [1250, 274] on div "06/09/2025 13:03 06/09/2025 13:03" at bounding box center [1306, 280] width 330 height 13
drag, startPoint x: 1373, startPoint y: 281, endPoint x: 1385, endPoint y: 281, distance: 11.9
click at [1373, 281] on div "06/09/2025 13:03 06/09/2025 13:03" at bounding box center [1306, 280] width 330 height 13
click at [1426, 289] on span "Fill in Form" at bounding box center [1450, 295] width 49 height 13
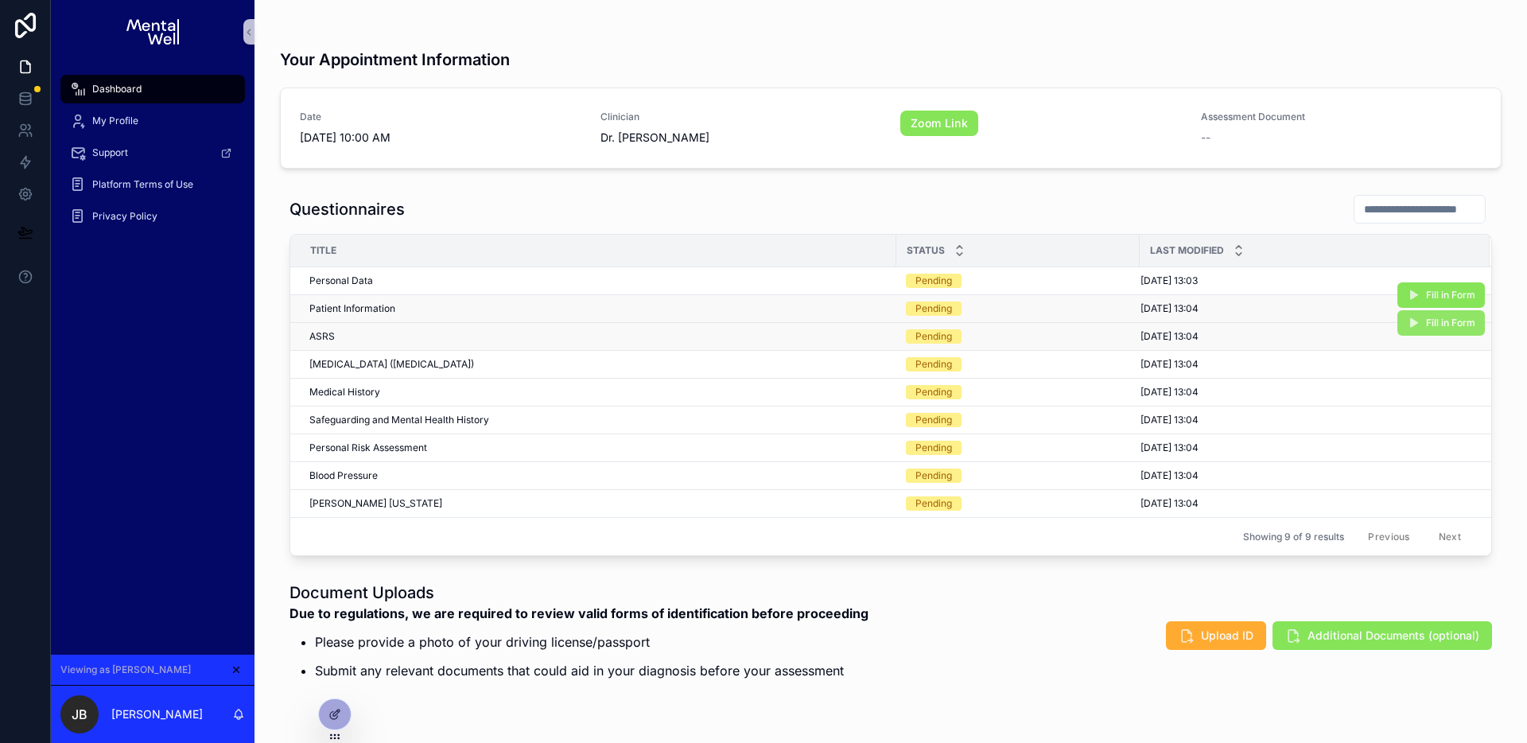
click at [1411, 320] on icon "scrollable content" at bounding box center [1413, 323] width 13 height 13
click at [1413, 351] on button "Fill in Form" at bounding box center [1440, 350] width 87 height 25
click at [1426, 267] on span "Fill in Form" at bounding box center [1450, 267] width 49 height 13
click at [1442, 298] on button "Fill in Form" at bounding box center [1440, 294] width 87 height 25
click at [1410, 327] on button "Fill in Form" at bounding box center [1440, 322] width 87 height 25
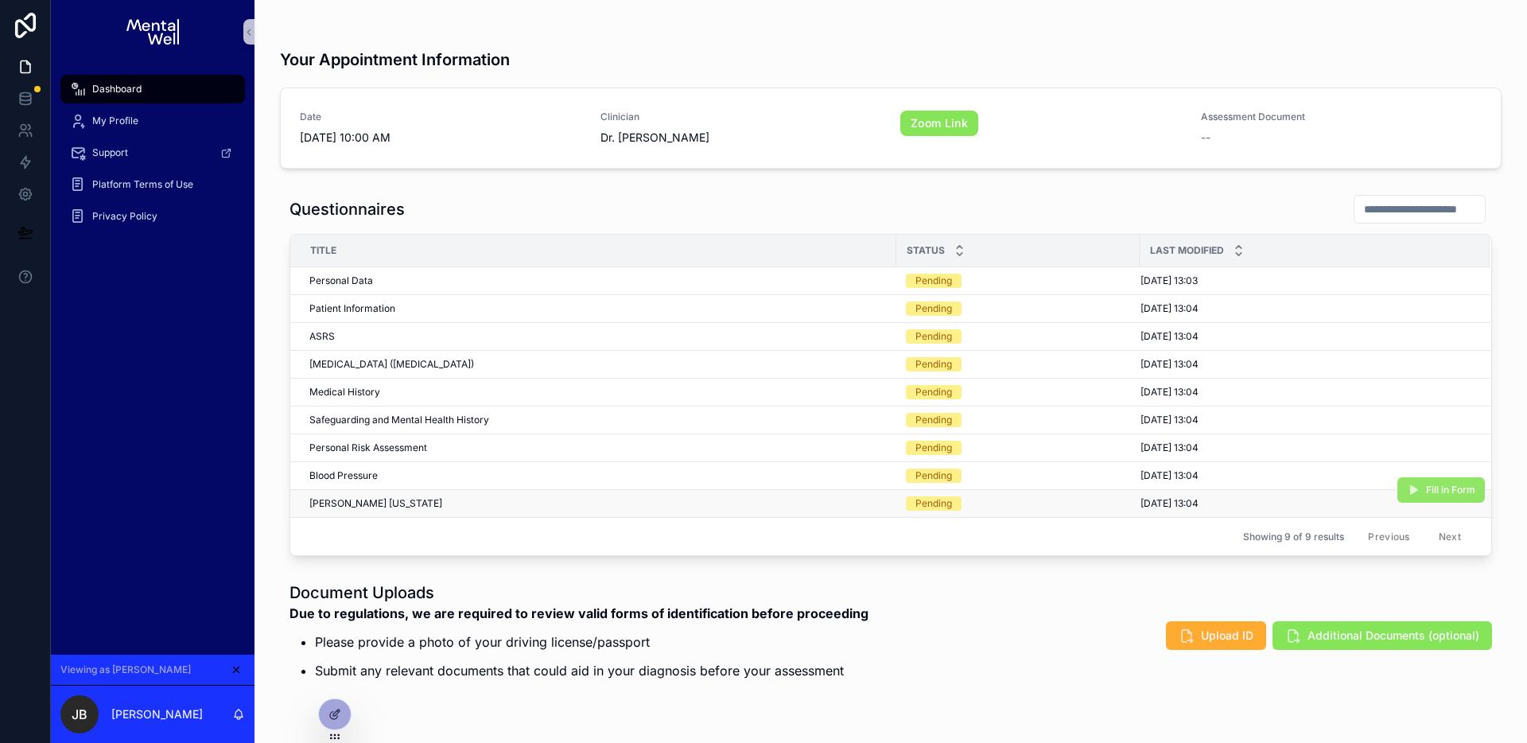
click at [1430, 484] on span "Fill in Form" at bounding box center [1450, 490] width 49 height 13
click at [1428, 466] on button "Fill in Form" at bounding box center [1440, 461] width 87 height 25
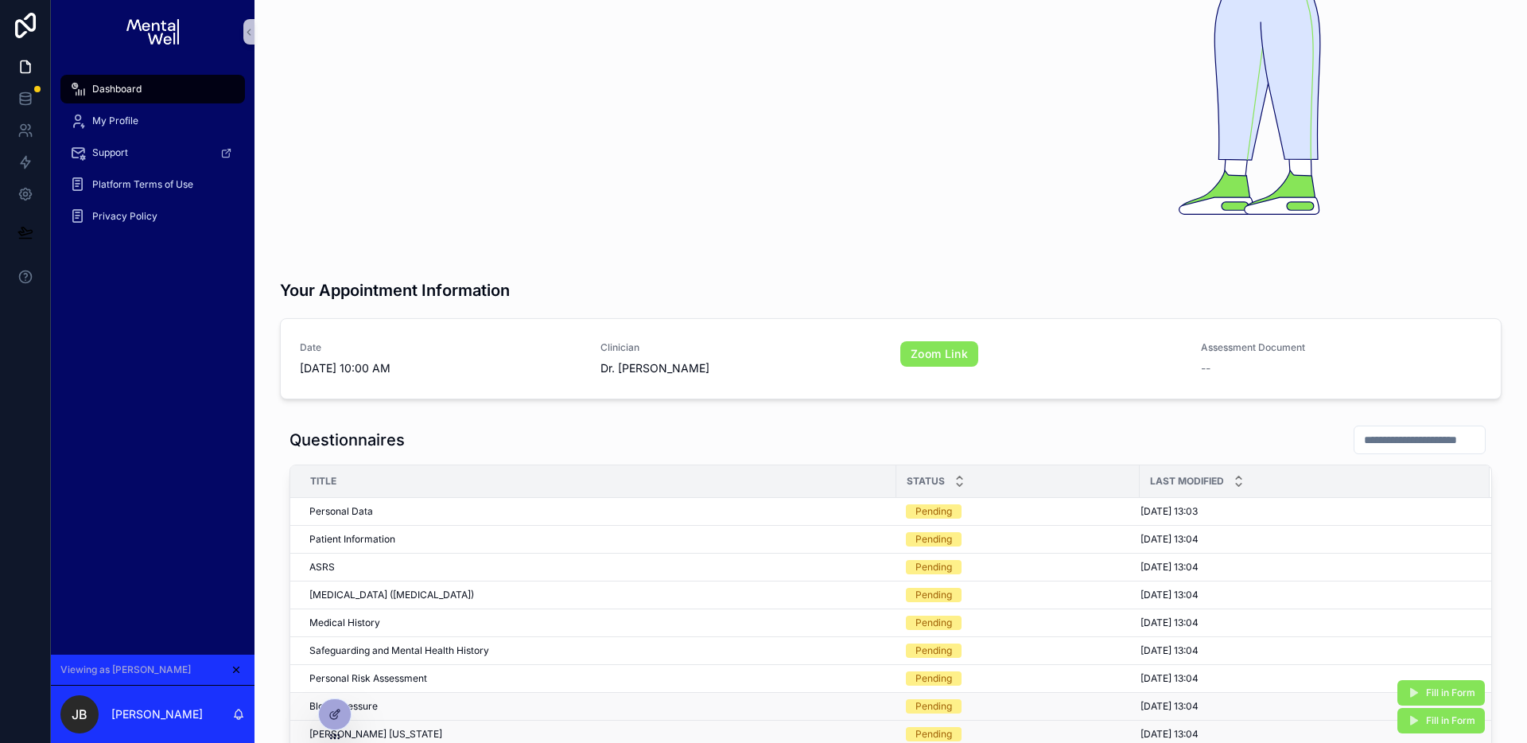
scroll to position [441, 0]
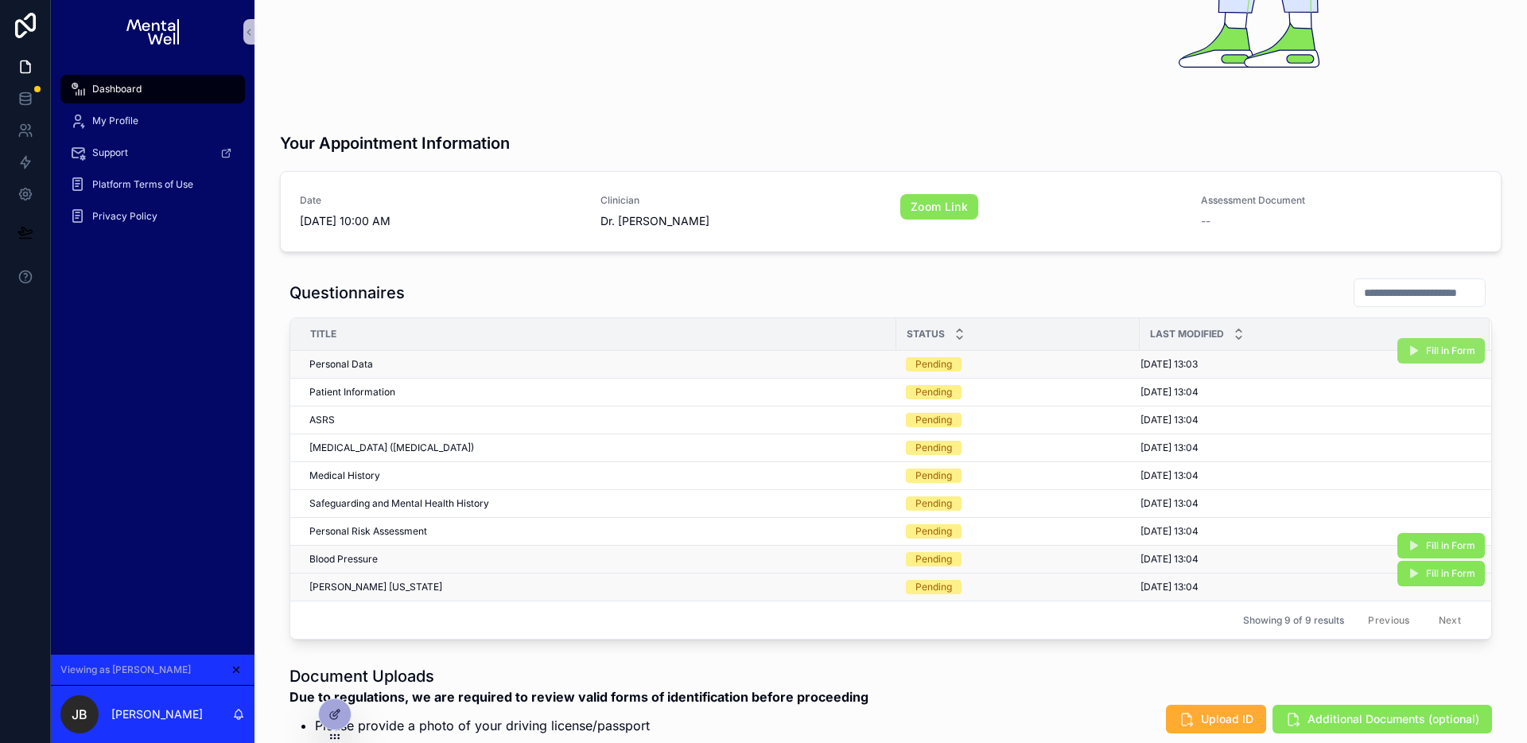
click at [1407, 344] on icon "scrollable content" at bounding box center [1413, 350] width 13 height 13
click at [1413, 344] on icon "scrollable content" at bounding box center [1413, 350] width 13 height 13
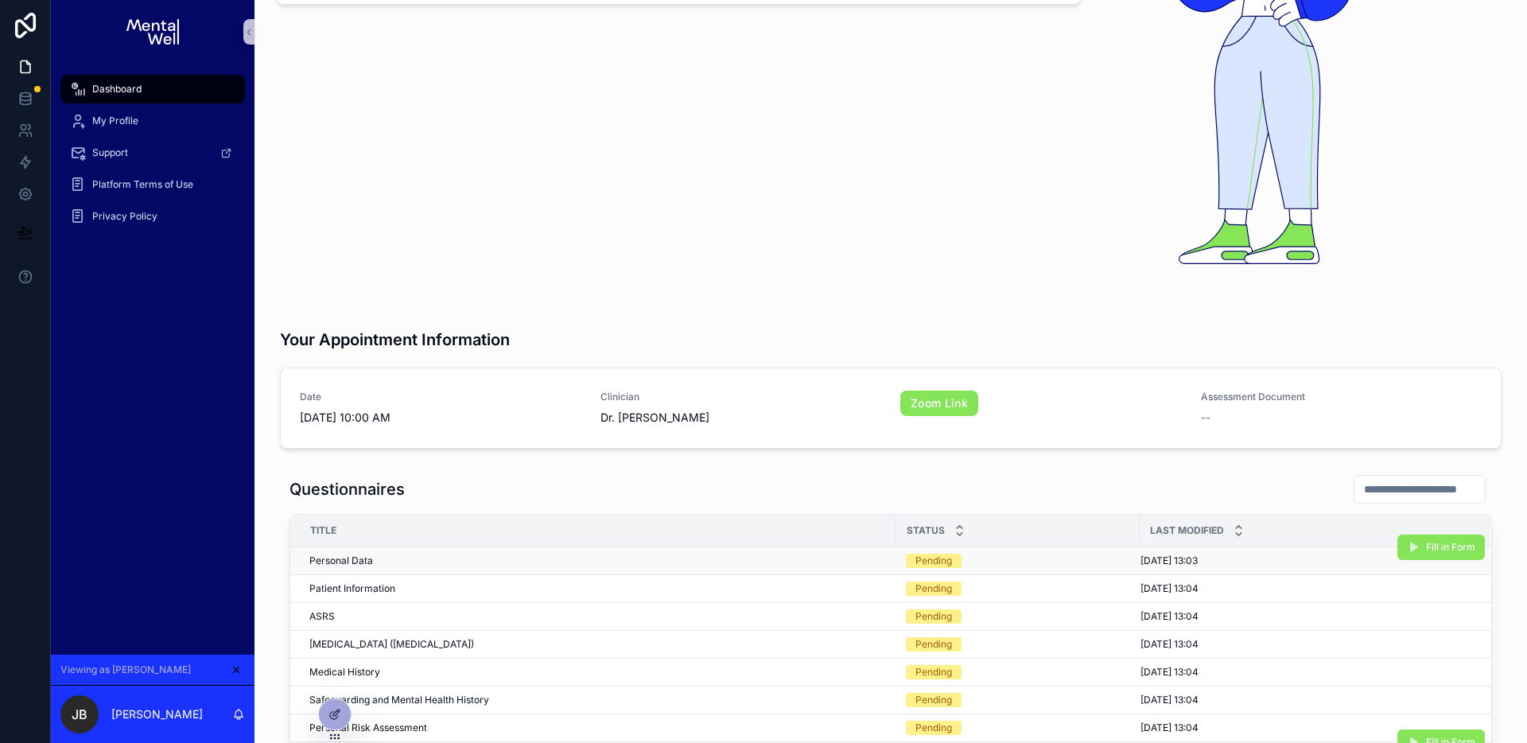
scroll to position [0, 0]
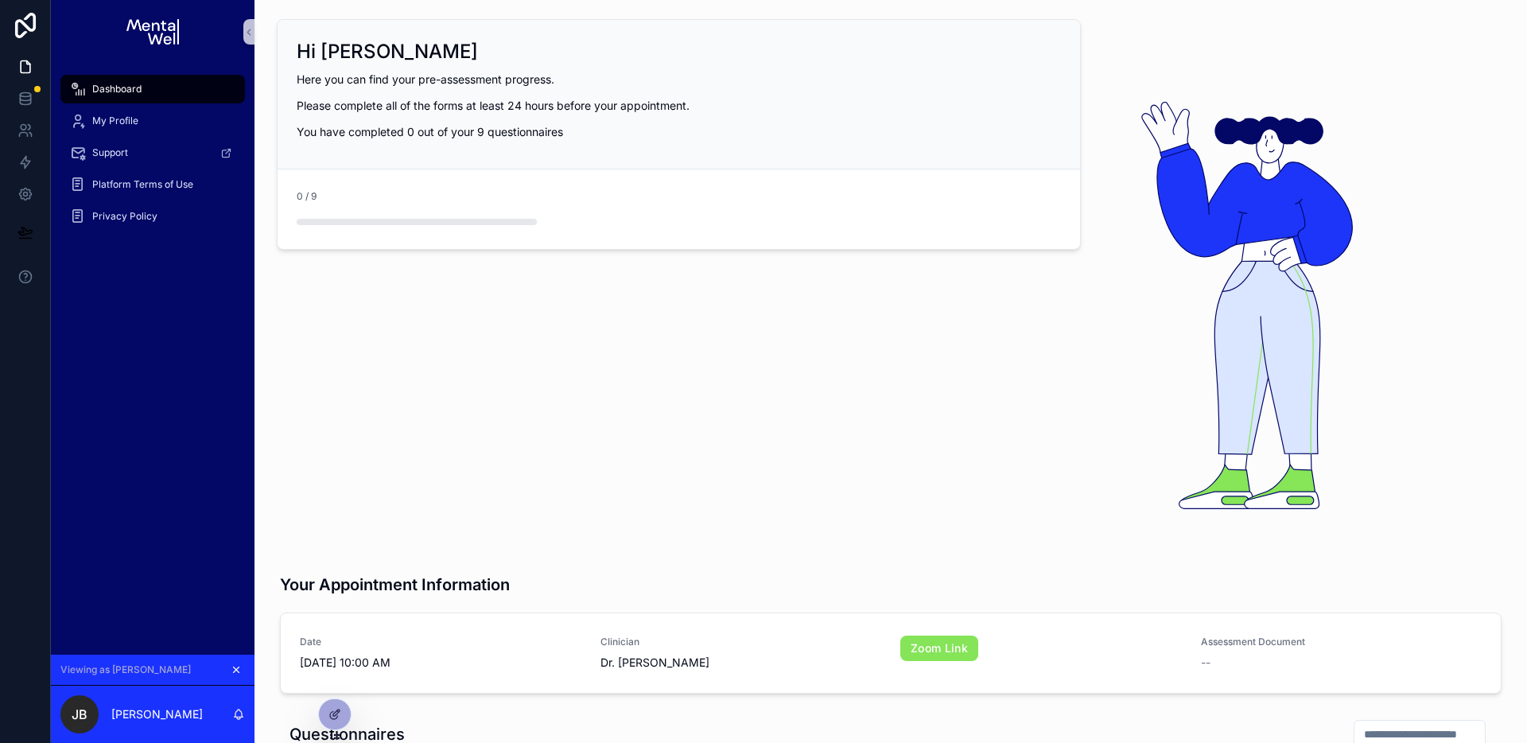
click at [241, 670] on icon "scrollable content" at bounding box center [236, 669] width 11 height 11
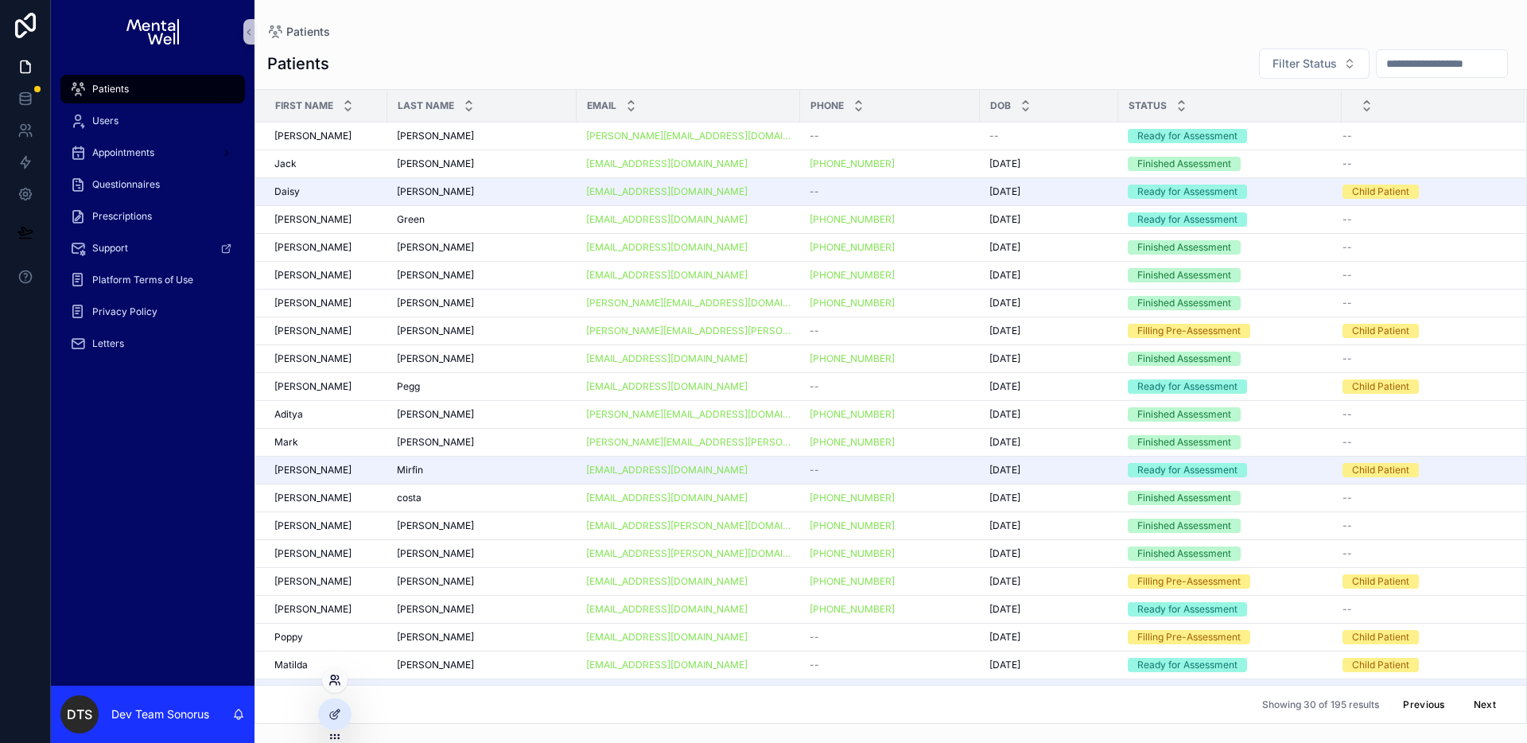
click at [340, 685] on icon at bounding box center [334, 680] width 13 height 13
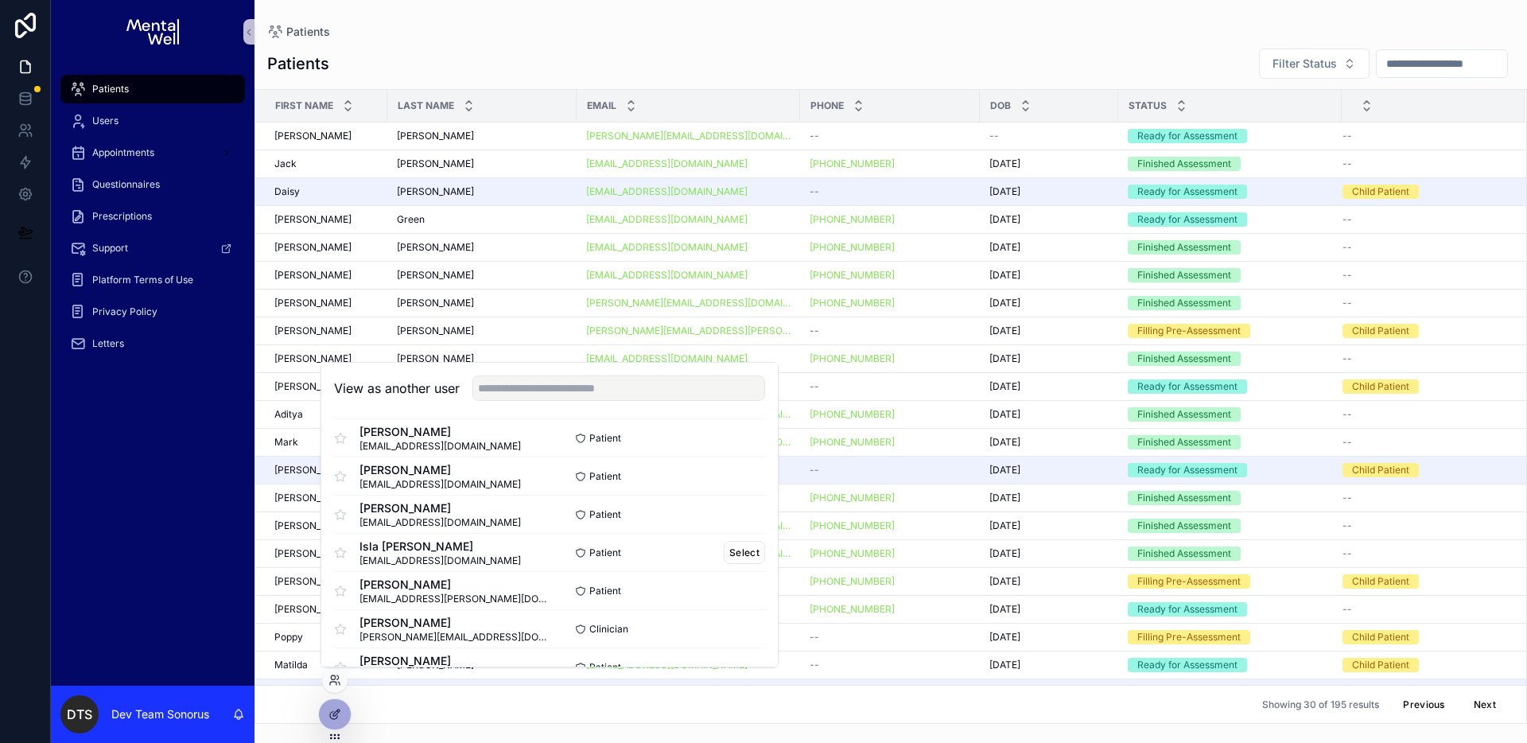
scroll to position [258, 0]
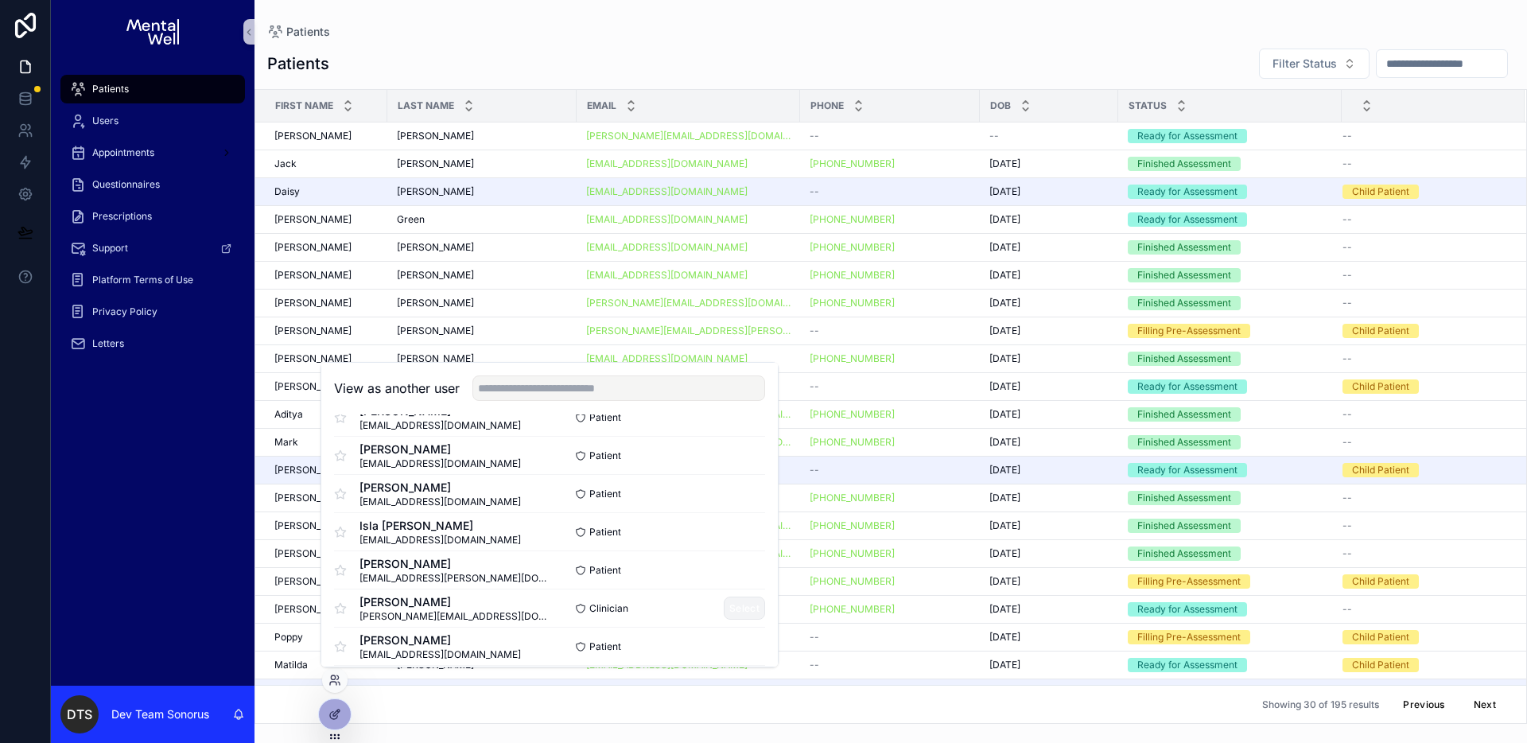
click at [733, 609] on button "Select" at bounding box center [744, 608] width 41 height 23
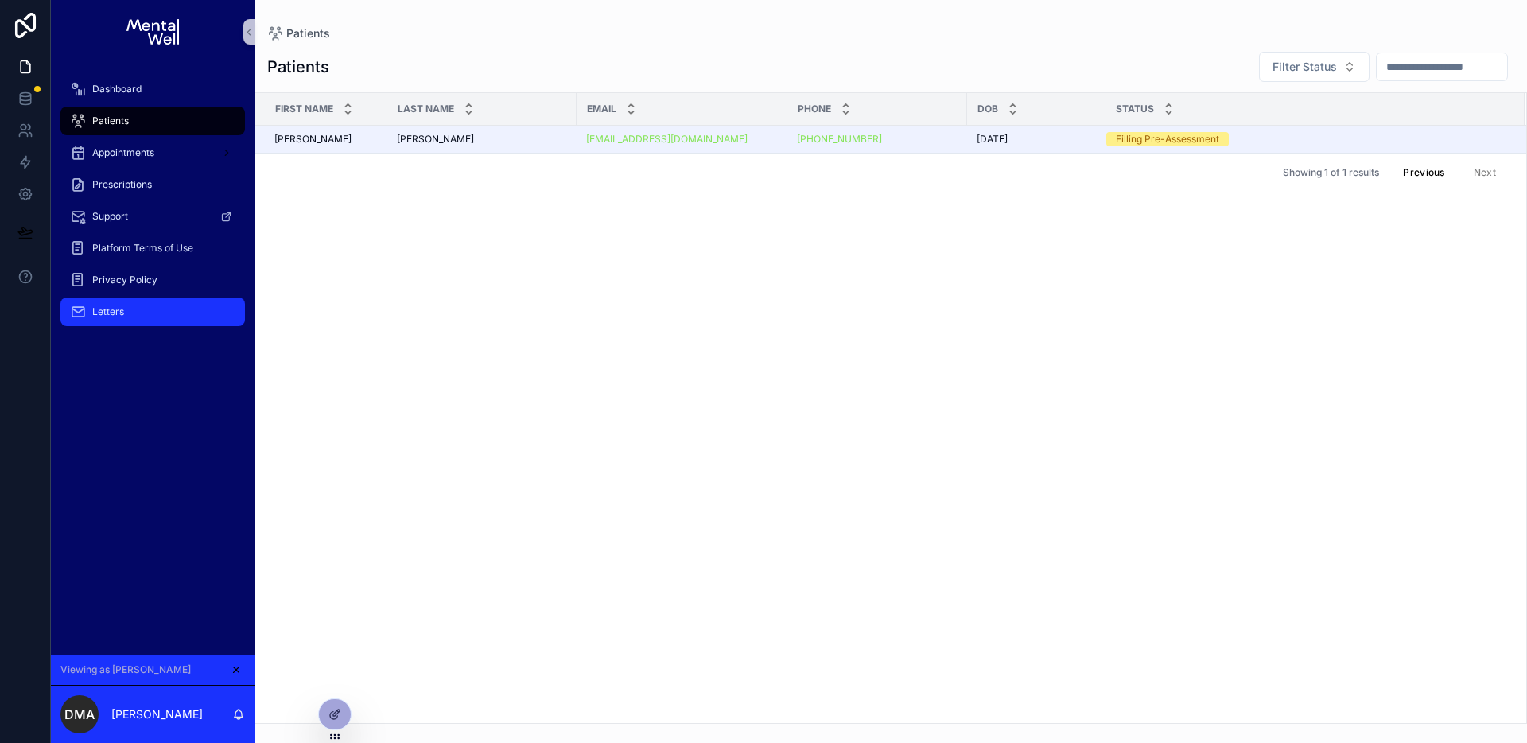
click at [145, 312] on div "Letters" at bounding box center [152, 311] width 165 height 25
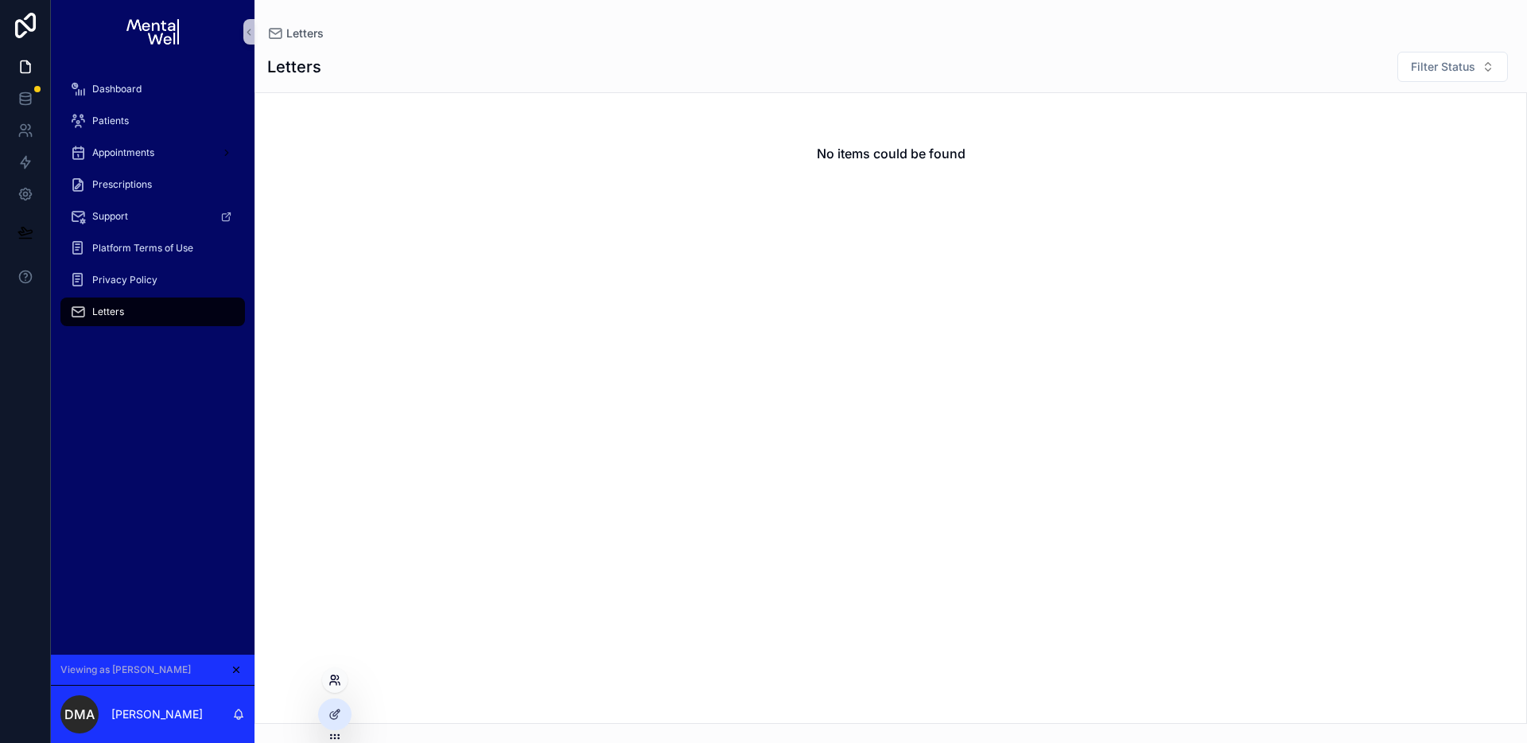
click at [331, 682] on icon at bounding box center [334, 680] width 13 height 13
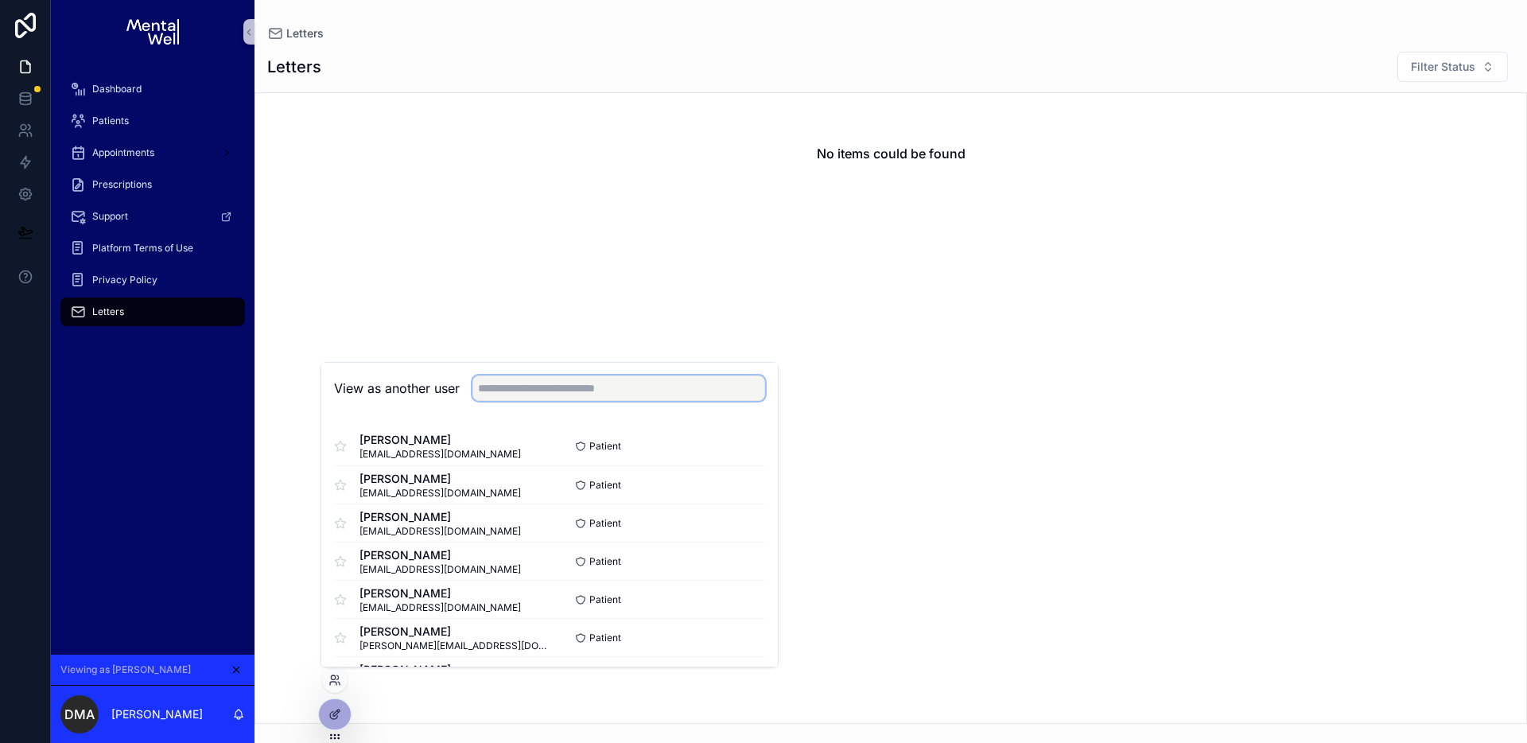
click at [633, 384] on input "text" at bounding box center [618, 387] width 293 height 25
type input "*****"
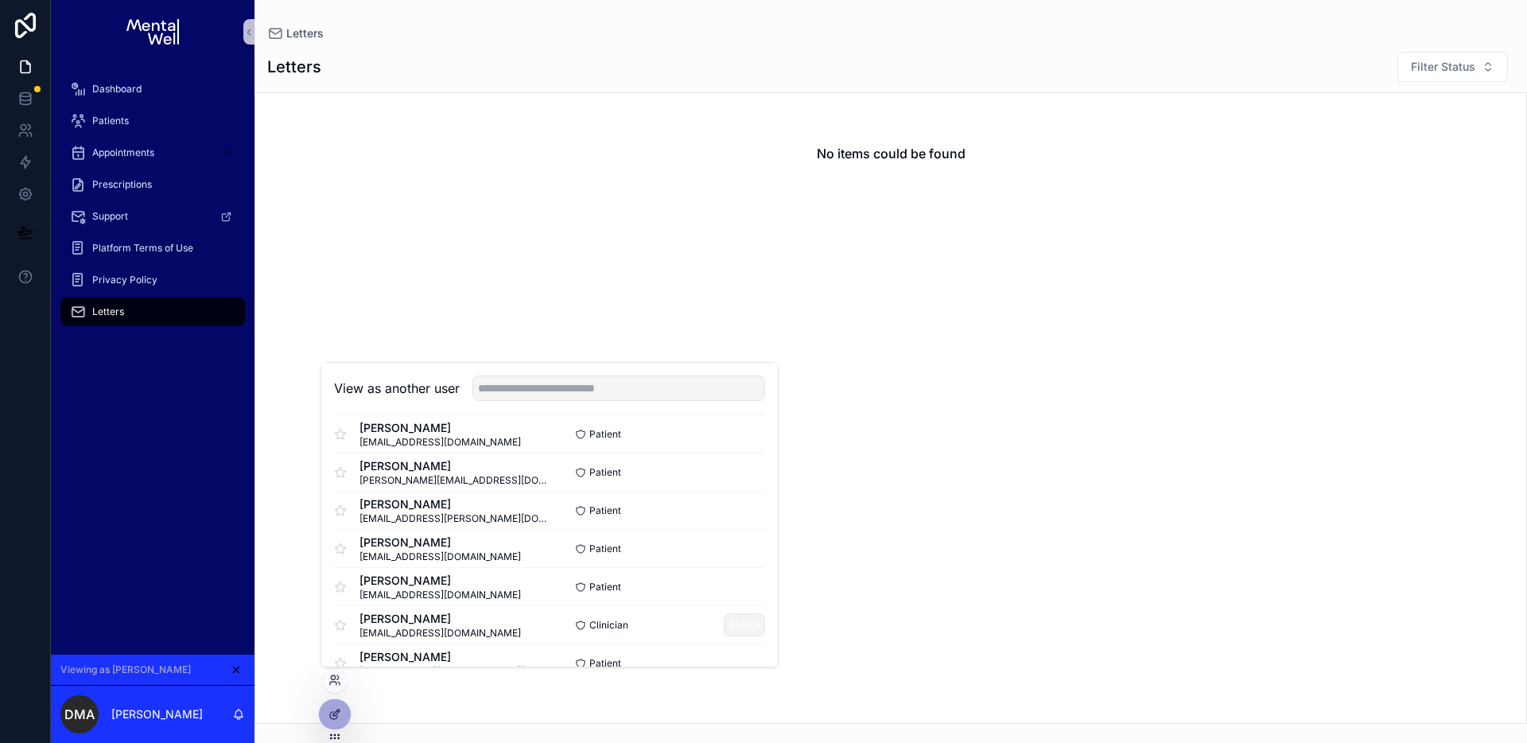
click at [741, 630] on button "Select" at bounding box center [744, 624] width 41 height 23
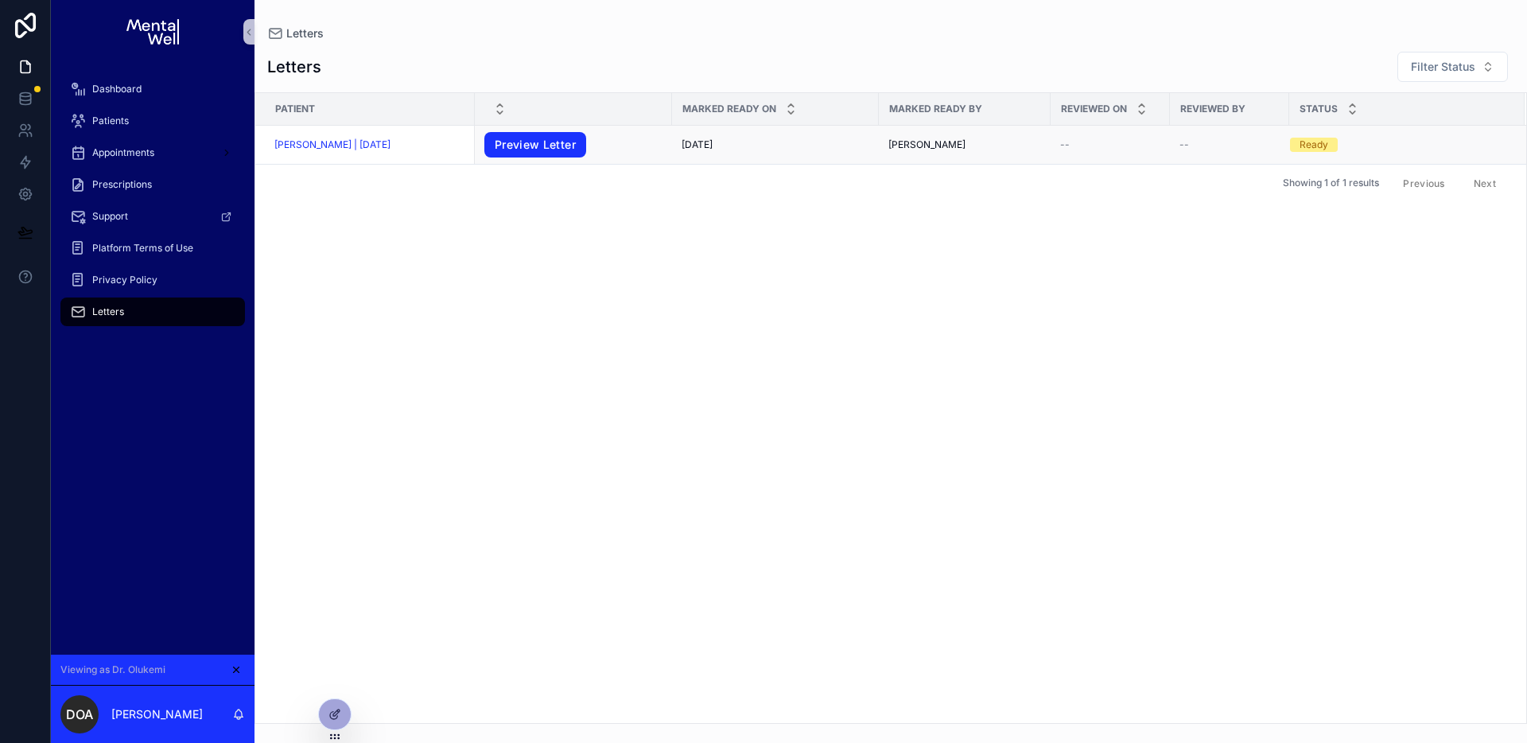
click at [551, 146] on link "Preview Letter" at bounding box center [535, 144] width 102 height 25
click at [33, 120] on link at bounding box center [25, 131] width 50 height 32
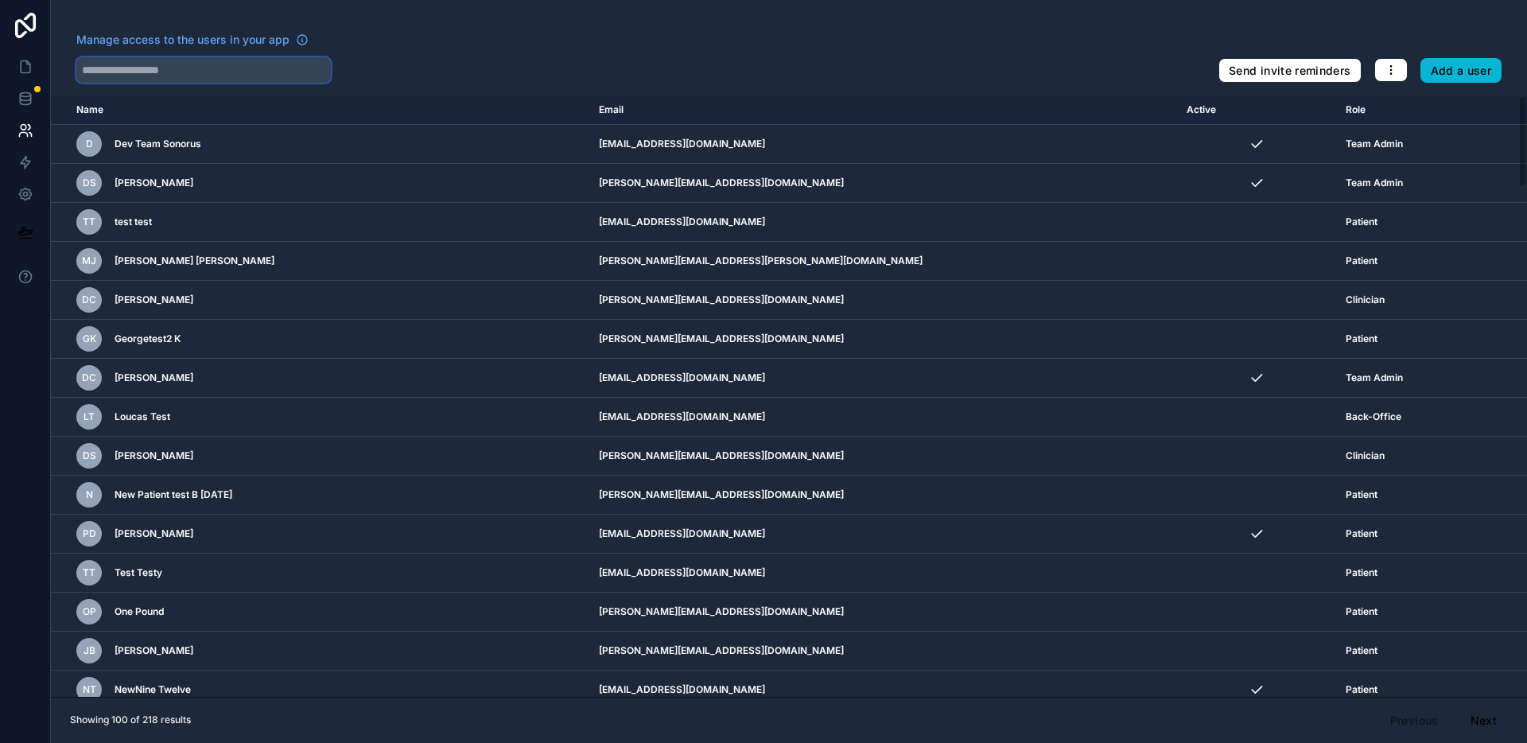
click at [177, 74] on input "text" at bounding box center [203, 69] width 255 height 25
paste input "**********"
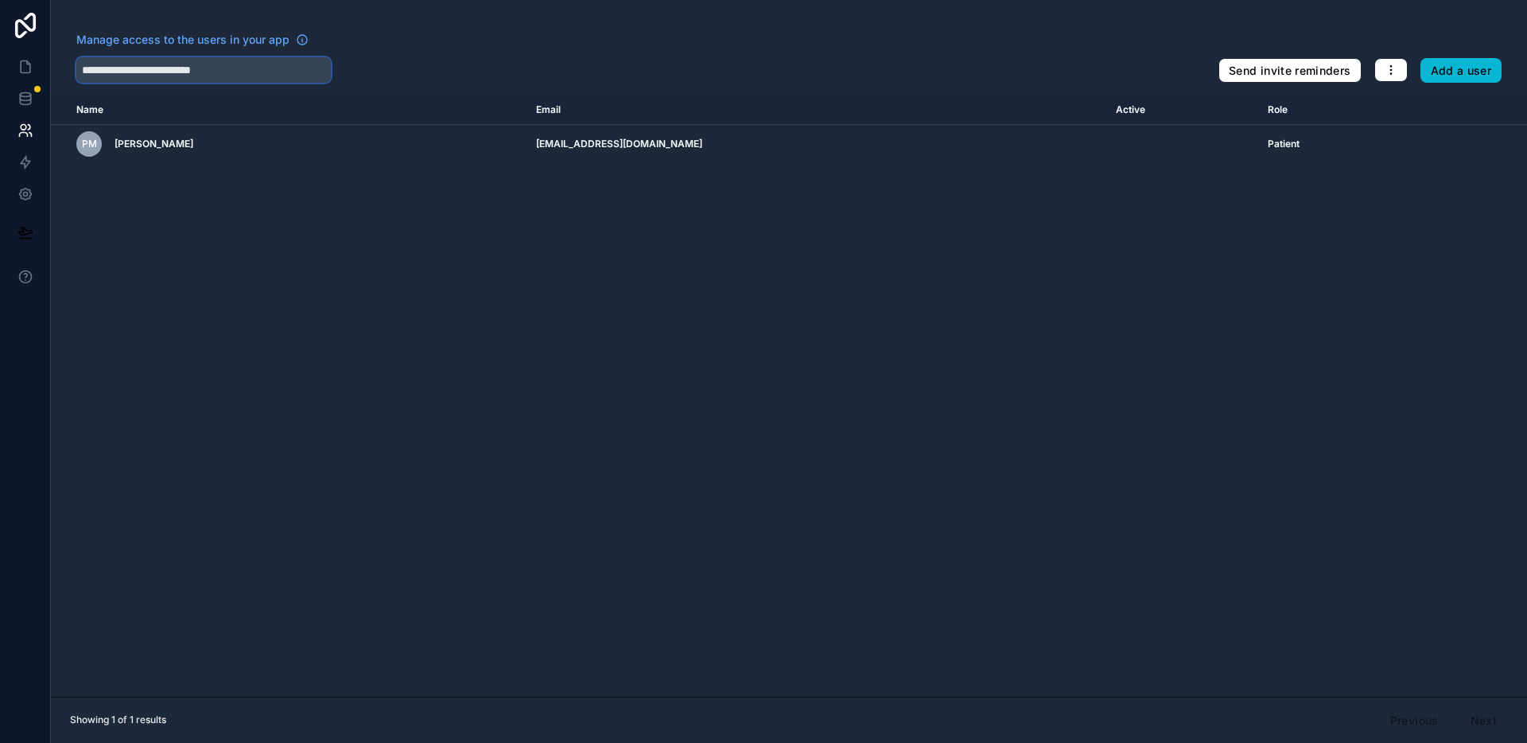
type input "**********"
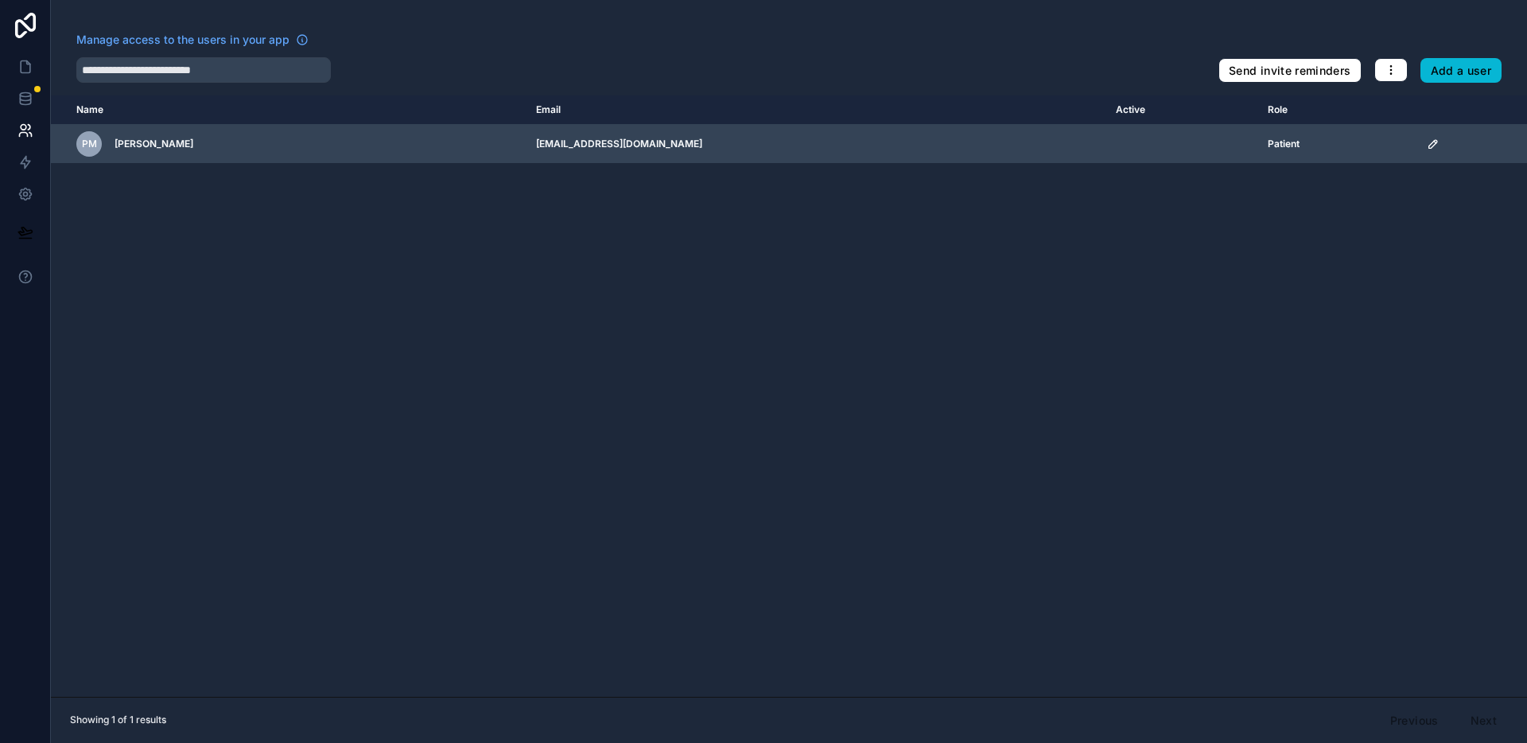
click at [1429, 146] on icon "scrollable content" at bounding box center [1433, 144] width 8 height 8
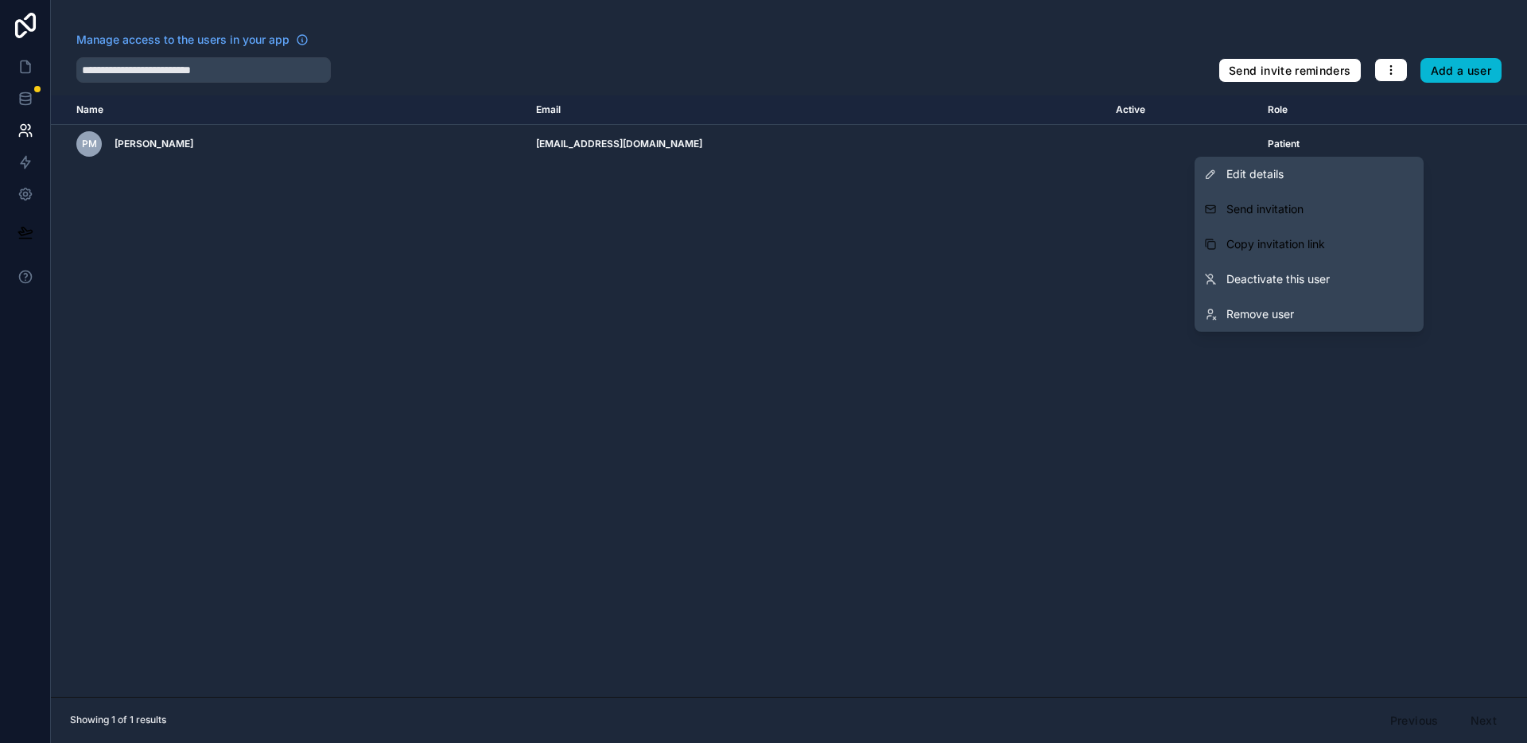
drag, startPoint x: 800, startPoint y: 287, endPoint x: 737, endPoint y: 165, distance: 137.0
click at [800, 287] on div "Name Email Active Role [DOMAIN_NAME] PM Poppy [PERSON_NAME] [EMAIL_ADDRESS][DOM…" at bounding box center [789, 395] width 1476 height 601
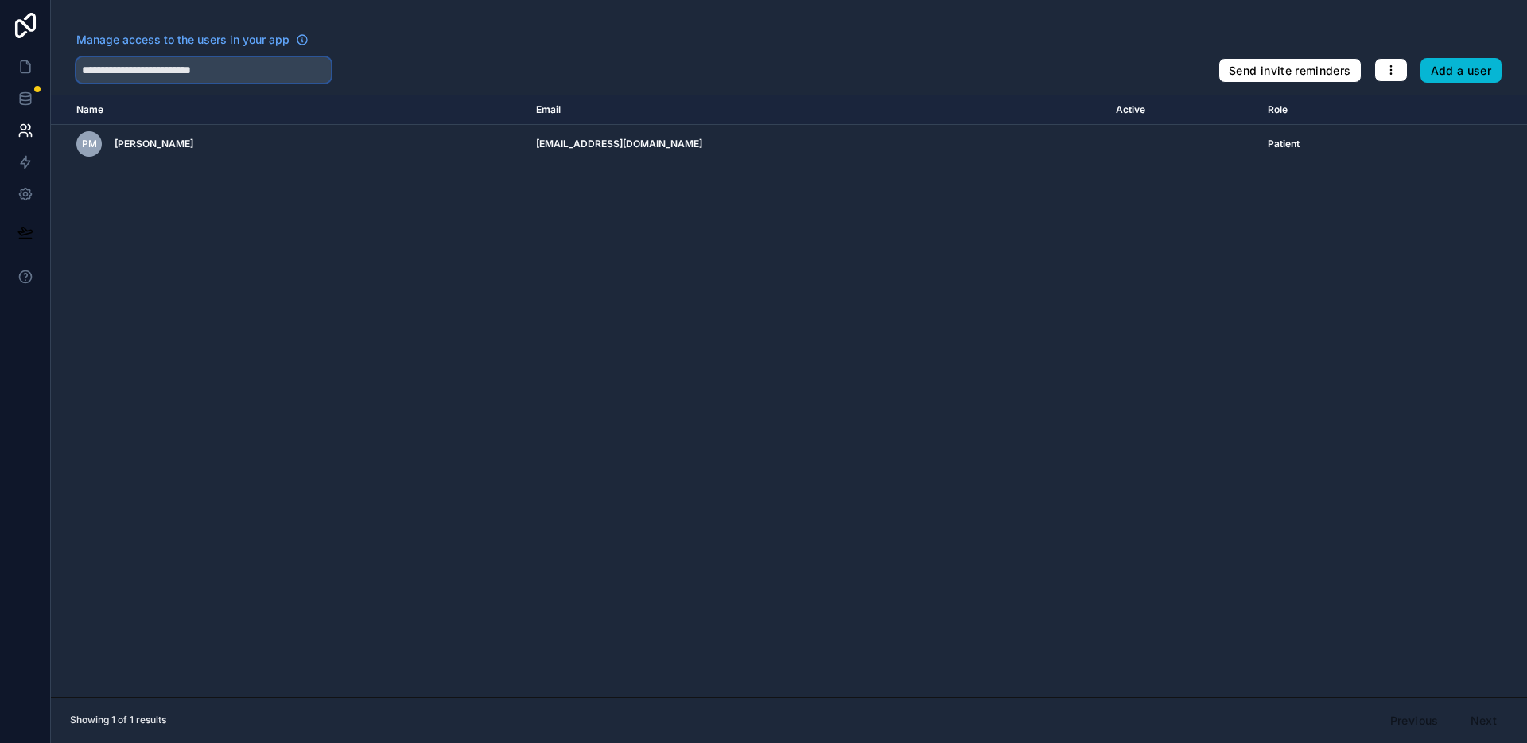
click at [263, 71] on input "**********" at bounding box center [203, 69] width 255 height 25
paste input "text"
click at [293, 72] on input "**********" at bounding box center [203, 69] width 255 height 25
type input "**********"
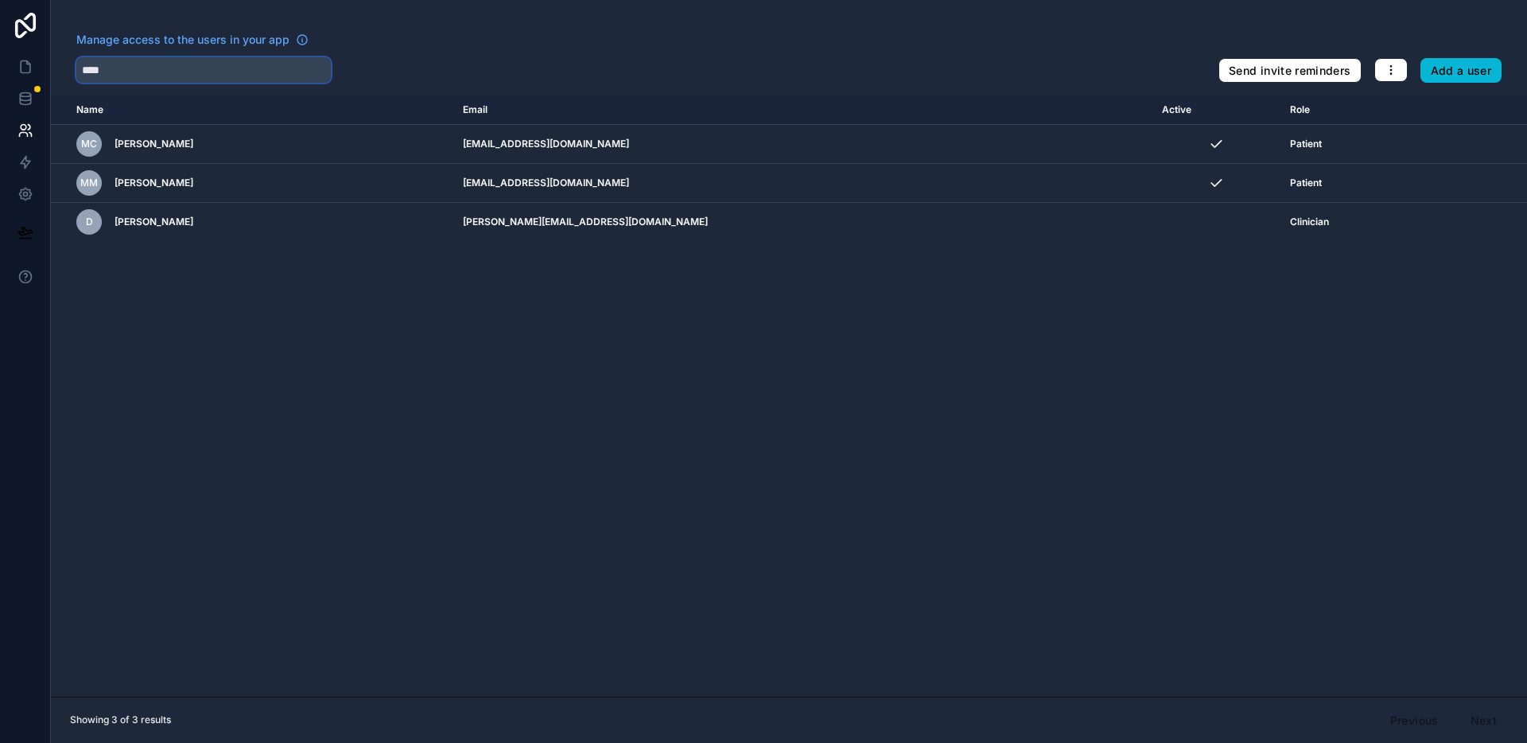
type input "****"
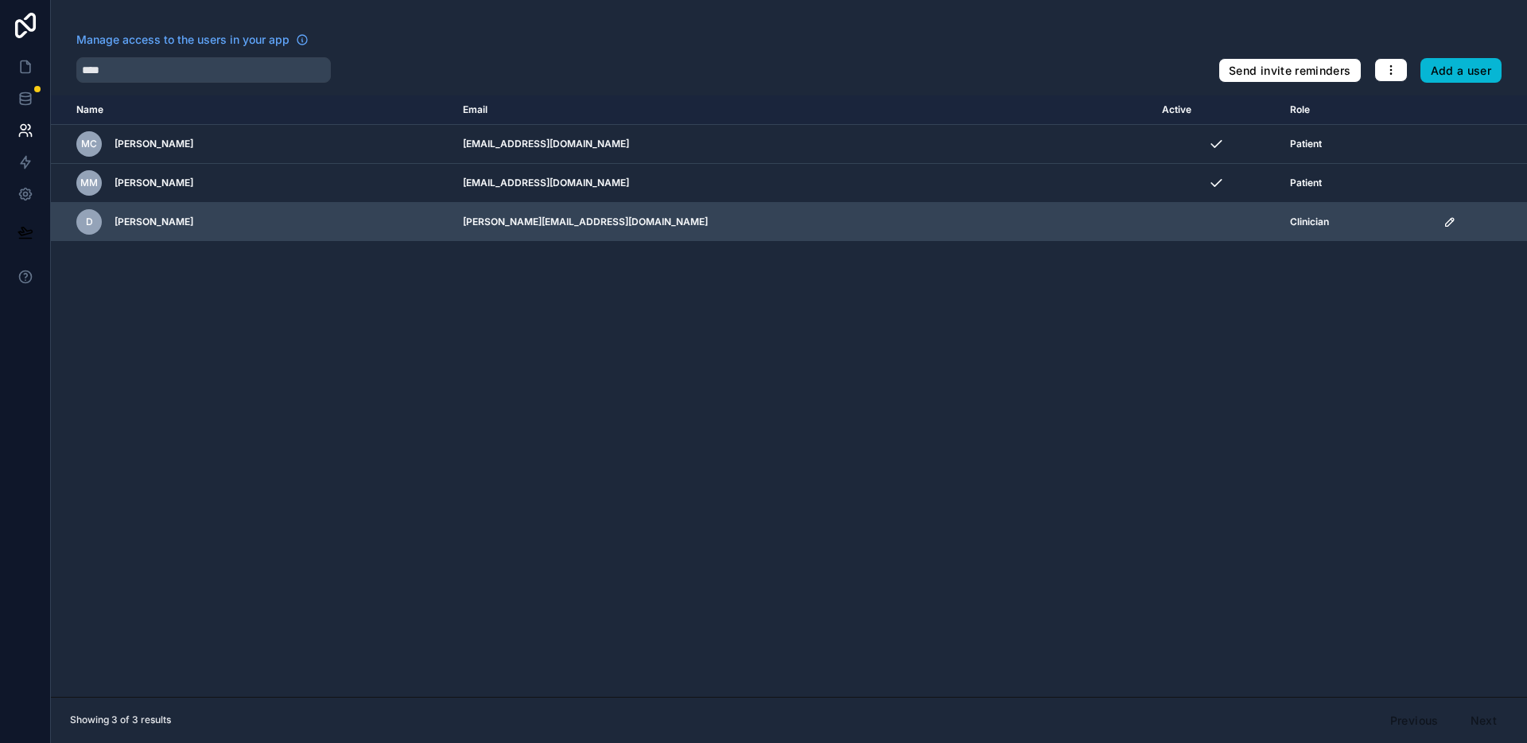
click at [1444, 223] on icon "scrollable content" at bounding box center [1450, 222] width 13 height 13
drag, startPoint x: 116, startPoint y: 221, endPoint x: 193, endPoint y: 221, distance: 77.1
click at [193, 221] on span "[PERSON_NAME]" at bounding box center [154, 222] width 79 height 13
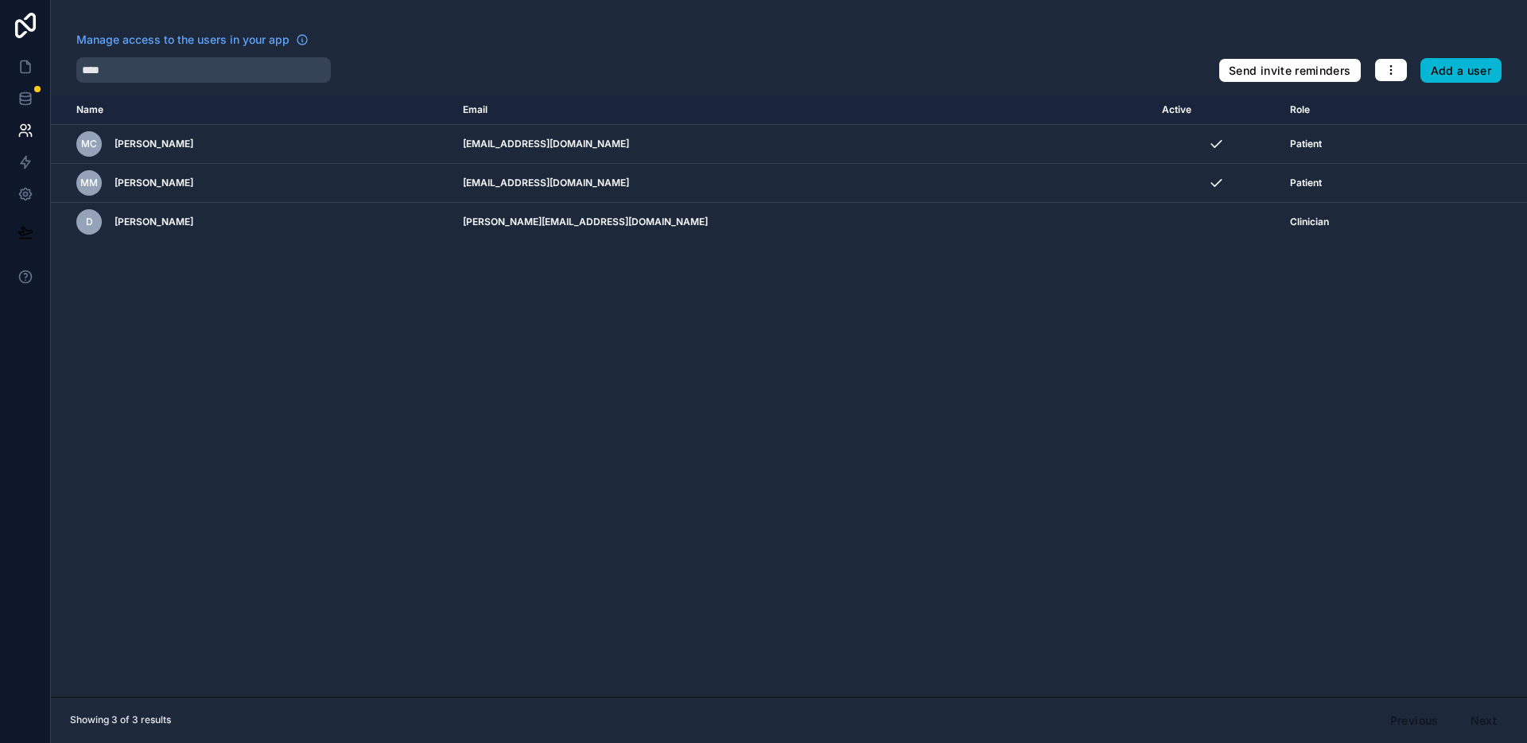
copy span "[PERSON_NAME]"
click at [21, 67] on icon at bounding box center [26, 67] width 10 height 12
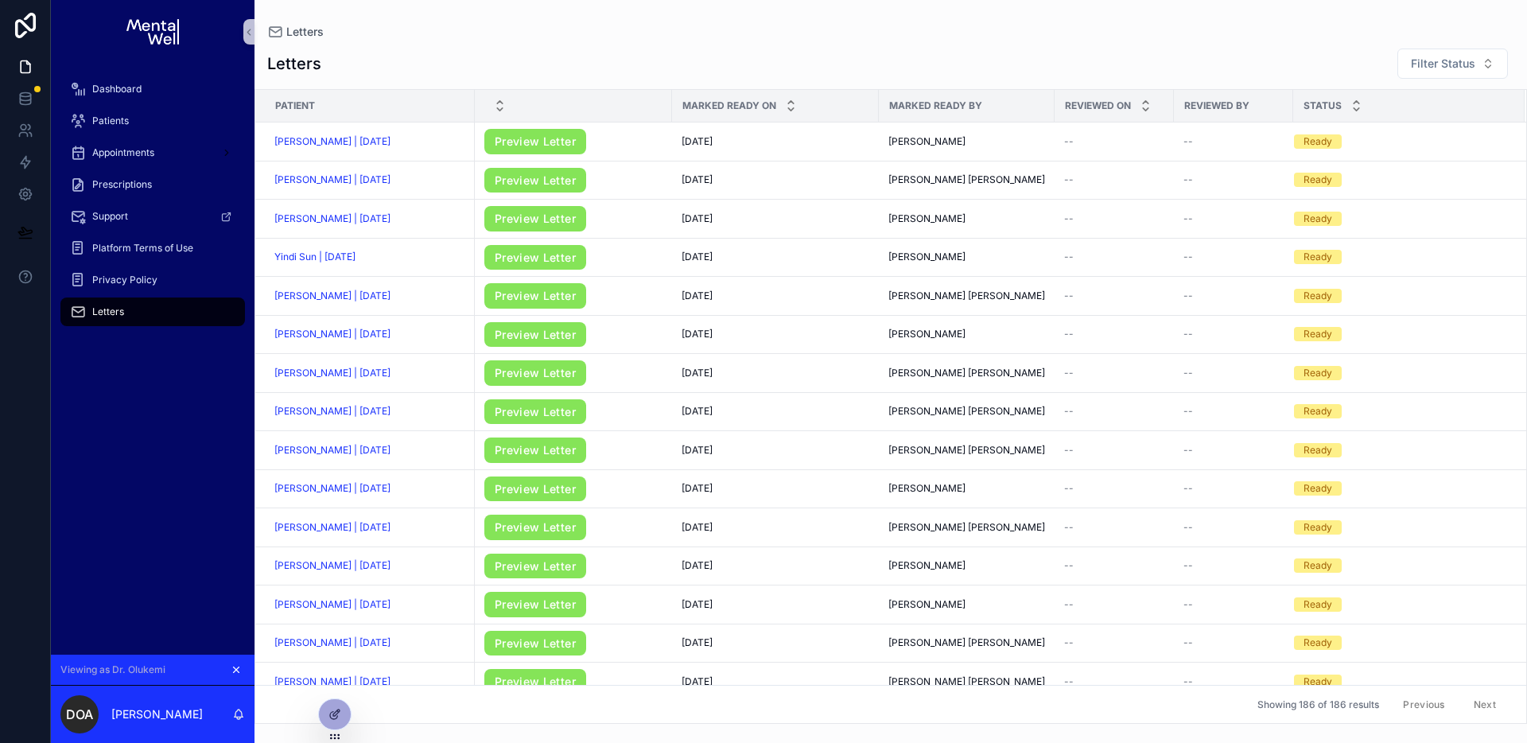
click at [242, 668] on button "scrollable content" at bounding box center [235, 669] width 17 height 17
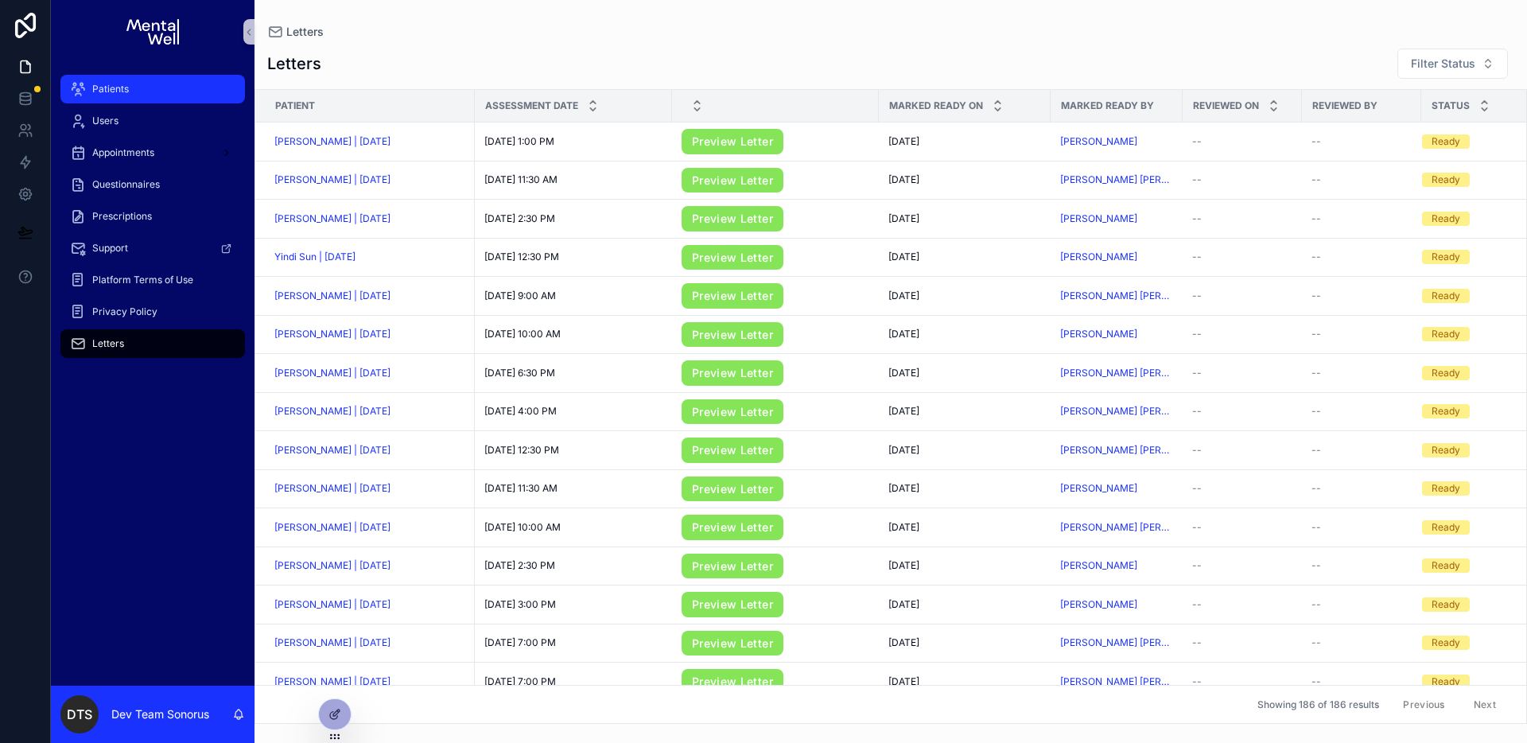
drag, startPoint x: 158, startPoint y: 94, endPoint x: 246, endPoint y: 93, distance: 87.5
click at [159, 94] on div "Patients" at bounding box center [152, 88] width 165 height 25
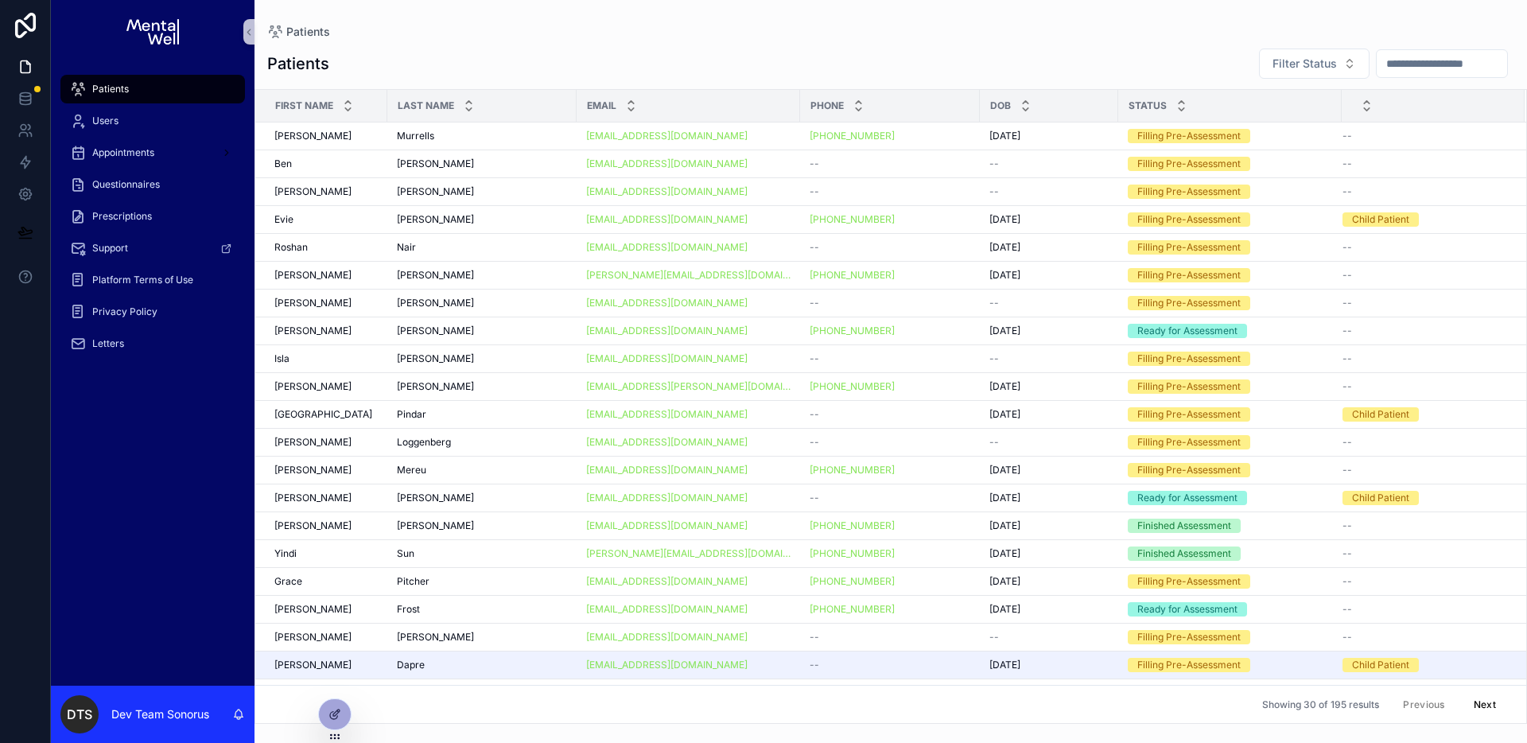
click at [1397, 59] on input "scrollable content" at bounding box center [1442, 63] width 130 height 22
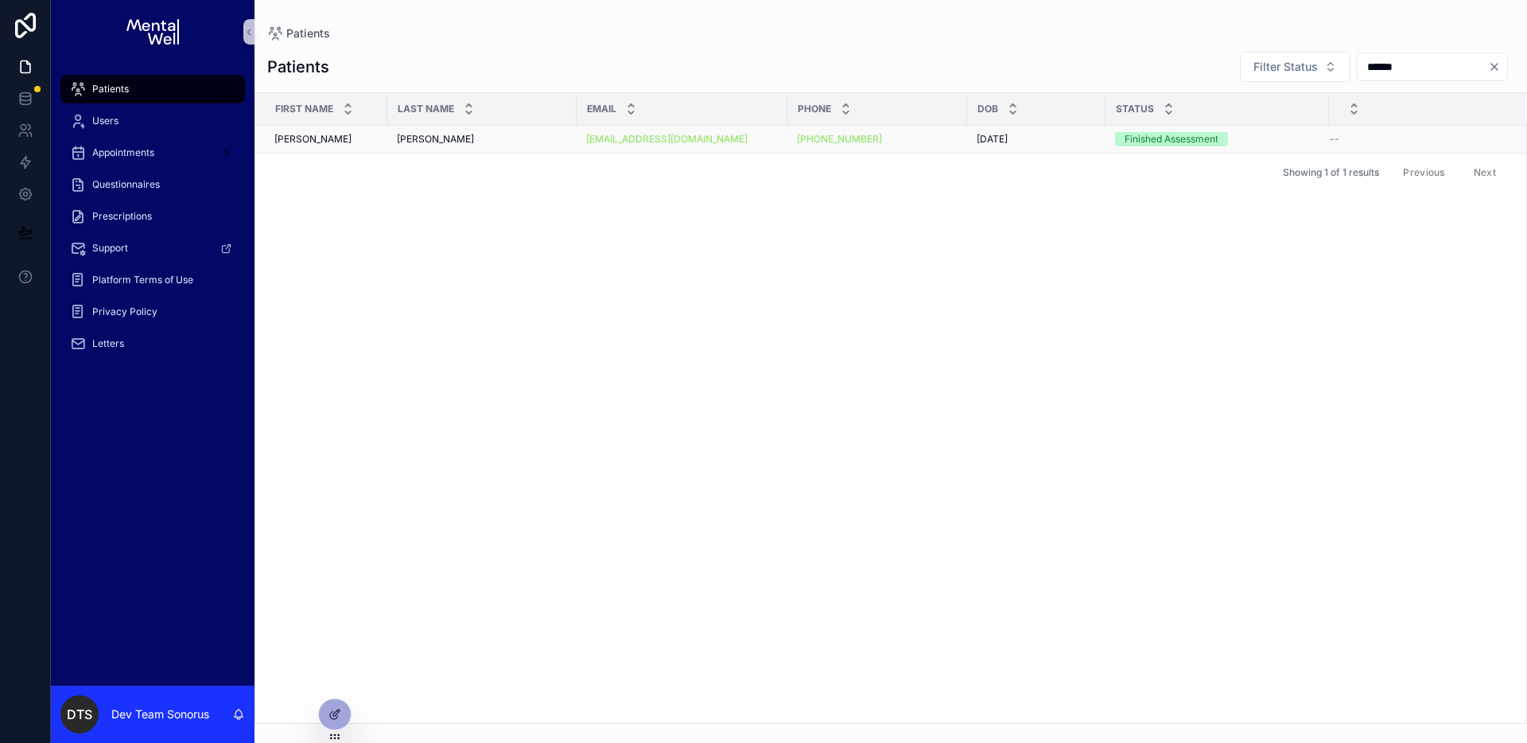
type input "******"
click at [471, 146] on td "[PERSON_NAME] [PERSON_NAME]" at bounding box center [481, 140] width 189 height 28
click at [472, 142] on div "[PERSON_NAME] [PERSON_NAME]" at bounding box center [482, 139] width 170 height 13
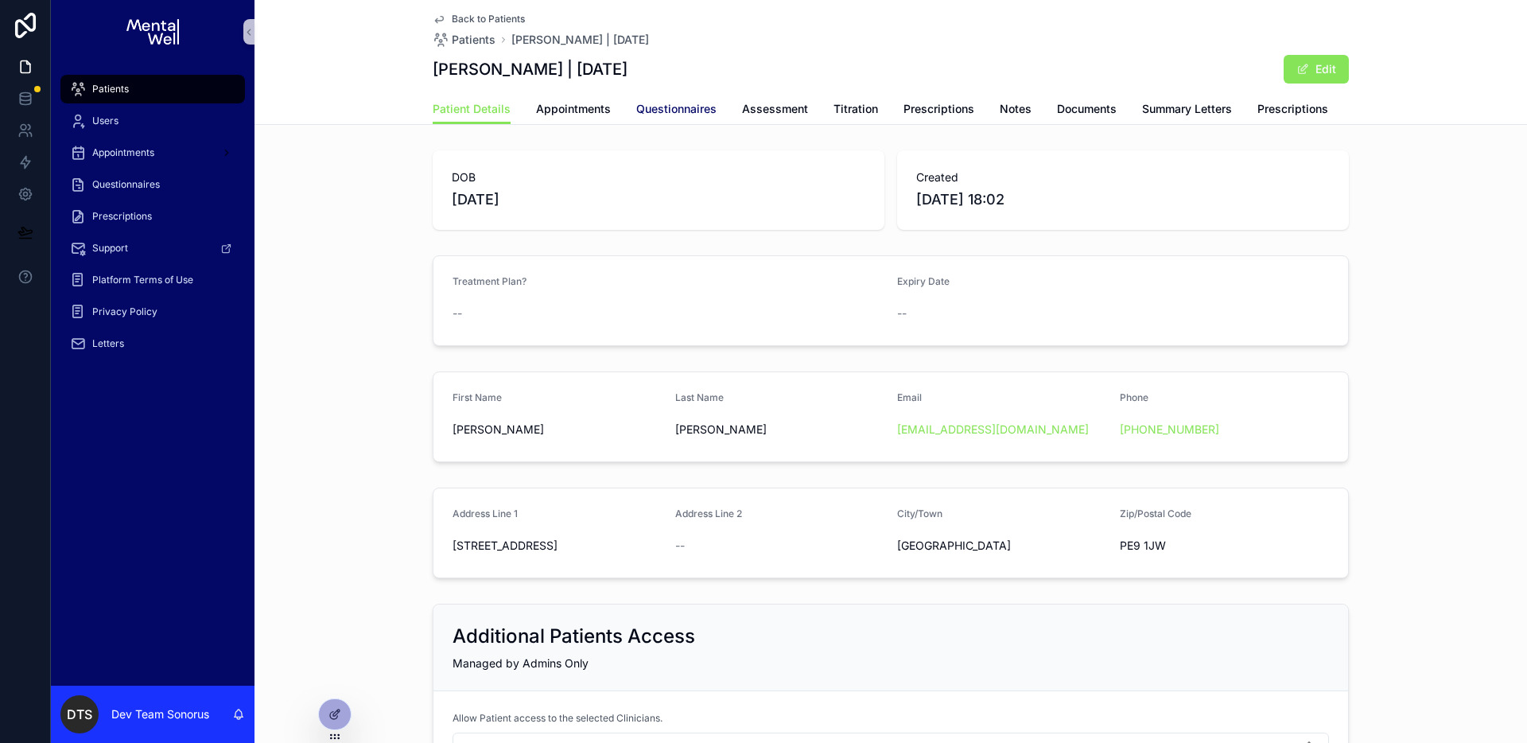
click at [670, 108] on span "Questionnaires" at bounding box center [676, 109] width 80 height 16
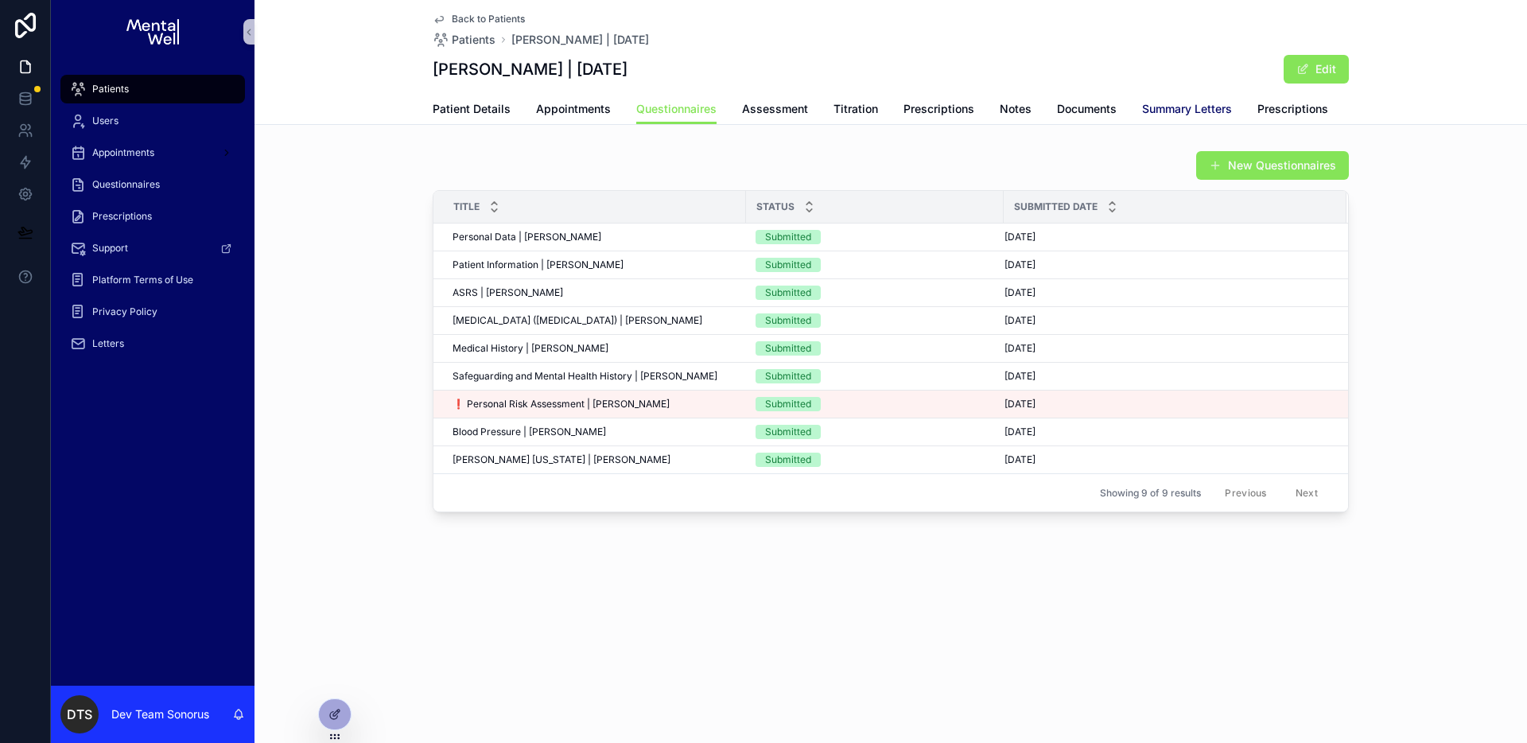
click at [1169, 110] on span "Summary Letters" at bounding box center [1187, 109] width 90 height 16
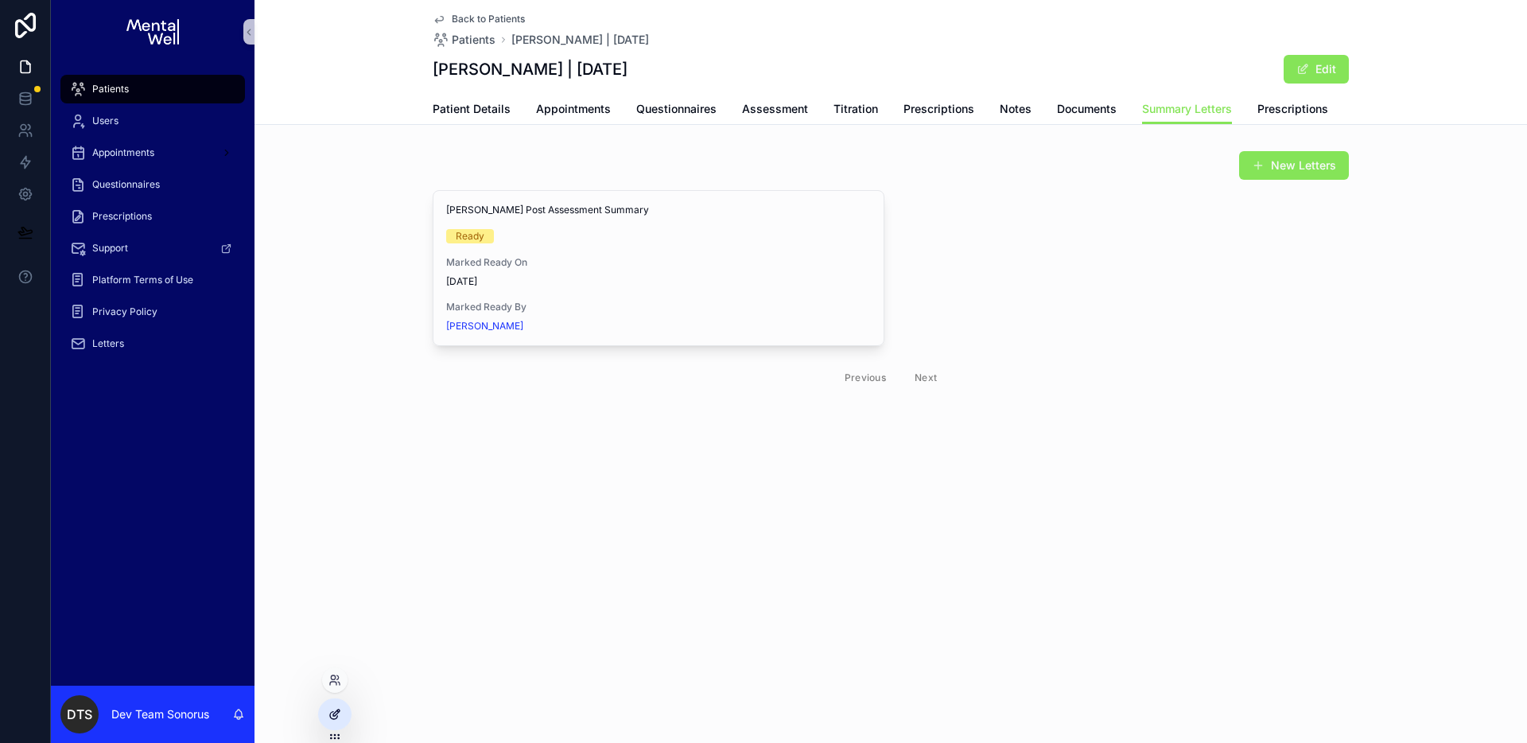
click at [340, 709] on icon at bounding box center [334, 714] width 13 height 13
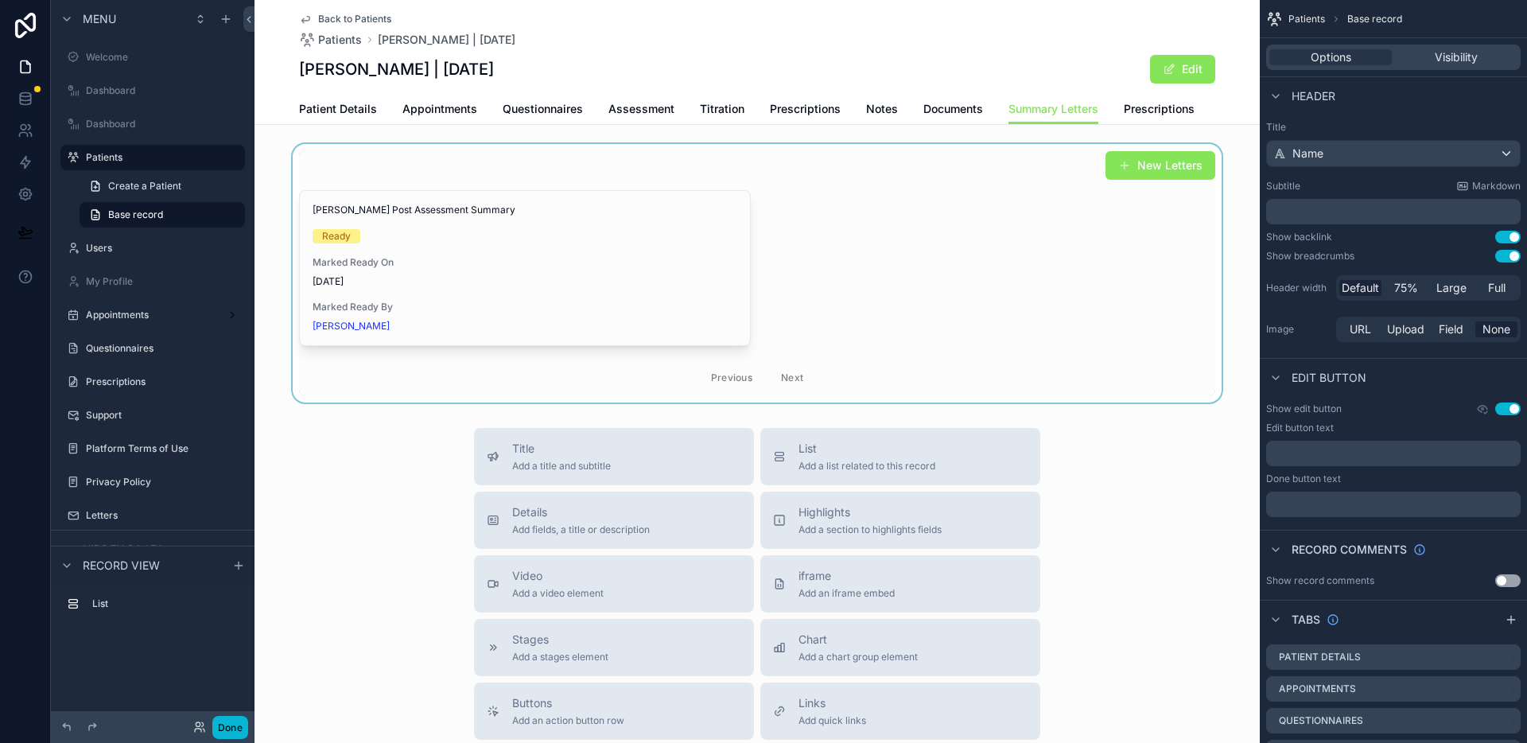
click at [730, 166] on div "scrollable content" at bounding box center [757, 273] width 1005 height 258
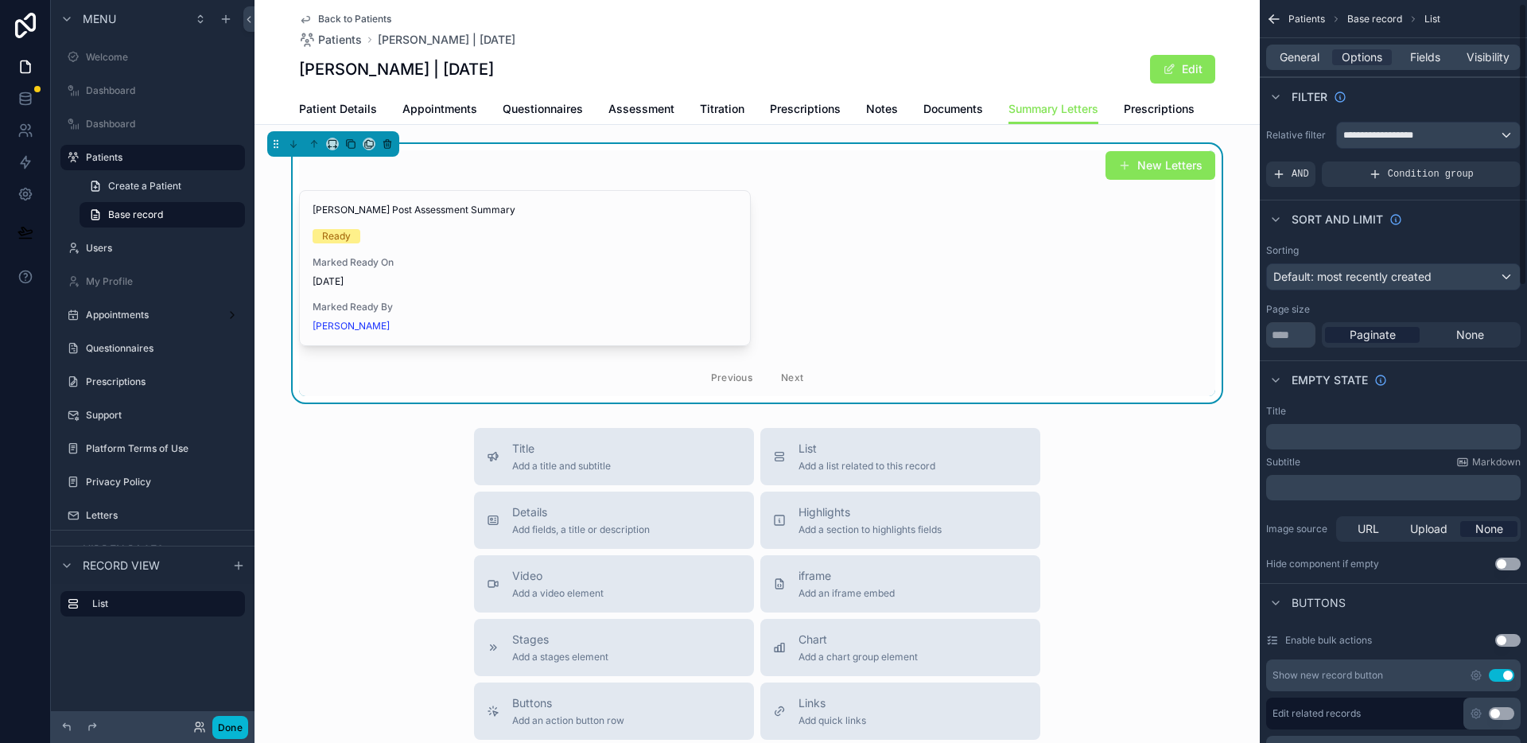
scroll to position [418, 0]
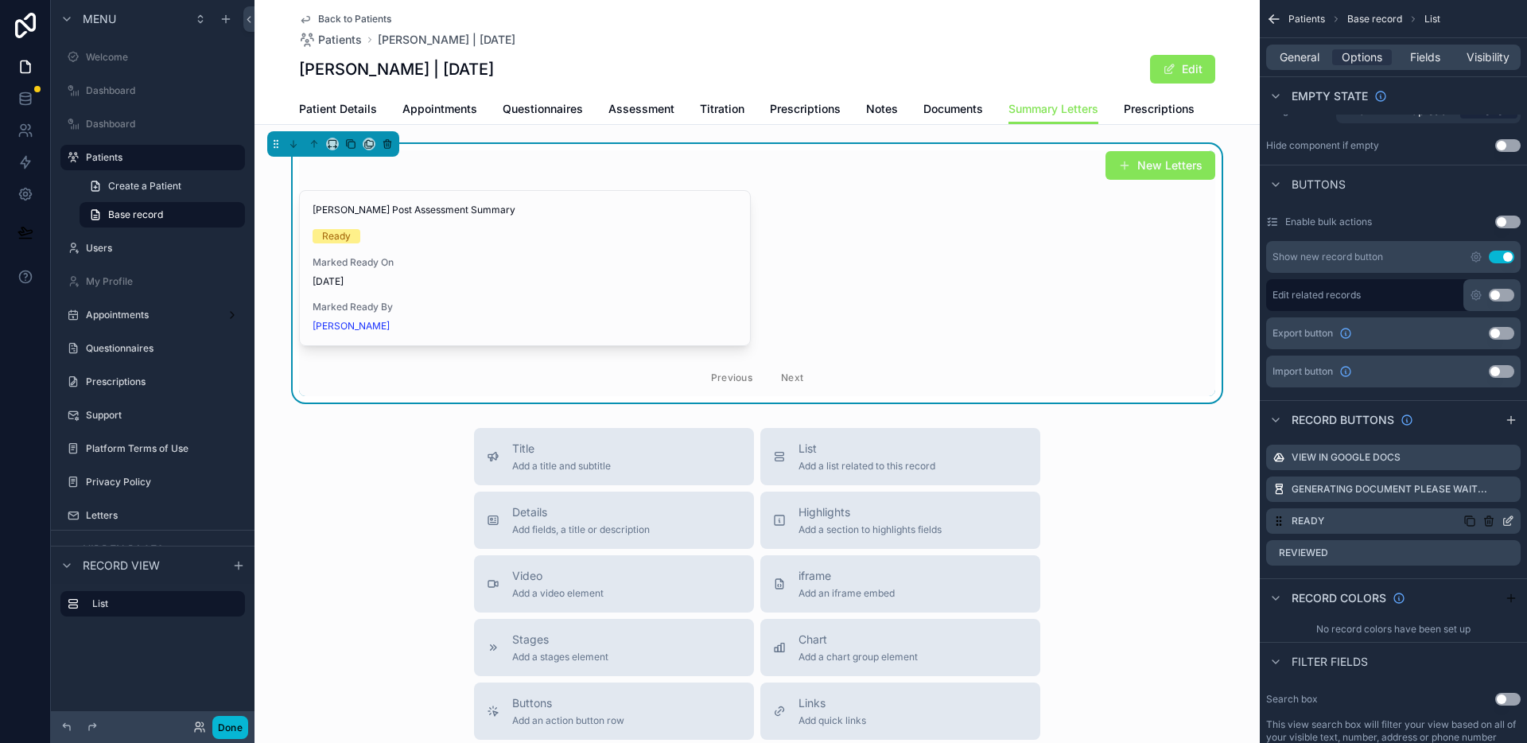
click at [1510, 523] on icon "scrollable content" at bounding box center [1508, 521] width 13 height 13
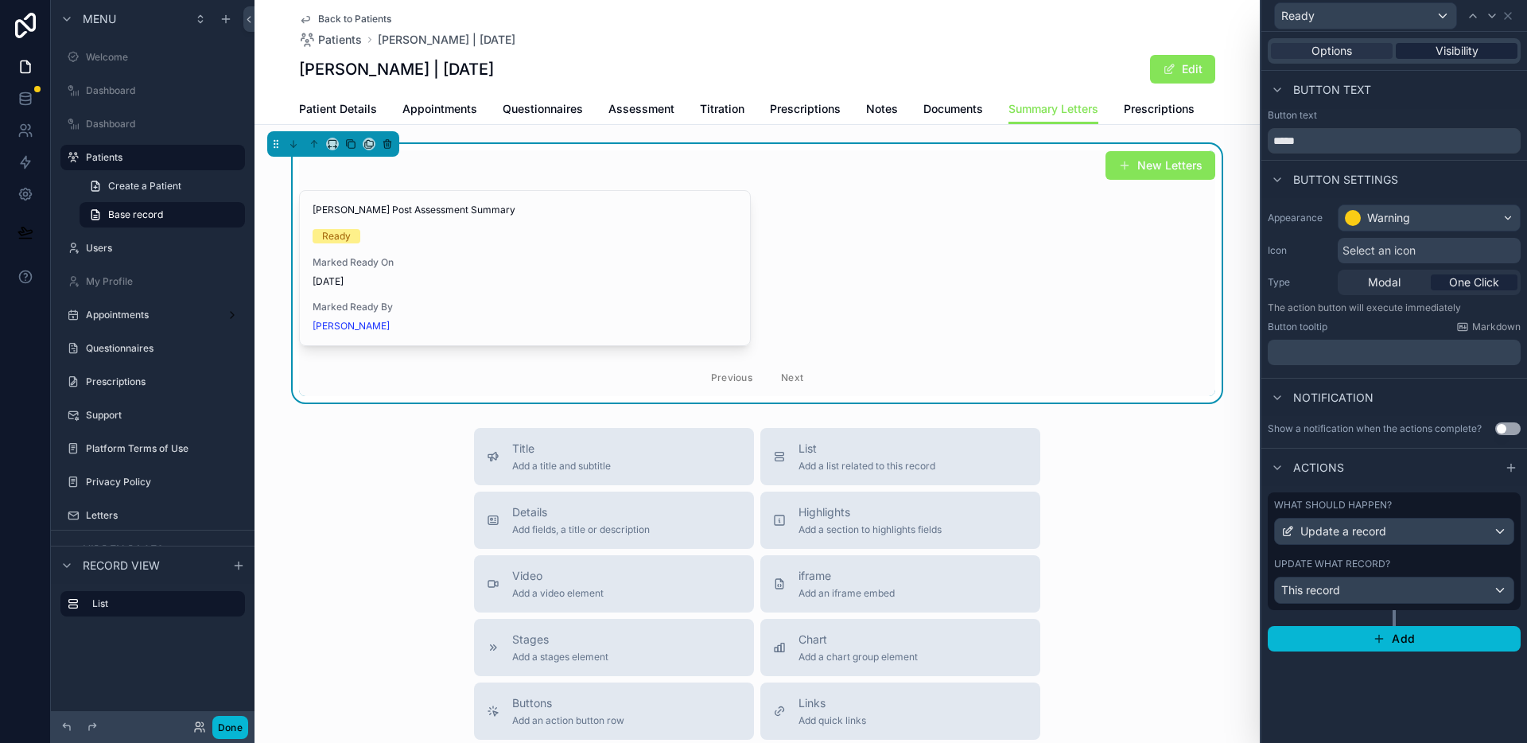
click at [1495, 49] on div "Visibility" at bounding box center [1457, 51] width 122 height 16
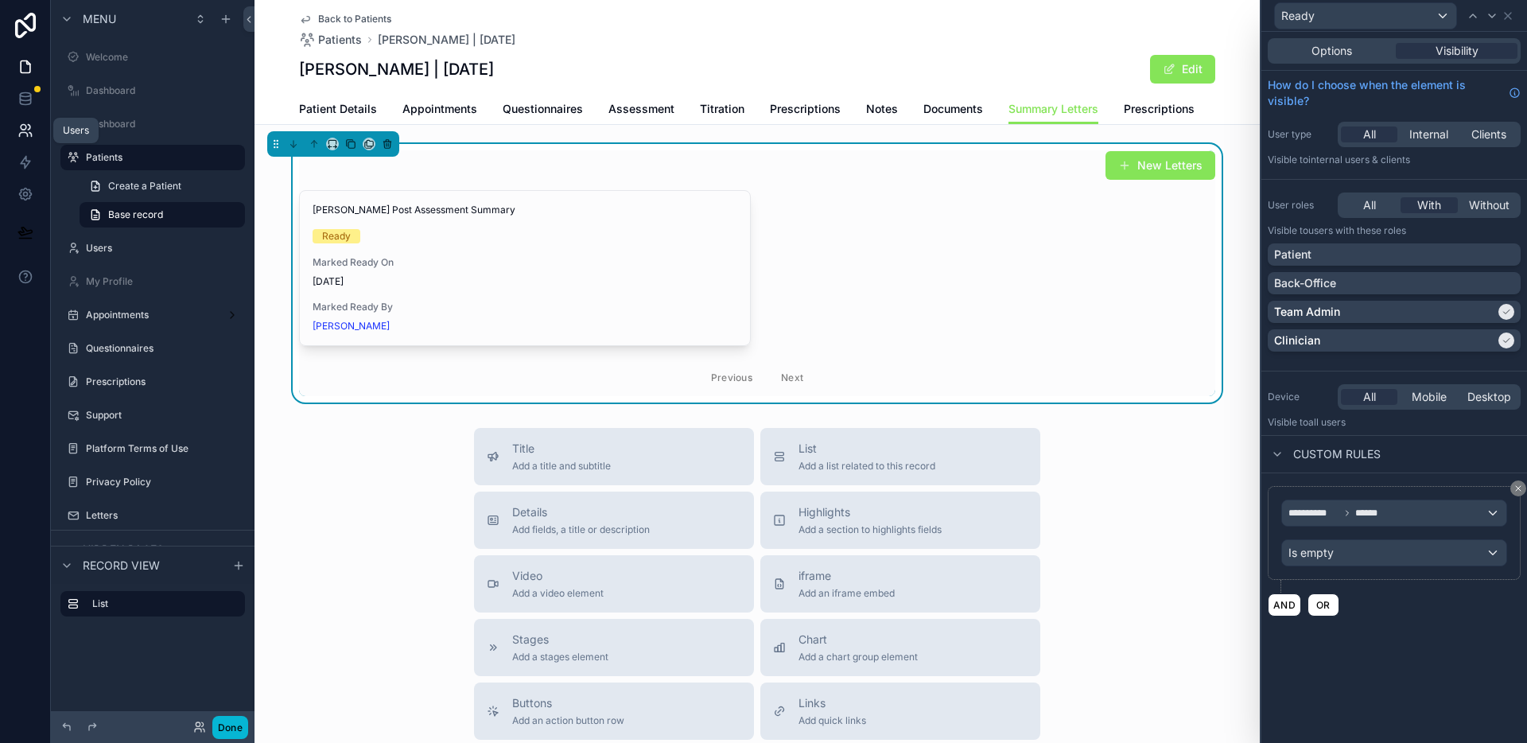
click at [30, 126] on icon at bounding box center [25, 130] width 16 height 16
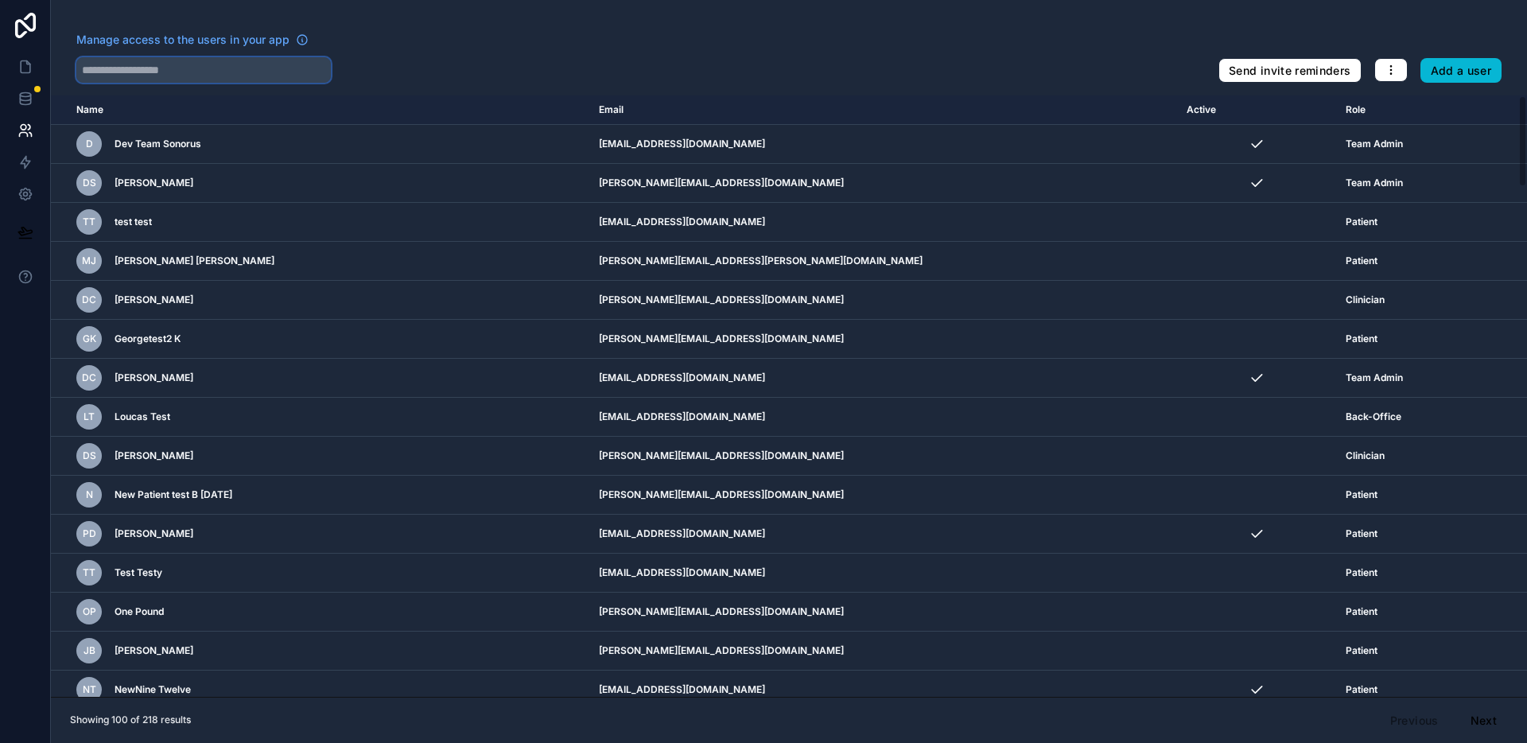
click at [270, 70] on input "text" at bounding box center [203, 69] width 255 height 25
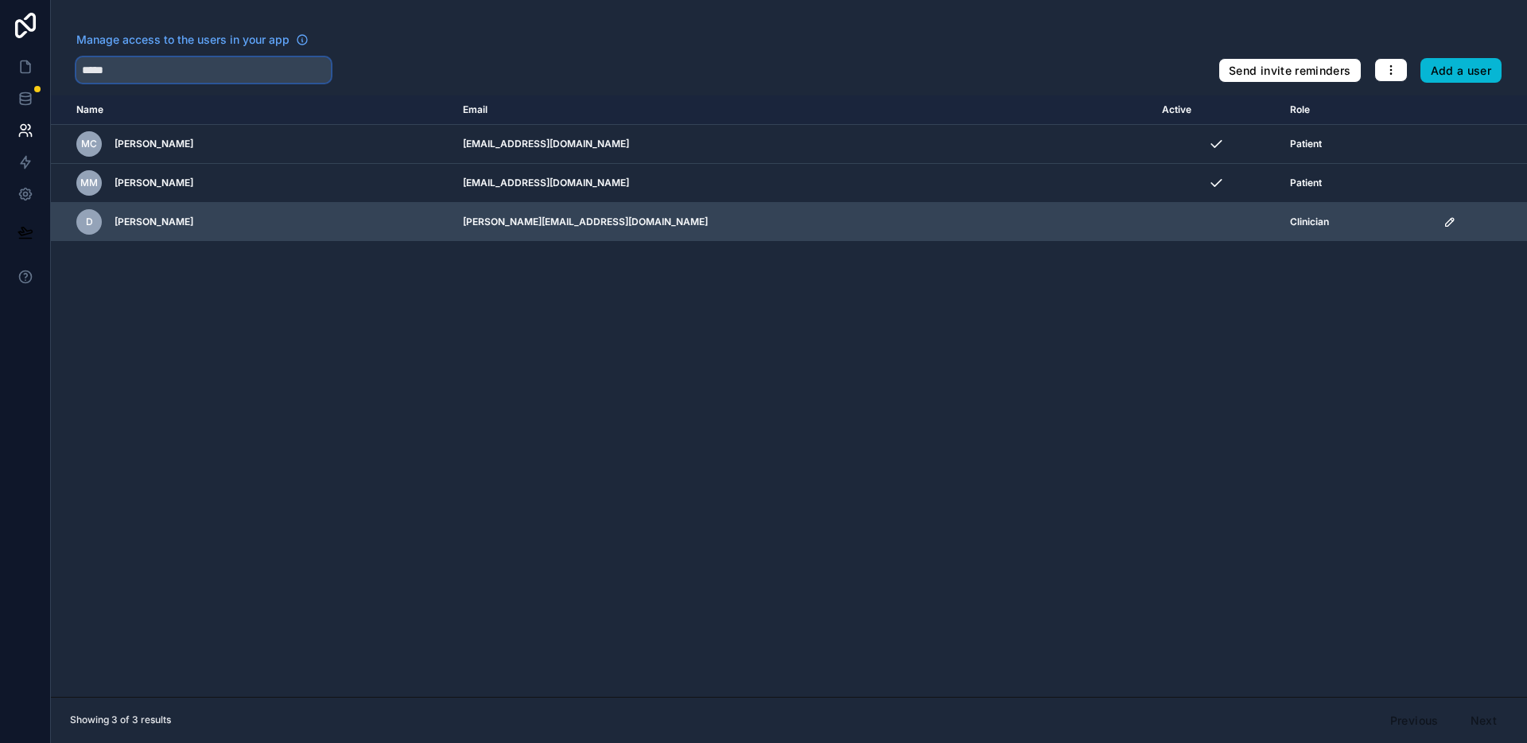
type input "*****"
click at [1444, 223] on icon "scrollable content" at bounding box center [1450, 222] width 13 height 13
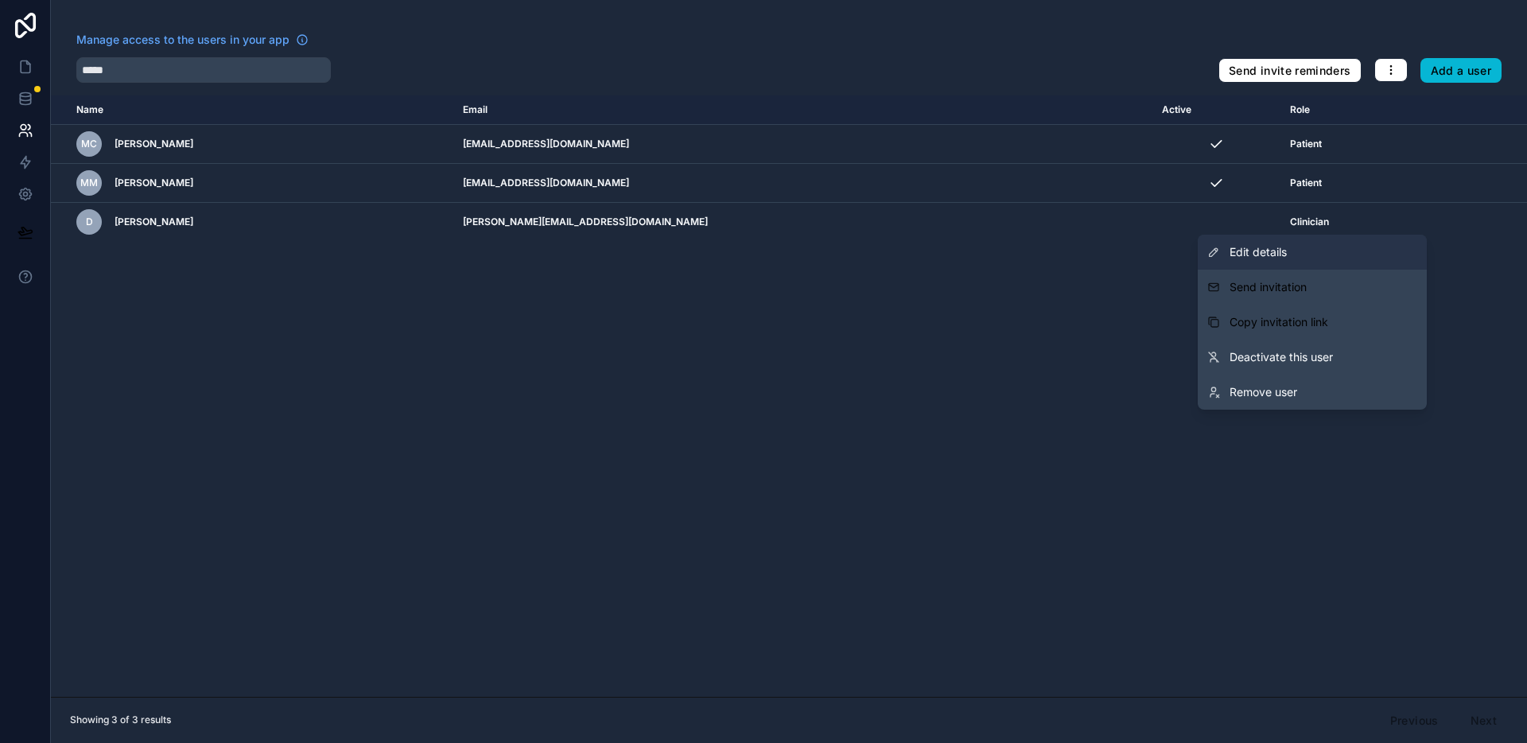
click at [1320, 259] on link "Edit details" at bounding box center [1312, 252] width 229 height 35
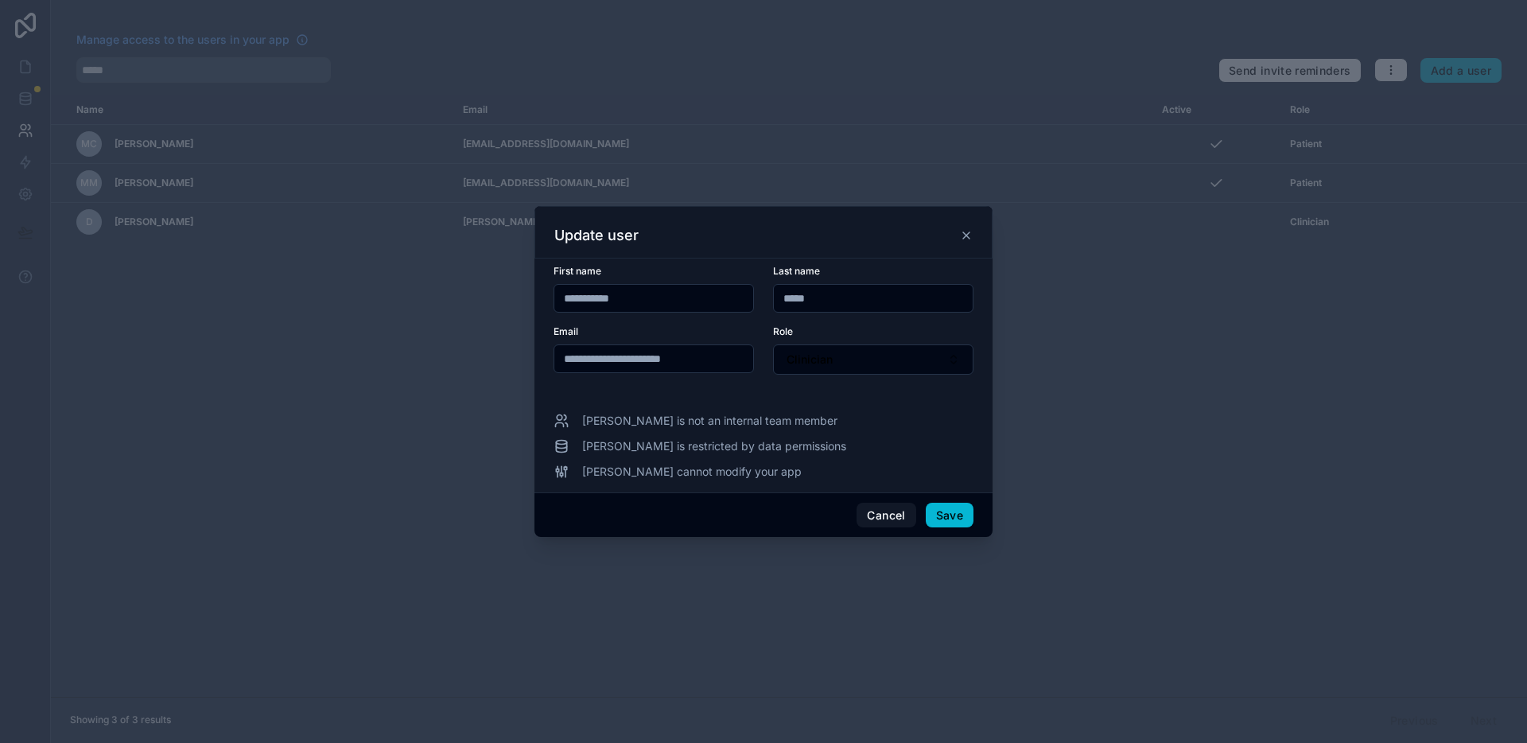
drag, startPoint x: 674, startPoint y: 363, endPoint x: 729, endPoint y: 370, distance: 55.3
click at [674, 363] on input "**********" at bounding box center [653, 359] width 199 height 22
click at [634, 363] on input "**********" at bounding box center [653, 359] width 199 height 22
type input "**********"
click at [942, 504] on button "Save" at bounding box center [950, 515] width 48 height 25
